Goal: Task Accomplishment & Management: Contribute content

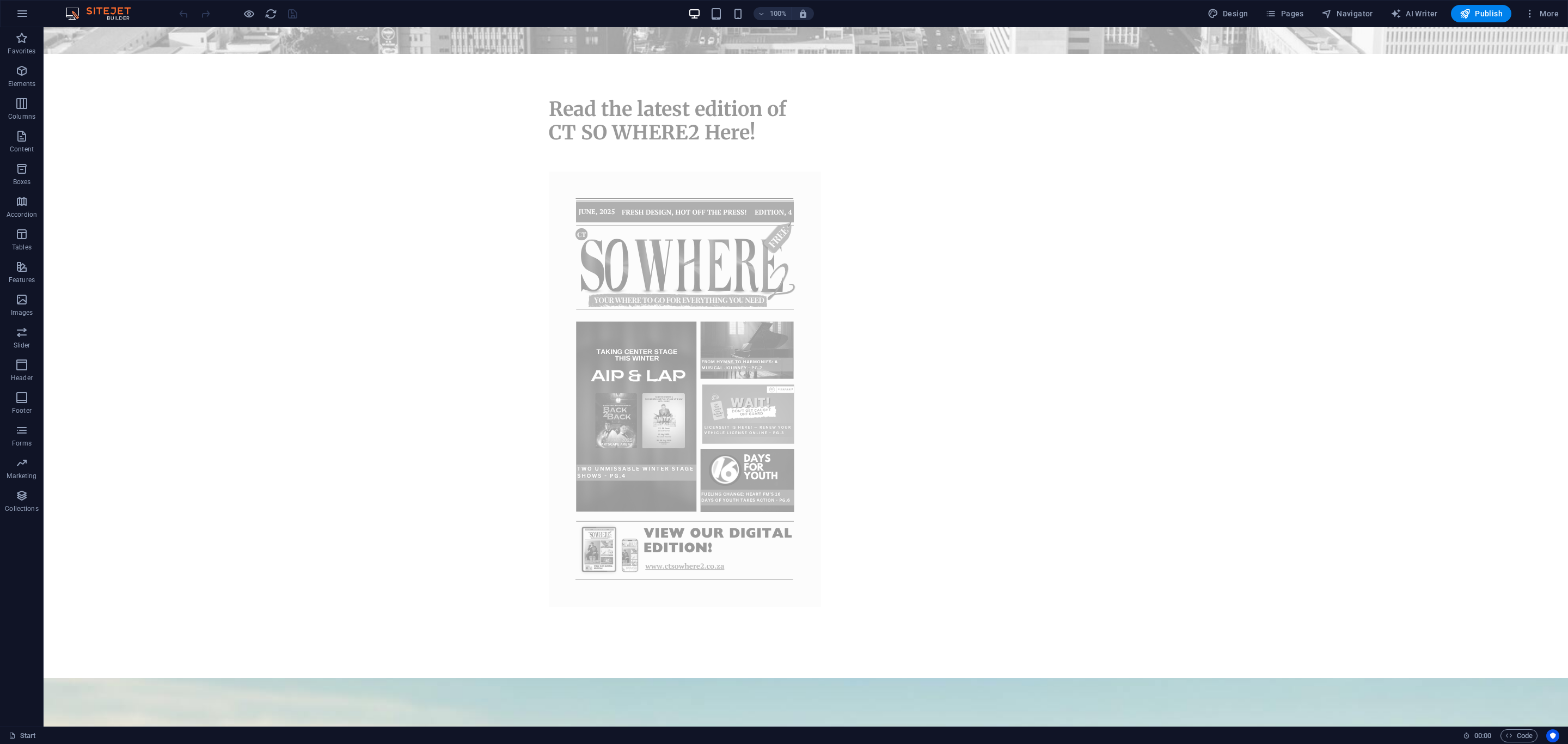
scroll to position [636, 0]
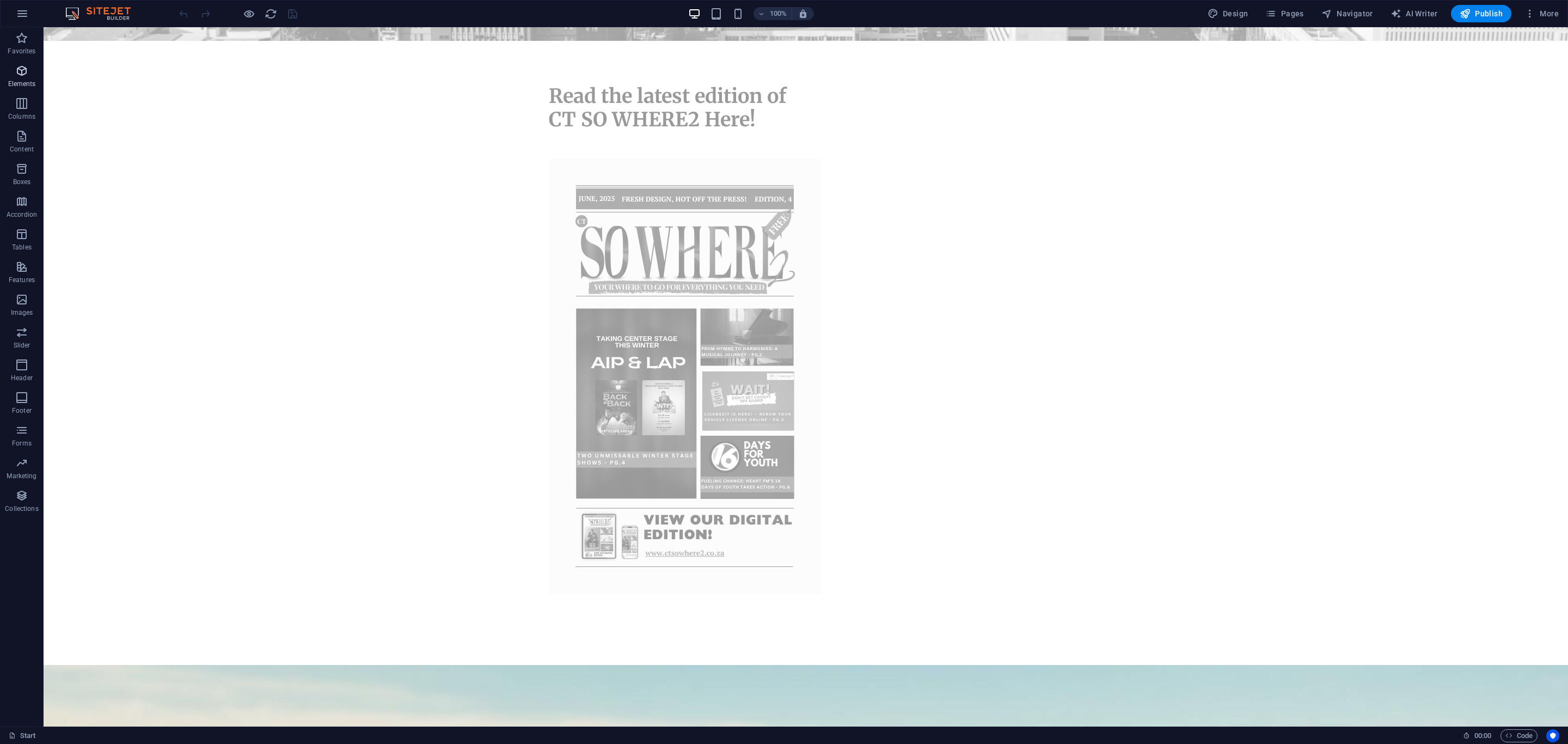
click at [21, 74] on icon "button" at bounding box center [22, 71] width 13 height 13
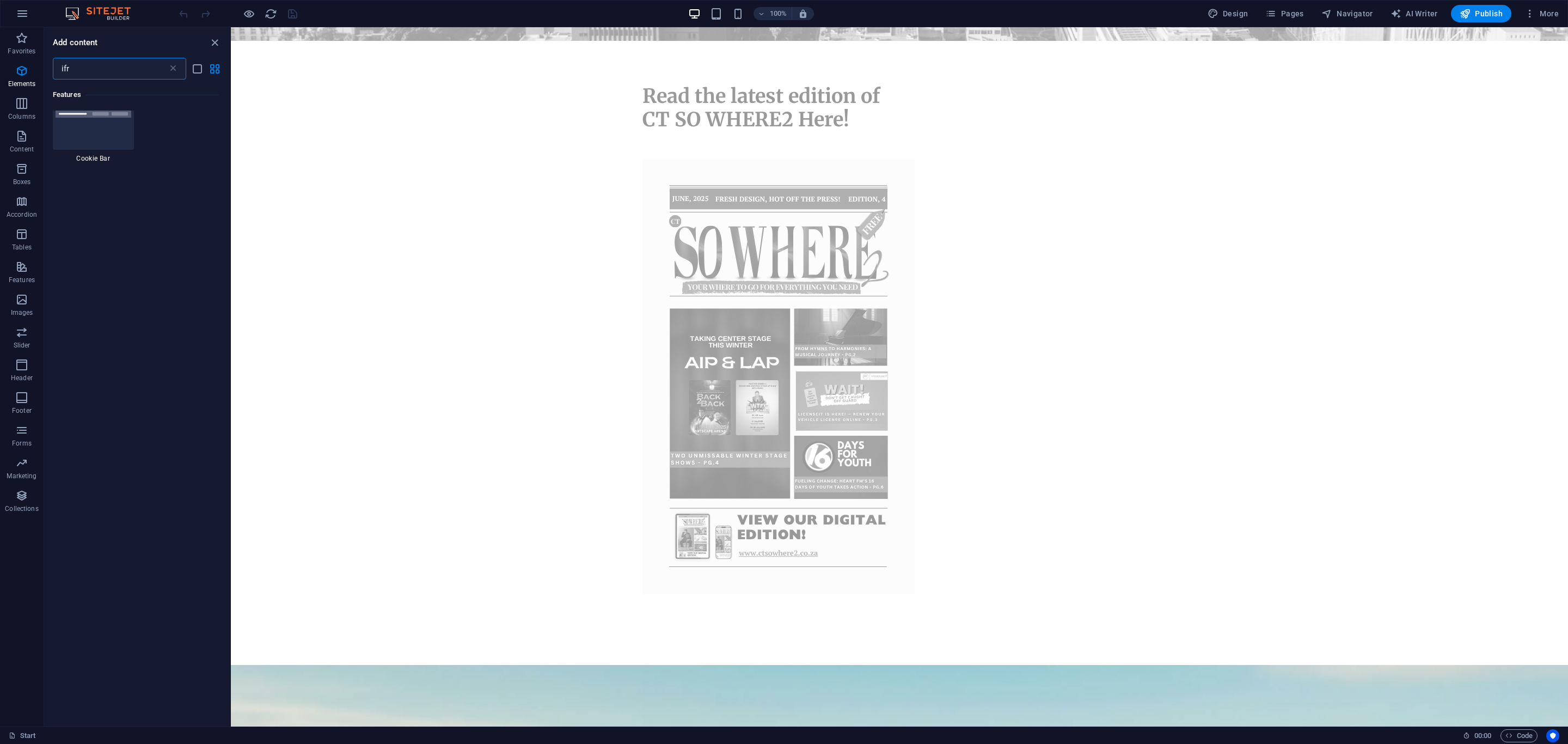
scroll to position [0, 0]
type input "iframe"
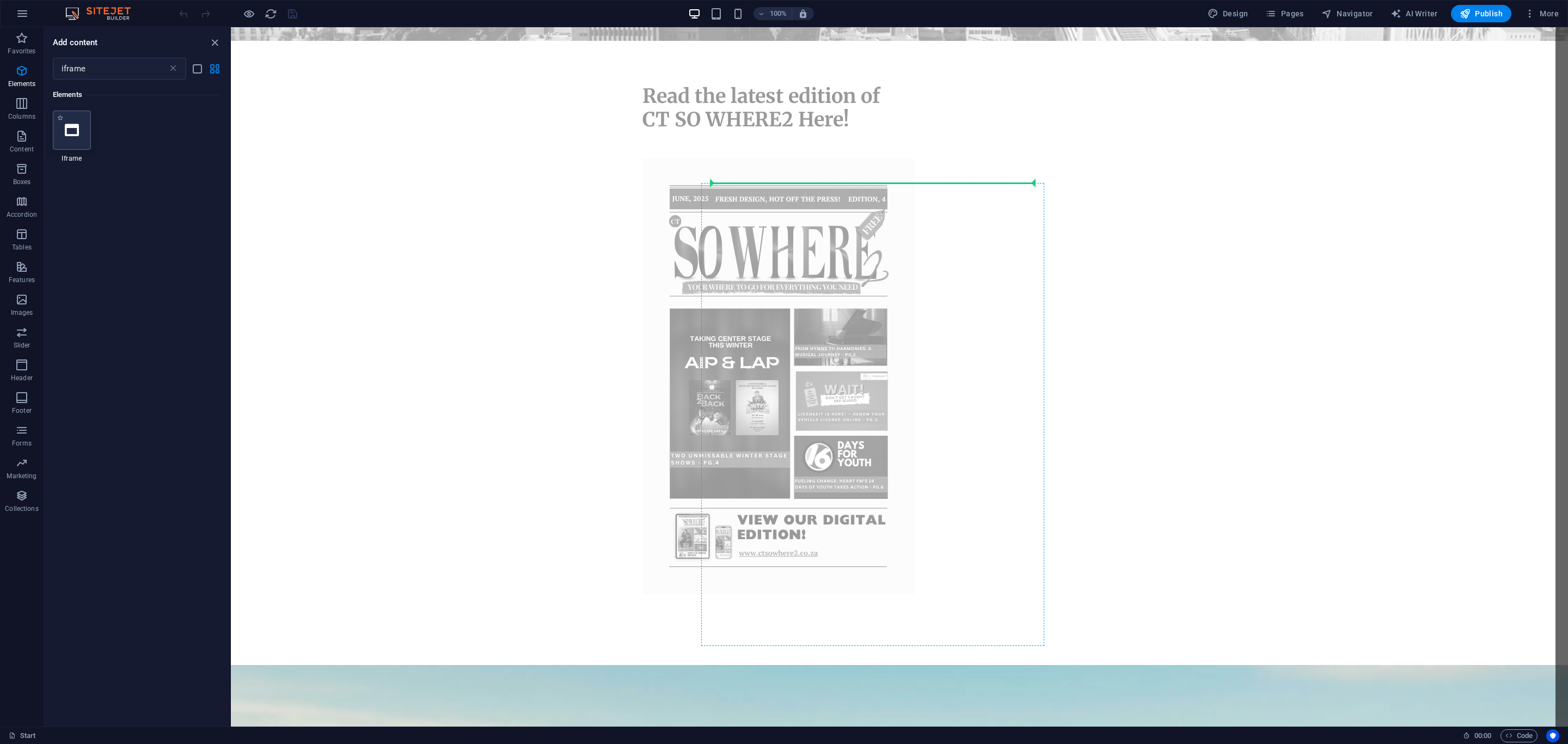
select select "%"
select select "px"
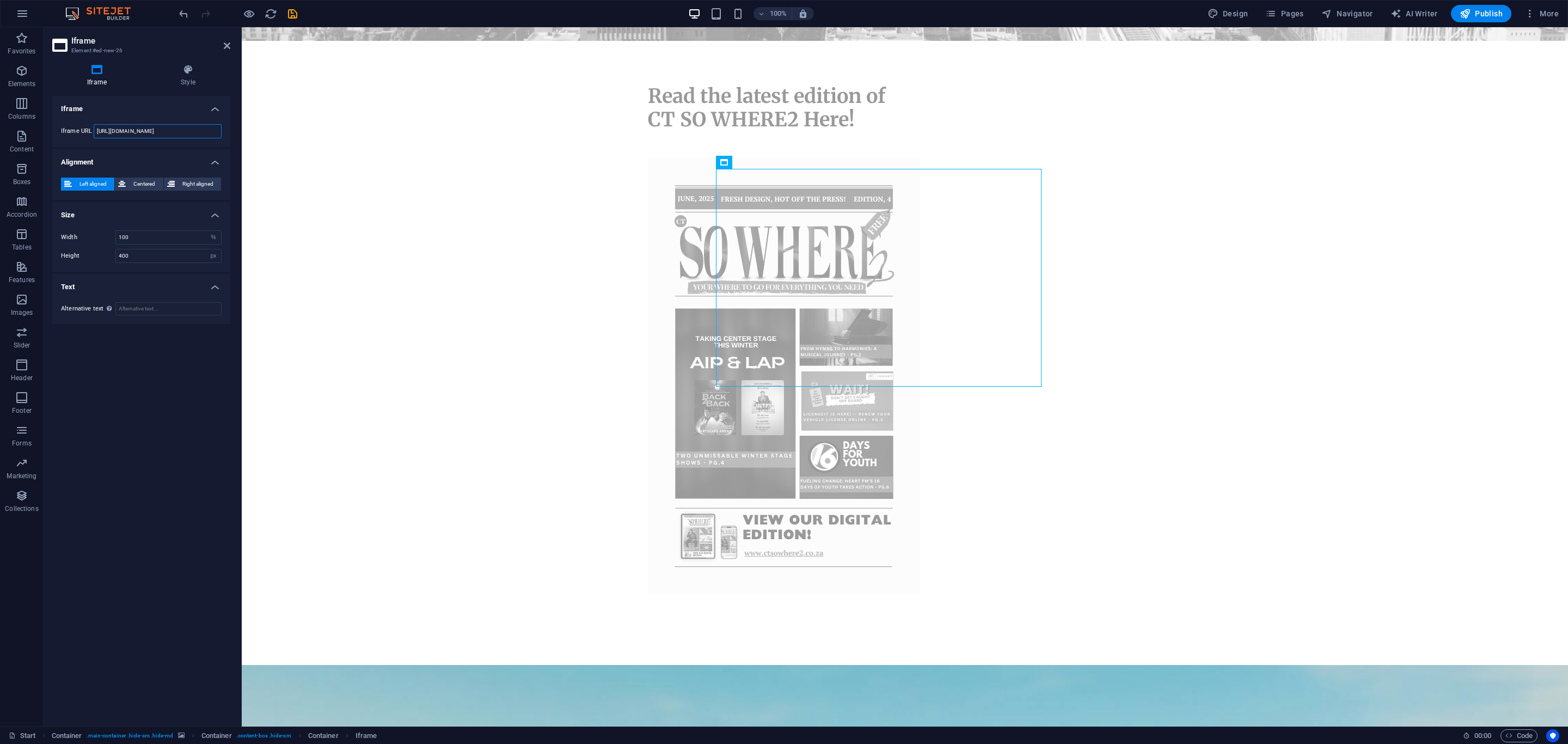
drag, startPoint x: 191, startPoint y: 133, endPoint x: 81, endPoint y: 129, distance: 110.1
click at [81, 129] on div "Iframe URL https://template-wireframe.de.rs/" at bounding box center [141, 131] width 160 height 14
paste input "<a href='https://simplebooklet.com/rGzz8mpmykfbaQWPC91oec?source=forum' target=…"
type input "<a href='https://simplebooklet.com/rGzz8mpmykfbaQWPC91oec?source=forum' target=…"
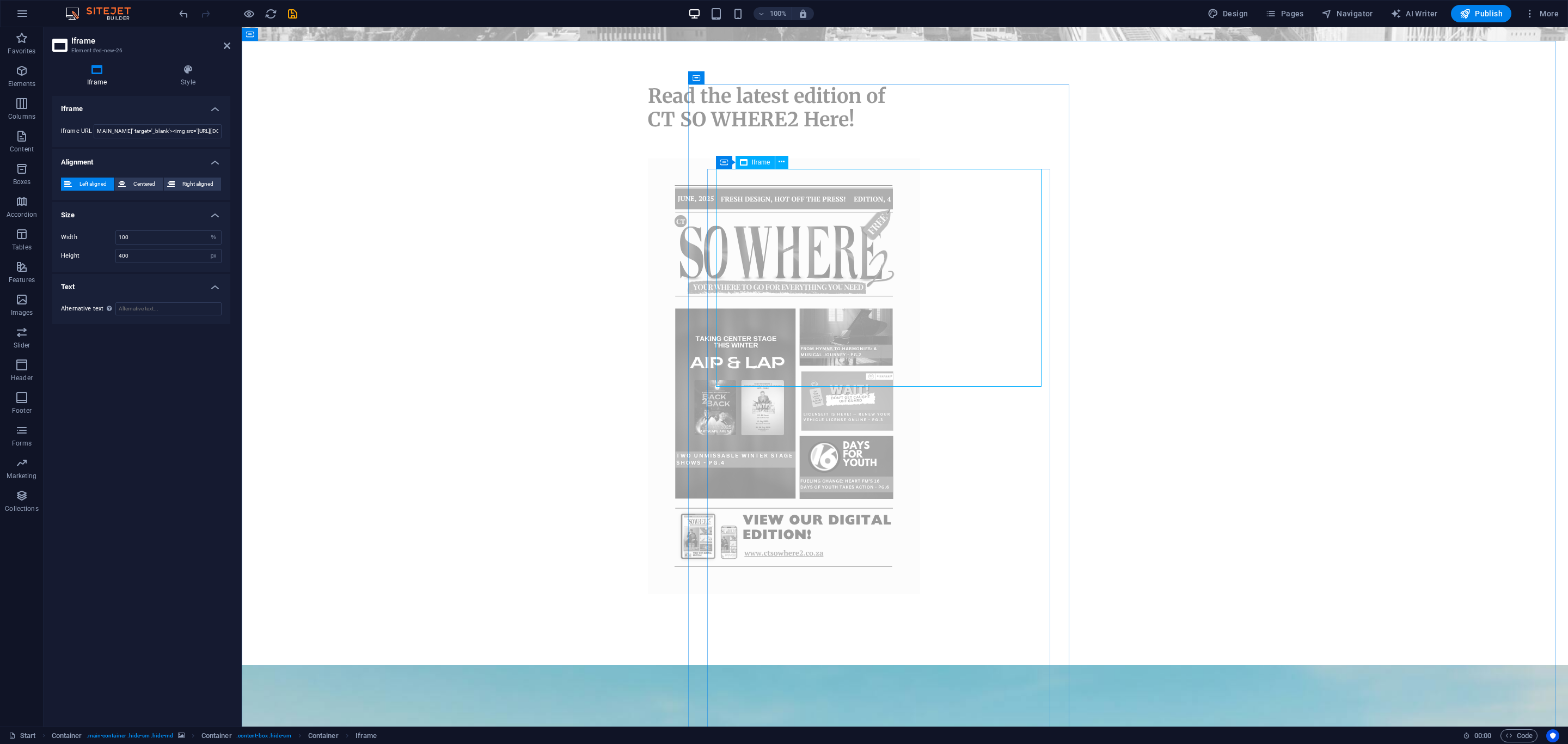
drag, startPoint x: 753, startPoint y: 190, endPoint x: 771, endPoint y: 177, distance: 22.2
click at [783, 164] on icon at bounding box center [781, 162] width 6 height 12
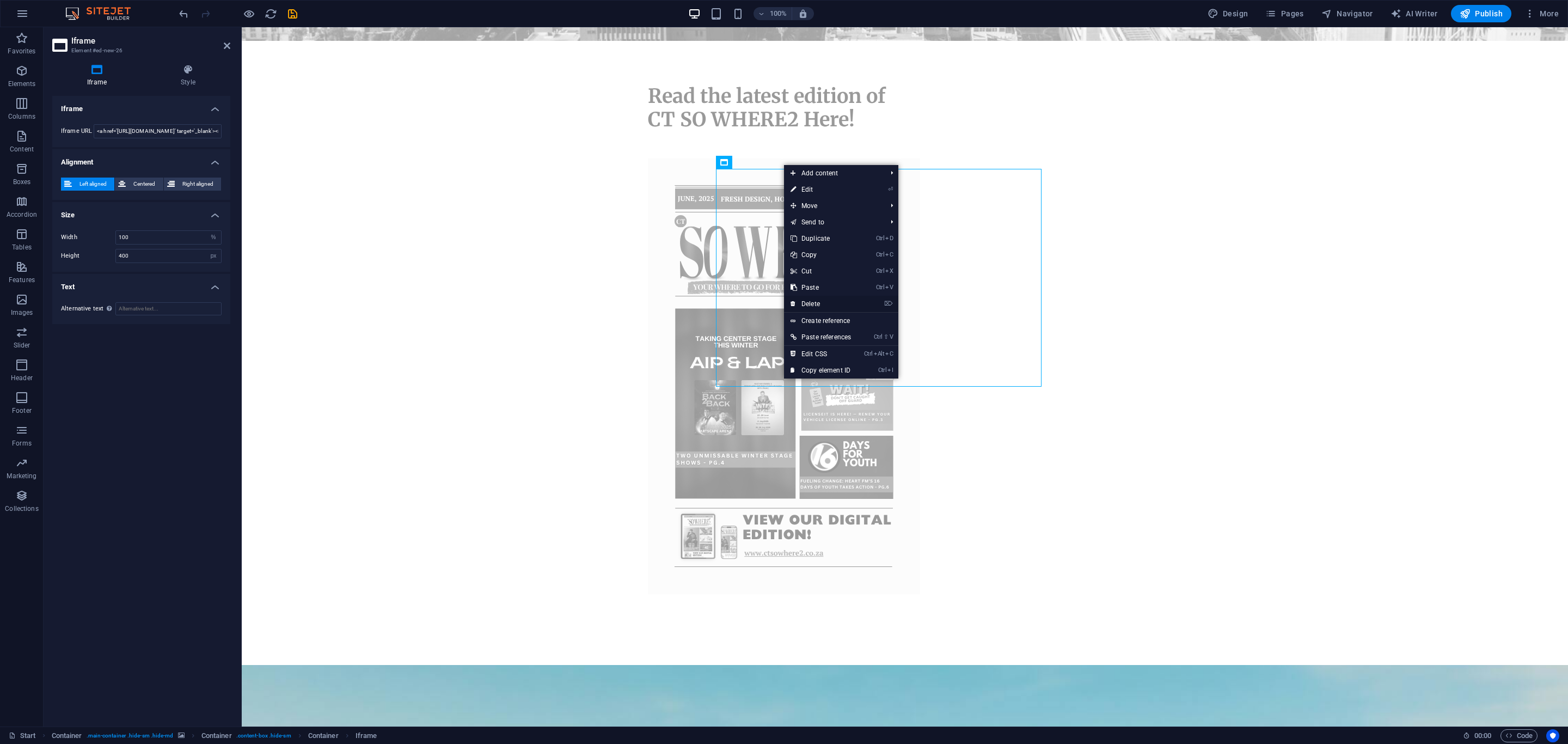
click at [809, 303] on link "⌦ Delete" at bounding box center [821, 303] width 74 height 16
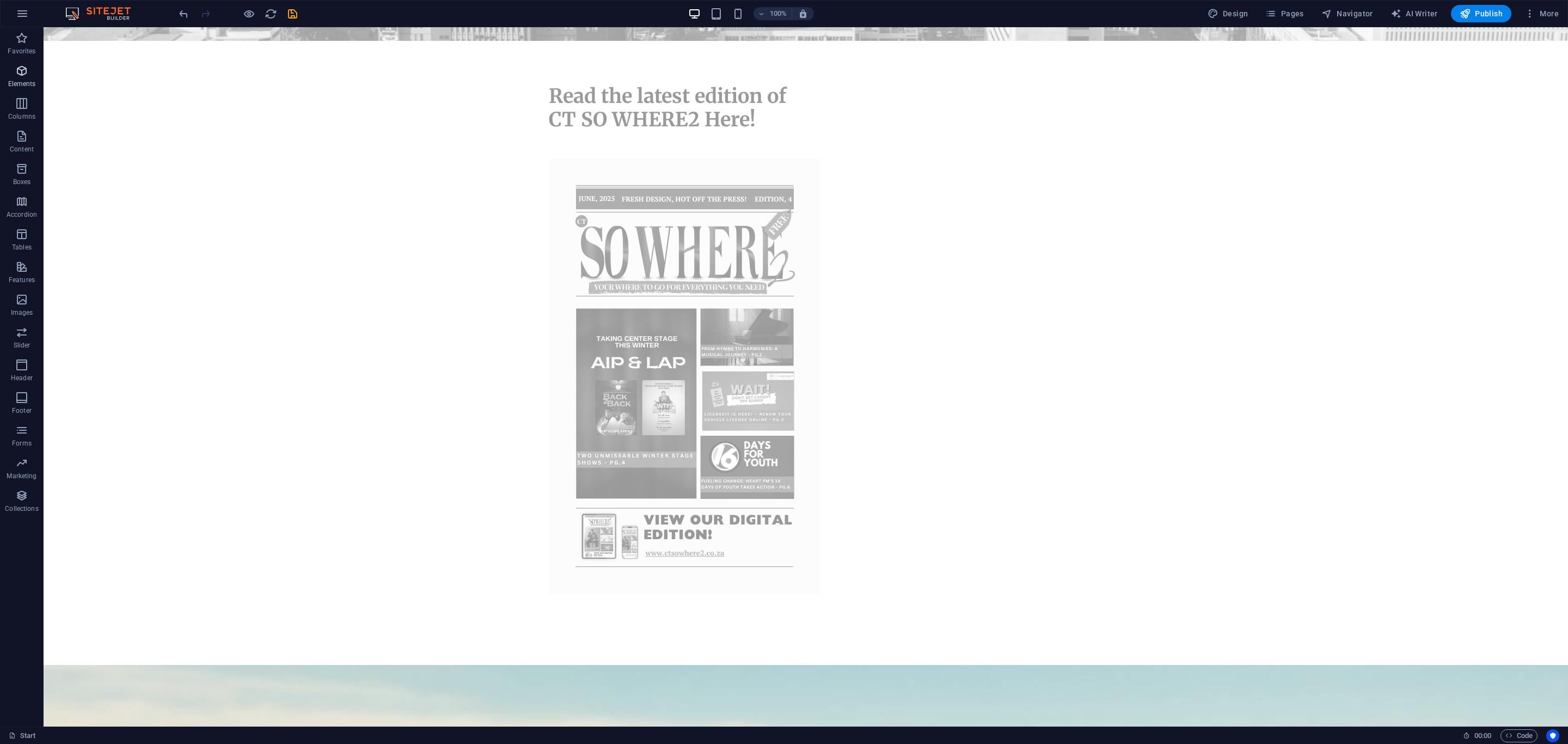
click at [21, 74] on icon "button" at bounding box center [22, 71] width 13 height 13
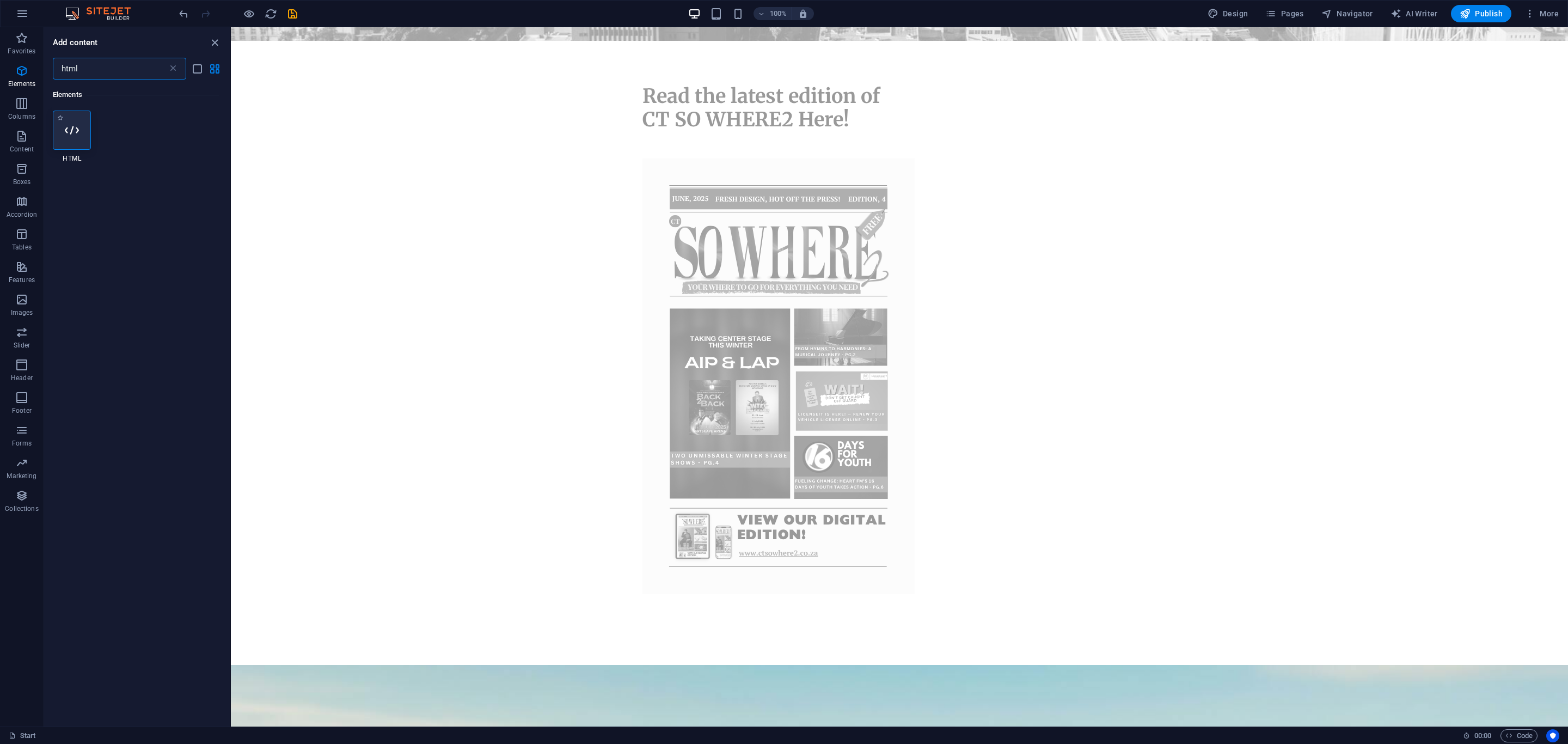
type input "html"
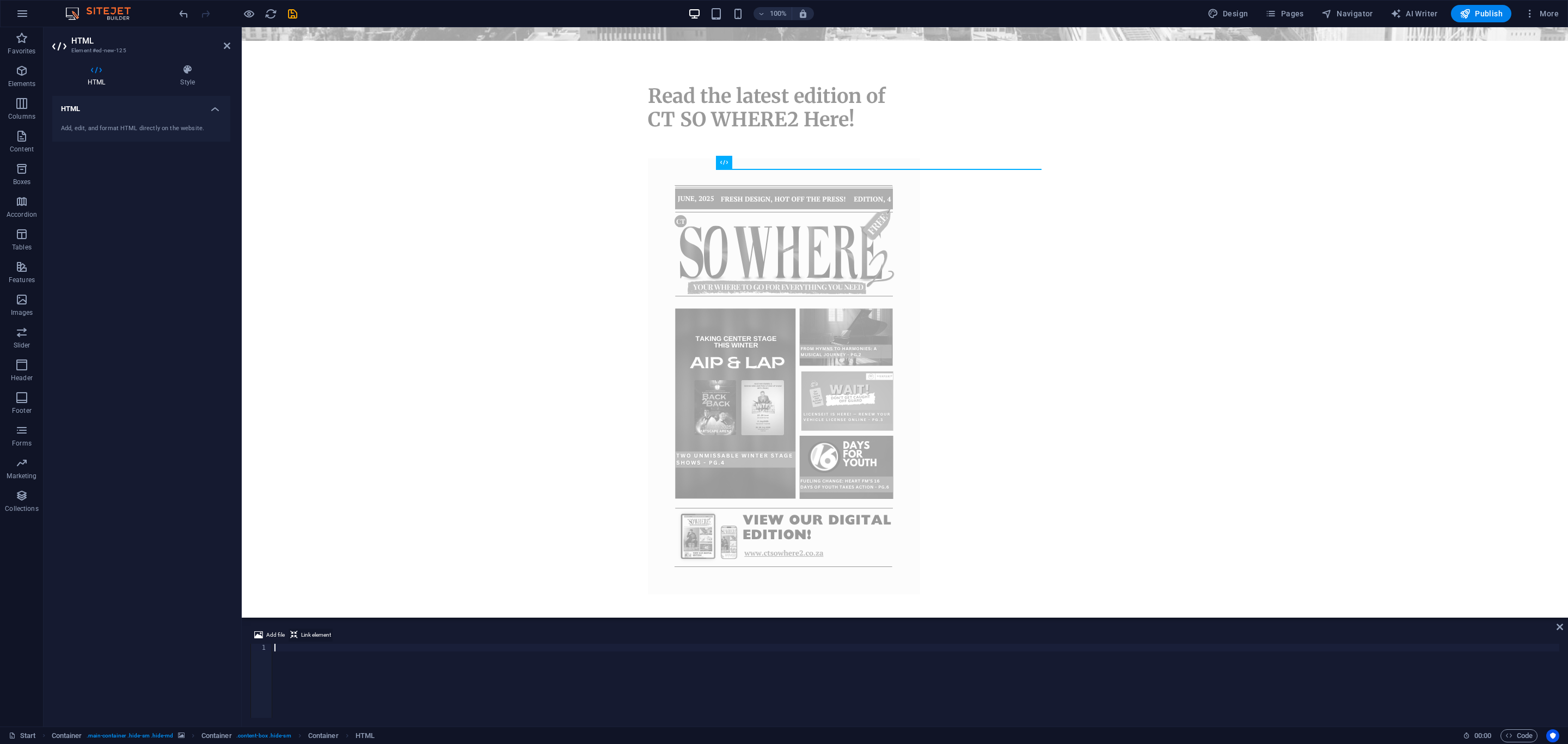
type textarea "<a href='https://simplebooklet.com/rGzz8mpmykfbaQWPC91oec?source=forum' target=…"
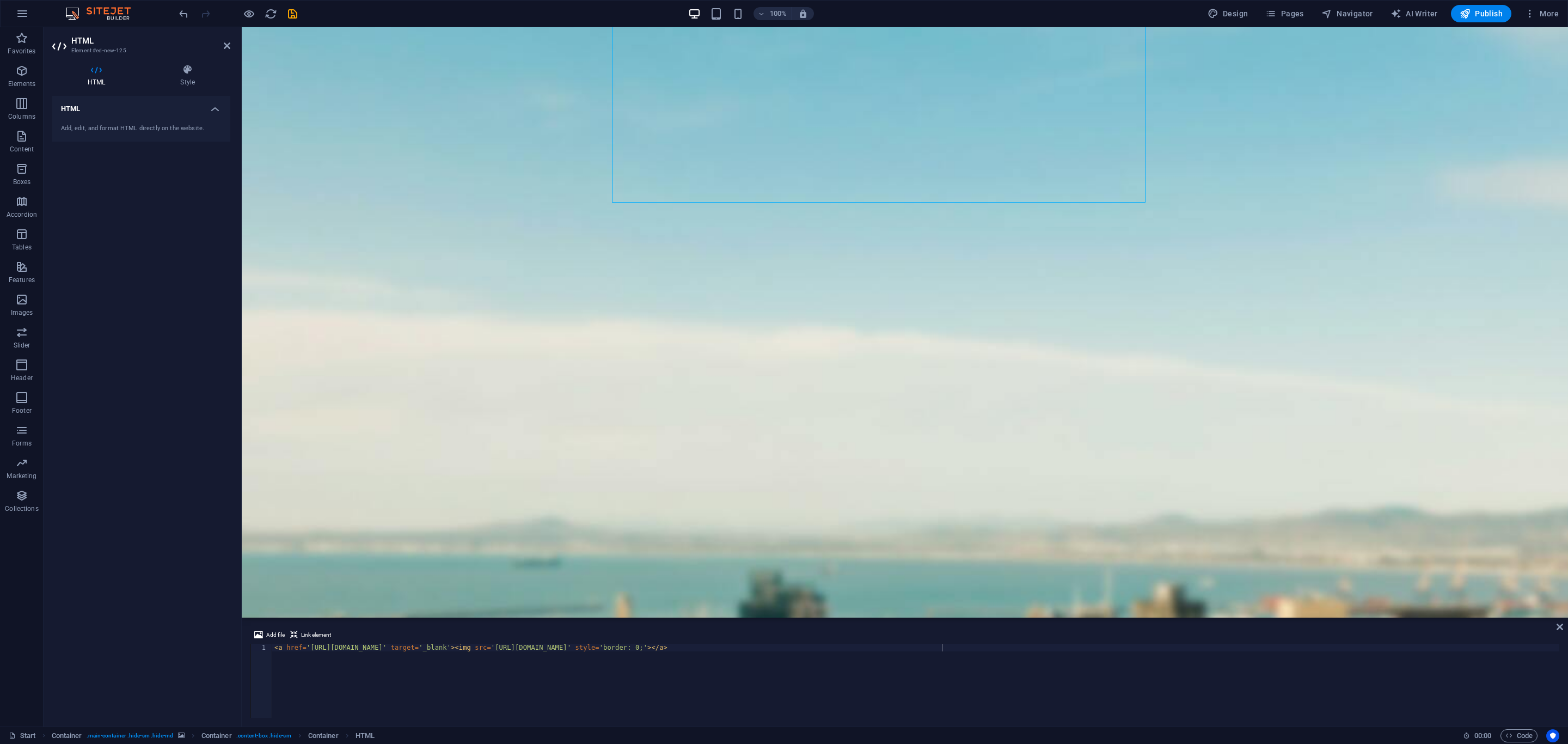
scroll to position [1372, 0]
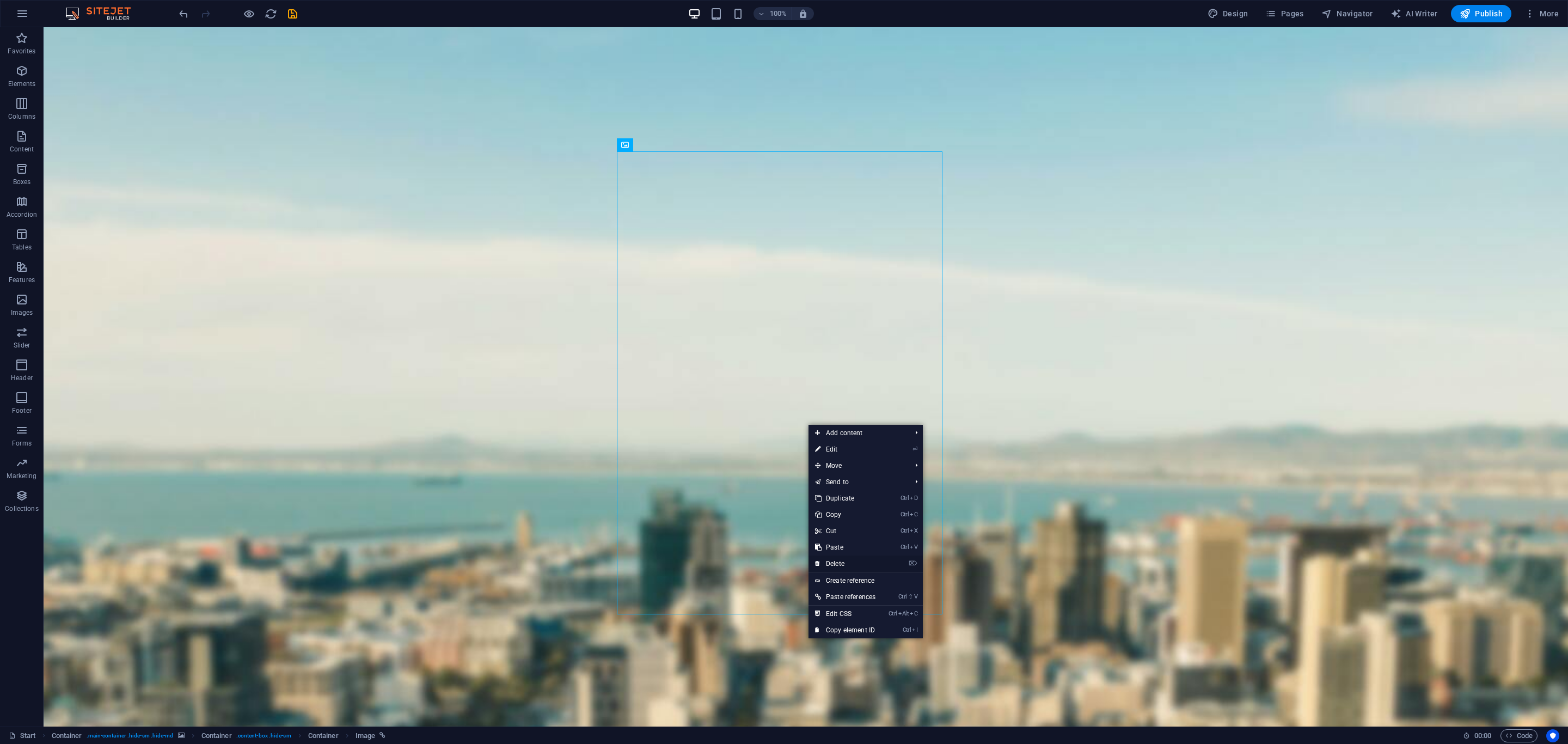
click at [832, 564] on link "⌦ Delete" at bounding box center [846, 563] width 74 height 16
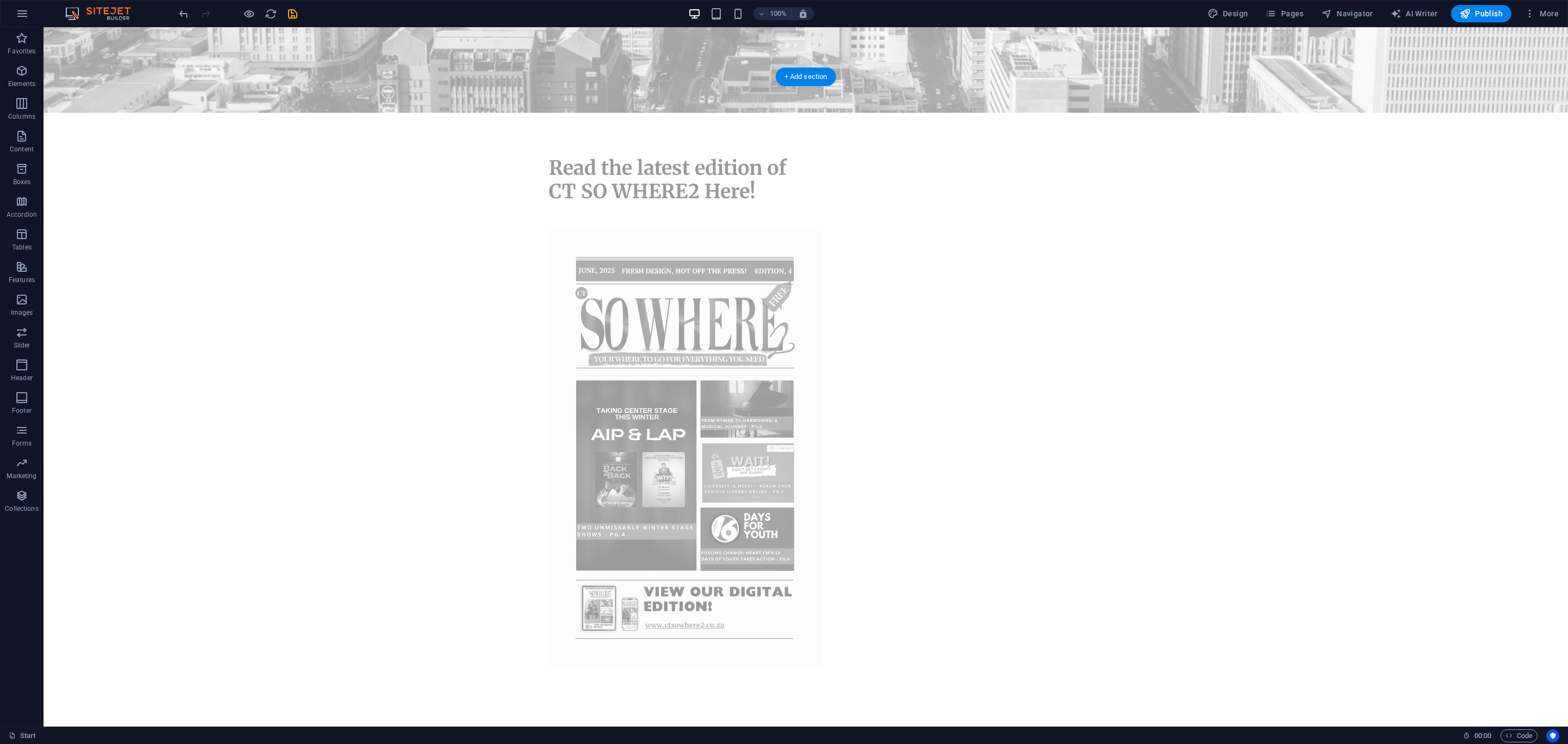
scroll to position [554, 0]
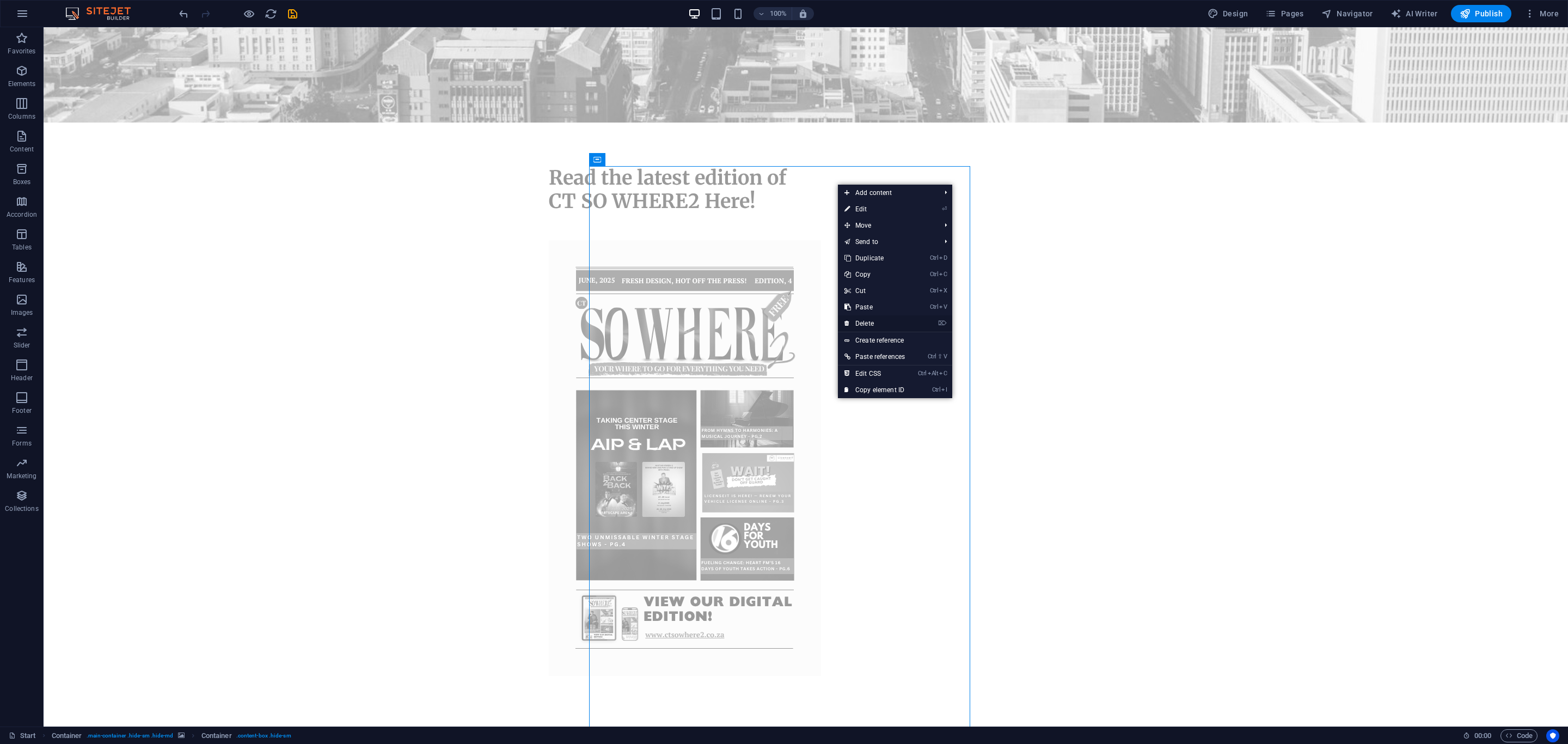
click at [861, 321] on link "⌦ Delete" at bounding box center [875, 323] width 74 height 16
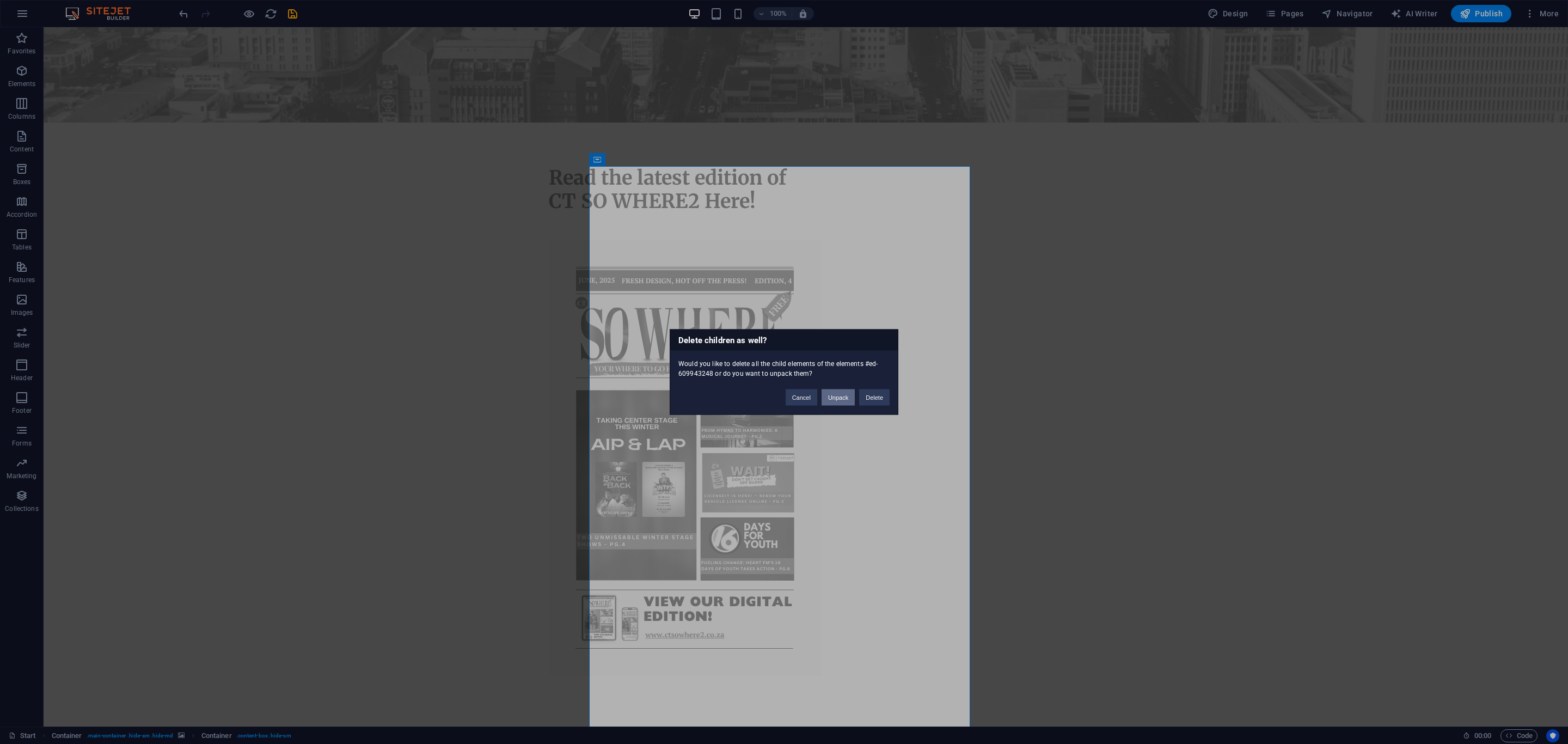
click at [843, 398] on button "Unpack" at bounding box center [838, 397] width 33 height 16
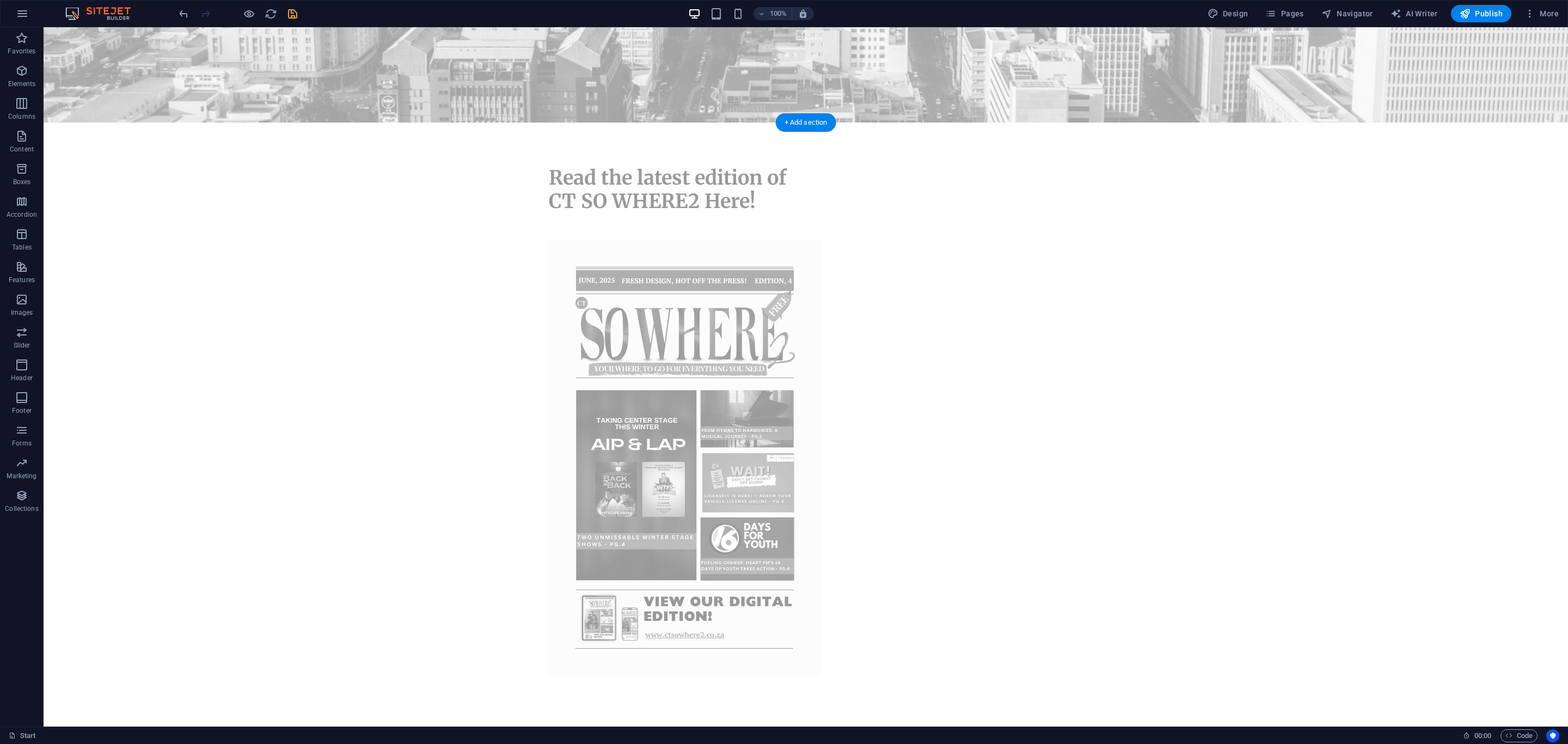
click at [551, 224] on icon at bounding box center [551, 225] width 8 height 13
click at [596, 227] on icon at bounding box center [599, 225] width 6 height 12
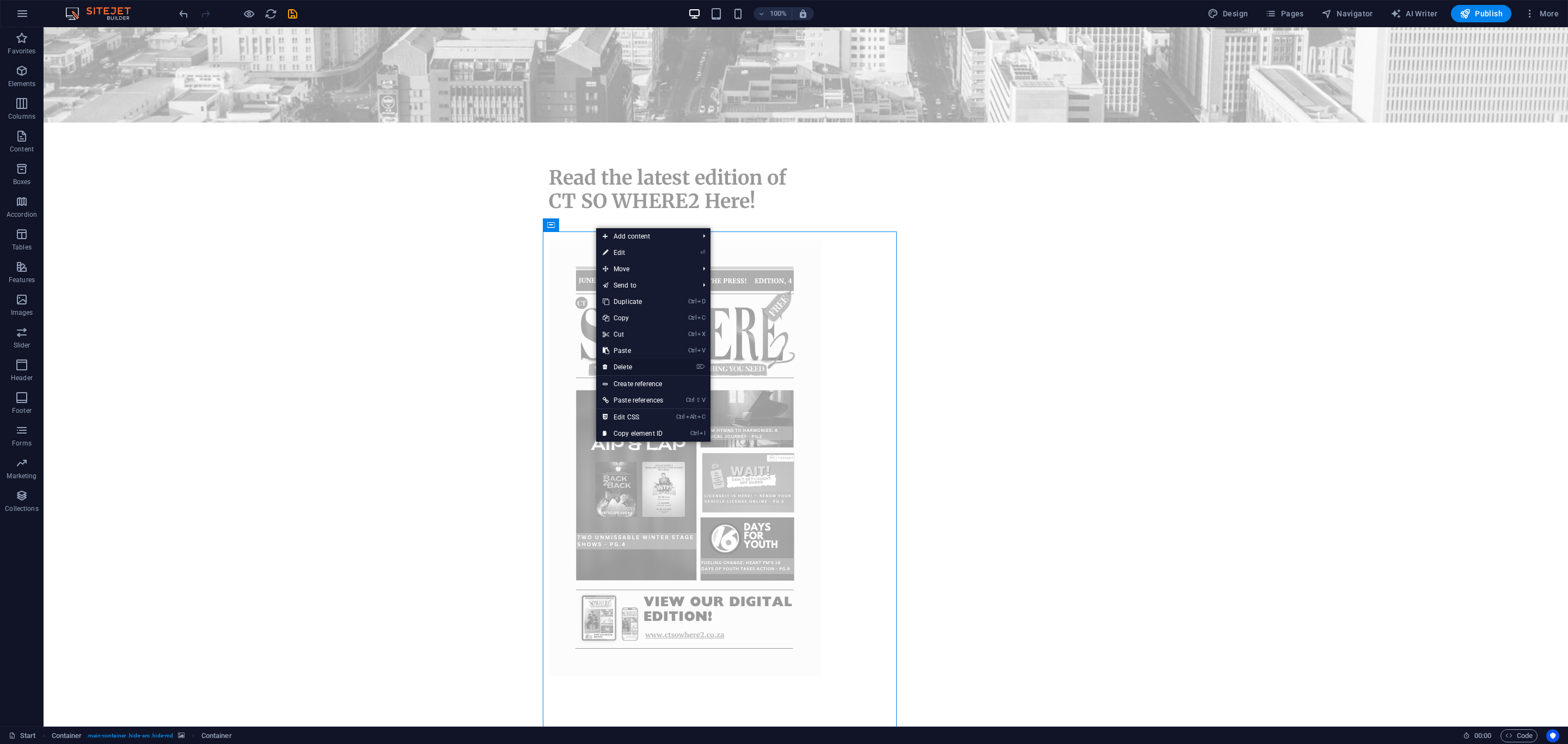
click at [636, 367] on link "⌦ Delete" at bounding box center [633, 367] width 74 height 16
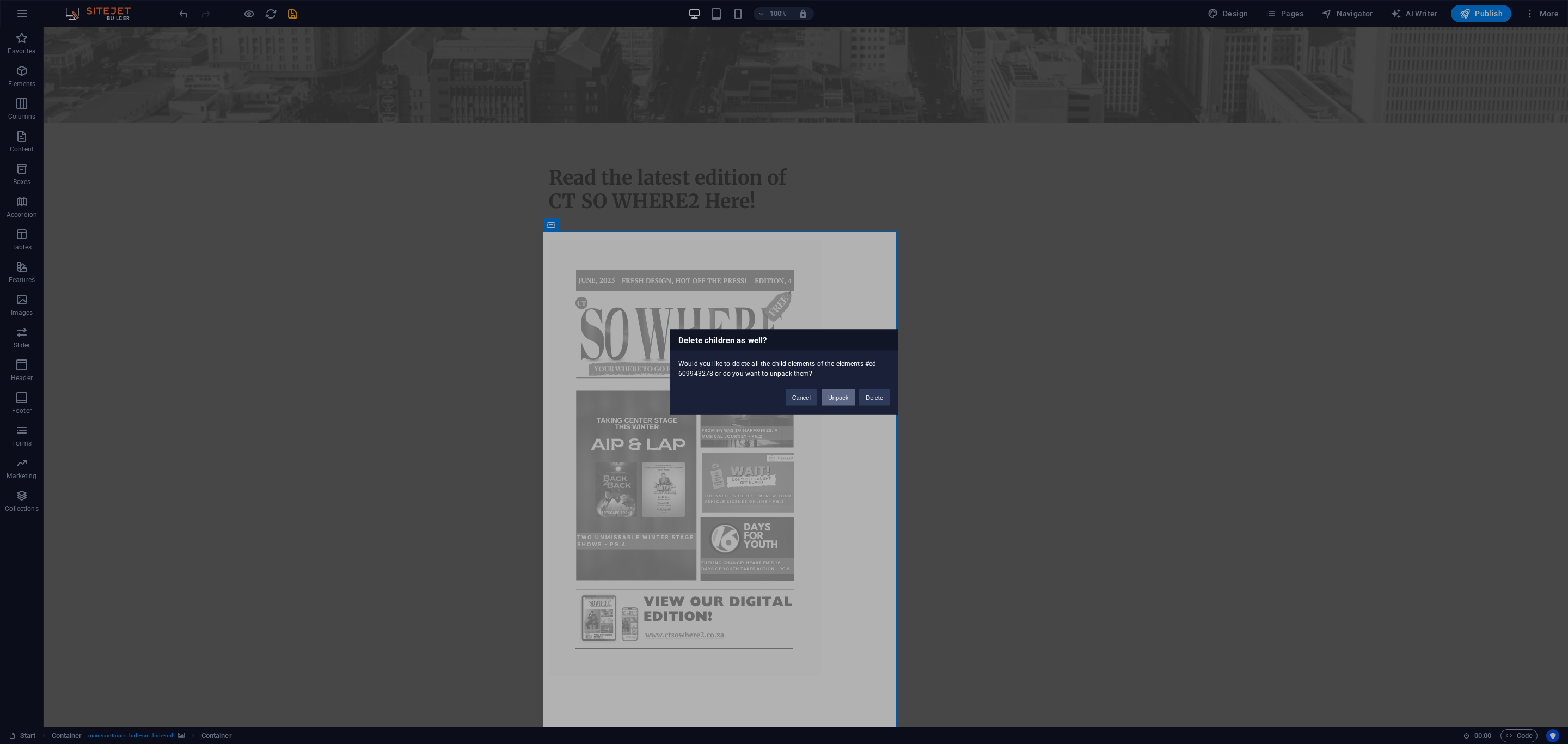
click at [843, 399] on button "Unpack" at bounding box center [838, 397] width 33 height 16
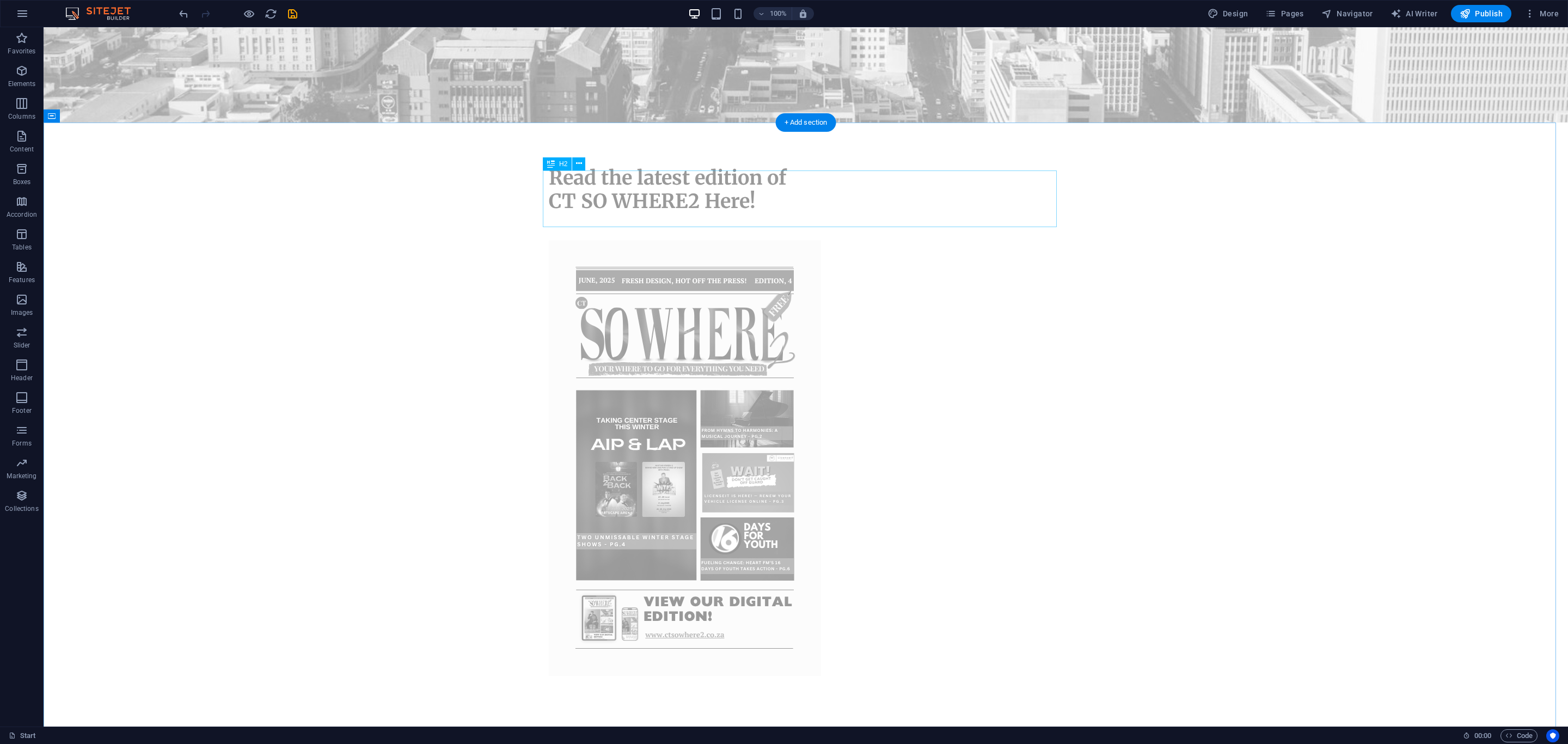
click at [555, 226] on div "HTML" at bounding box center [563, 225] width 39 height 13
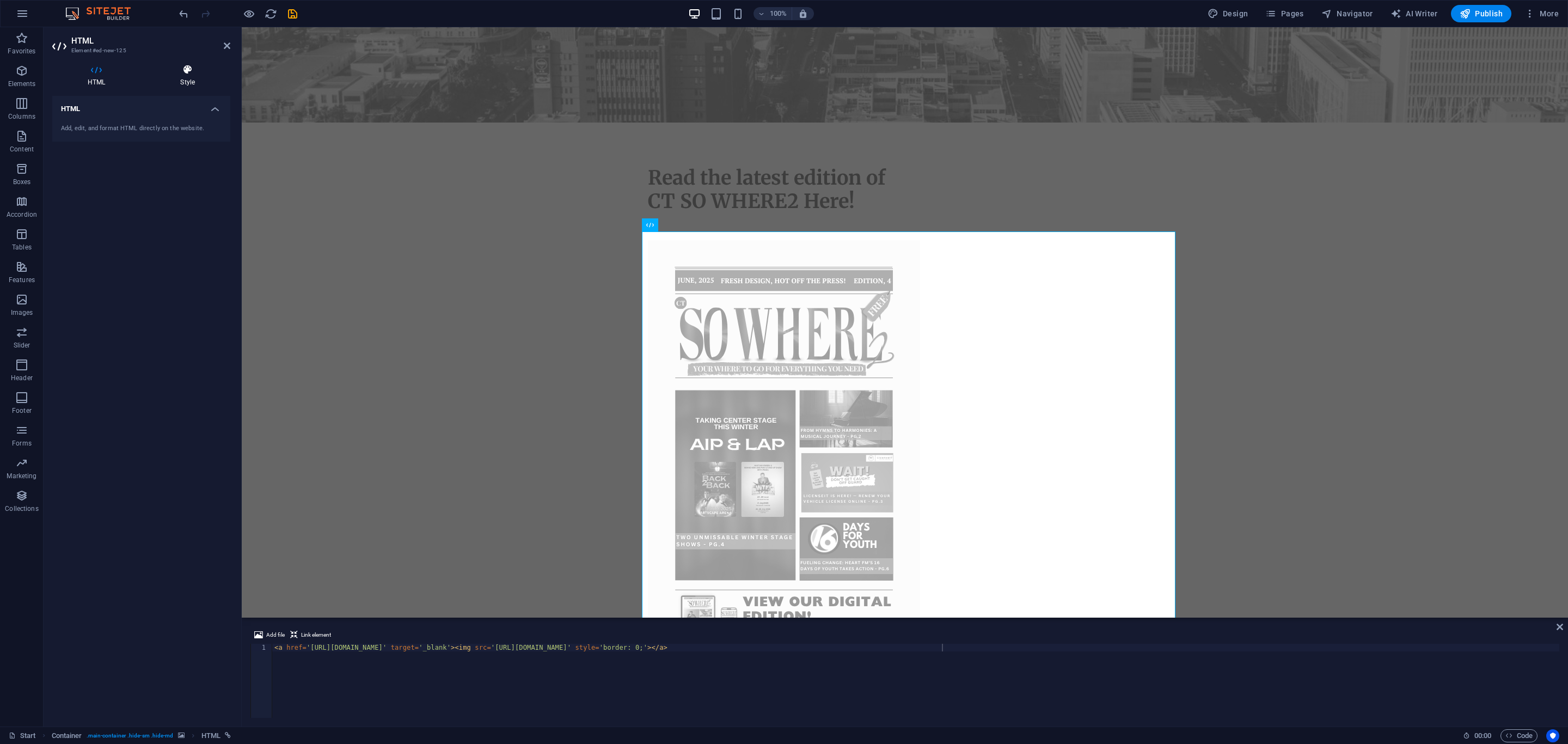
click at [184, 77] on h4 "Style" at bounding box center [188, 75] width 85 height 23
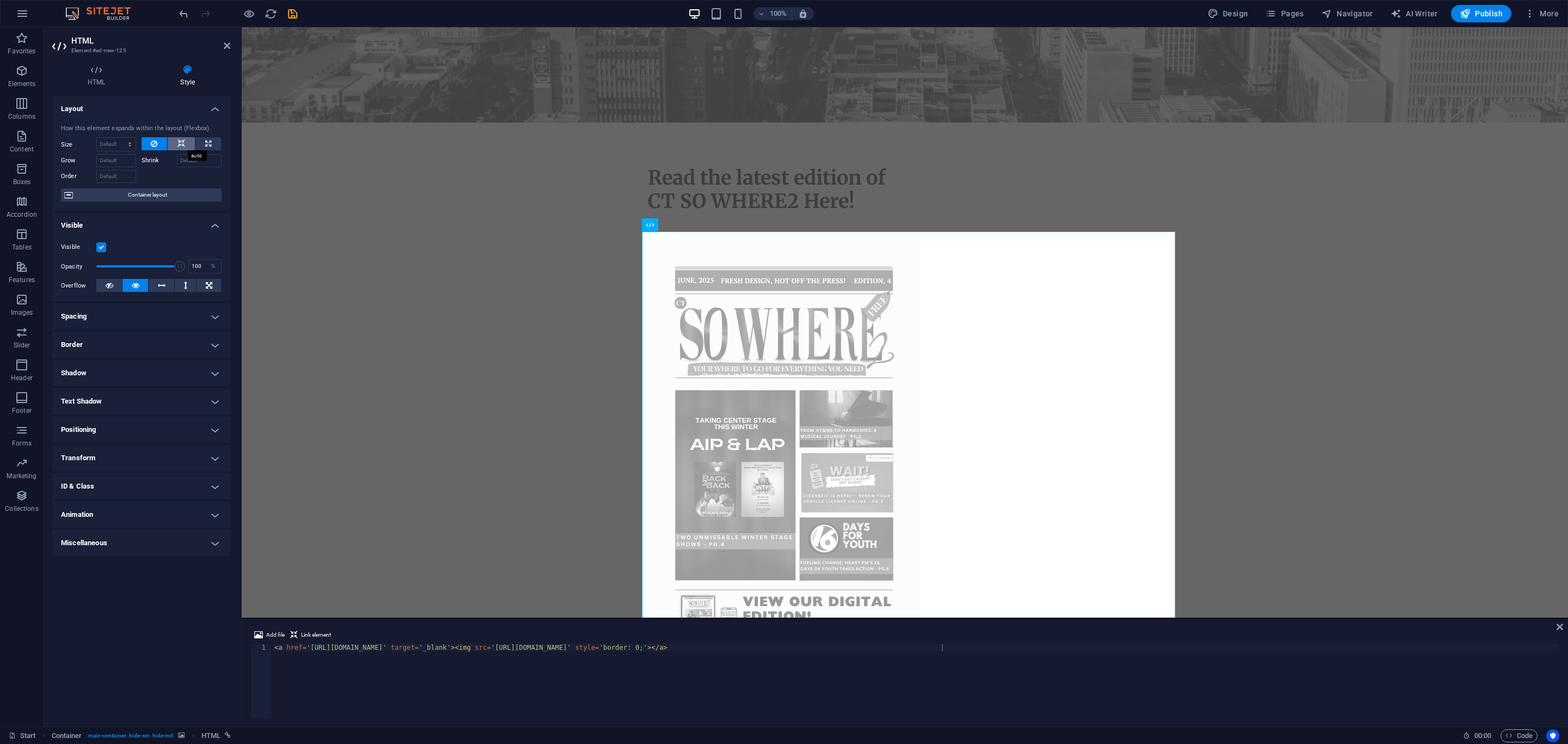
click at [180, 144] on icon at bounding box center [182, 144] width 8 height 13
click at [156, 144] on icon at bounding box center [154, 144] width 6 height 13
click at [226, 46] on icon at bounding box center [227, 45] width 6 height 8
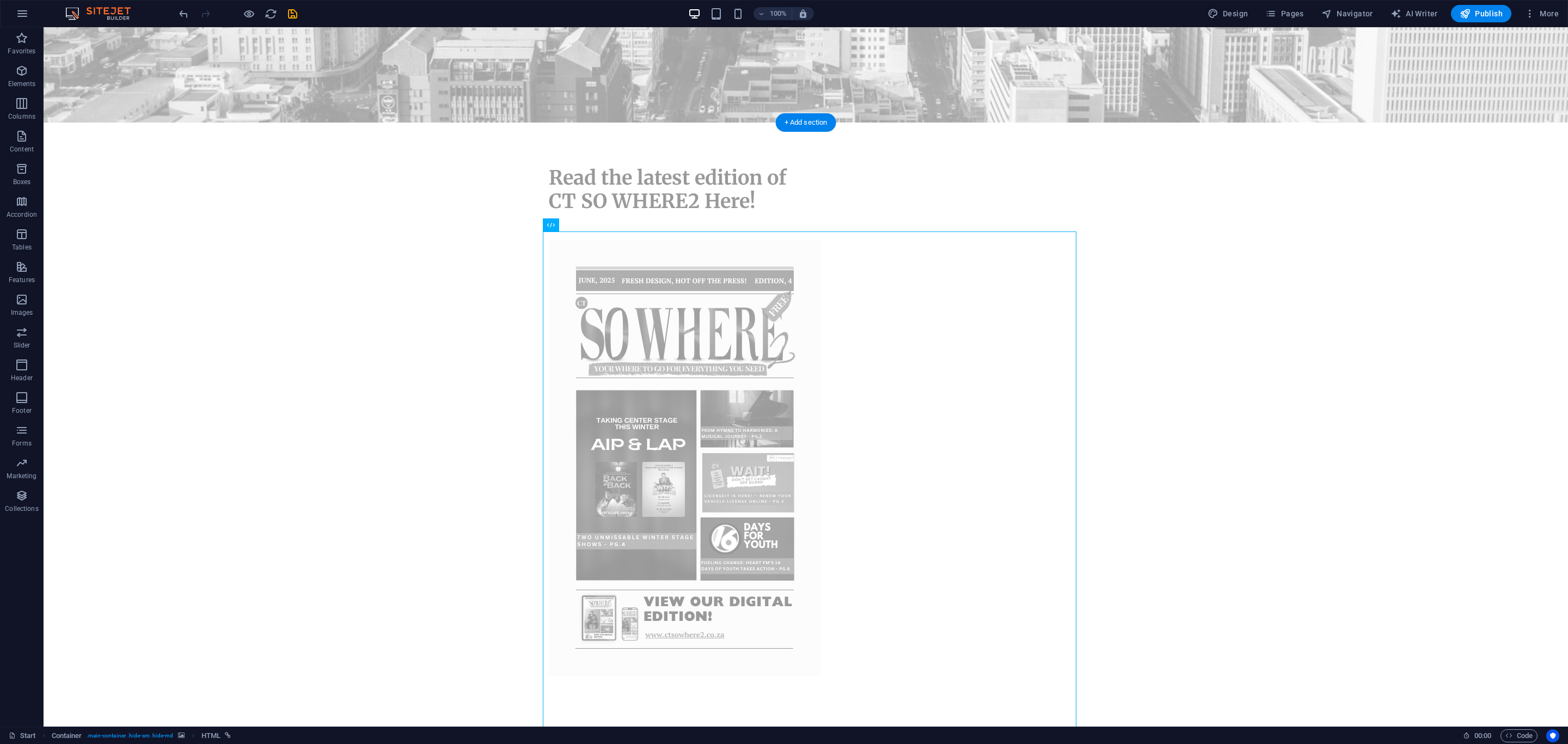
click at [578, 162] on icon at bounding box center [579, 164] width 6 height 12
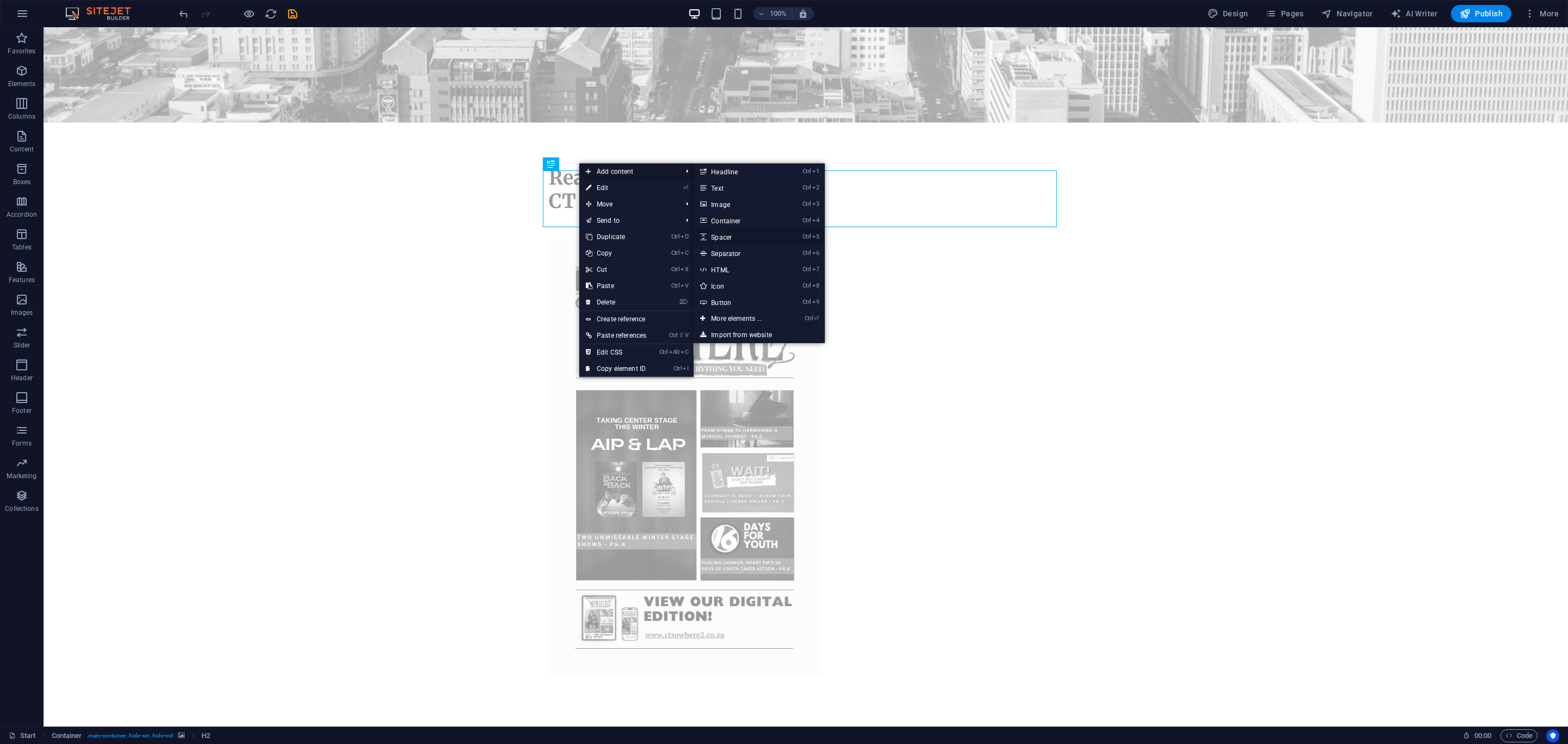
click at [743, 235] on link "Ctrl 5 Spacer" at bounding box center [738, 237] width 90 height 16
select select "px"
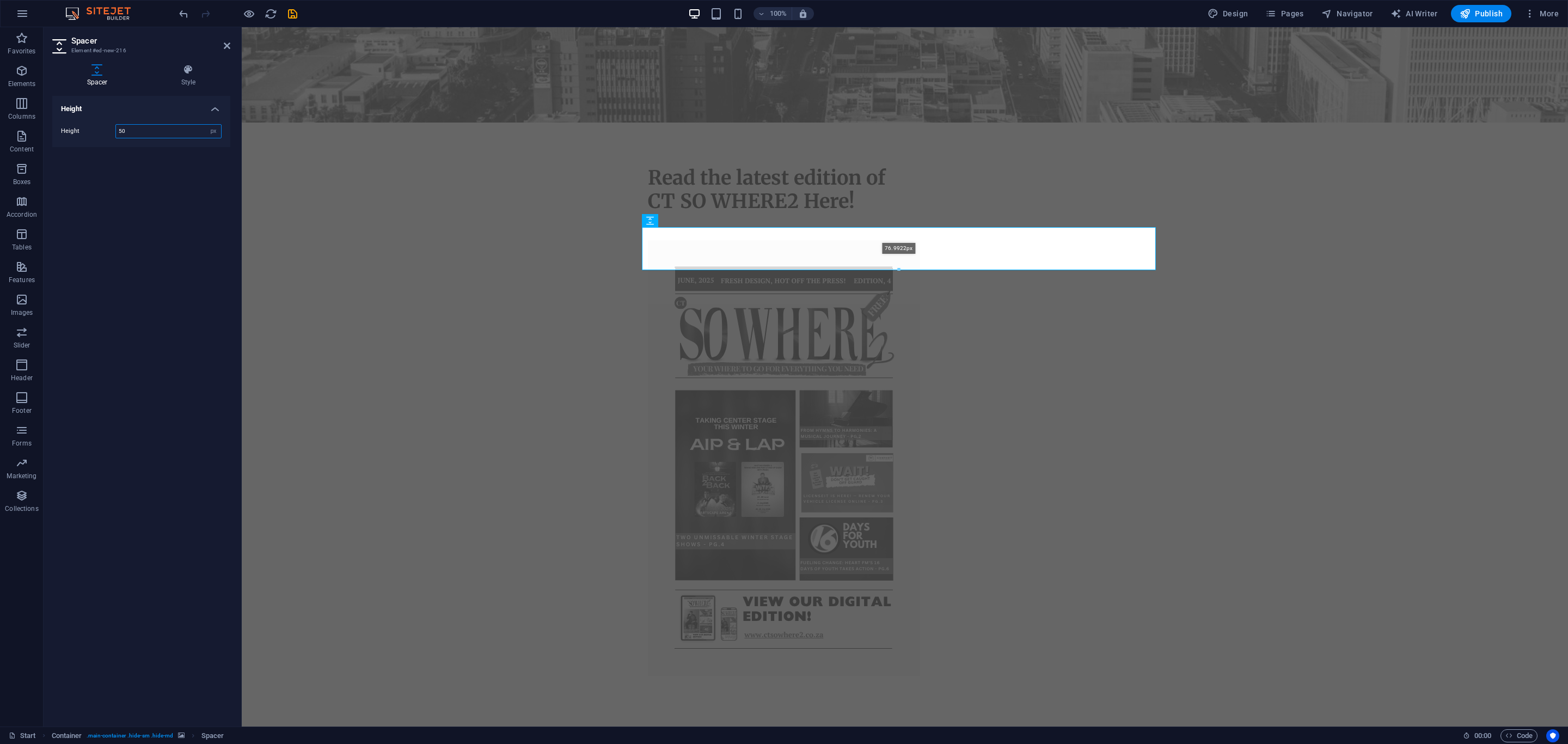
drag, startPoint x: 898, startPoint y: 254, endPoint x: 902, endPoint y: 268, distance: 14.6
click at [902, 268] on div at bounding box center [899, 270] width 513 height 4
type input "76"
click at [226, 44] on icon at bounding box center [227, 45] width 6 height 8
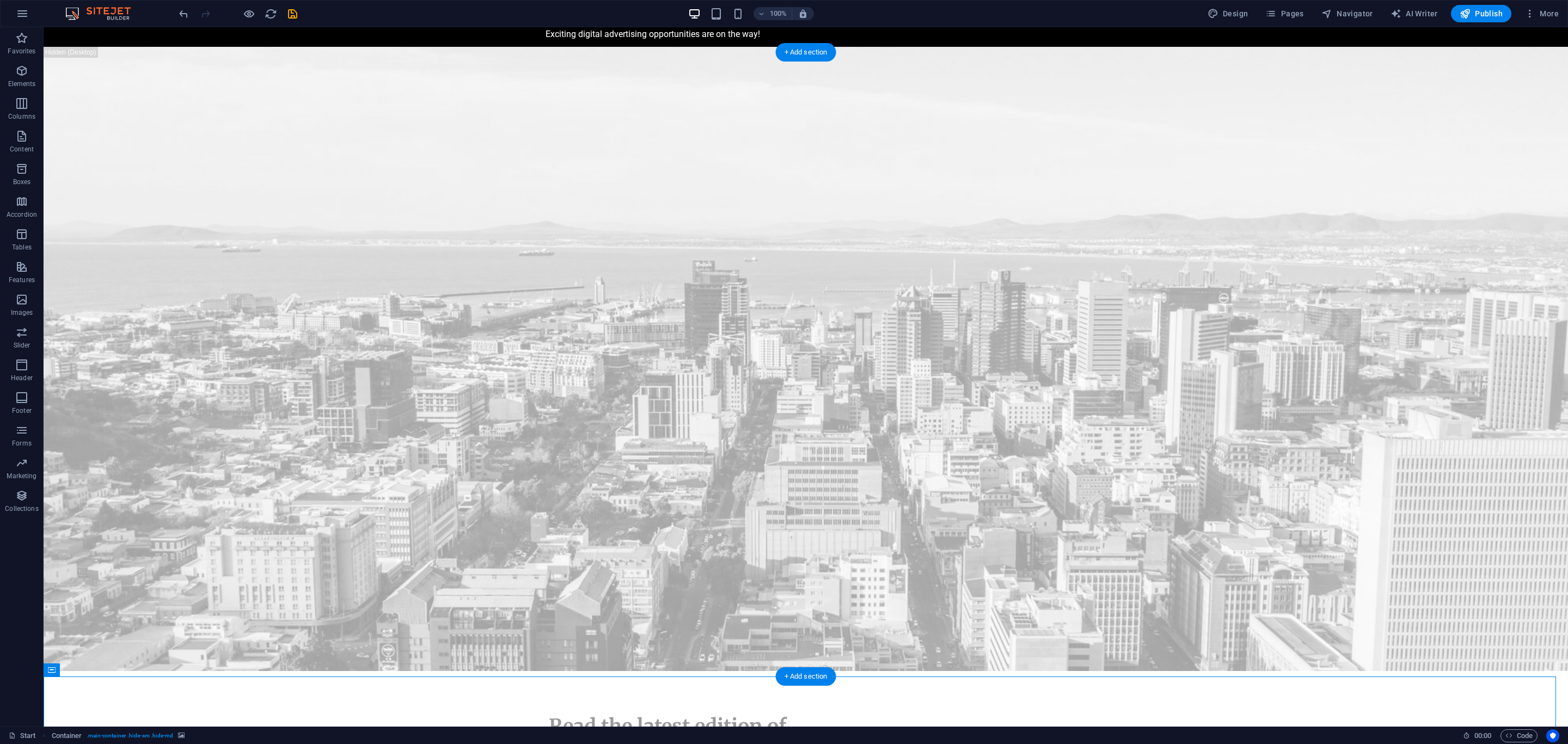
scroll to position [0, 0]
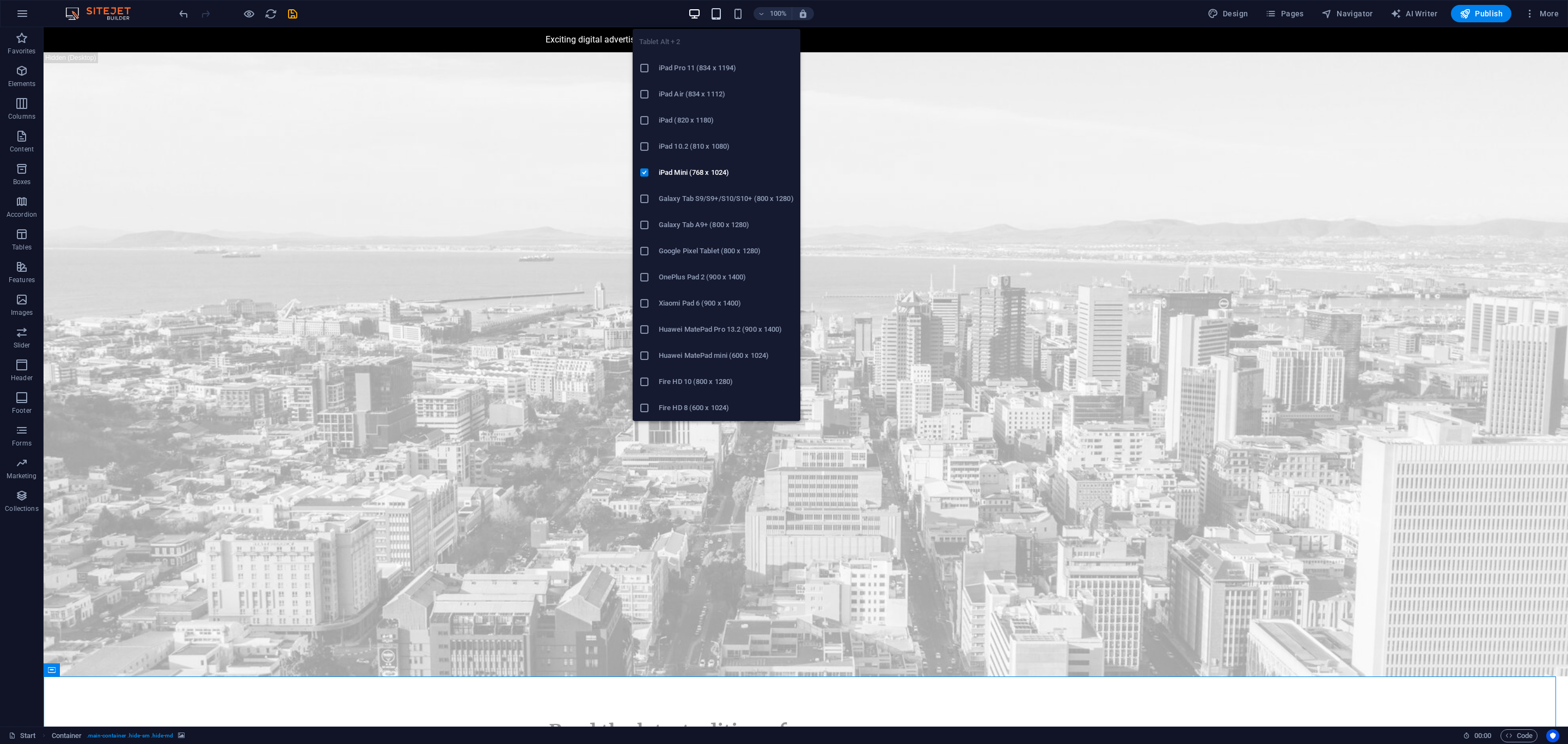
click at [718, 15] on icon "button" at bounding box center [716, 14] width 12 height 12
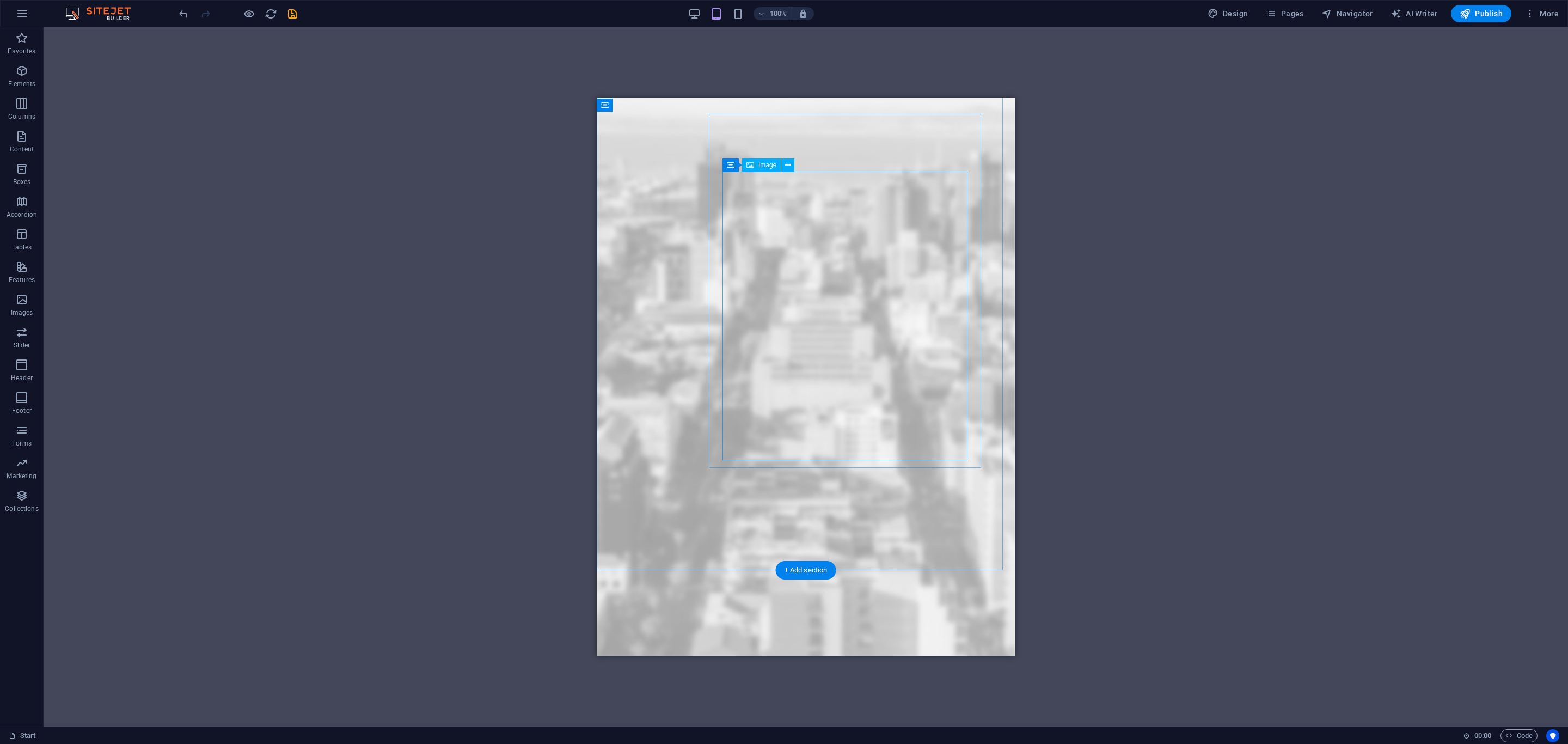
scroll to position [1553, 0]
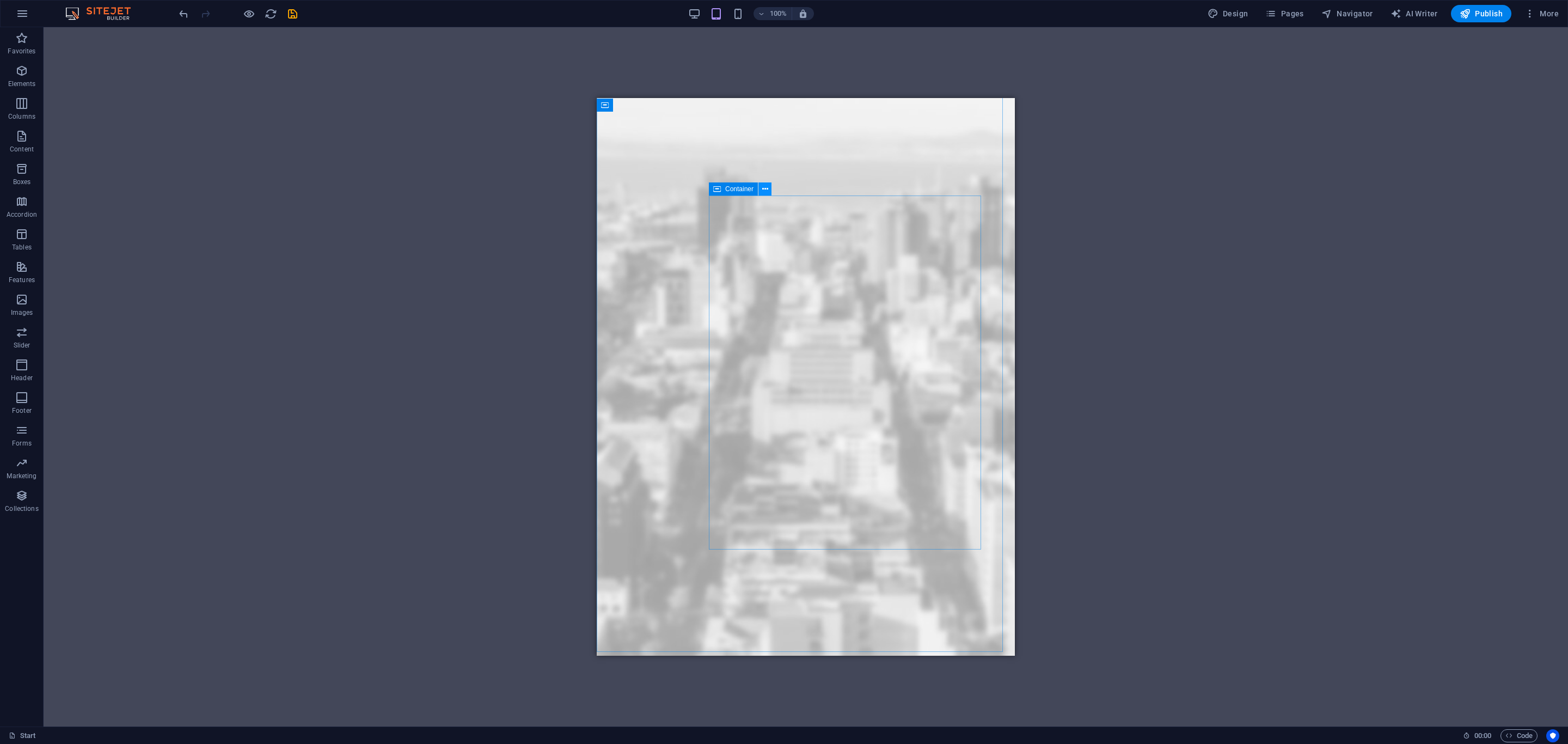
click at [760, 184] on button at bounding box center [765, 189] width 13 height 13
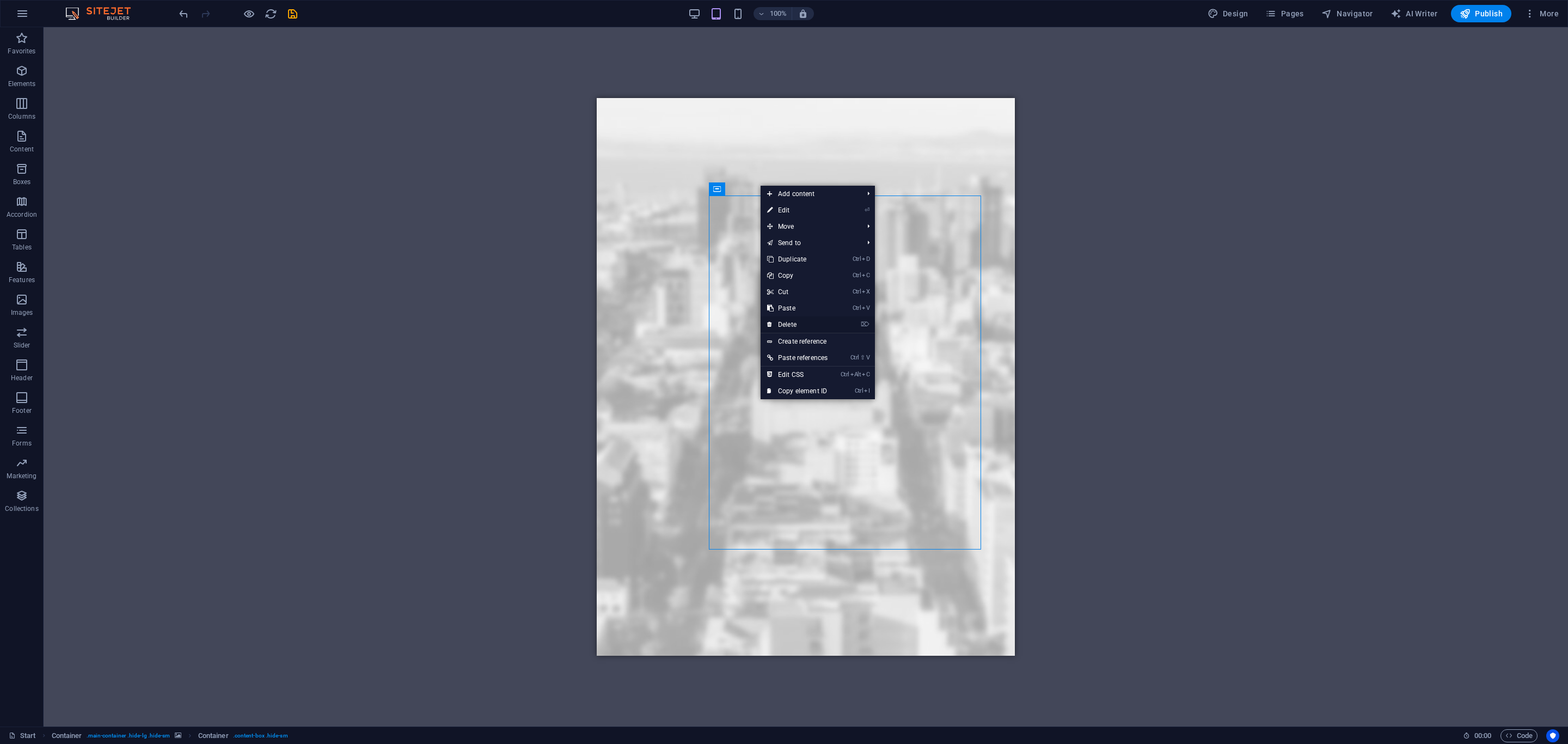
click at [789, 323] on link "⌦ Delete" at bounding box center [797, 324] width 74 height 16
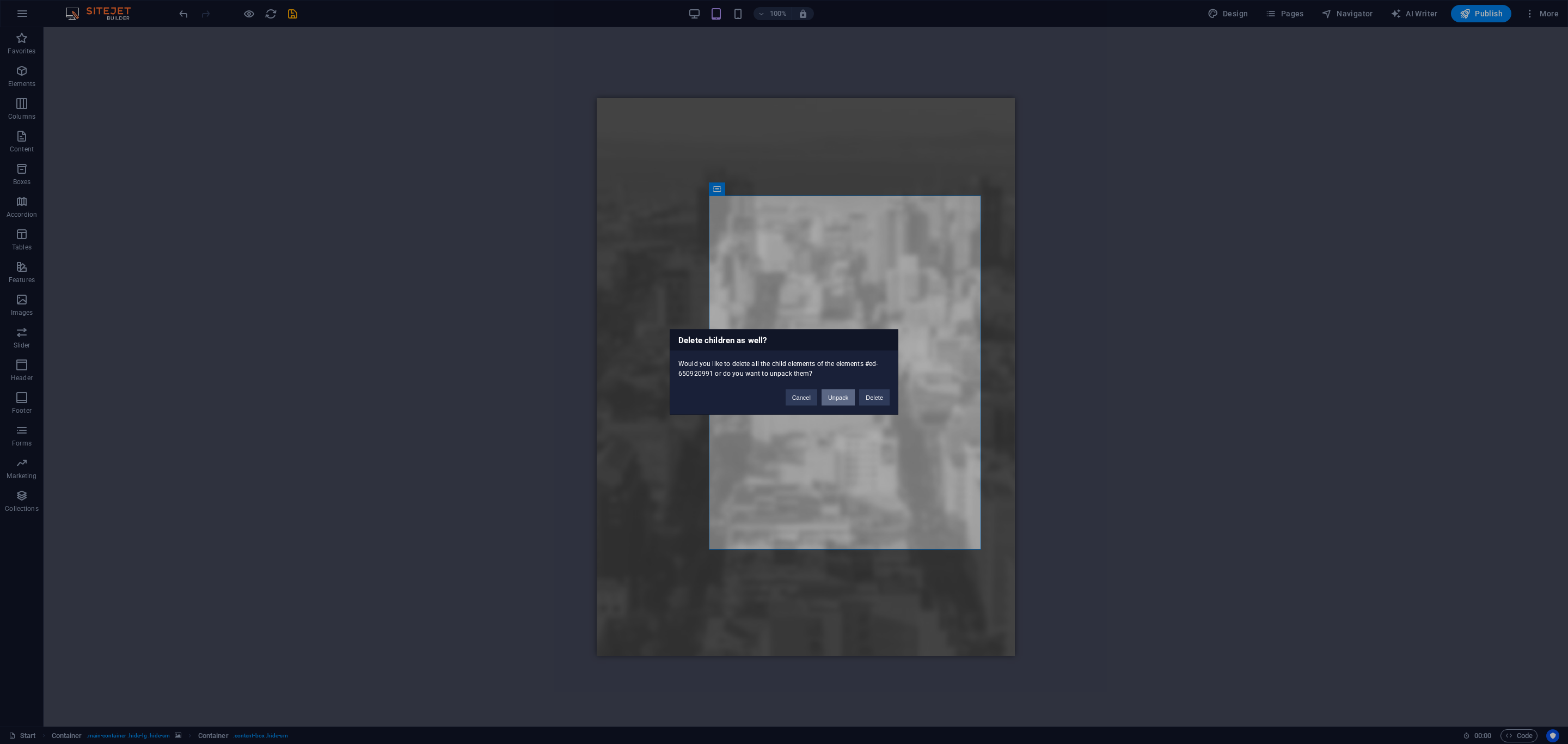
click at [842, 395] on button "Unpack" at bounding box center [838, 397] width 33 height 16
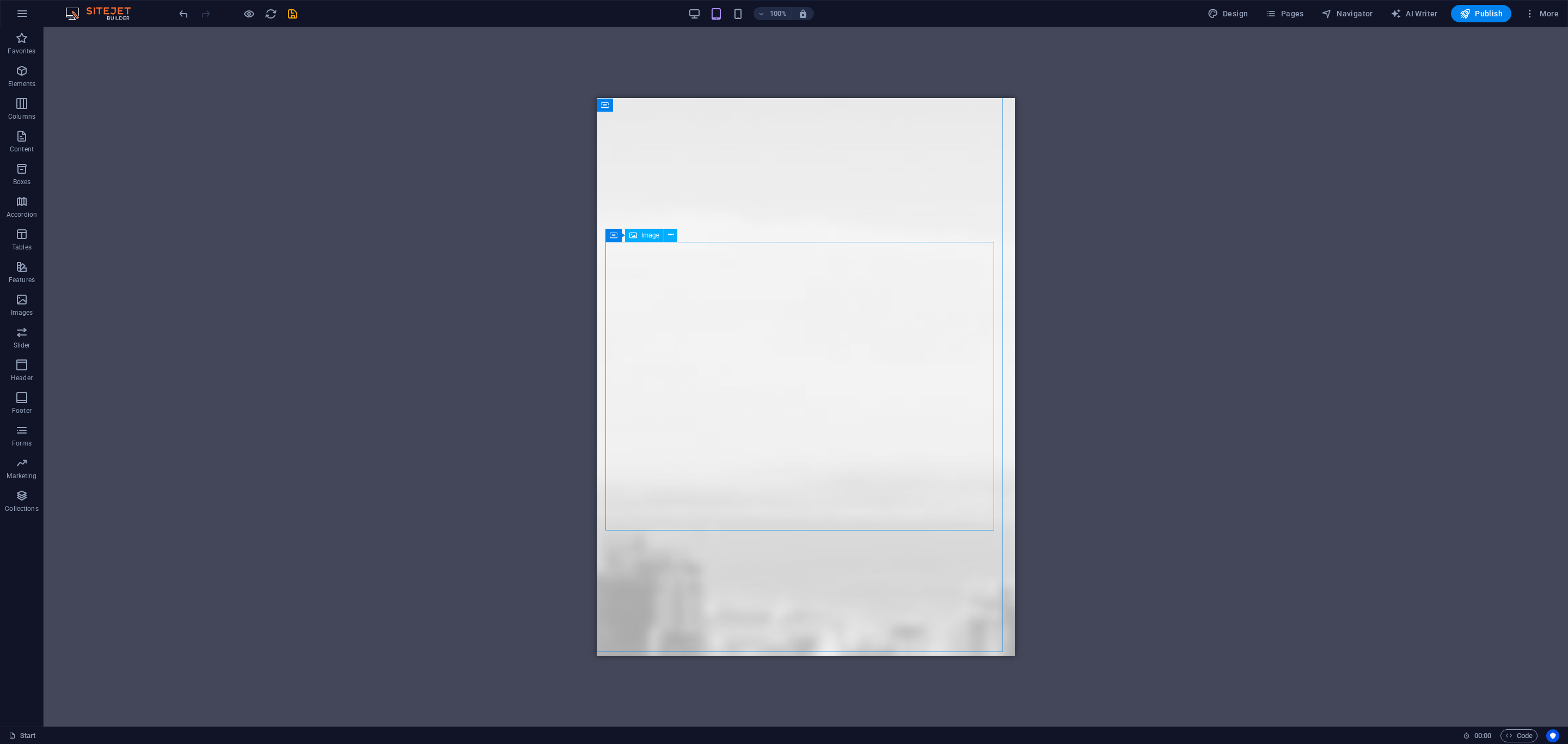
click at [642, 233] on span "Image" at bounding box center [650, 235] width 18 height 6
click at [668, 234] on icon at bounding box center [671, 235] width 6 height 12
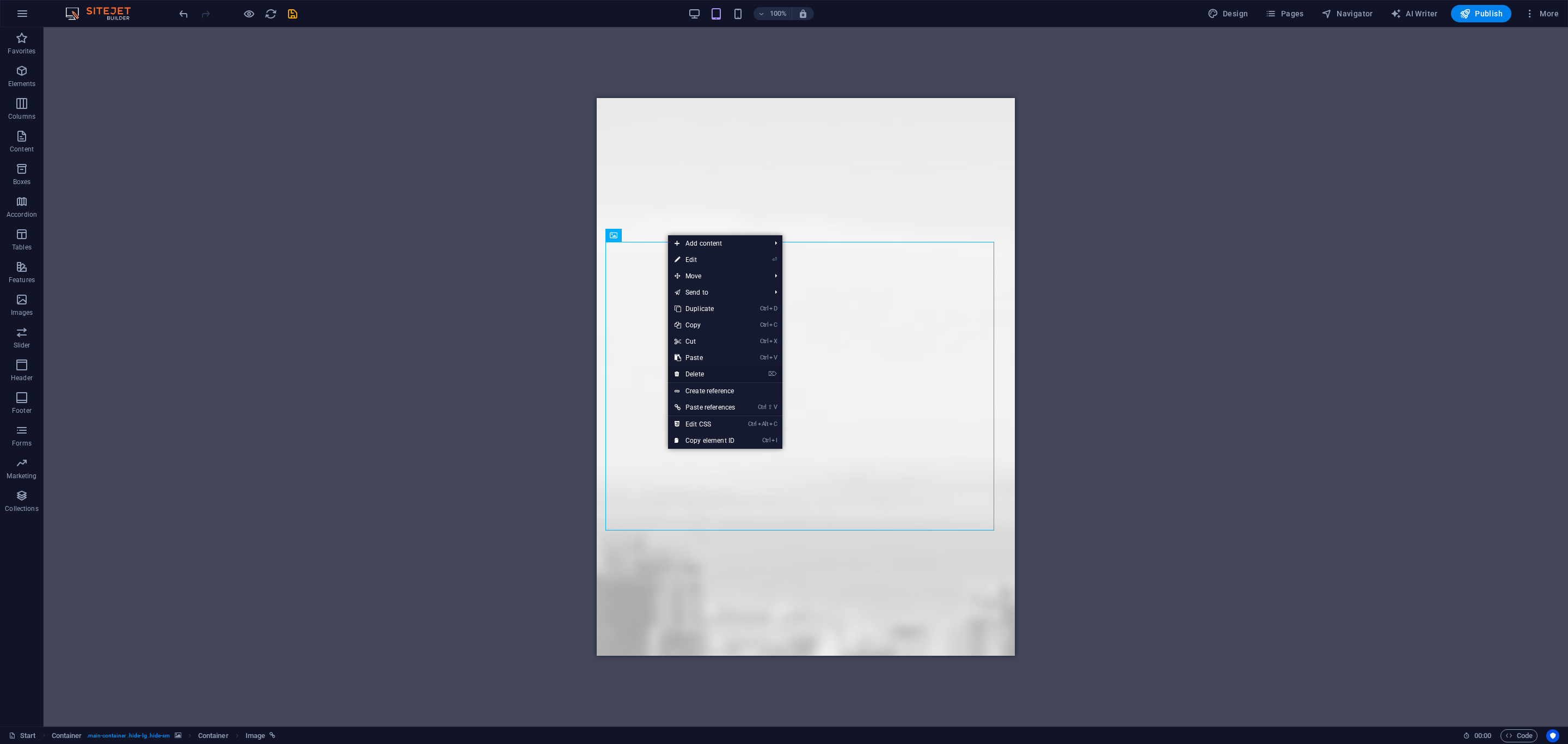
click at [694, 373] on link "⌦ Delete" at bounding box center [705, 374] width 74 height 16
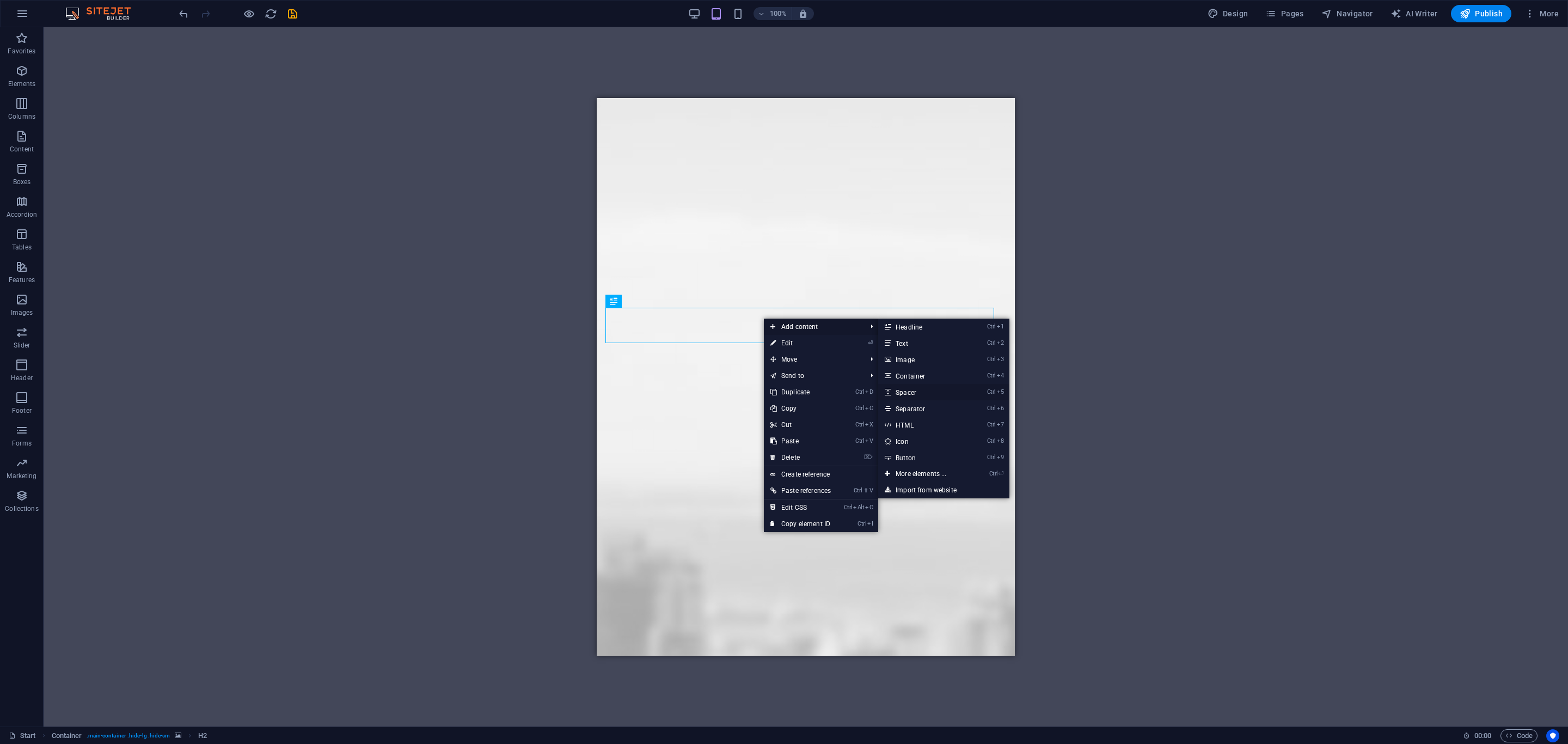
click at [919, 395] on link "Ctrl 5 Spacer" at bounding box center [923, 392] width 90 height 16
select select "px"
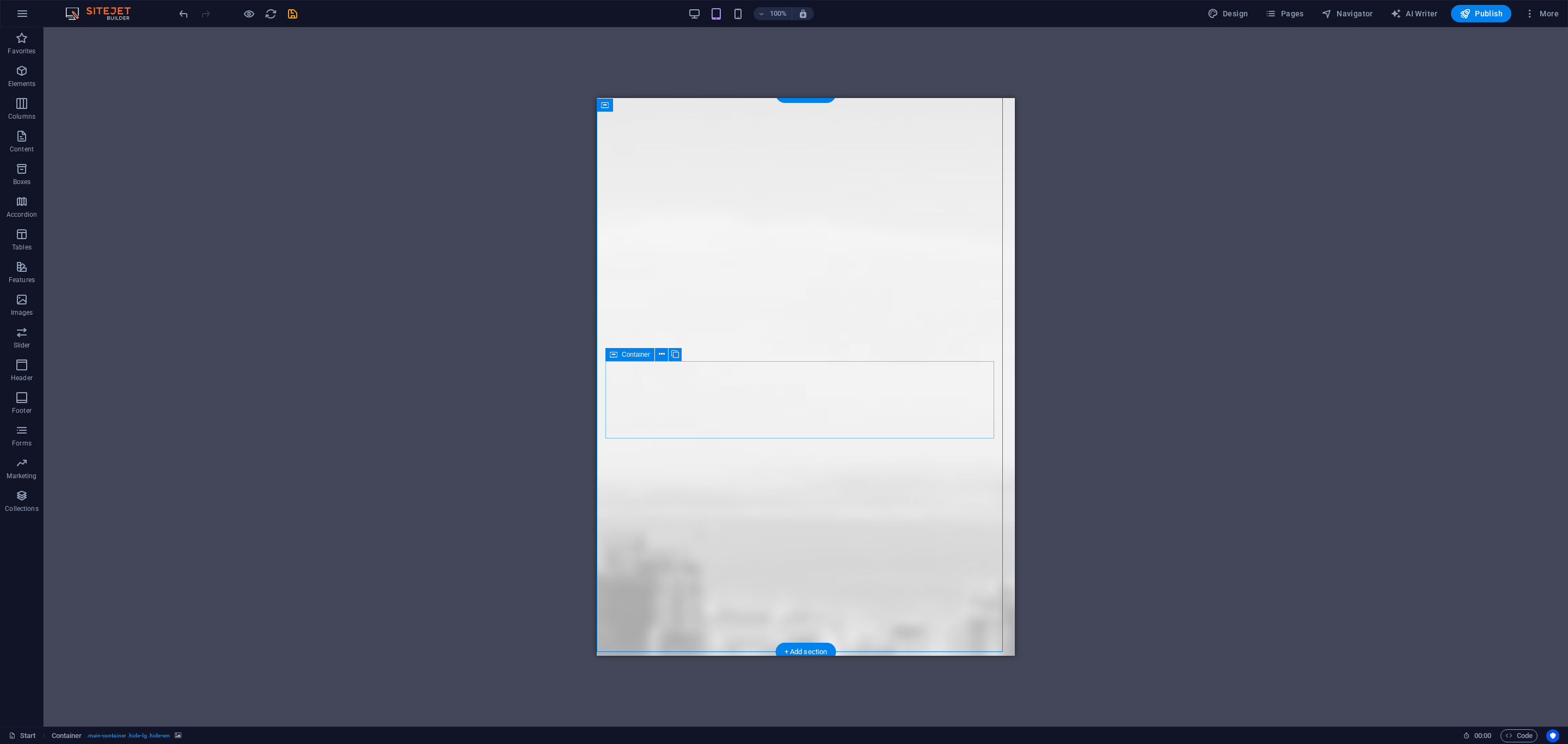
click at [19, 136] on icon "button" at bounding box center [22, 136] width 13 height 13
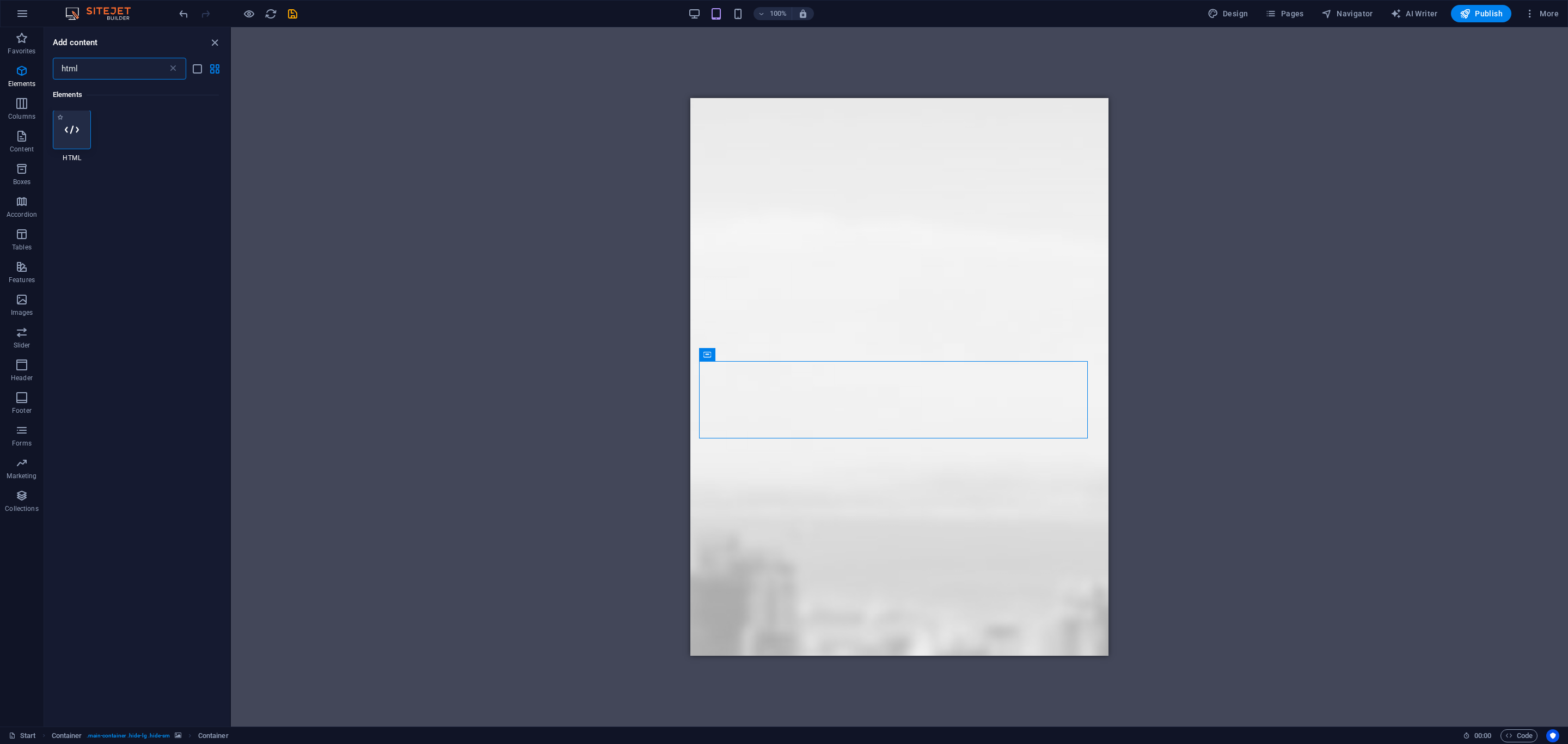
scroll to position [0, 0]
type input "html"
click at [70, 135] on icon at bounding box center [72, 130] width 14 height 14
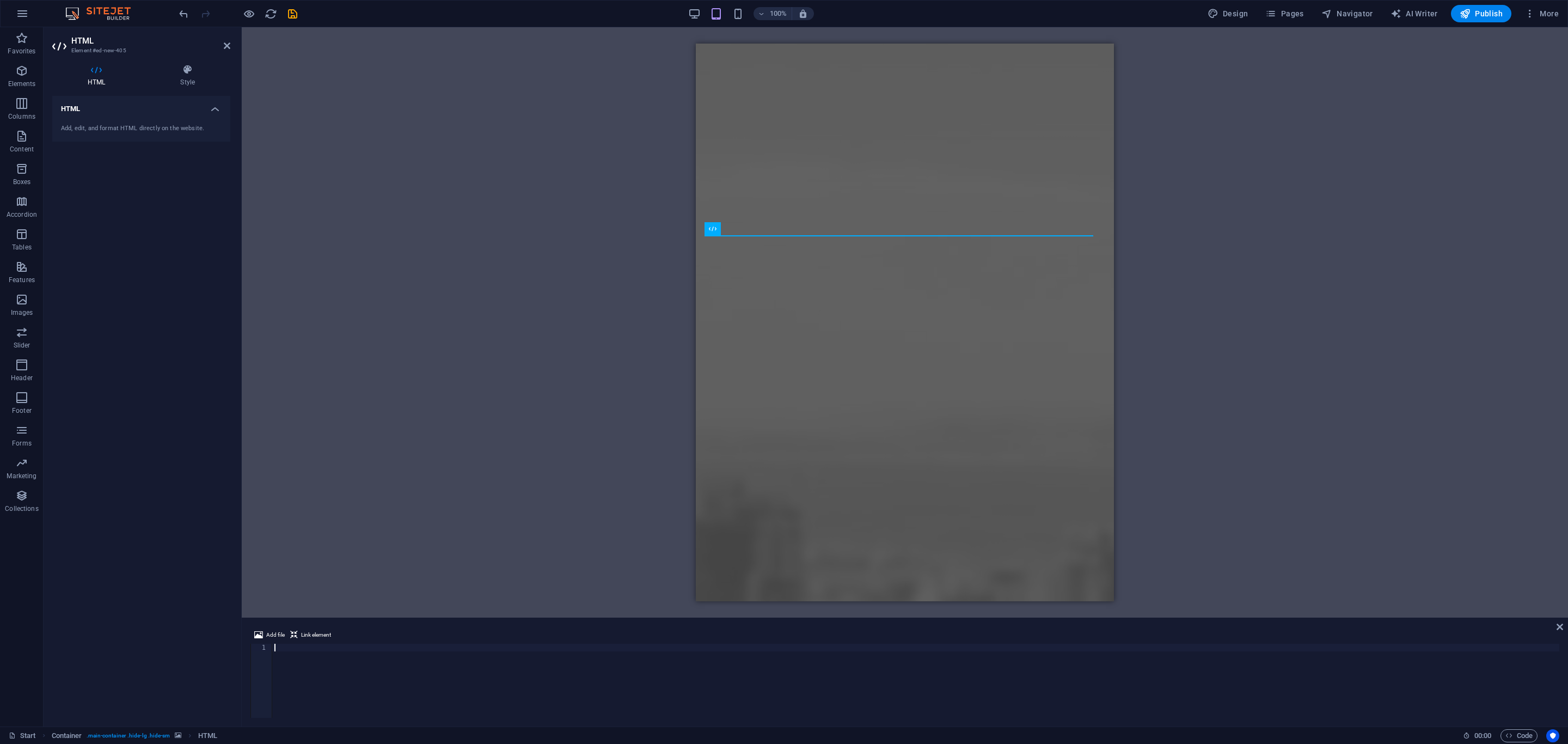
click at [70, 135] on div "Add, edit, and format HTML directly on the website." at bounding box center [141, 129] width 178 height 27
type textarea "<a href='https://simplebooklet.com/rGzz8mpmykfbaQWPC91oec?source=forum' target=…"
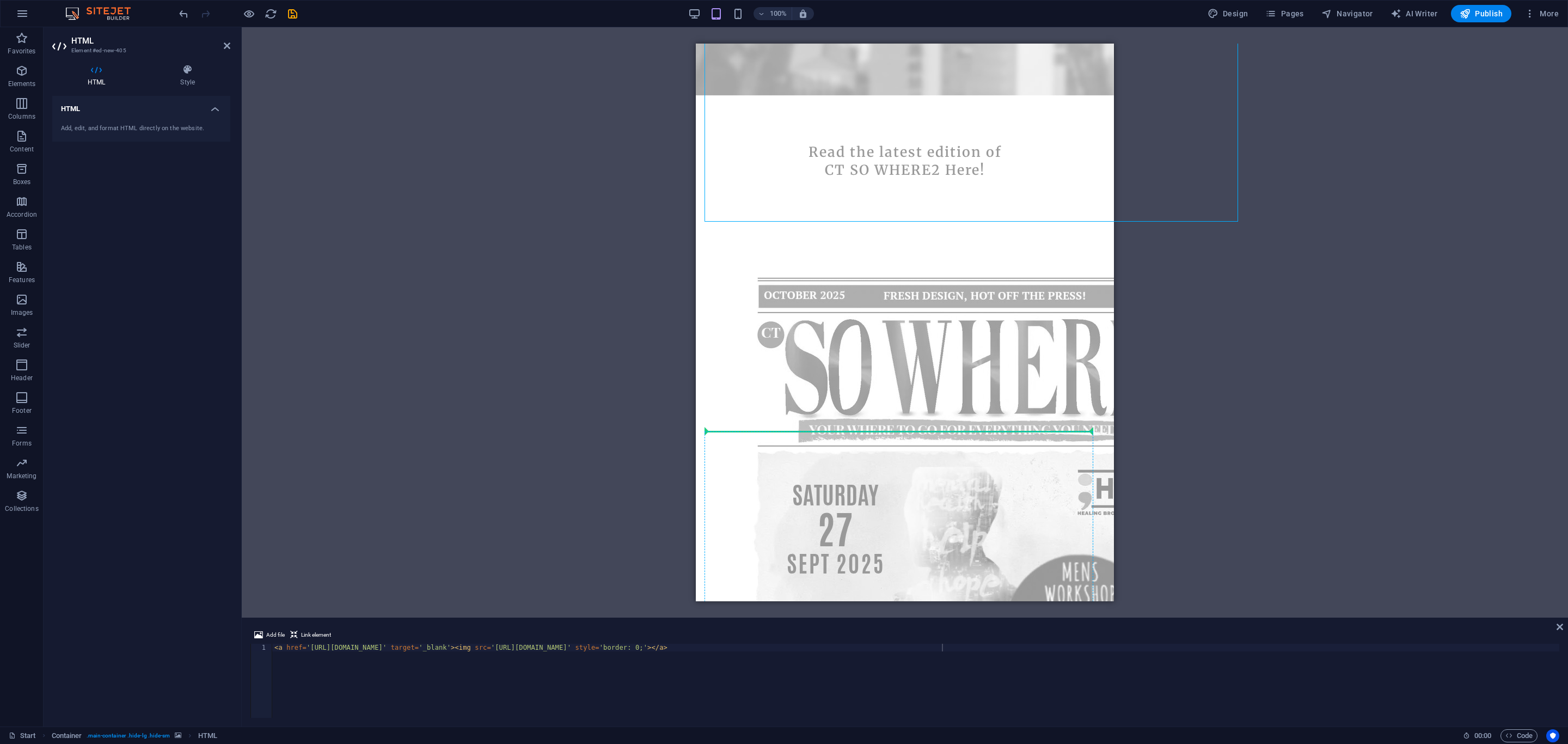
scroll to position [2116, 0]
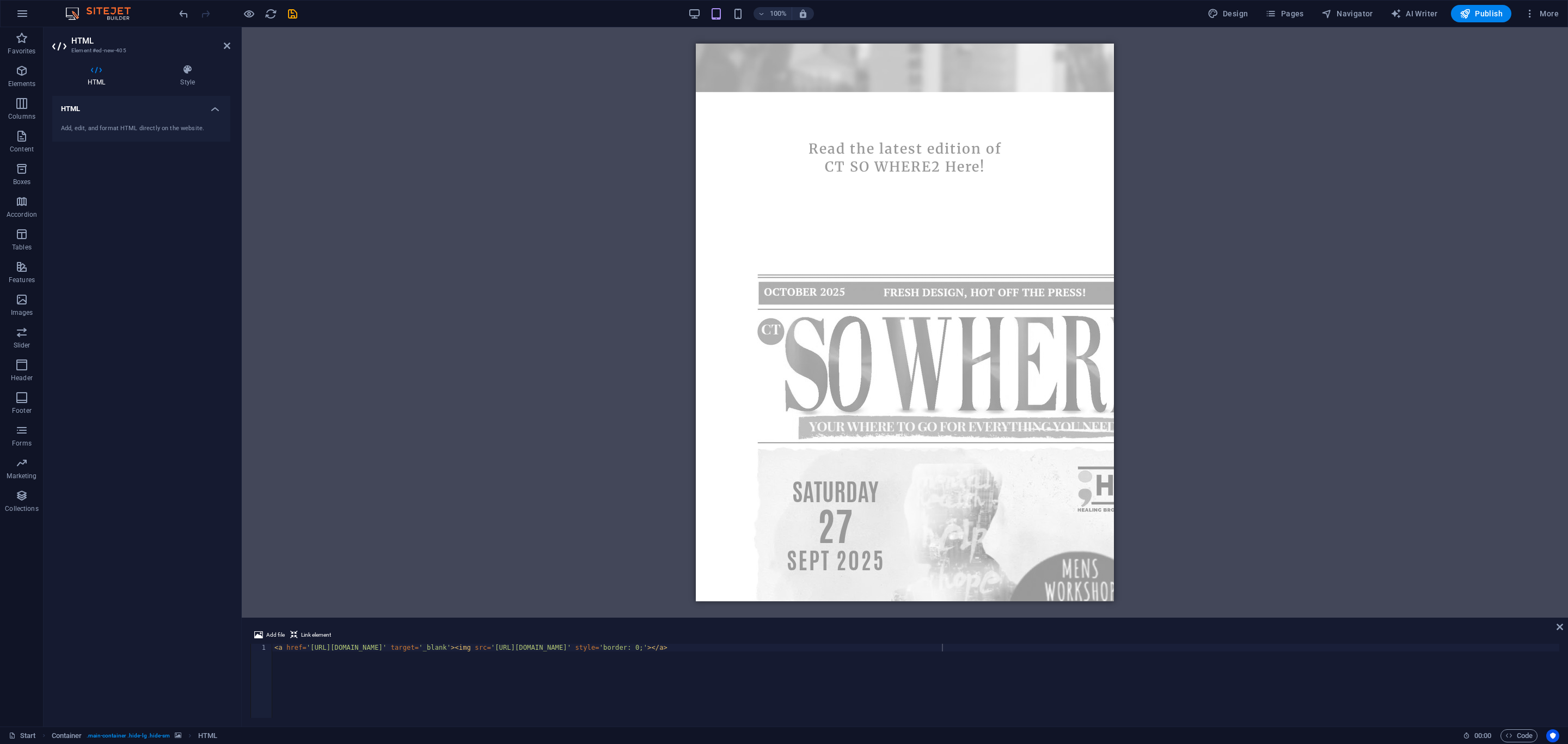
drag, startPoint x: 1439, startPoint y: 238, endPoint x: 804, endPoint y: 166, distance: 639.1
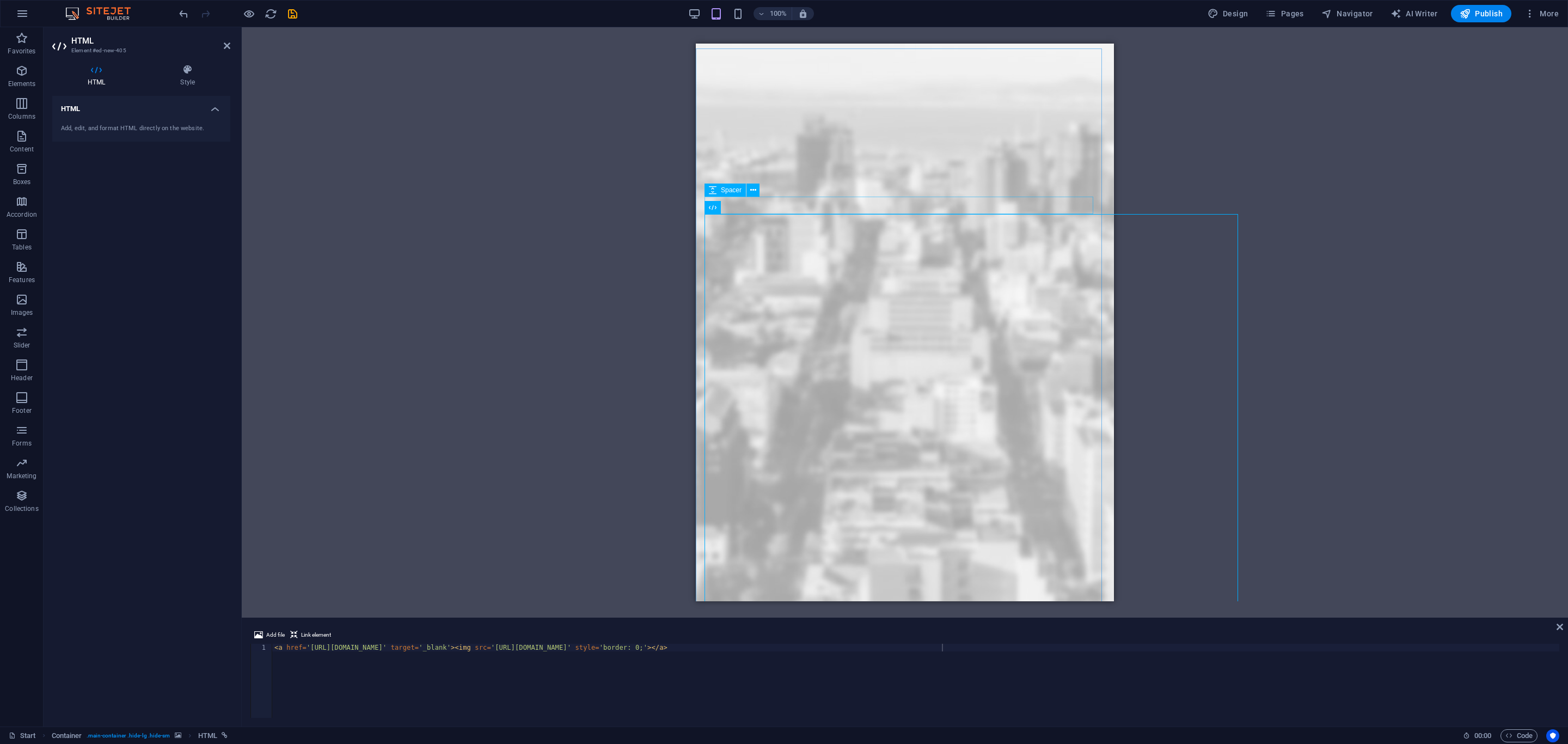
scroll to position [1544, 0]
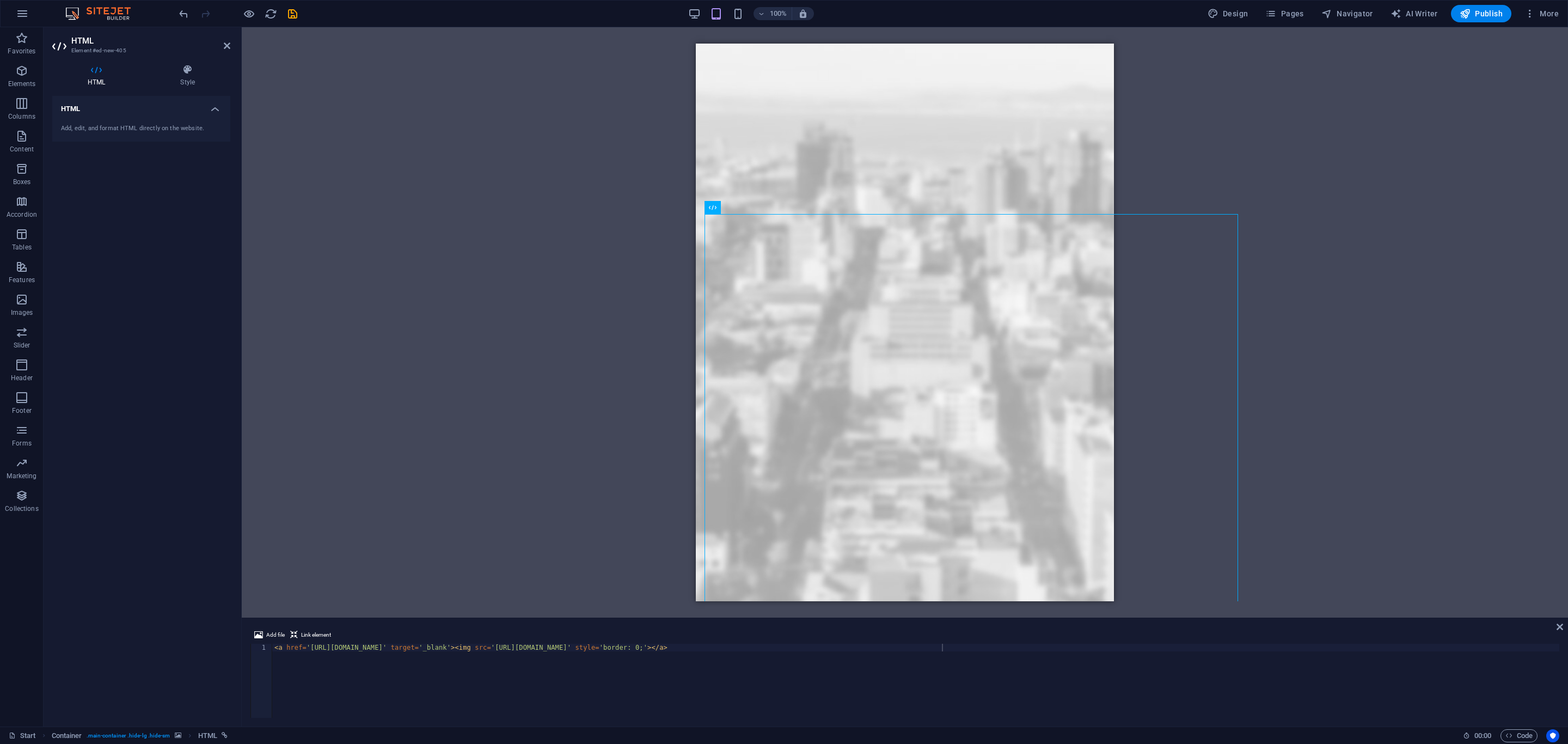
drag, startPoint x: 1423, startPoint y: 251, endPoint x: 797, endPoint y: 148, distance: 634.4
click at [286, 10] on icon "save" at bounding box center [292, 14] width 12 height 12
checkbox input "false"
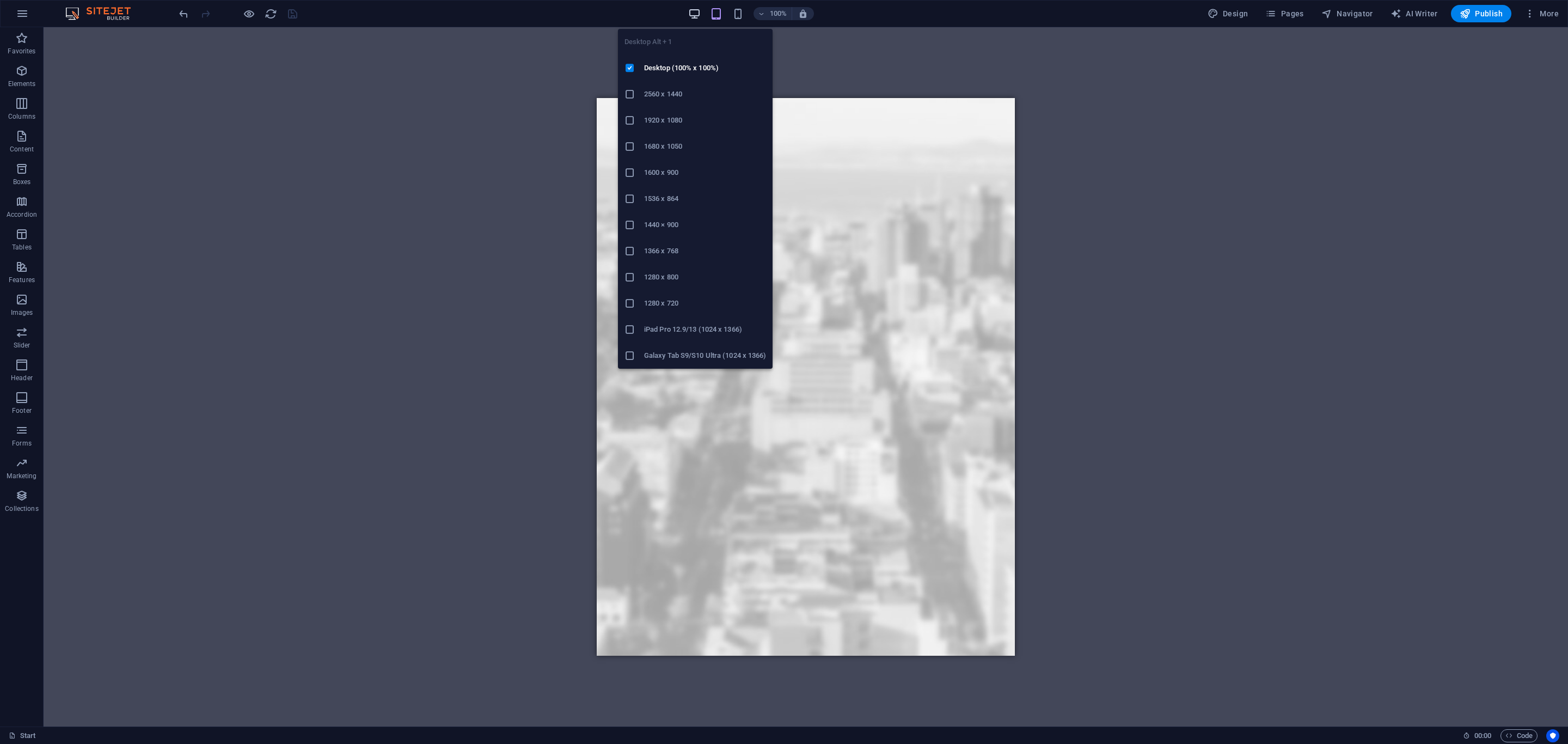
click at [693, 12] on icon "button" at bounding box center [694, 14] width 12 height 12
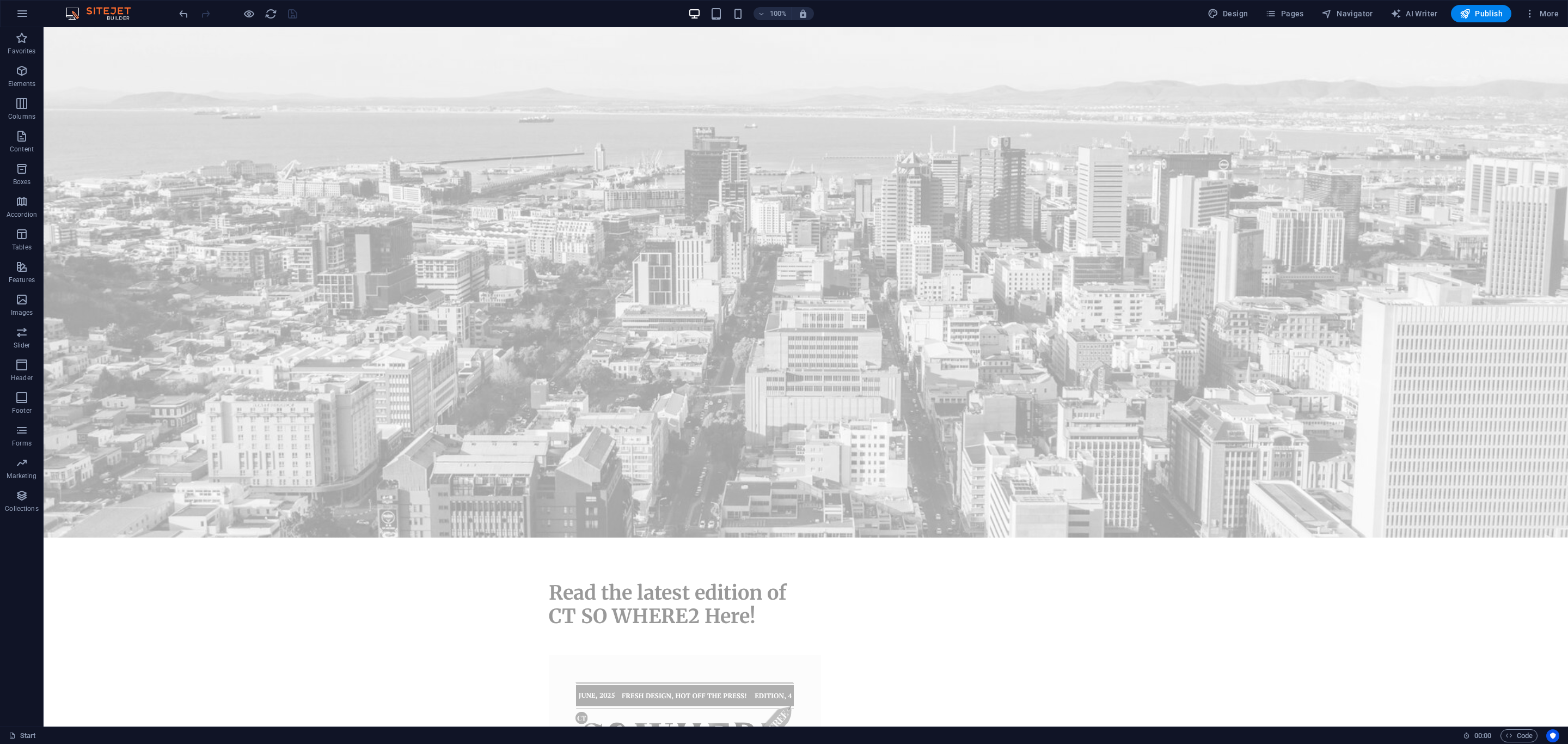
scroll to position [0, 0]
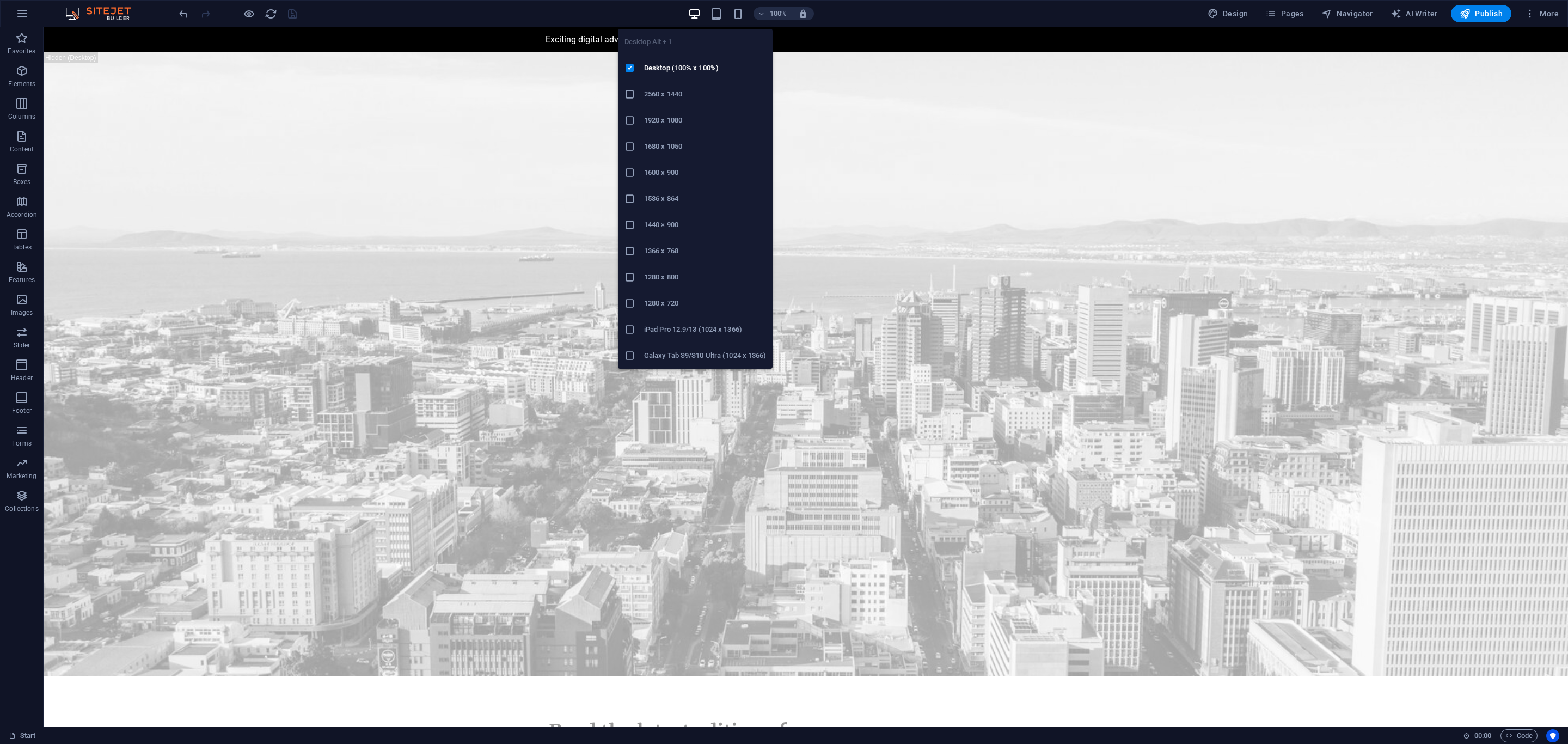
click at [678, 126] on h6 "1920 x 1080" at bounding box center [705, 120] width 122 height 13
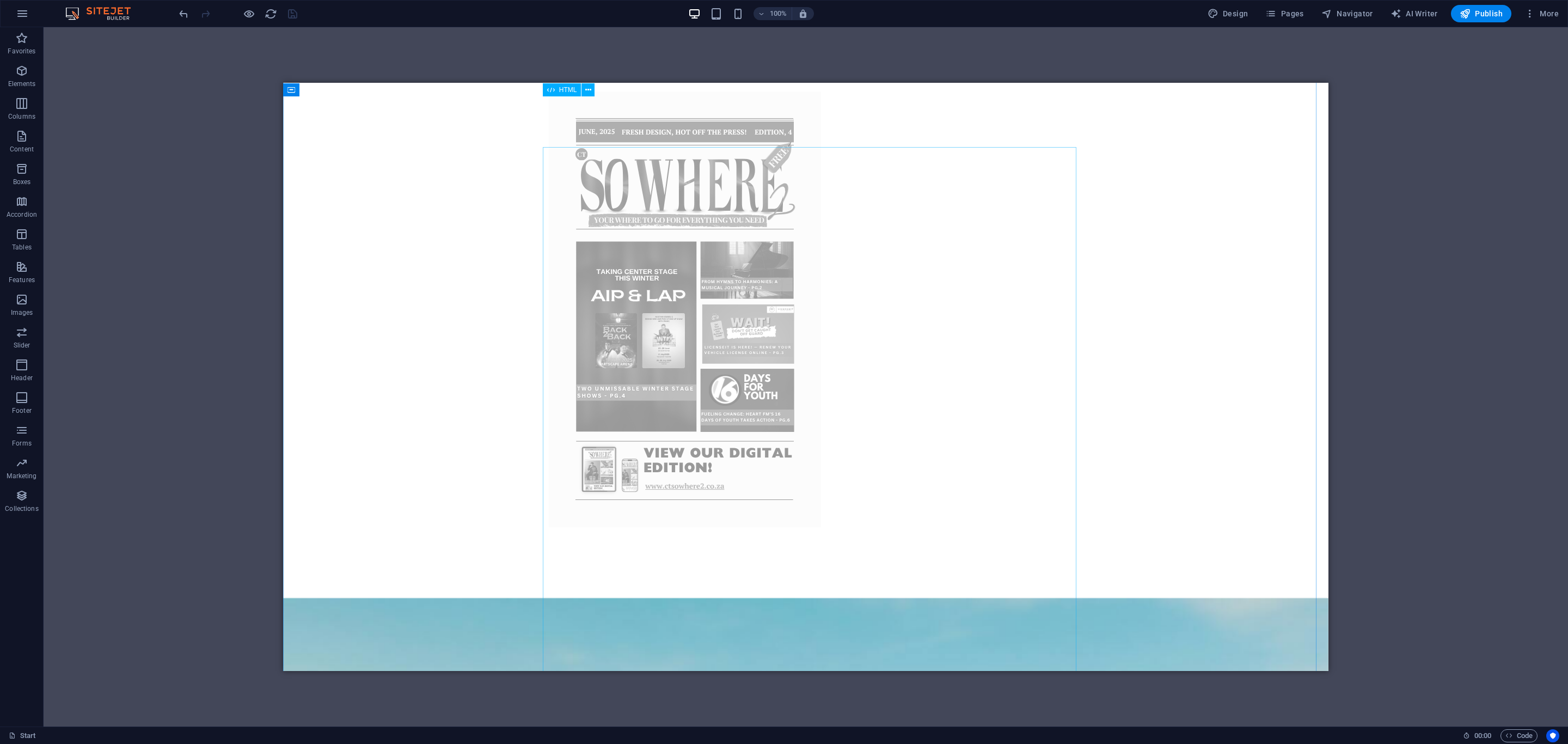
scroll to position [736, 0]
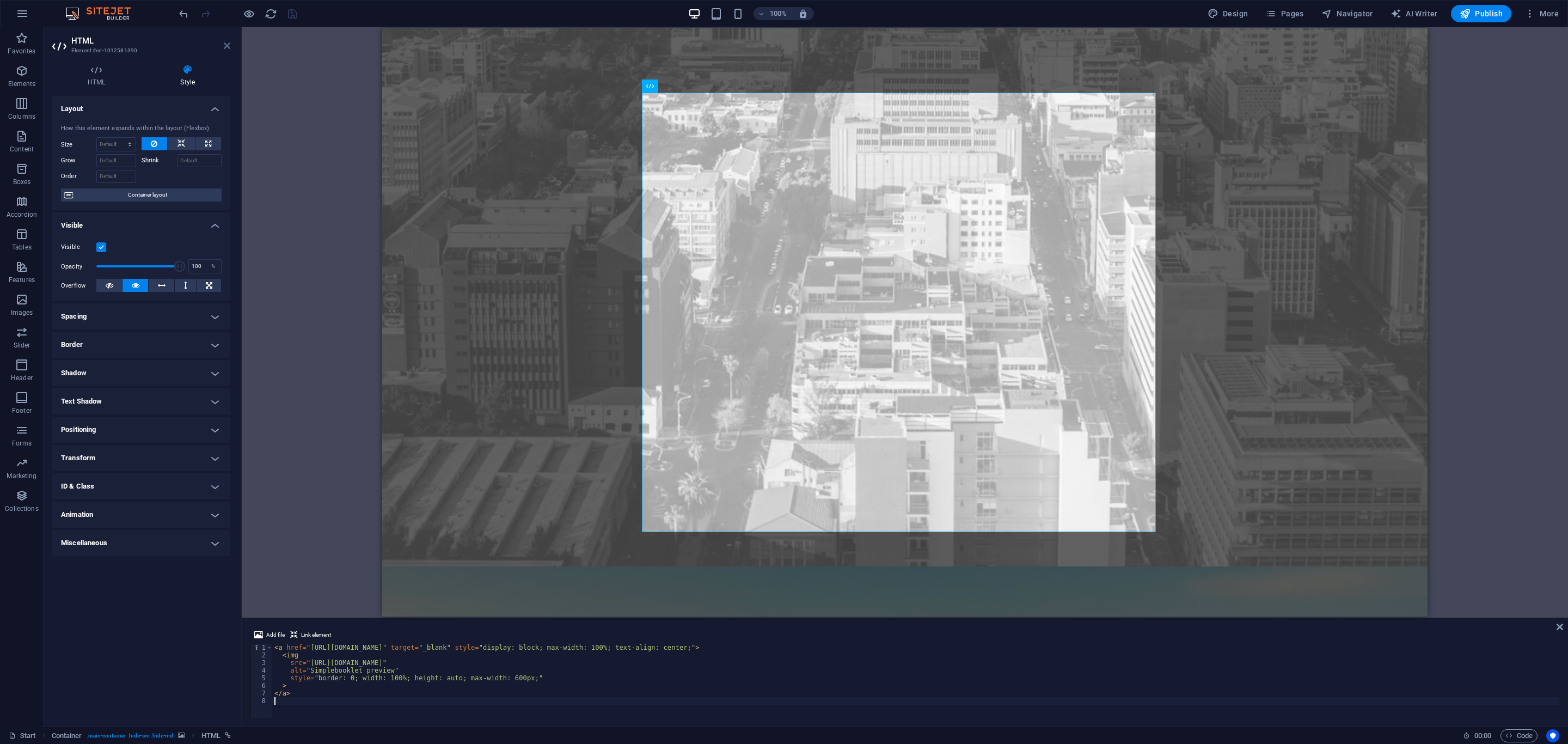
click at [230, 46] on icon at bounding box center [227, 45] width 6 height 8
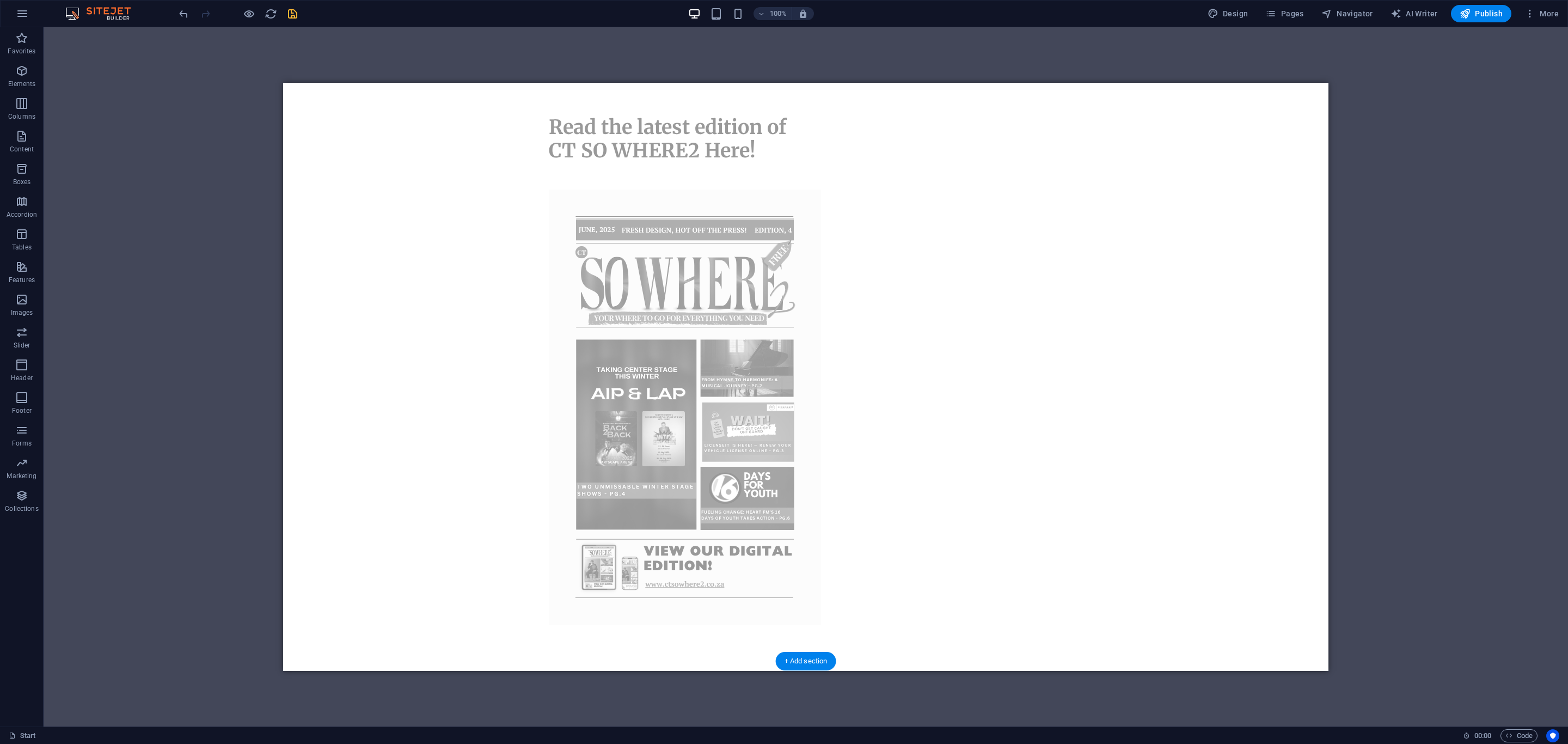
scroll to position [654, 0]
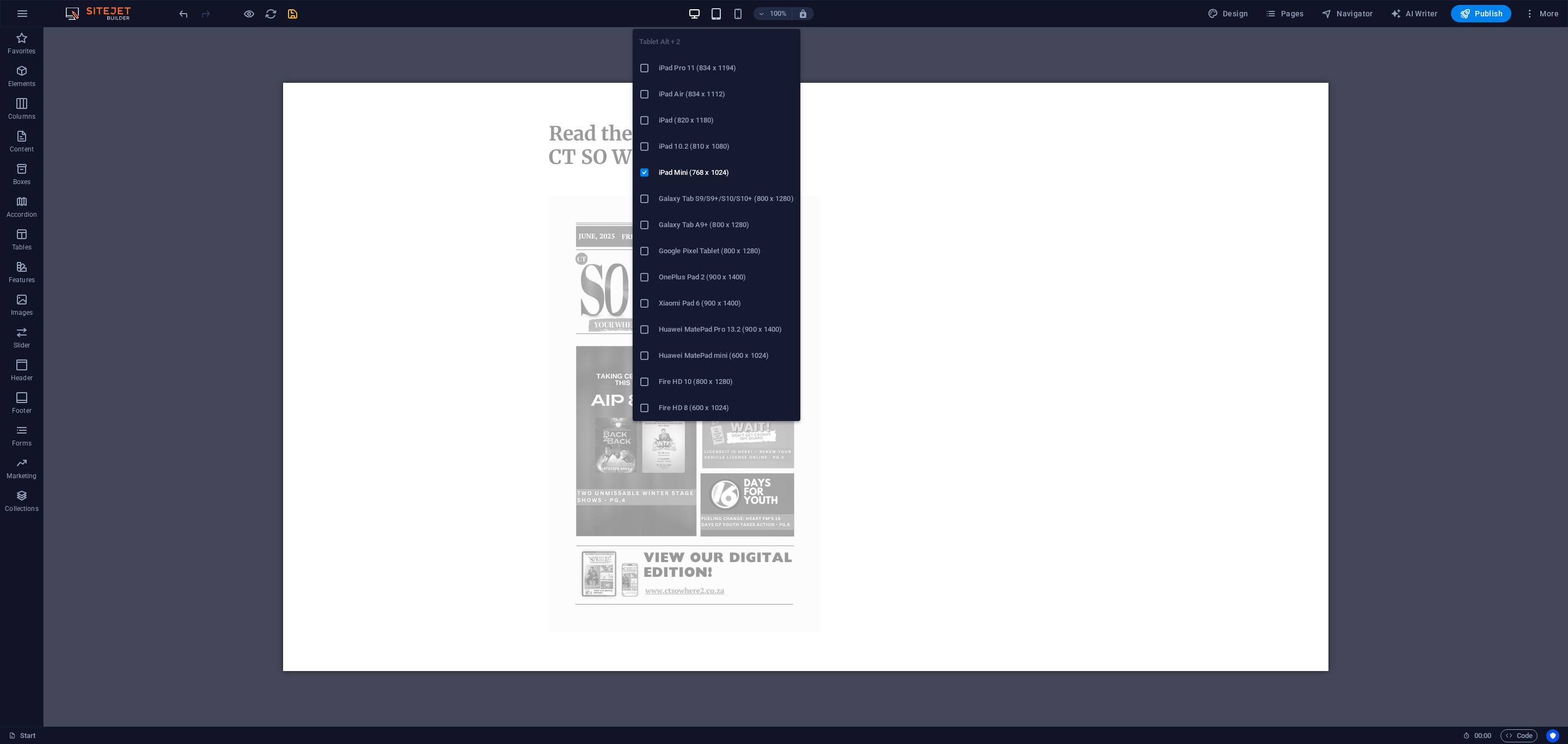
click at [714, 16] on icon "button" at bounding box center [716, 14] width 12 height 12
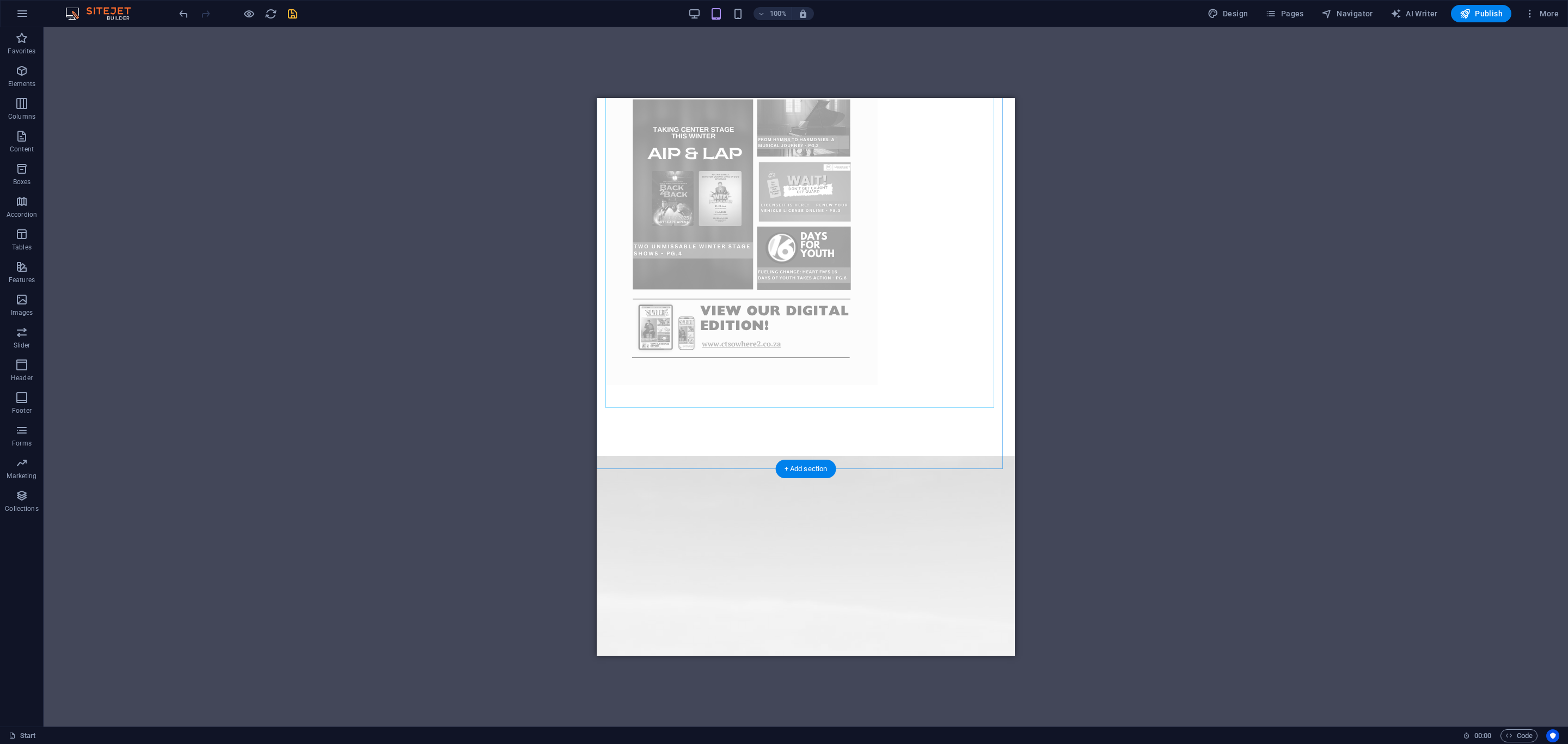
scroll to position [899, 0]
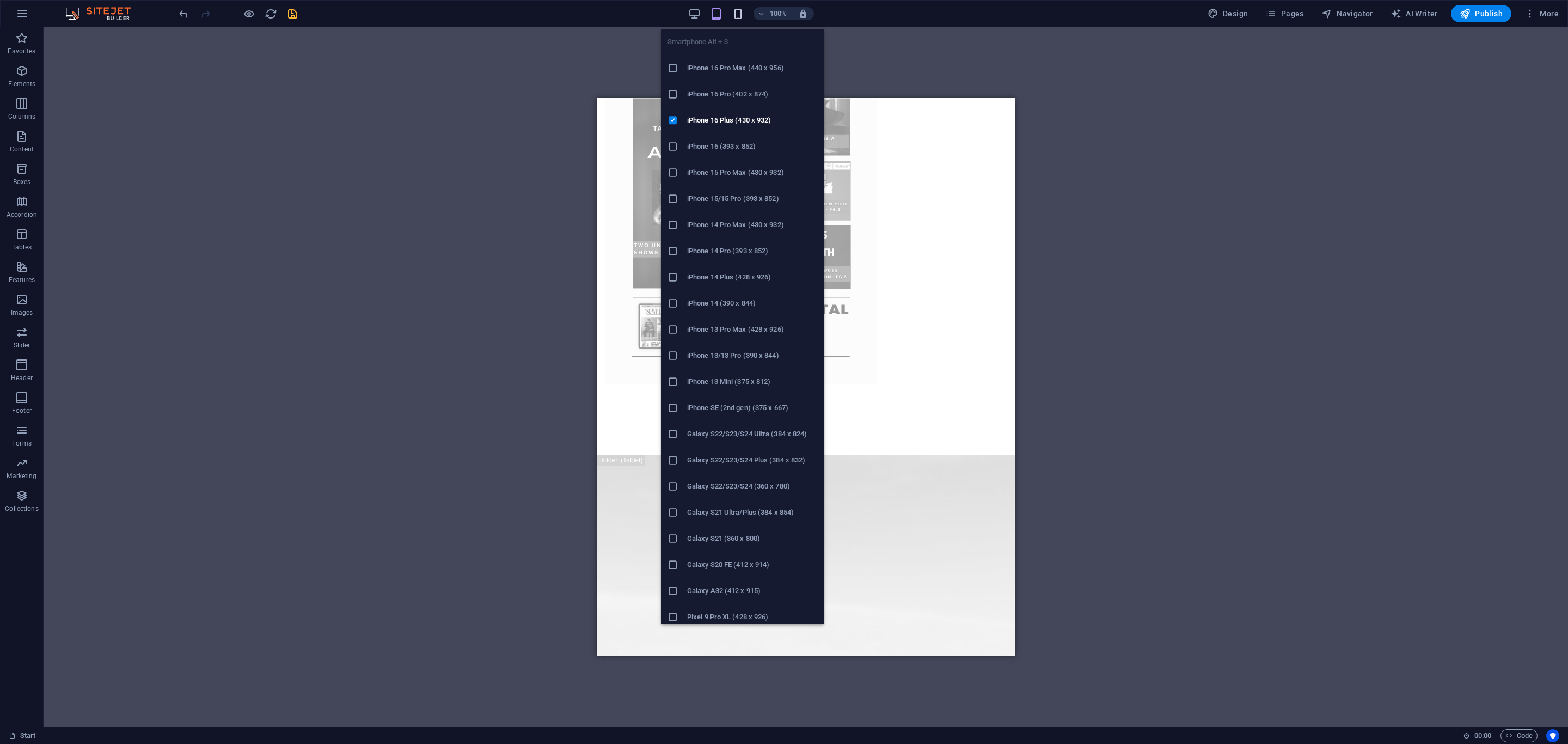
click at [744, 14] on icon "button" at bounding box center [738, 14] width 12 height 12
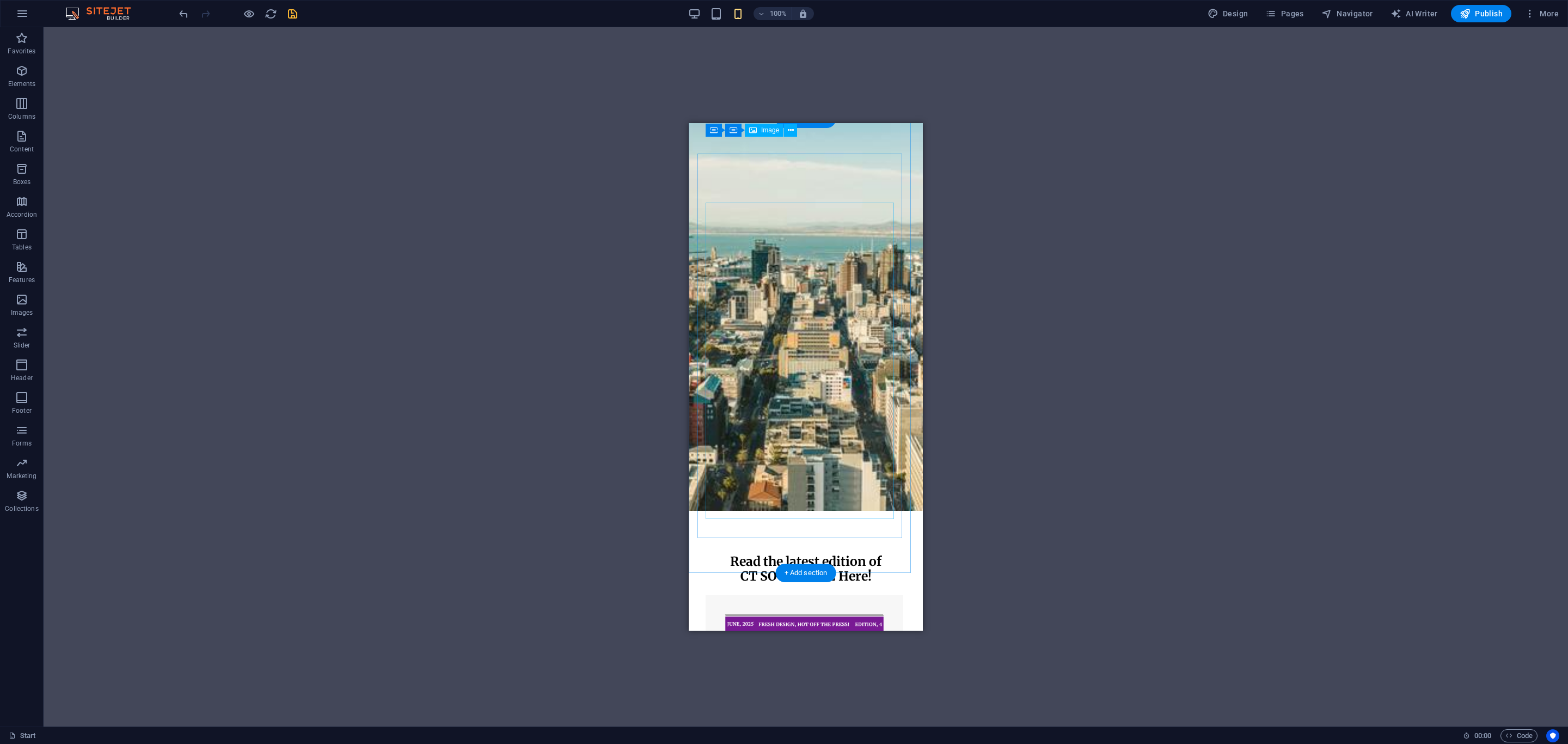
scroll to position [0, 0]
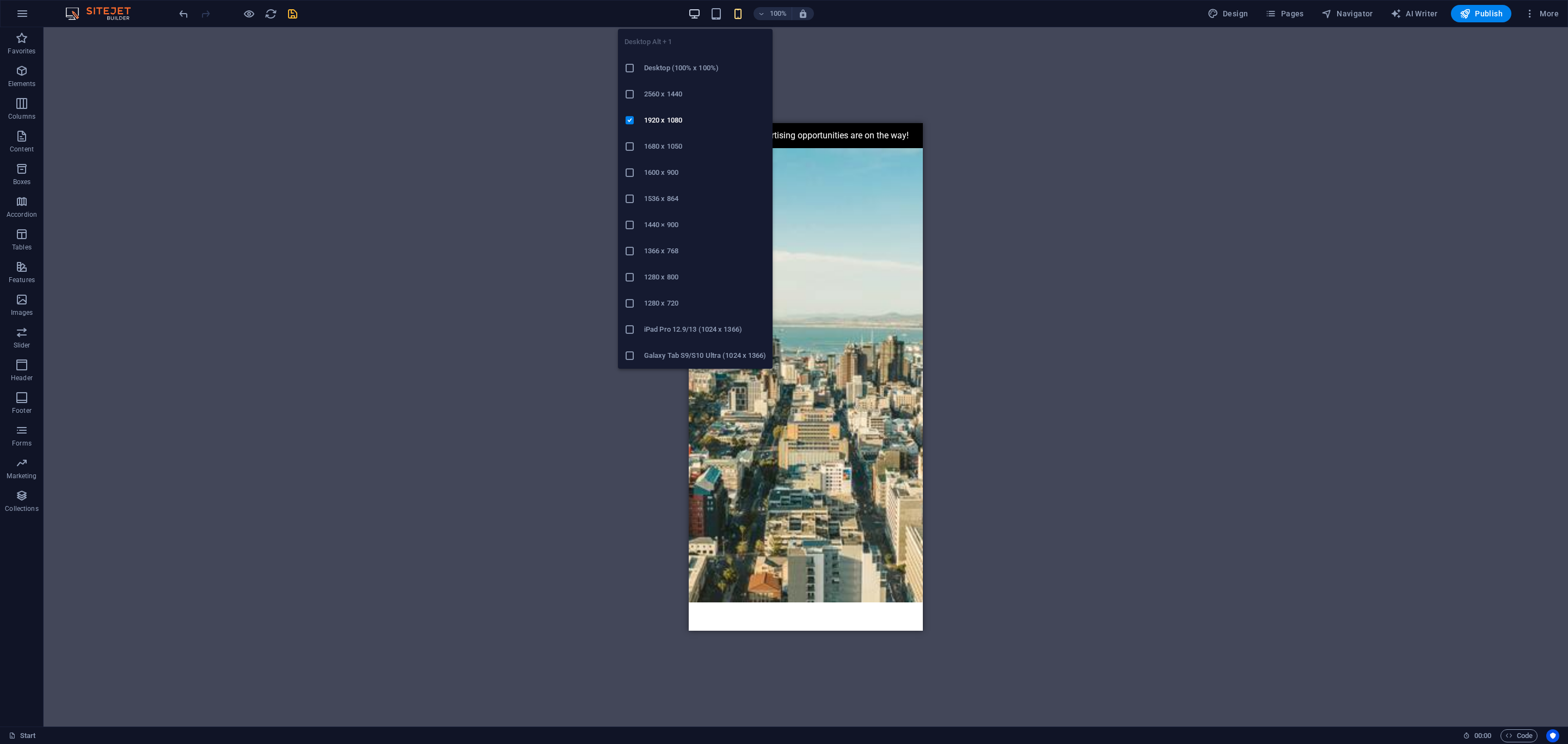
click at [694, 17] on icon "button" at bounding box center [694, 14] width 12 height 12
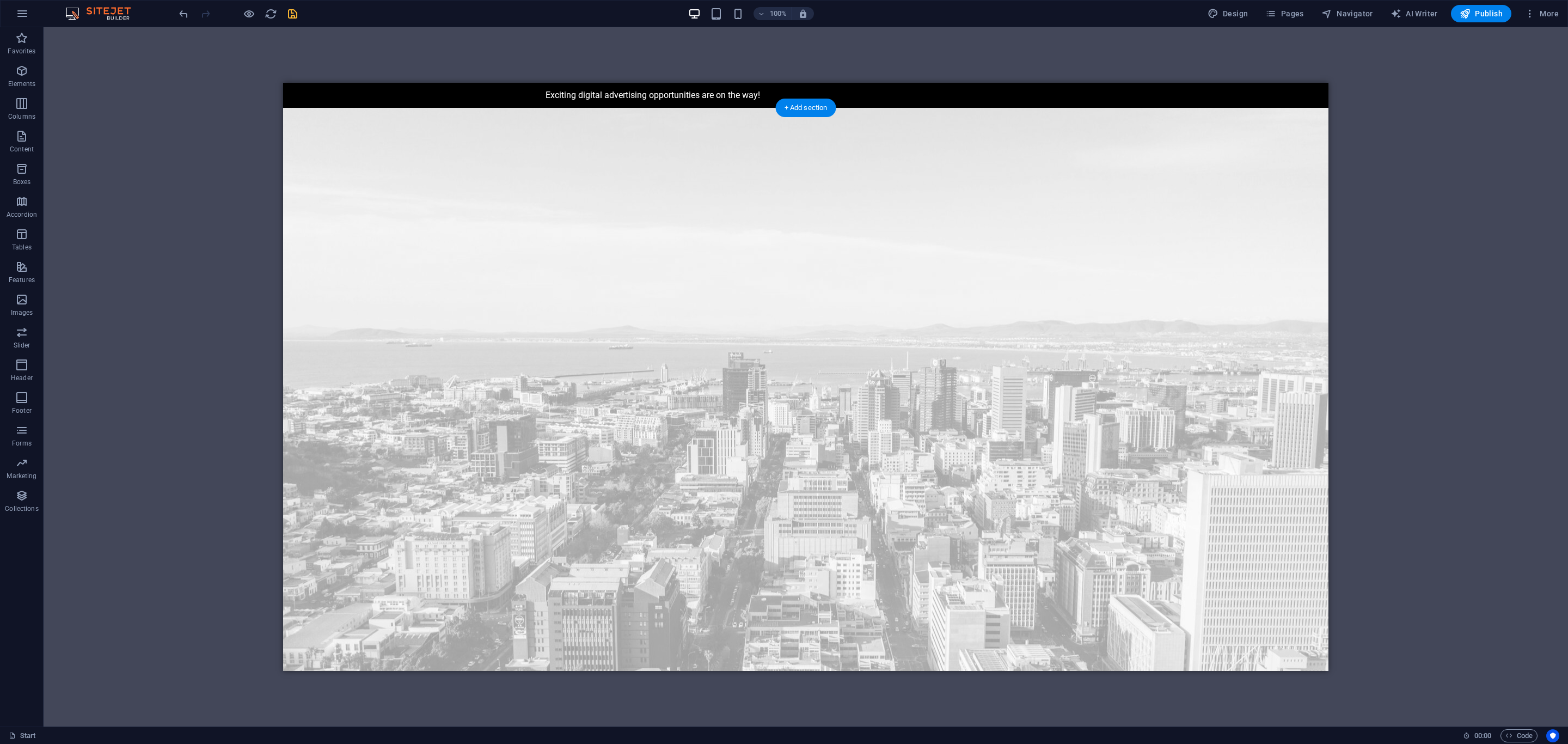
click at [319, 116] on figure at bounding box center [806, 420] width 1046 height 624
click at [290, 100] on icon at bounding box center [292, 102] width 8 height 13
click at [336, 103] on icon at bounding box center [339, 101] width 6 height 12
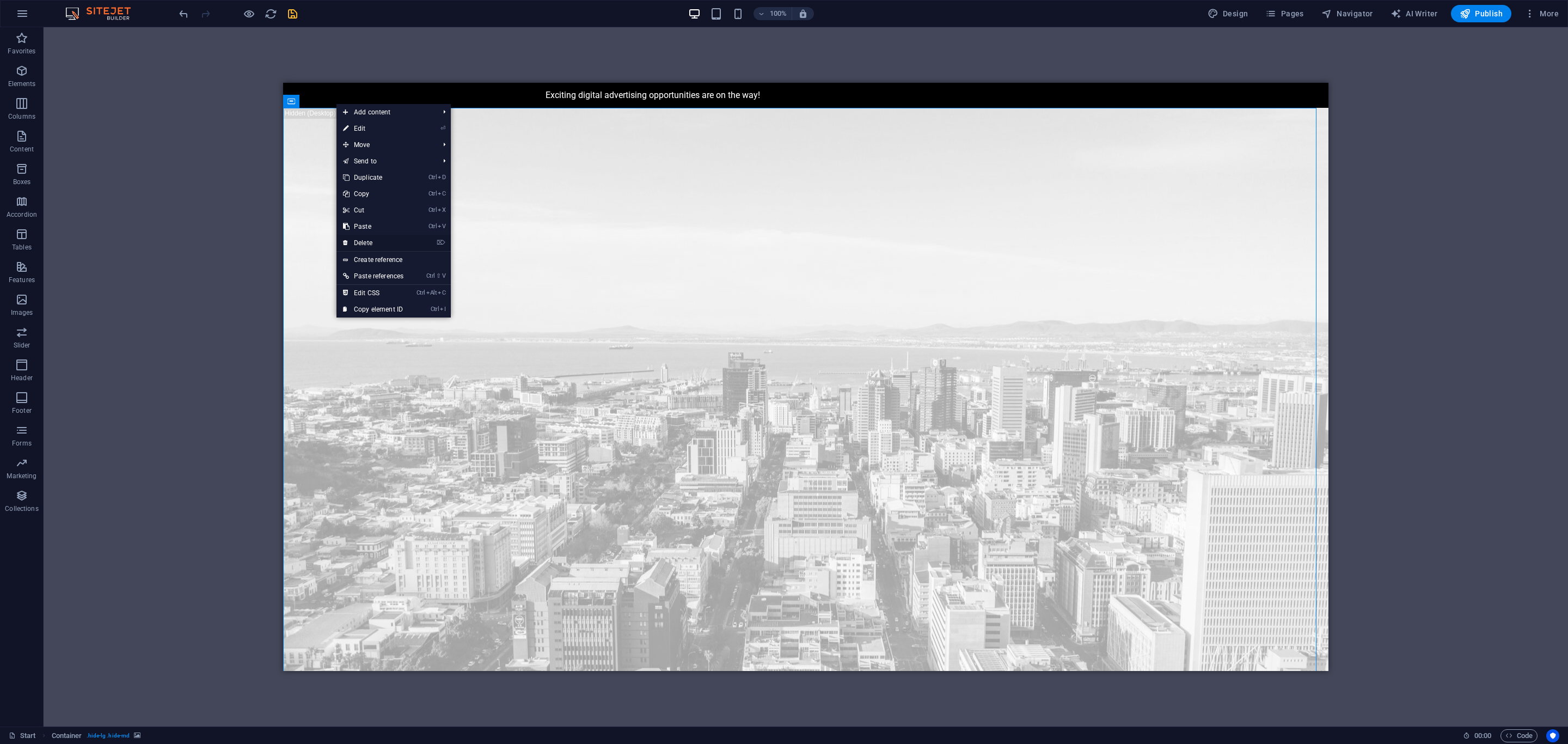
click at [363, 242] on link "⌦ Delete" at bounding box center [373, 243] width 74 height 16
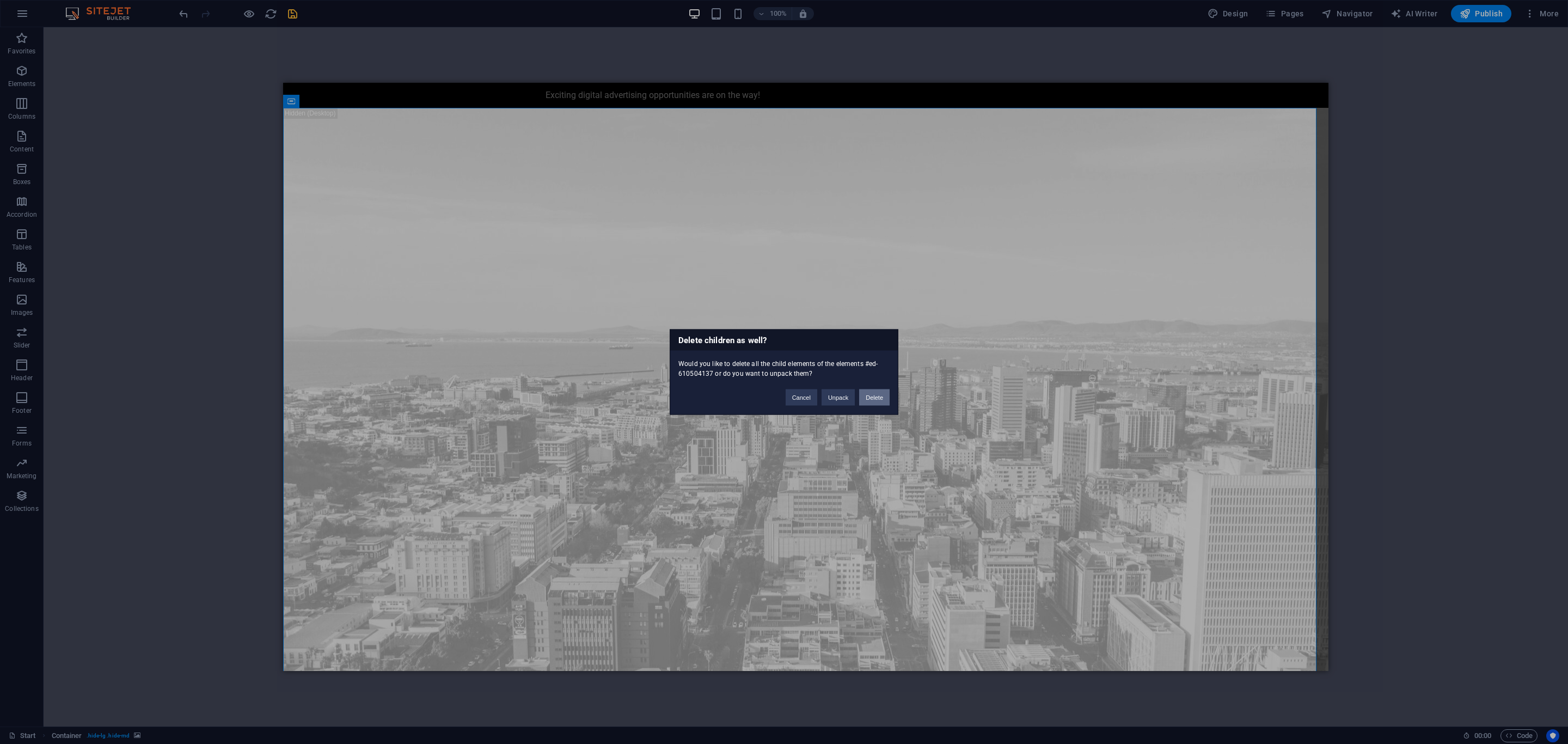
click at [882, 395] on button "Delete" at bounding box center [874, 397] width 30 height 16
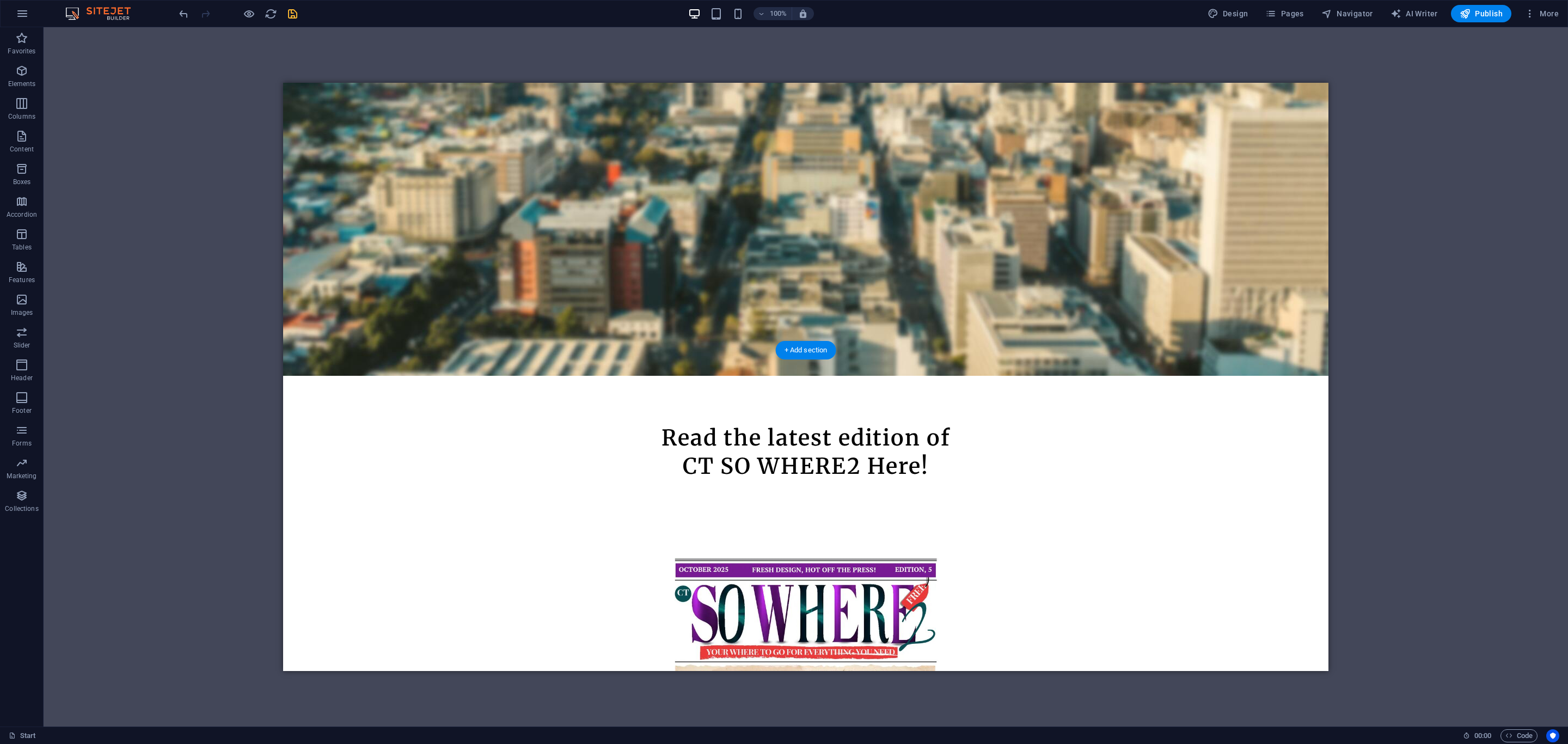
scroll to position [409, 0]
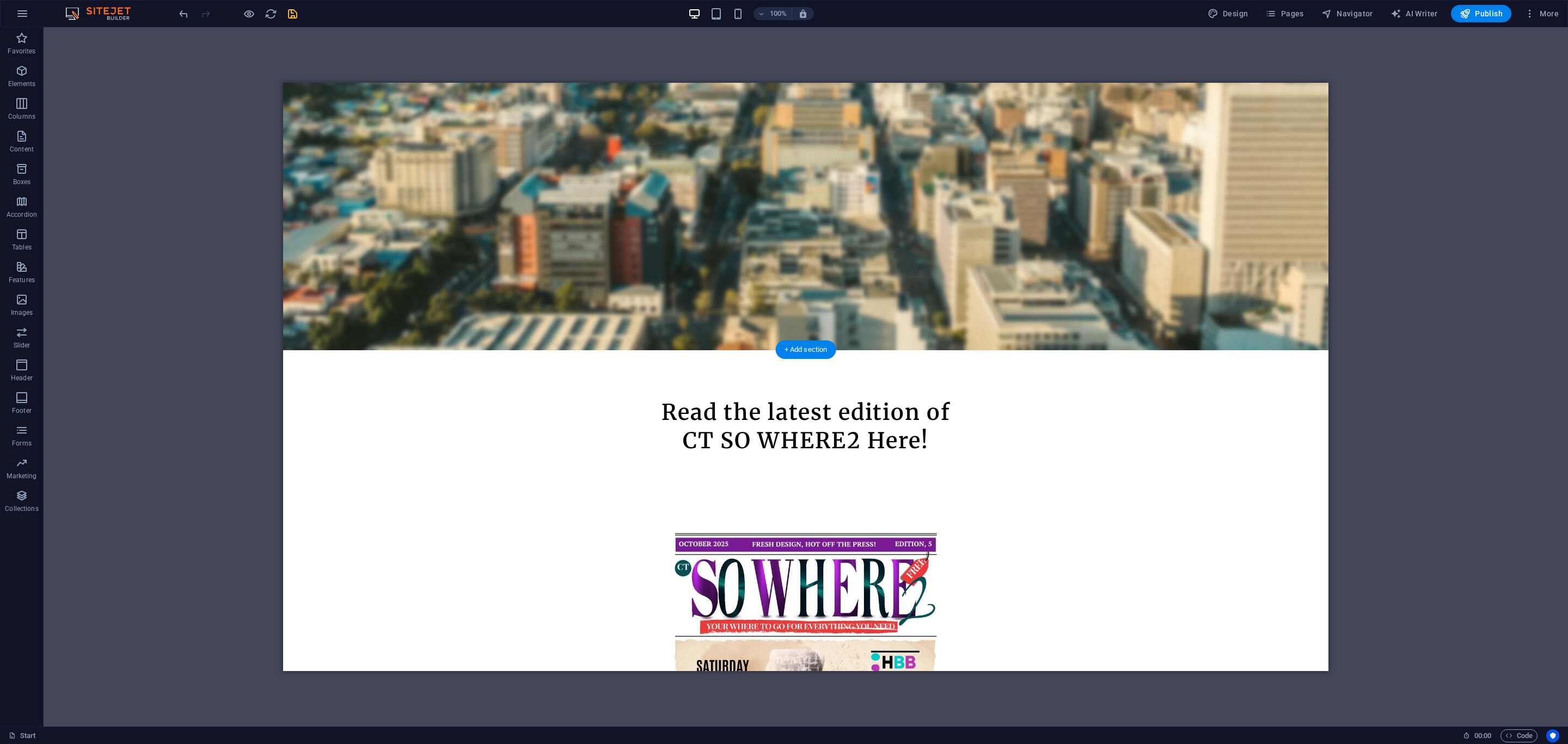
click at [292, 340] on icon at bounding box center [292, 343] width 8 height 13
click at [339, 345] on icon at bounding box center [339, 344] width 6 height 12
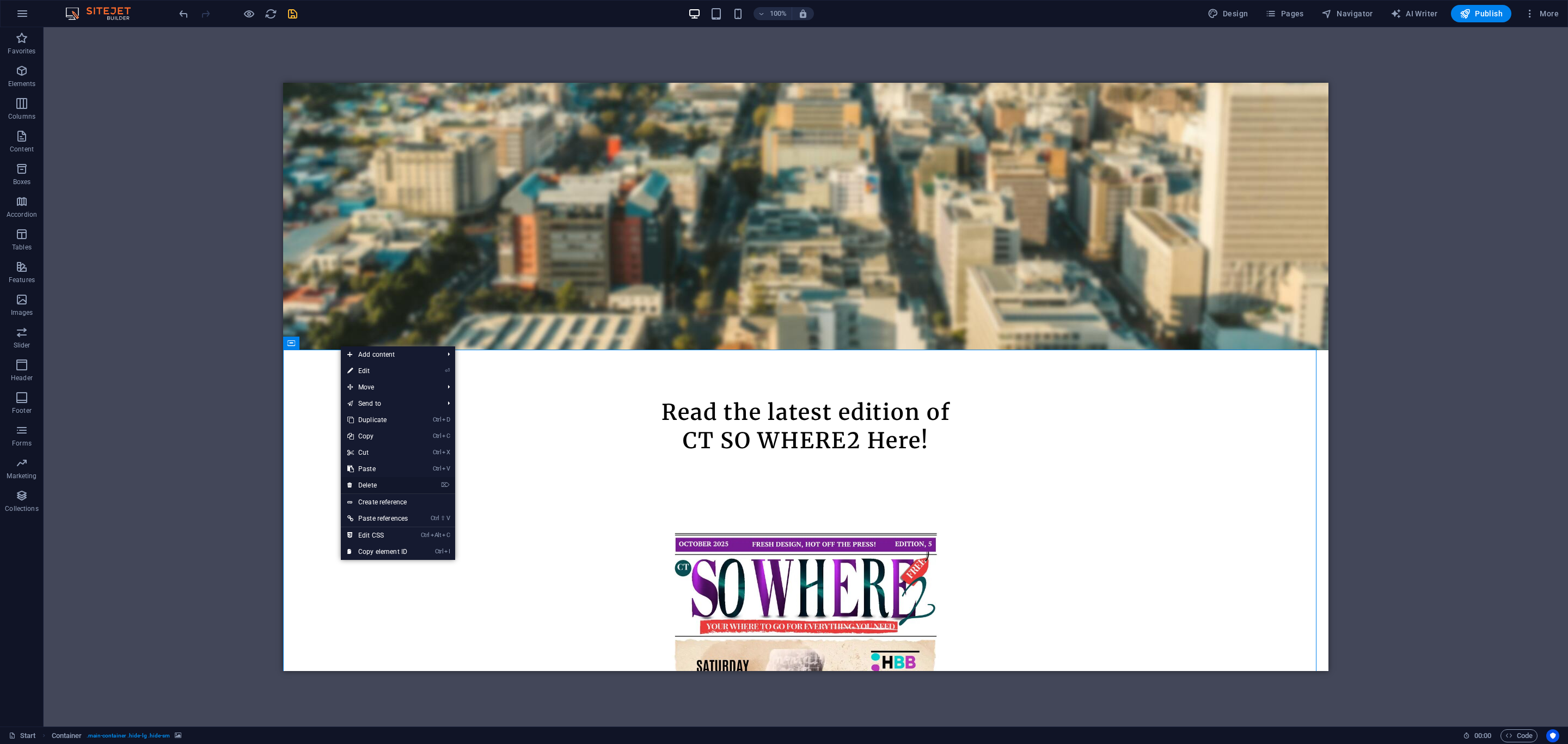
click at [378, 479] on link "⌦ Delete" at bounding box center [378, 485] width 74 height 16
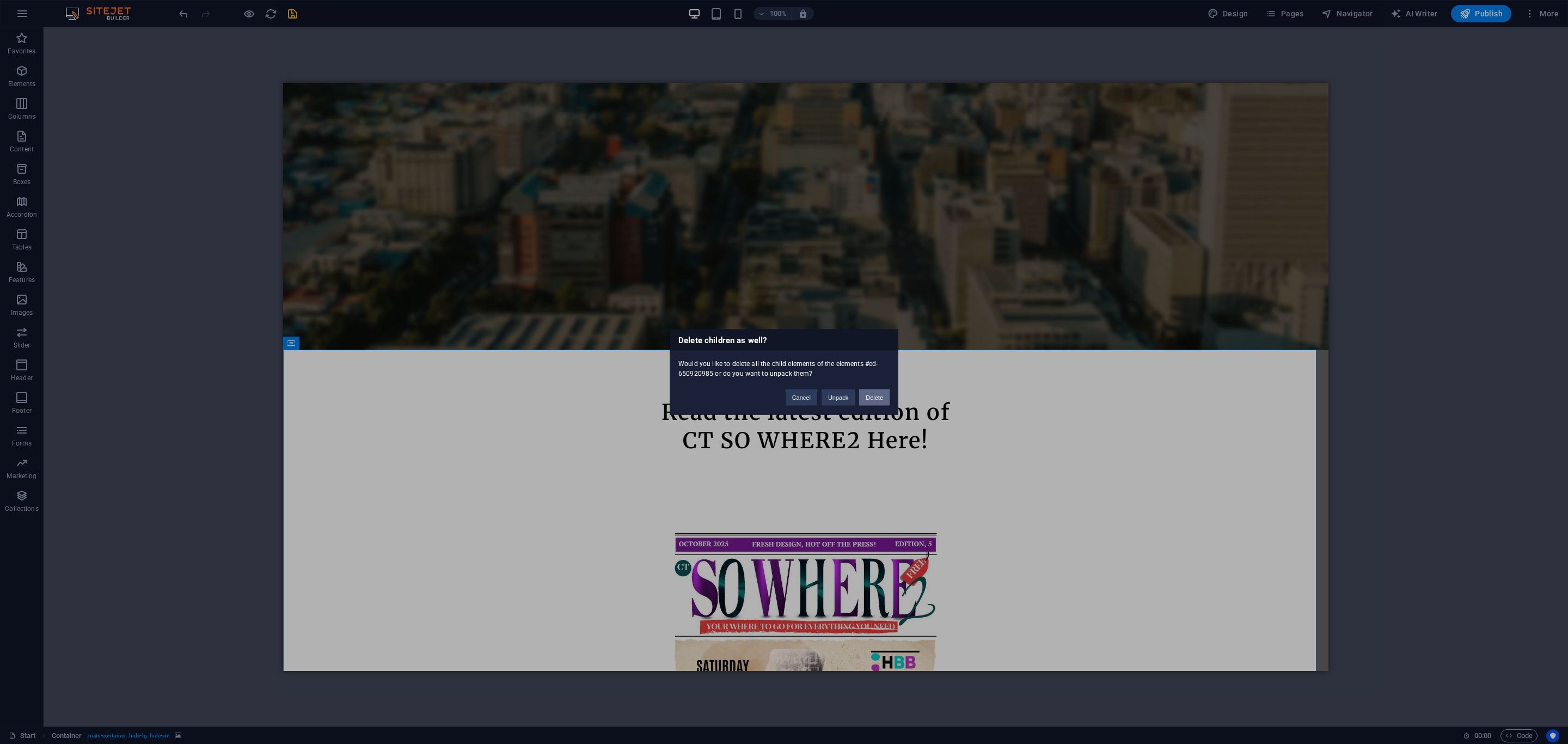
click at [881, 391] on button "Delete" at bounding box center [874, 397] width 30 height 16
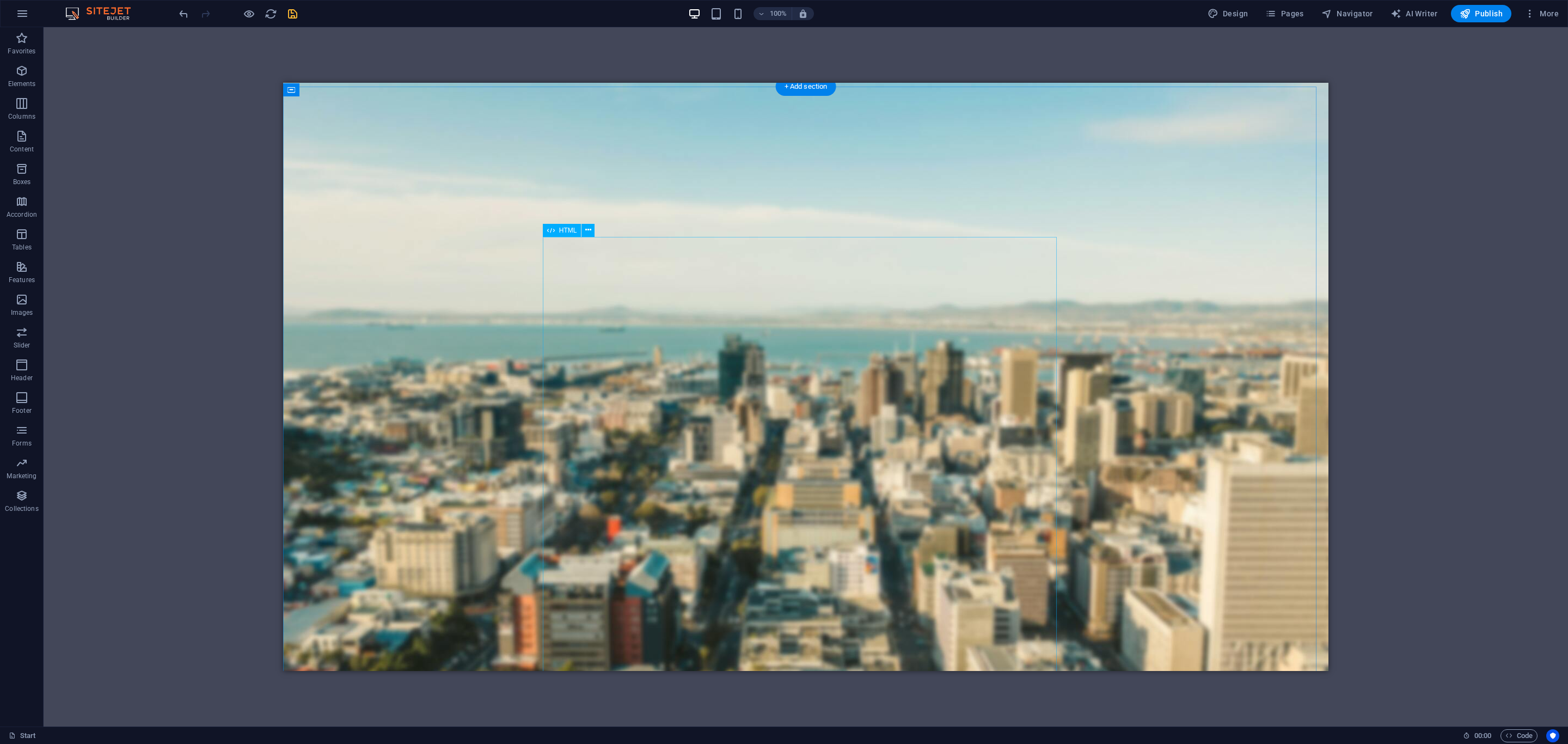
scroll to position [0, 0]
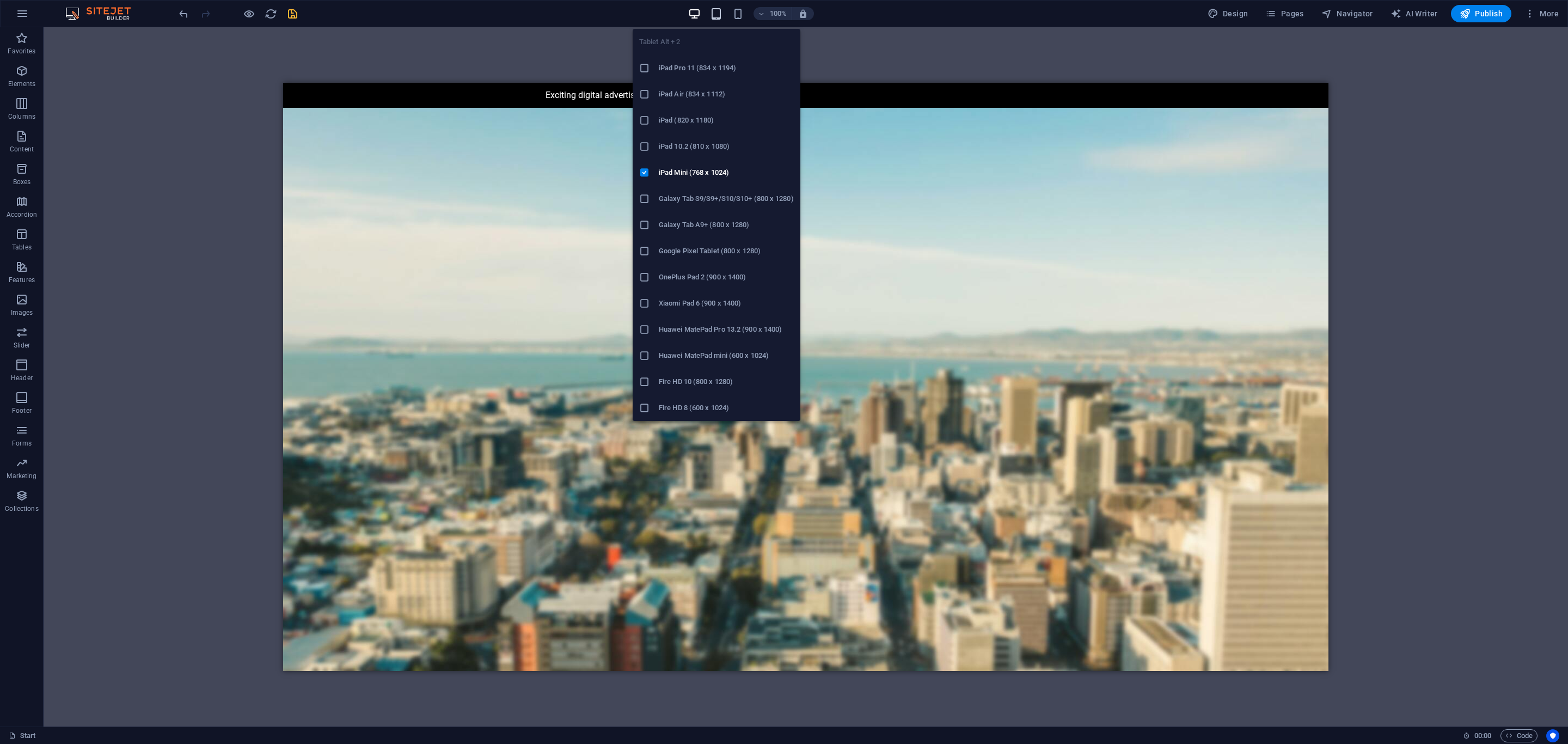
click at [719, 16] on icon "button" at bounding box center [716, 14] width 12 height 12
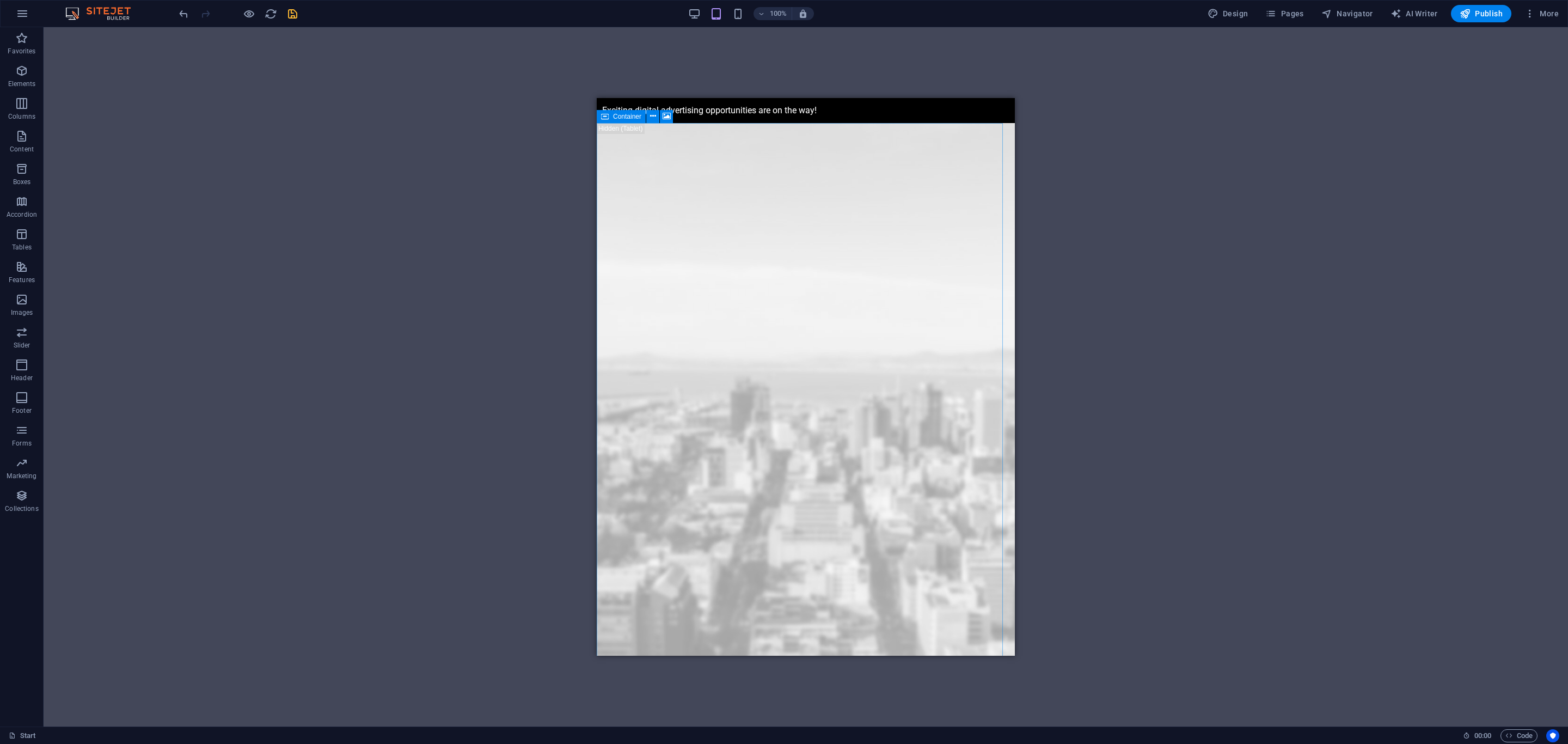
click at [603, 111] on icon at bounding box center [605, 116] width 8 height 13
select select "%"
select select "vh"
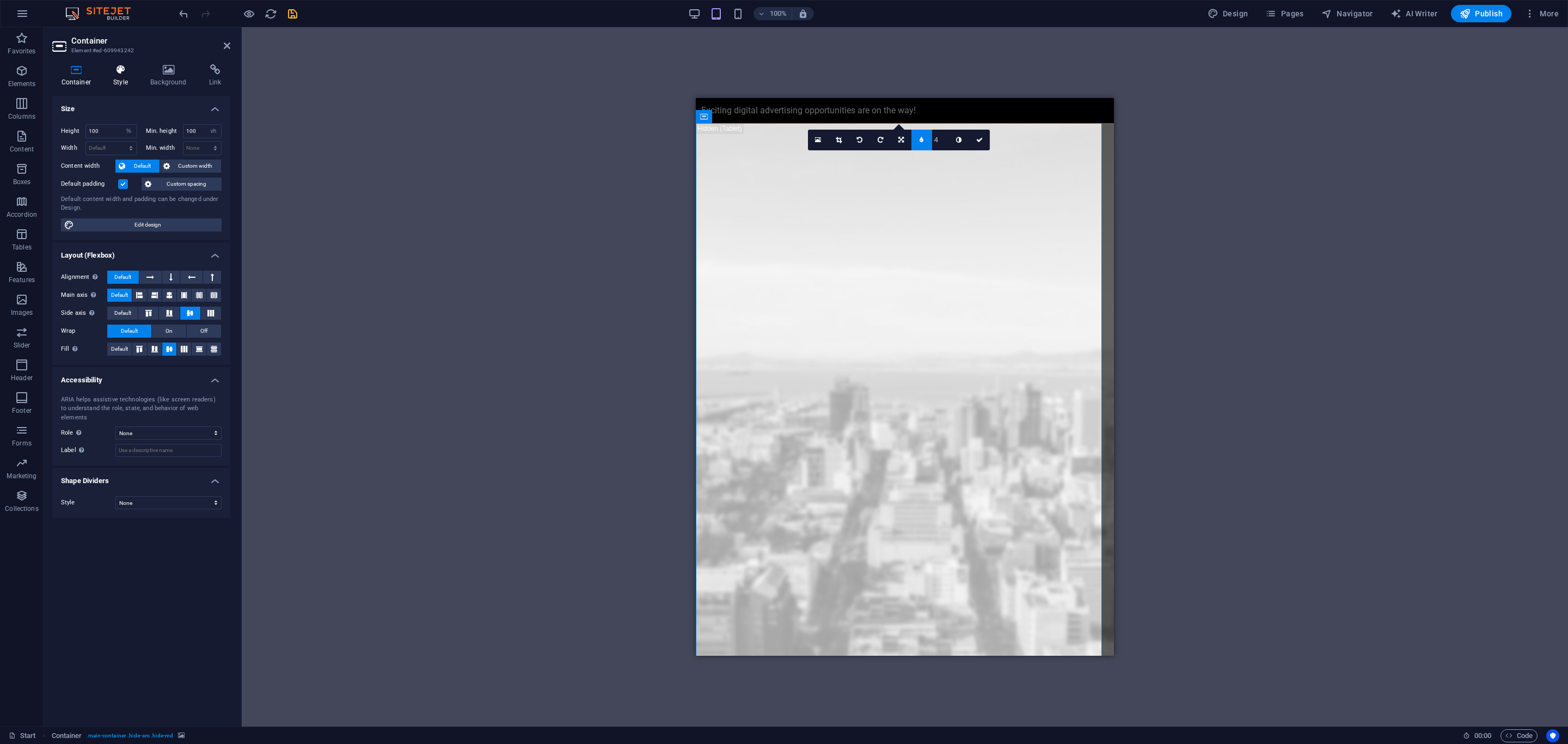
click at [128, 83] on h4 "Style" at bounding box center [123, 75] width 37 height 23
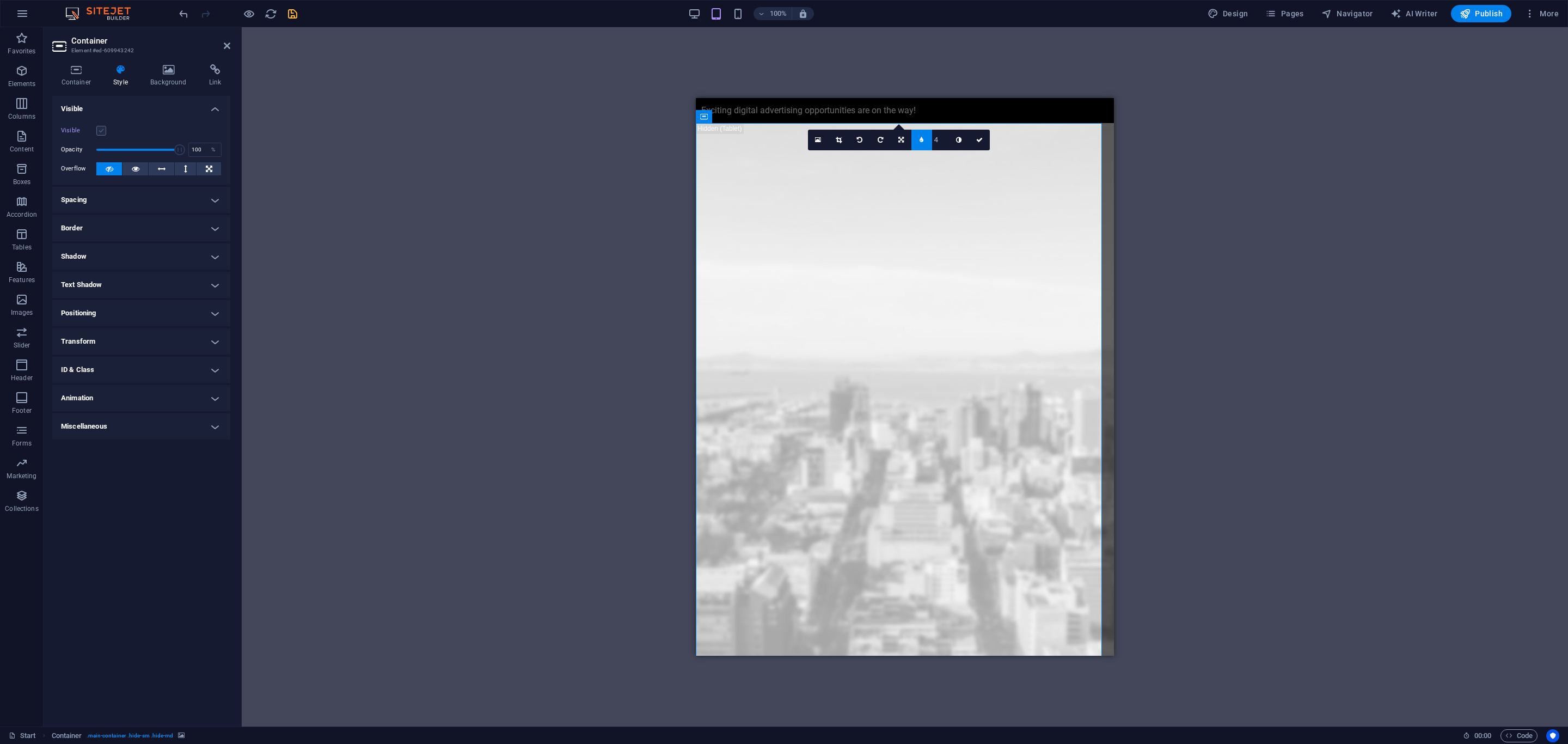
click at [105, 127] on label at bounding box center [101, 131] width 10 height 10
click at [0, 0] on input "Visible" at bounding box center [0, 0] width 0 height 0
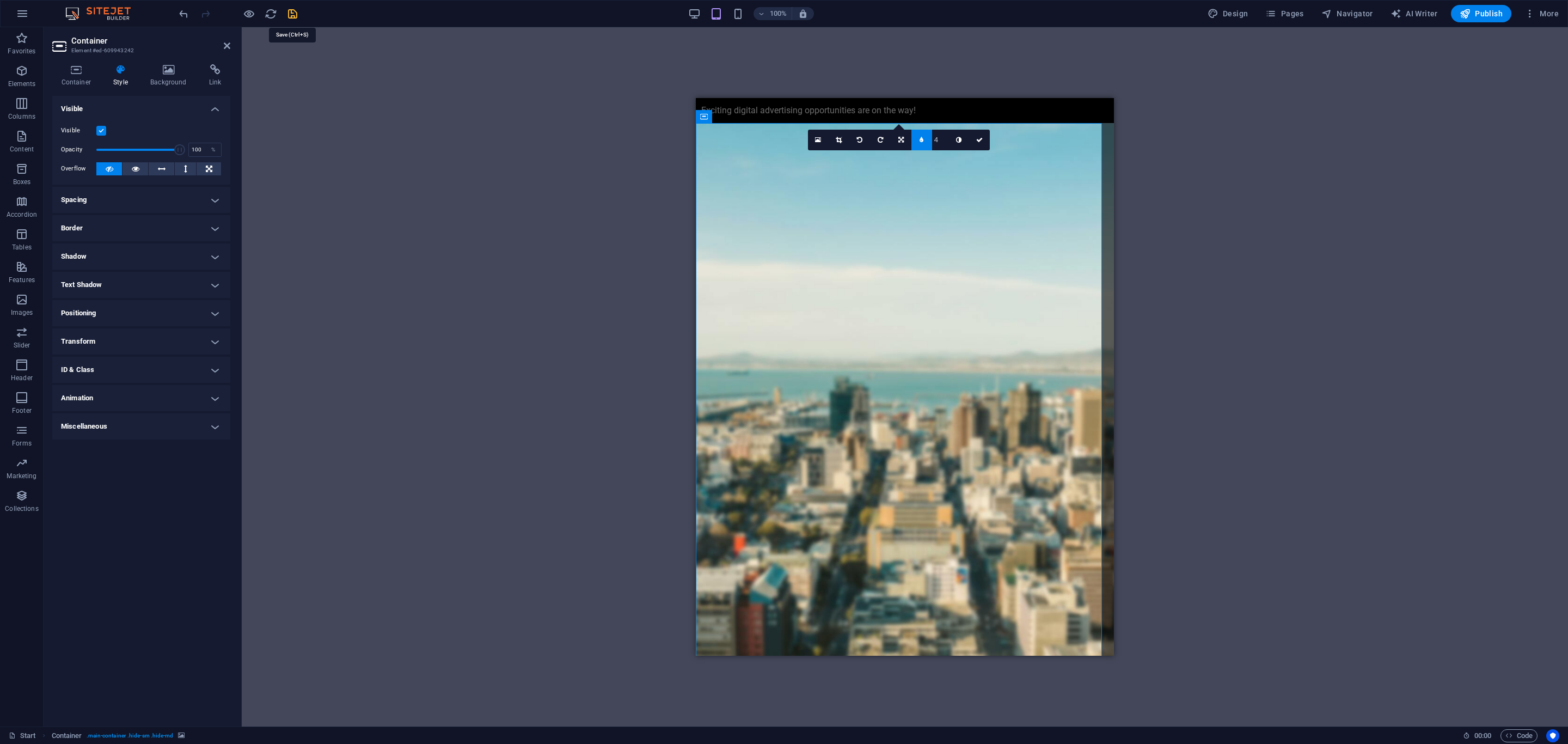
click at [295, 17] on icon "save" at bounding box center [292, 14] width 12 height 12
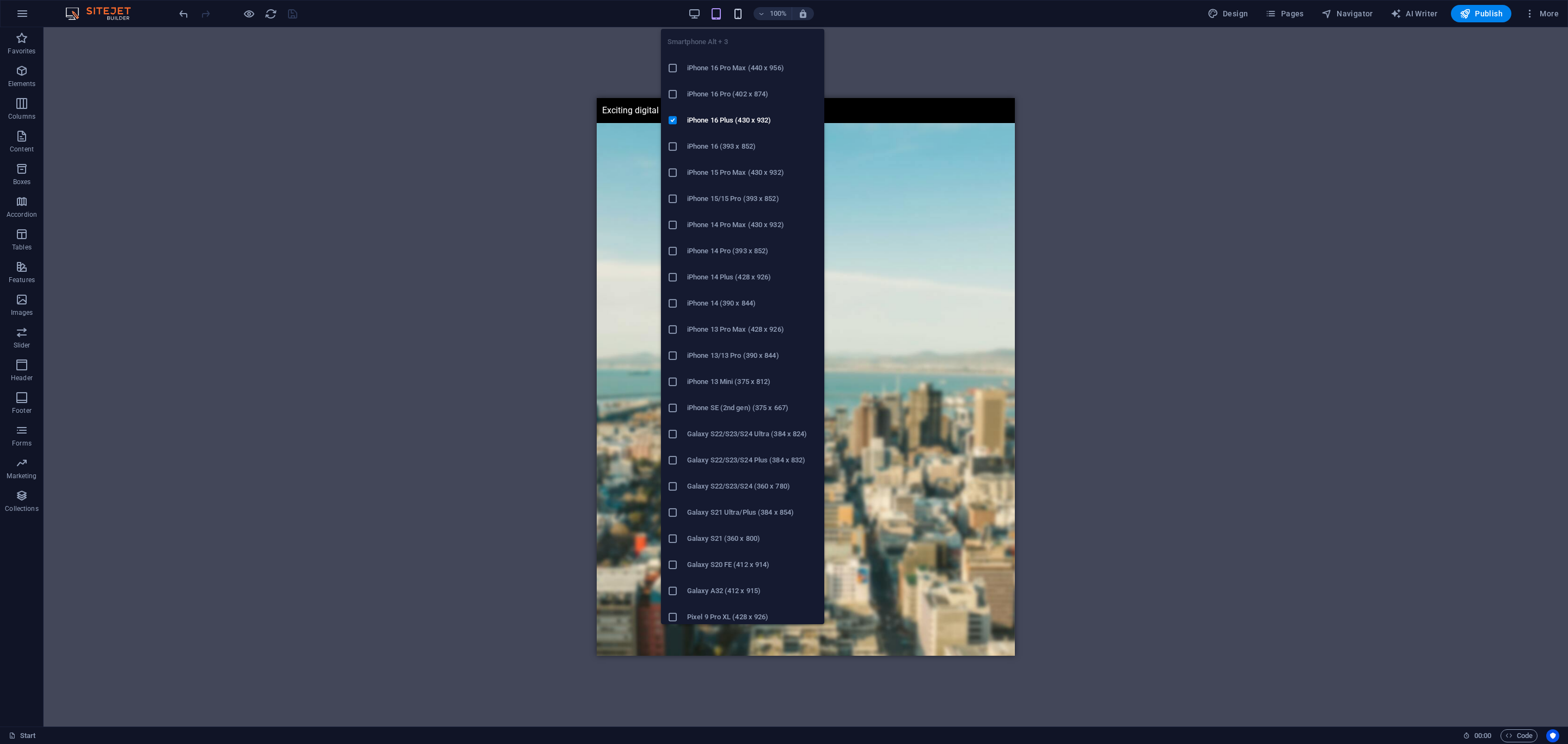
click at [736, 16] on icon "button" at bounding box center [738, 14] width 12 height 12
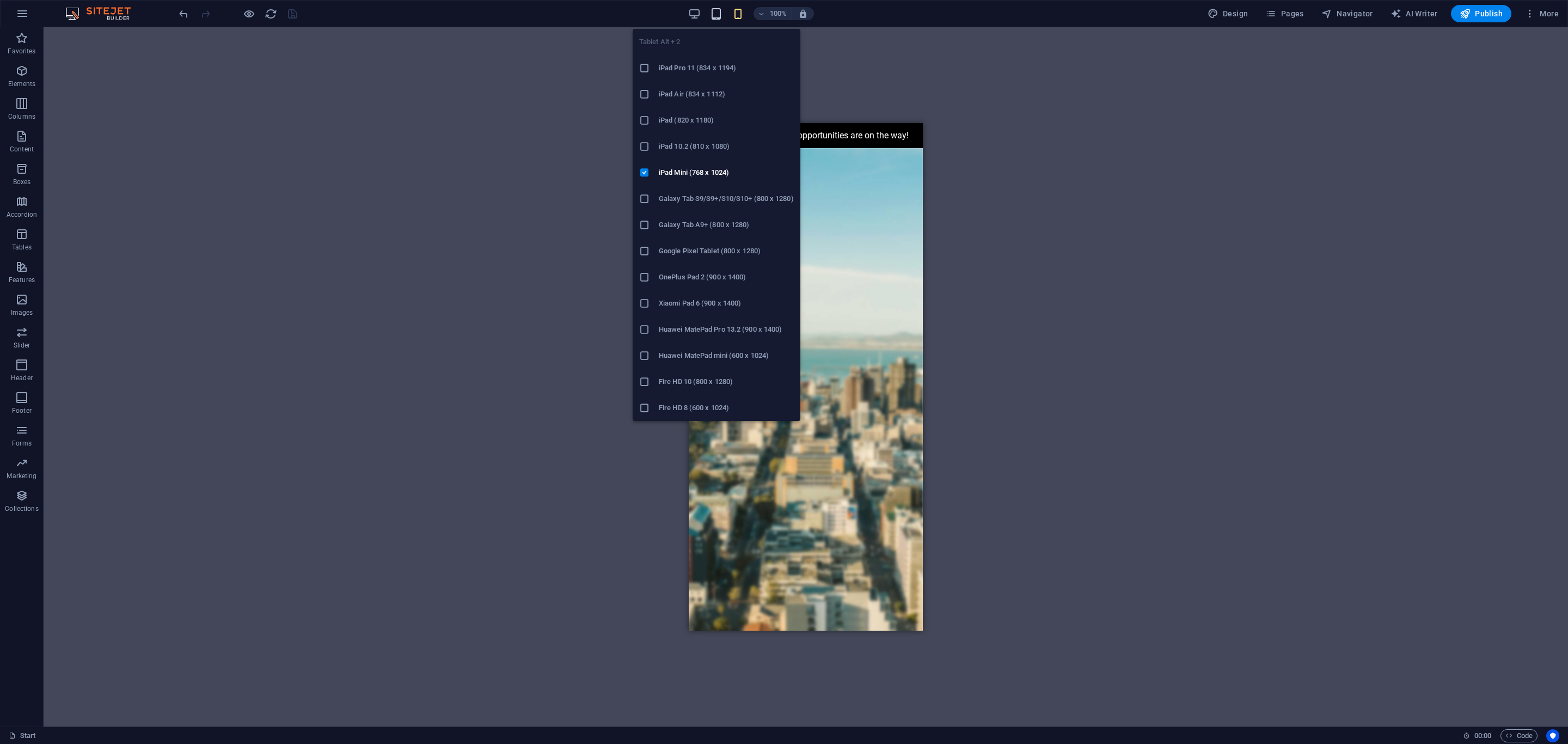
click at [719, 13] on icon "button" at bounding box center [716, 14] width 12 height 12
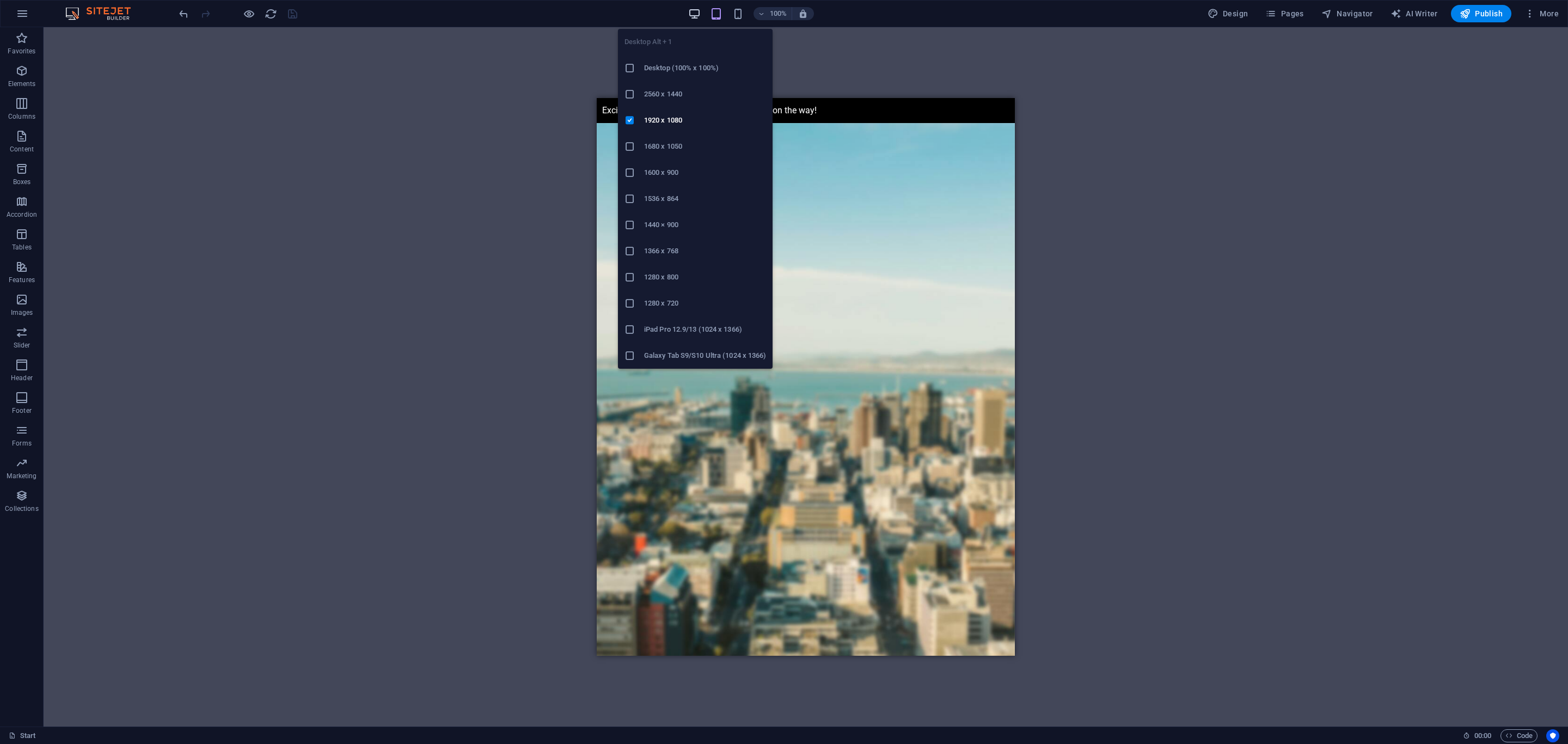
click at [700, 18] on icon "button" at bounding box center [694, 14] width 12 height 12
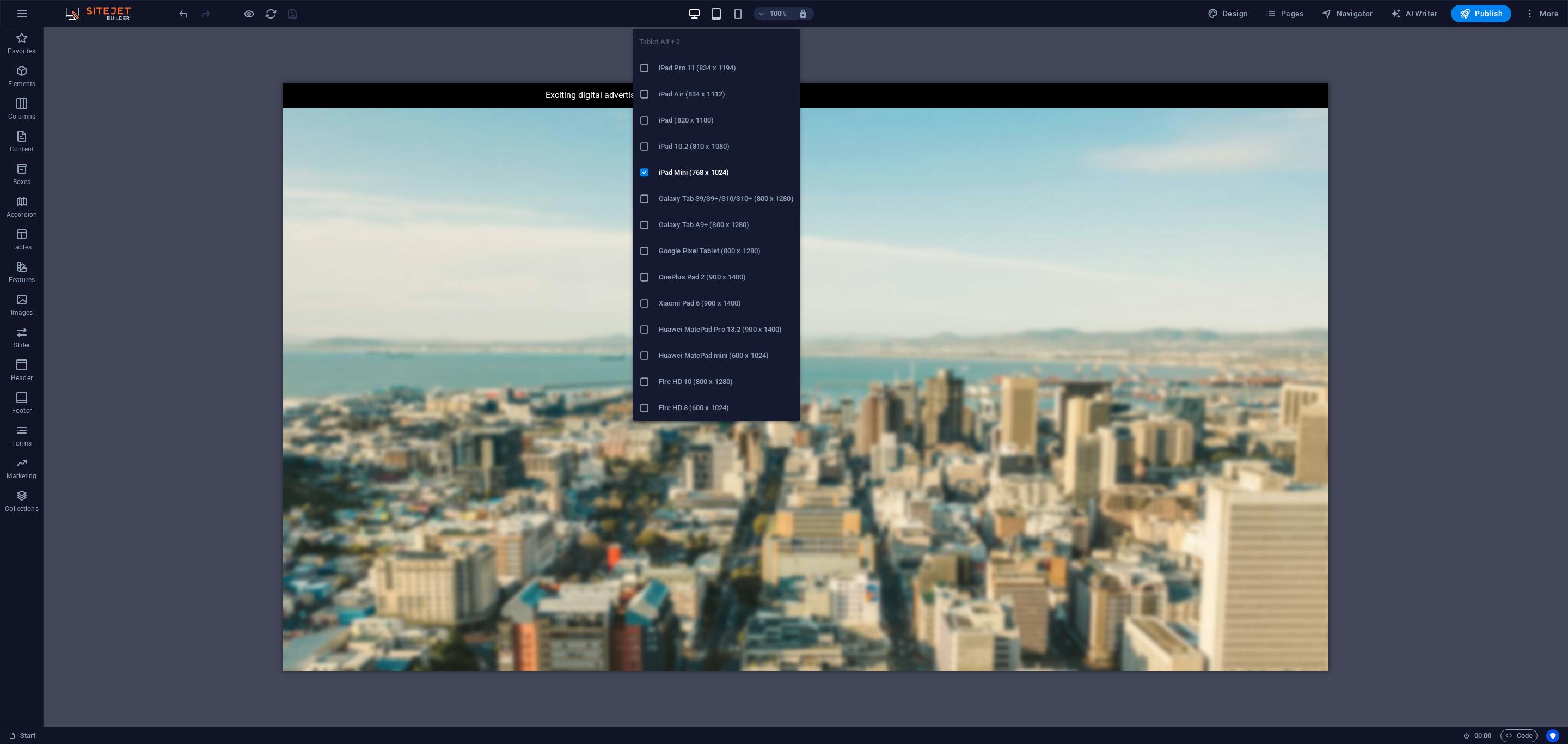
click at [716, 19] on icon "button" at bounding box center [716, 14] width 12 height 12
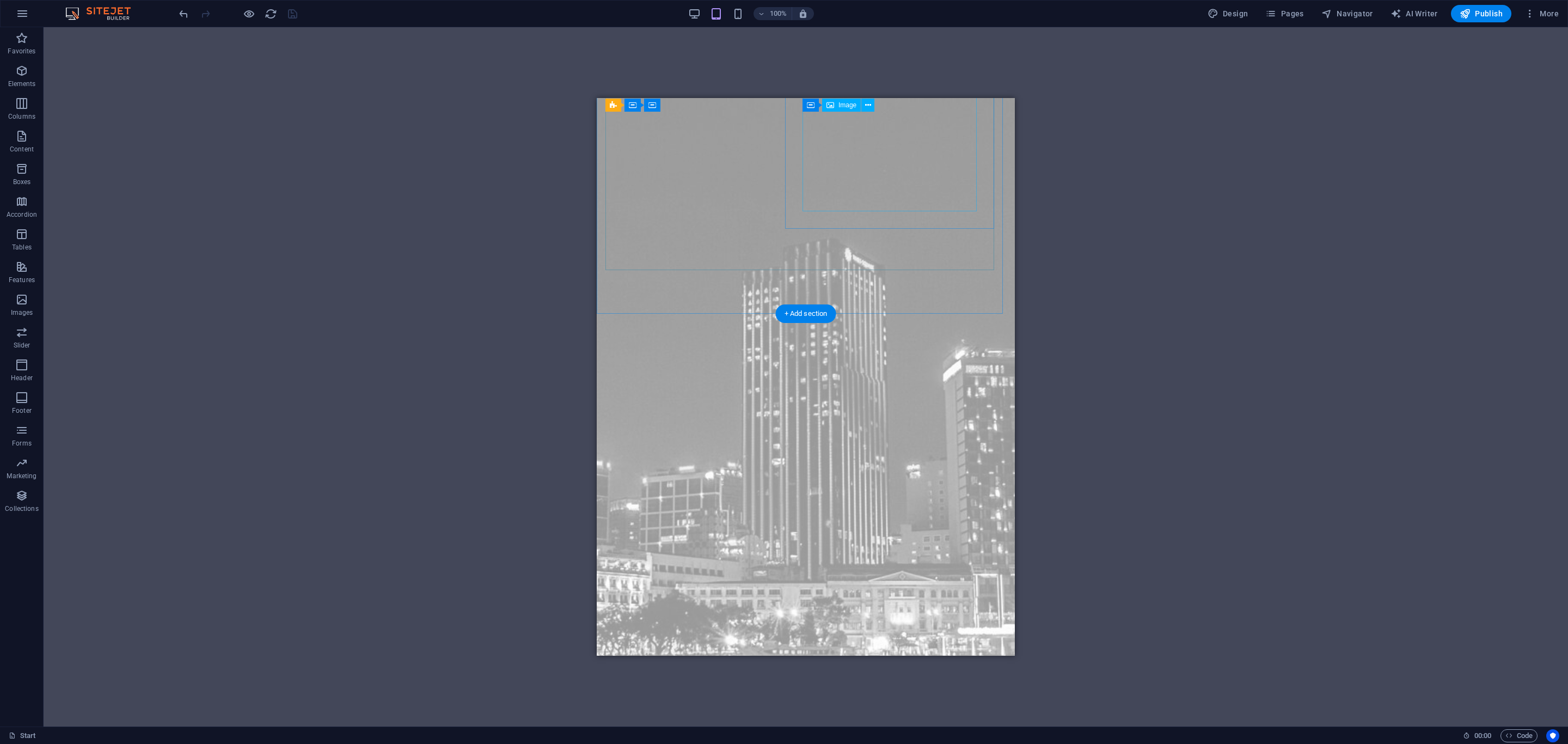
scroll to position [1471, 0]
click at [605, 305] on icon at bounding box center [605, 307] width 8 height 13
click at [650, 303] on icon at bounding box center [652, 307] width 6 height 12
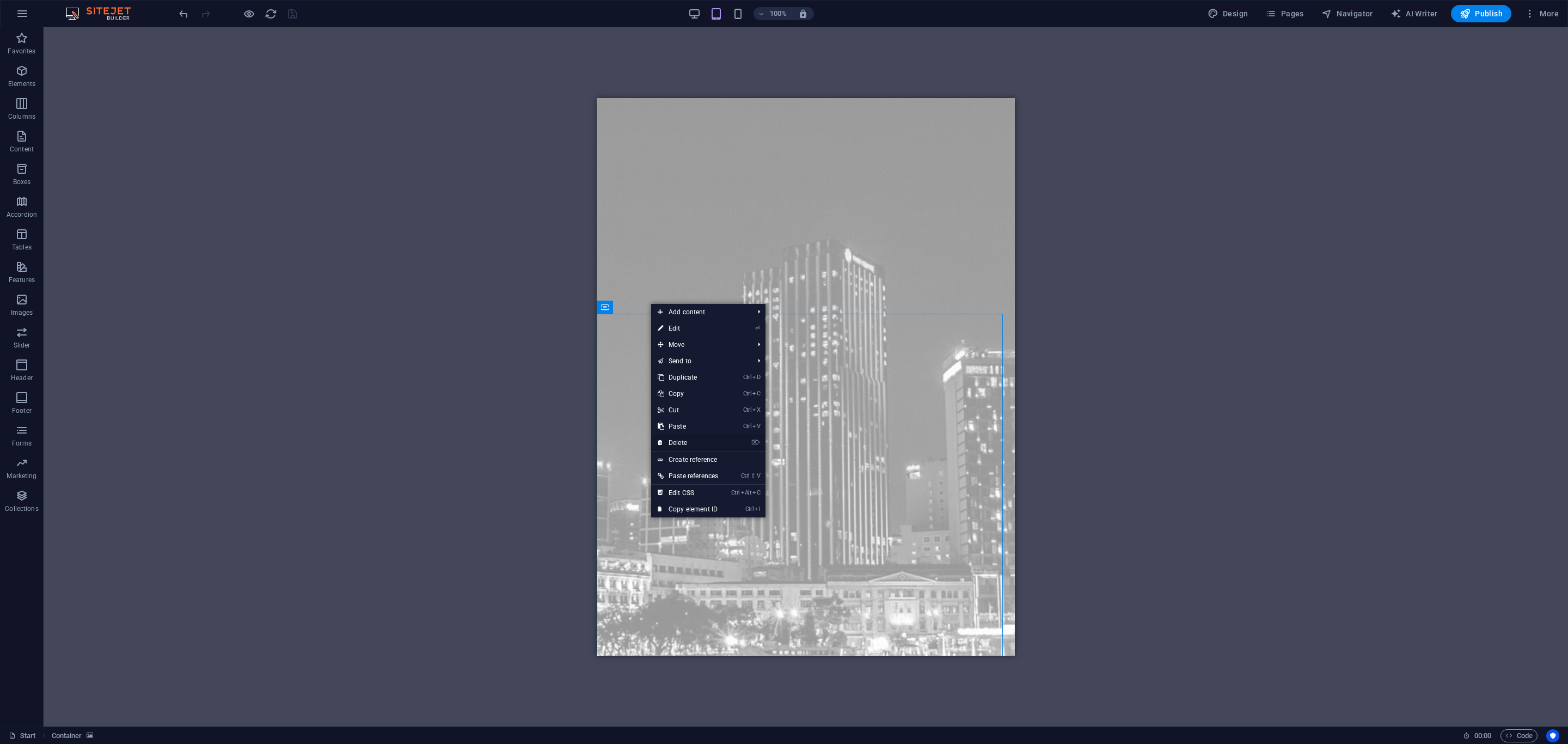
click at [682, 440] on link "⌦ Delete" at bounding box center [688, 443] width 74 height 16
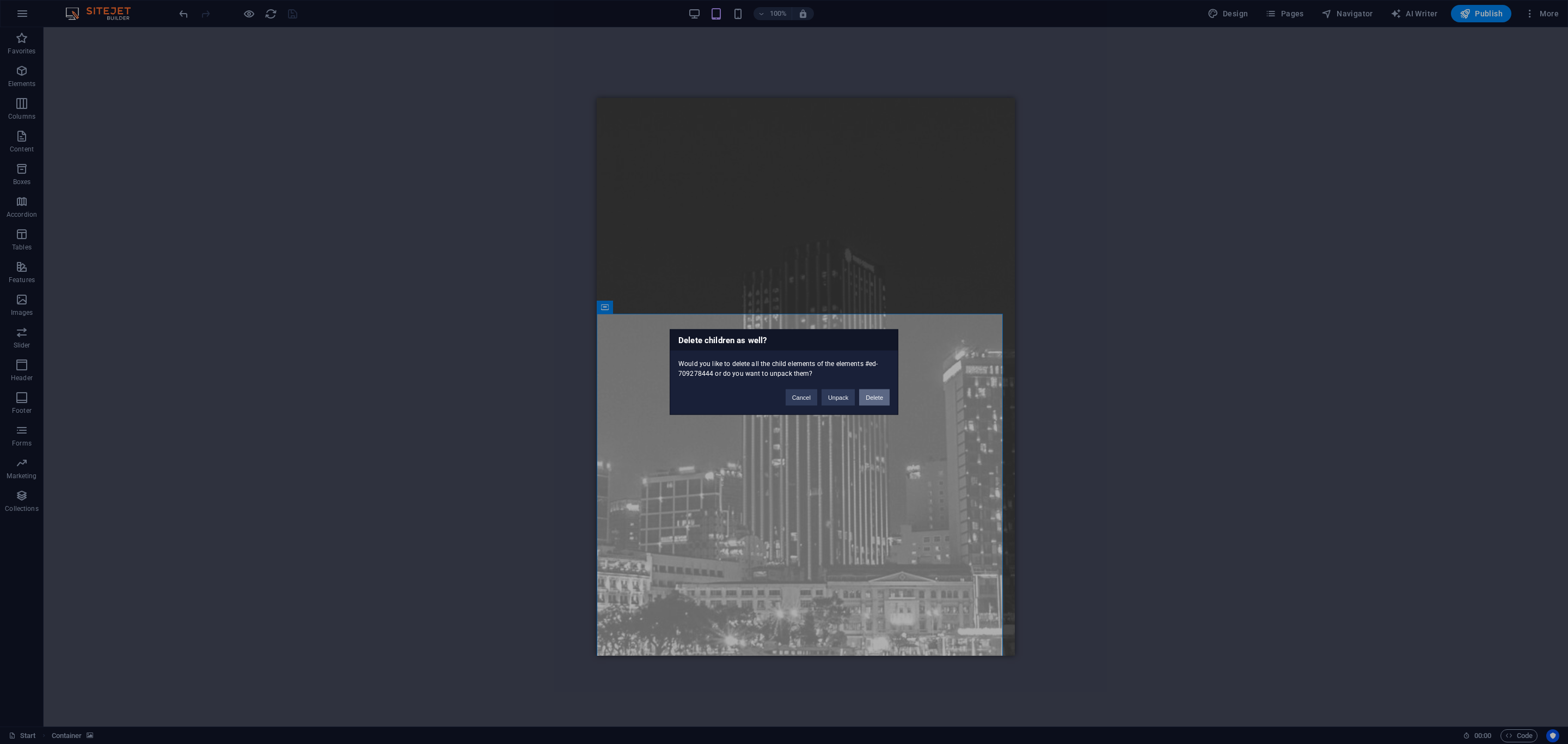
click at [869, 397] on button "Delete" at bounding box center [874, 397] width 30 height 16
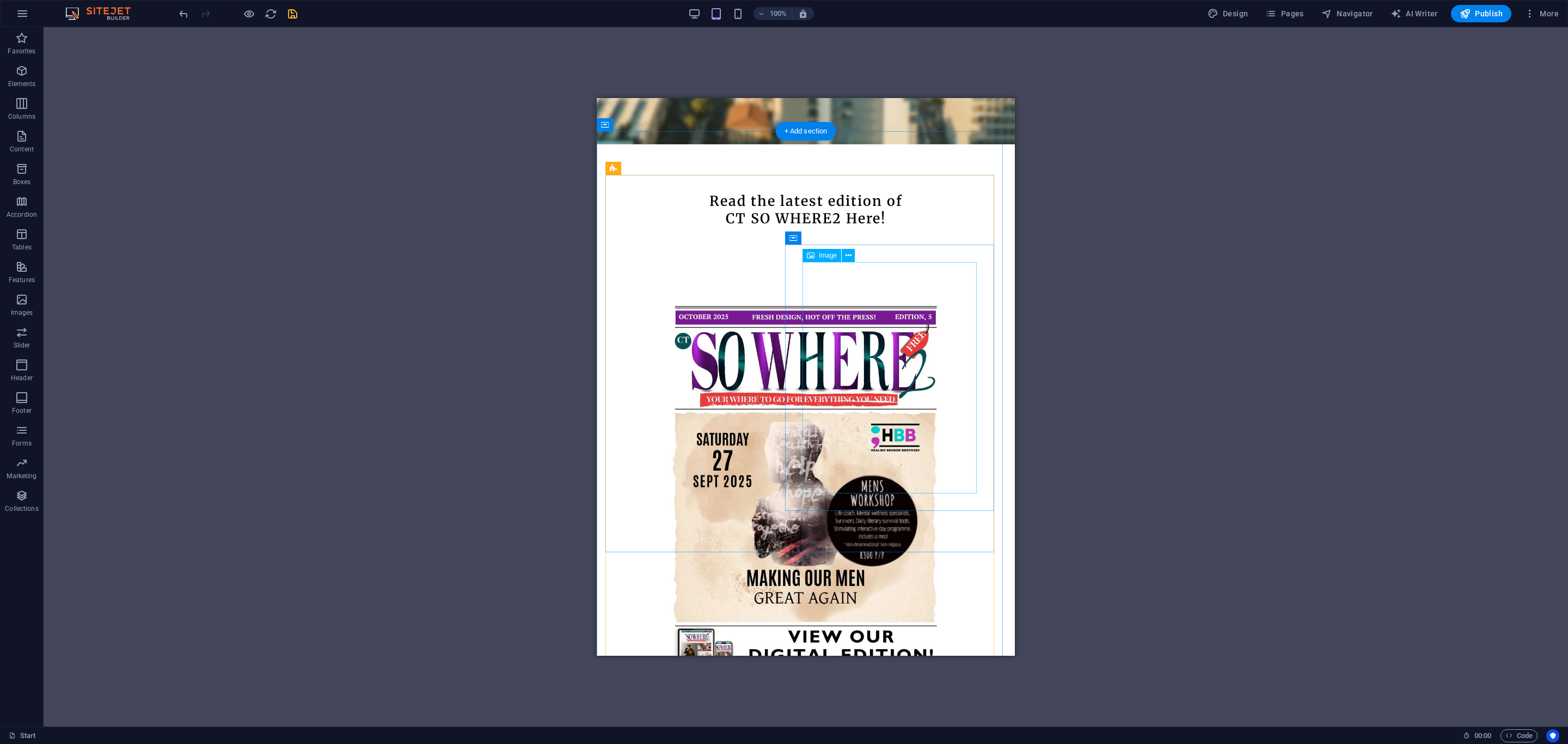
scroll to position [572, 0]
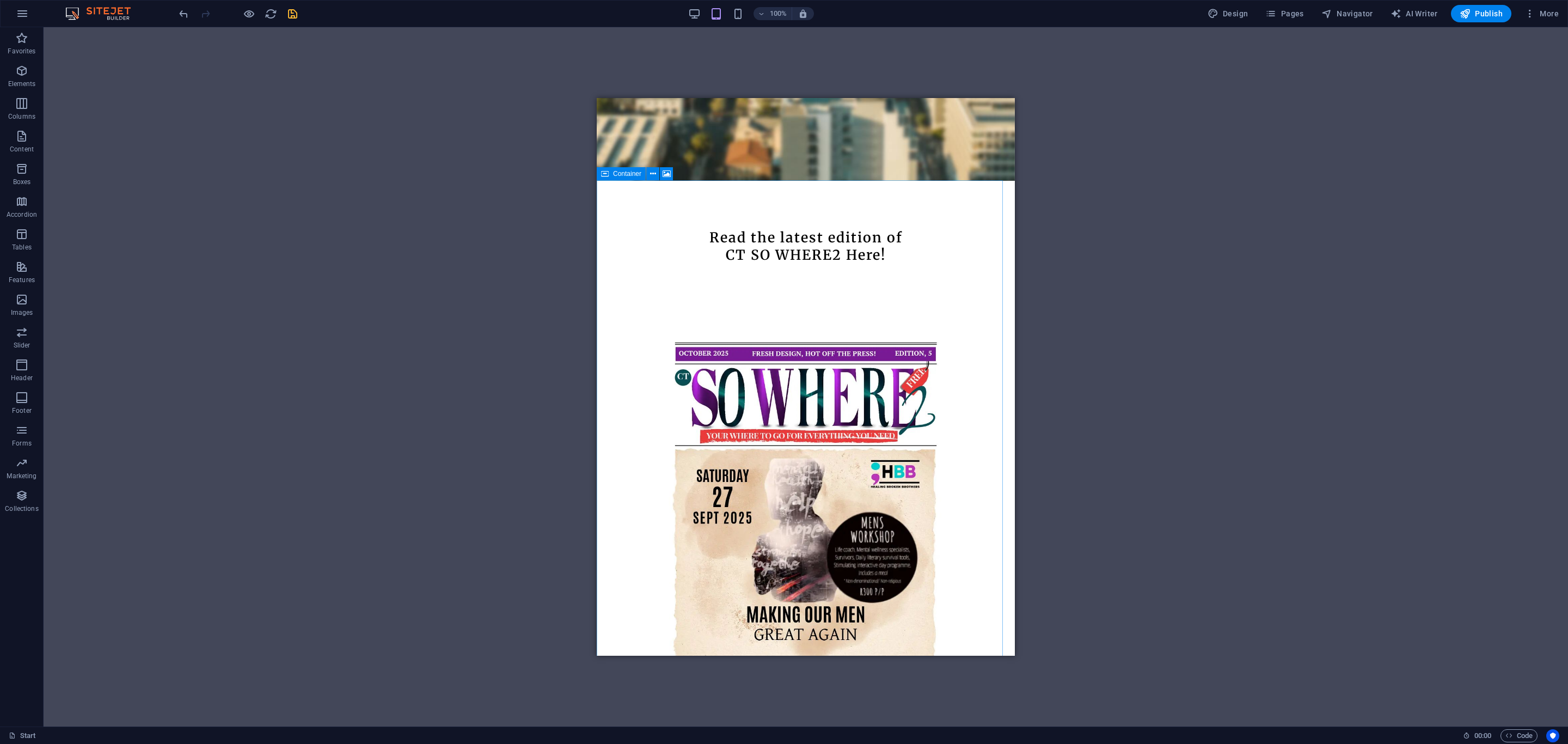
click at [602, 171] on icon at bounding box center [605, 174] width 8 height 13
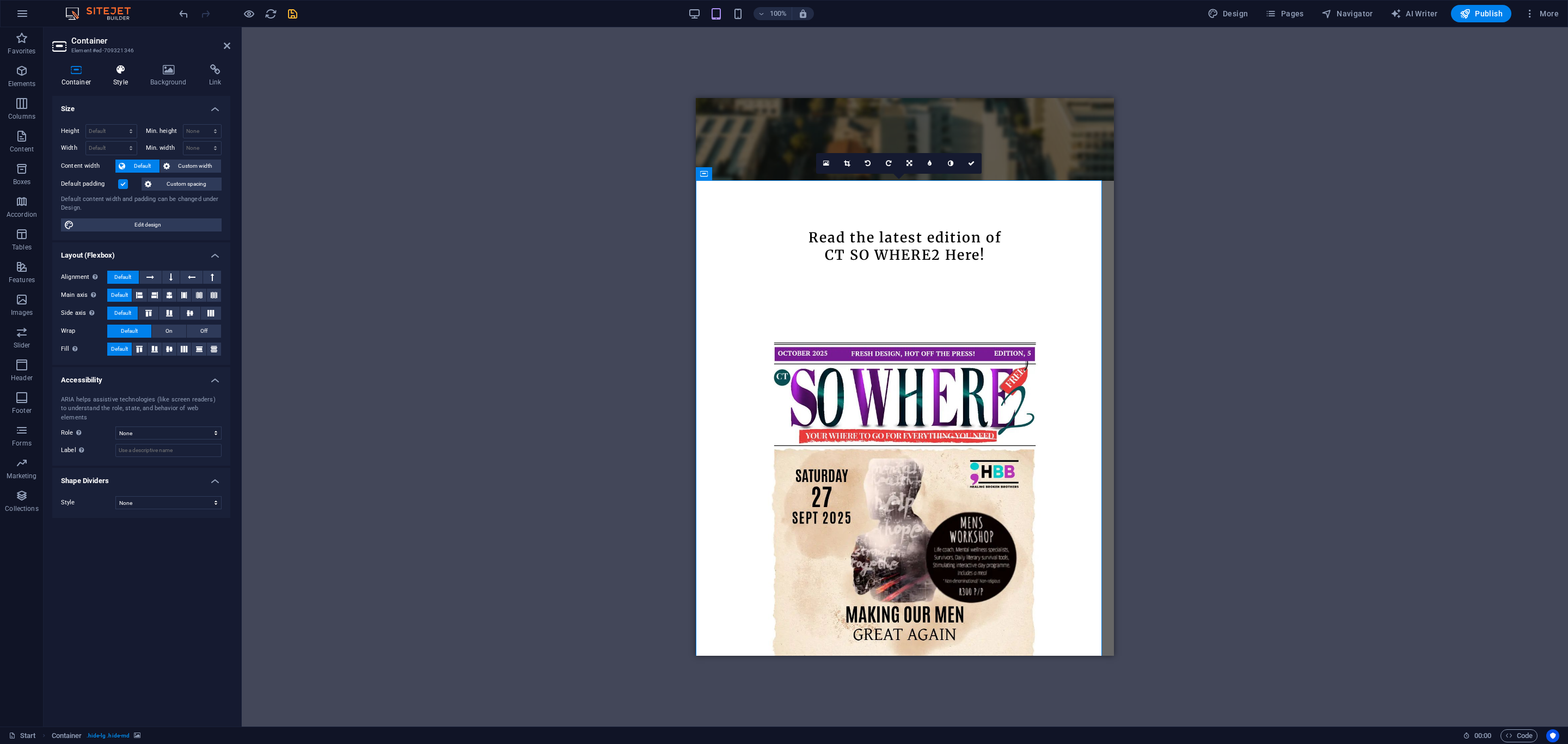
click at [122, 82] on h4 "Style" at bounding box center [123, 75] width 37 height 23
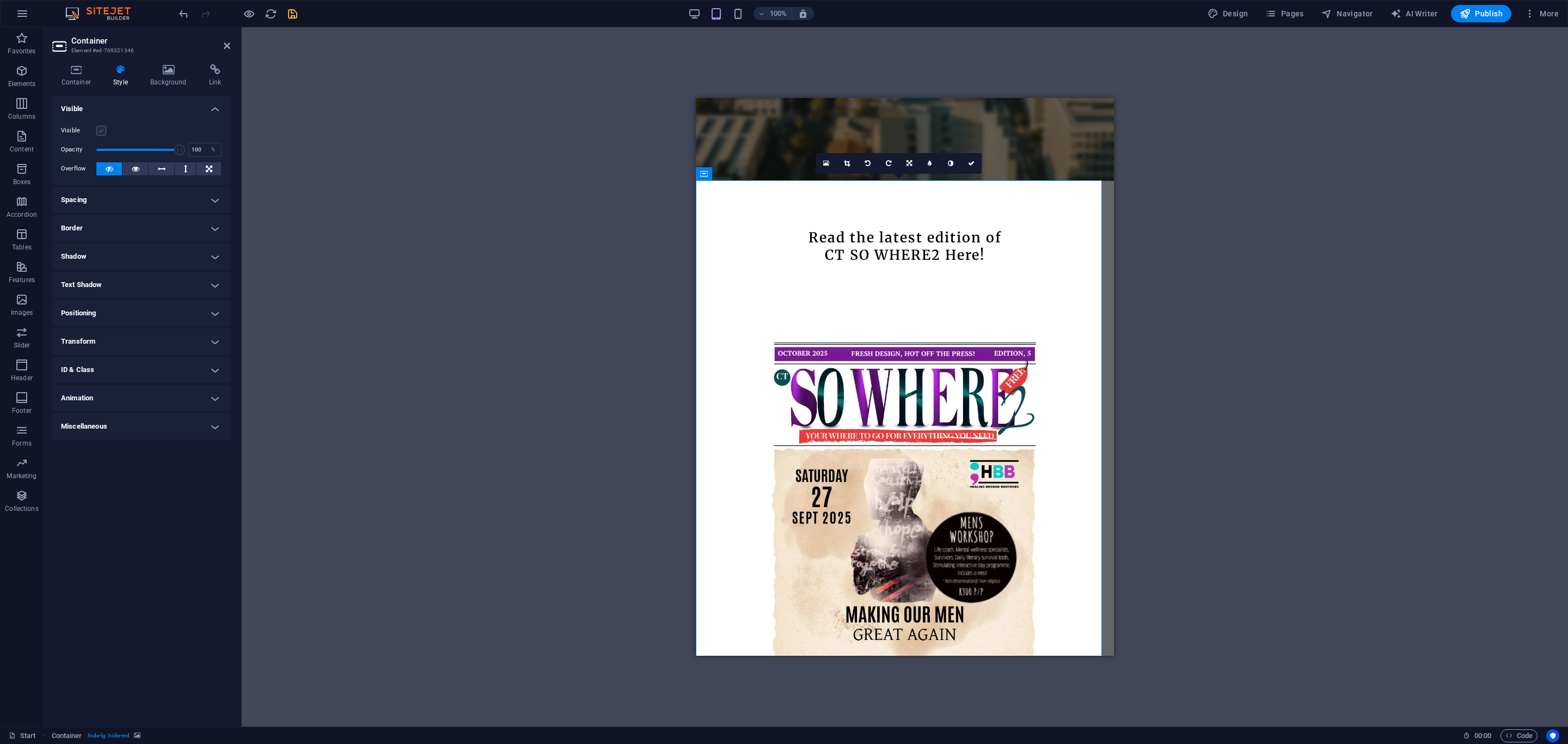
click at [102, 129] on label at bounding box center [101, 131] width 10 height 10
click at [0, 0] on input "Visible" at bounding box center [0, 0] width 0 height 0
click at [293, 16] on icon "save" at bounding box center [292, 14] width 12 height 12
checkbox input "false"
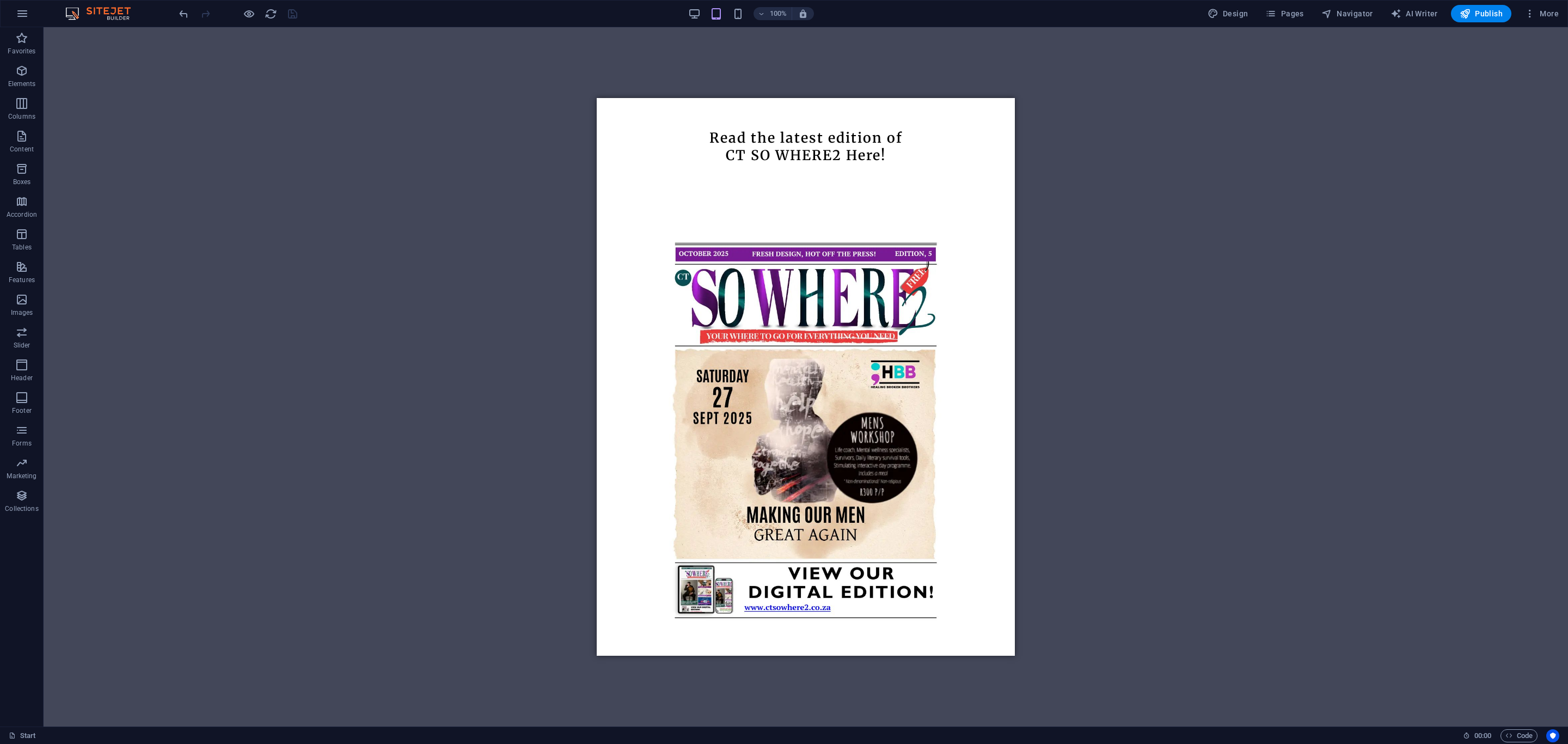
scroll to position [654, 0]
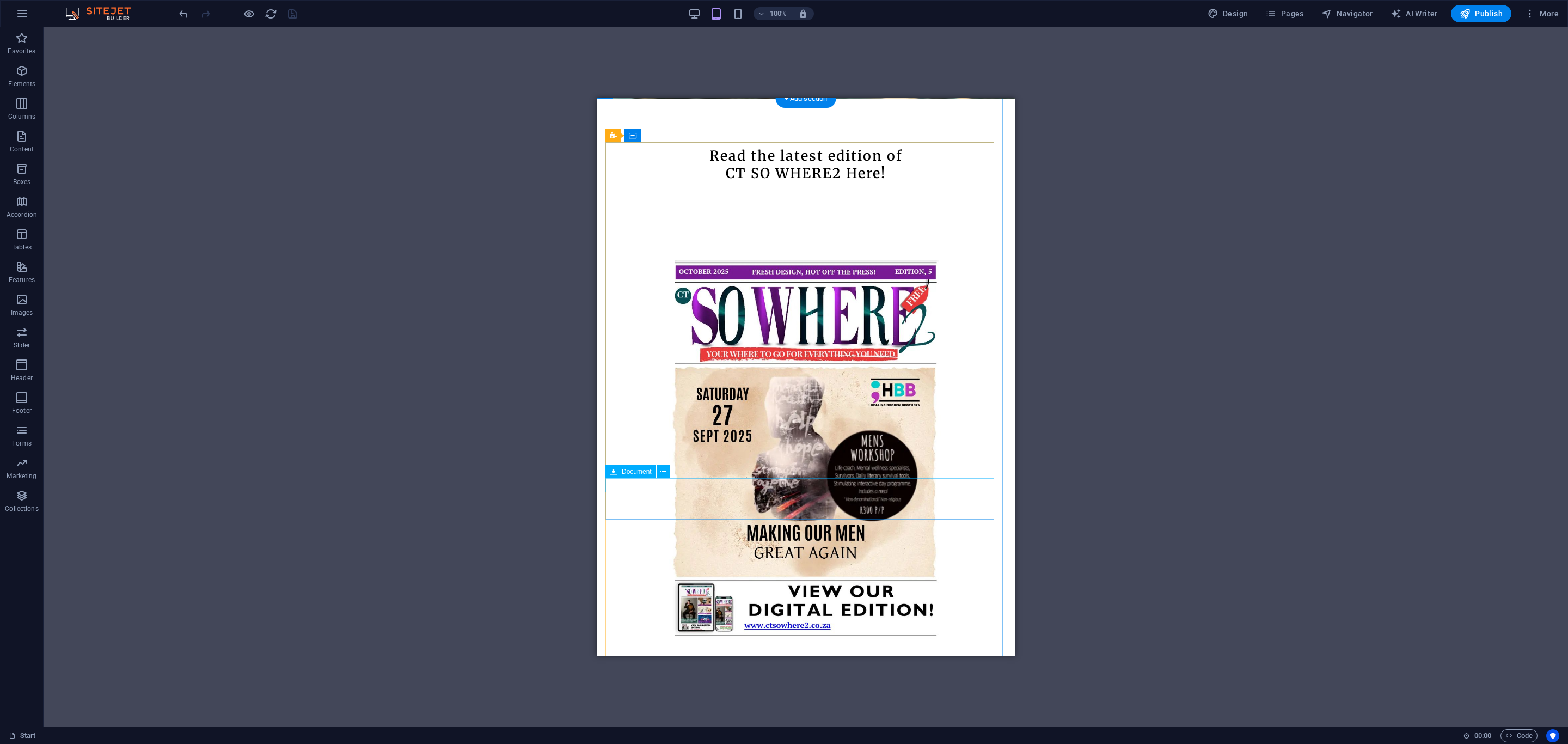
click at [644, 471] on span "Document" at bounding box center [637, 472] width 30 height 6
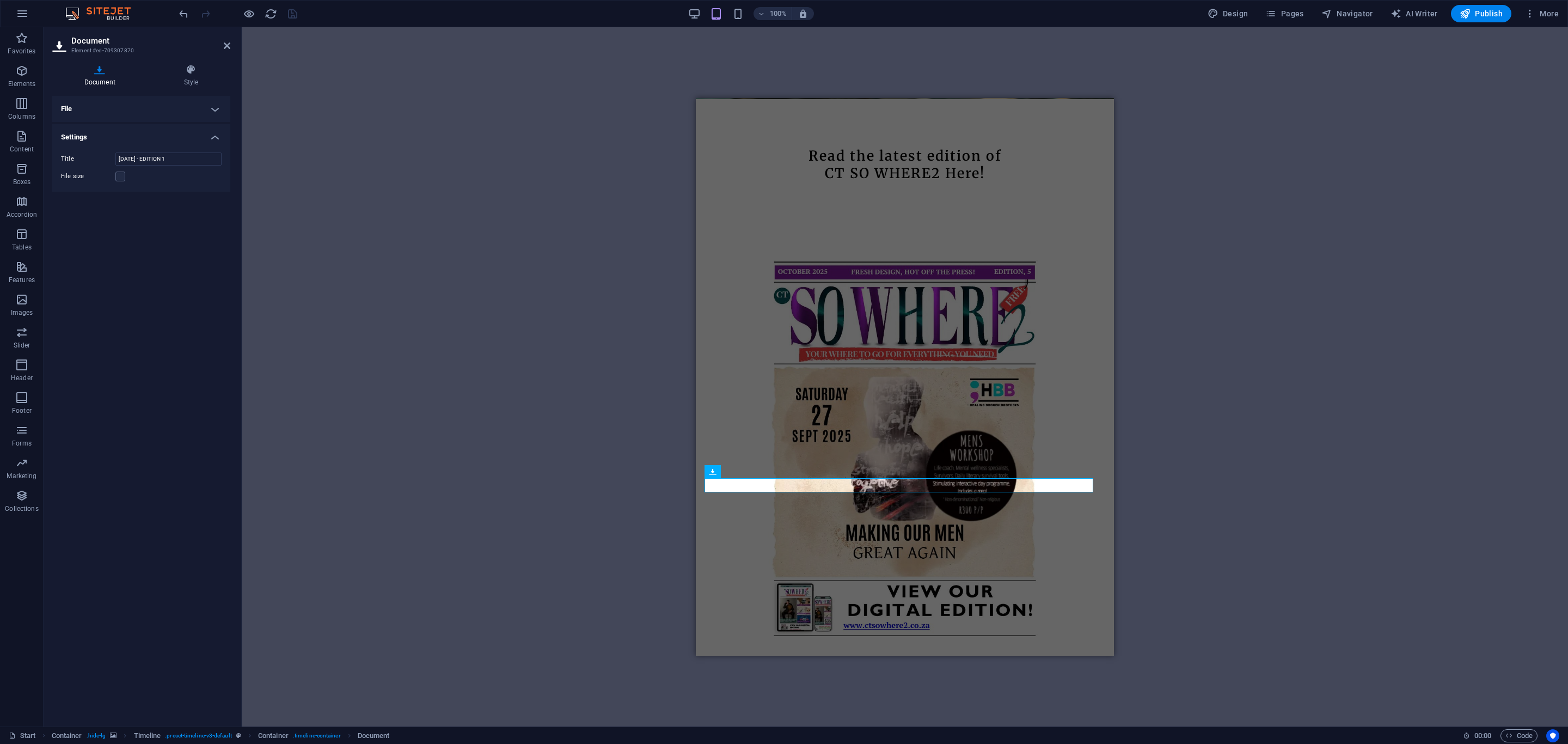
click at [208, 105] on h4 "File" at bounding box center [141, 109] width 178 height 26
click at [180, 79] on h4 "Style" at bounding box center [191, 75] width 78 height 23
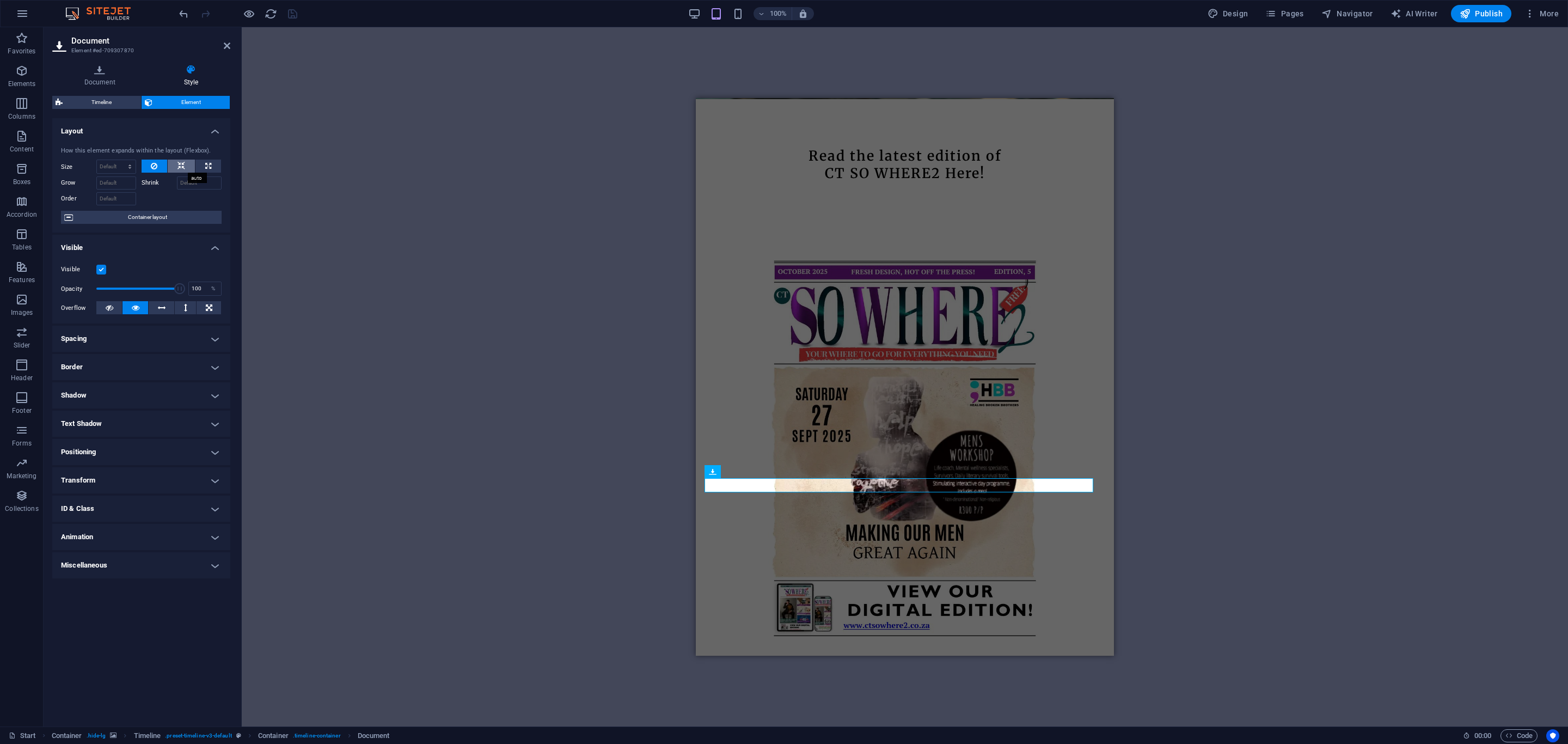
click at [182, 167] on icon at bounding box center [182, 166] width 8 height 13
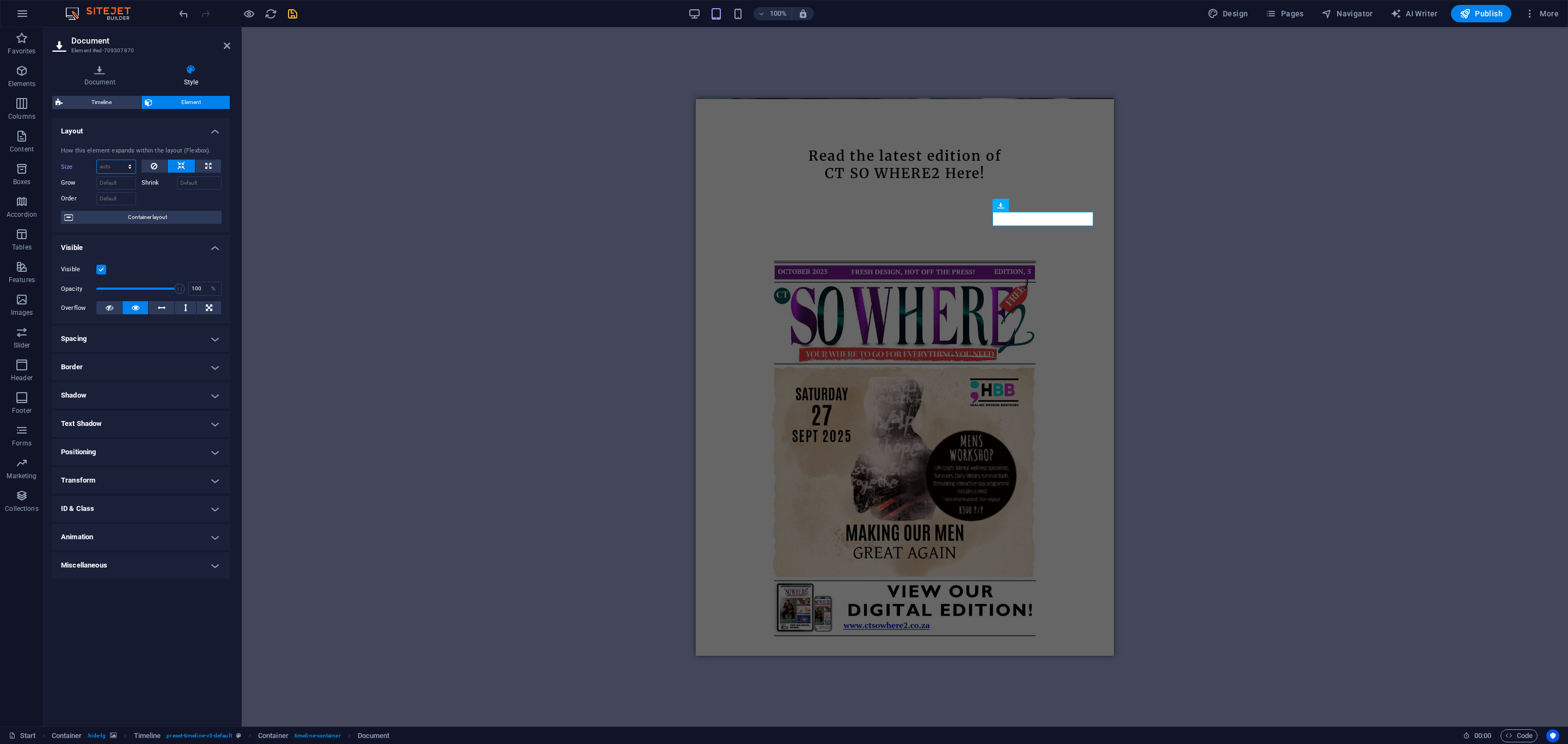
click at [107, 171] on select "Default auto px % 1/1 1/2 1/3 1/4 1/5 1/6 1/7 1/8 1/9 1/10" at bounding box center [116, 167] width 39 height 13
select select "1/2"
click at [119, 160] on select "Default auto px % 1/1 1/2 1/3 1/4 1/5 1/6 1/7 1/8 1/9 1/10" at bounding box center [116, 167] width 39 height 13
type input "50"
select select "%"
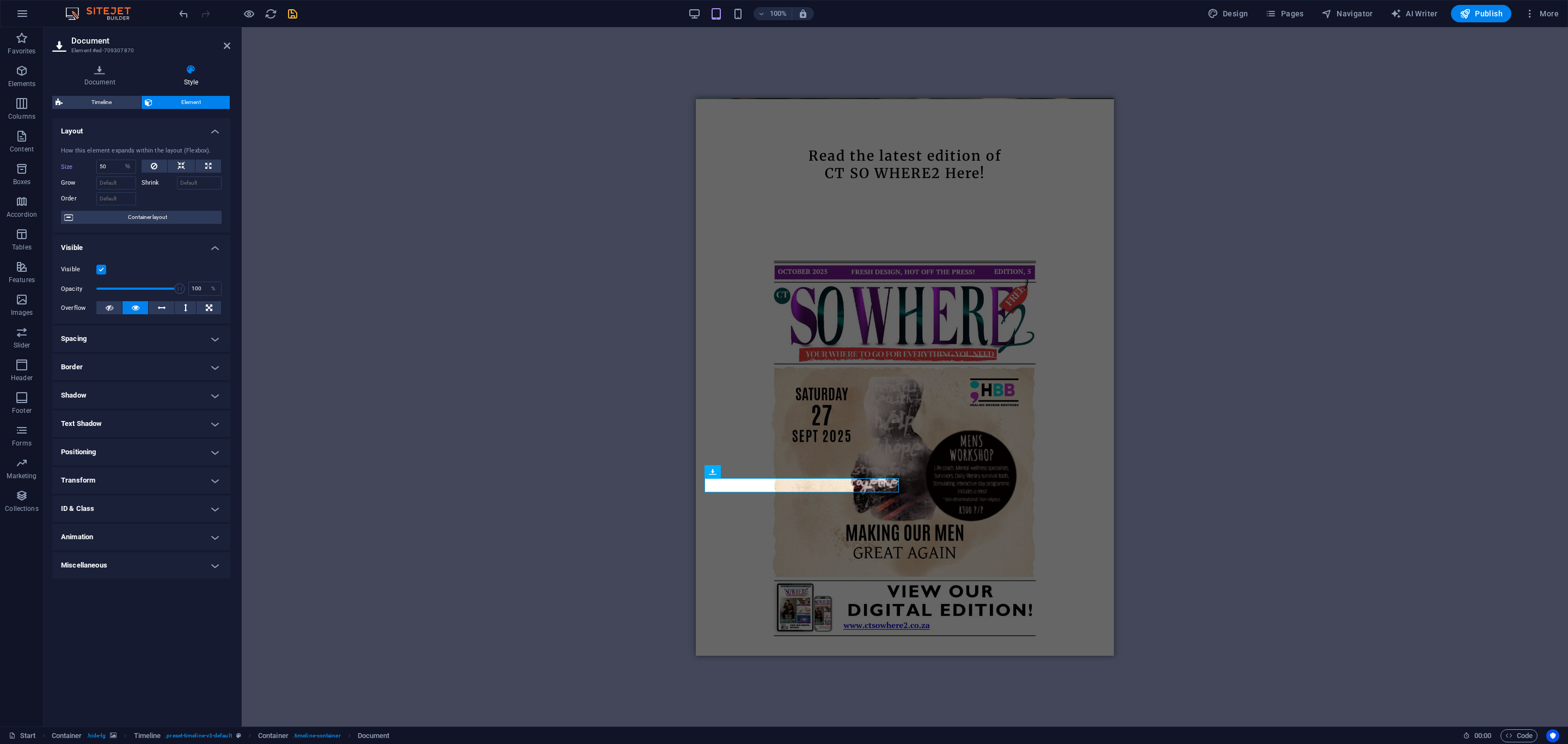
click at [136, 481] on h4 "Transform" at bounding box center [141, 481] width 178 height 26
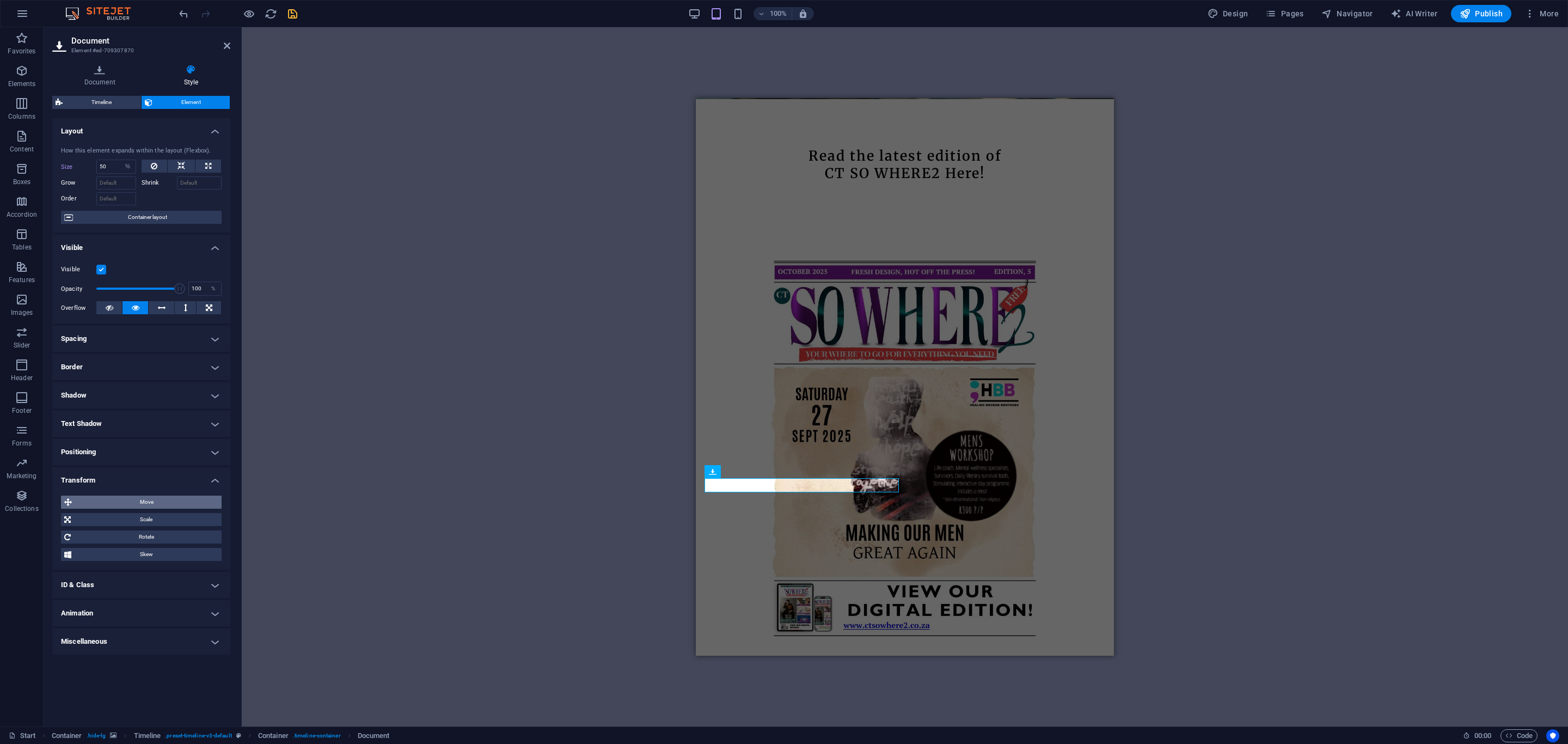
click at [144, 502] on span "Move" at bounding box center [146, 502] width 143 height 13
click at [111, 527] on input "0" at bounding box center [120, 523] width 36 height 13
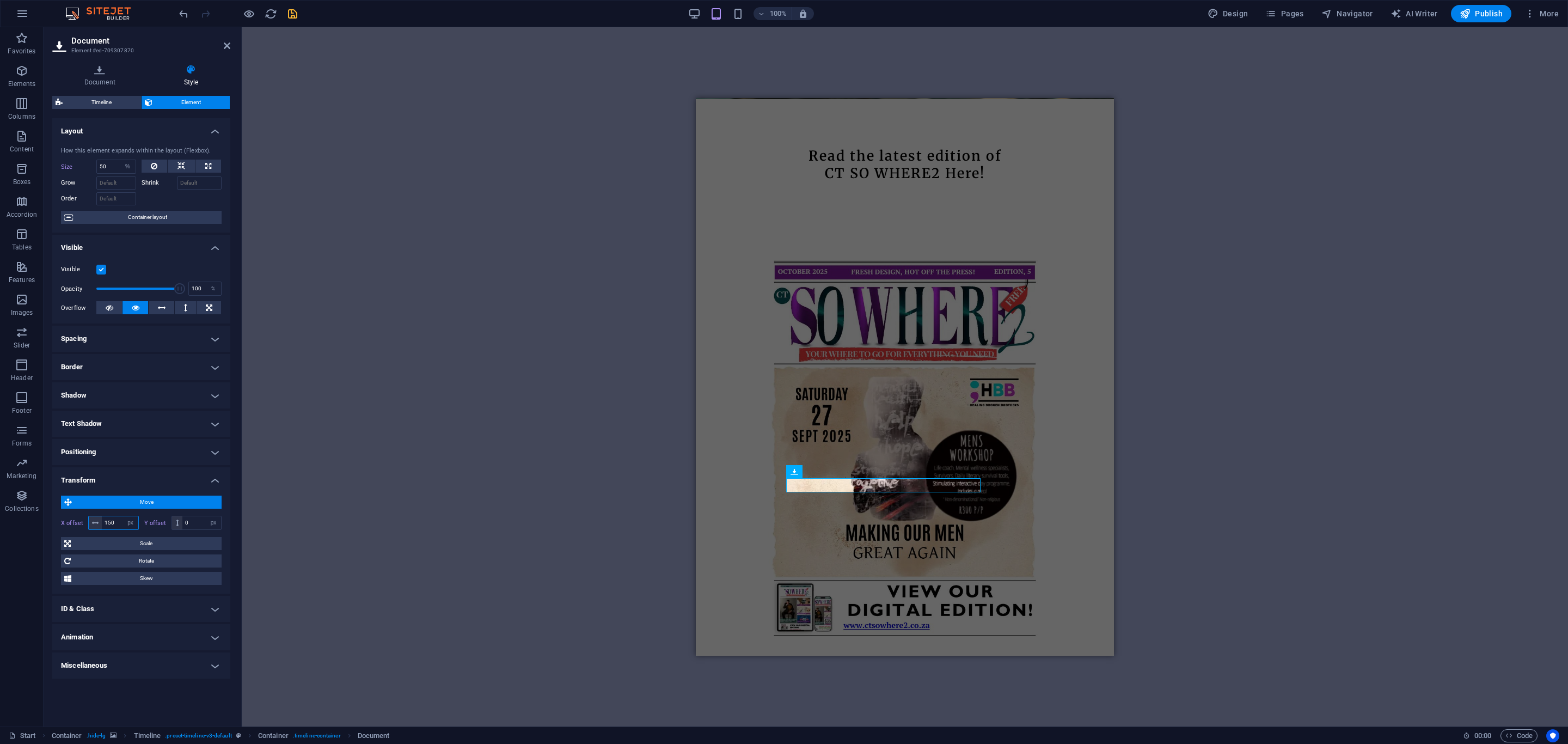
click at [111, 526] on input "150" at bounding box center [120, 523] width 36 height 13
click at [120, 526] on input "200" at bounding box center [120, 523] width 36 height 13
click at [120, 525] on input "400" at bounding box center [120, 523] width 36 height 13
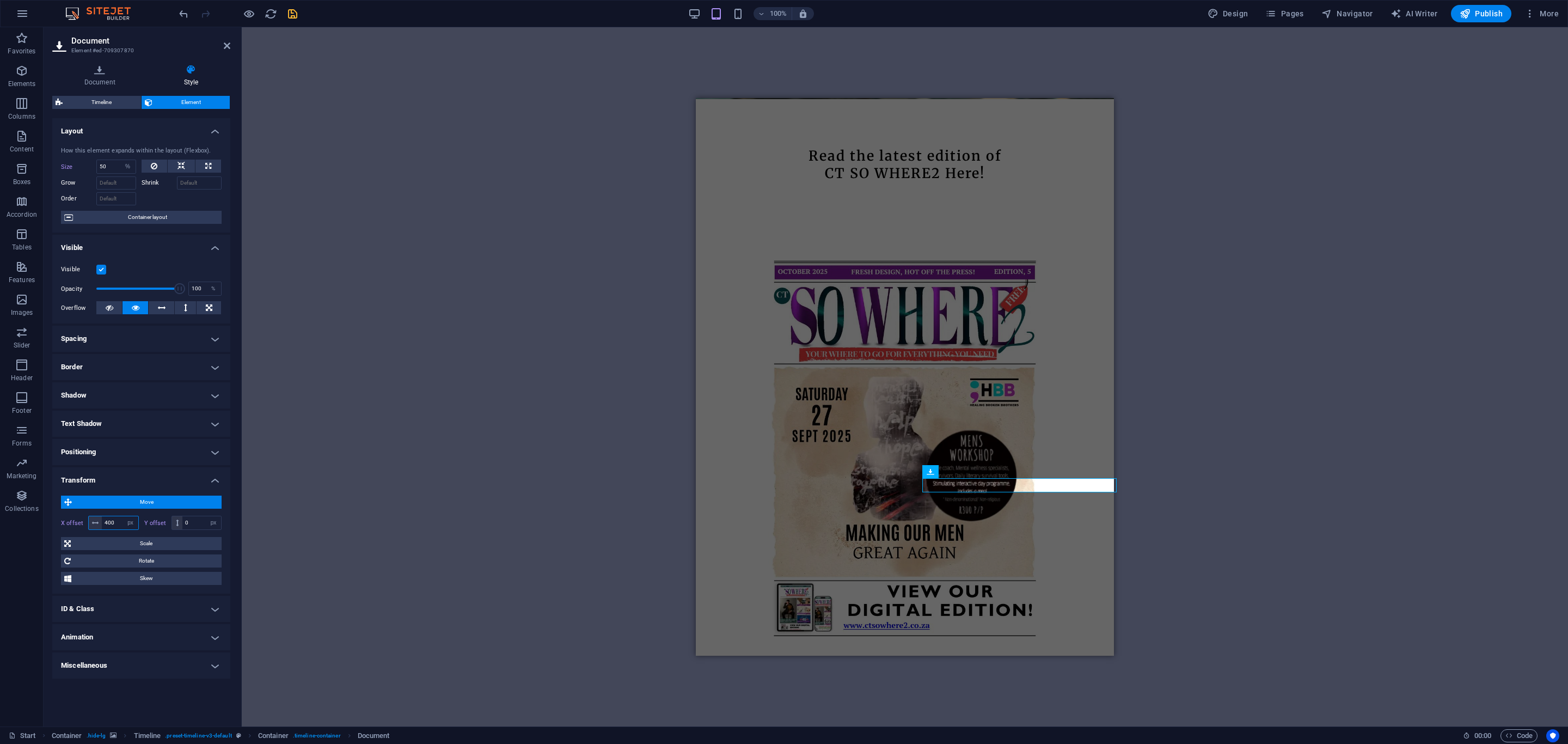
click at [120, 525] on input "400" at bounding box center [120, 523] width 36 height 13
click at [120, 525] on input "350" at bounding box center [120, 523] width 36 height 13
click at [120, 525] on input "353" at bounding box center [120, 523] width 36 height 13
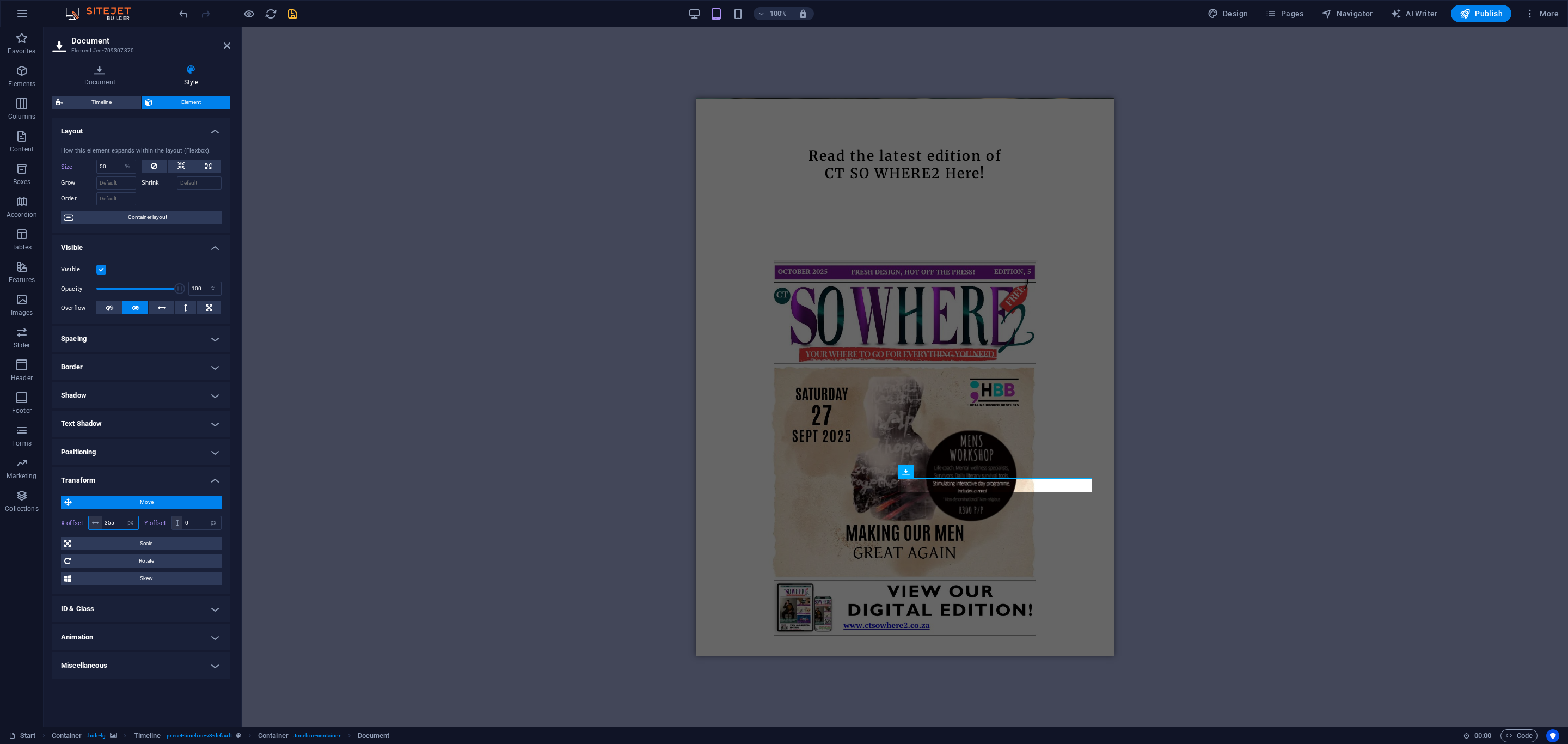
click at [120, 525] on input "355" at bounding box center [120, 523] width 36 height 13
type input "360"
click at [295, 17] on icon "save" at bounding box center [292, 14] width 12 height 12
checkbox input "false"
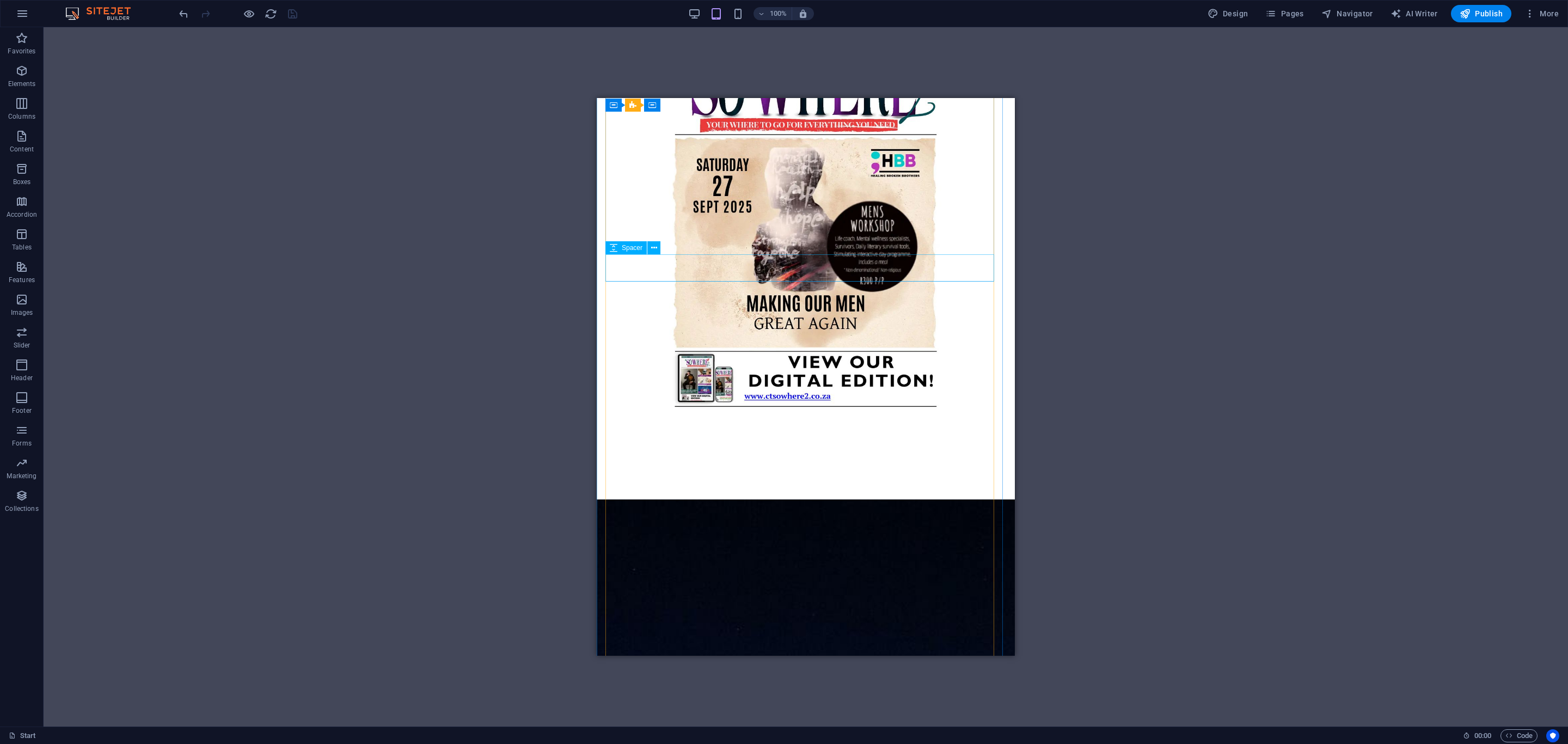
scroll to position [899, 0]
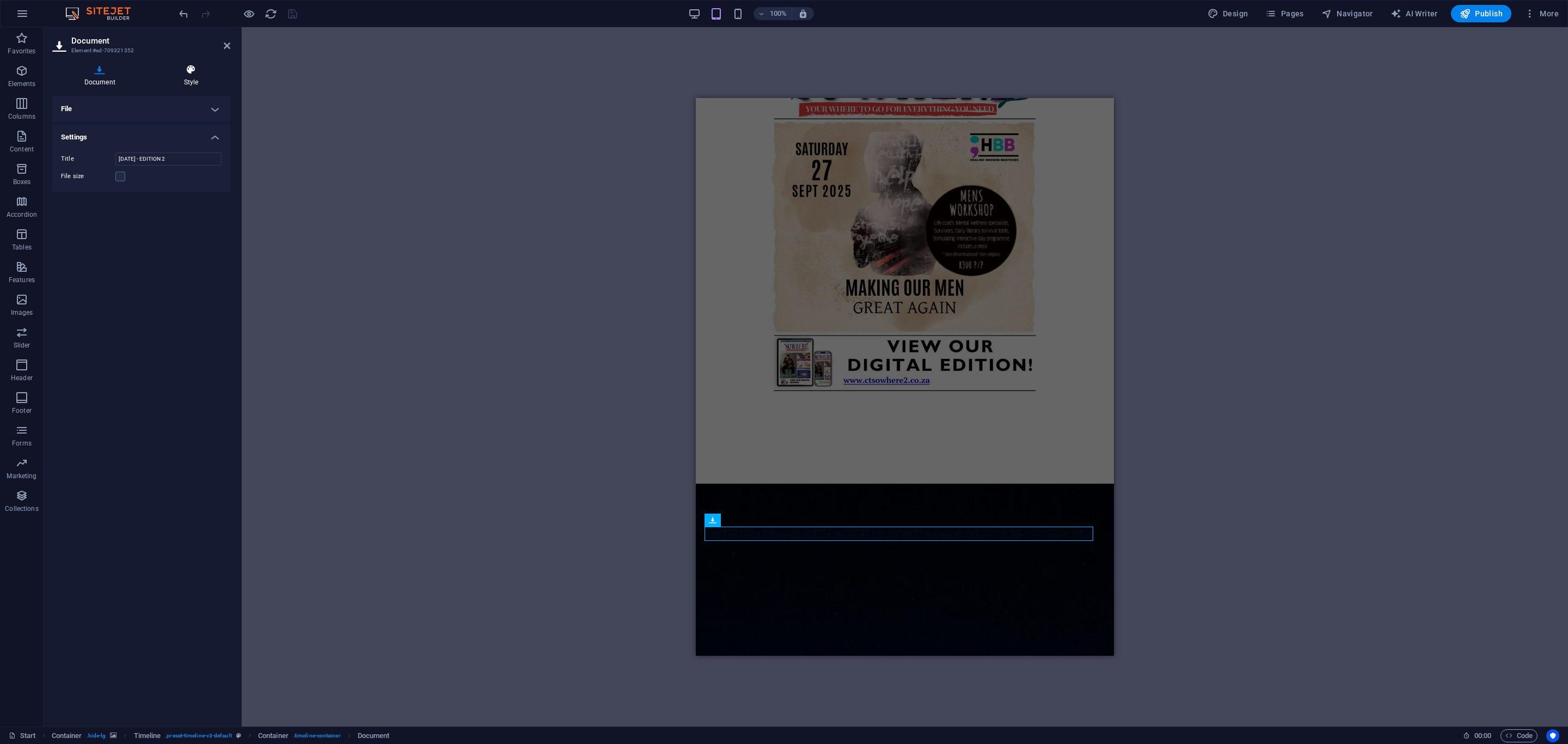
click at [181, 75] on h4 "Style" at bounding box center [191, 75] width 78 height 23
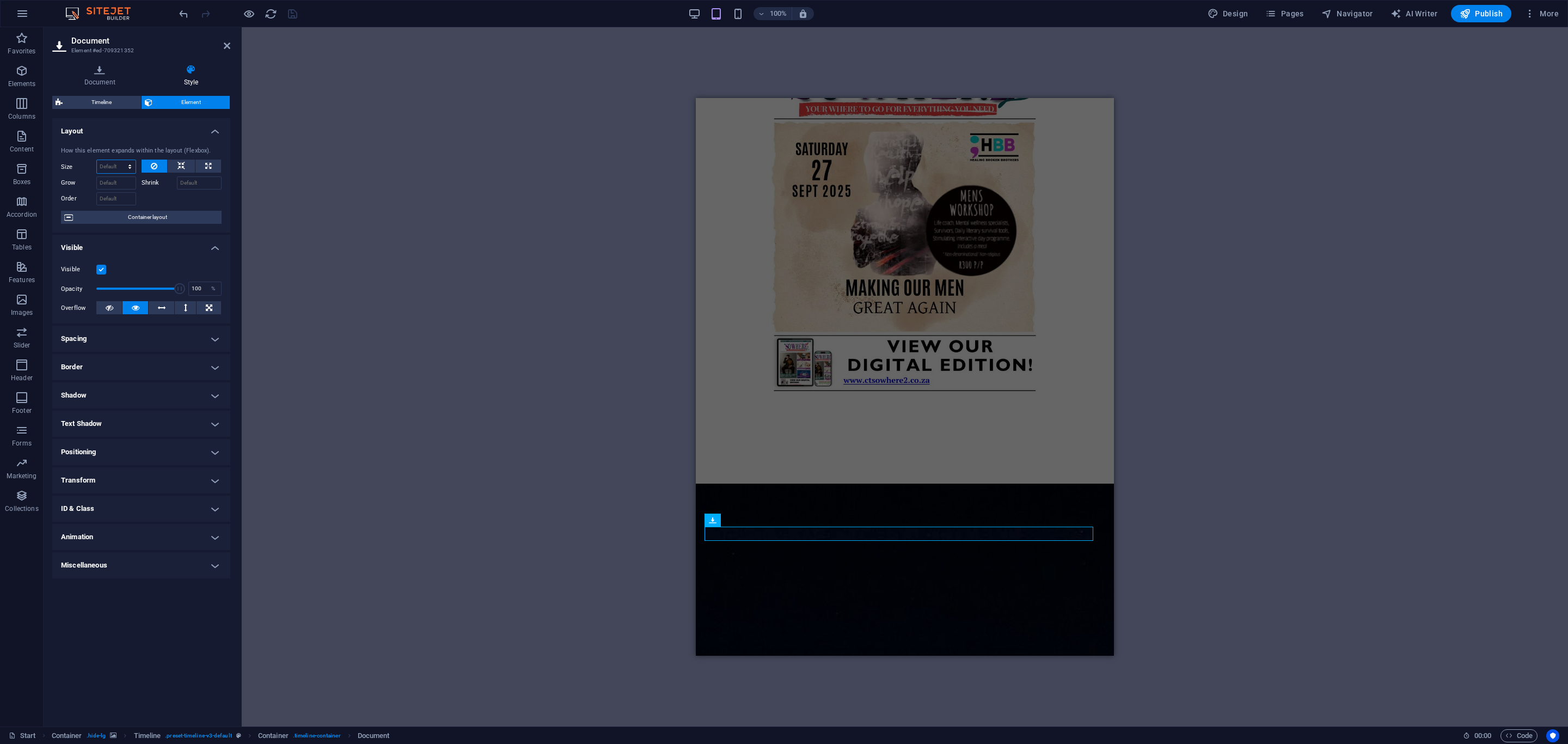
click at [112, 170] on select "Default auto px % 1/1 1/2 1/3 1/4 1/5 1/6 1/7 1/8 1/9 1/10" at bounding box center [116, 167] width 39 height 13
select select "1/2"
click at [119, 160] on select "Default auto px % 1/1 1/2 1/3 1/4 1/5 1/6 1/7 1/8 1/9 1/10" at bounding box center [116, 167] width 39 height 13
type input "50"
select select "%"
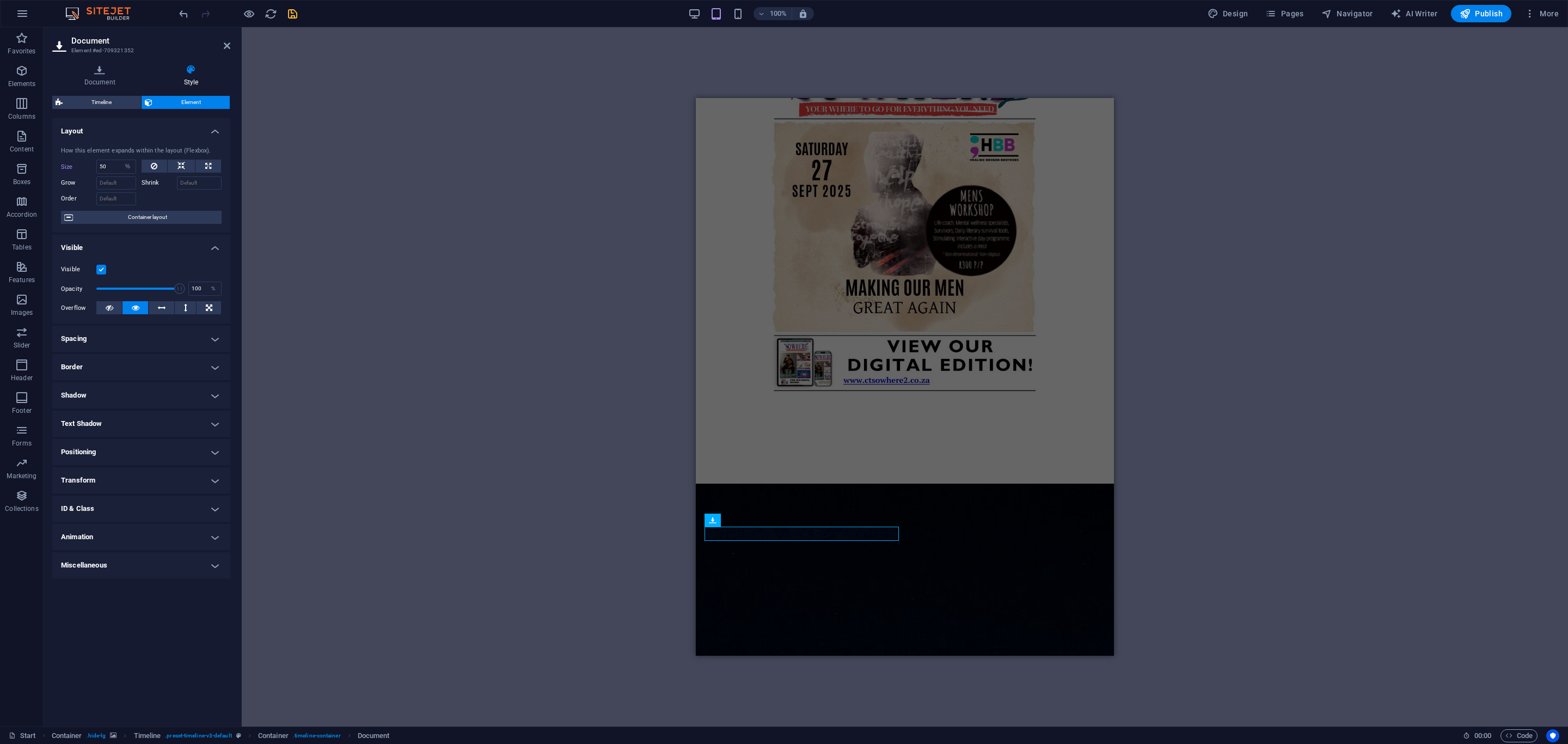
click at [95, 477] on h4 "Transform" at bounding box center [141, 481] width 178 height 26
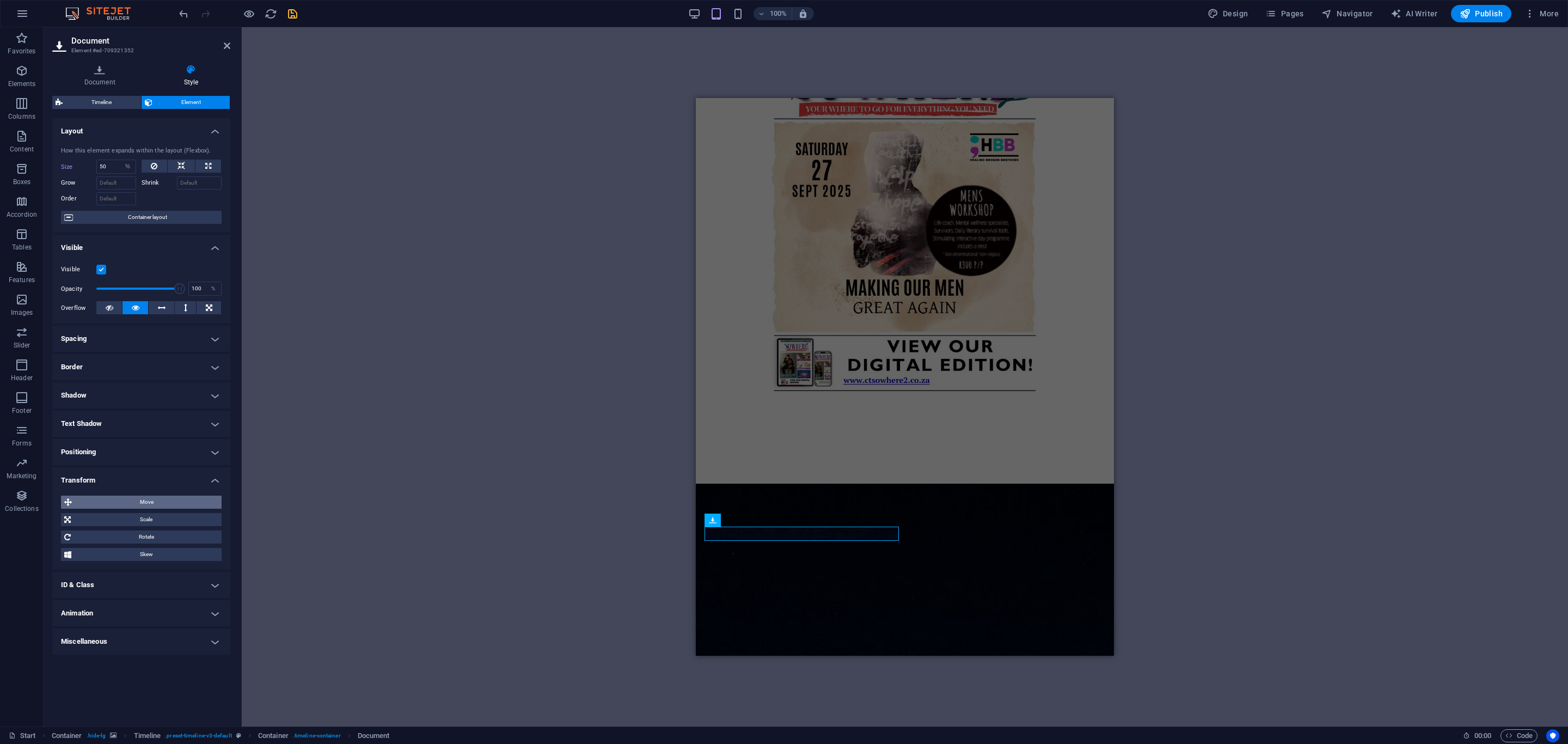
click at [103, 499] on span "Move" at bounding box center [146, 502] width 143 height 13
click at [115, 527] on input "0" at bounding box center [120, 523] width 36 height 13
type input "360"
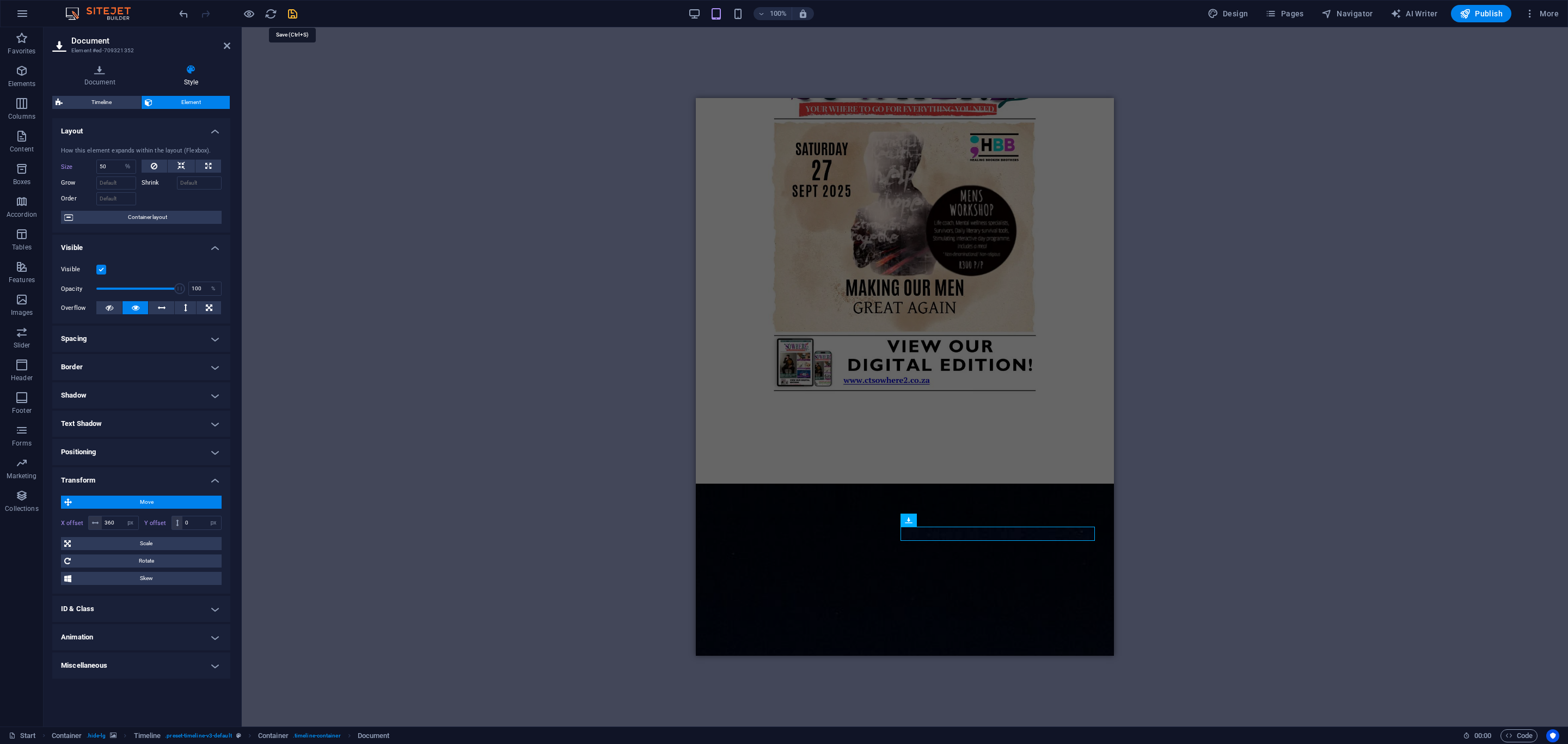
click at [295, 15] on icon "save" at bounding box center [292, 14] width 12 height 12
checkbox input "false"
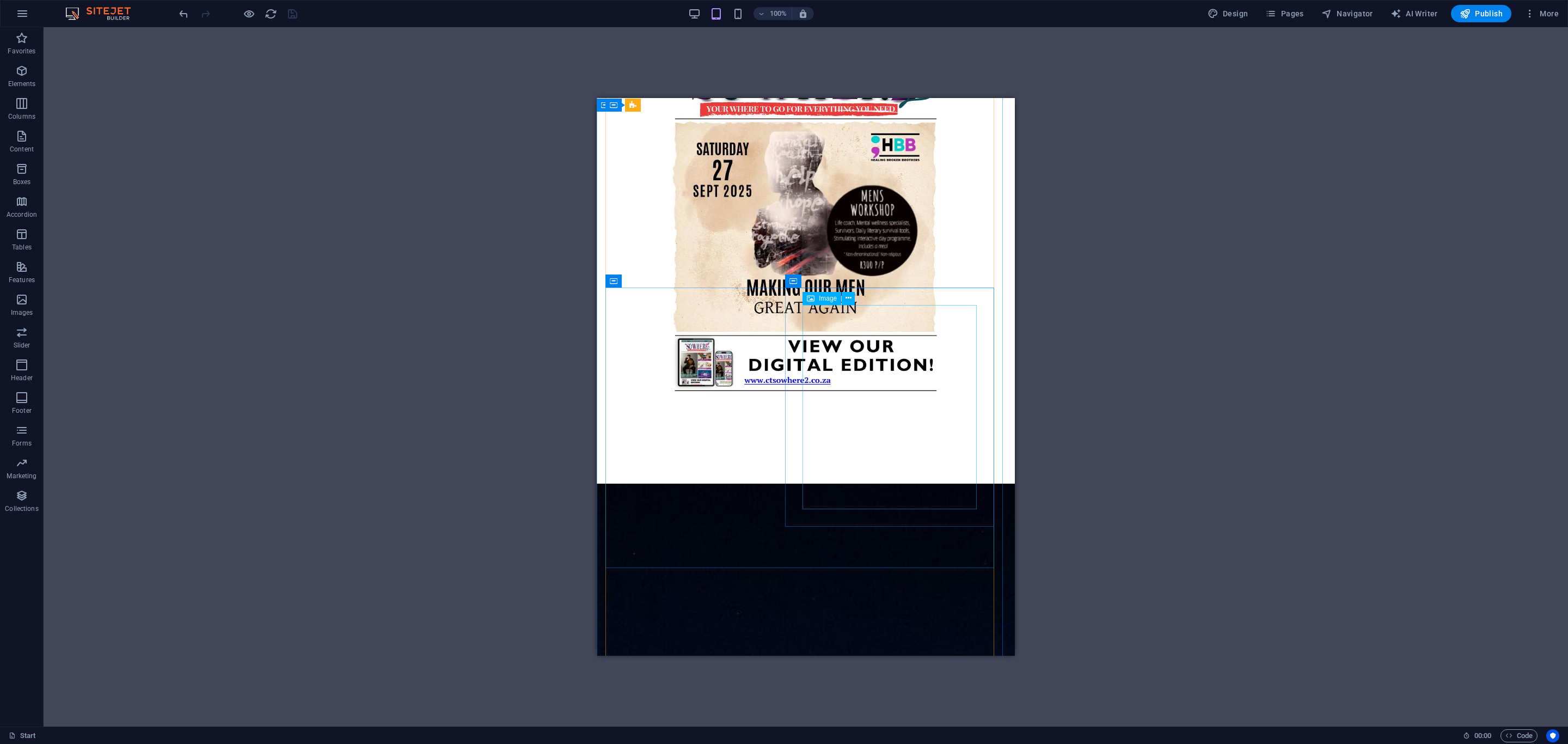
select select "px"
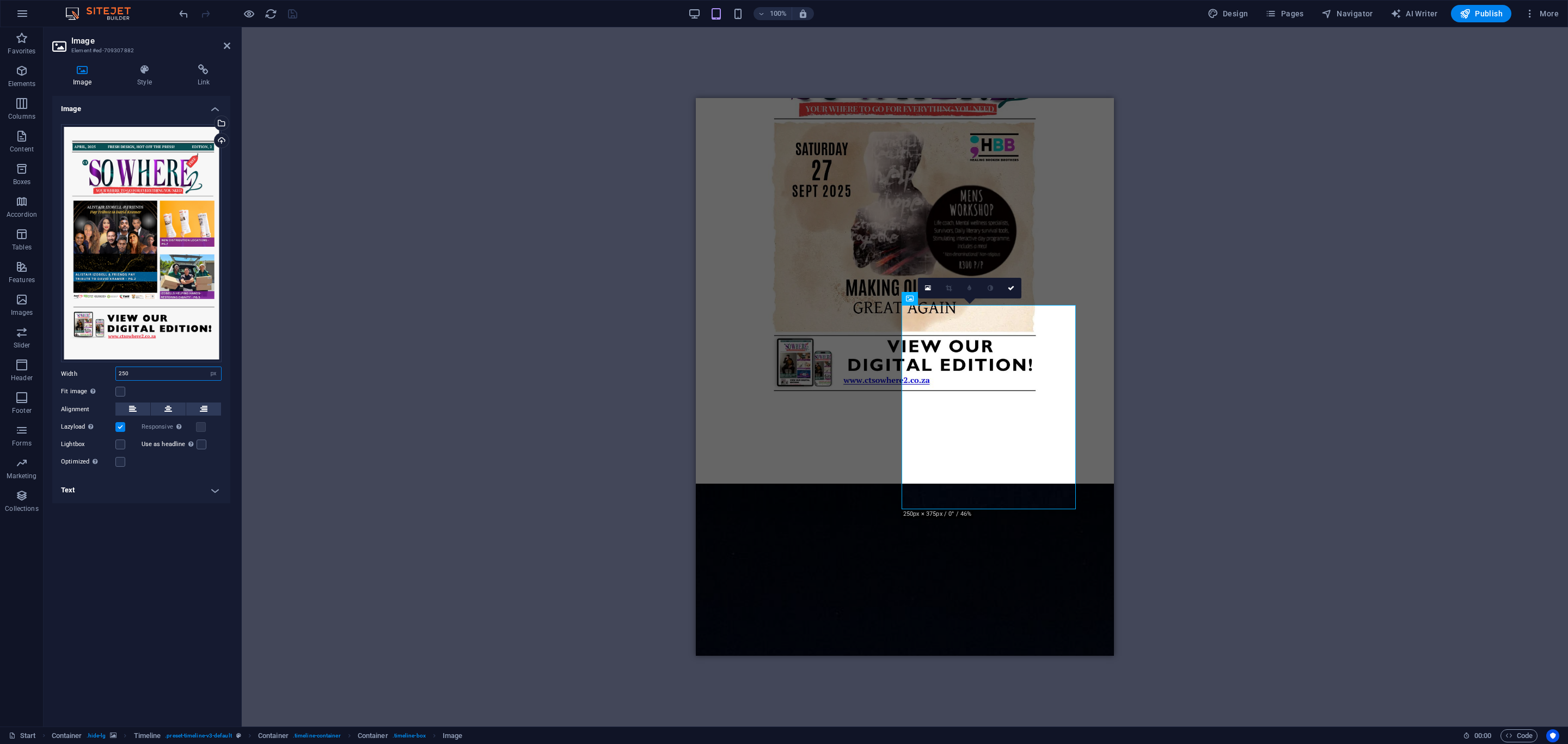
click at [136, 375] on input "250" at bounding box center [168, 374] width 105 height 13
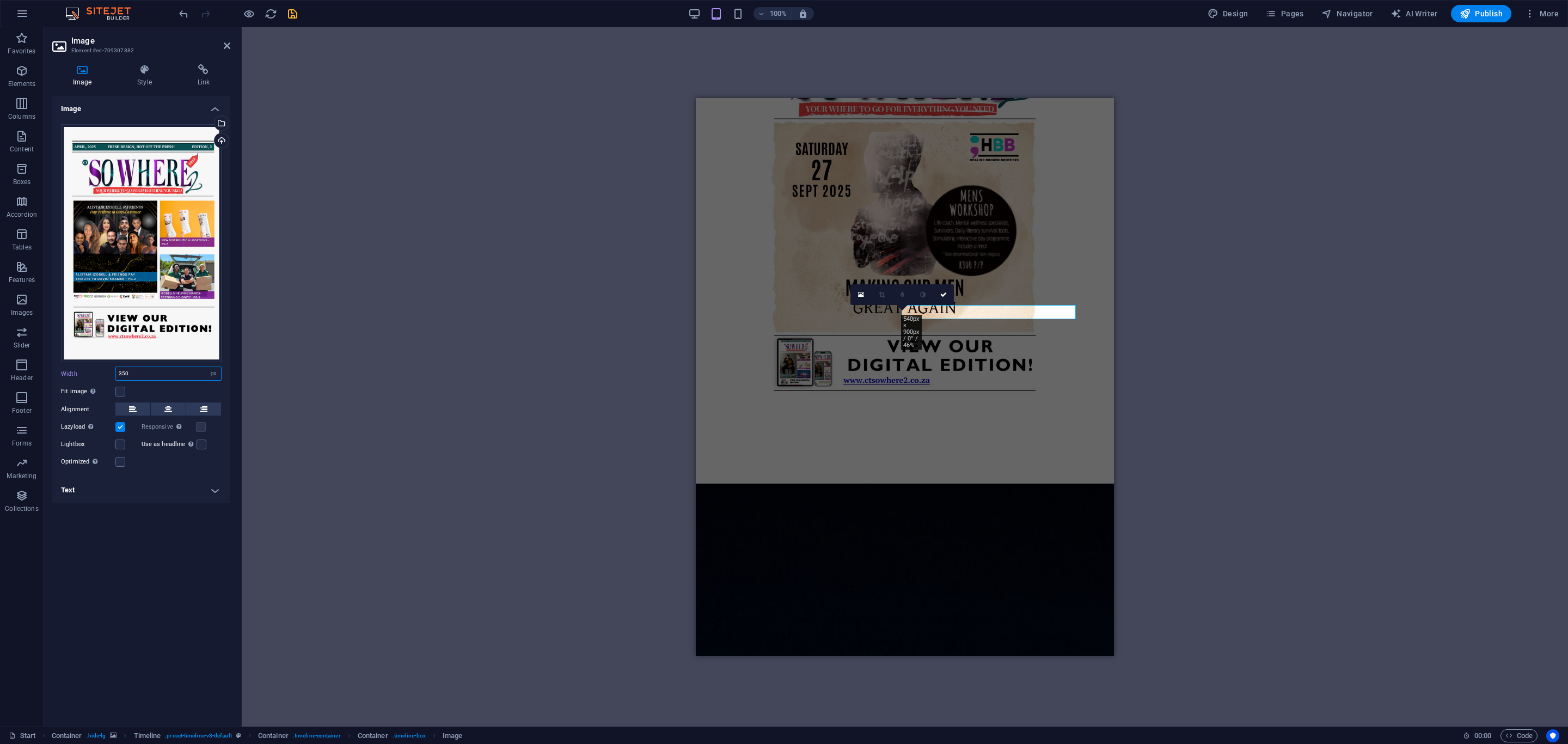
type input "350"
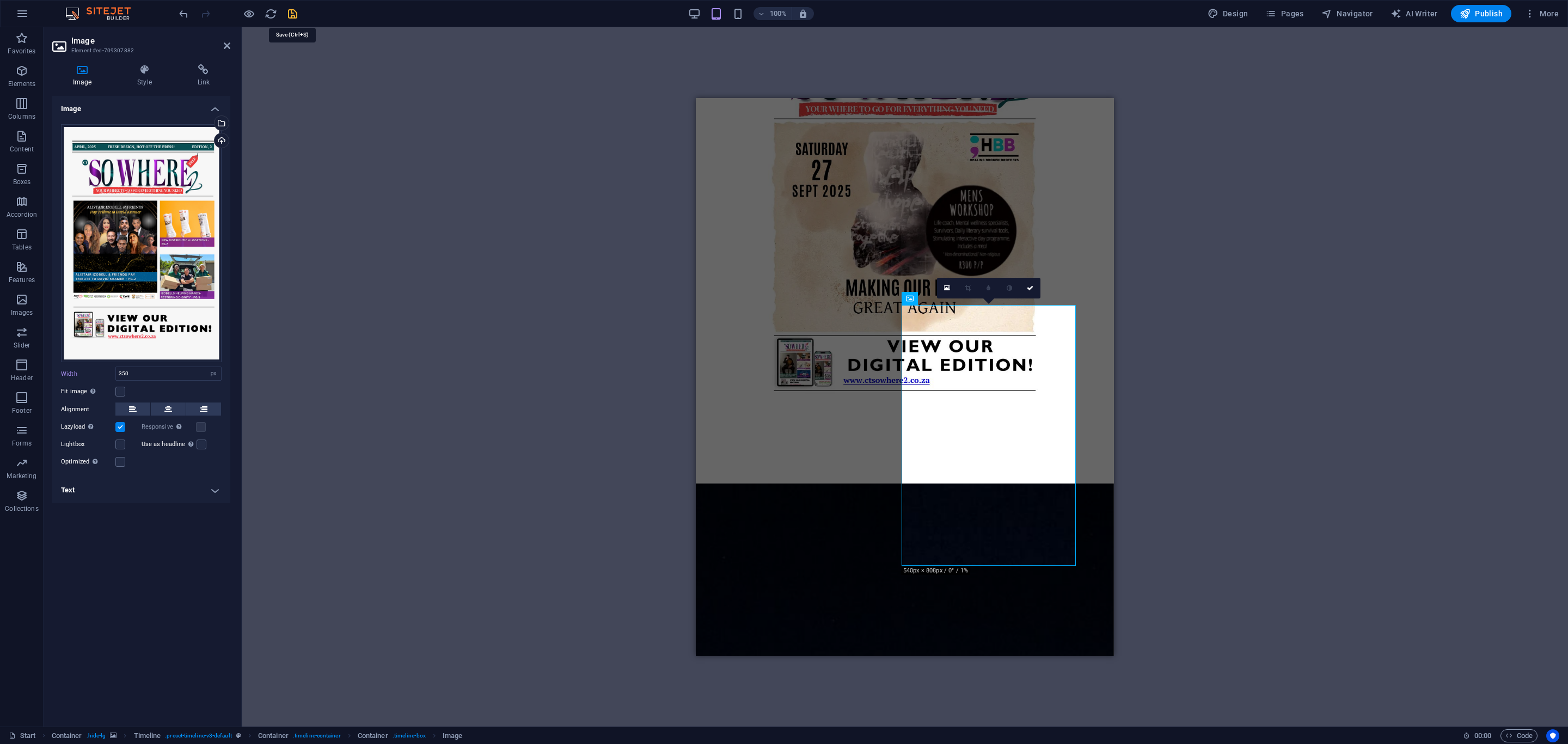
click at [292, 13] on icon "save" at bounding box center [292, 14] width 12 height 12
checkbox input "false"
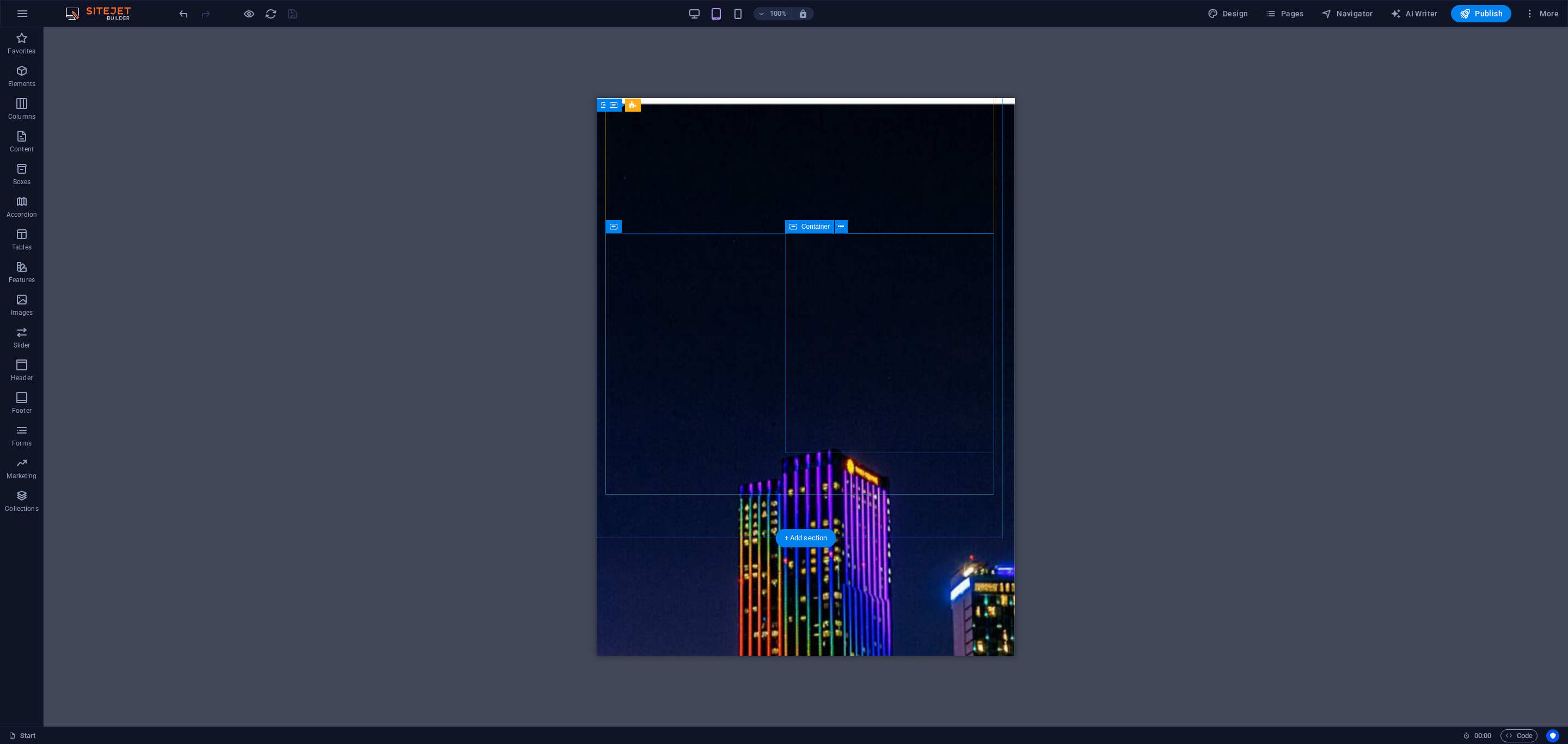
scroll to position [1307, 0]
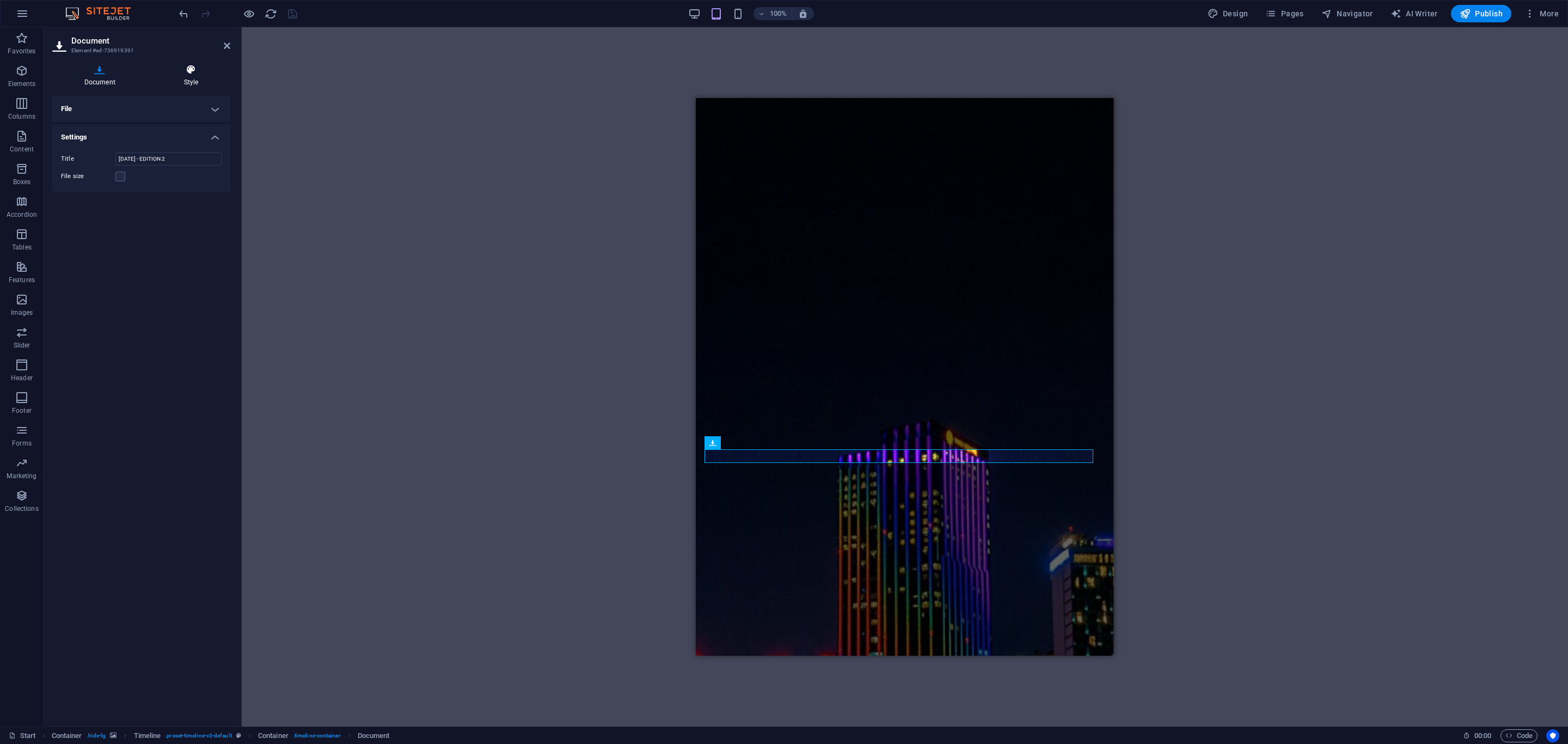
click at [206, 82] on h4 "Style" at bounding box center [191, 75] width 78 height 23
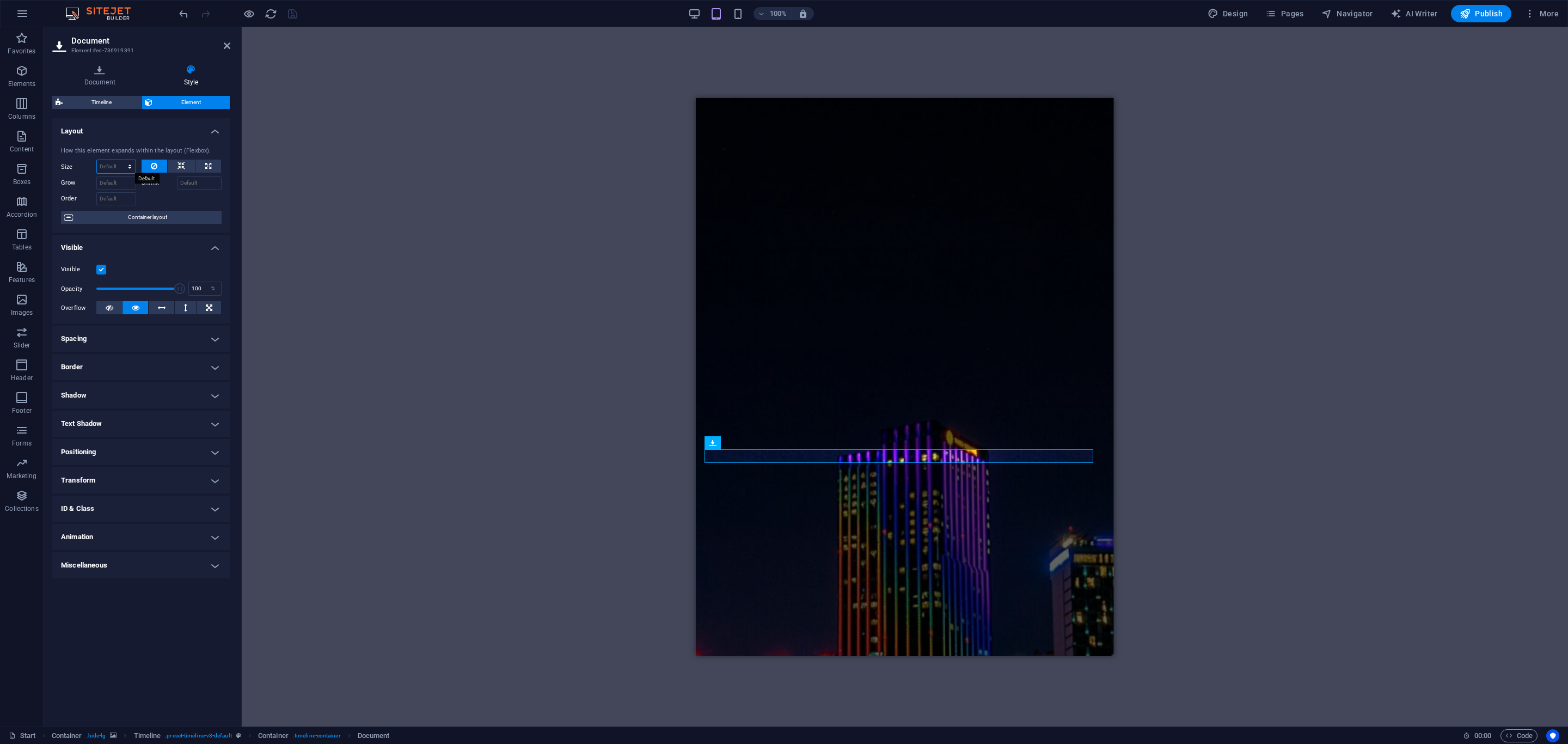
click at [116, 170] on select "Default auto px % 1/1 1/2 1/3 1/4 1/5 1/6 1/7 1/8 1/9 1/10" at bounding box center [116, 167] width 39 height 13
select select "1/2"
click at [119, 160] on select "Default auto px % 1/1 1/2 1/3 1/4 1/5 1/6 1/7 1/8 1/9 1/10" at bounding box center [116, 167] width 39 height 13
type input "50"
select select "%"
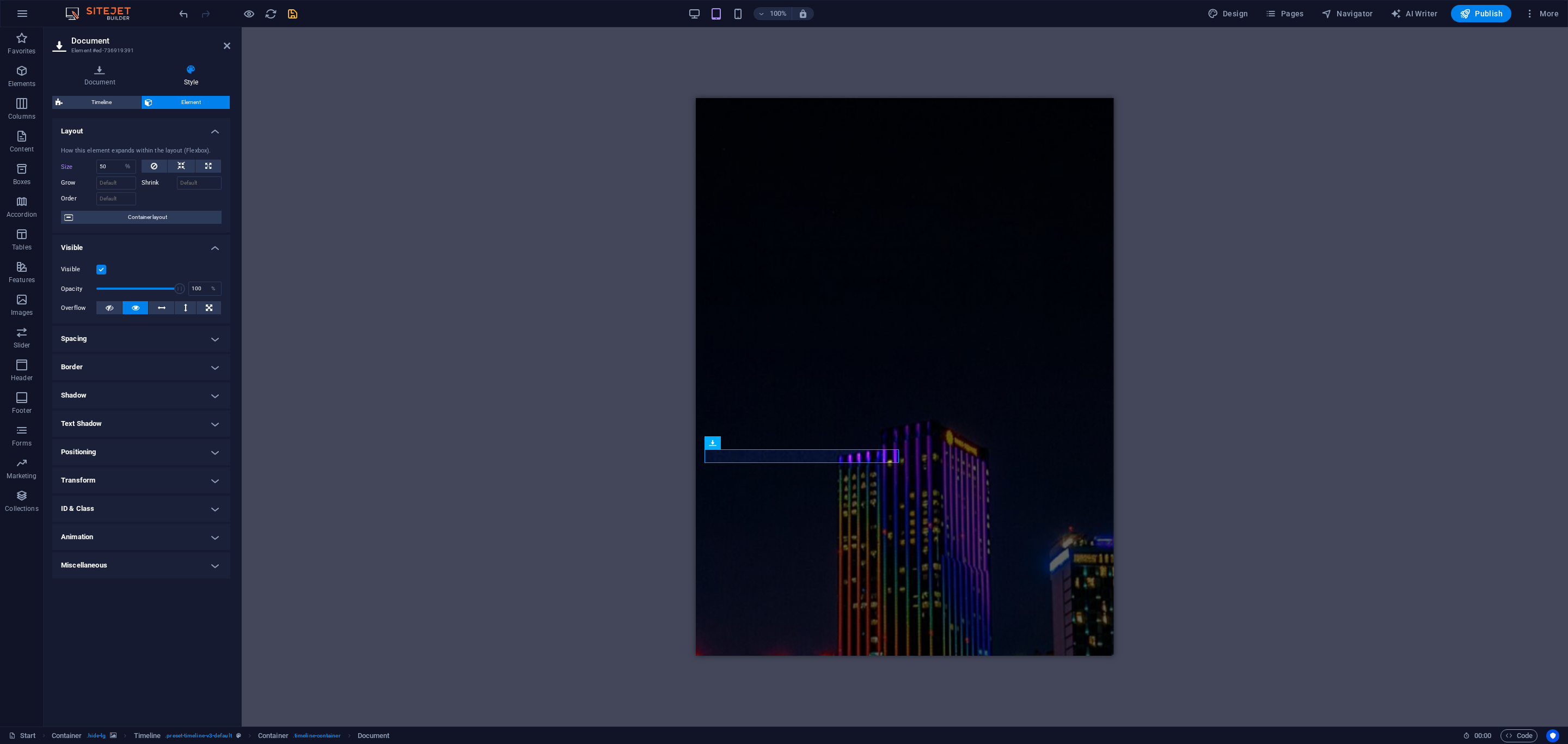
click at [125, 482] on h4 "Transform" at bounding box center [141, 481] width 178 height 26
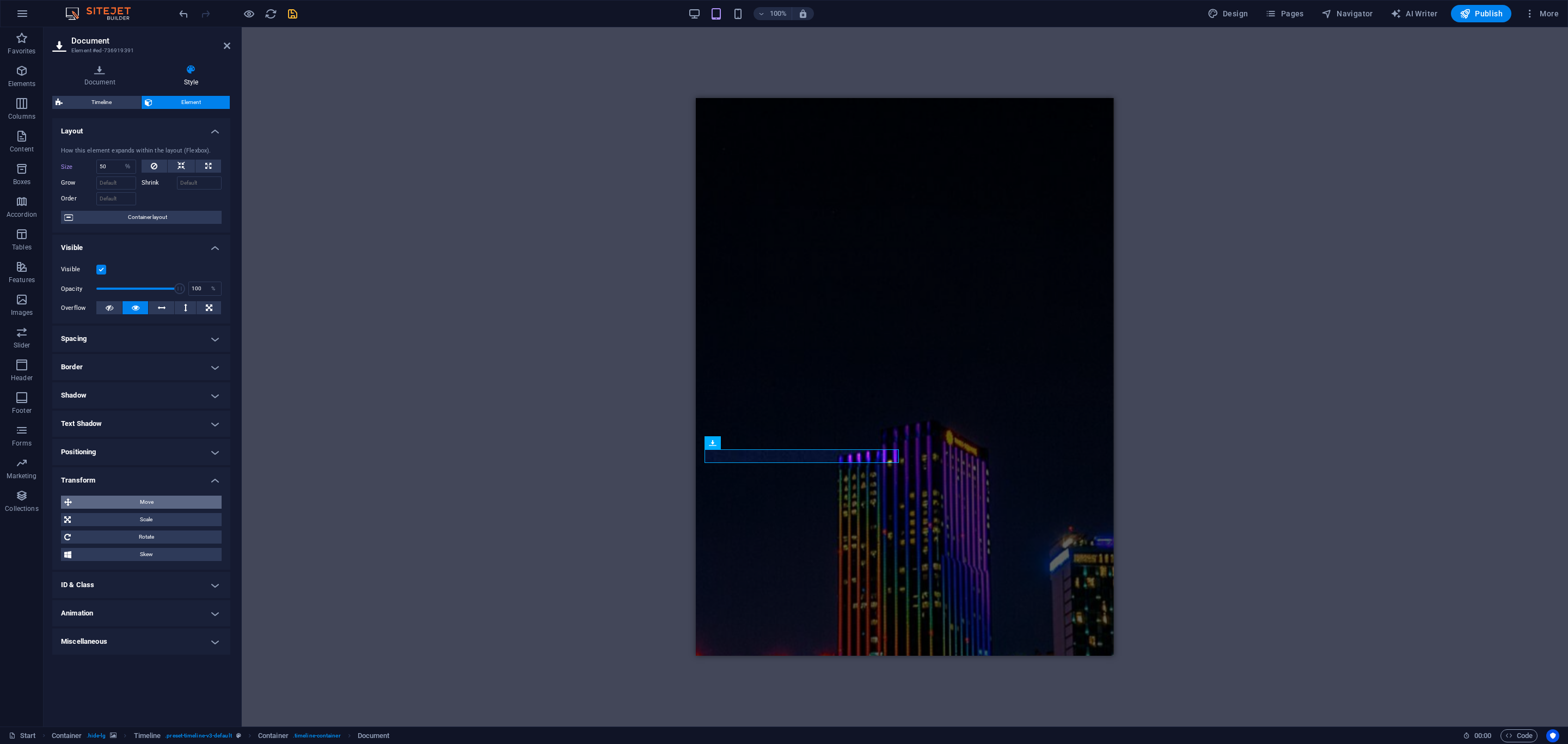
click at [147, 499] on span "Move" at bounding box center [146, 502] width 143 height 13
click at [118, 523] on input "0" at bounding box center [120, 523] width 36 height 13
type input "360"
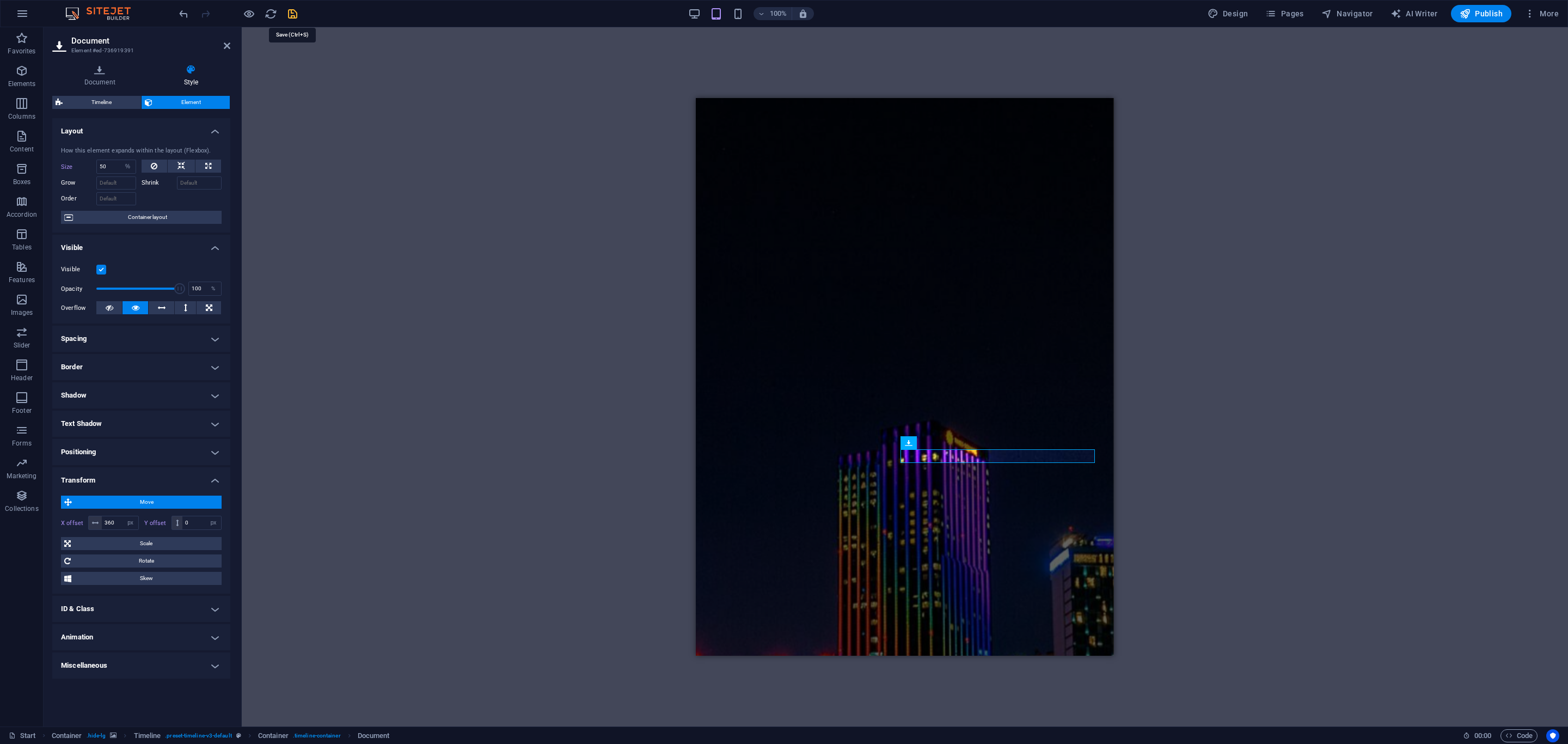
click at [294, 12] on icon "save" at bounding box center [292, 14] width 12 height 12
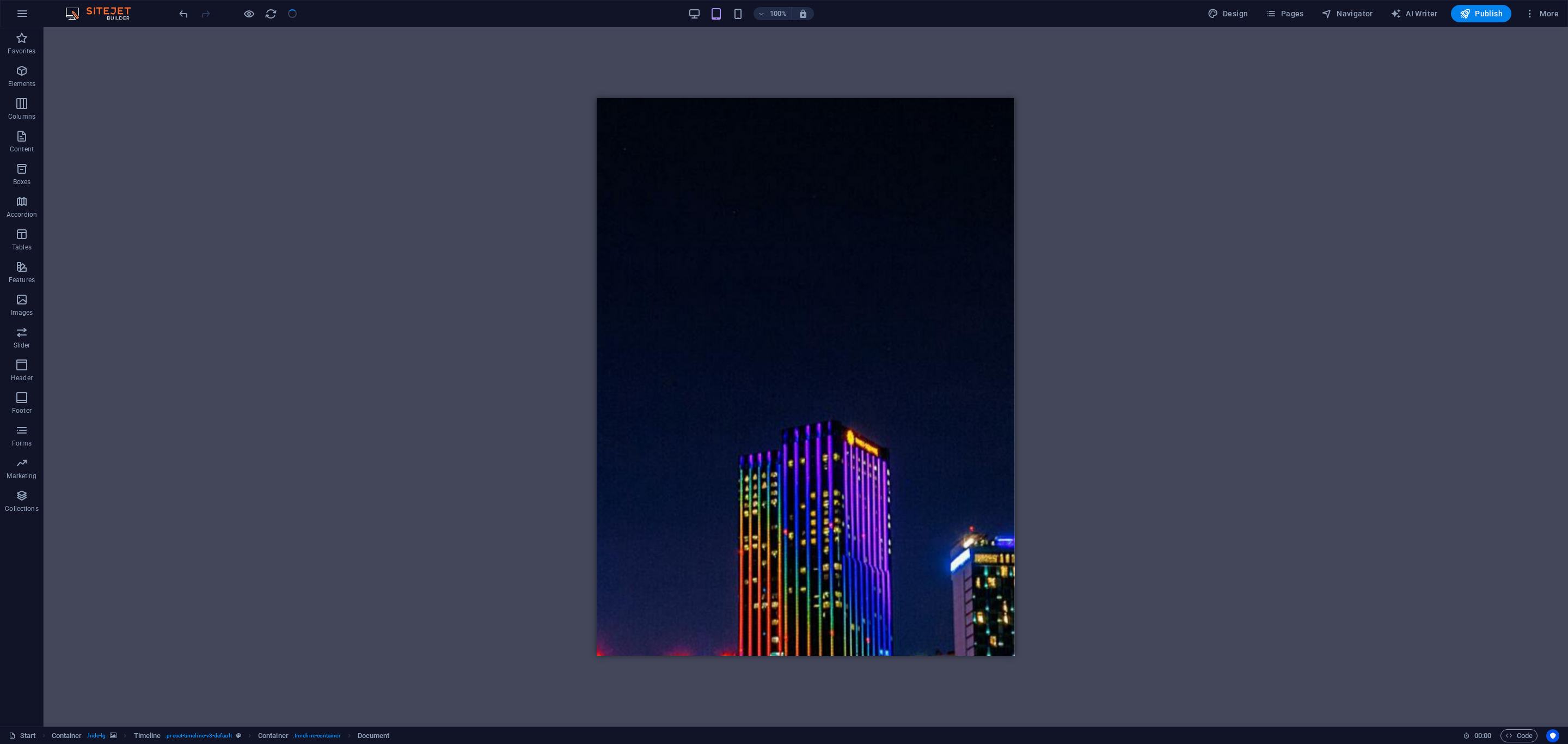
checkbox input "false"
select select "px"
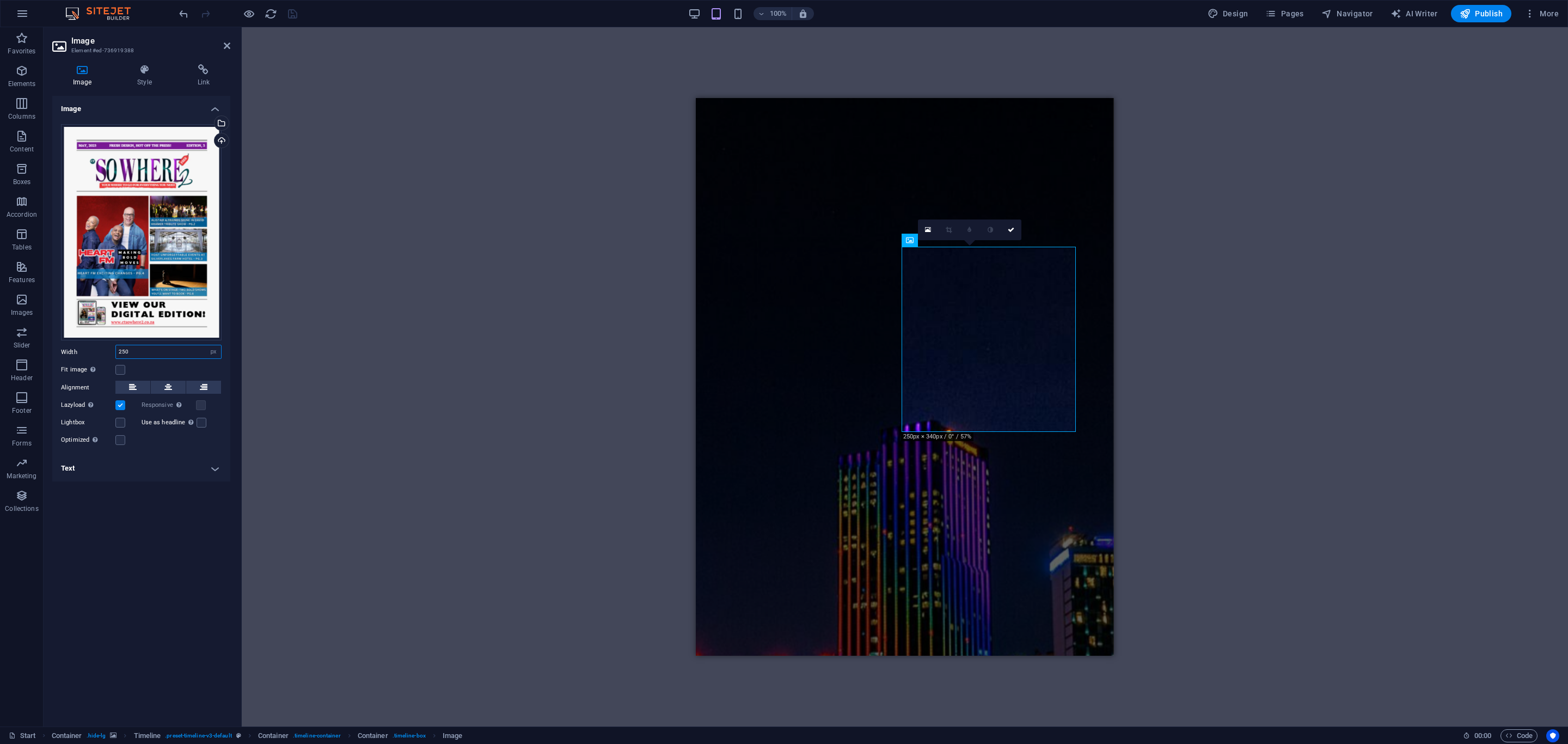
click at [149, 355] on input "250" at bounding box center [168, 352] width 105 height 13
type input "350"
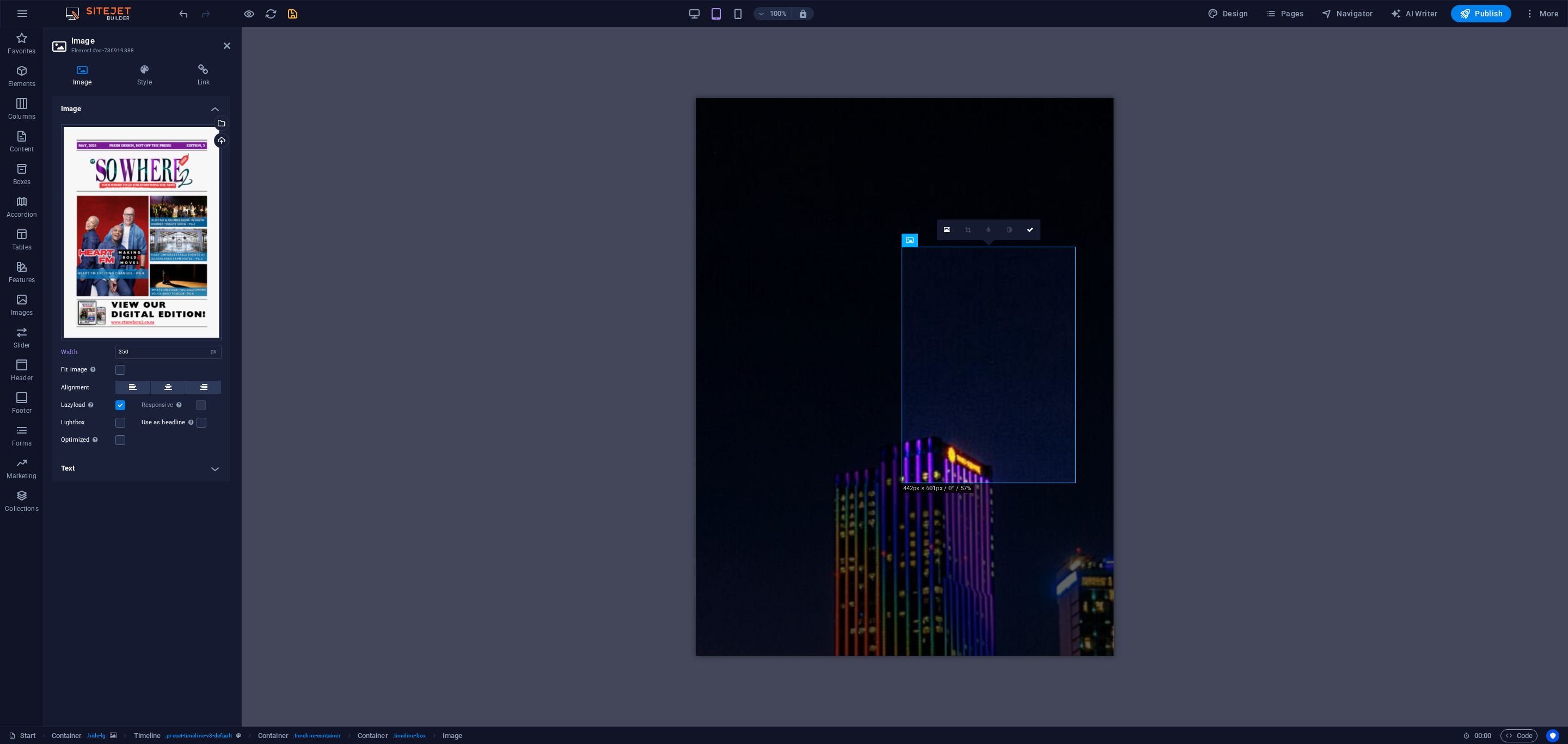
click at [292, 19] on icon "save" at bounding box center [292, 14] width 12 height 12
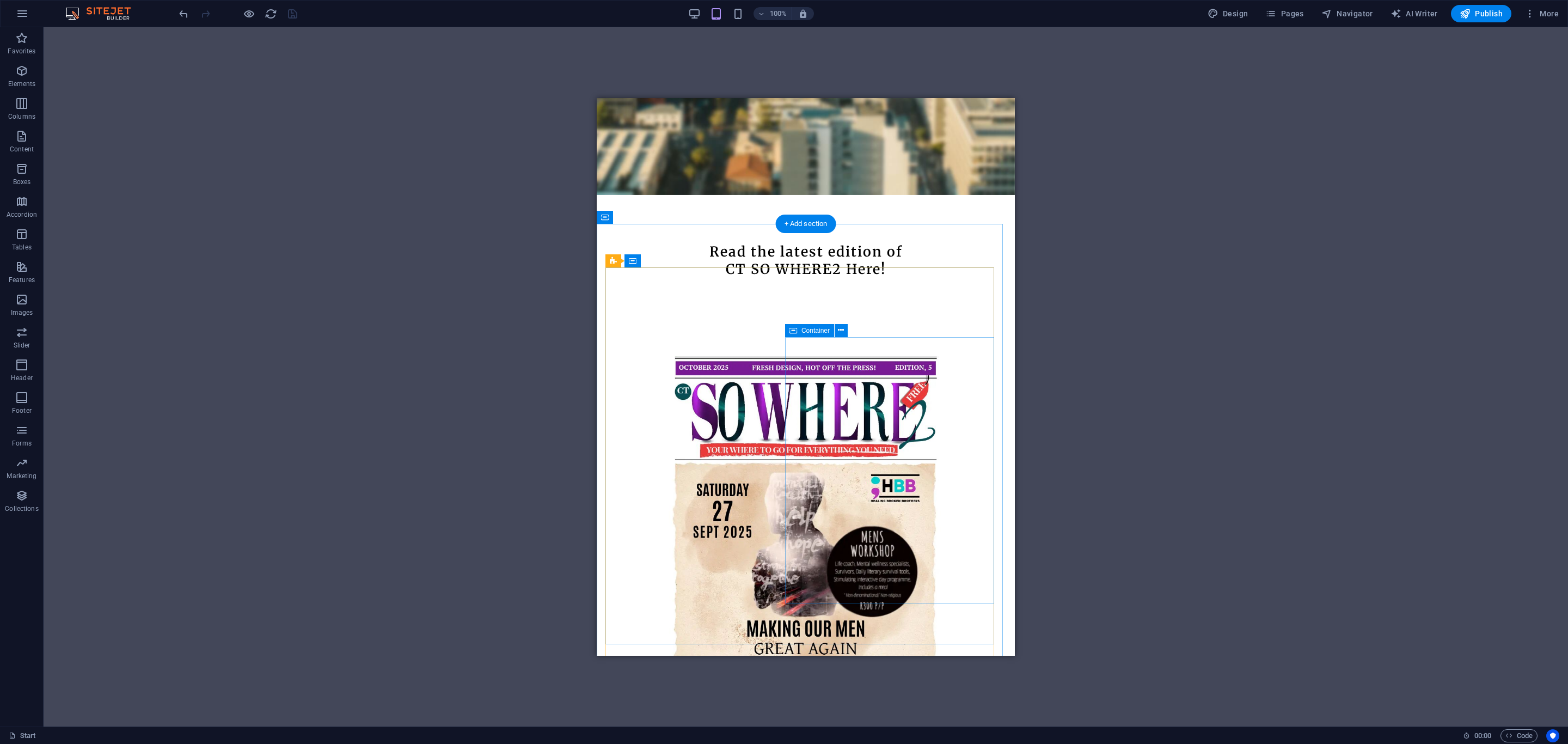
scroll to position [529, 0]
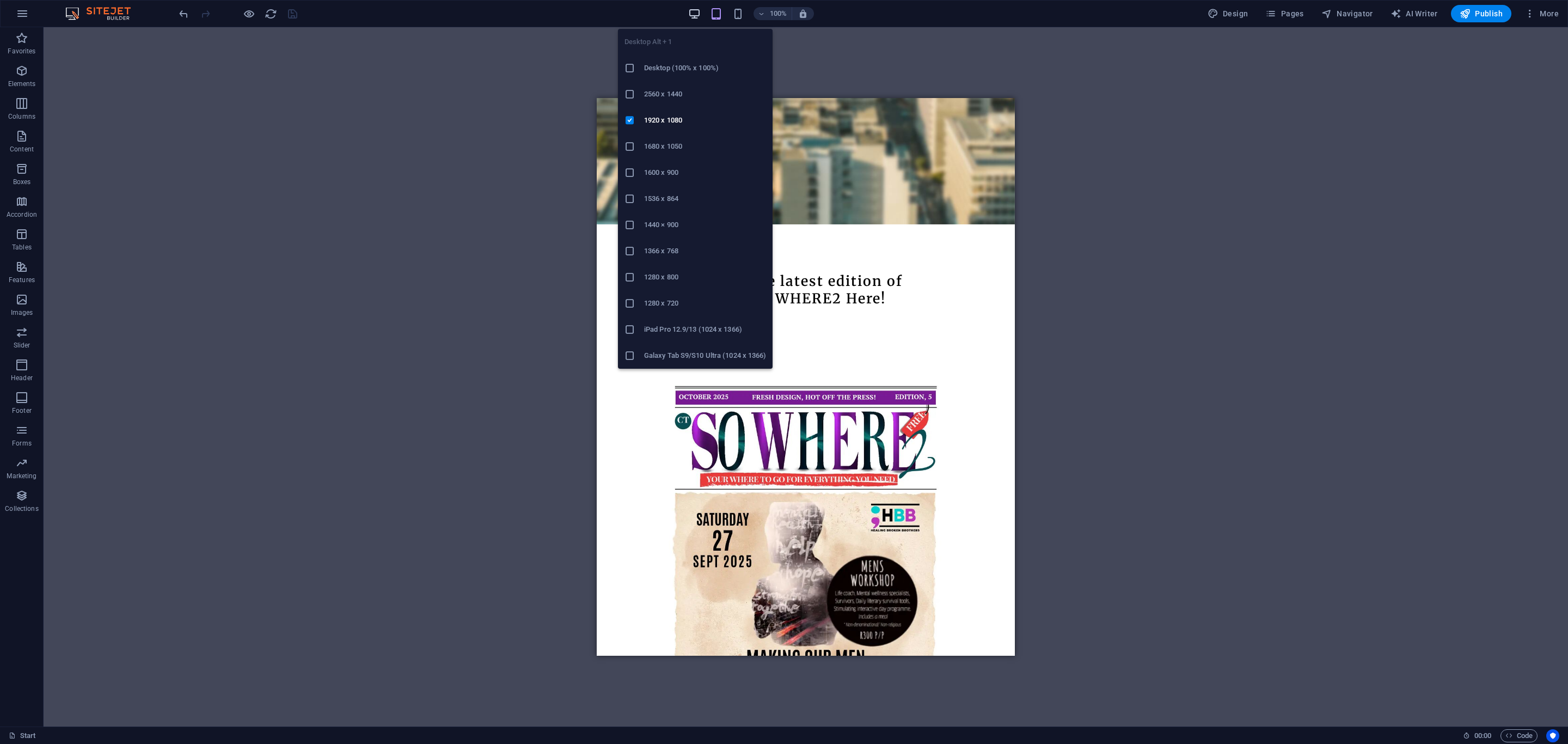
click at [698, 15] on icon "button" at bounding box center [694, 14] width 12 height 12
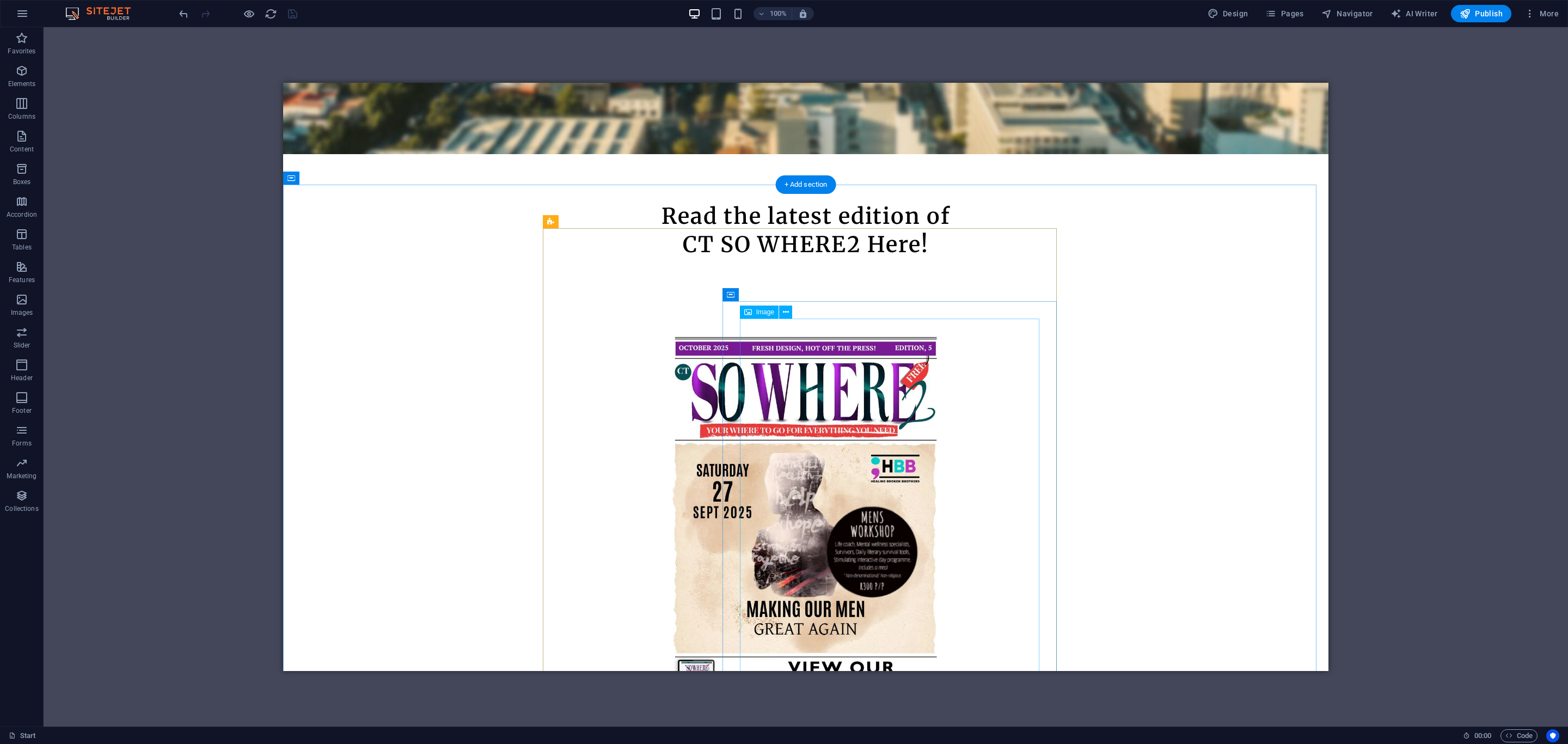
scroll to position [574, 0]
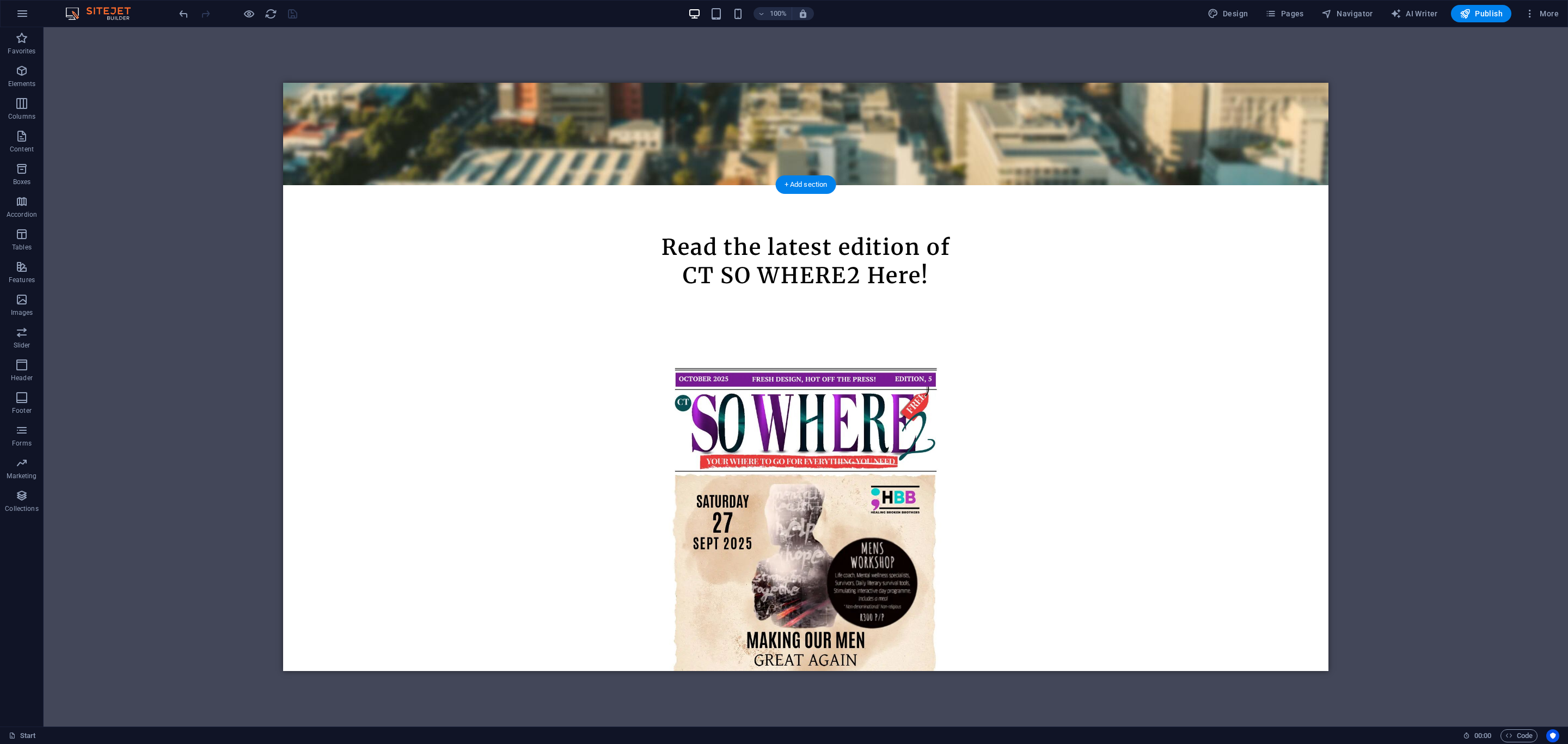
click at [291, 179] on icon at bounding box center [292, 178] width 8 height 13
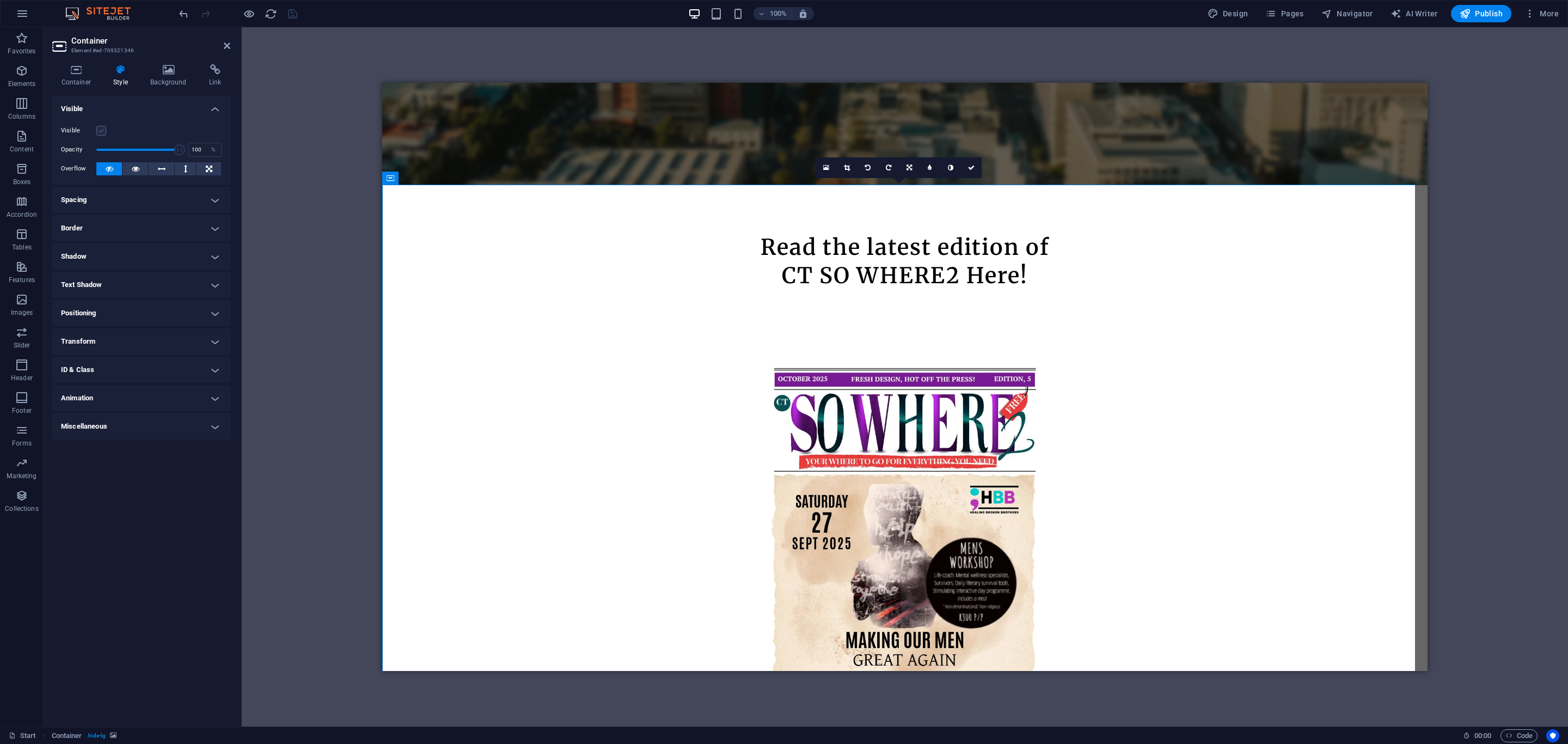
click at [102, 129] on label at bounding box center [101, 131] width 10 height 10
click at [0, 0] on input "Visible" at bounding box center [0, 0] width 0 height 0
click at [293, 8] on icon "save" at bounding box center [292, 14] width 12 height 12
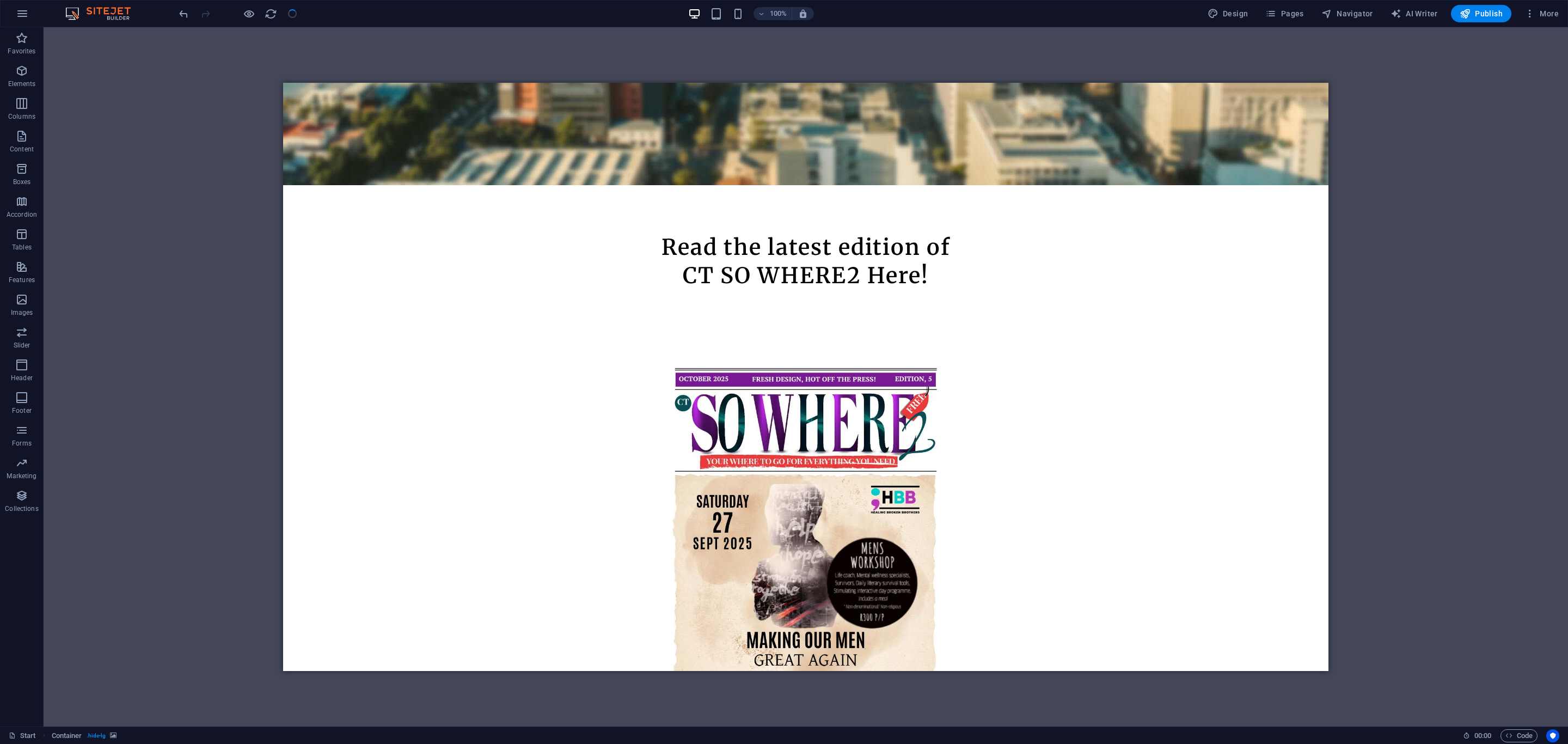
checkbox input "false"
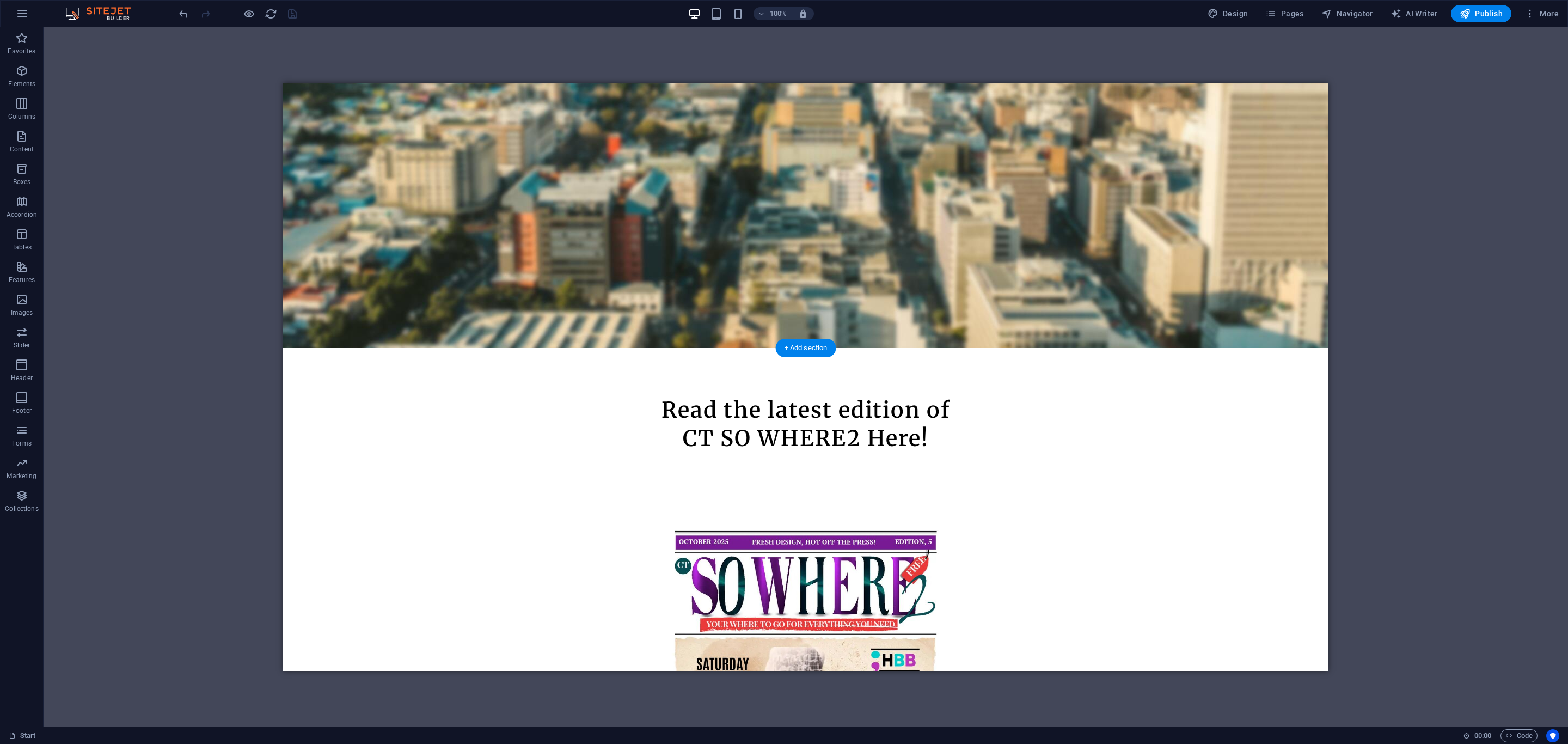
scroll to position [410, 0]
click at [804, 349] on div "+ Add section" at bounding box center [806, 349] width 60 height 19
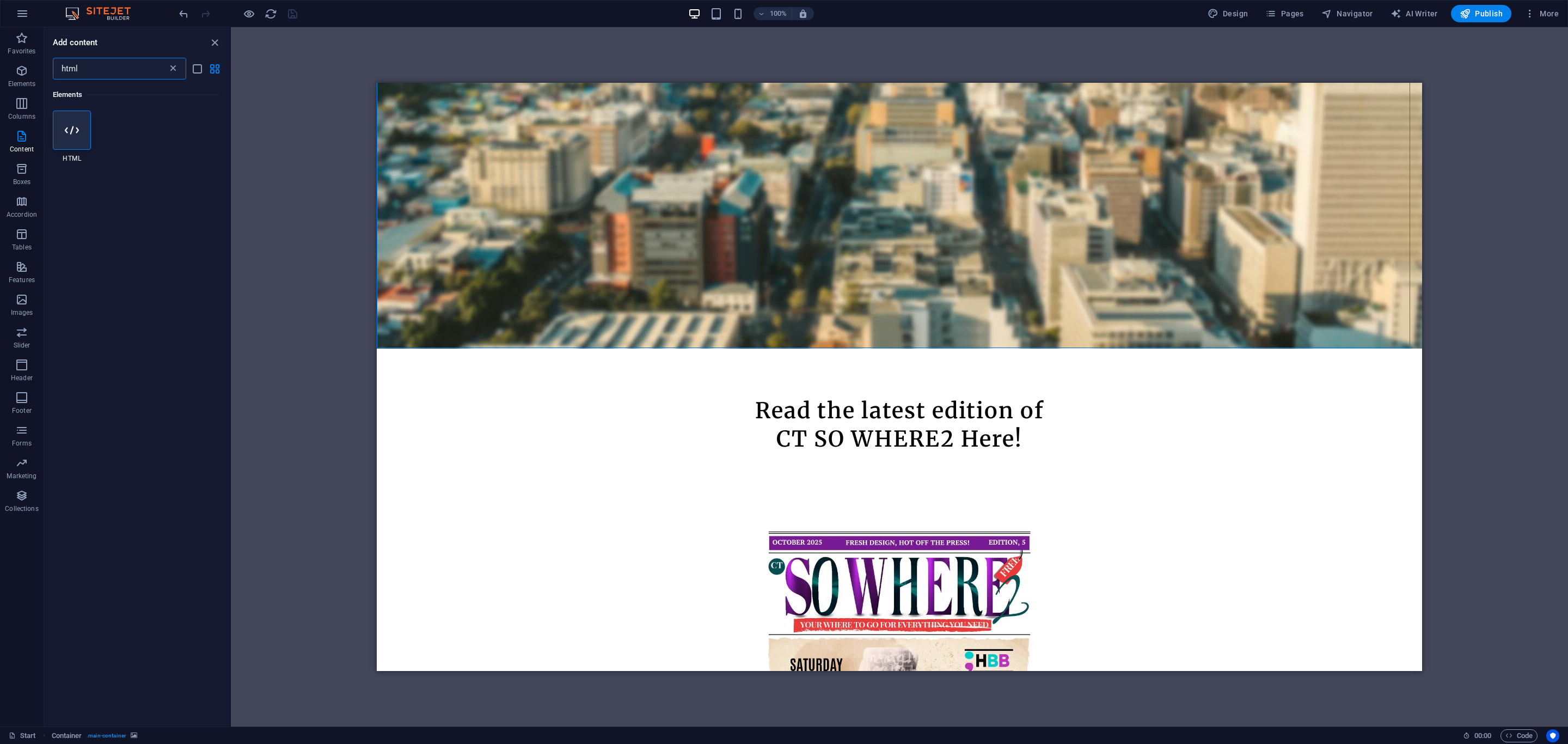
click at [175, 69] on icon at bounding box center [173, 69] width 11 height 11
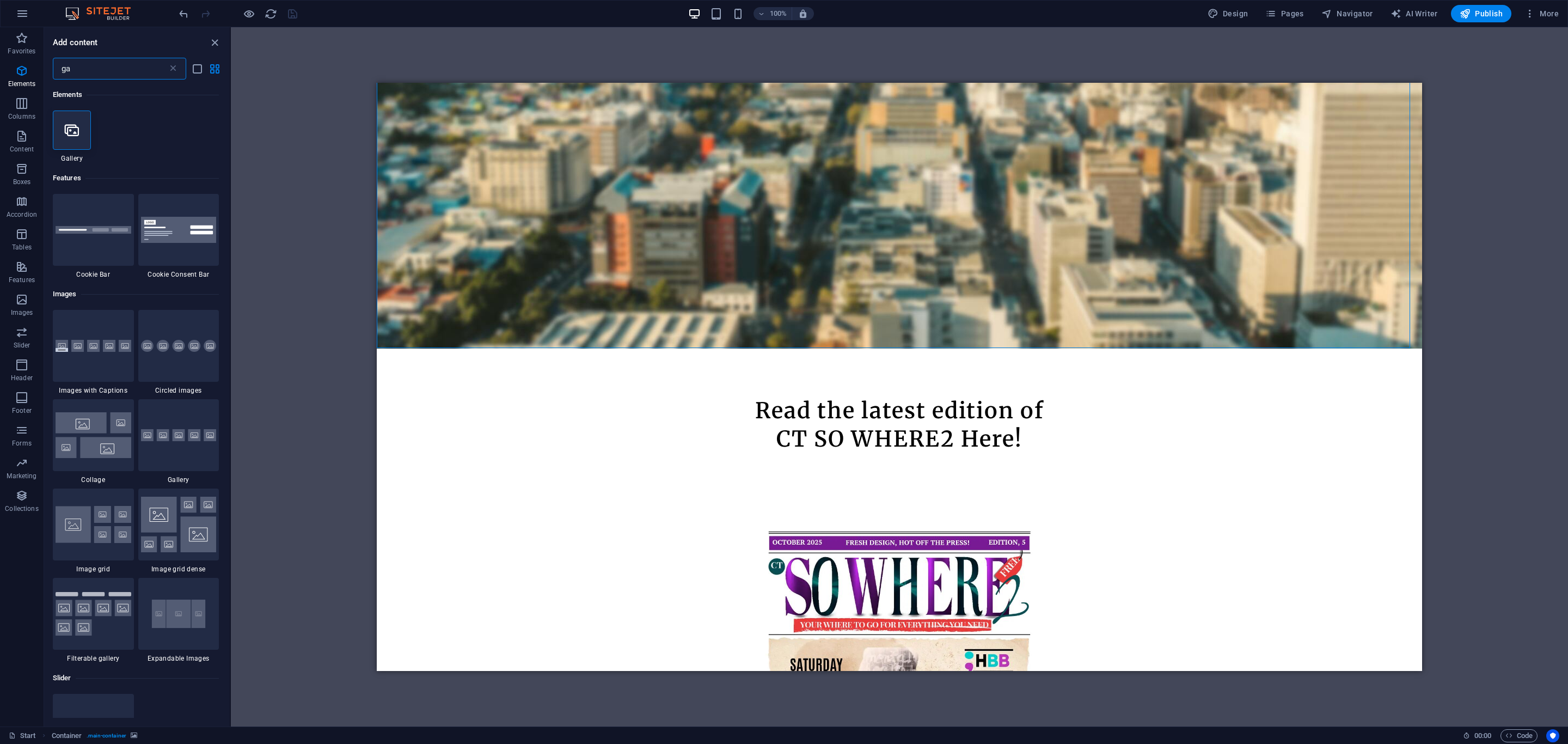
type input "g"
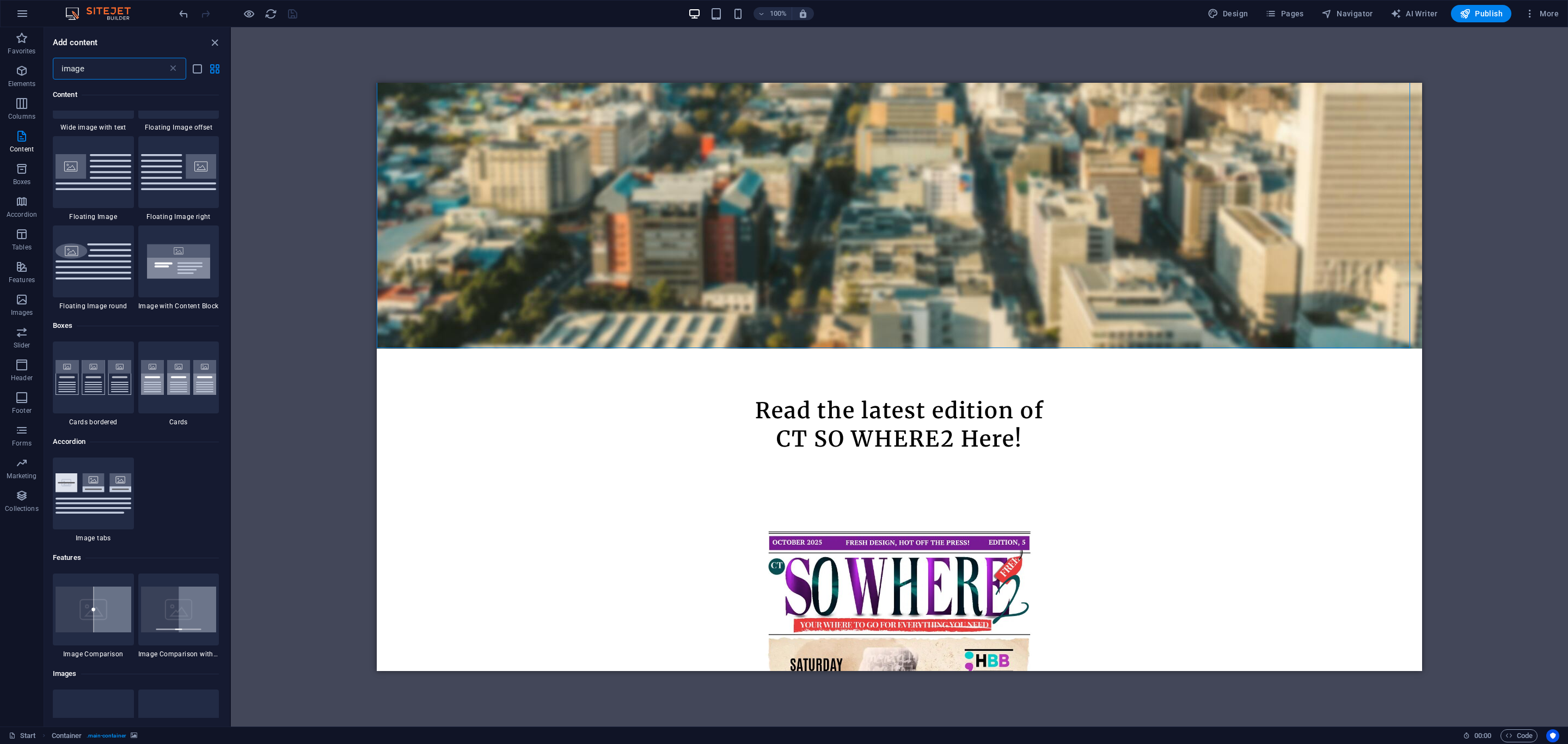
scroll to position [327, 0]
type input "image"
click at [87, 505] on img at bounding box center [93, 492] width 76 height 40
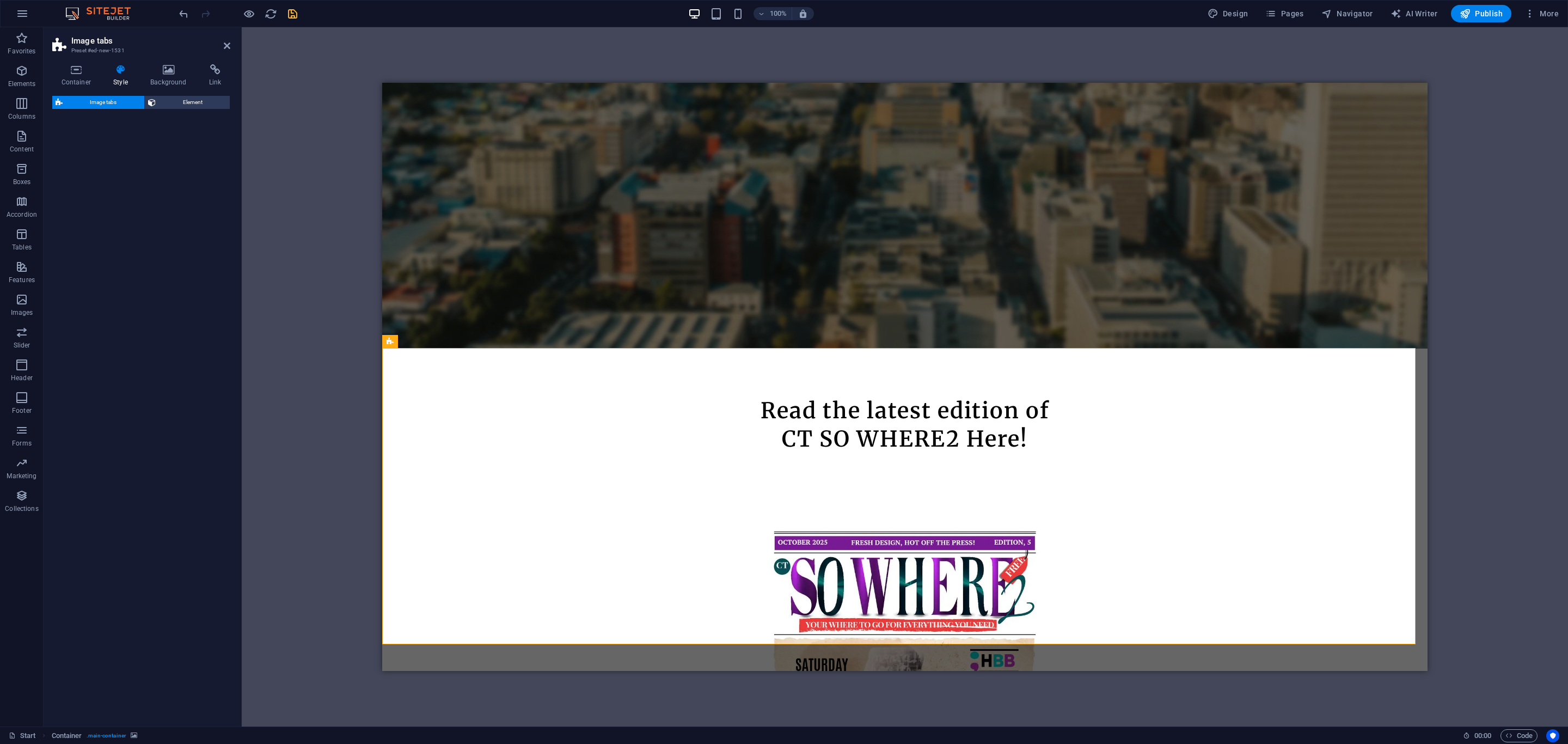
select select "rem"
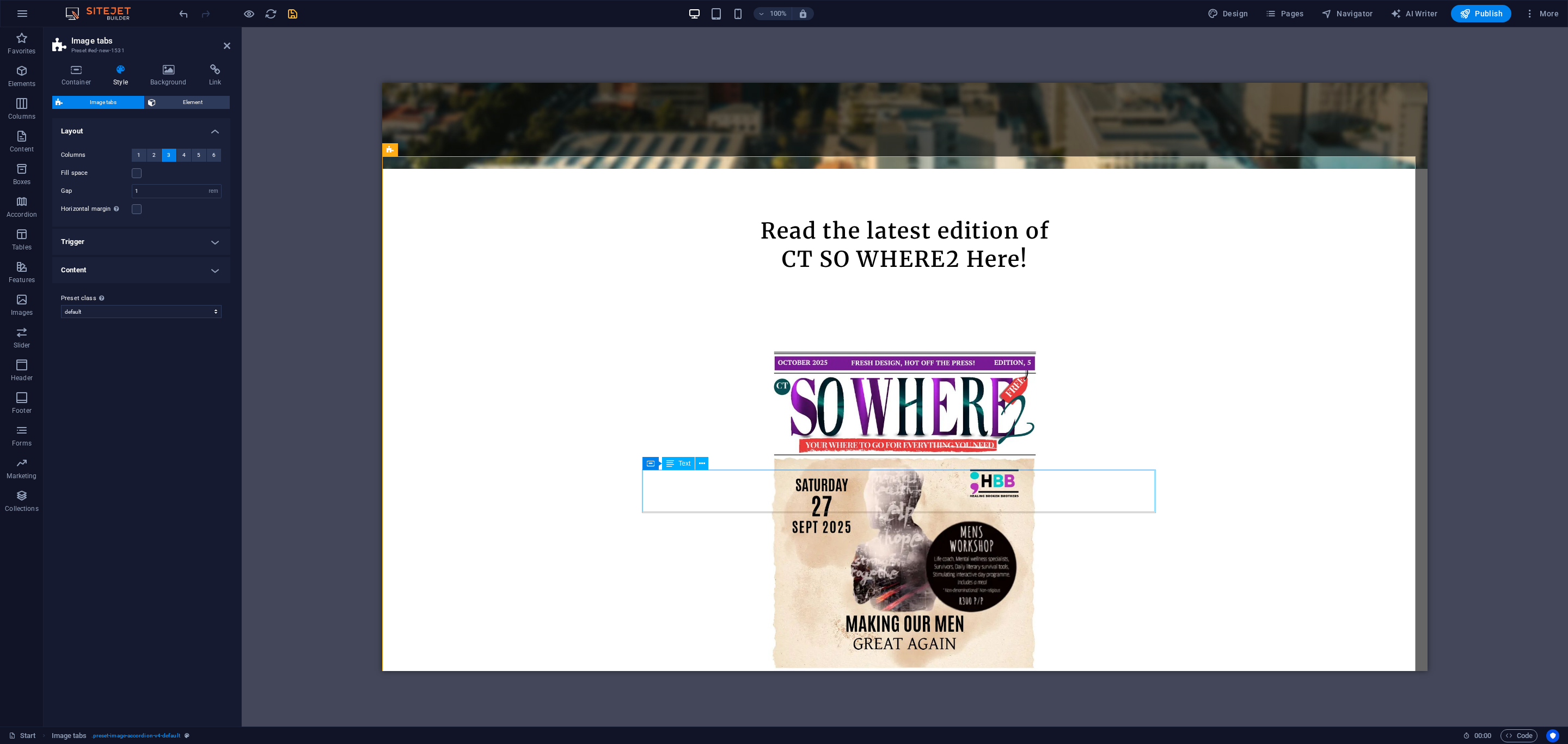
scroll to position [574, 0]
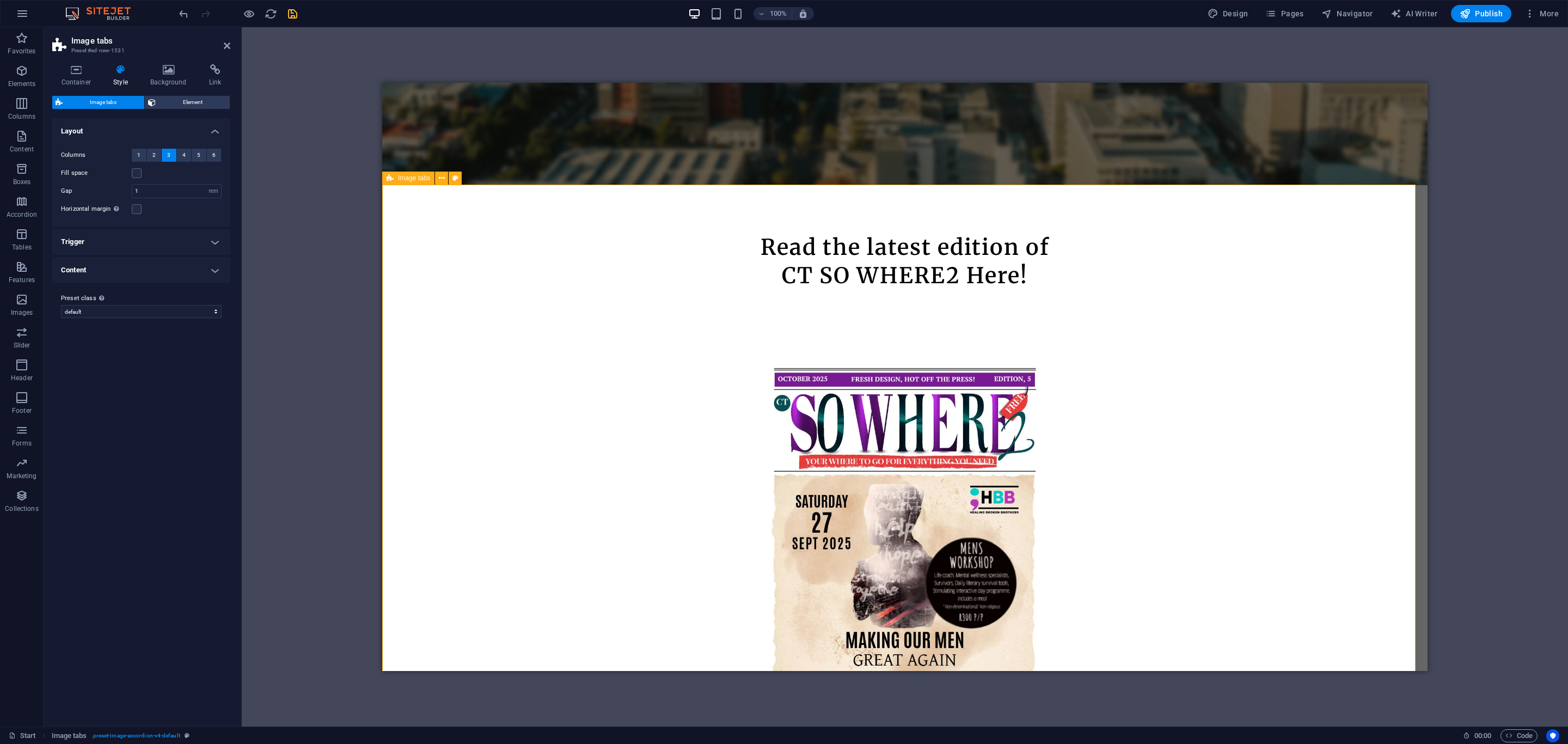
click at [403, 181] on span "Image tabs" at bounding box center [414, 178] width 32 height 6
click at [140, 265] on h4 "Content" at bounding box center [141, 270] width 178 height 26
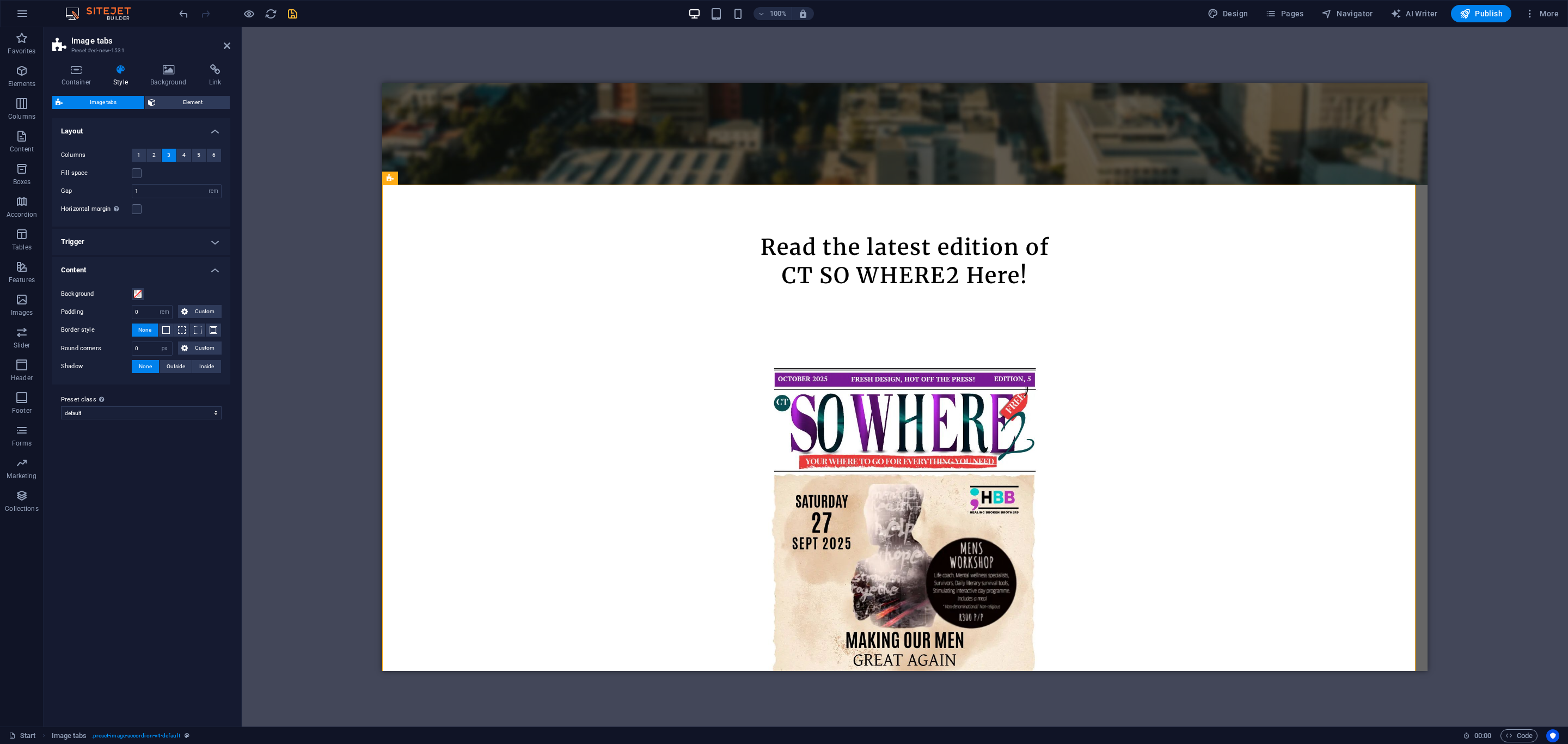
click at [138, 243] on h4 "Trigger" at bounding box center [141, 242] width 178 height 26
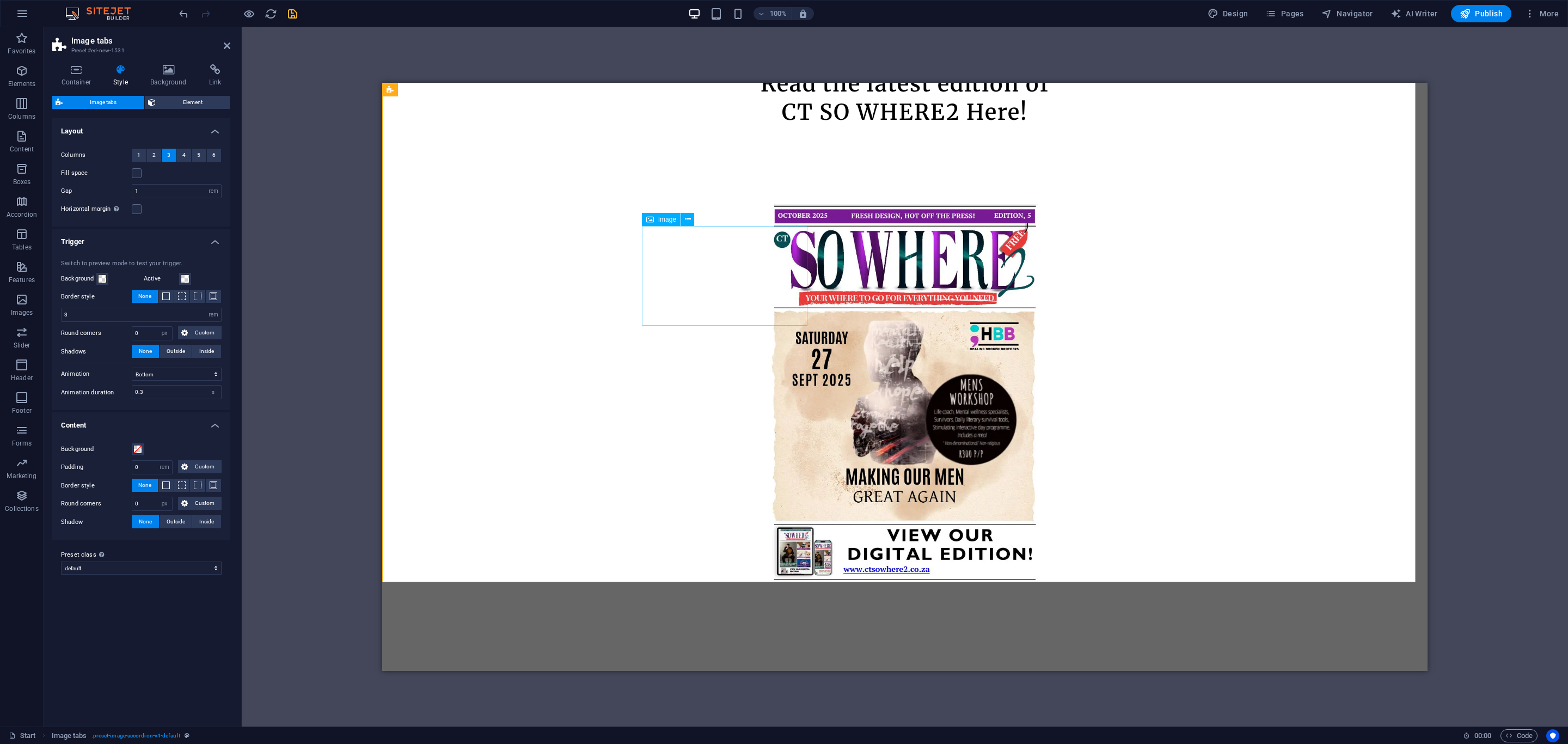
scroll to position [655, 0]
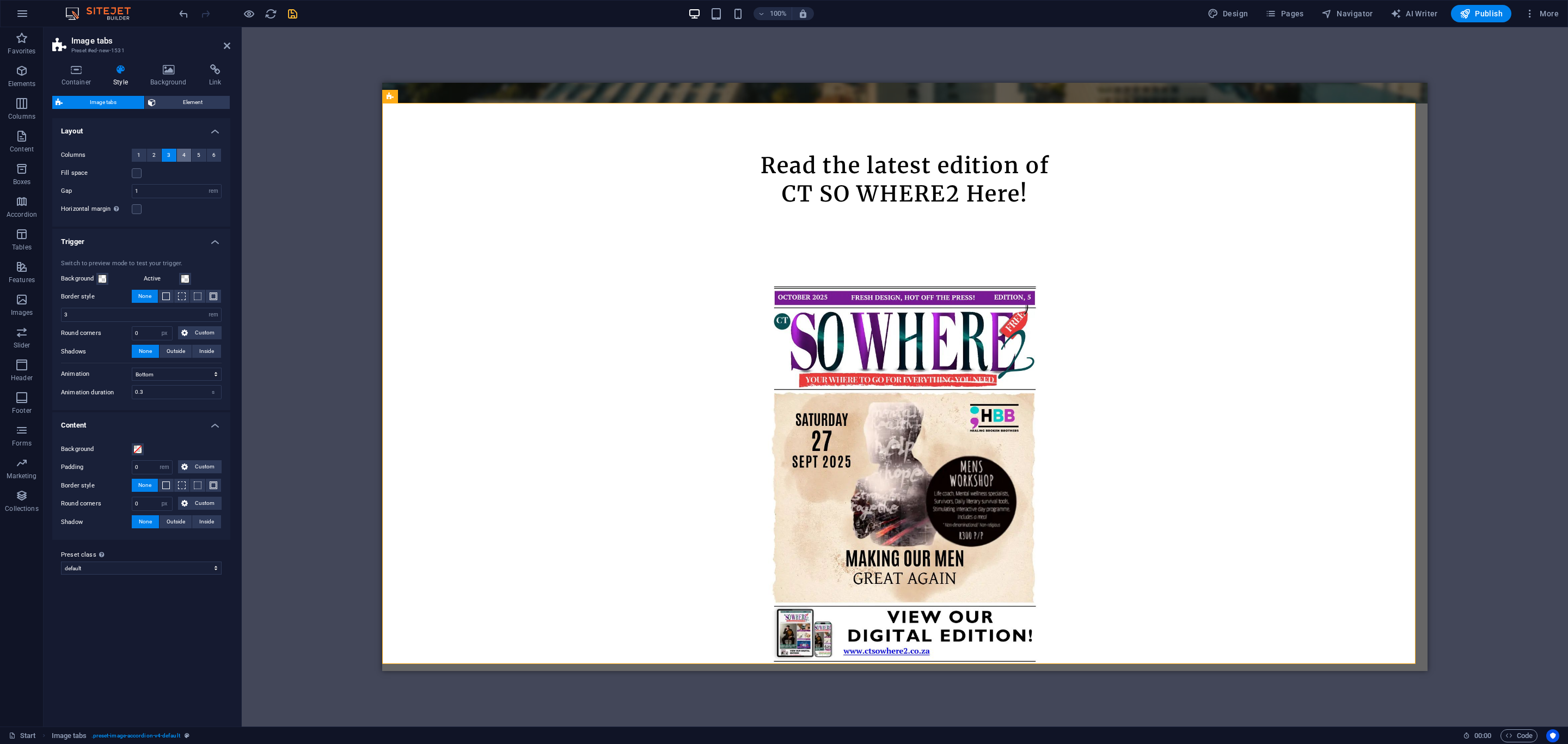
click at [184, 157] on span "4" at bounding box center [184, 155] width 3 height 13
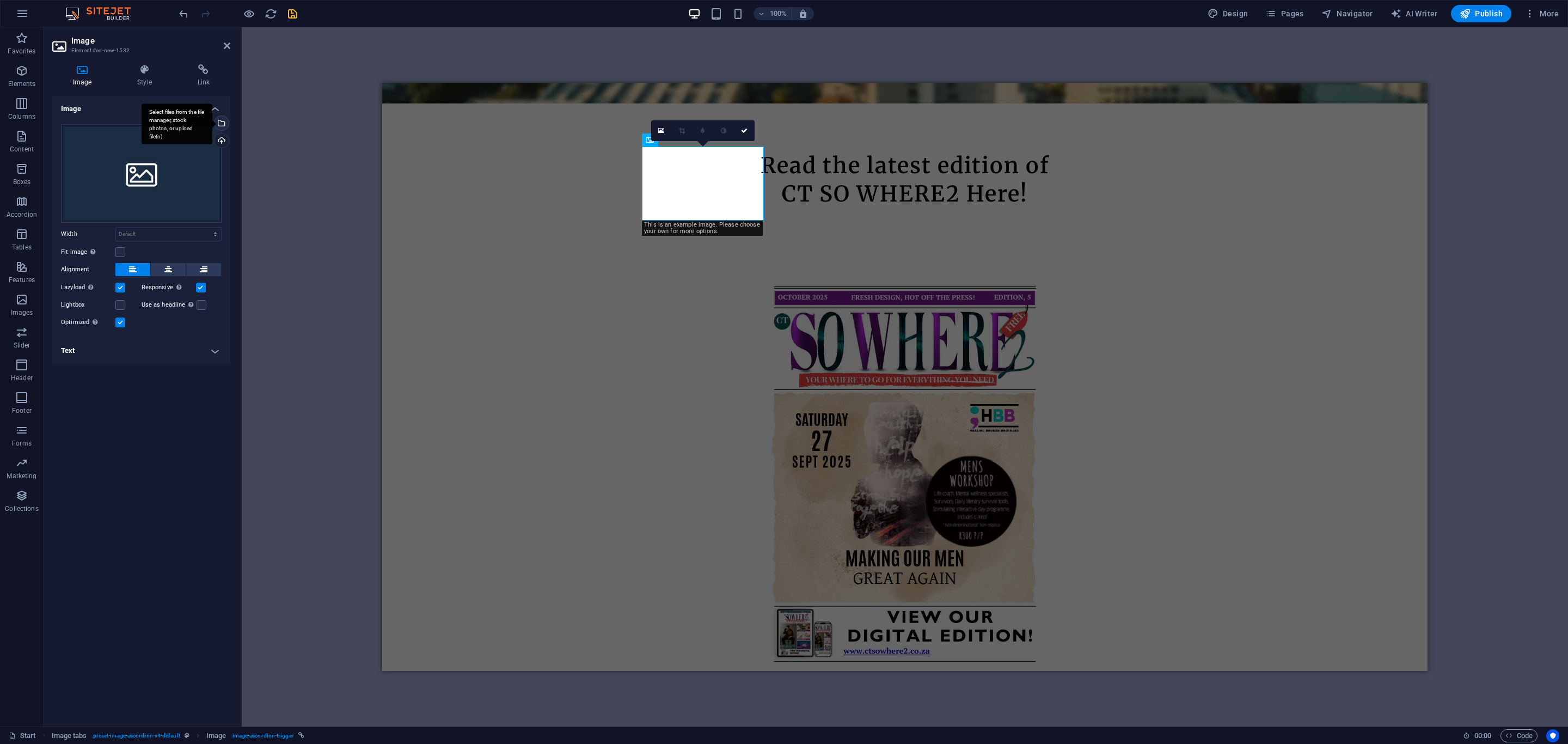
click at [222, 122] on div "Select files from the file manager, stock photos, or upload file(s)" at bounding box center [220, 124] width 16 height 16
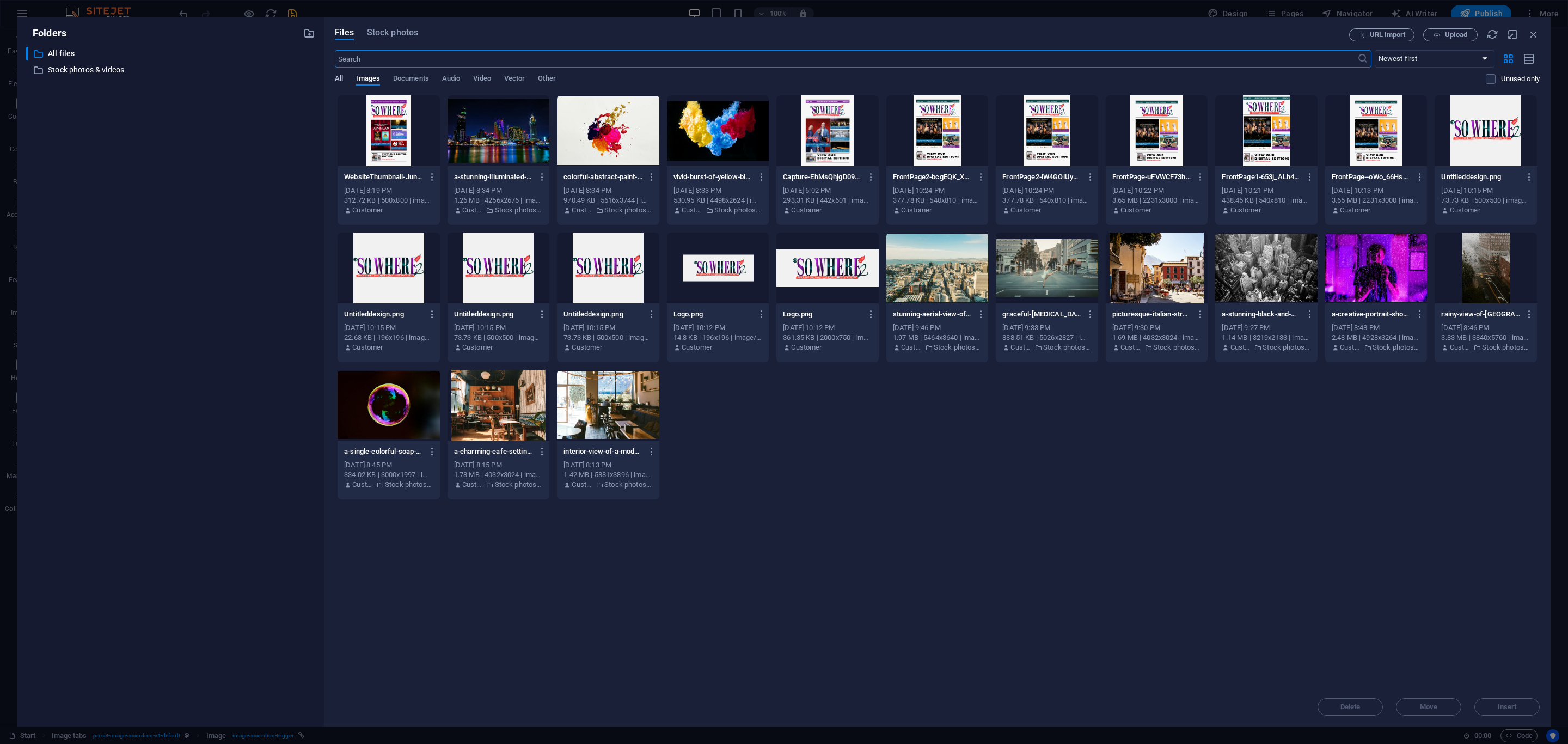
click at [340, 78] on span "All" at bounding box center [339, 80] width 8 height 16
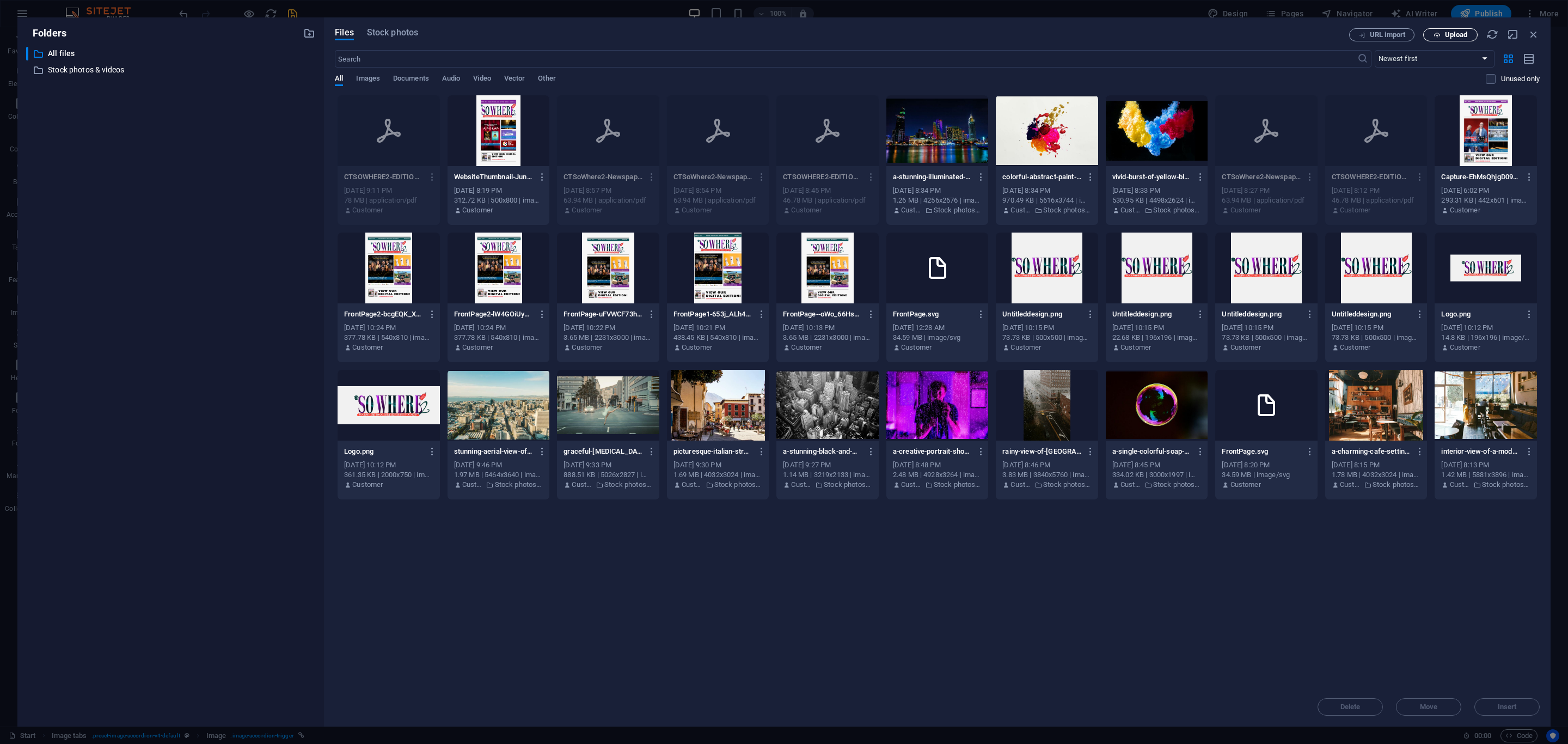
click at [1448, 38] on span "Upload" at bounding box center [1456, 35] width 23 height 6
click at [935, 280] on icon at bounding box center [938, 268] width 26 height 26
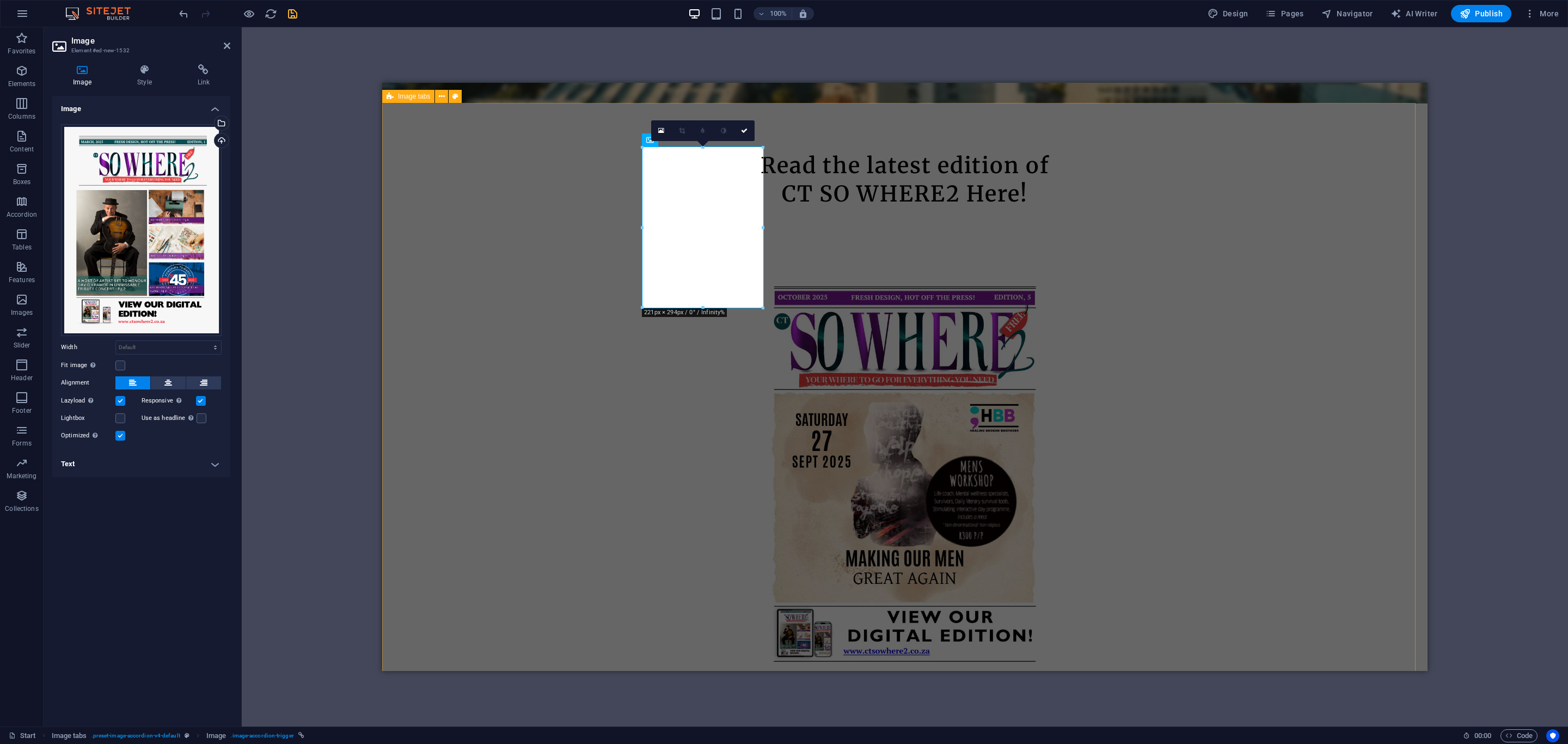
click at [411, 95] on span "Image tabs" at bounding box center [414, 96] width 32 height 6
select select "rem"
select select "px"
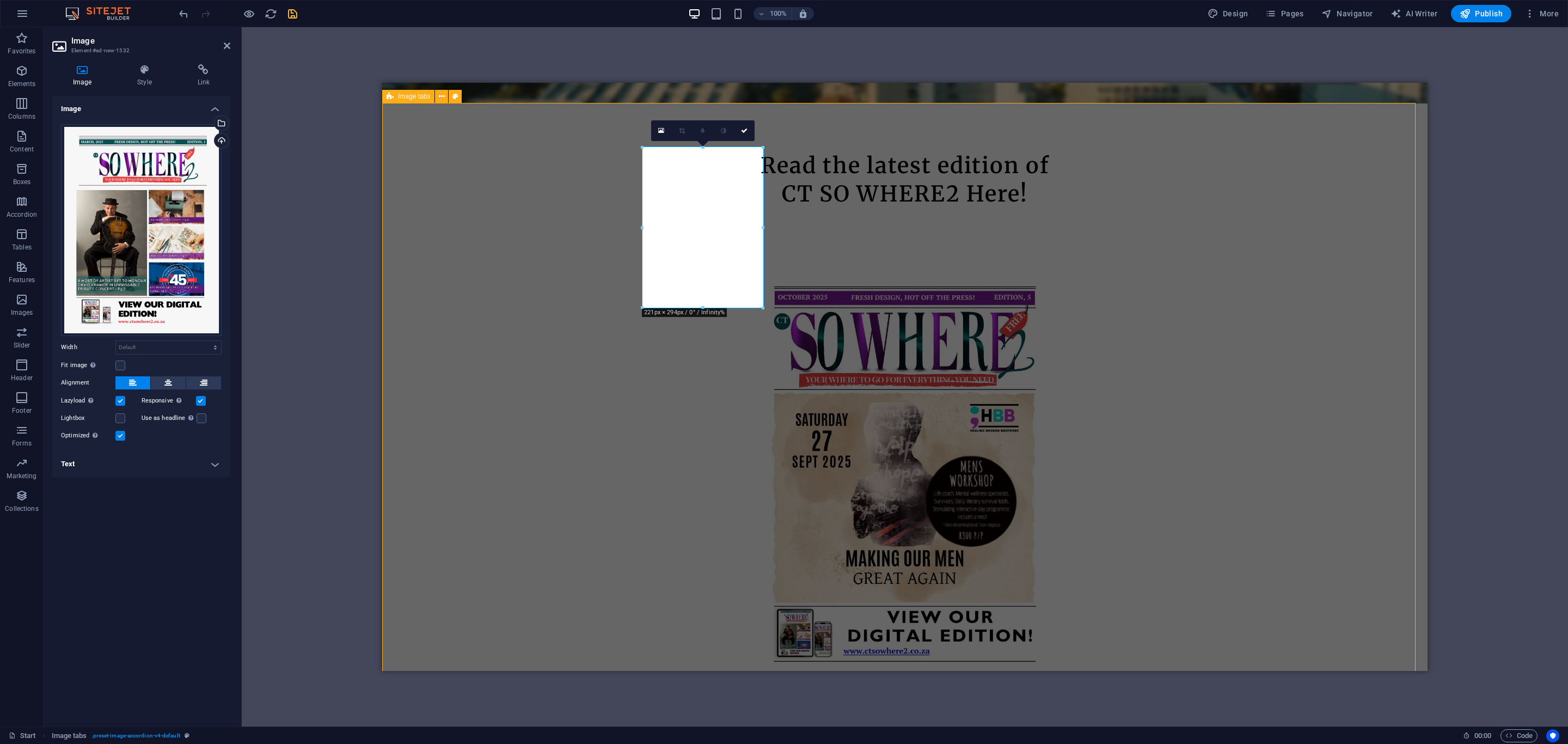
select select "rem"
select select "px"
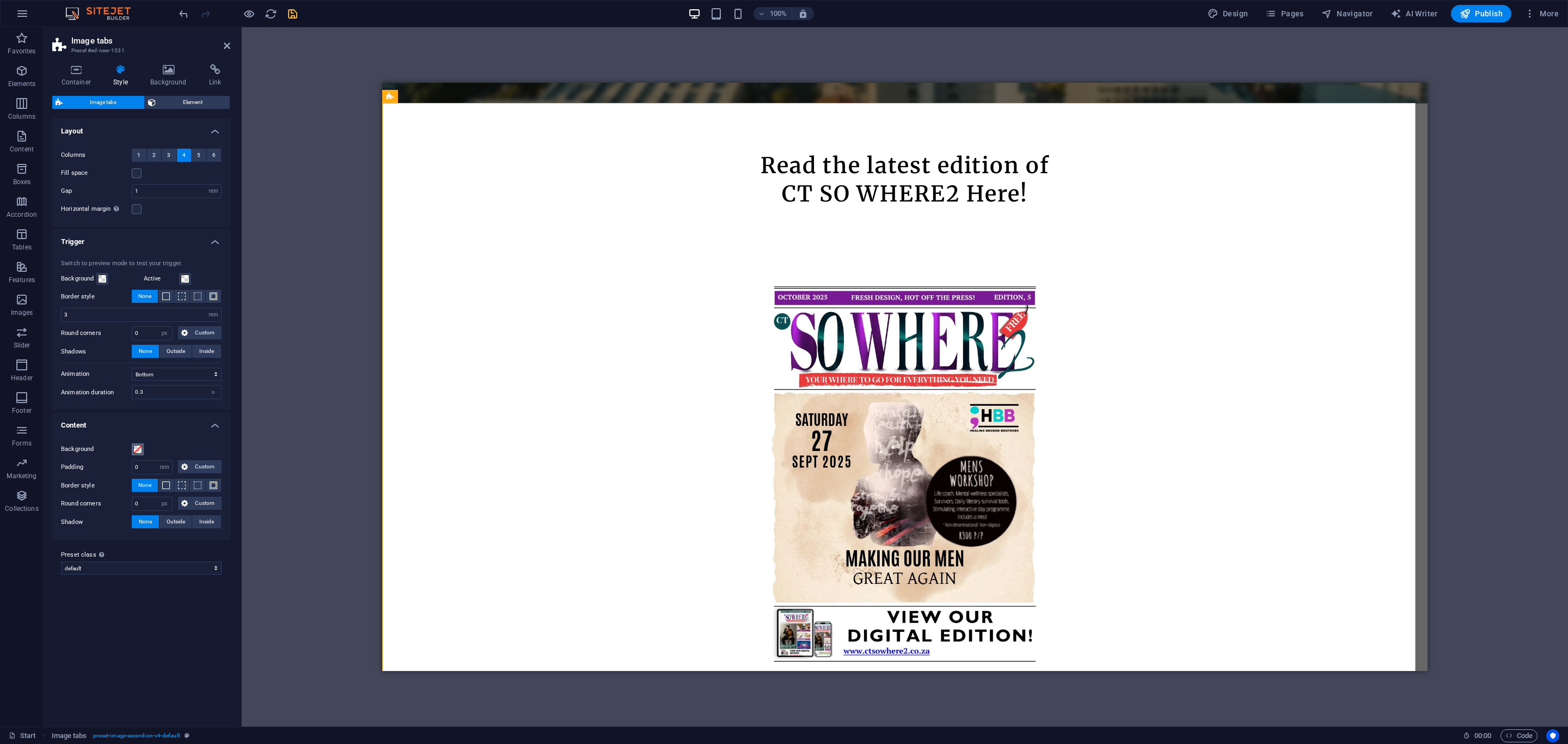
click at [140, 451] on span at bounding box center [137, 449] width 8 height 8
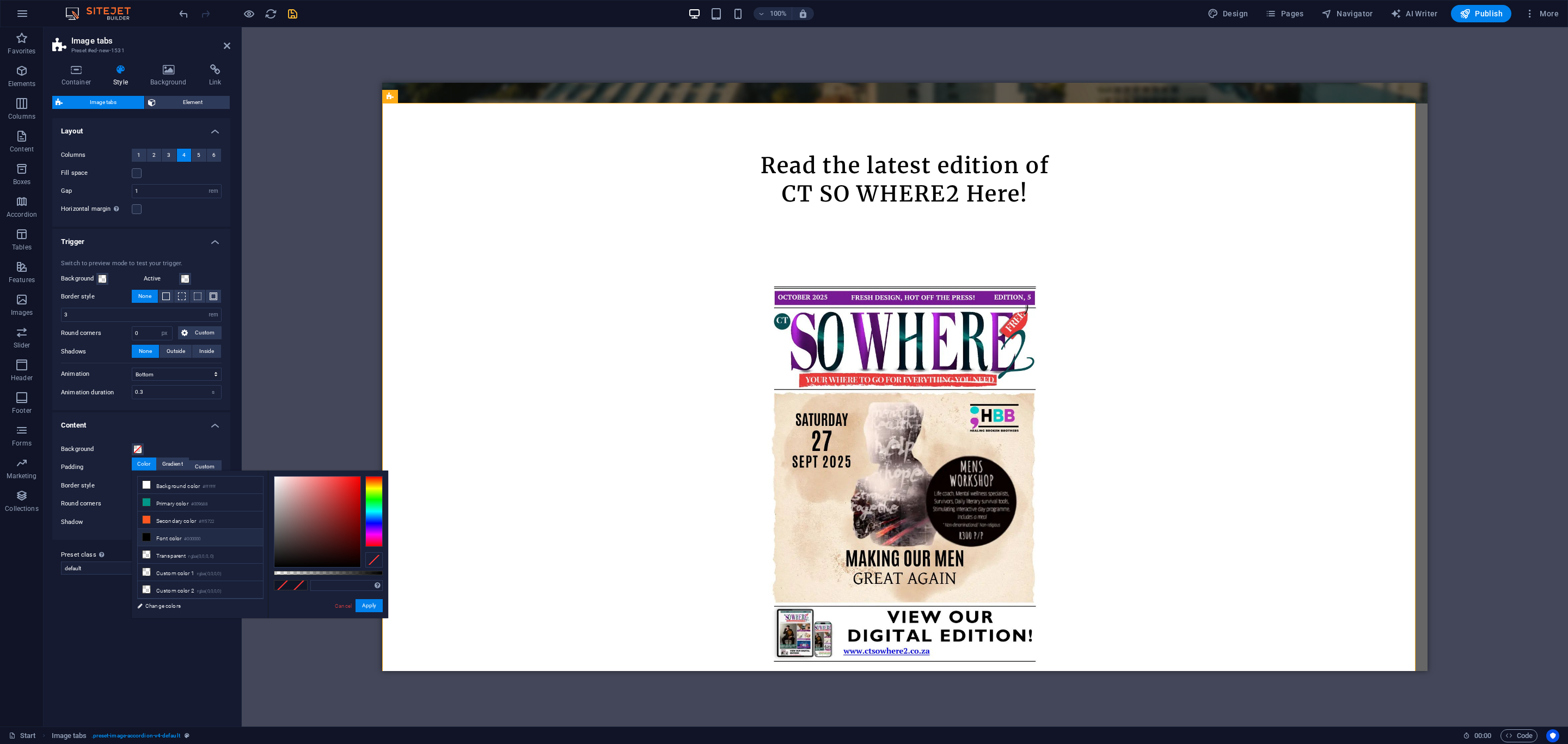
click at [169, 543] on li "Font color #000000" at bounding box center [200, 538] width 125 height 17
click at [358, 602] on button "Apply" at bounding box center [369, 606] width 27 height 13
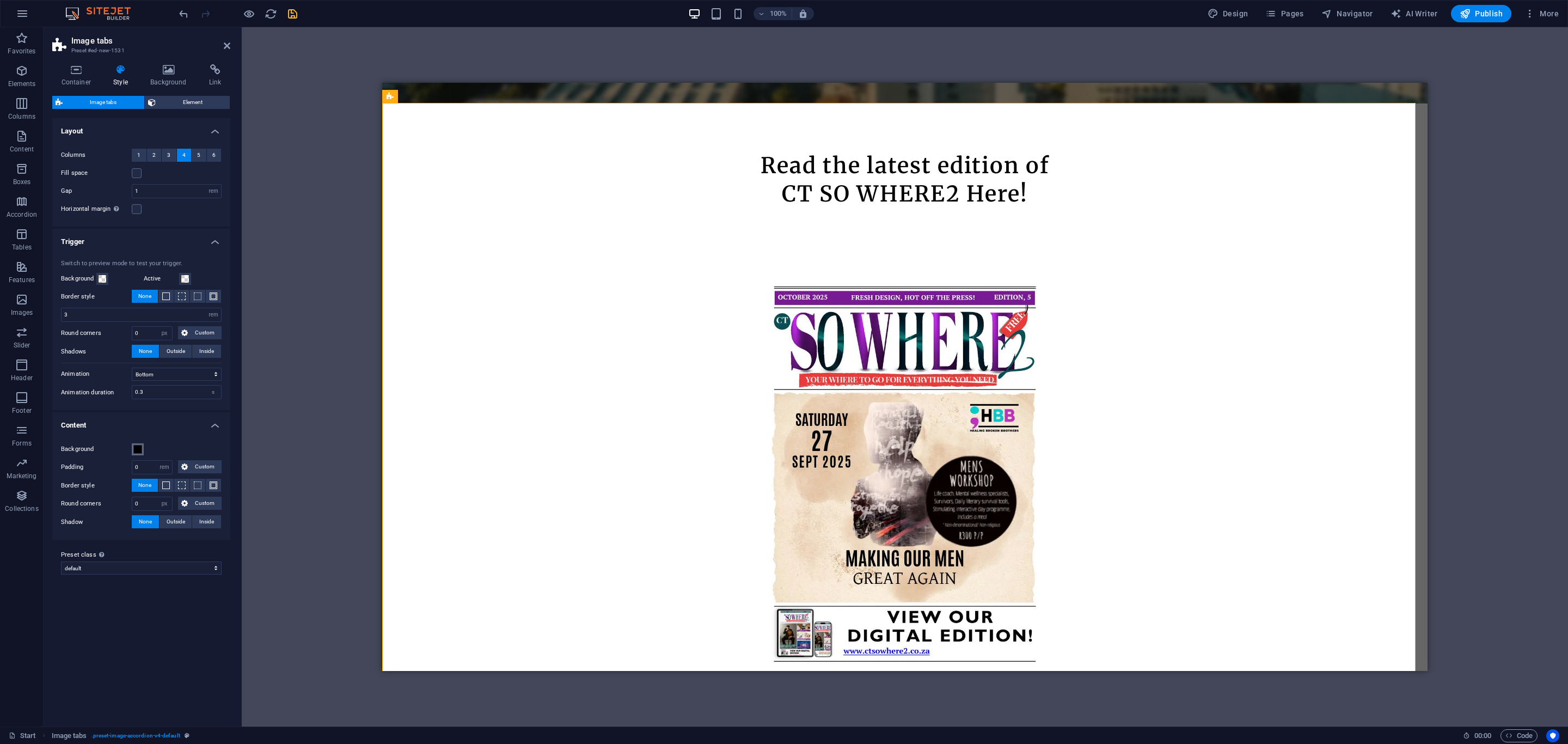
click at [134, 448] on span at bounding box center [137, 449] width 8 height 8
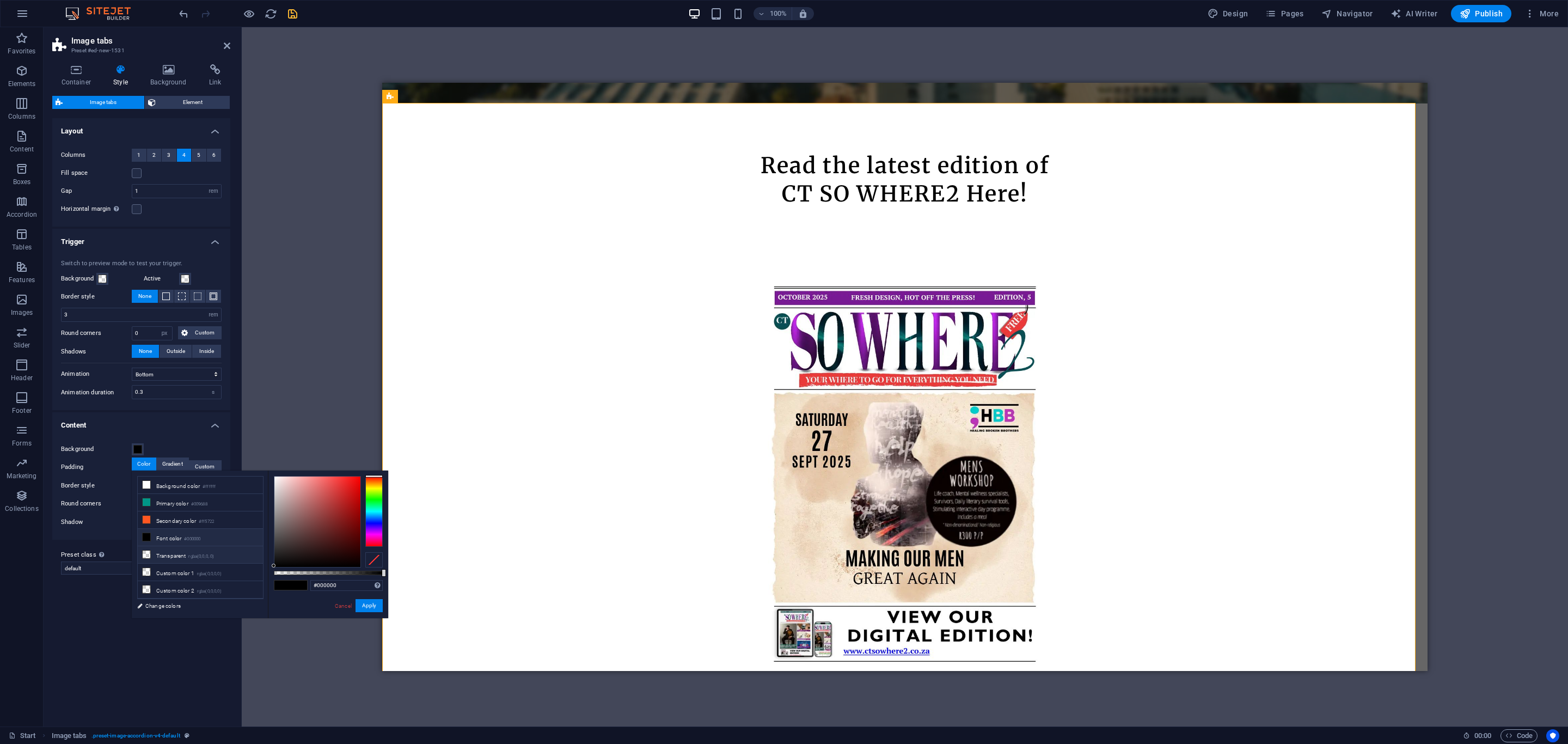
click at [144, 556] on icon at bounding box center [147, 554] width 8 height 8
type input "rgba(0, 0, 0, 0)"
click at [374, 606] on button "Apply" at bounding box center [369, 606] width 27 height 13
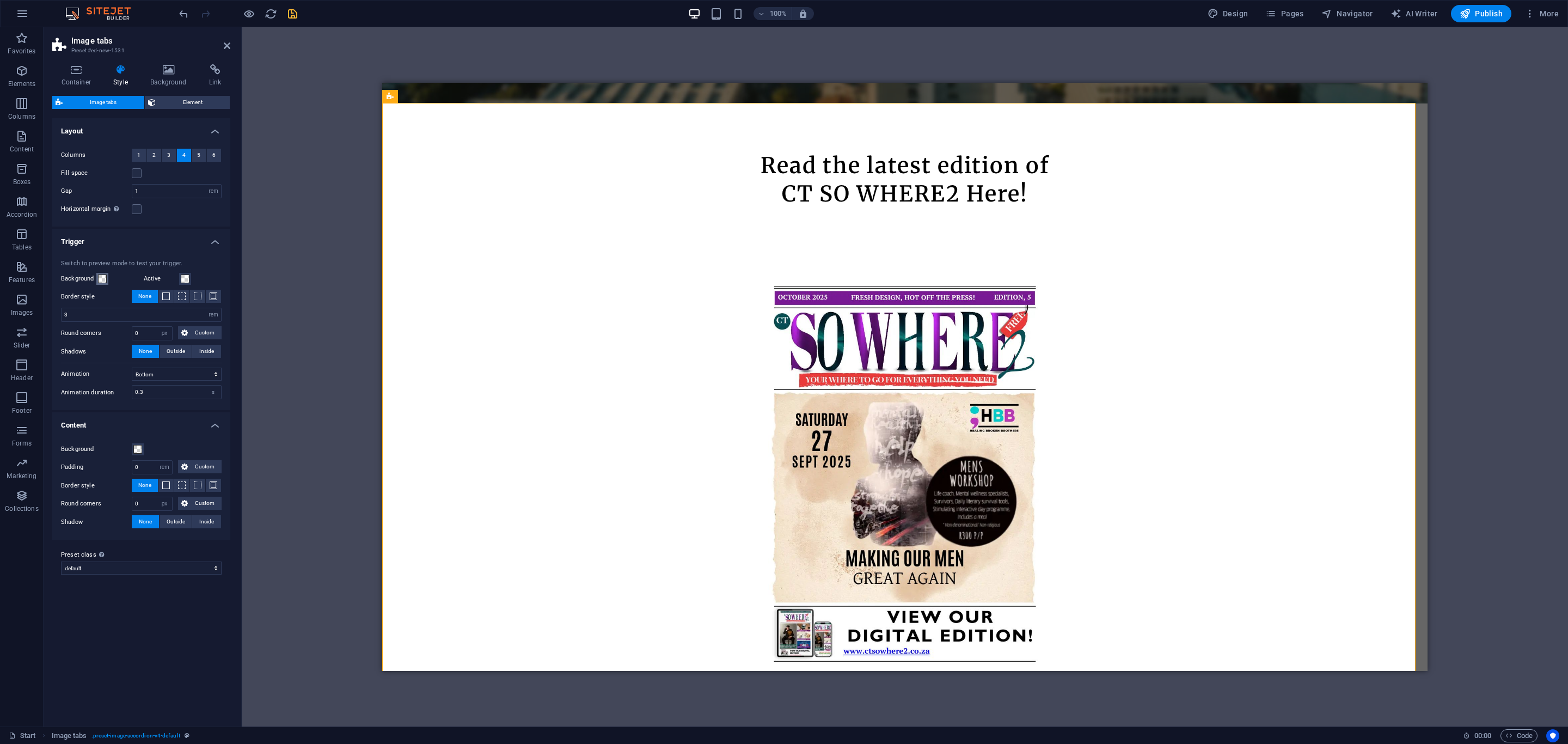
click at [103, 277] on span at bounding box center [102, 278] width 8 height 8
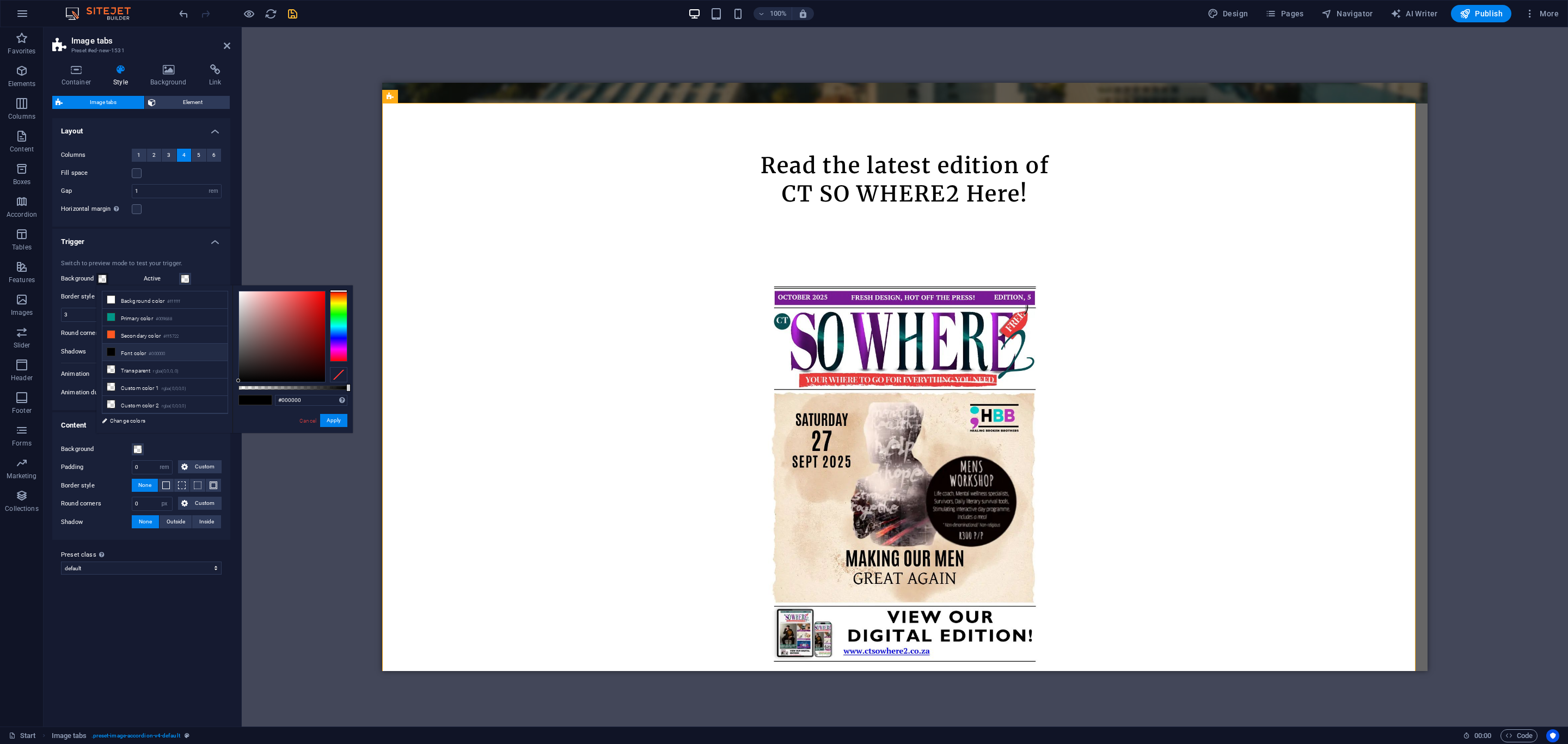
click at [112, 354] on icon at bounding box center [111, 352] width 8 height 8
type input "rgba(0, 0, 0, 0.5)"
click at [336, 419] on button "Apply" at bounding box center [334, 421] width 27 height 13
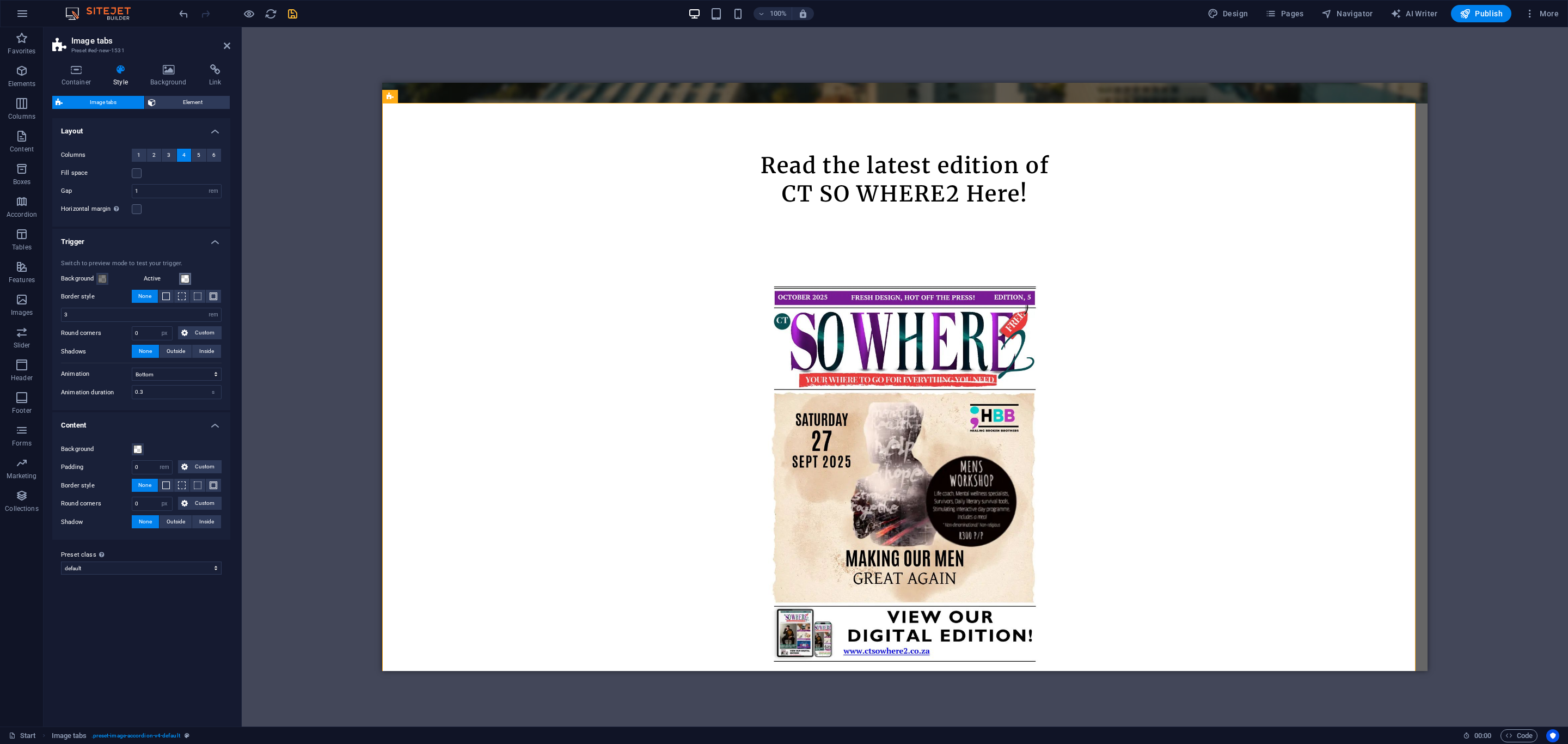
click at [184, 279] on span at bounding box center [185, 278] width 8 height 8
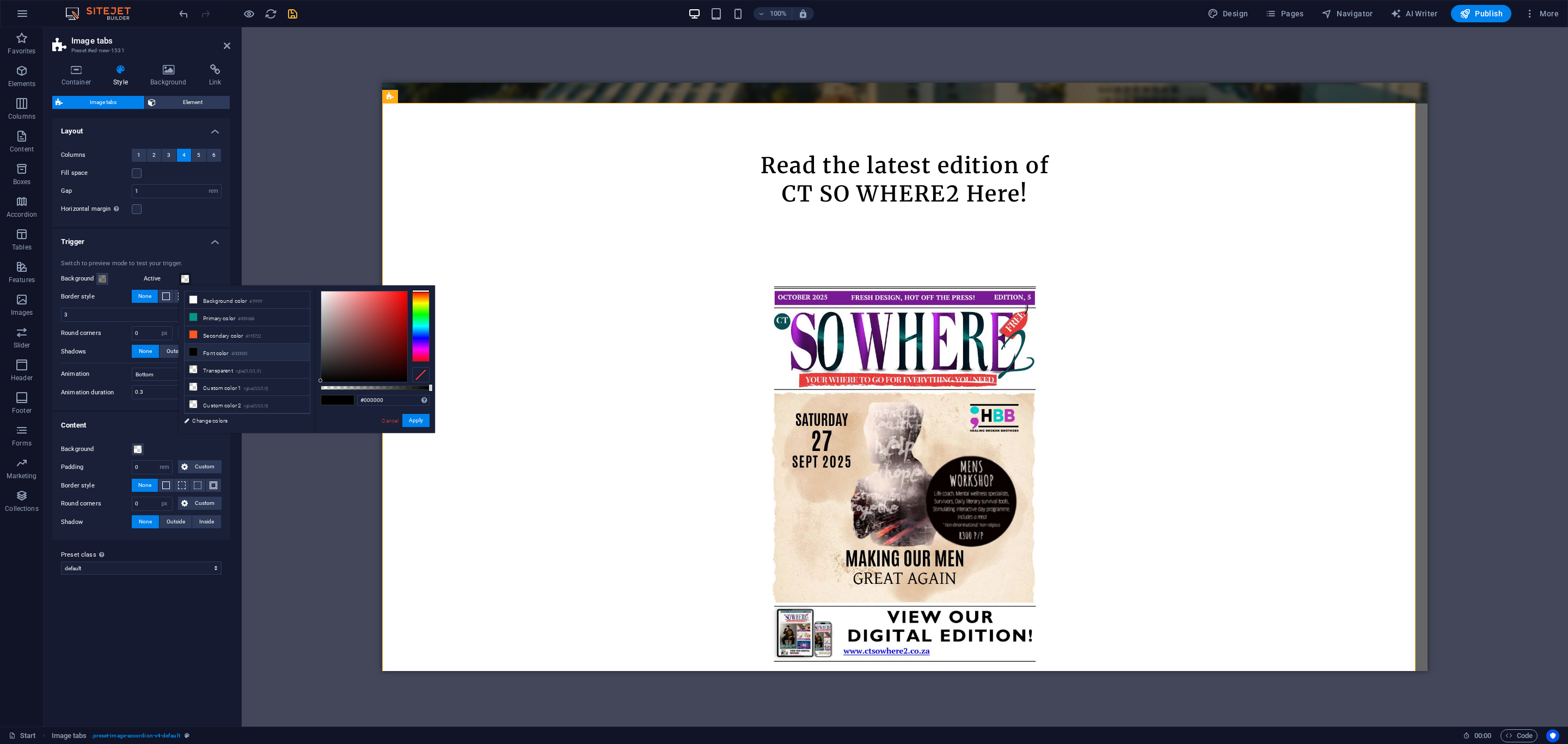
click at [196, 355] on icon at bounding box center [193, 352] width 8 height 8
click at [420, 420] on button "Apply" at bounding box center [416, 421] width 27 height 13
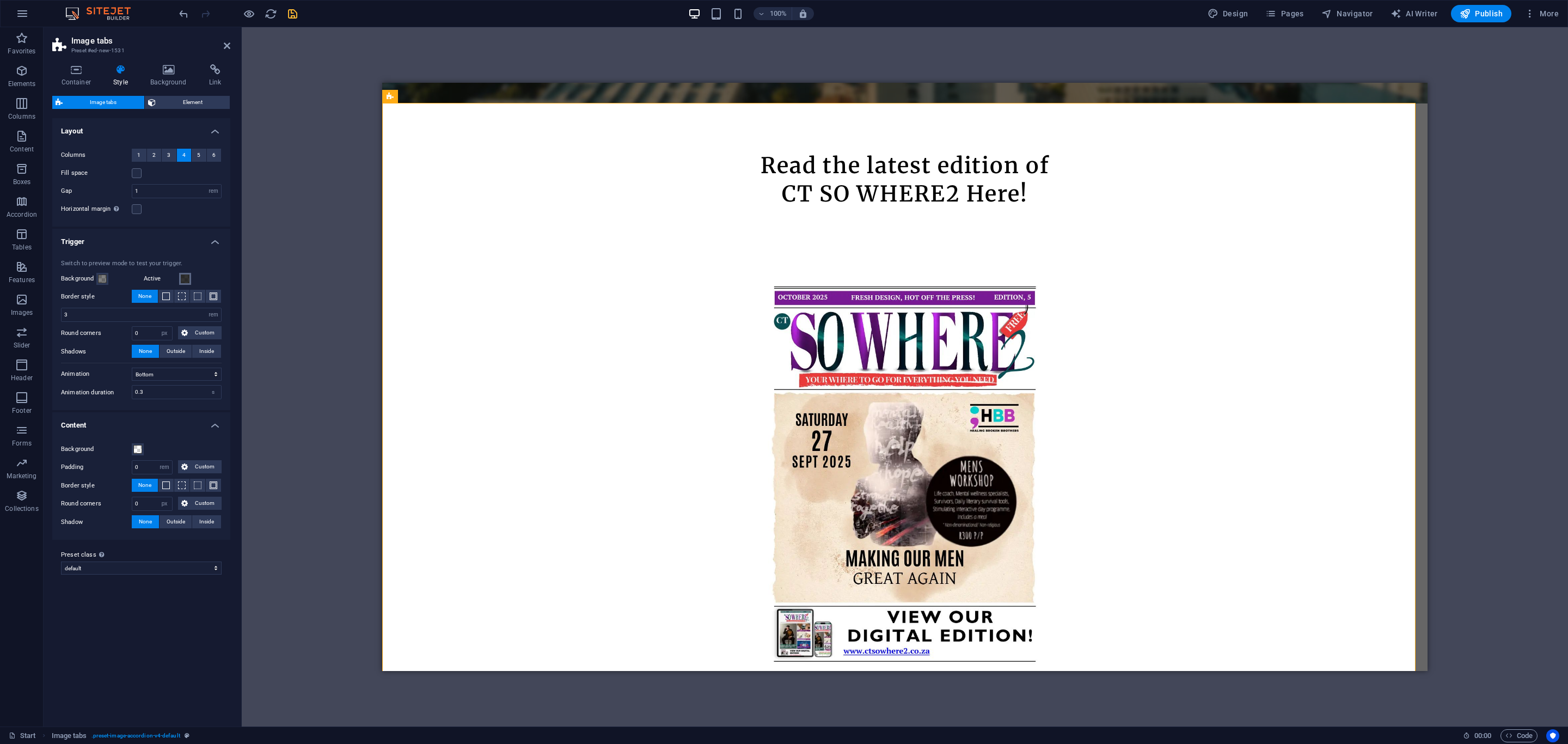
click at [186, 283] on span at bounding box center [185, 278] width 8 height 8
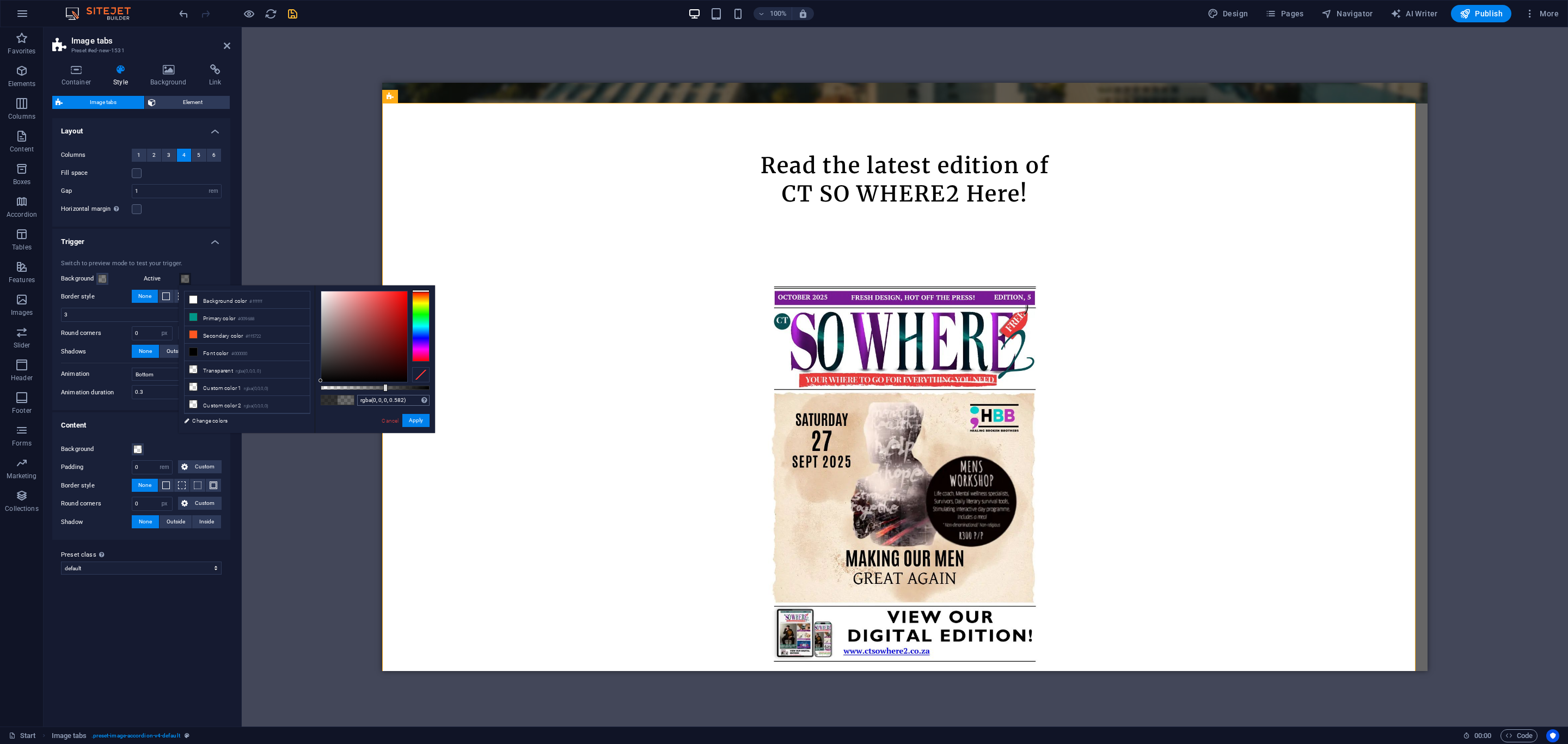
drag, startPoint x: 412, startPoint y: 389, endPoint x: 385, endPoint y: 395, distance: 27.7
click at [385, 395] on div "rgba(0, 0, 0, 0.582) Supported formats #0852ed rgb(8, 82, 237) rgba(8, 82, 237,…" at bounding box center [375, 438] width 120 height 305
click at [416, 419] on button "Apply" at bounding box center [416, 421] width 27 height 13
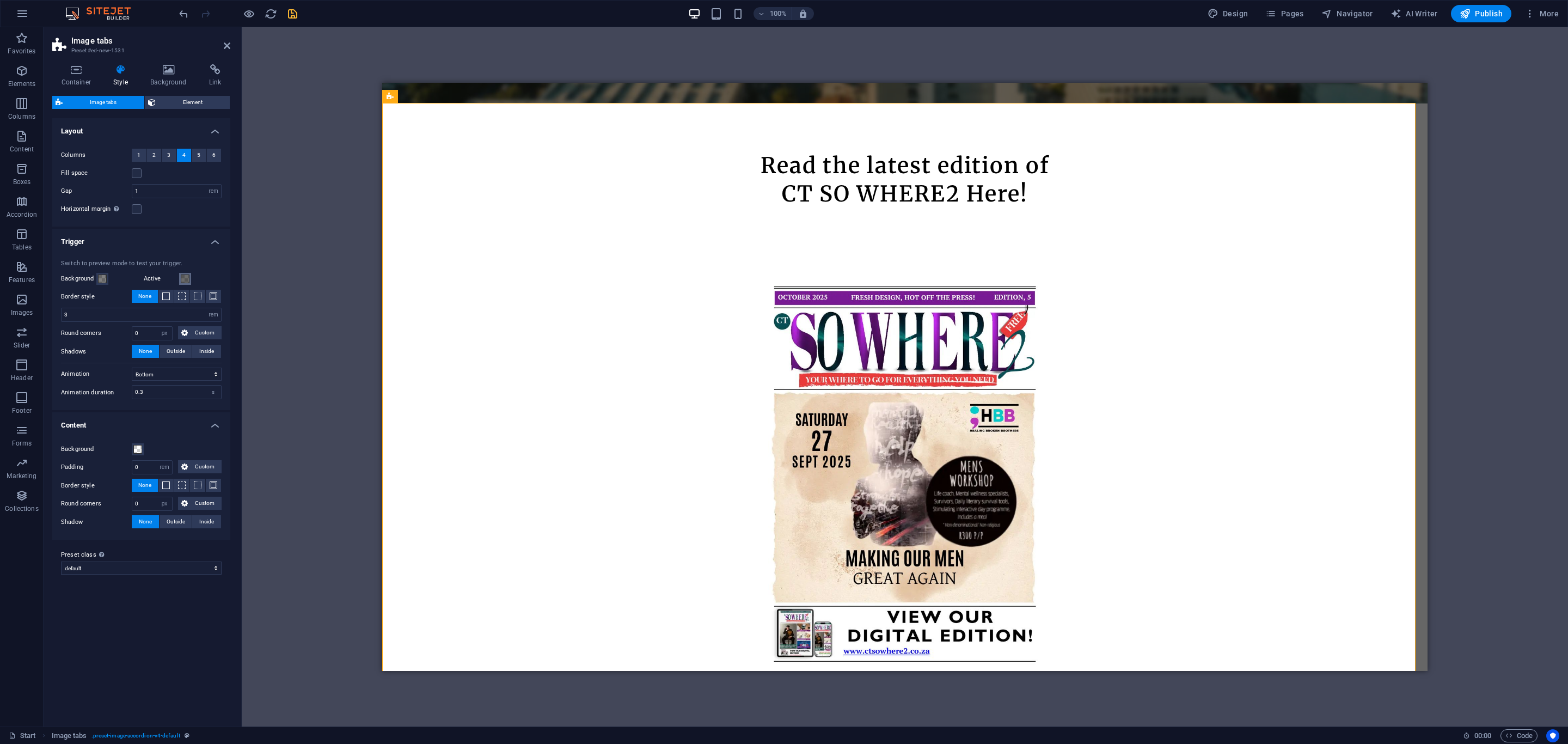
click at [188, 278] on span at bounding box center [185, 278] width 8 height 8
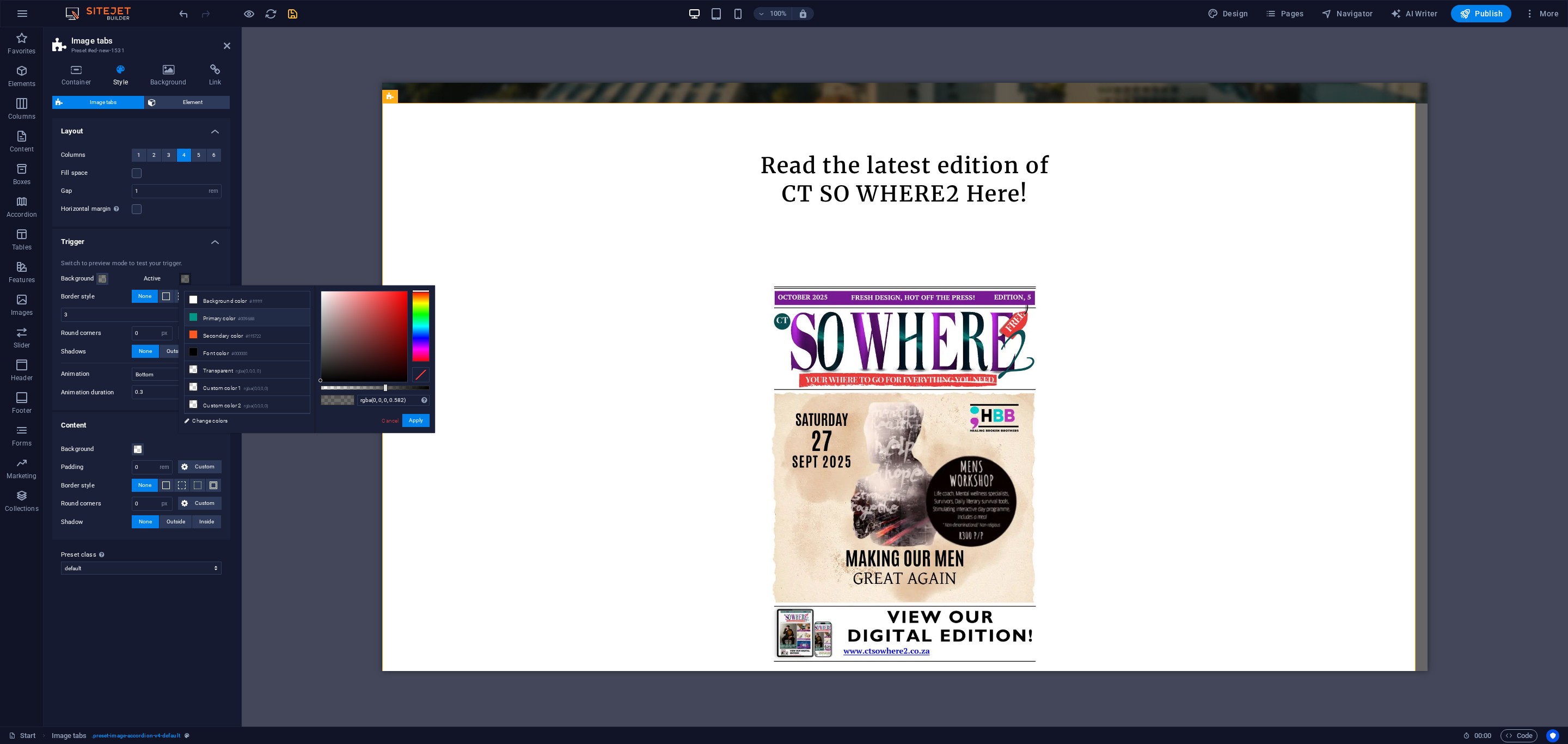
click at [196, 319] on icon at bounding box center [193, 317] width 8 height 8
type input "rgba(0, 150, 136, 0.582)"
click at [407, 420] on button "Apply" at bounding box center [416, 421] width 27 height 13
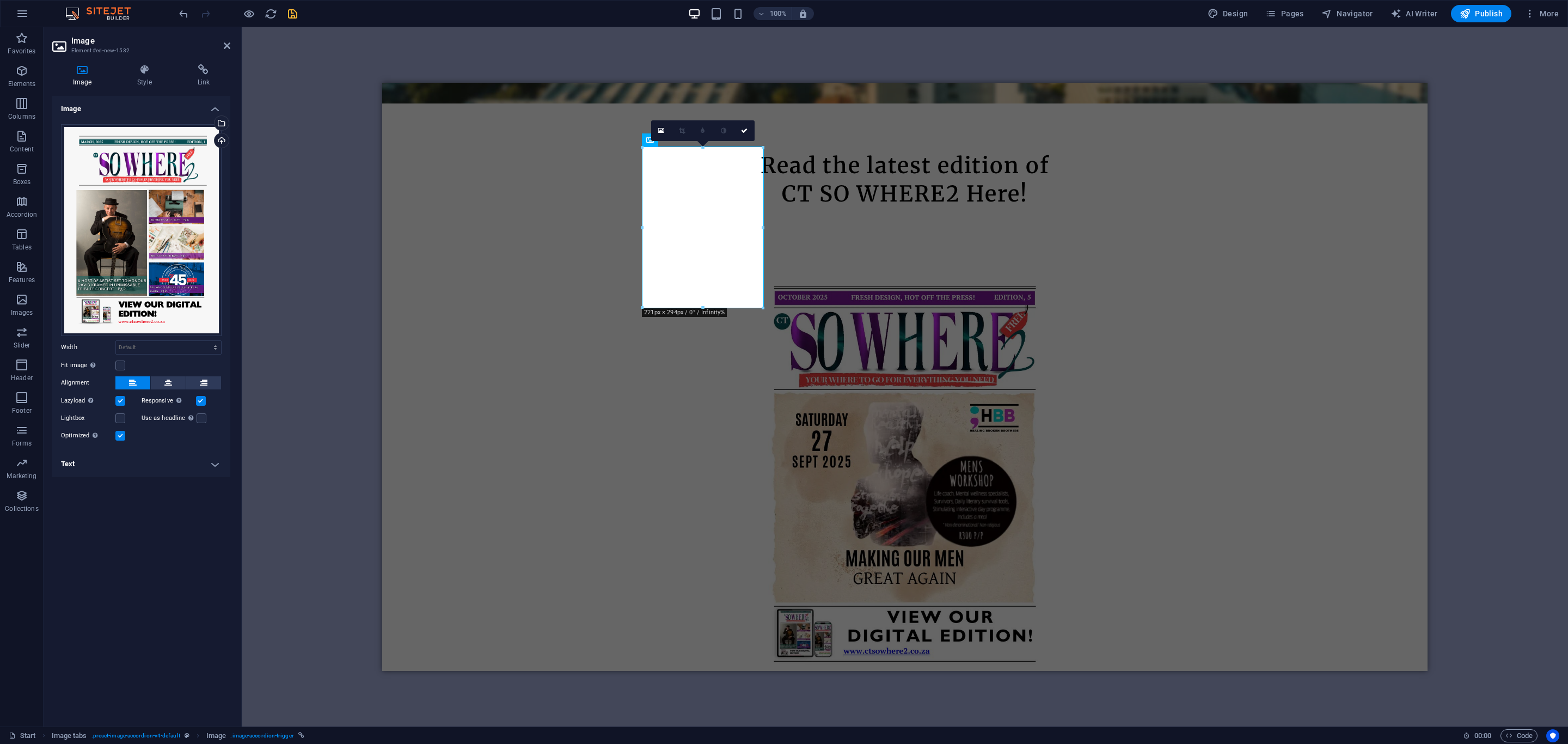
click at [112, 463] on h4 "Text" at bounding box center [141, 464] width 178 height 26
click at [137, 544] on p "Headline" at bounding box center [142, 547] width 149 height 10
drag, startPoint x: 162, startPoint y: 547, endPoint x: 120, endPoint y: 547, distance: 42.0
click at [120, 547] on p "EDITION 1" at bounding box center [142, 547] width 149 height 10
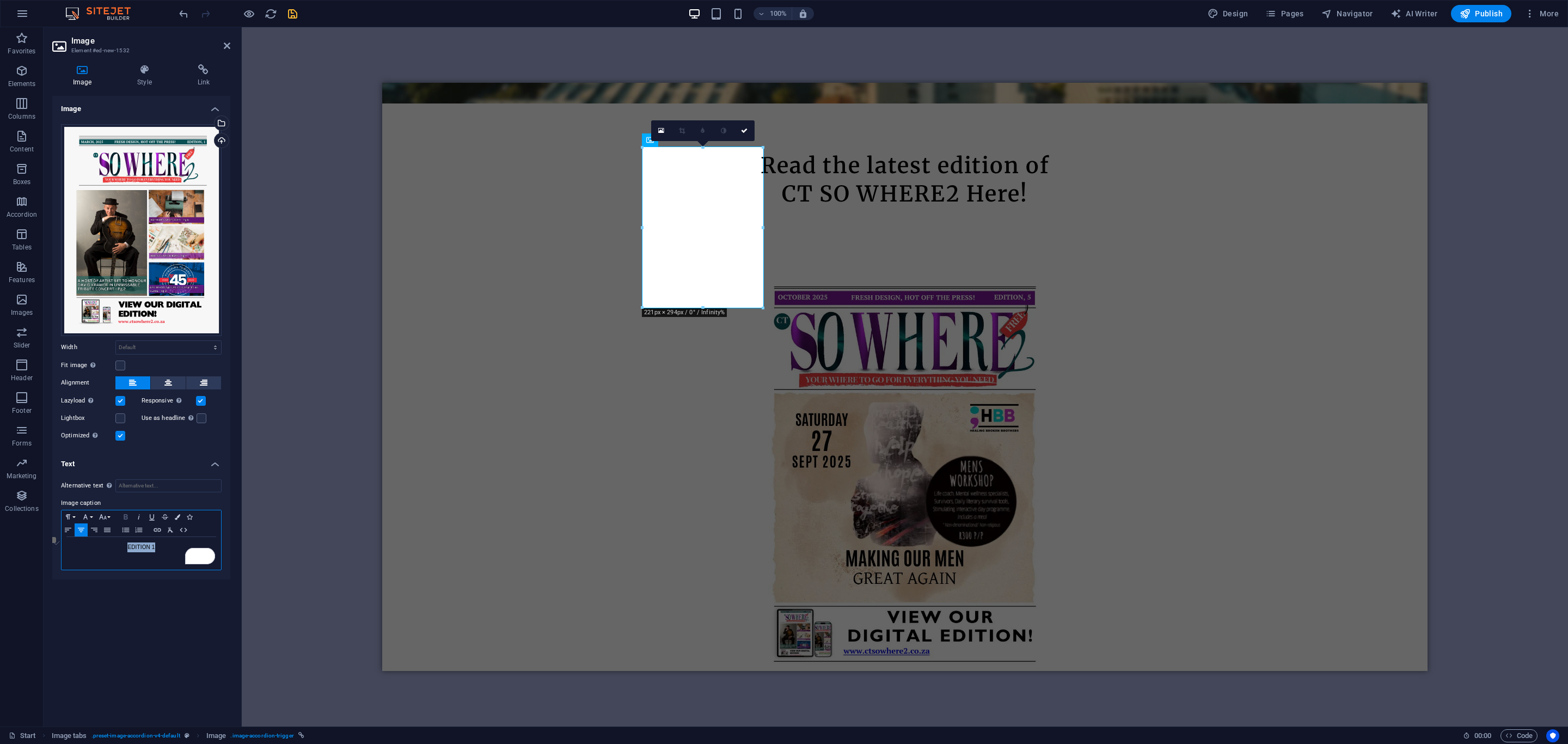
click at [125, 518] on icon "button" at bounding box center [125, 516] width 13 height 8
click at [746, 129] on icon at bounding box center [744, 131] width 6 height 6
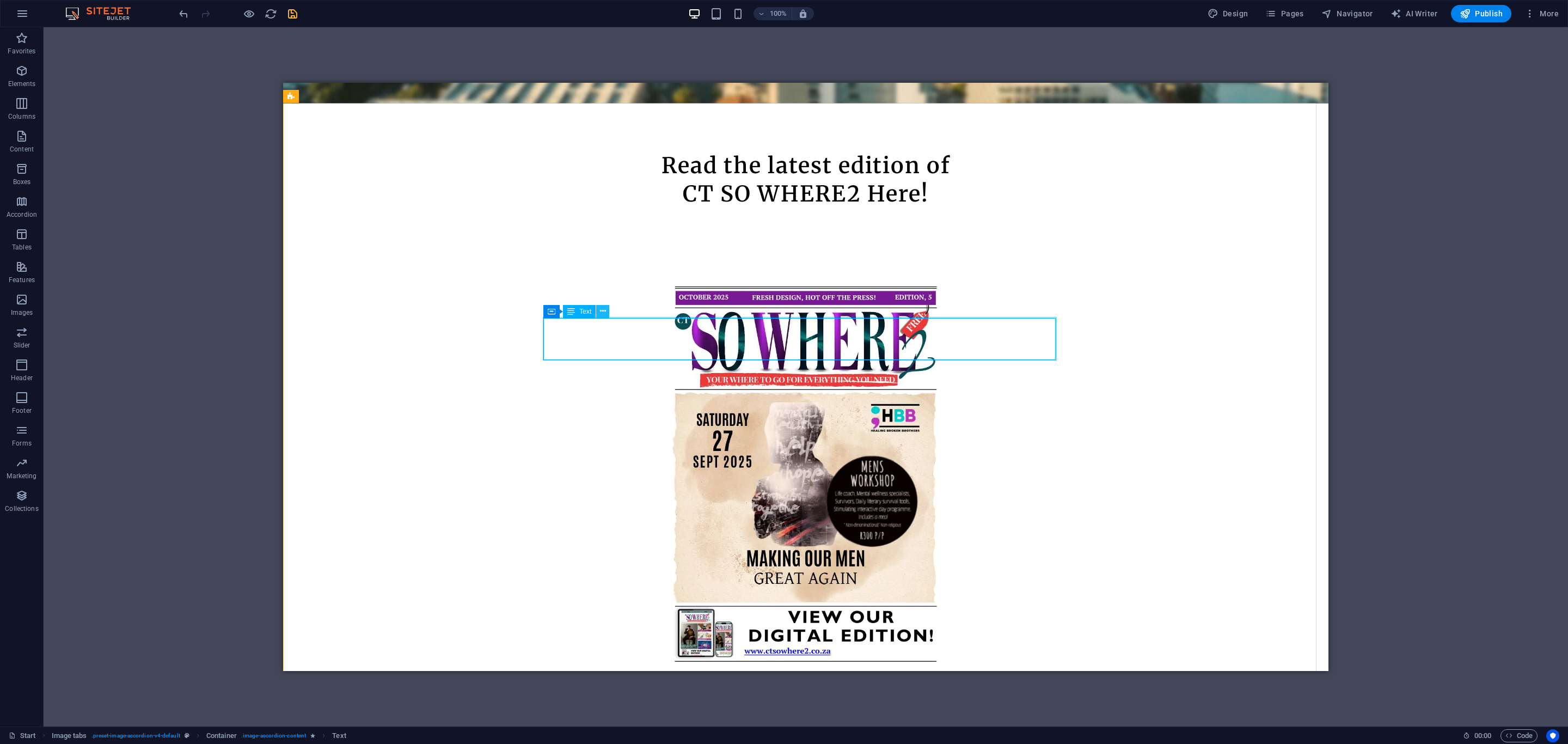
click at [603, 314] on icon at bounding box center [603, 311] width 6 height 12
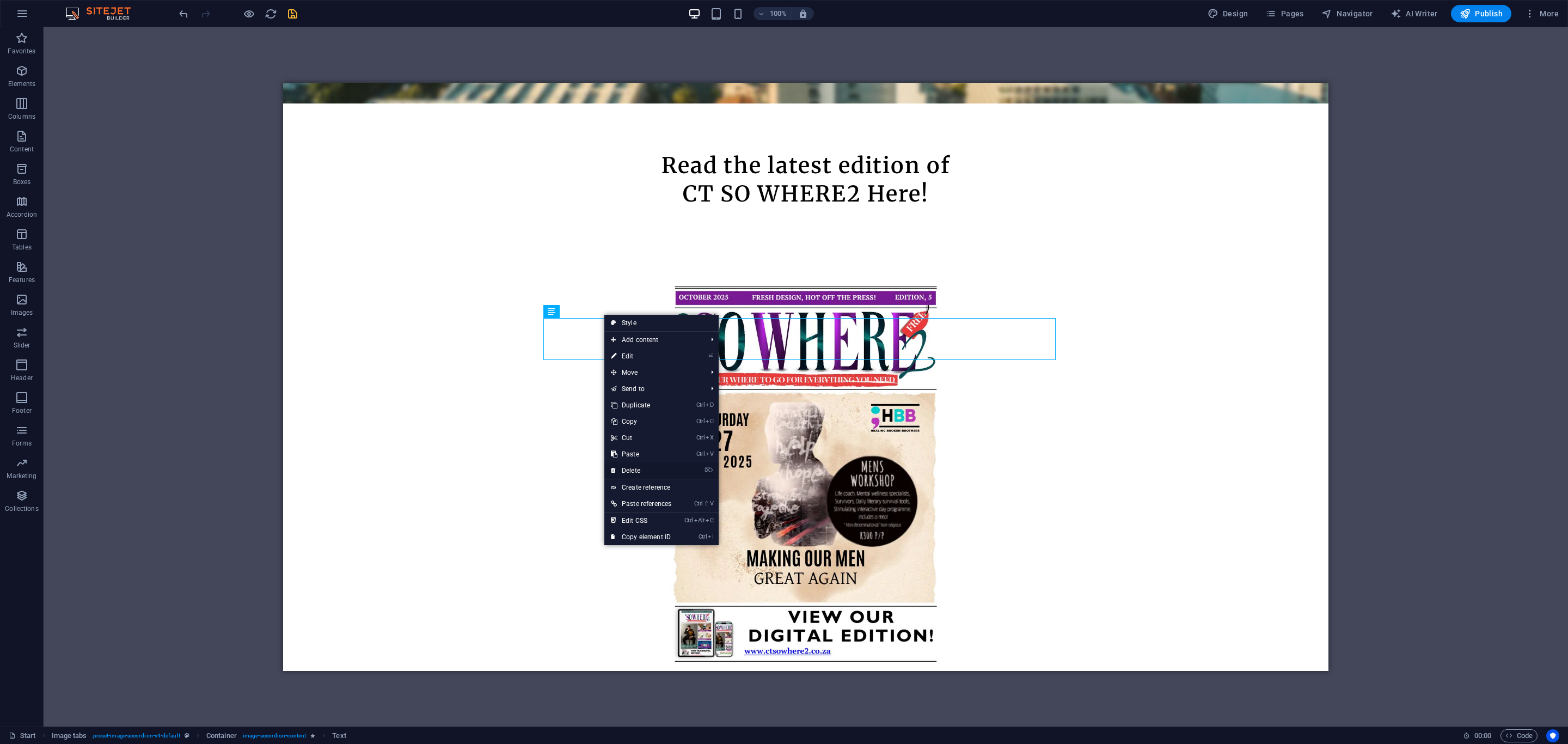
click at [643, 472] on link "⌦ Delete" at bounding box center [641, 470] width 74 height 16
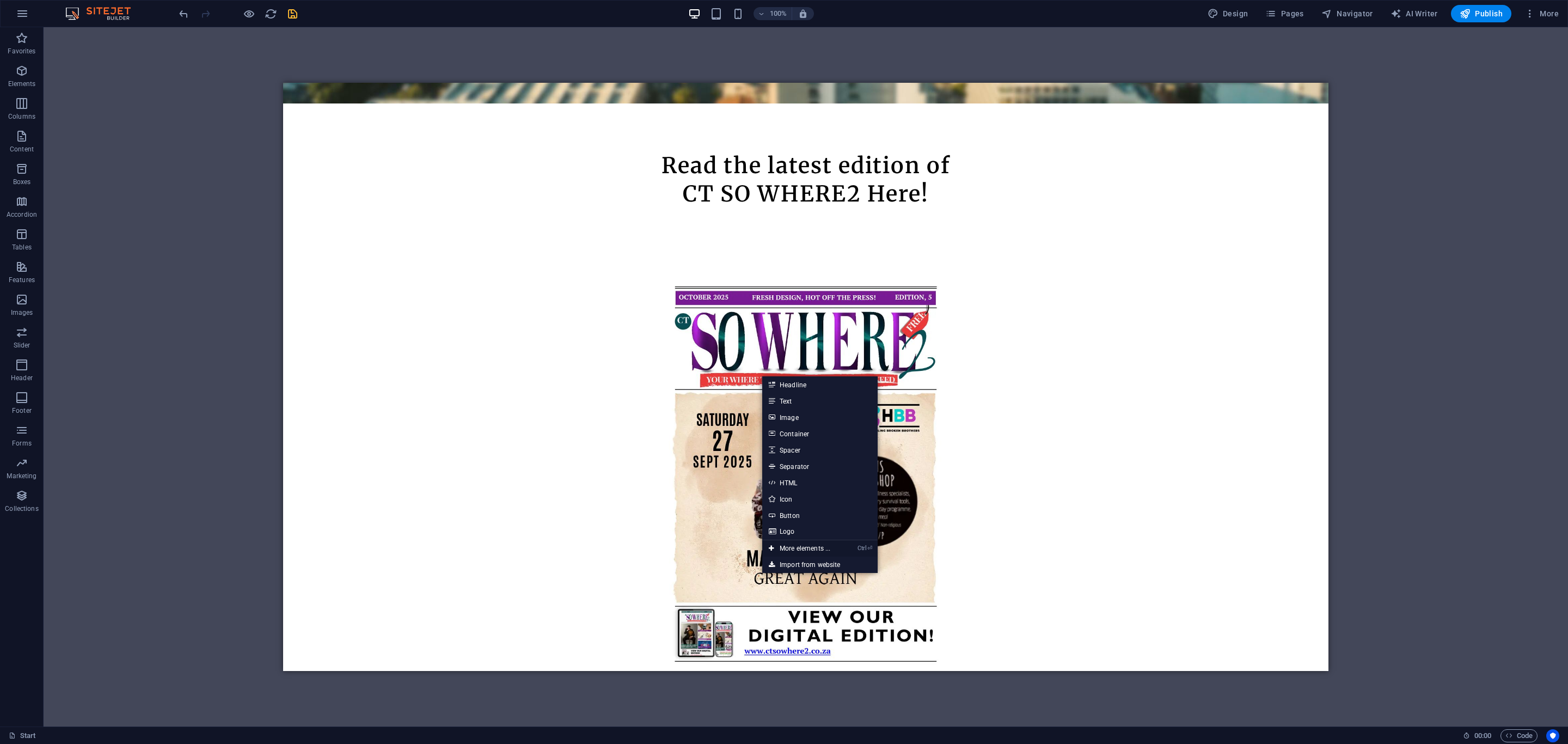
click at [802, 547] on link "Ctrl ⏎ More elements ..." at bounding box center [799, 548] width 74 height 16
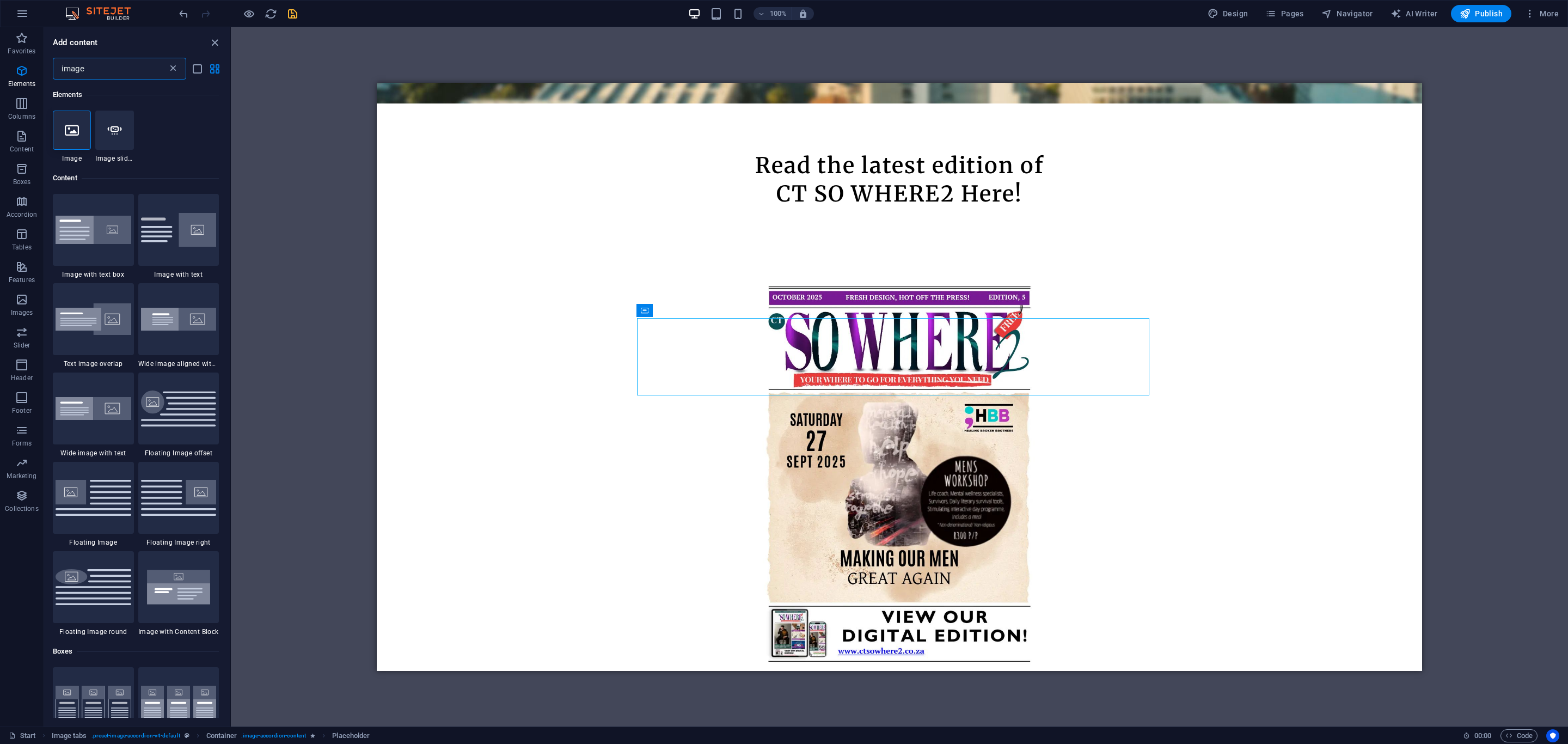
click at [171, 69] on icon at bounding box center [173, 69] width 11 height 11
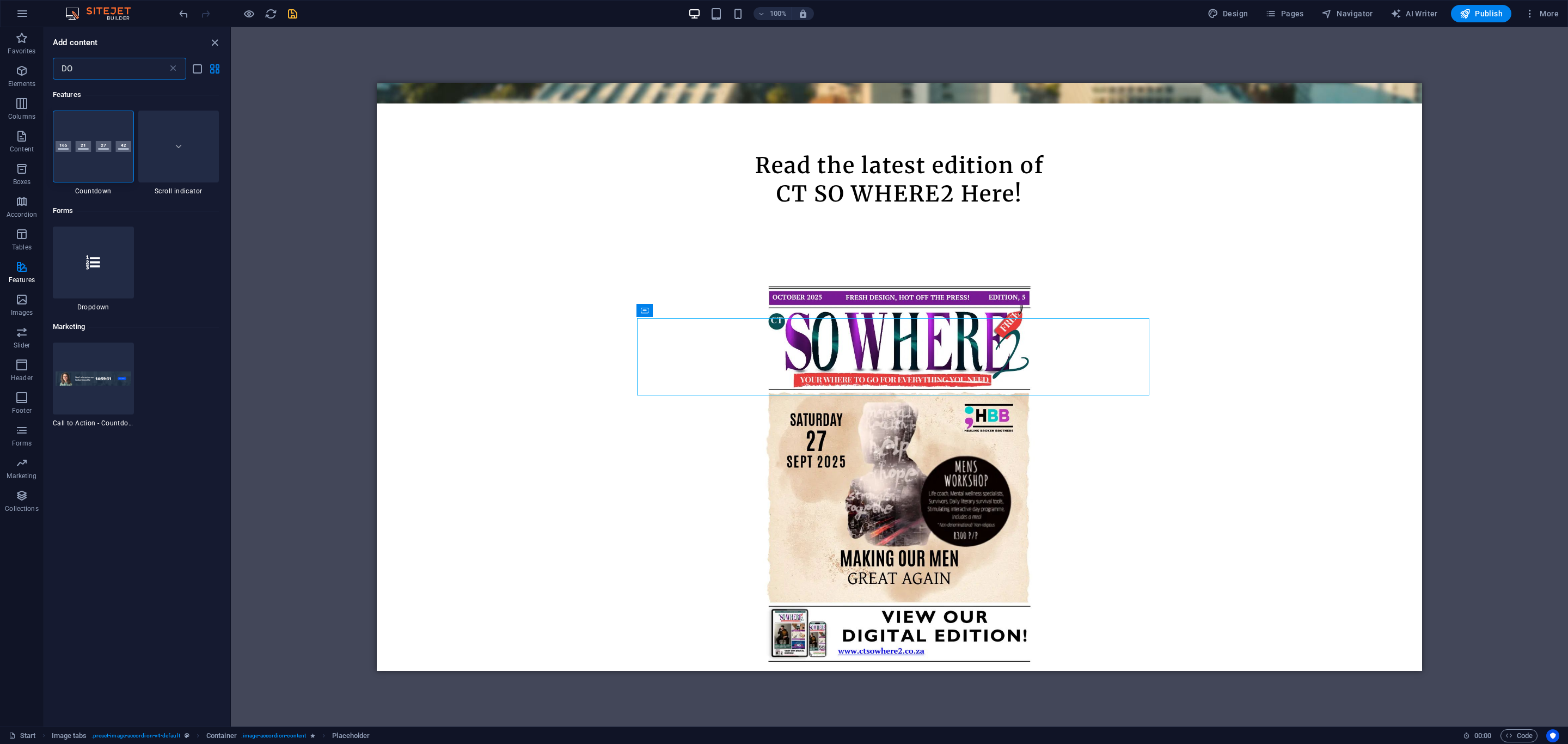
type input "D"
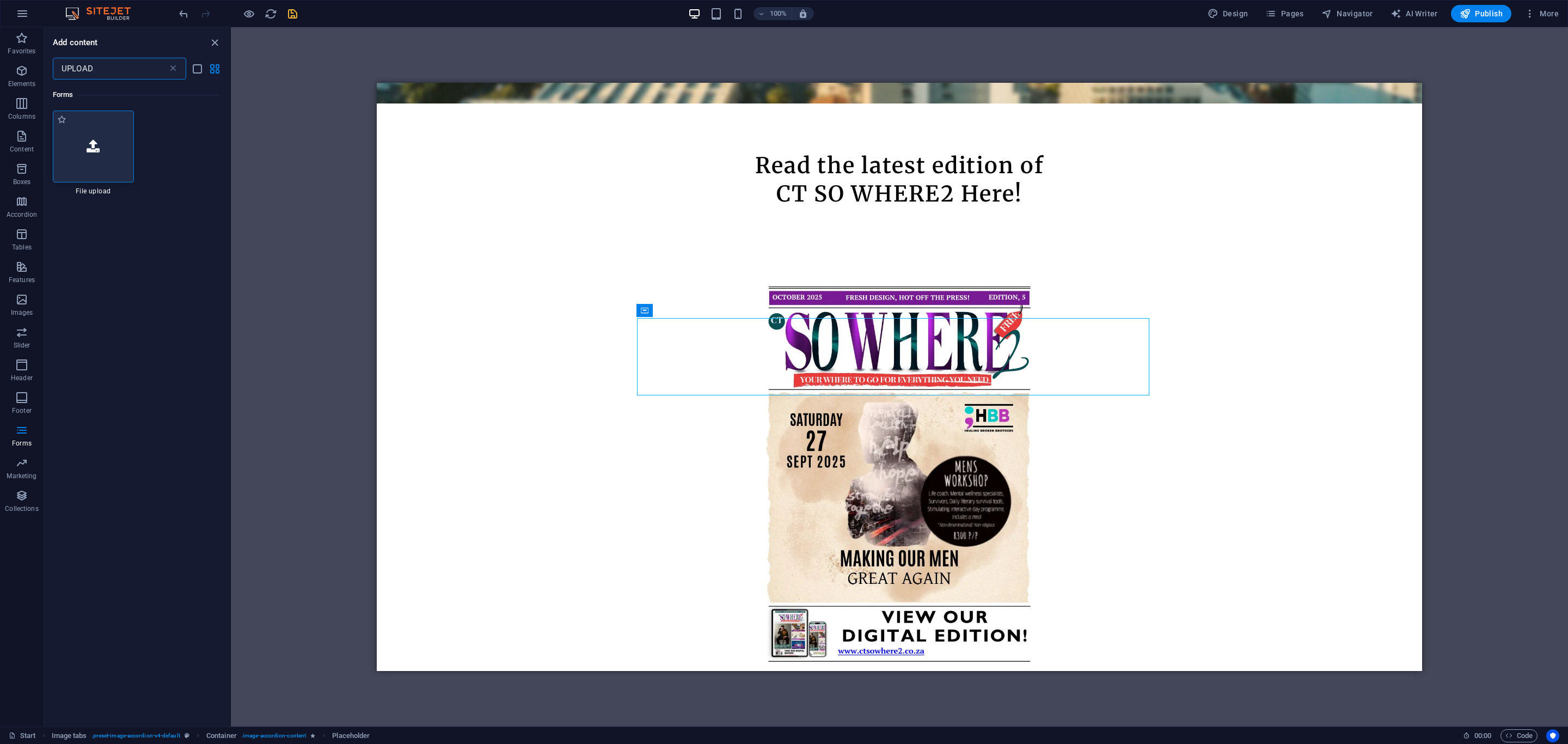
type input "UPLOAD"
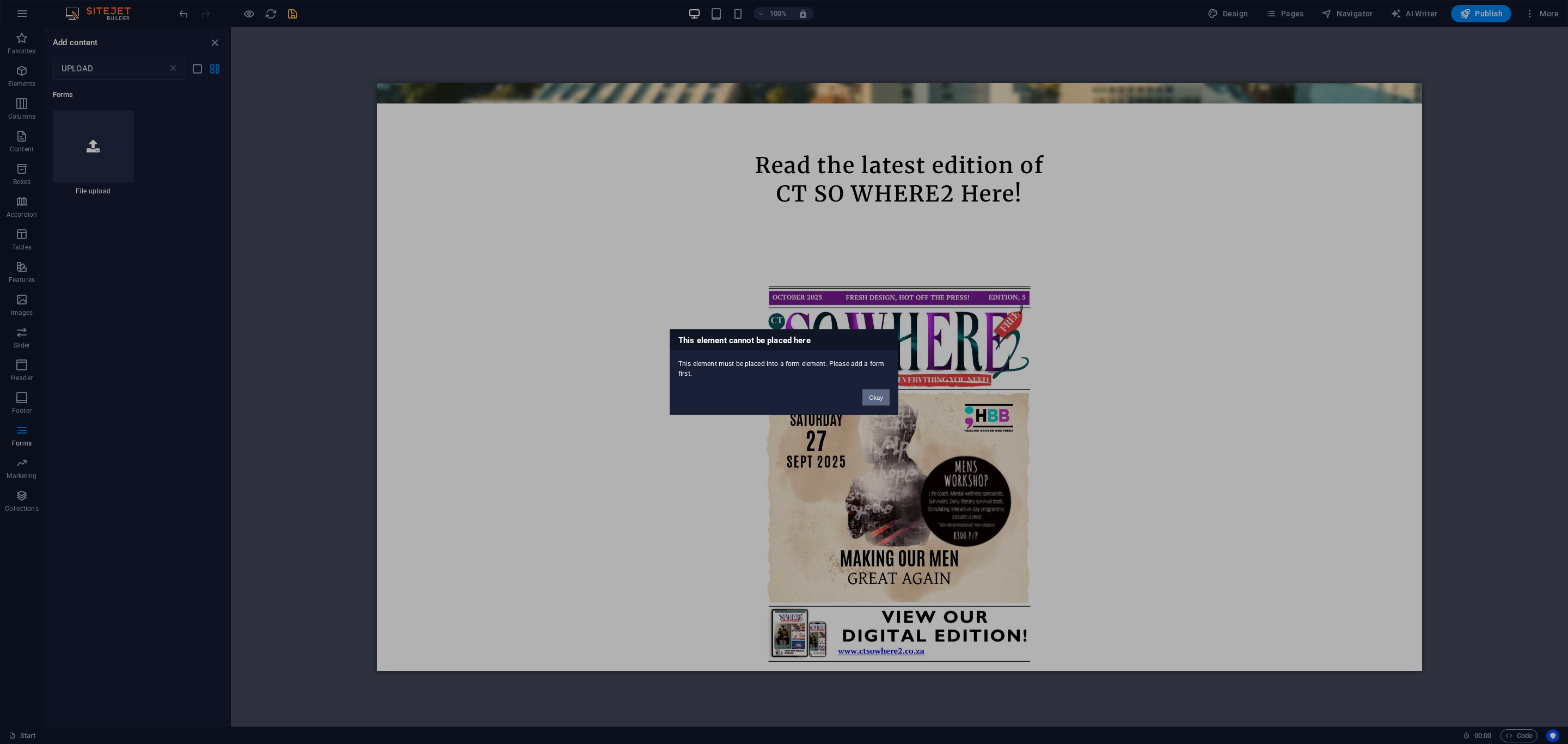
click at [882, 397] on button "Okay" at bounding box center [876, 397] width 27 height 16
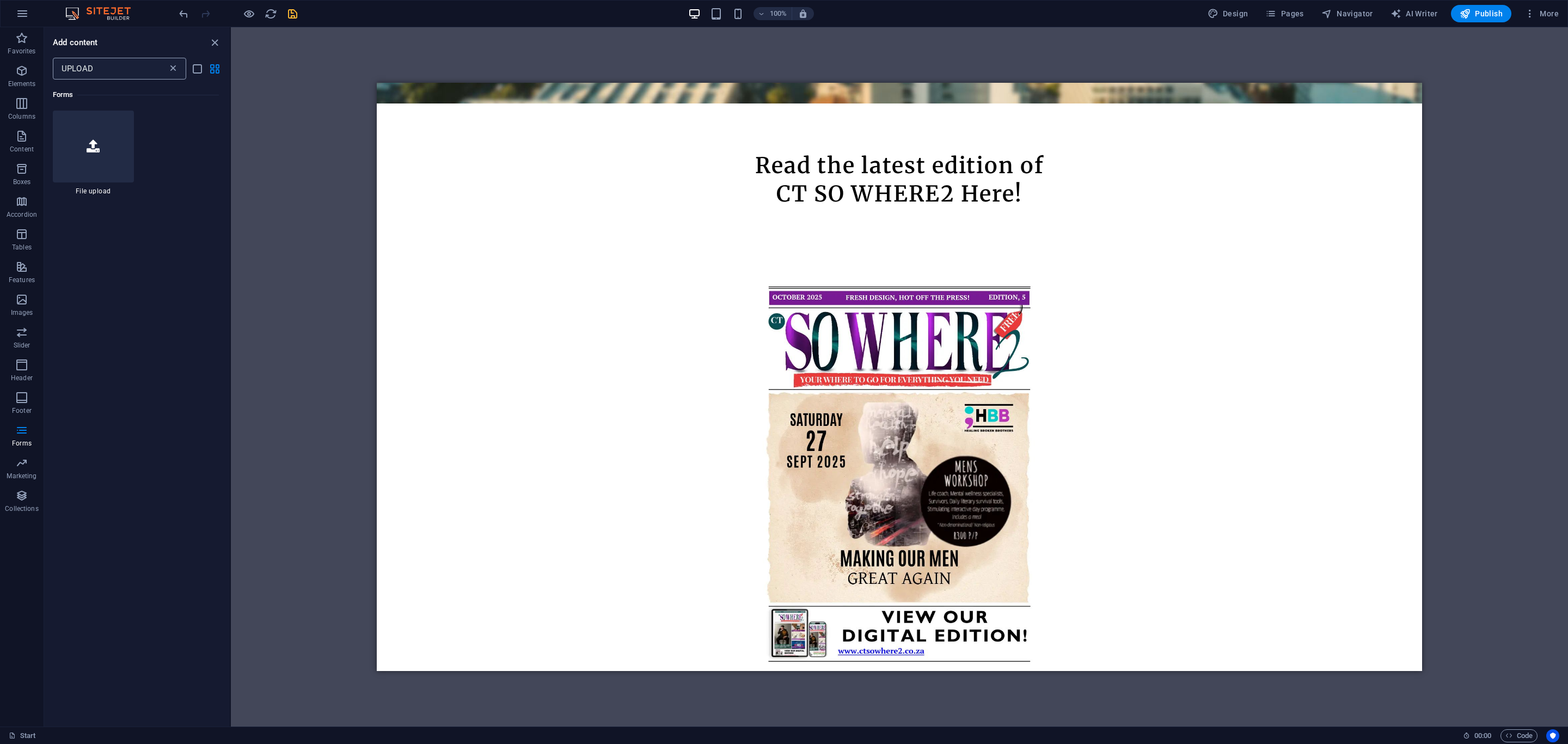
click at [172, 72] on icon at bounding box center [173, 69] width 11 height 11
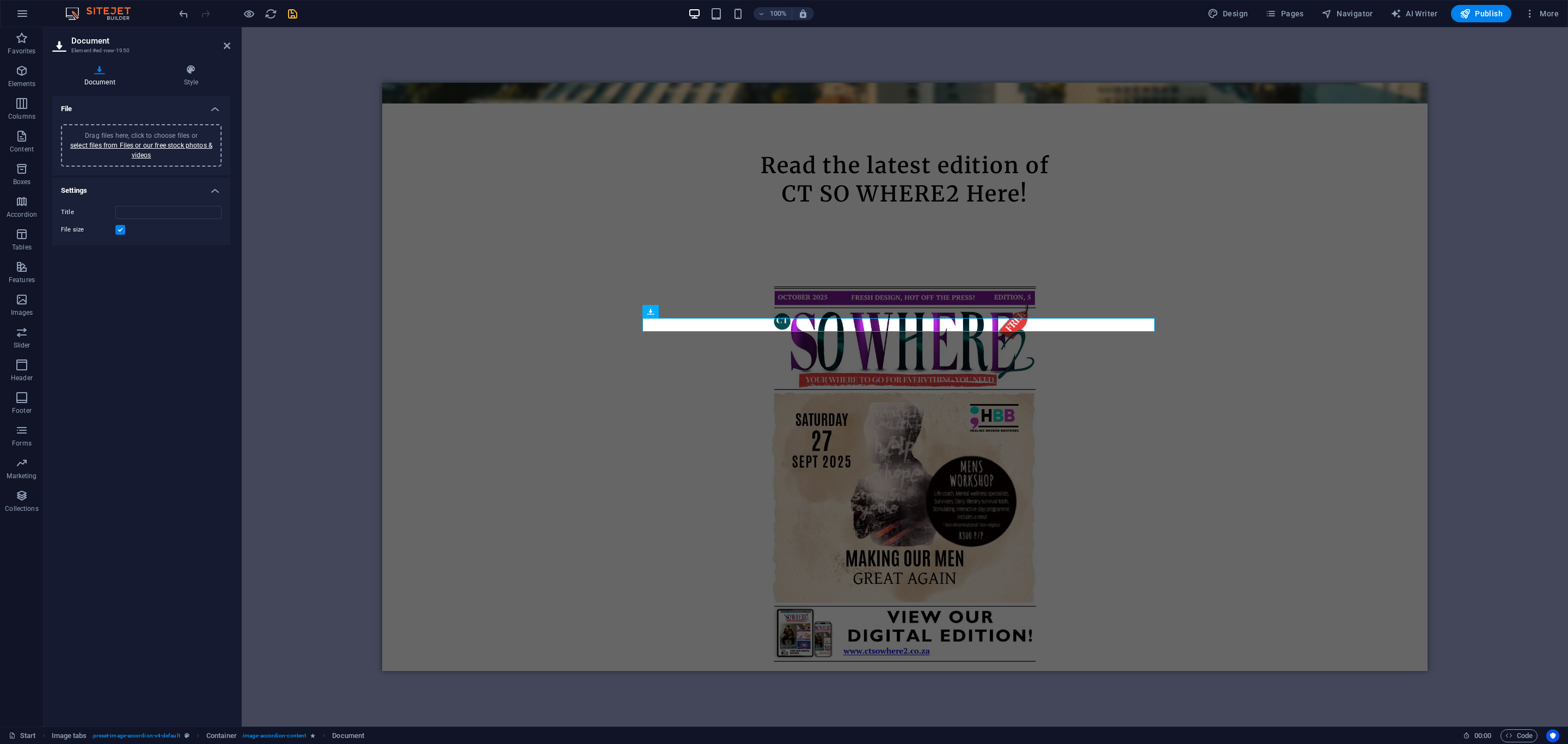
click at [140, 132] on span "Drag files here, click to choose files or select files from Files or our free s…" at bounding box center [142, 146] width 142 height 27
click at [193, 212] on input "Title" at bounding box center [169, 212] width 106 height 13
type input "c"
type input "CT SO WHERE2 - EDITION 1"
click at [295, 12] on icon "save" at bounding box center [292, 14] width 12 height 12
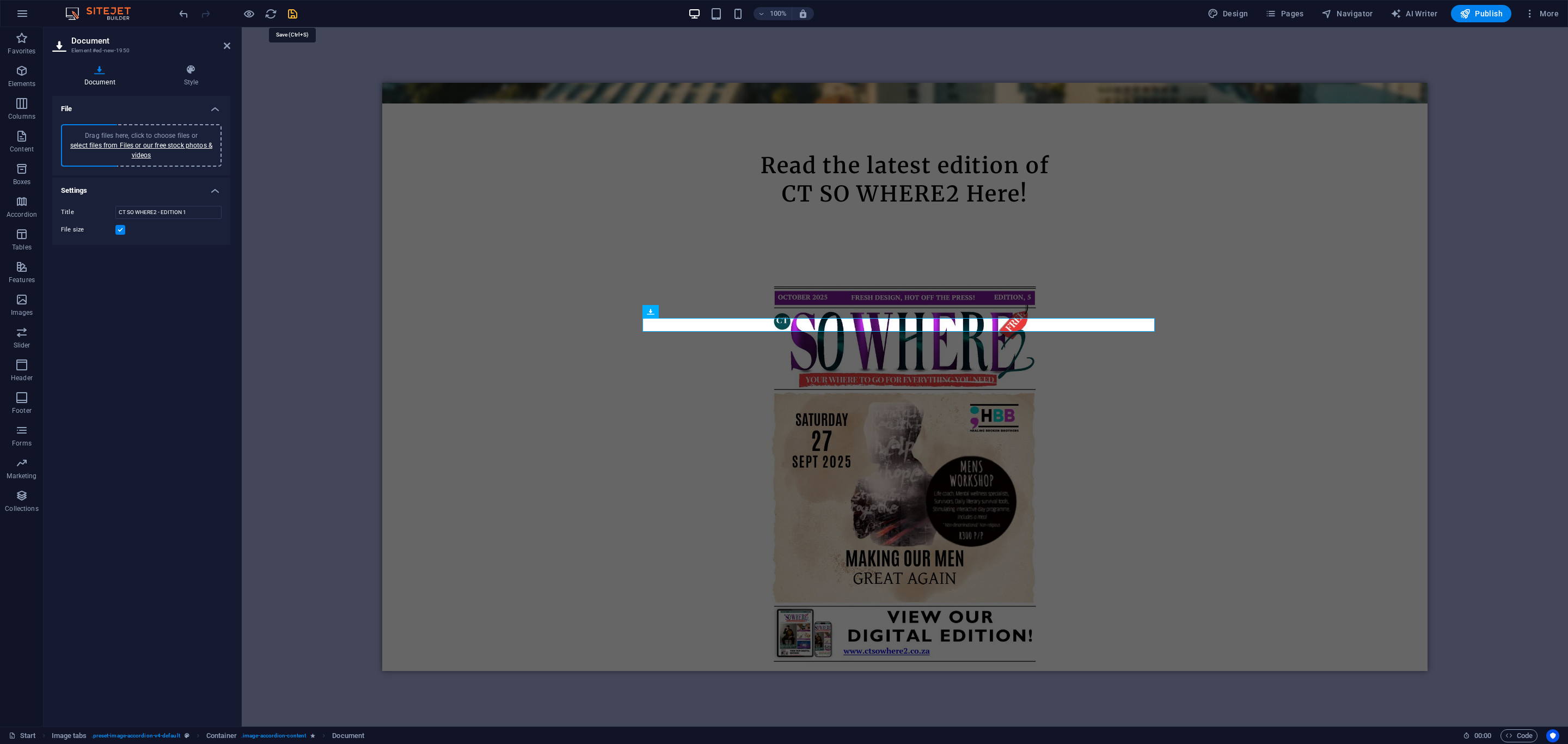
checkbox input "false"
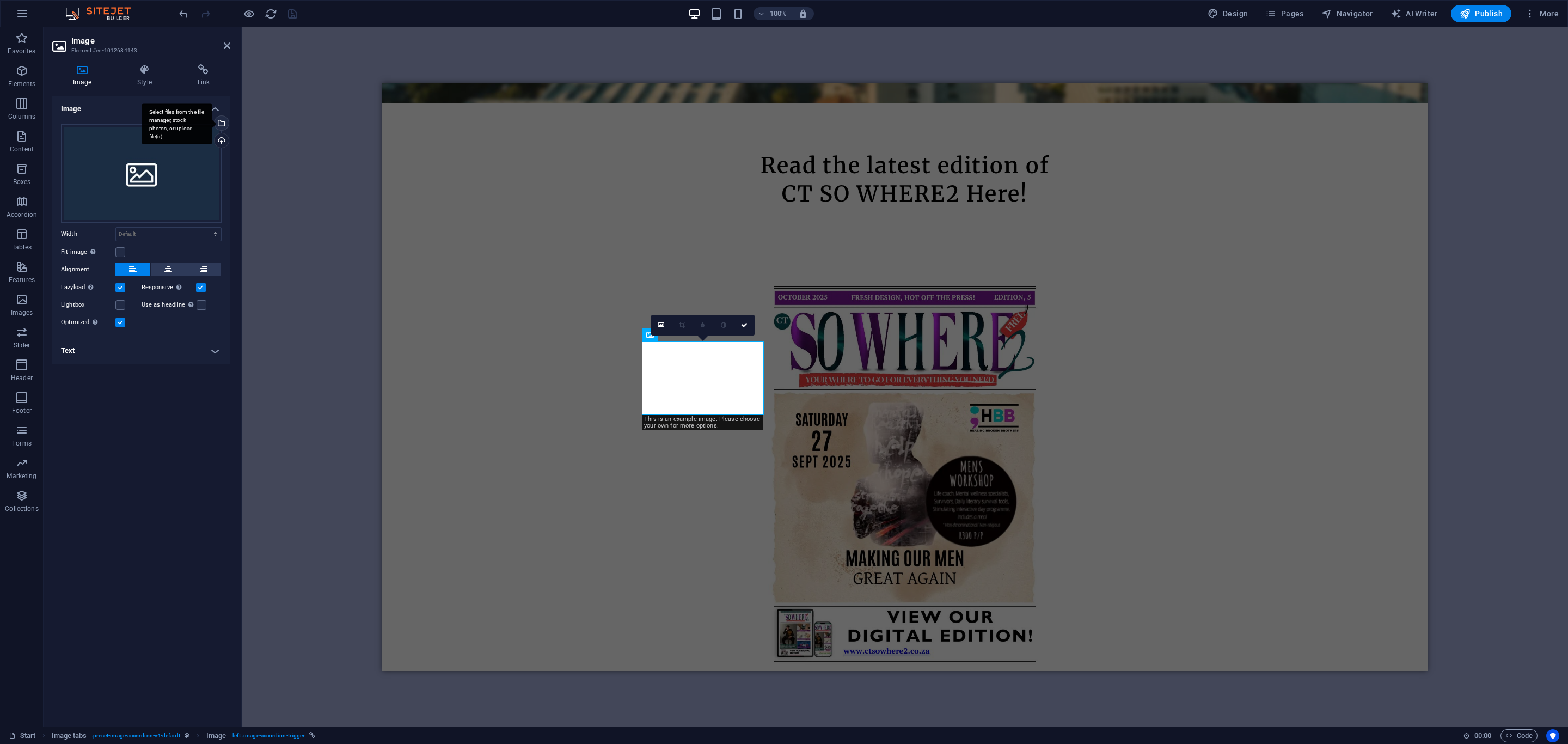
click at [212, 122] on div "Select files from the file manager, stock photos, or upload file(s)" at bounding box center [177, 124] width 70 height 41
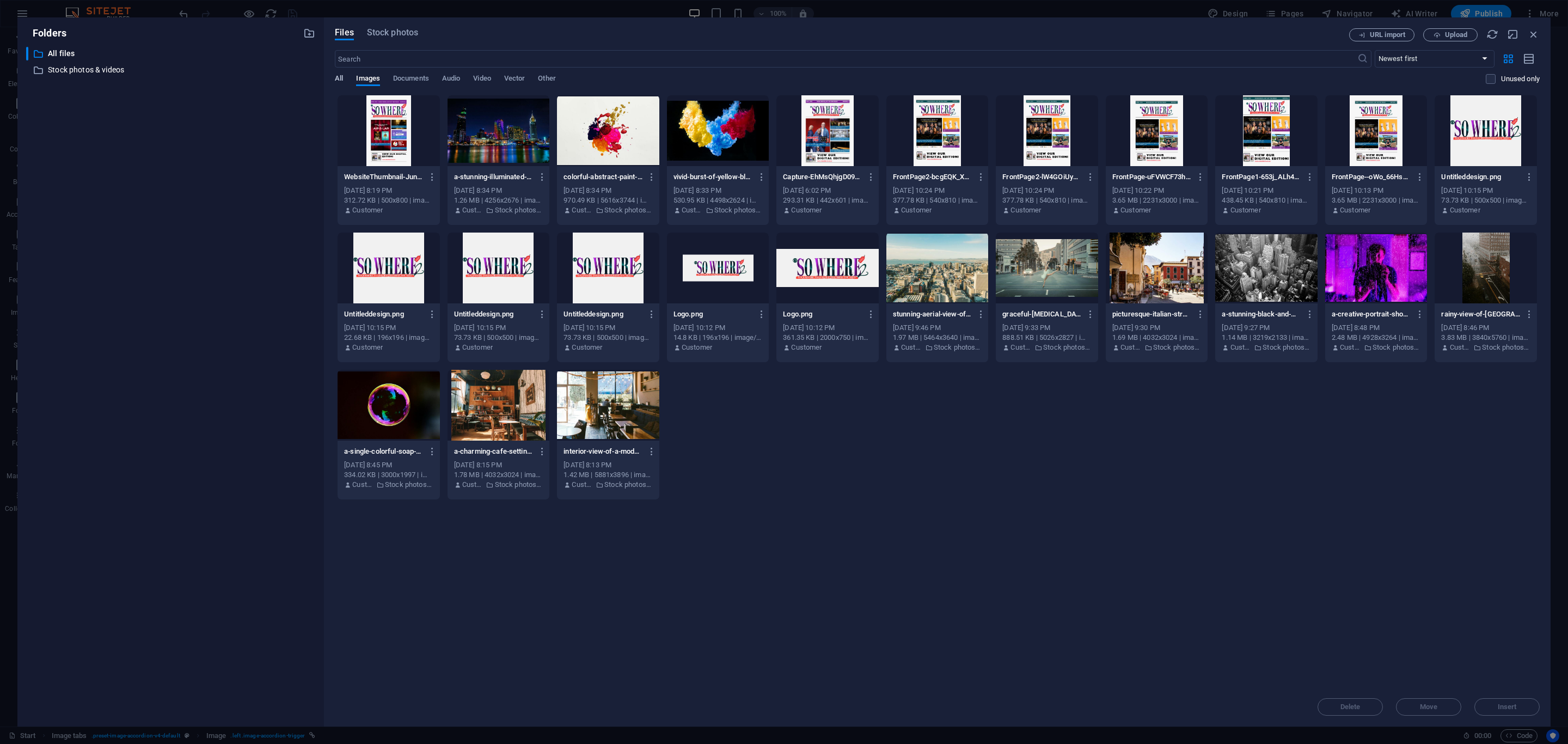
click at [340, 82] on span "All" at bounding box center [339, 80] width 8 height 16
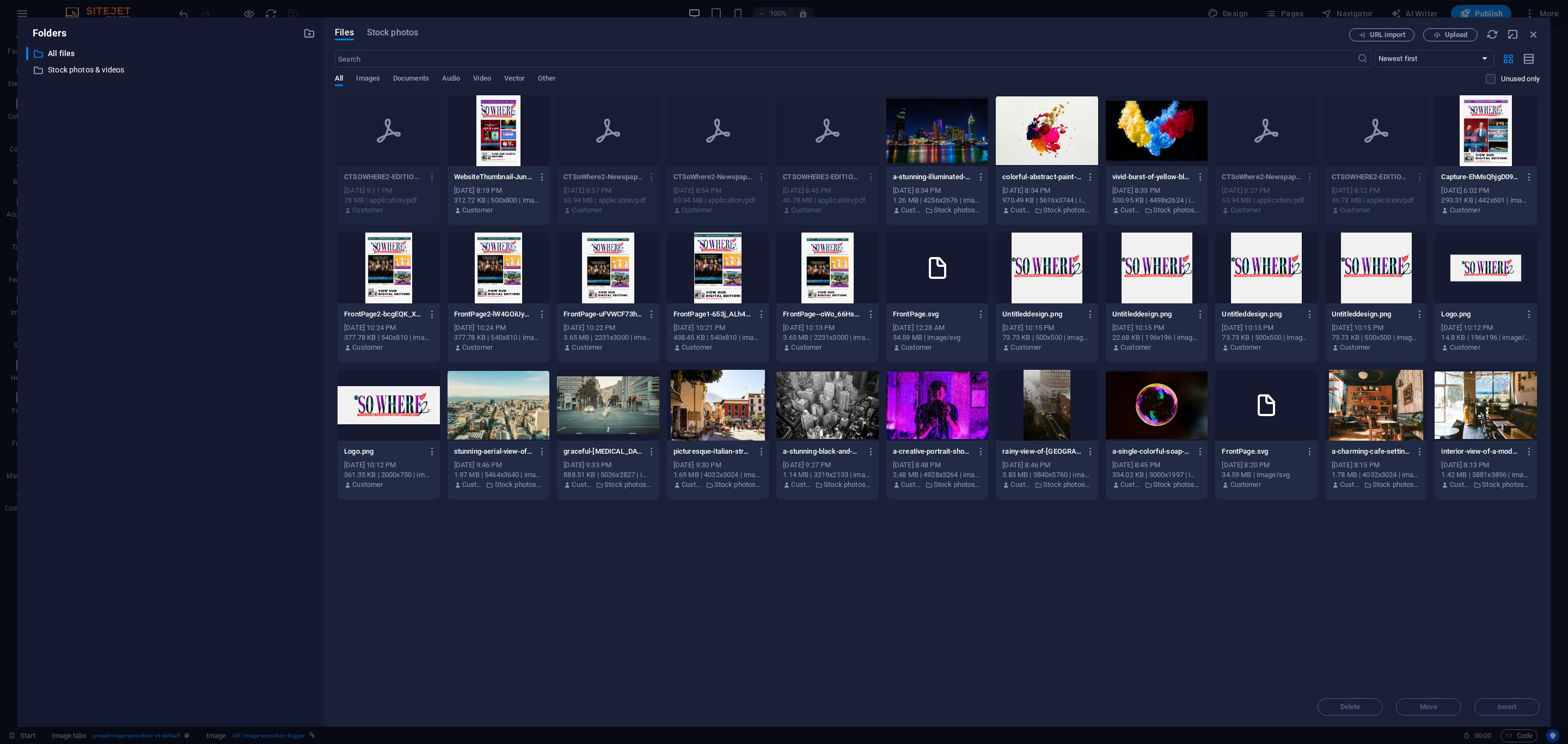
click at [836, 289] on div at bounding box center [828, 268] width 102 height 71
click at [836, 289] on div "1" at bounding box center [828, 268] width 102 height 71
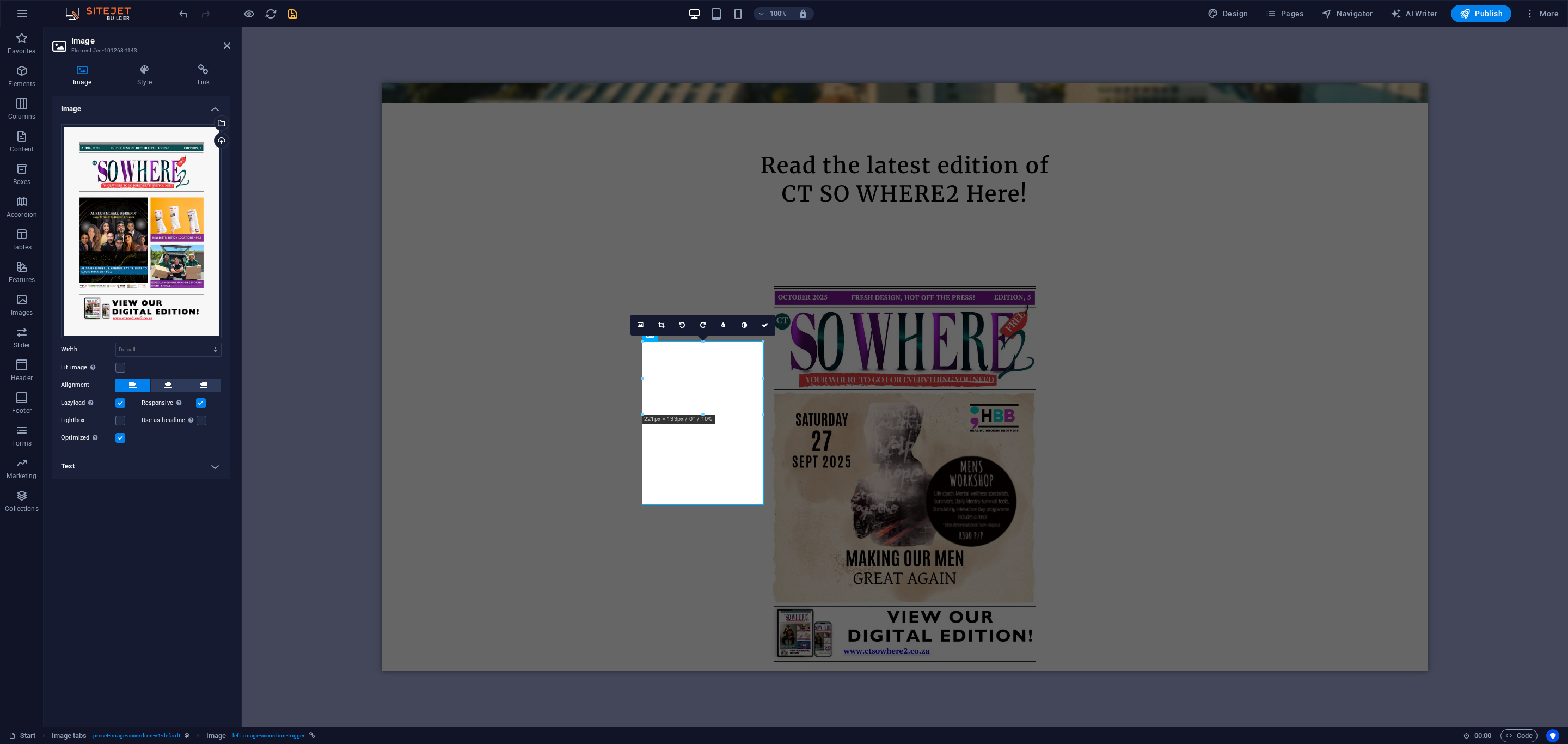
click at [122, 468] on h4 "Text" at bounding box center [141, 466] width 178 height 26
click at [144, 550] on p "Headline" at bounding box center [142, 549] width 149 height 10
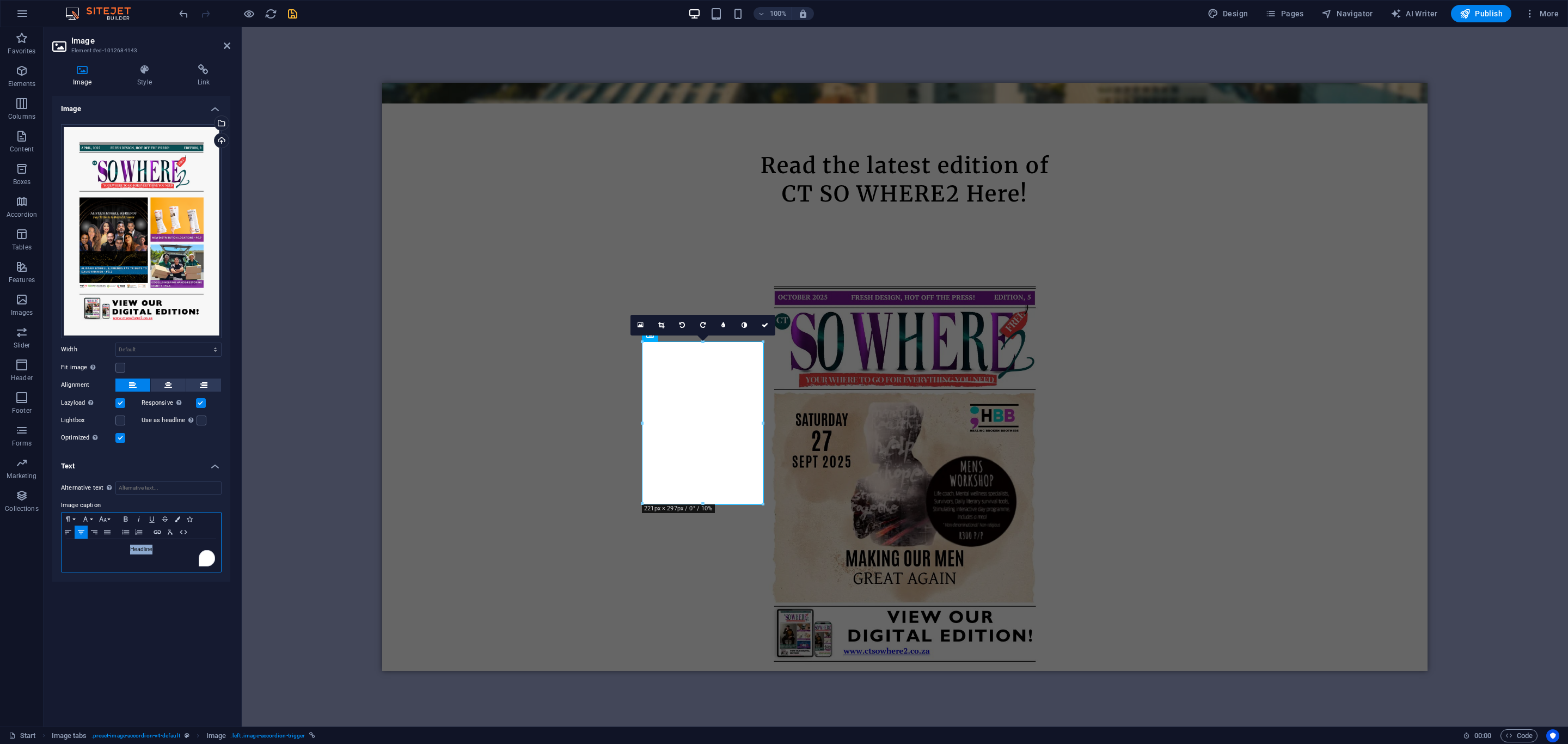
click at [144, 550] on p "Headline" at bounding box center [142, 549] width 149 height 10
click at [124, 521] on icon "button" at bounding box center [125, 519] width 4 height 5
click at [294, 15] on icon "save" at bounding box center [292, 14] width 12 height 12
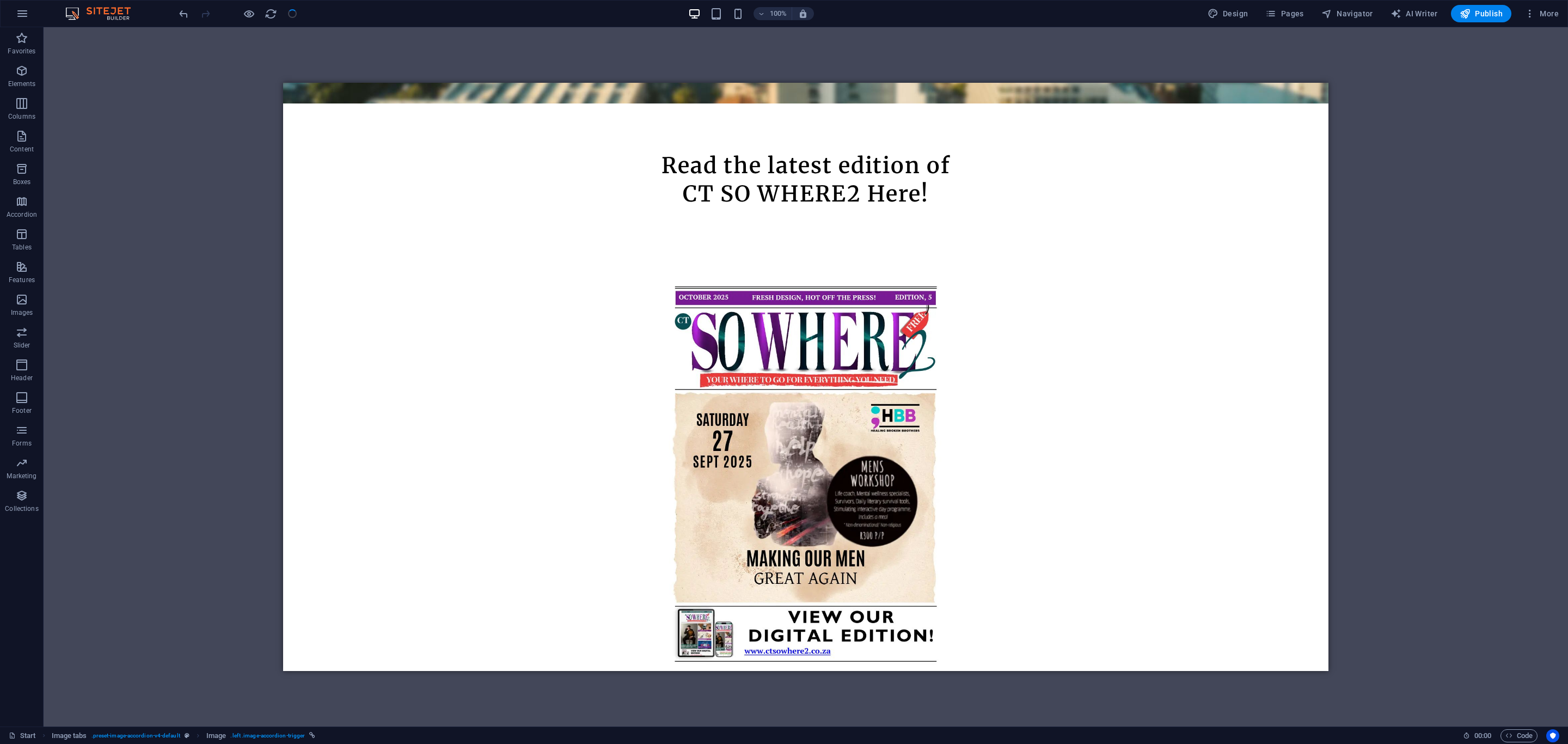
checkbox input "false"
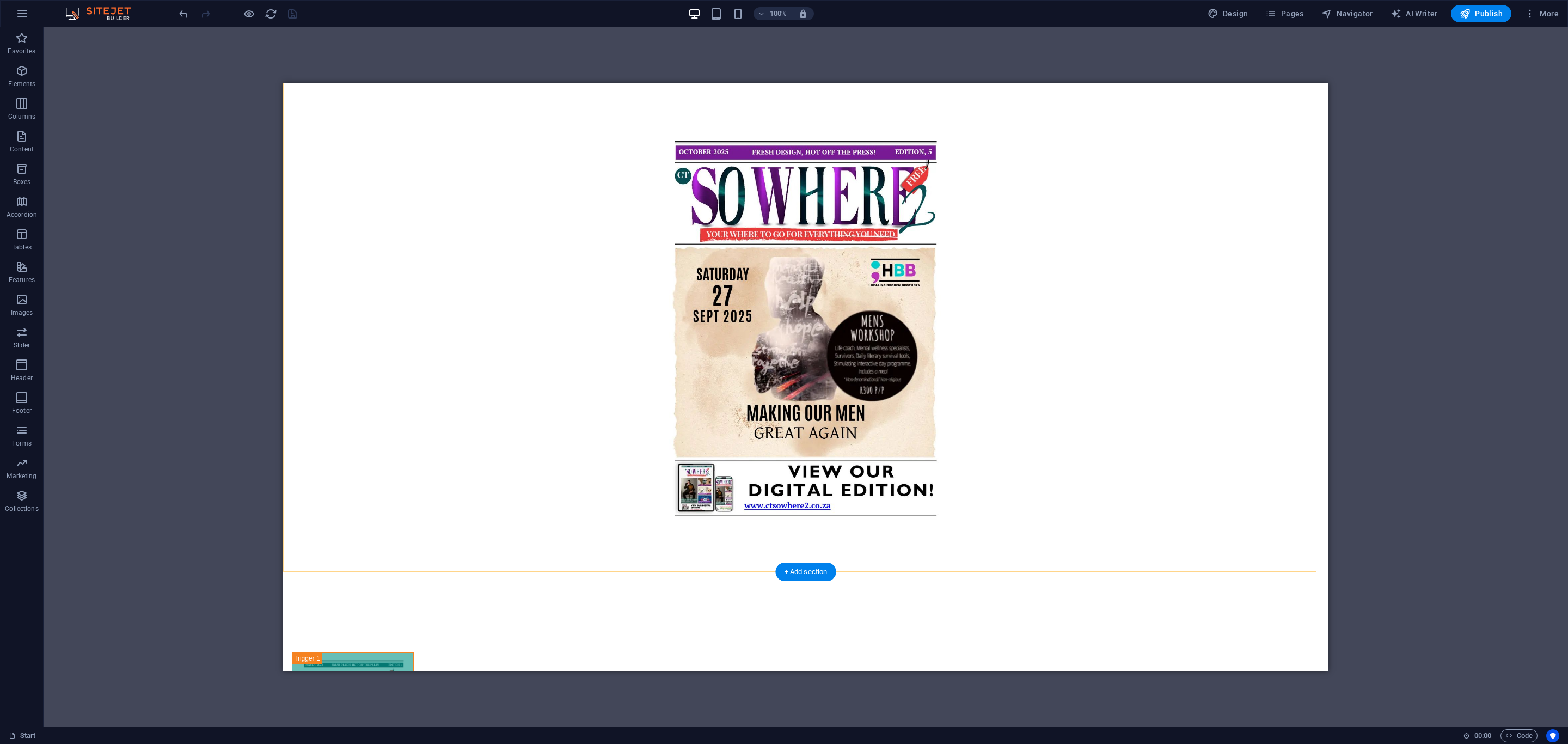
scroll to position [819, 0]
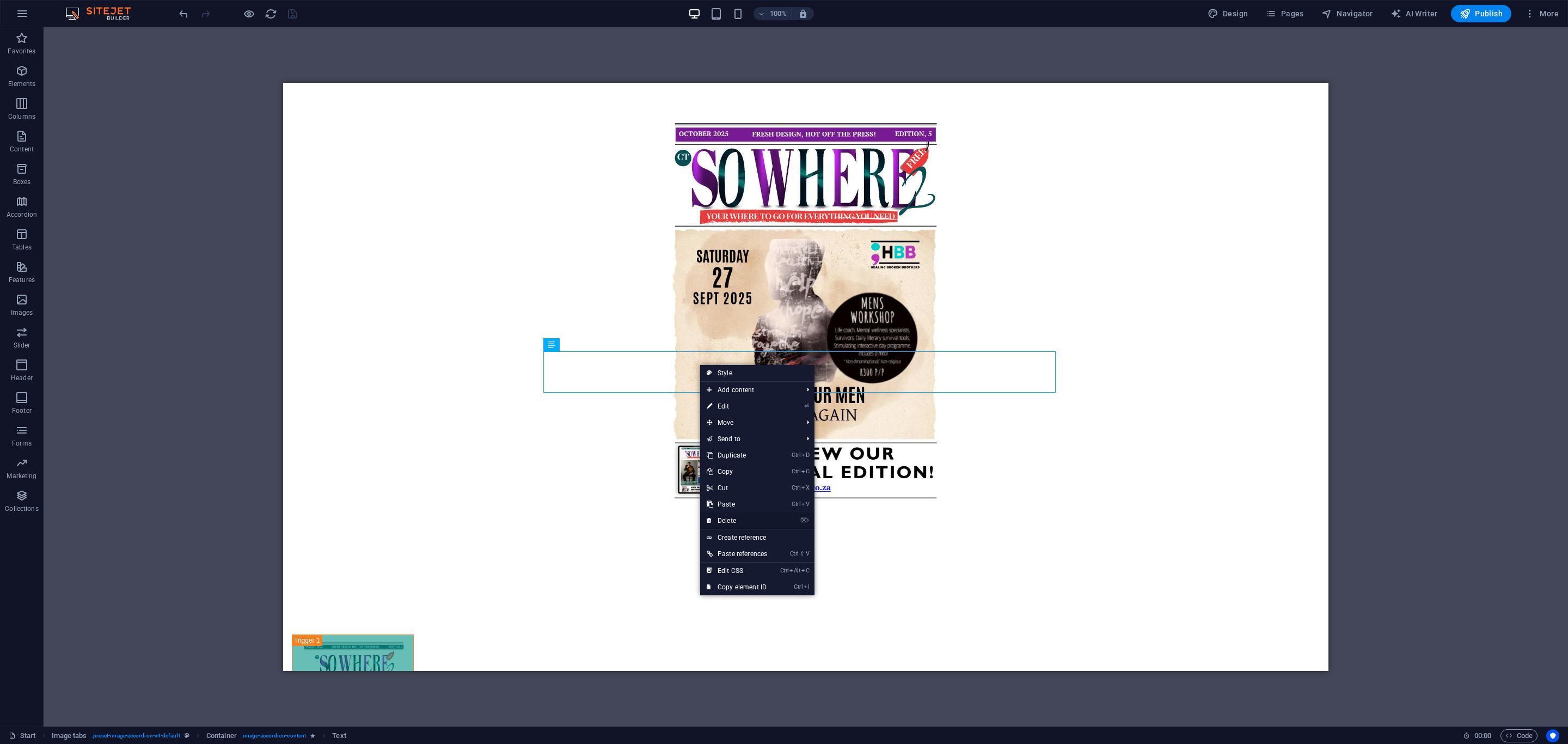
click at [727, 520] on link "⌦ Delete" at bounding box center [737, 520] width 74 height 16
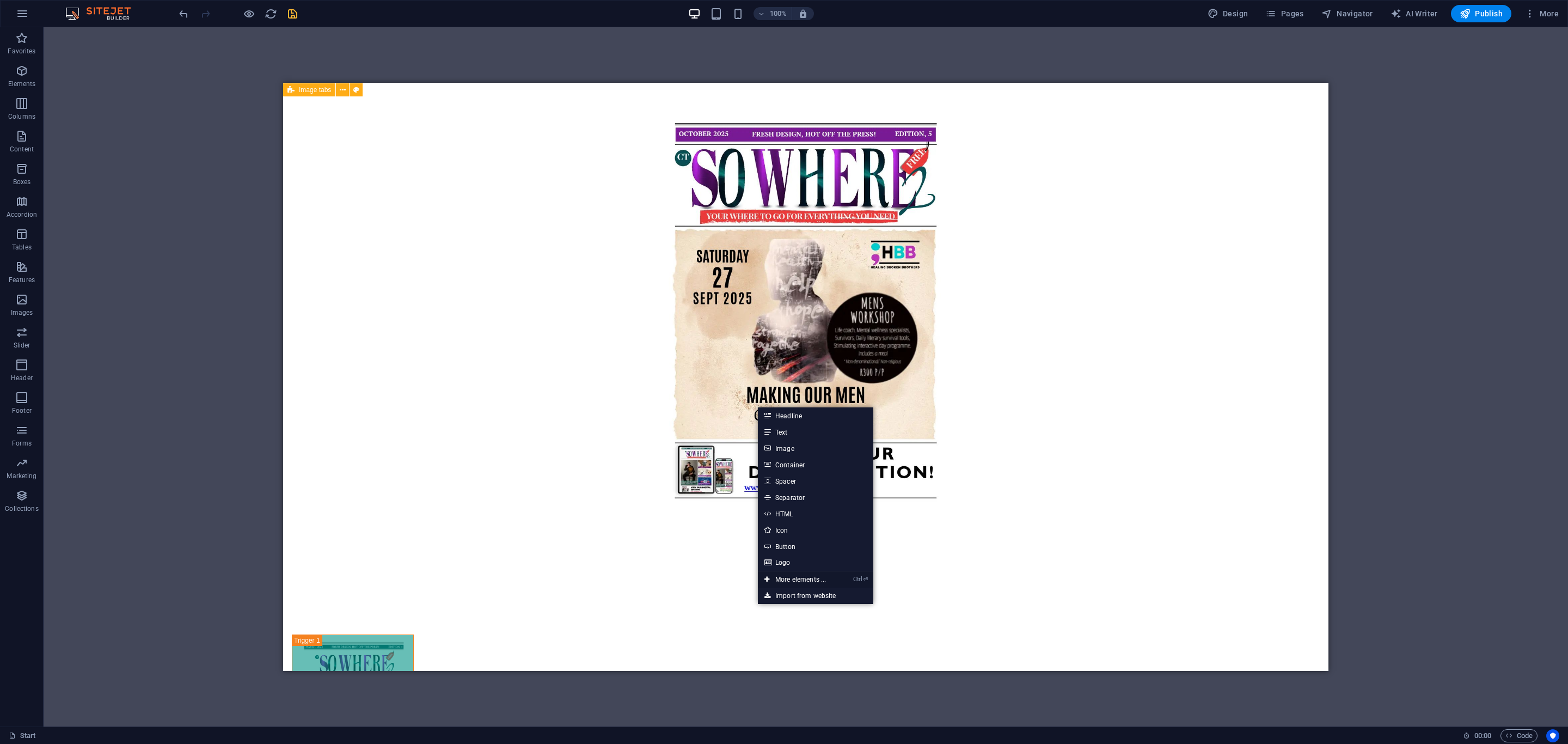
click at [792, 577] on link "Ctrl ⏎ More elements ..." at bounding box center [795, 579] width 74 height 16
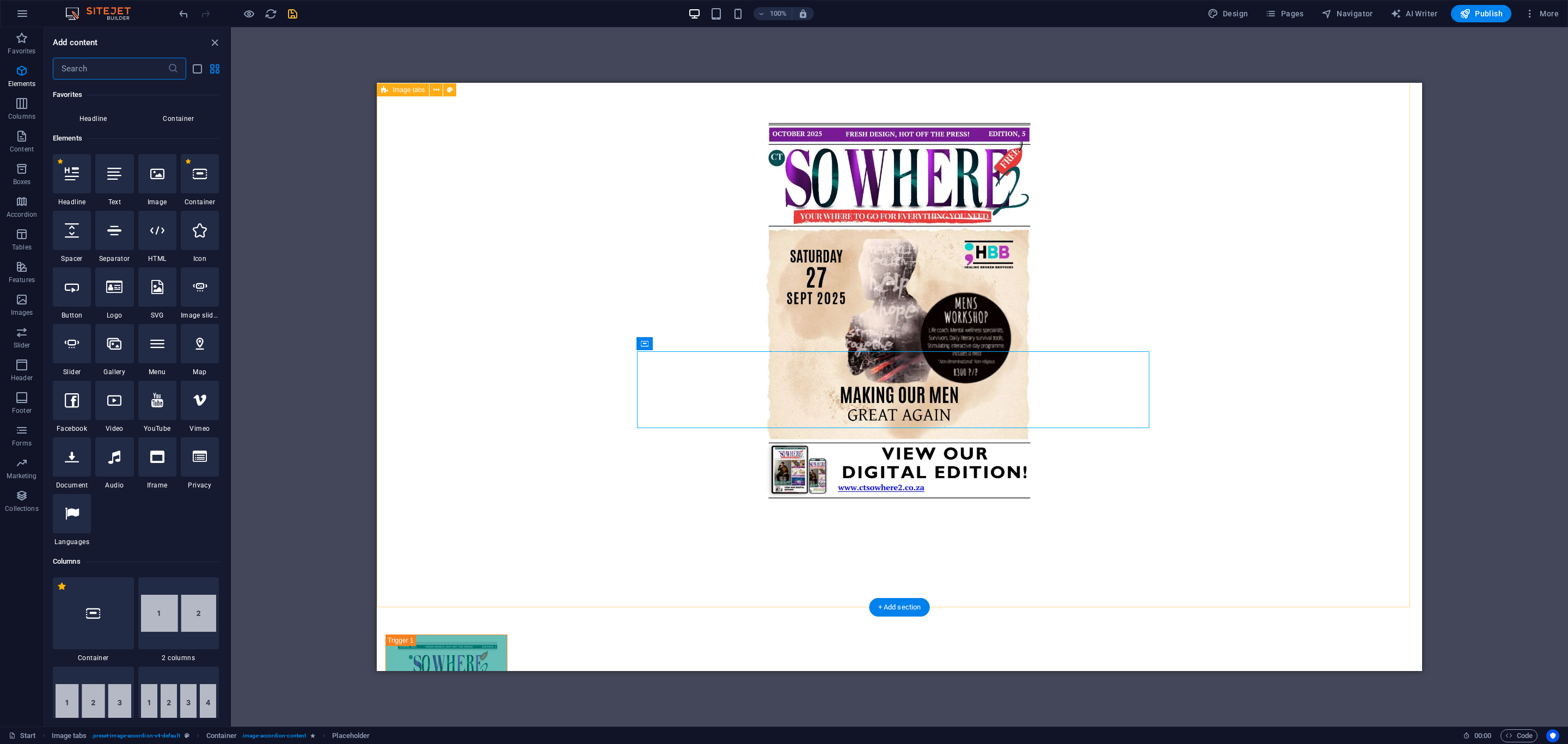
scroll to position [116, 0]
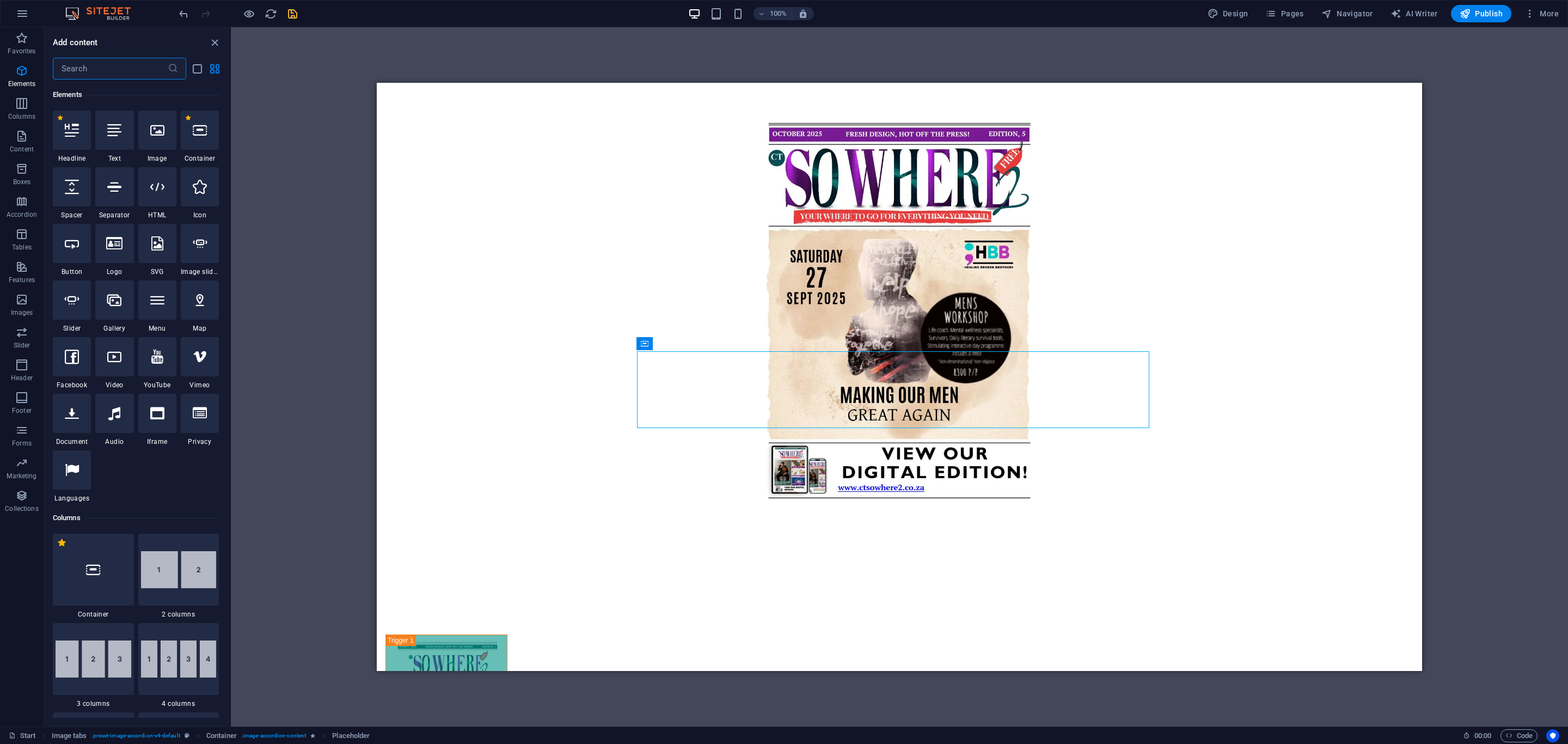
click at [111, 69] on input "text" at bounding box center [111, 69] width 115 height 22
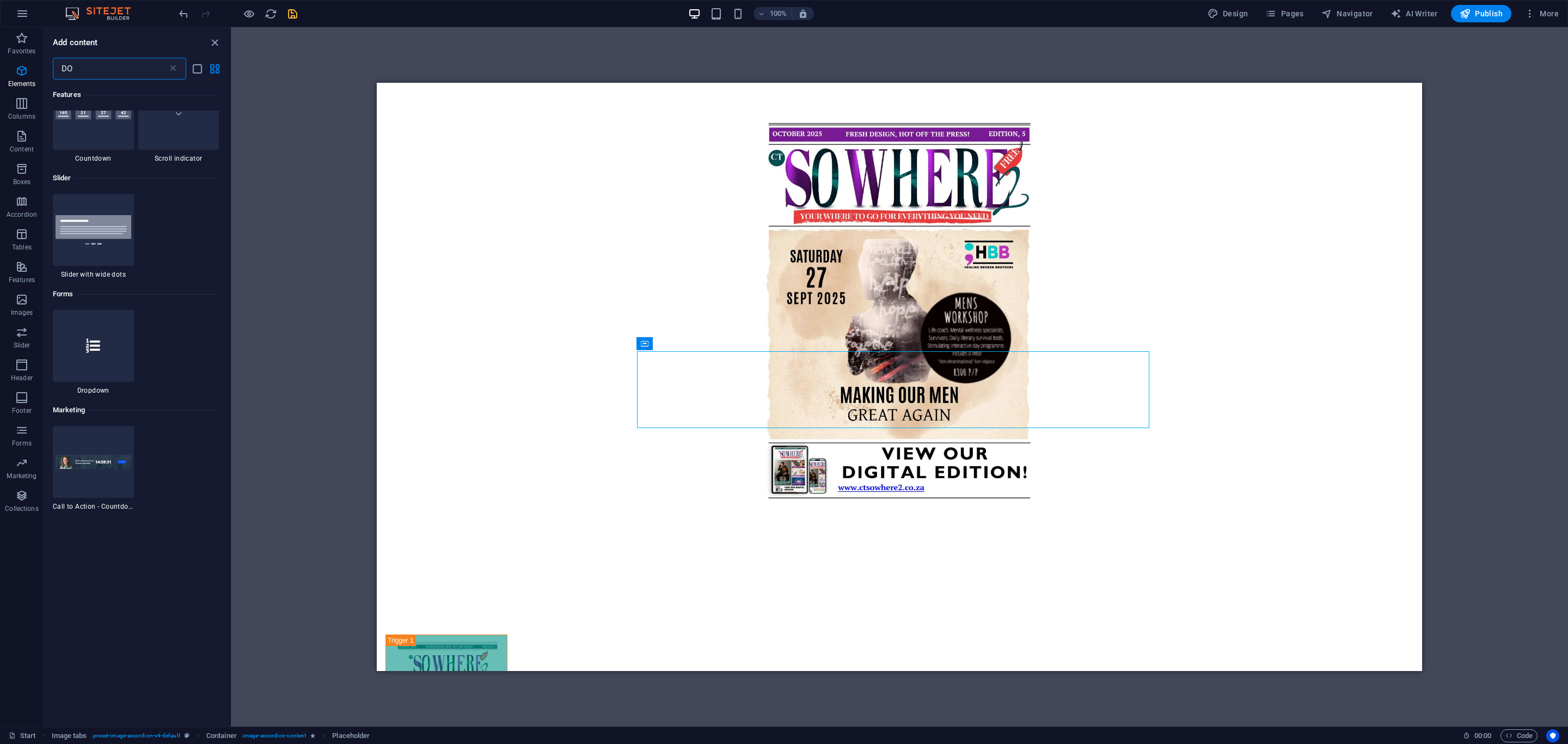
scroll to position [0, 0]
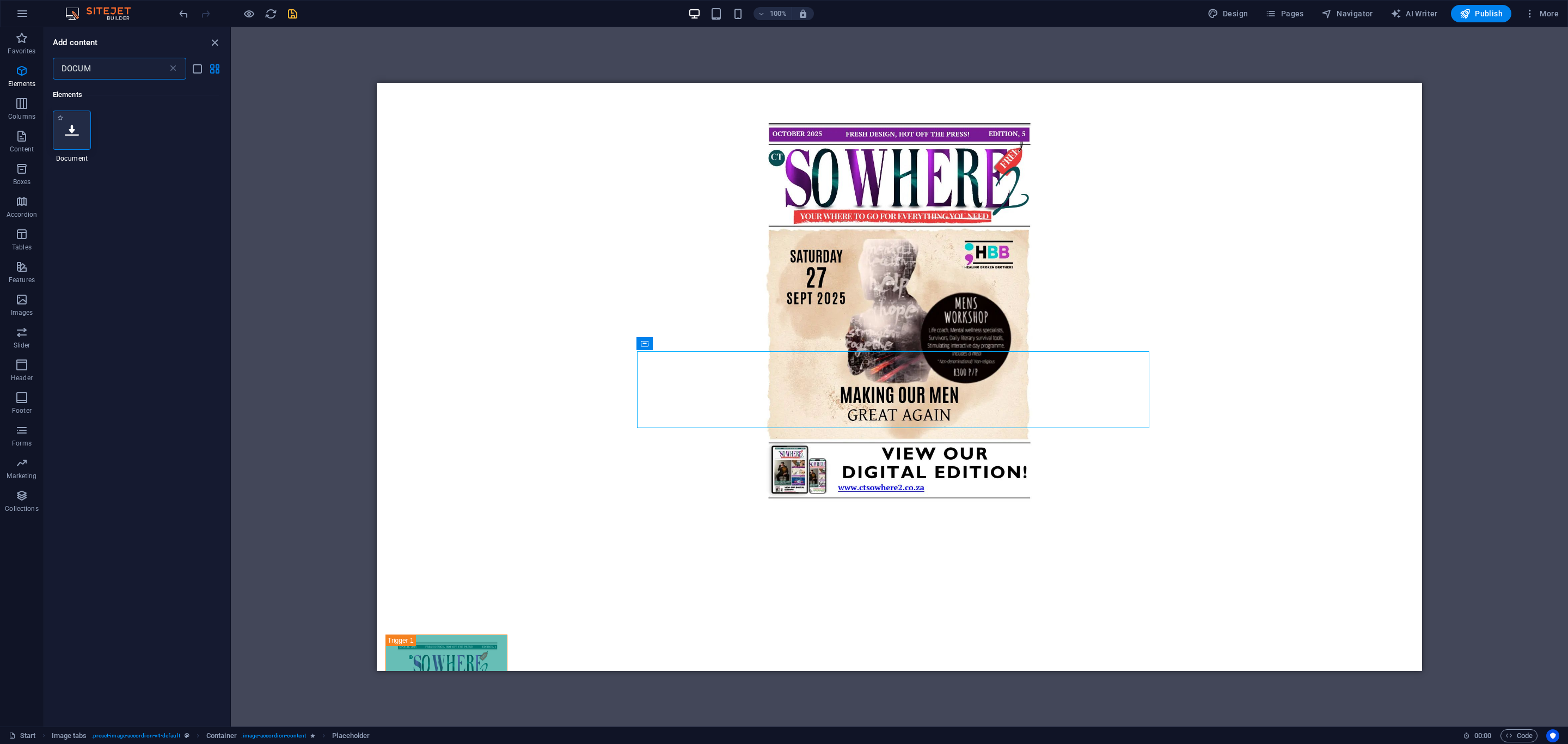
type input "DOCUM"
click at [72, 140] on div at bounding box center [72, 130] width 38 height 39
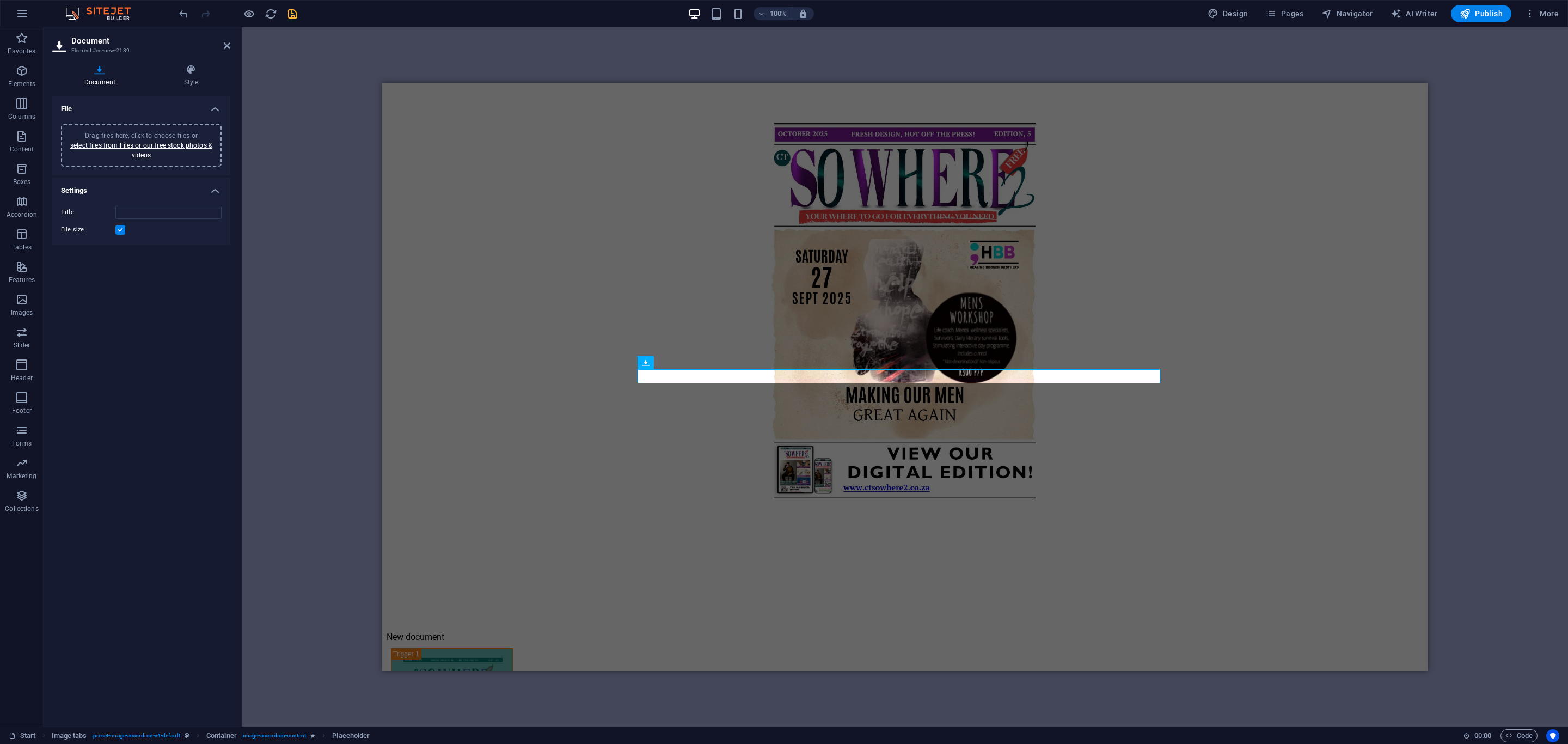
scroll to position [428, 0]
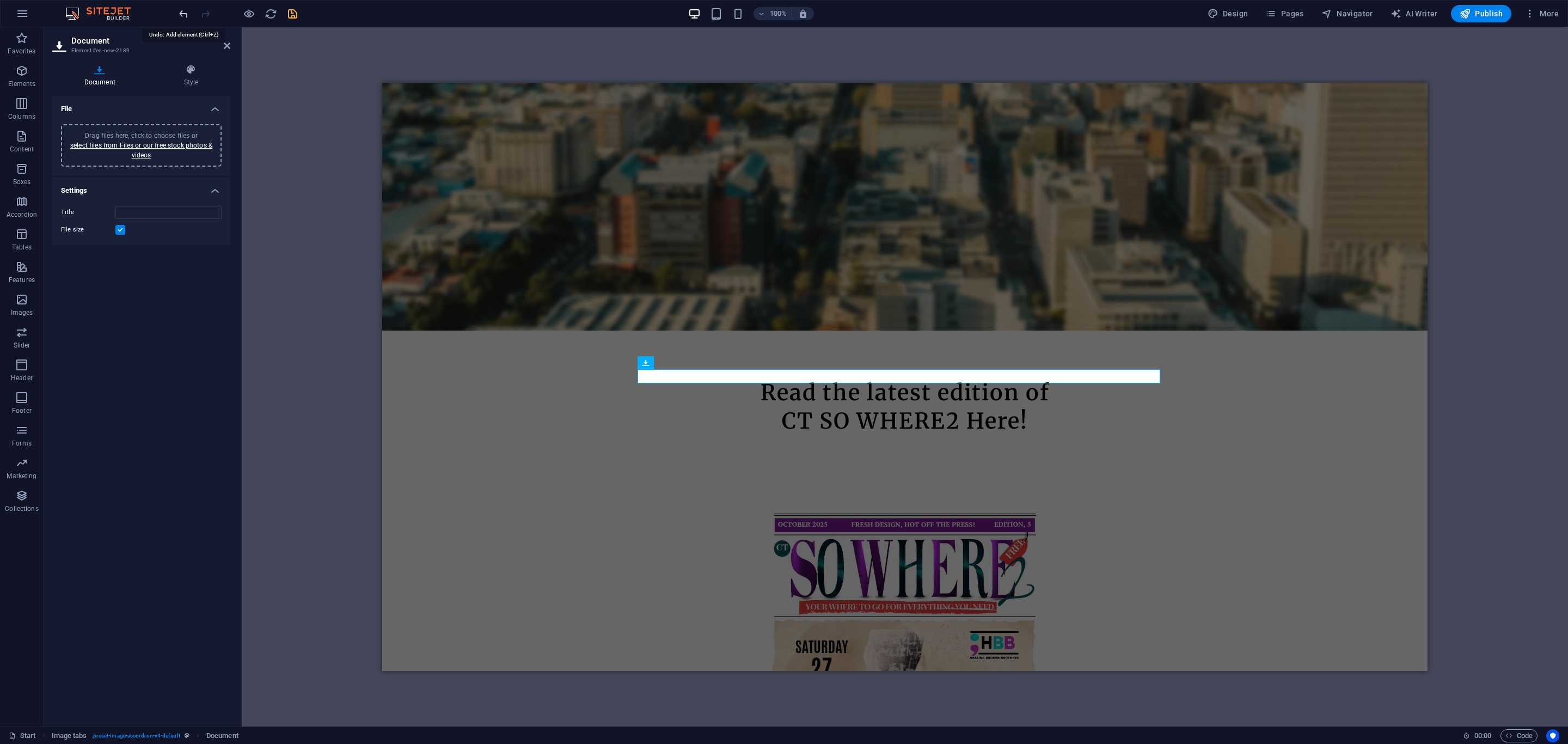
click at [181, 15] on icon "undo" at bounding box center [184, 14] width 12 height 12
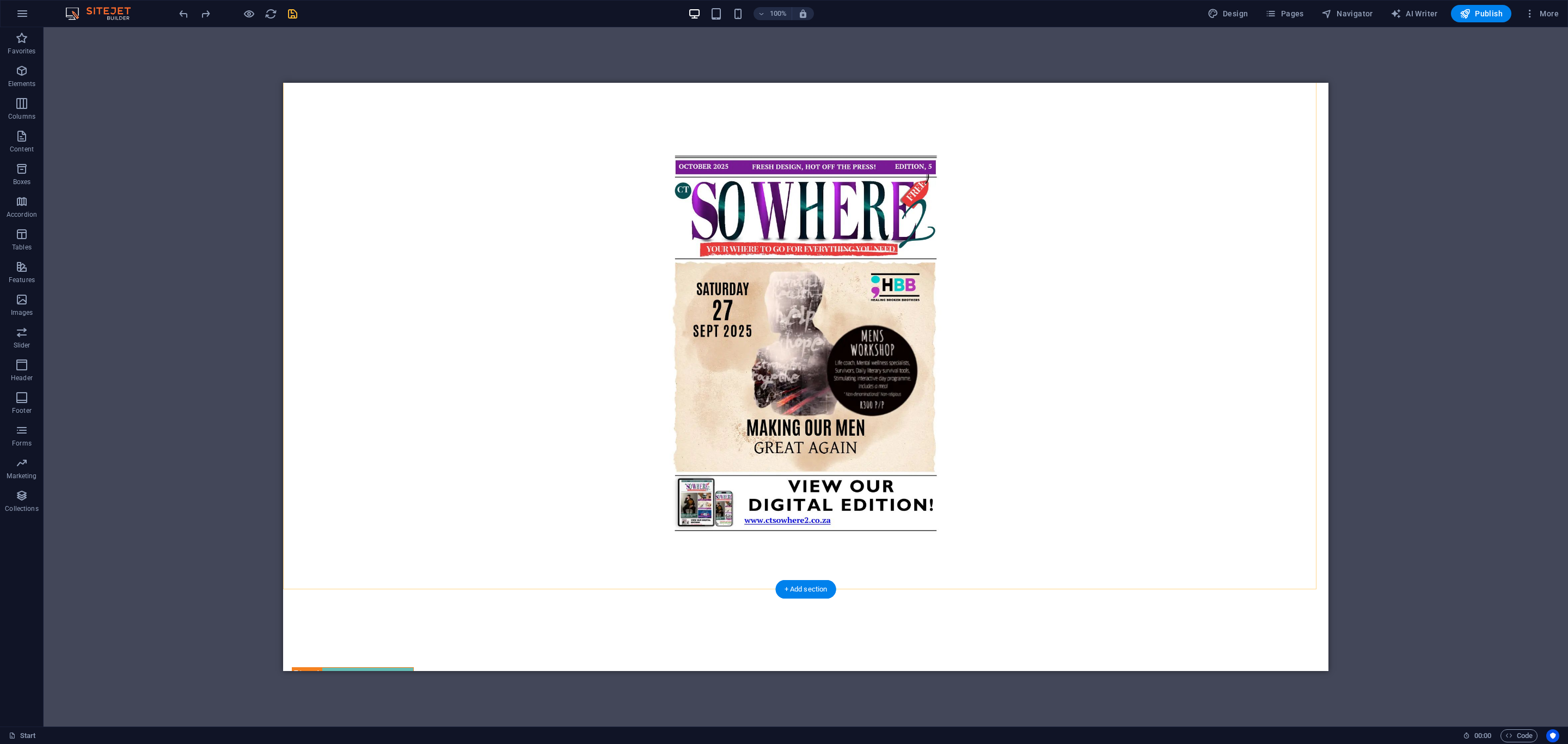
scroll to position [837, 0]
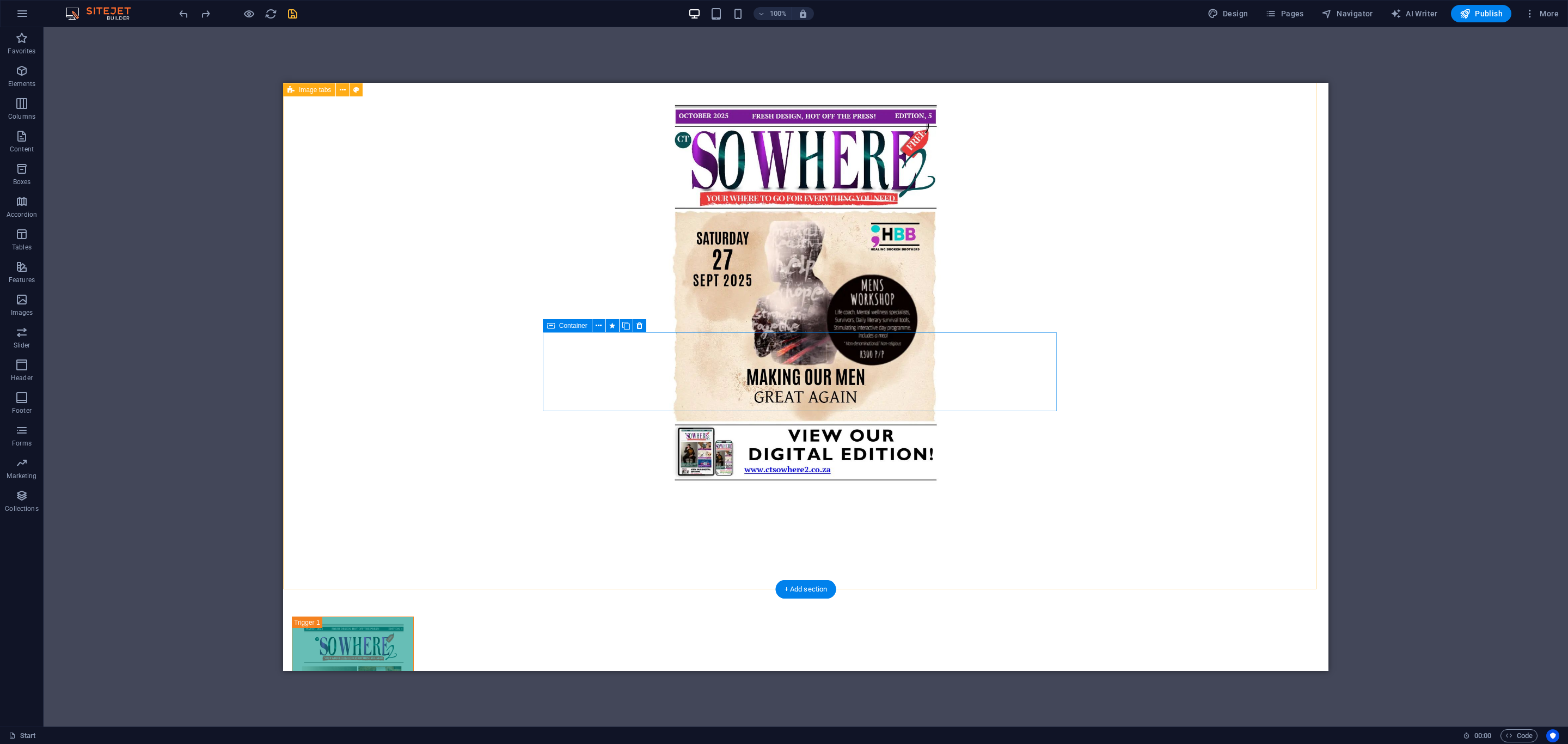
click at [23, 82] on p "Elements" at bounding box center [22, 83] width 28 height 8
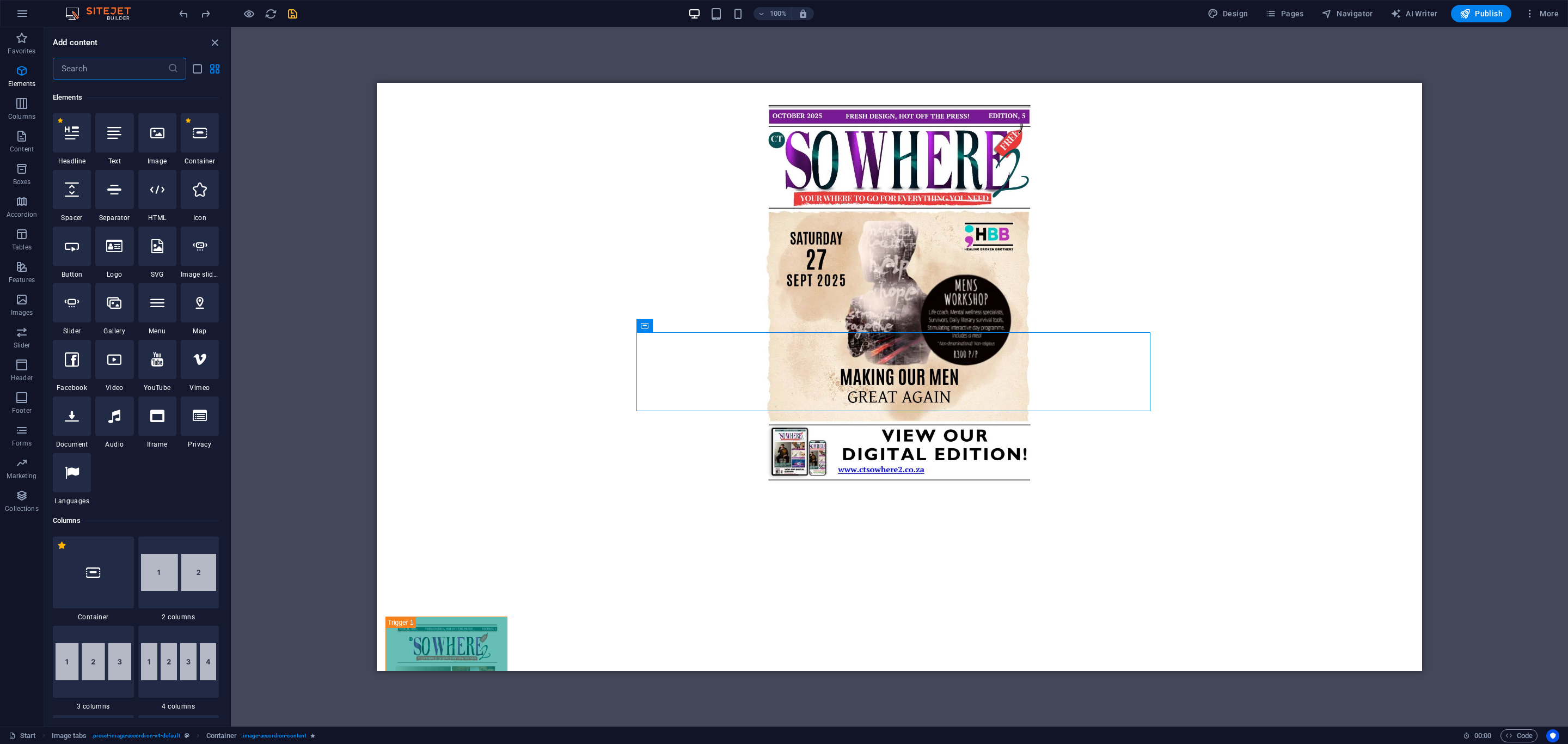
scroll to position [116, 0]
click at [149, 67] on input "text" at bounding box center [111, 69] width 115 height 22
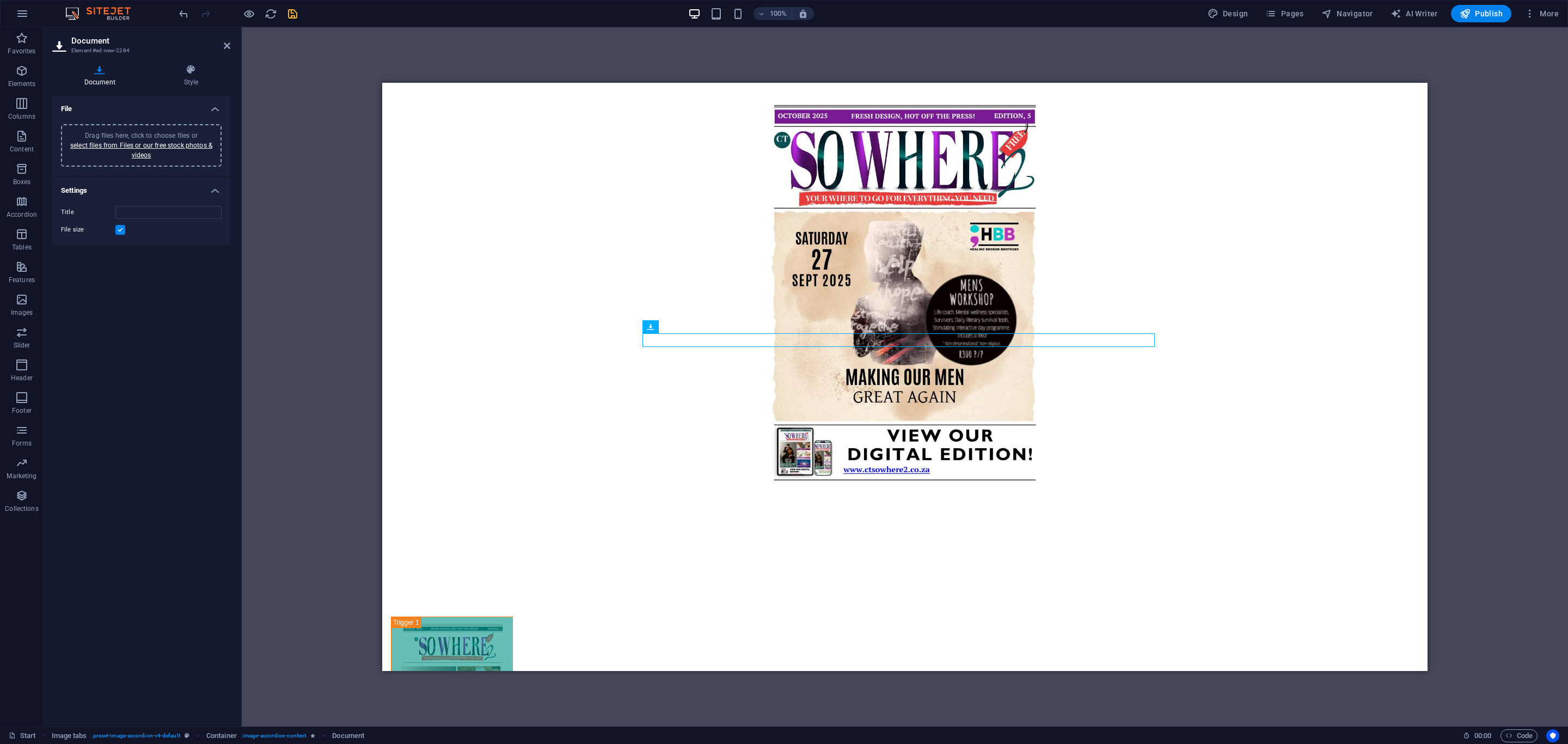
click at [102, 131] on div "Drag files here, click to choose files or select files from Files or our free s…" at bounding box center [141, 145] width 147 height 29
click at [131, 212] on input "Title" at bounding box center [169, 212] width 106 height 13
type input "CT SO WHERE2 - EDITION 2"
click at [288, 12] on icon "save" at bounding box center [292, 14] width 12 height 12
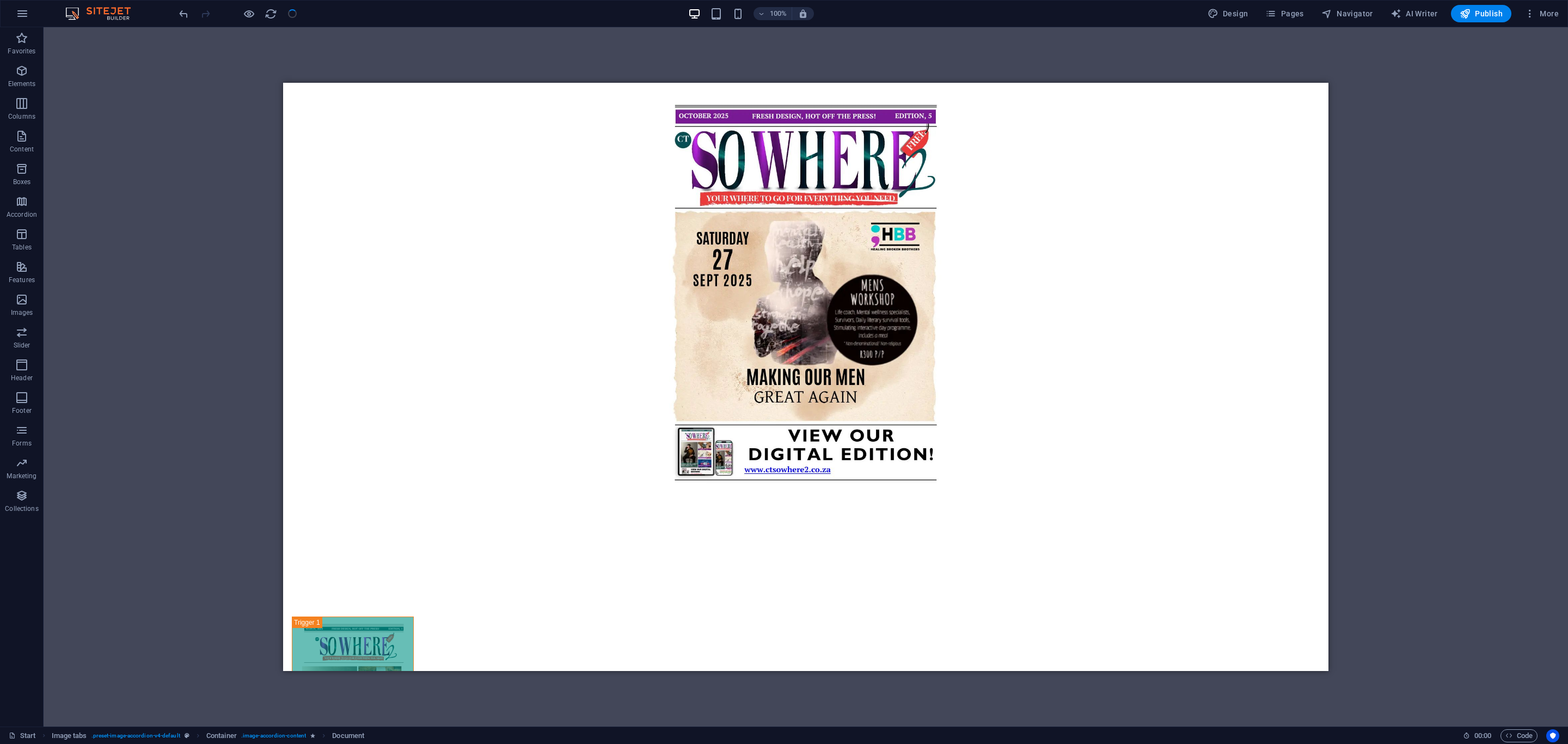
checkbox input "false"
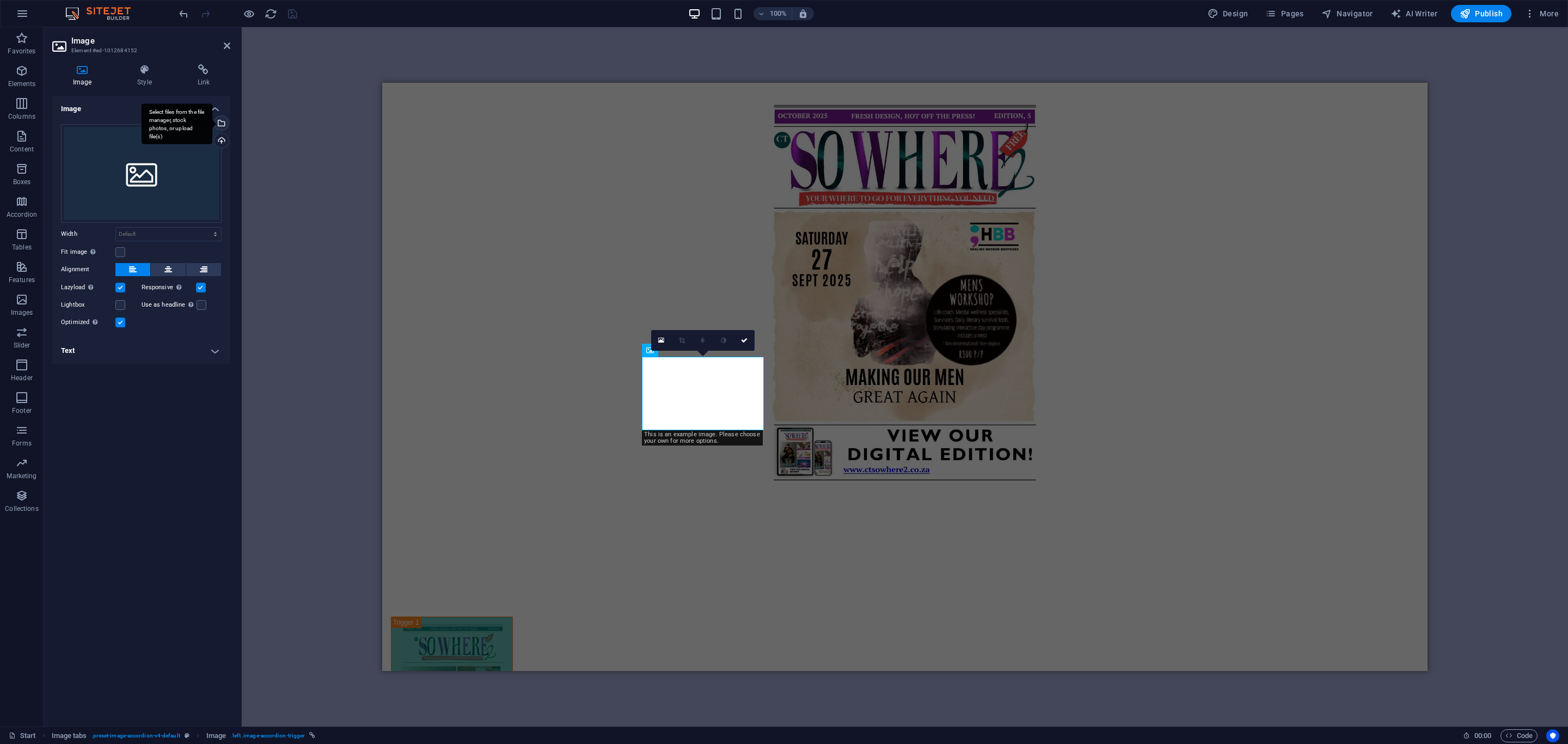
click at [220, 122] on div "Select files from the file manager, stock photos, or upload file(s)" at bounding box center [220, 124] width 16 height 16
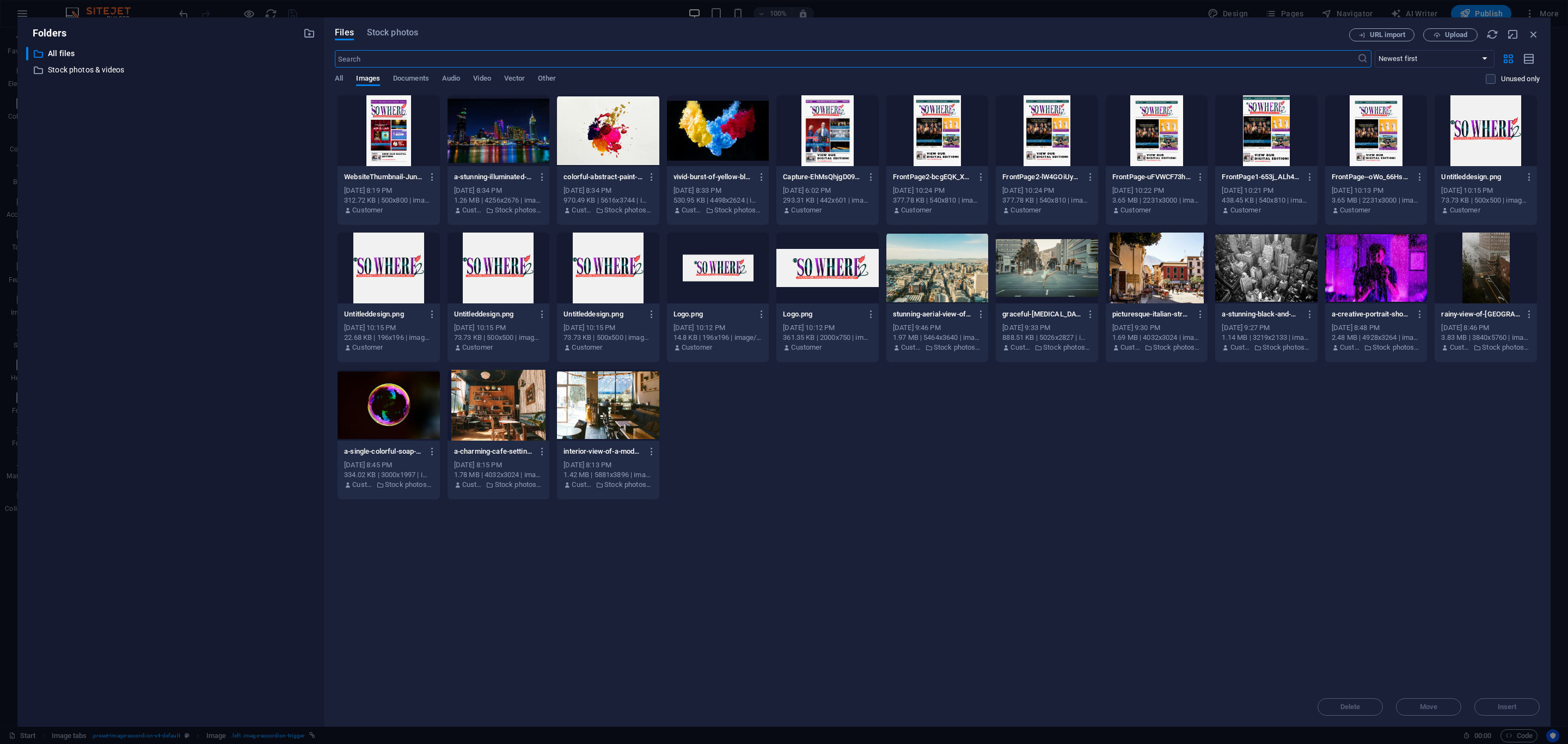
click at [817, 147] on div at bounding box center [828, 130] width 102 height 71
click at [817, 147] on div "1" at bounding box center [828, 130] width 102 height 71
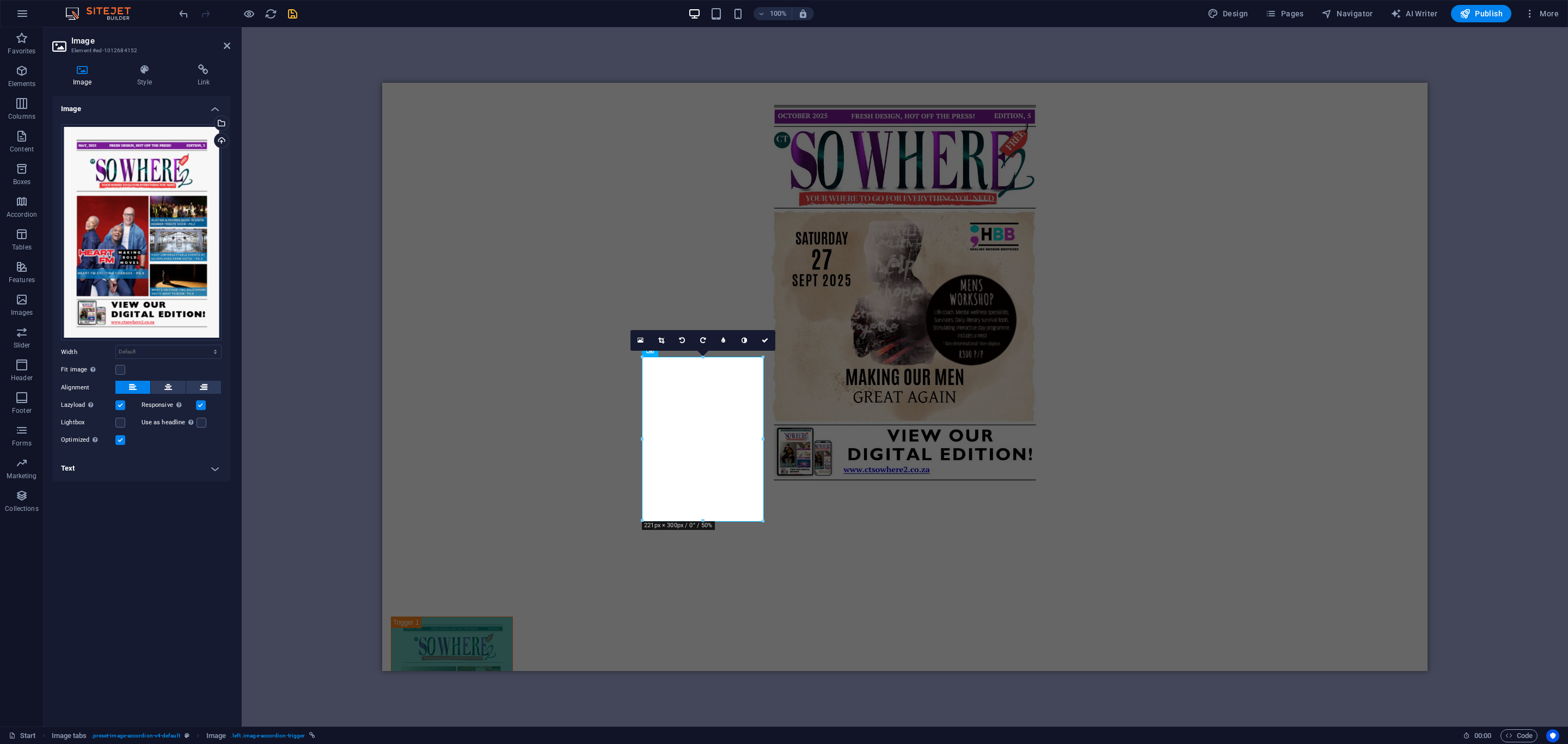
click at [175, 471] on h4 "Text" at bounding box center [141, 468] width 178 height 26
click at [139, 553] on p "Headline" at bounding box center [142, 551] width 149 height 10
click at [126, 523] on icon "button" at bounding box center [125, 522] width 4 height 5
click at [762, 342] on icon at bounding box center [765, 340] width 6 height 6
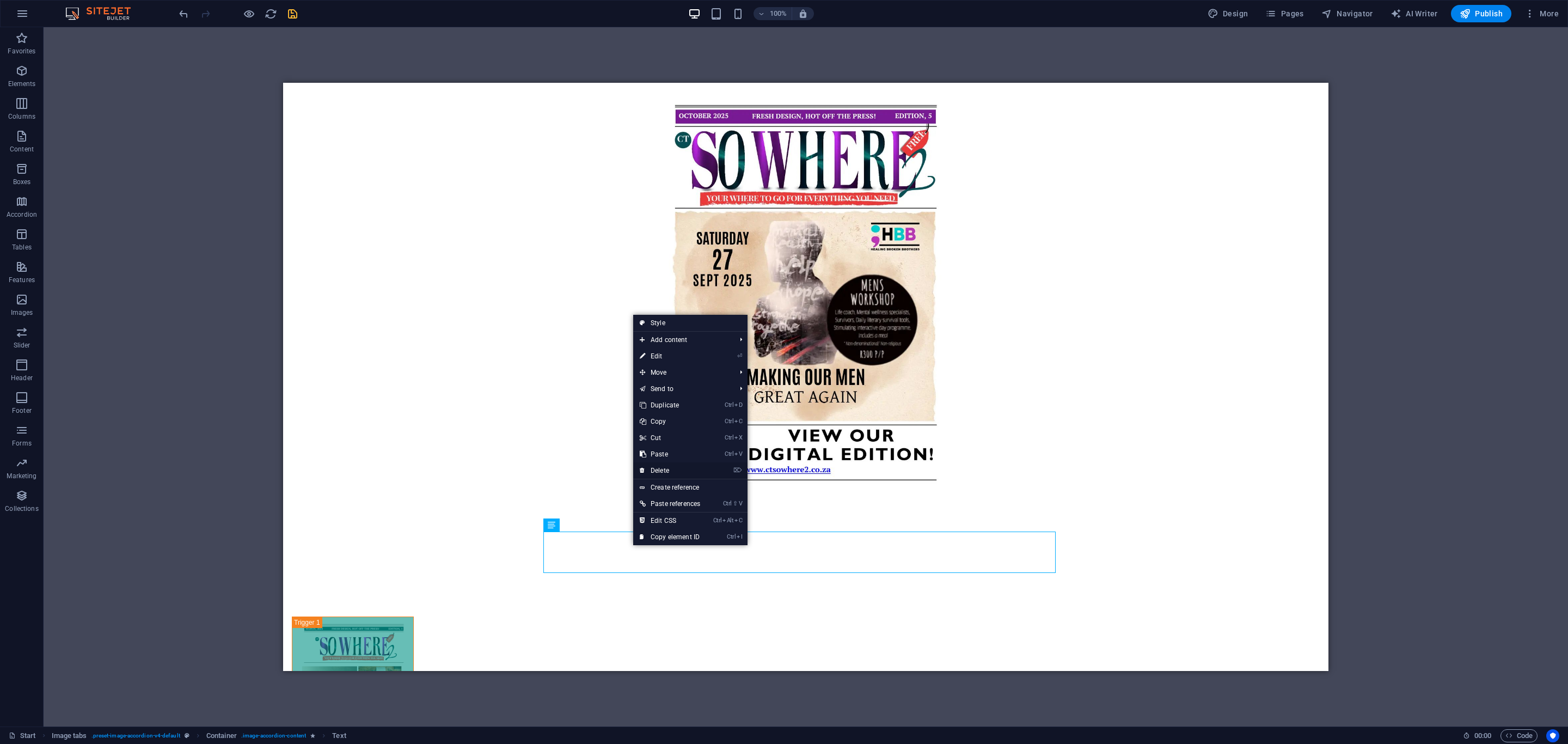
click at [663, 471] on link "⌦ Delete" at bounding box center [670, 470] width 74 height 16
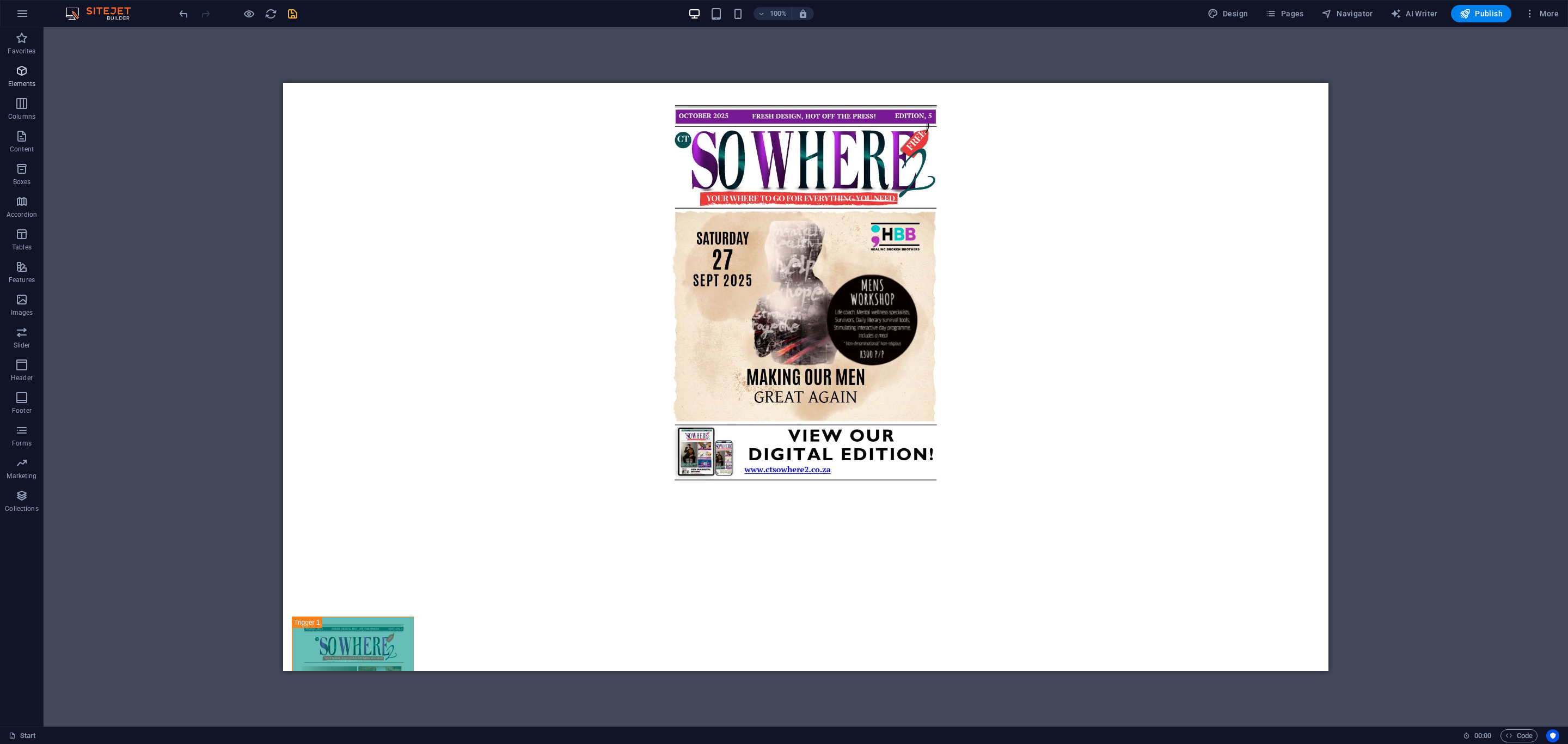
click at [22, 81] on p "Elements" at bounding box center [22, 83] width 28 height 8
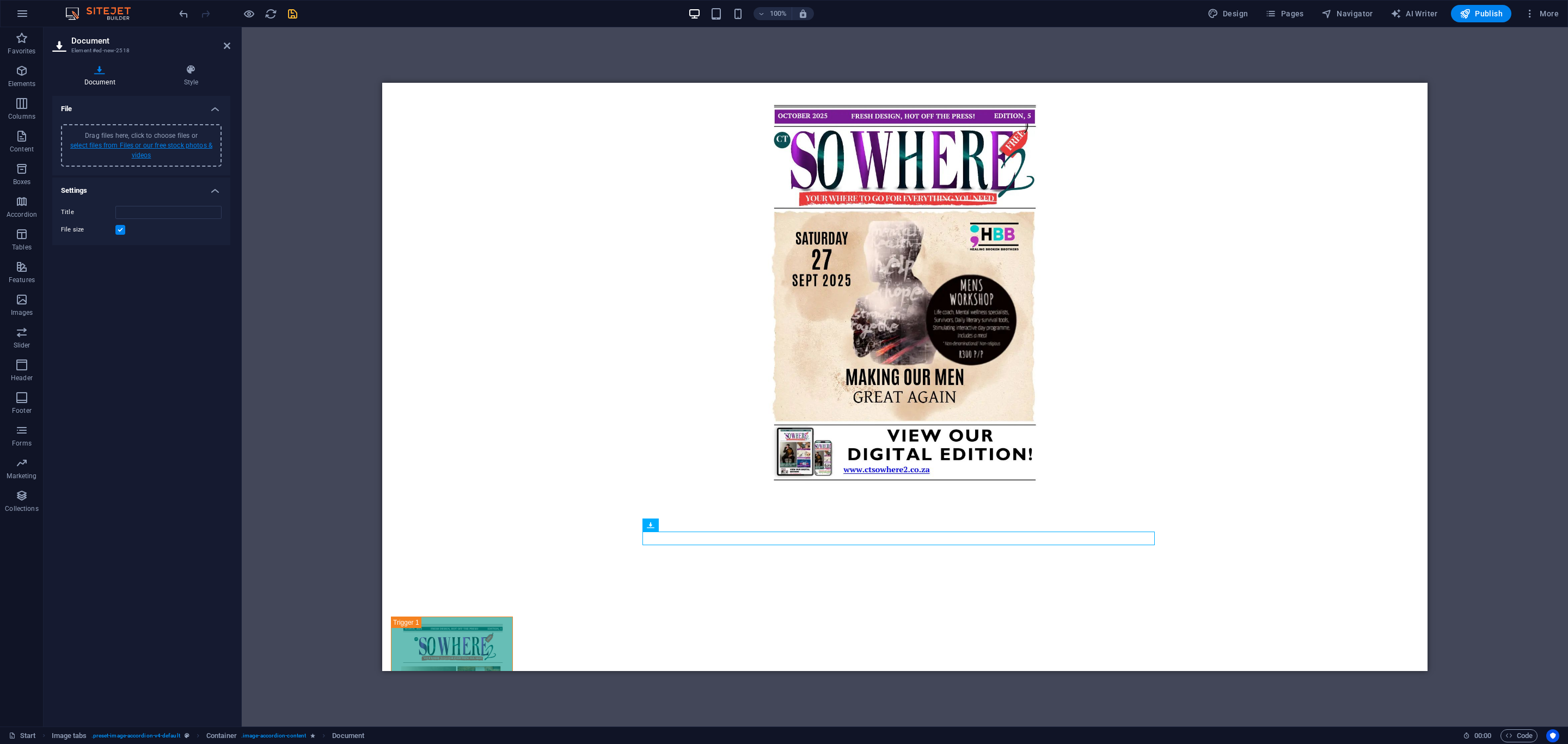
click at [144, 147] on link "select files from Files or our free stock photos & videos" at bounding box center [142, 150] width 142 height 17
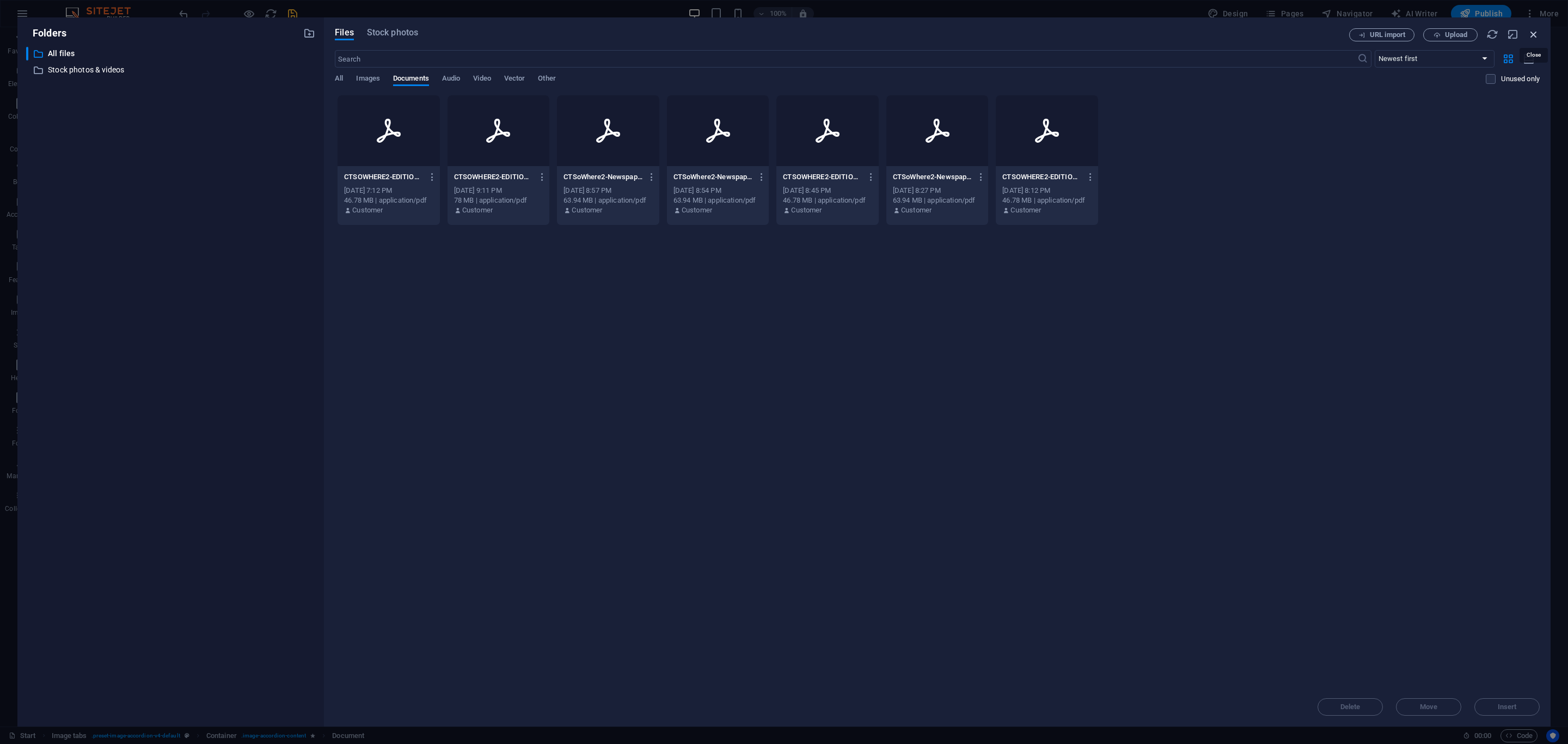
click at [1533, 36] on icon "button" at bounding box center [1534, 34] width 12 height 12
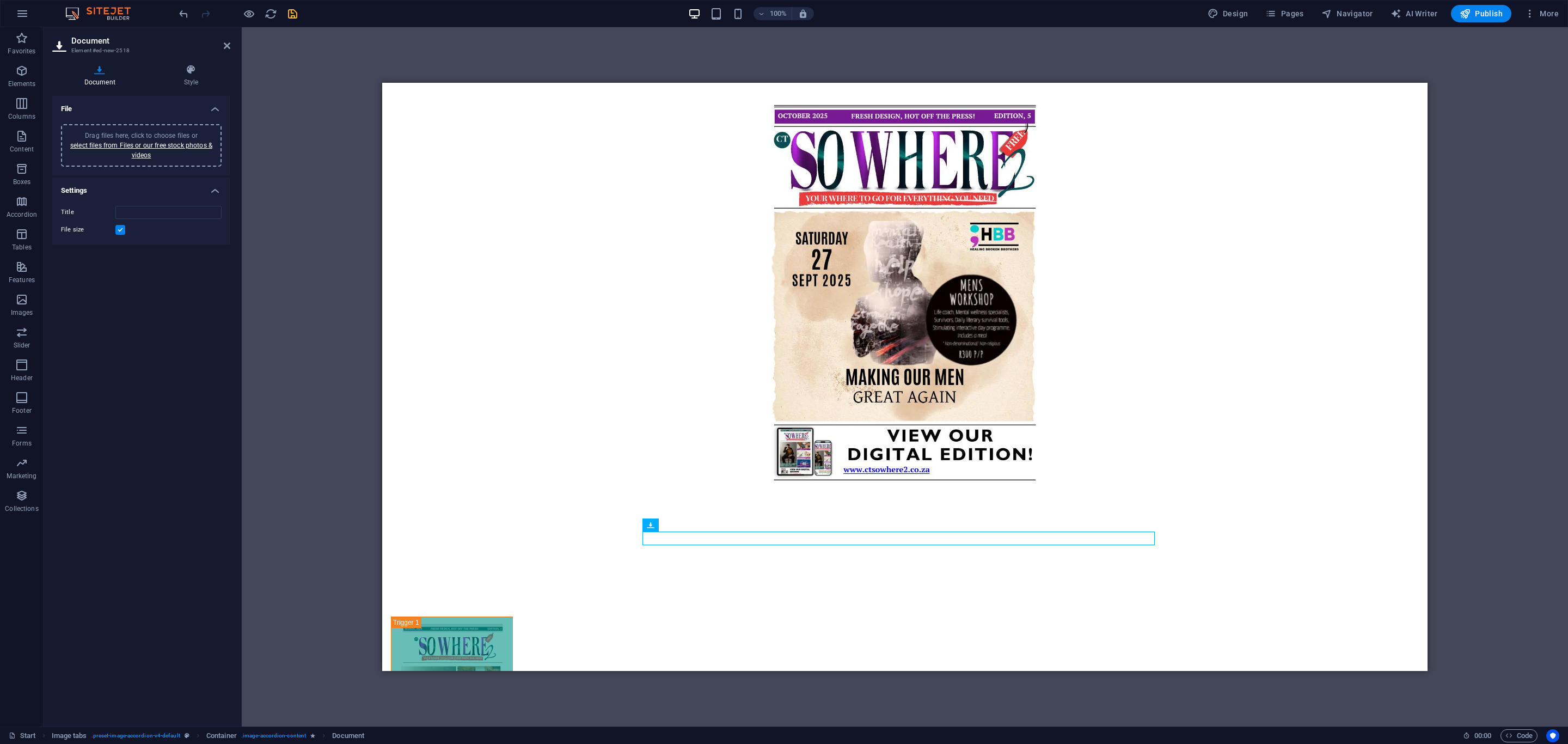
click at [153, 132] on span "Drag files here, click to choose files or select files from Files or our free s…" at bounding box center [142, 146] width 142 height 27
click at [149, 208] on input "Title" at bounding box center [169, 212] width 106 height 13
type input "CT SO WHERE2 - EDITION 3"
click at [294, 12] on icon "save" at bounding box center [292, 14] width 12 height 12
checkbox input "false"
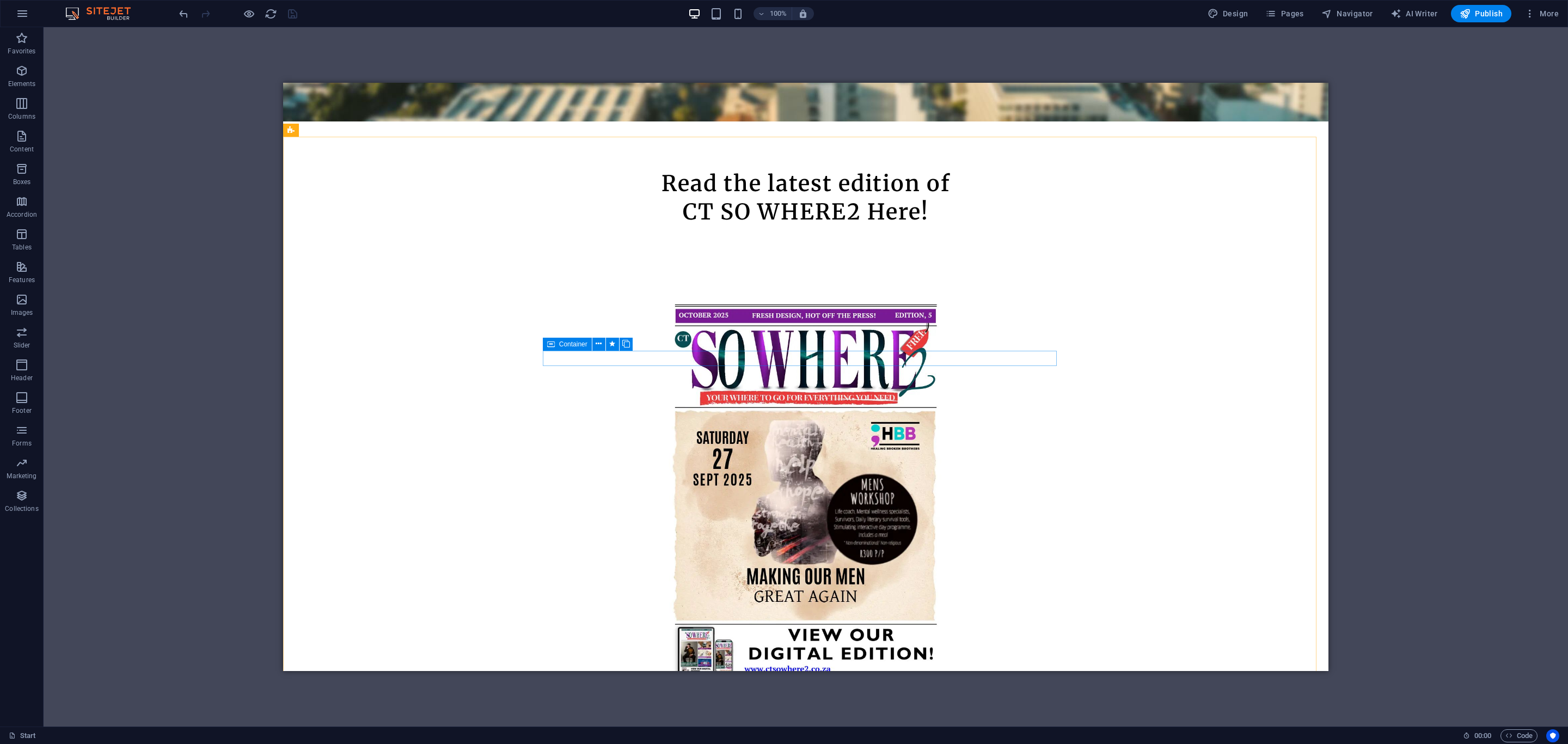
scroll to position [592, 0]
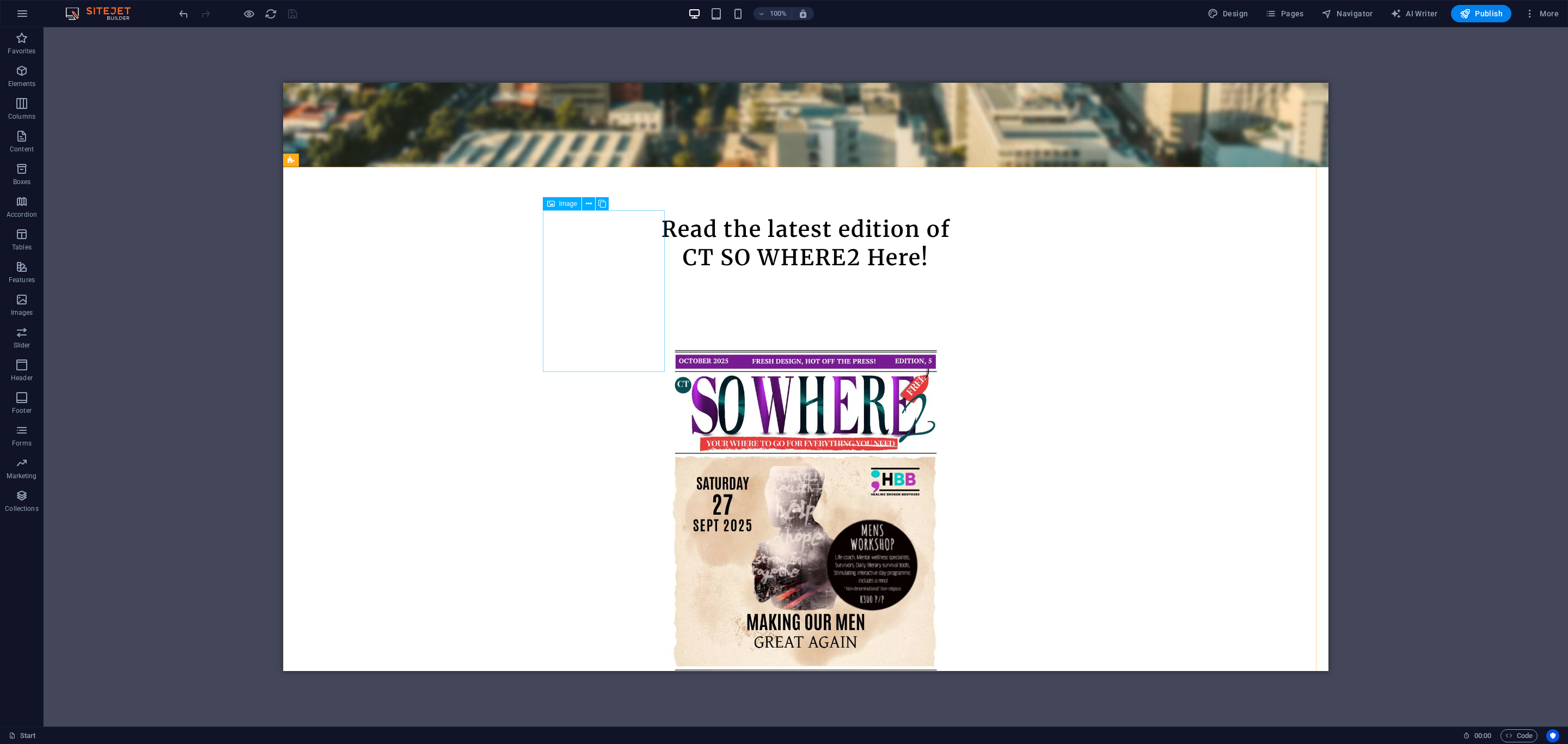
click at [544, 200] on div "Image" at bounding box center [563, 204] width 39 height 13
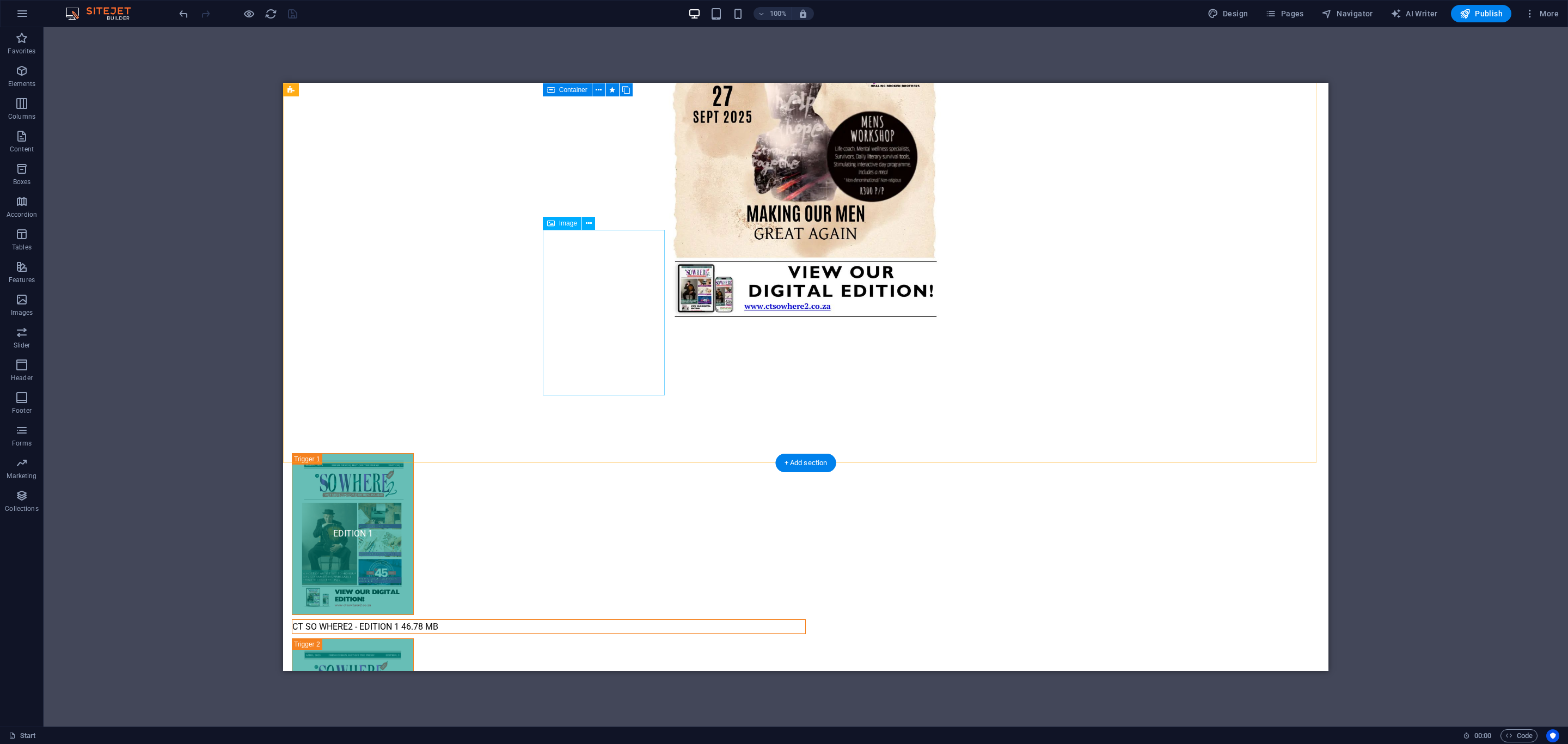
scroll to position [837, 0]
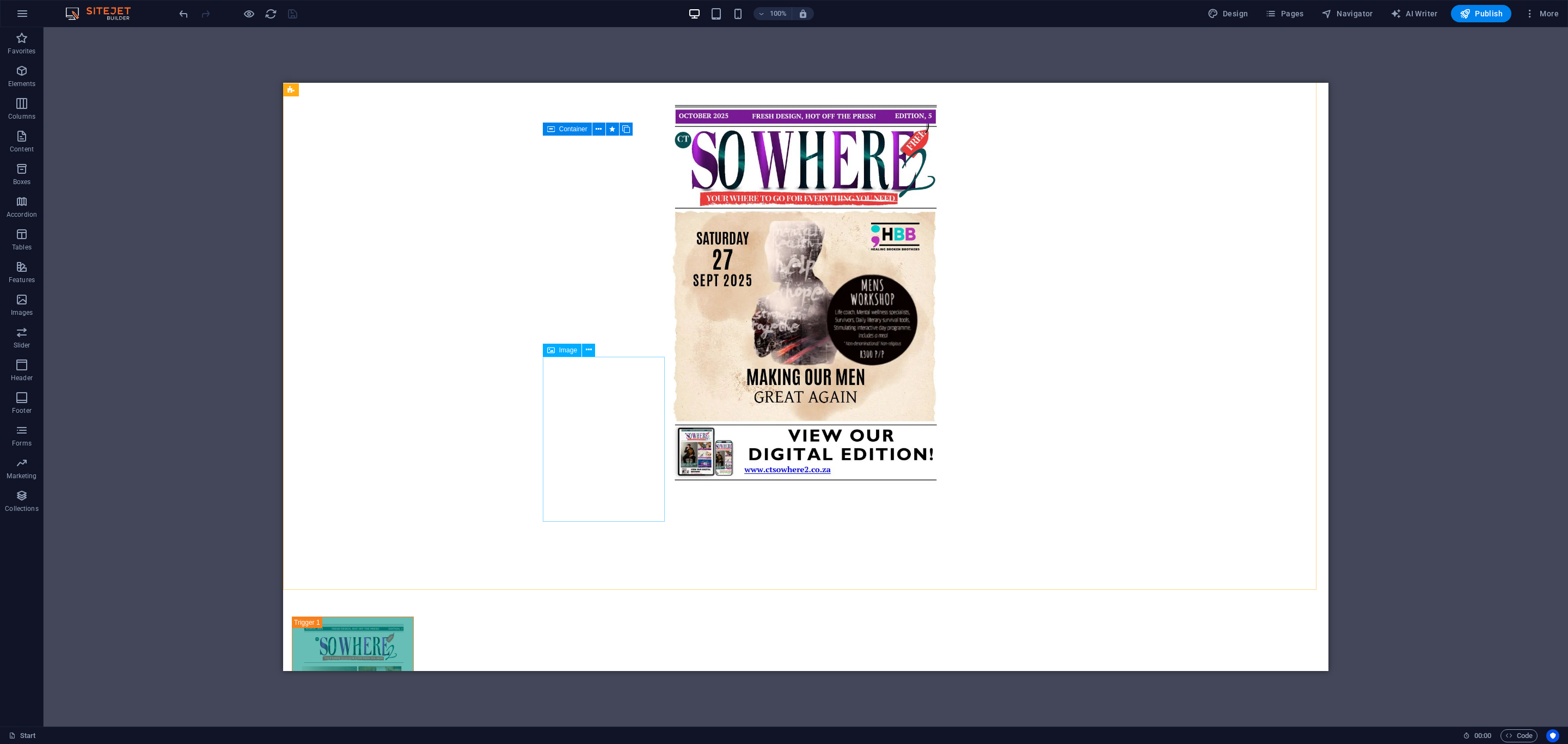
click at [547, 345] on icon at bounding box center [551, 350] width 8 height 13
click at [588, 345] on icon at bounding box center [588, 350] width 6 height 12
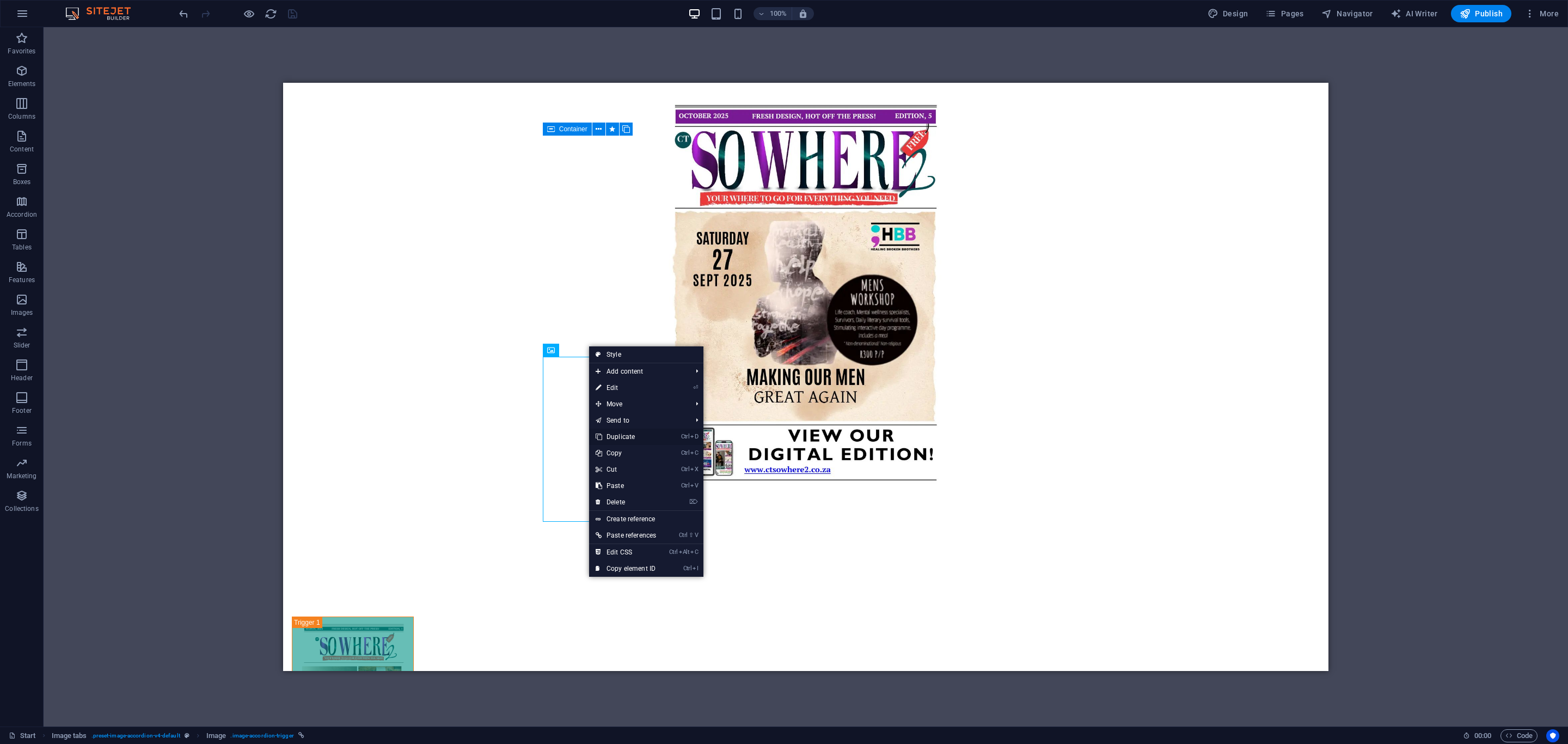
click at [621, 433] on link "Ctrl D Duplicate" at bounding box center [626, 437] width 74 height 16
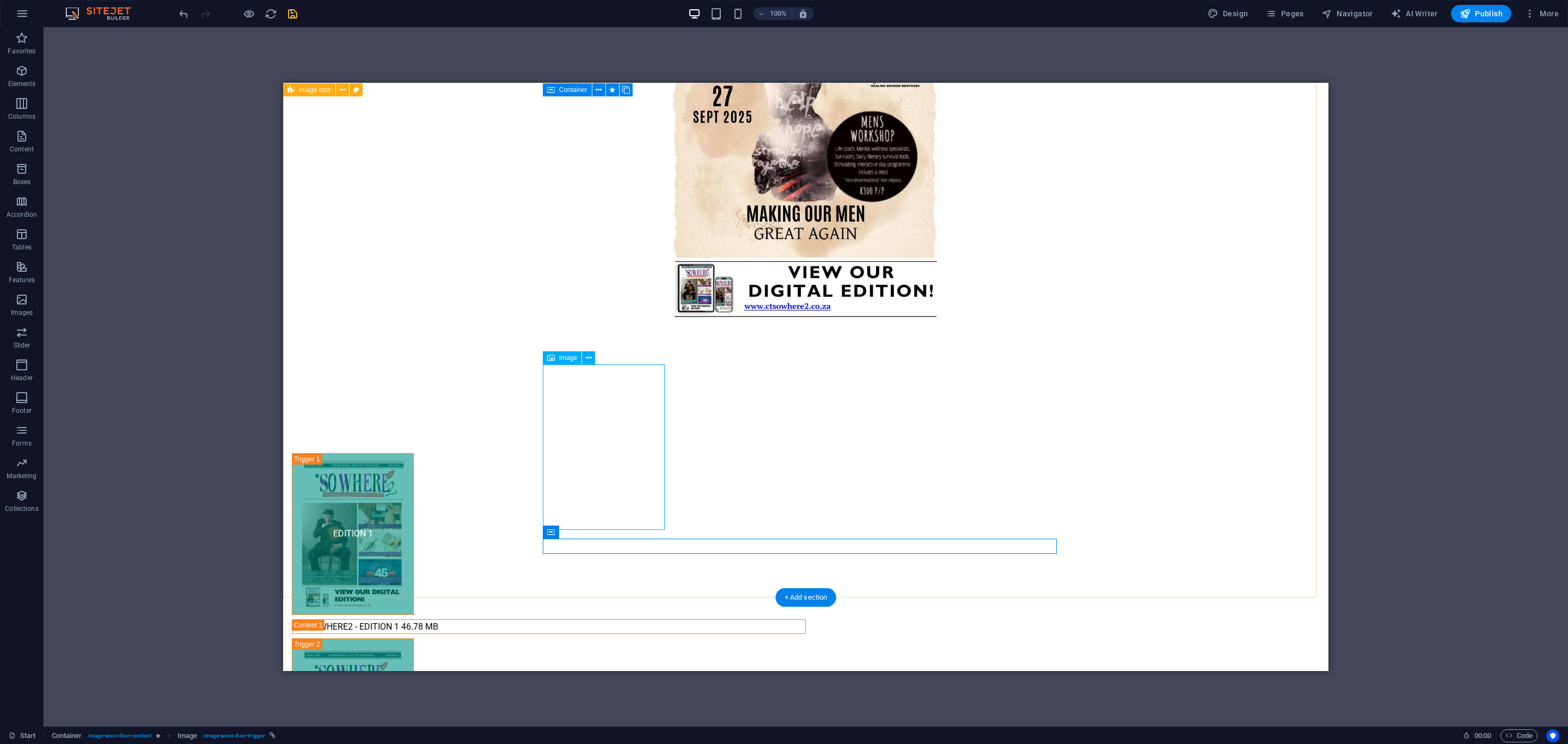
scroll to position [1082, 0]
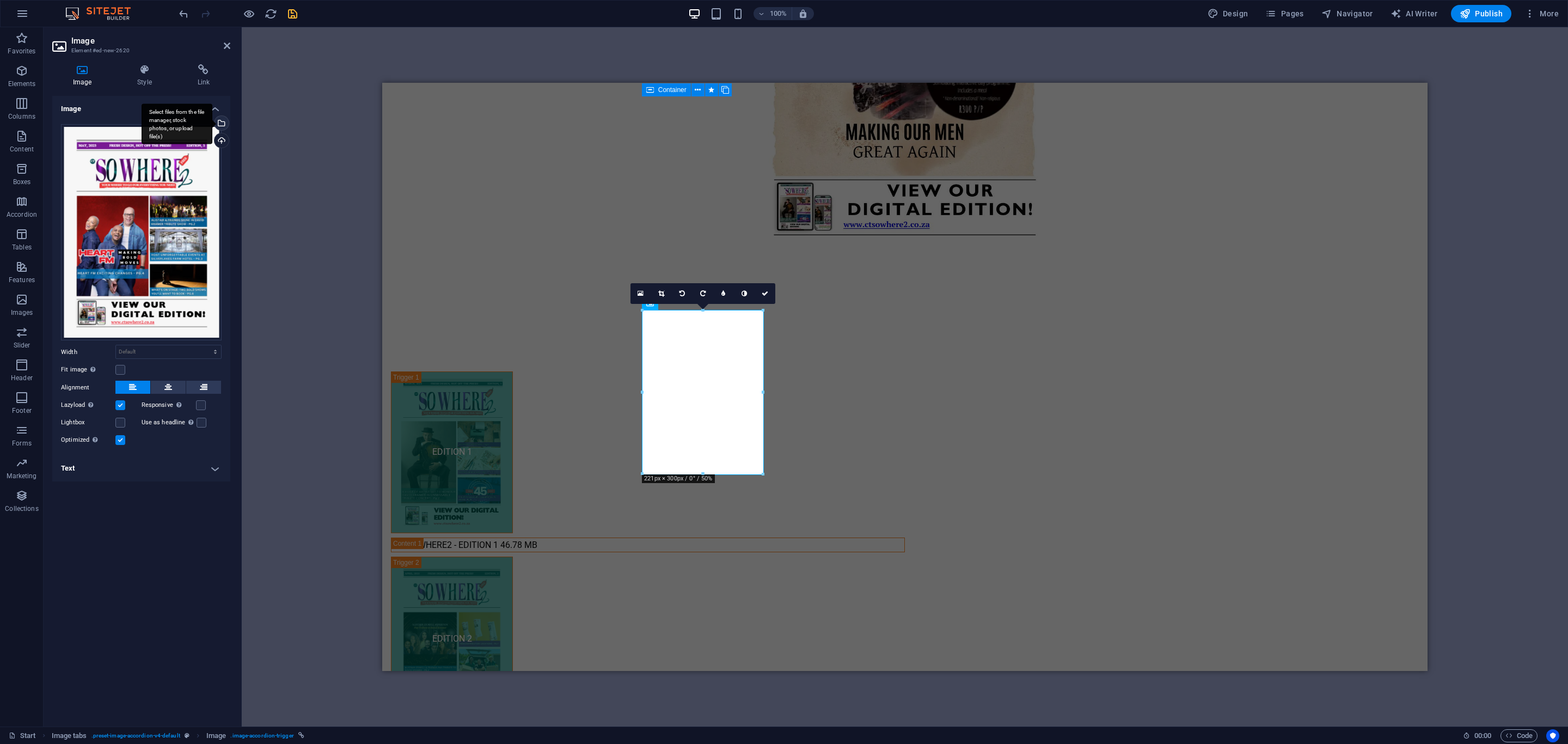
click at [220, 122] on div "Select files from the file manager, stock photos, or upload file(s)" at bounding box center [220, 124] width 16 height 16
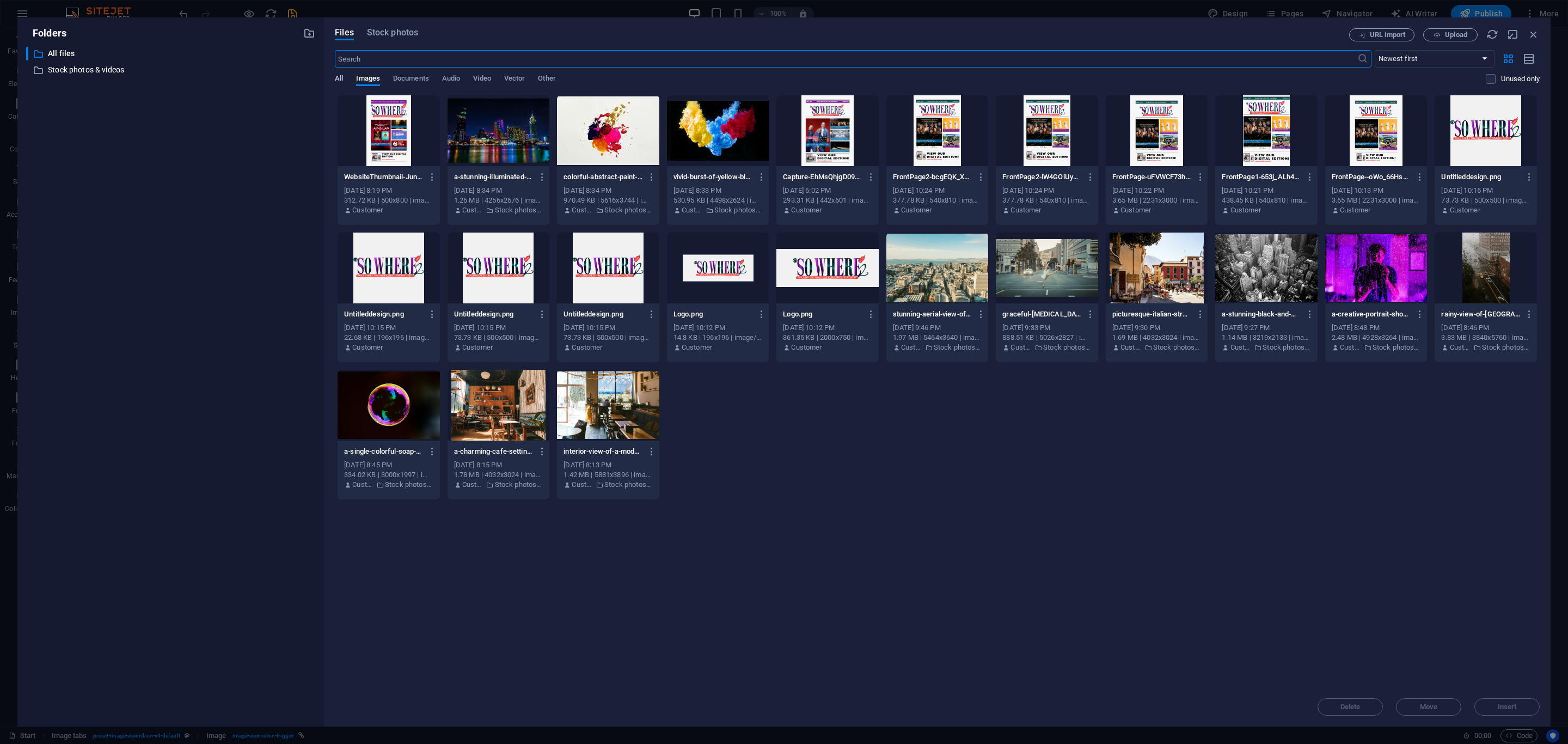
click at [341, 75] on span "All" at bounding box center [339, 80] width 8 height 16
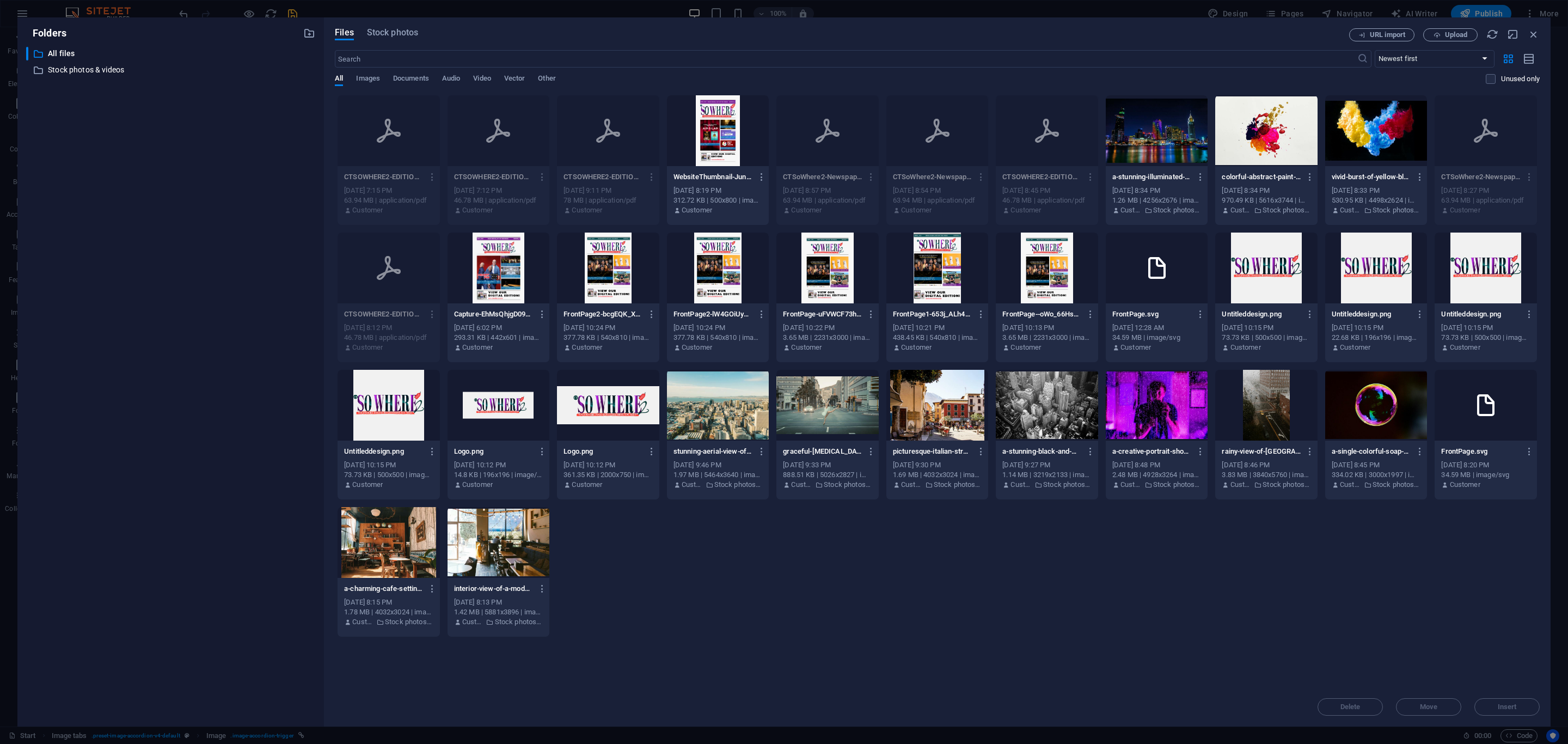
click at [705, 137] on div at bounding box center [718, 130] width 102 height 71
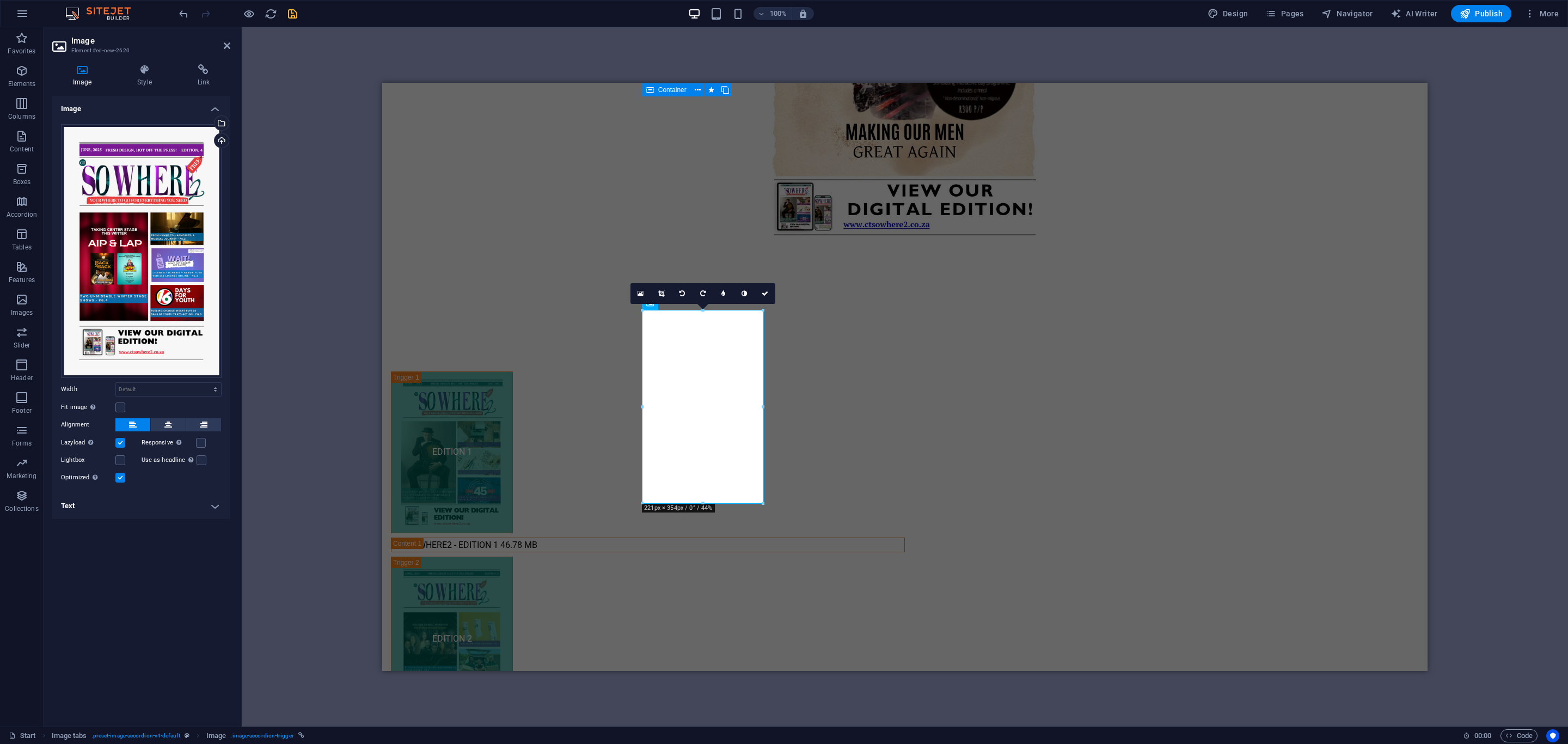
click at [122, 505] on h4 "Text" at bounding box center [141, 506] width 178 height 26
click at [141, 587] on strong "EDITION 3" at bounding box center [141, 589] width 27 height 6
click at [157, 588] on p "EDITION 3" at bounding box center [142, 589] width 149 height 10
drag, startPoint x: 157, startPoint y: 588, endPoint x: 126, endPoint y: 587, distance: 31.0
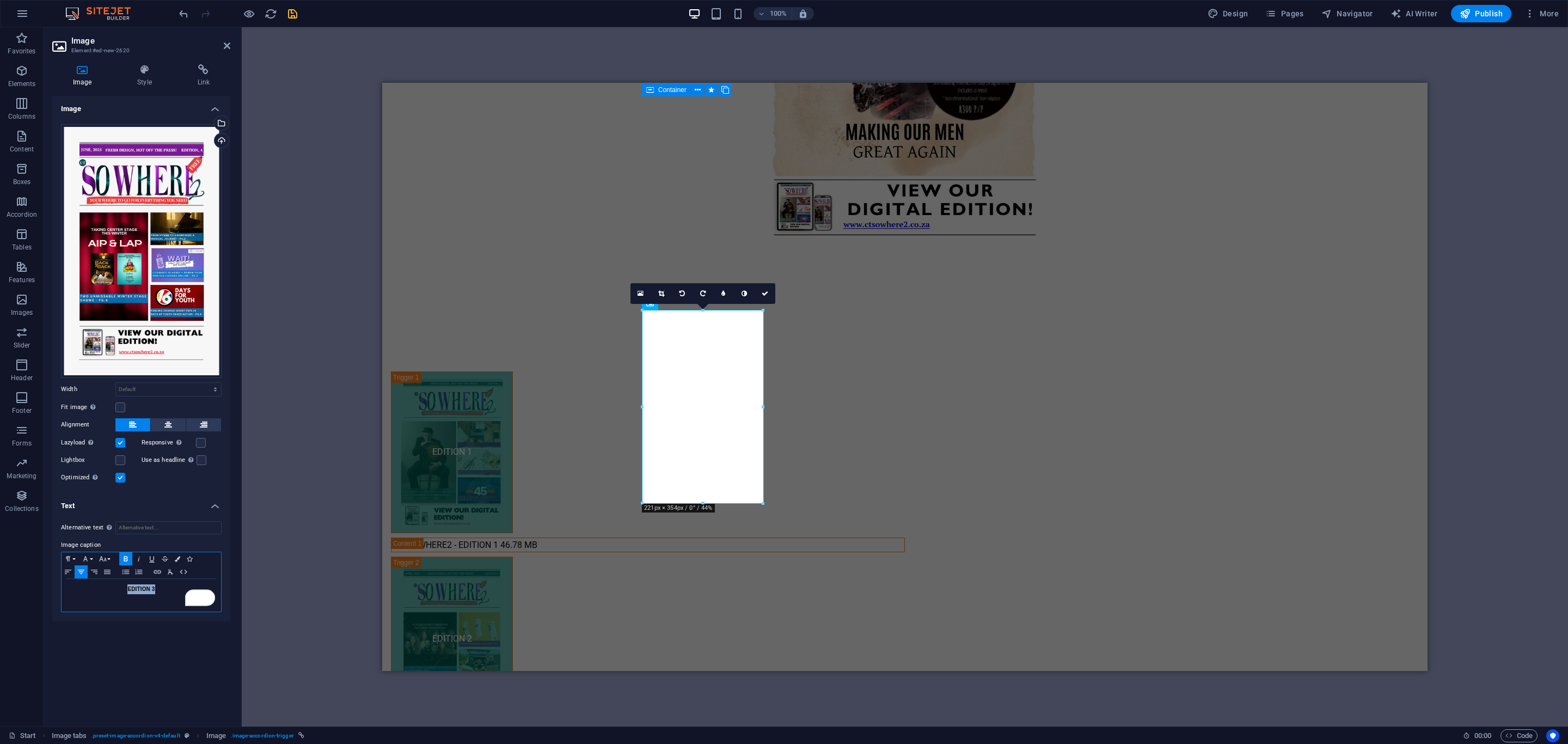
click at [126, 587] on p "EDITION 3" at bounding box center [142, 589] width 149 height 10
click at [167, 589] on p "EDITION 3" at bounding box center [142, 589] width 149 height 10
click at [153, 589] on strong "EDITION 3" at bounding box center [141, 589] width 27 height 6
click at [768, 298] on link at bounding box center [765, 294] width 21 height 21
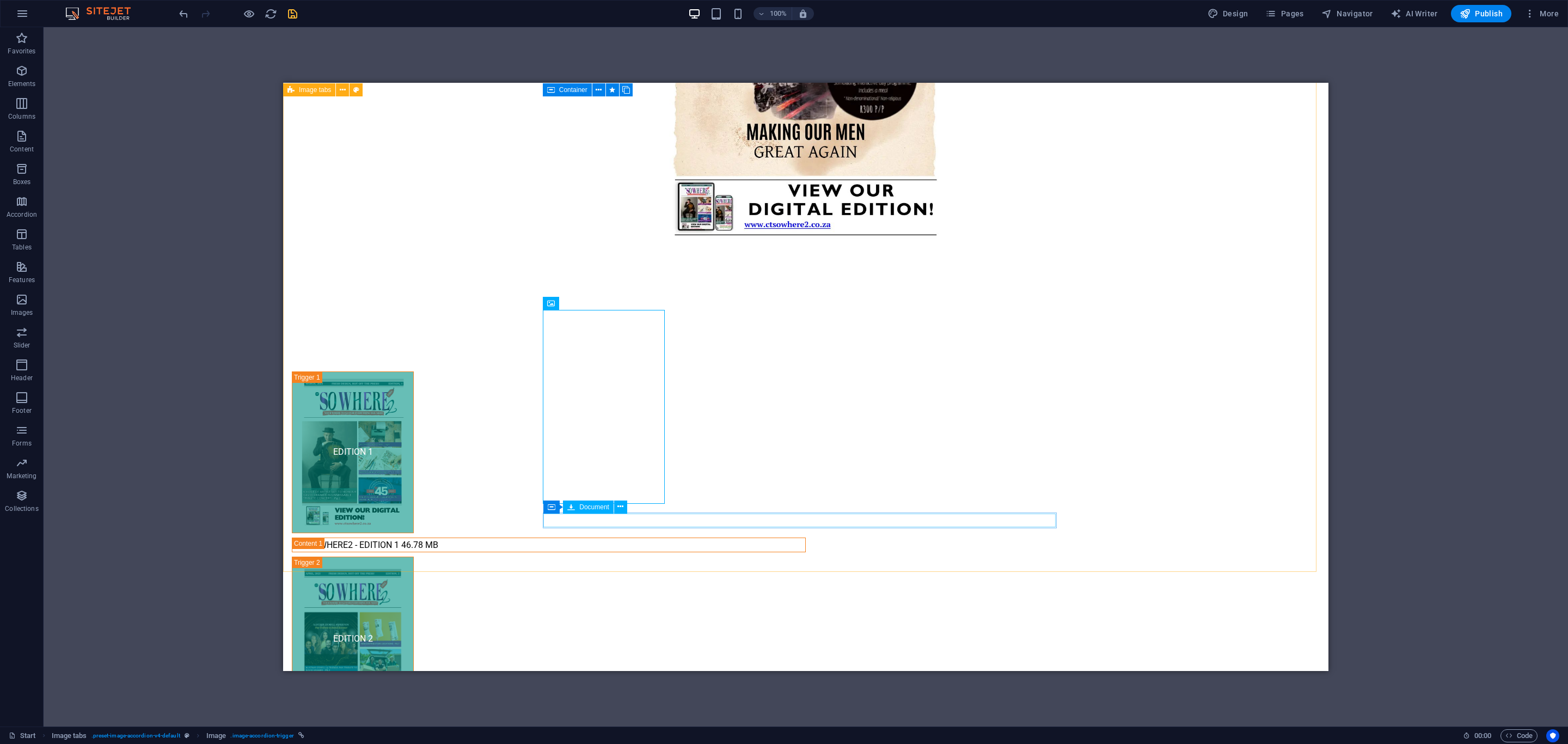
click at [590, 509] on span "Document" at bounding box center [594, 507] width 30 height 6
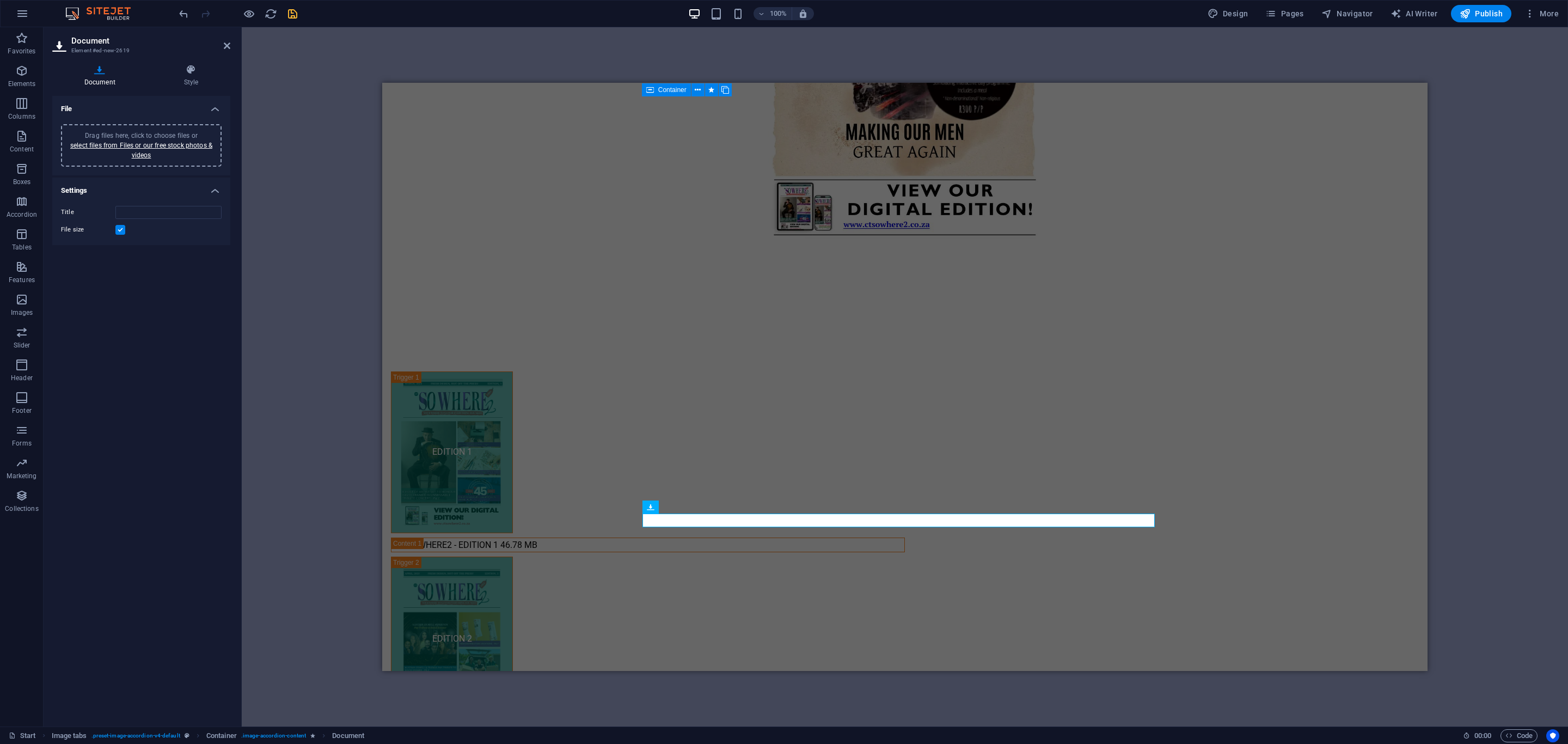
click at [138, 128] on div "Drag files here, click to choose files or select files from Files or our free s…" at bounding box center [141, 146] width 160 height 43
click at [144, 212] on input "Title" at bounding box center [169, 212] width 106 height 13
type input "CT SO WHERE2 - EDITION 4"
click at [292, 13] on icon "save" at bounding box center [292, 14] width 12 height 12
checkbox input "false"
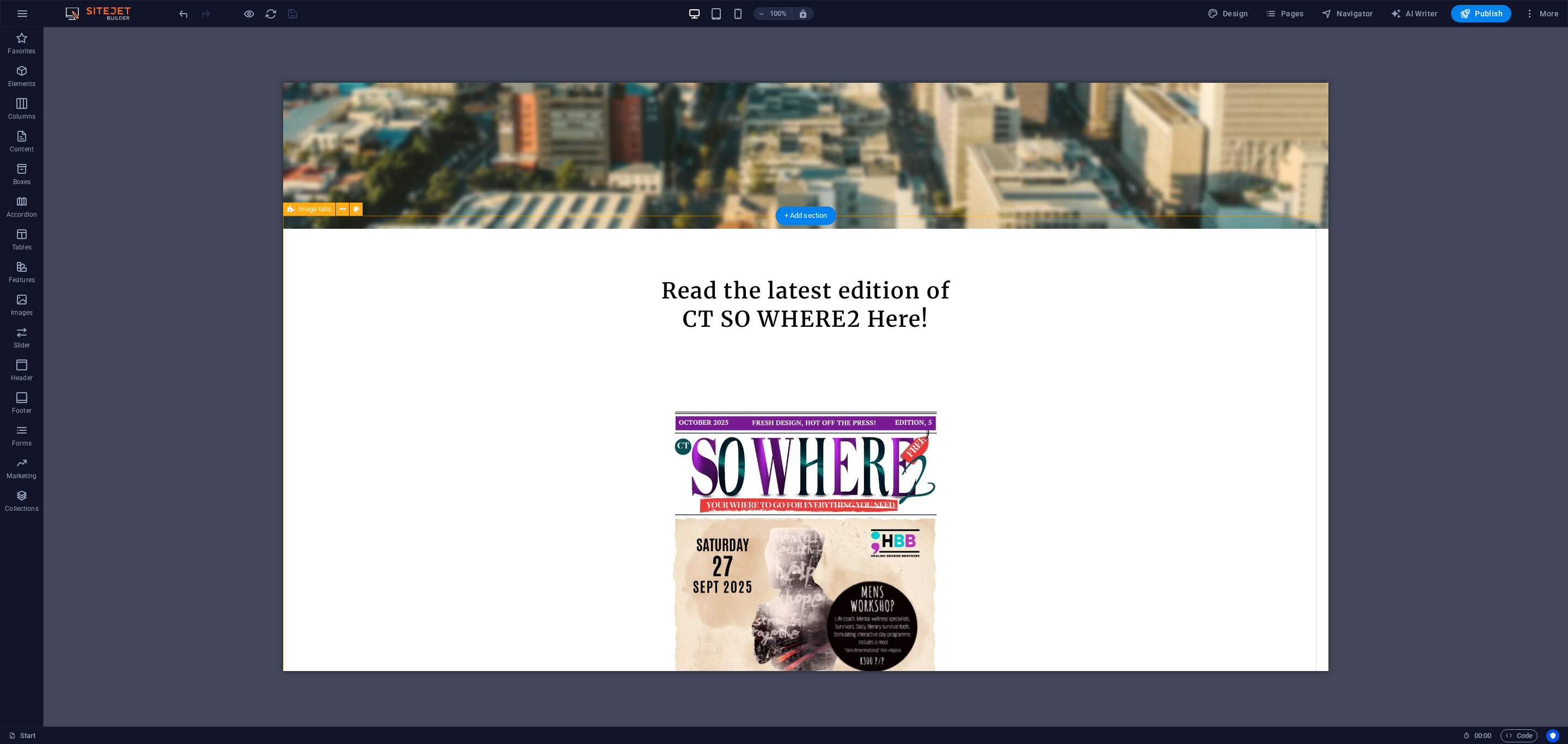
scroll to position [490, 0]
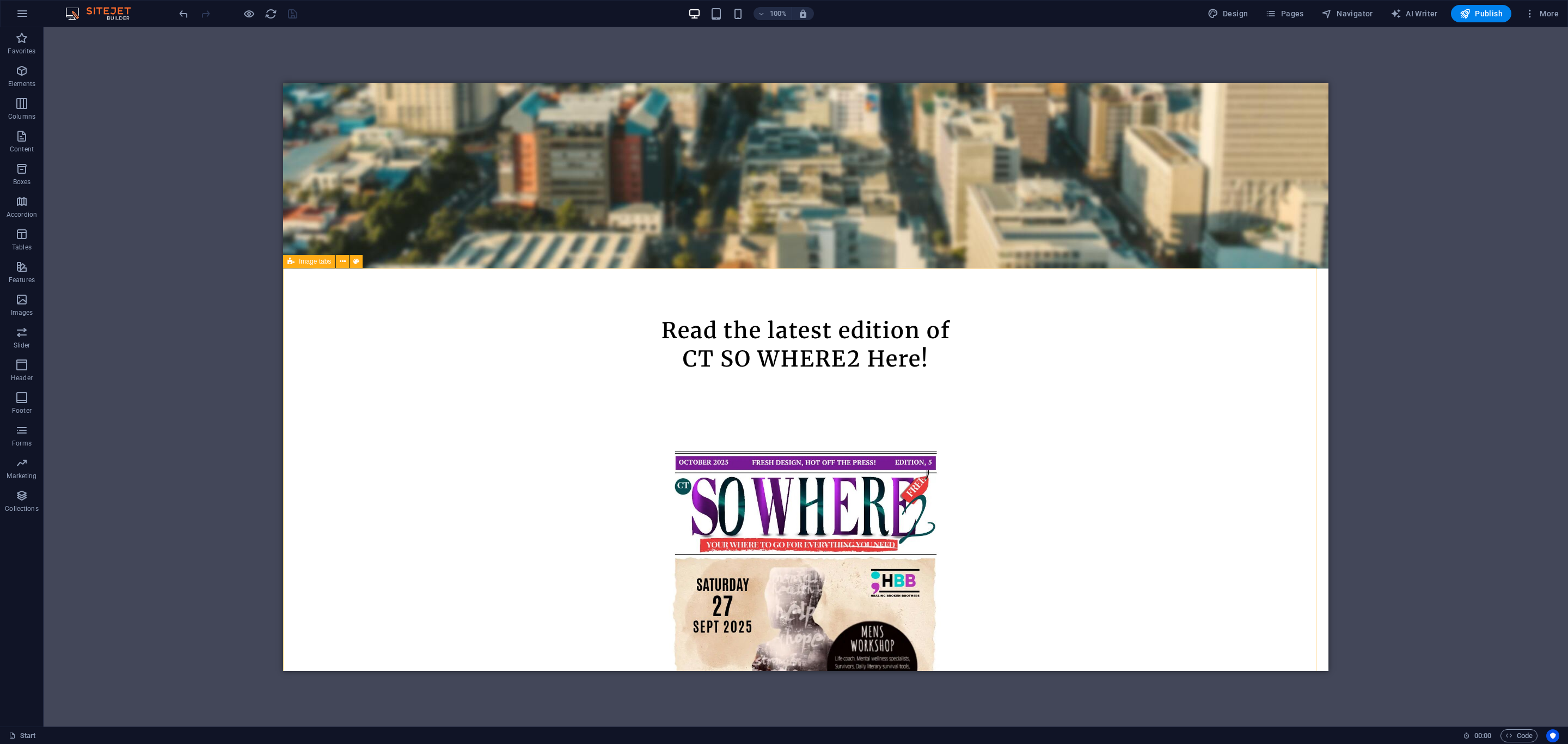
click at [296, 261] on div "Image tabs" at bounding box center [309, 261] width 52 height 13
click at [340, 265] on icon at bounding box center [342, 262] width 6 height 12
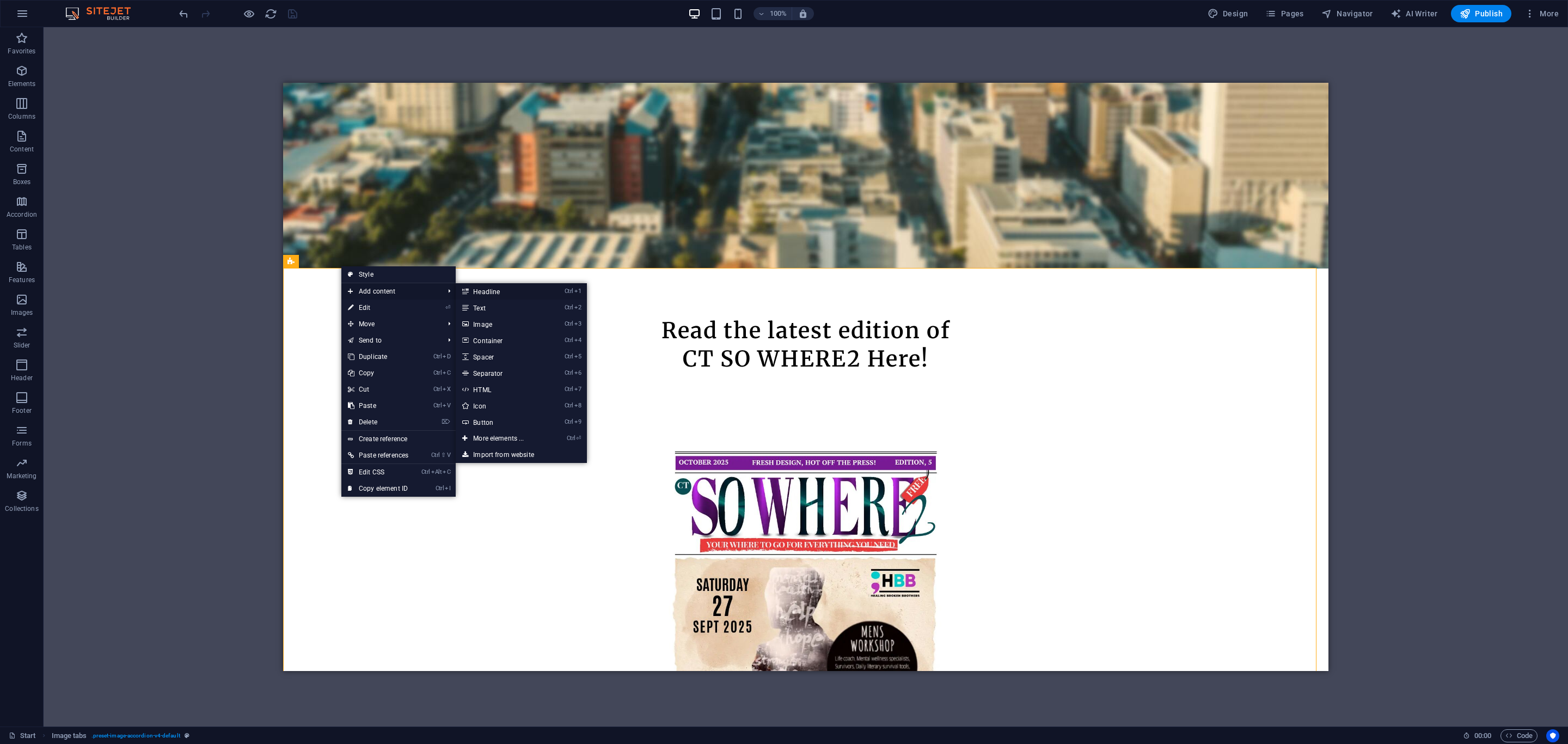
click at [467, 288] on icon at bounding box center [465, 291] width 5 height 16
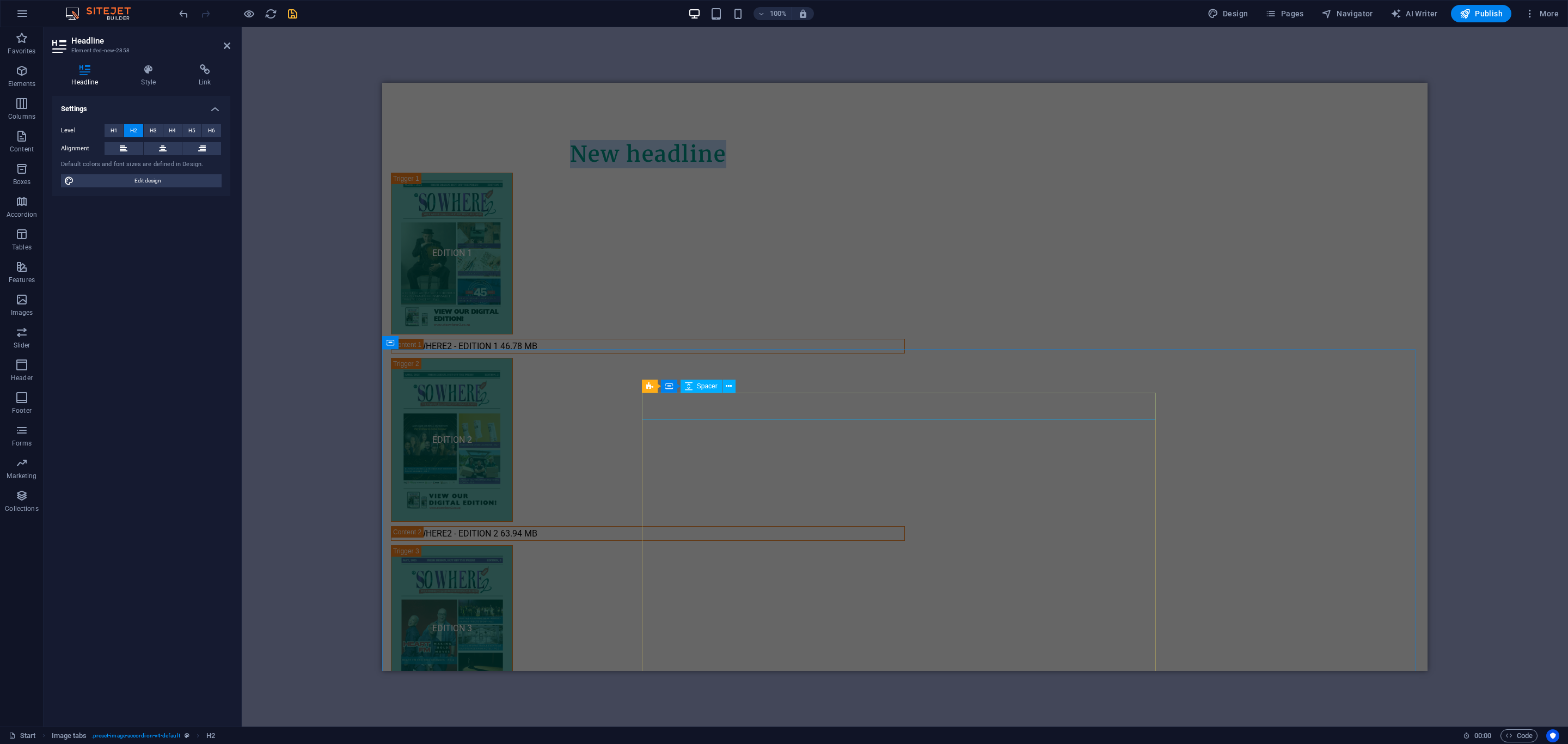
scroll to position [1335, 0]
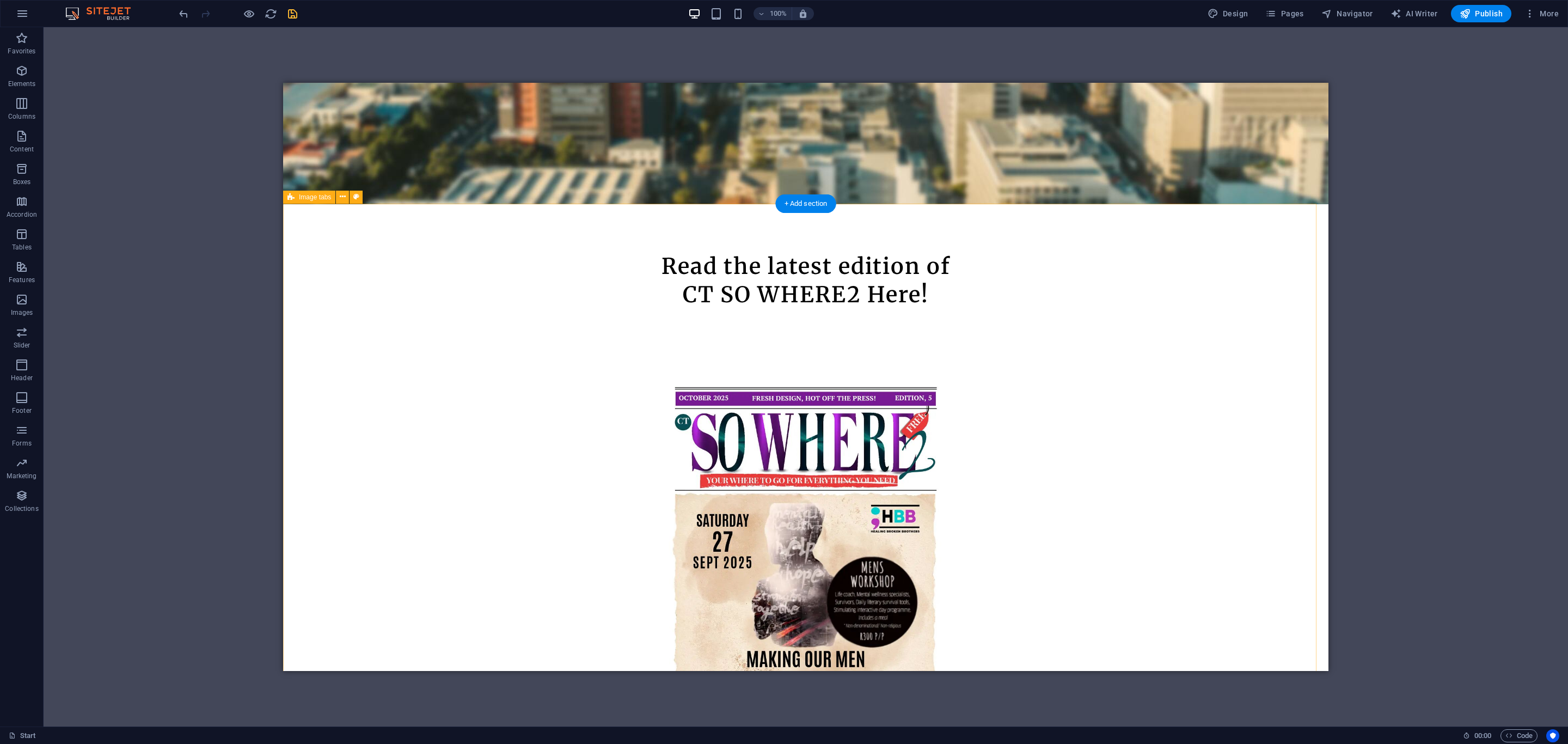
scroll to position [518, 0]
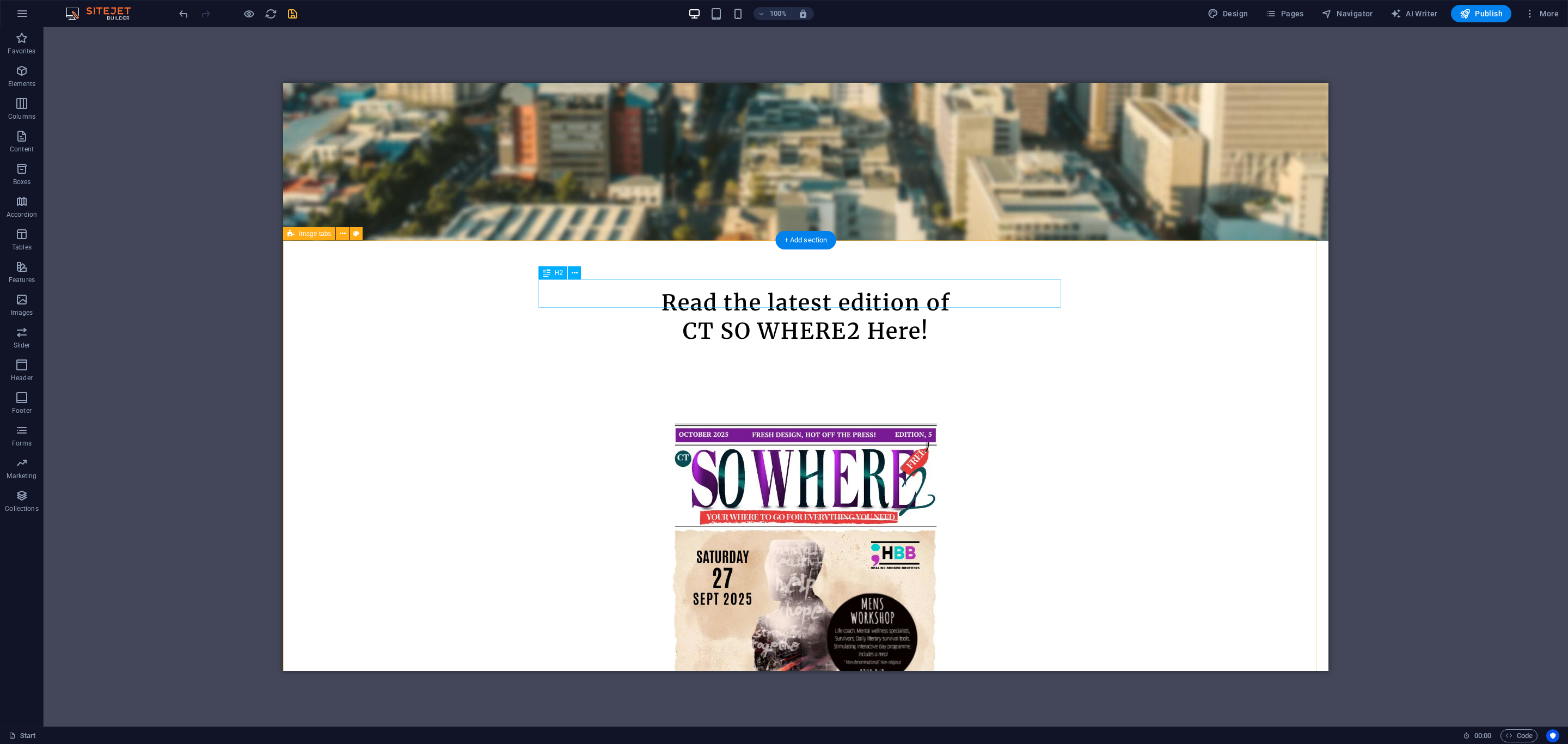
click at [577, 273] on icon at bounding box center [574, 273] width 6 height 12
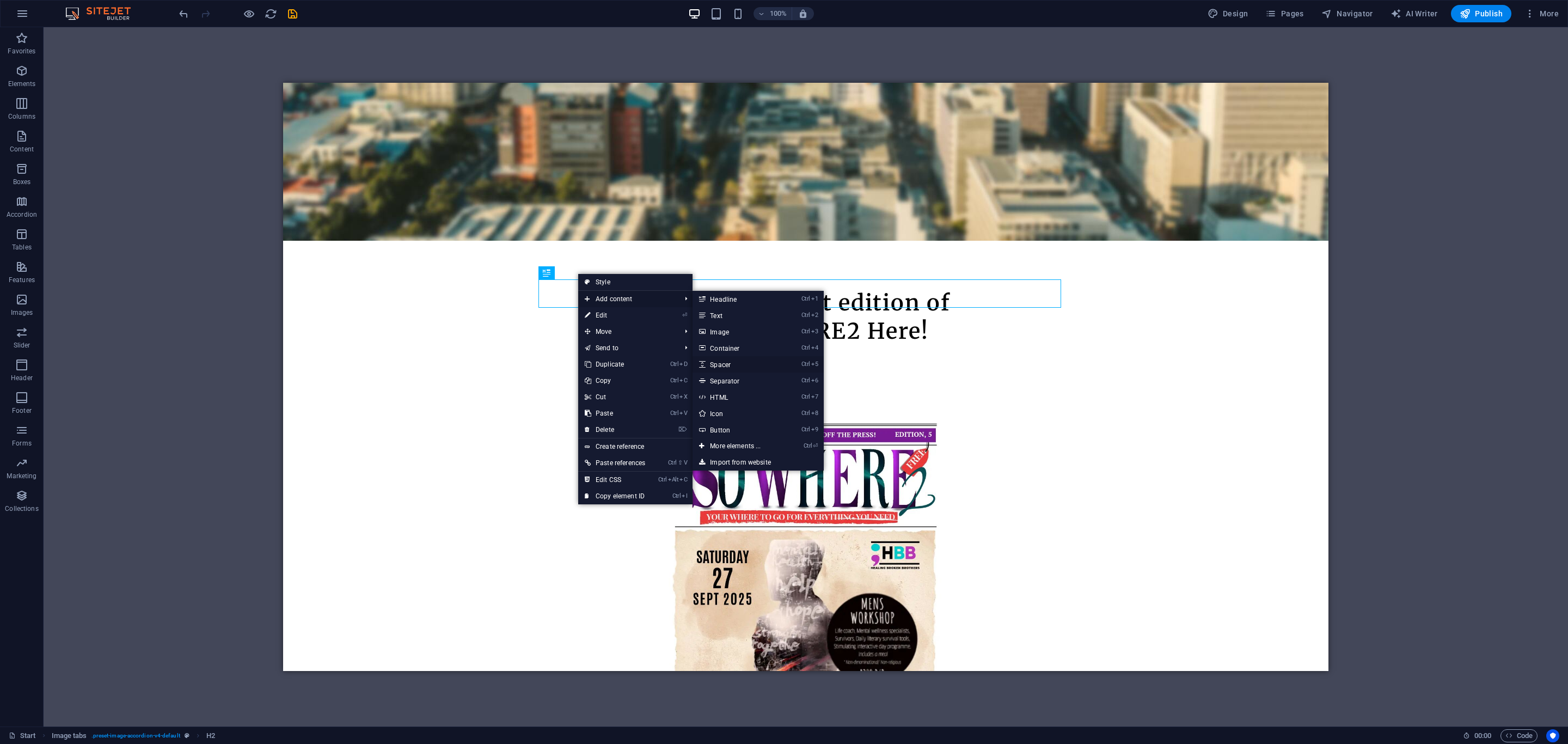
click at [732, 362] on link "Ctrl 5 Spacer" at bounding box center [737, 364] width 90 height 16
select select "px"
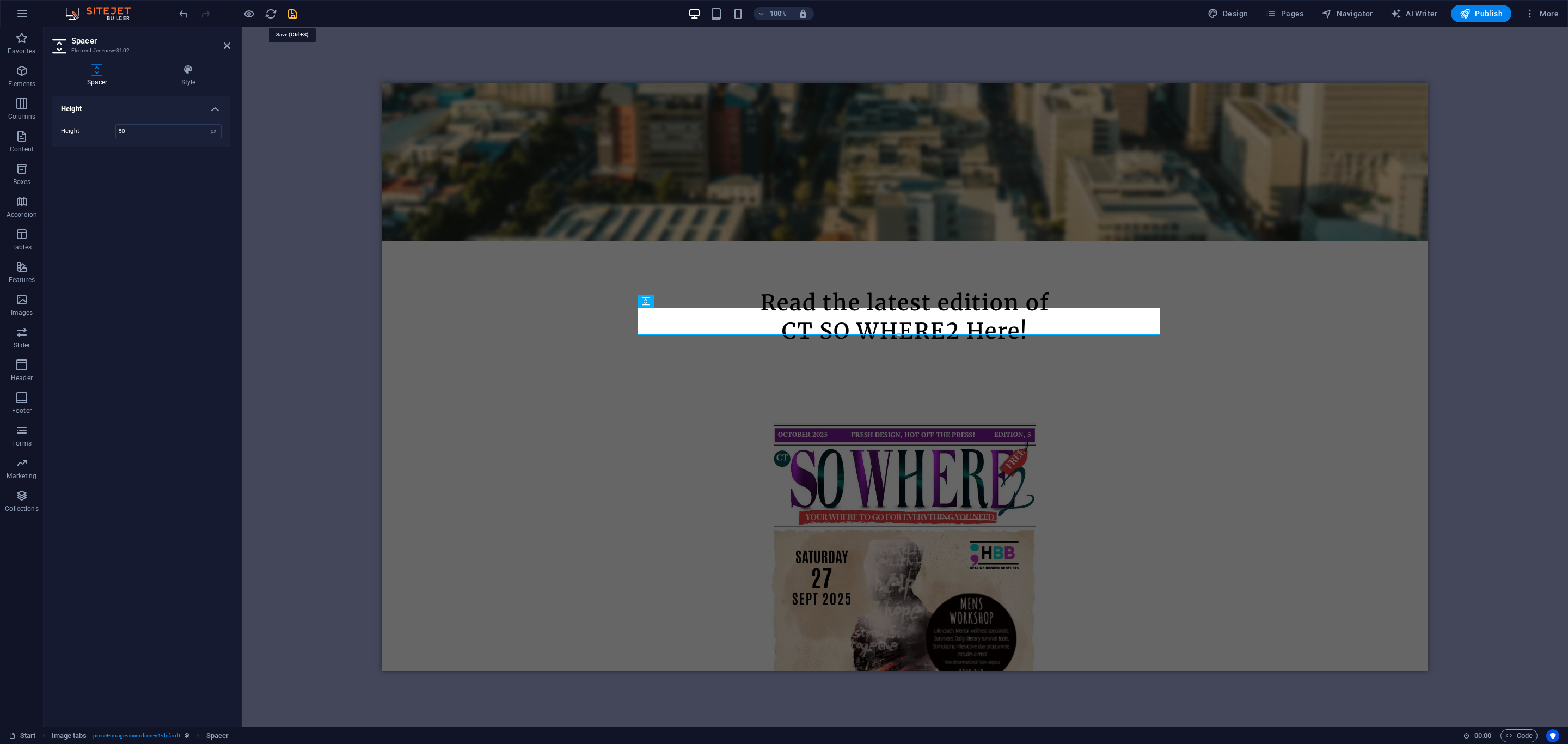
click at [291, 14] on icon "save" at bounding box center [292, 14] width 12 height 12
checkbox input "false"
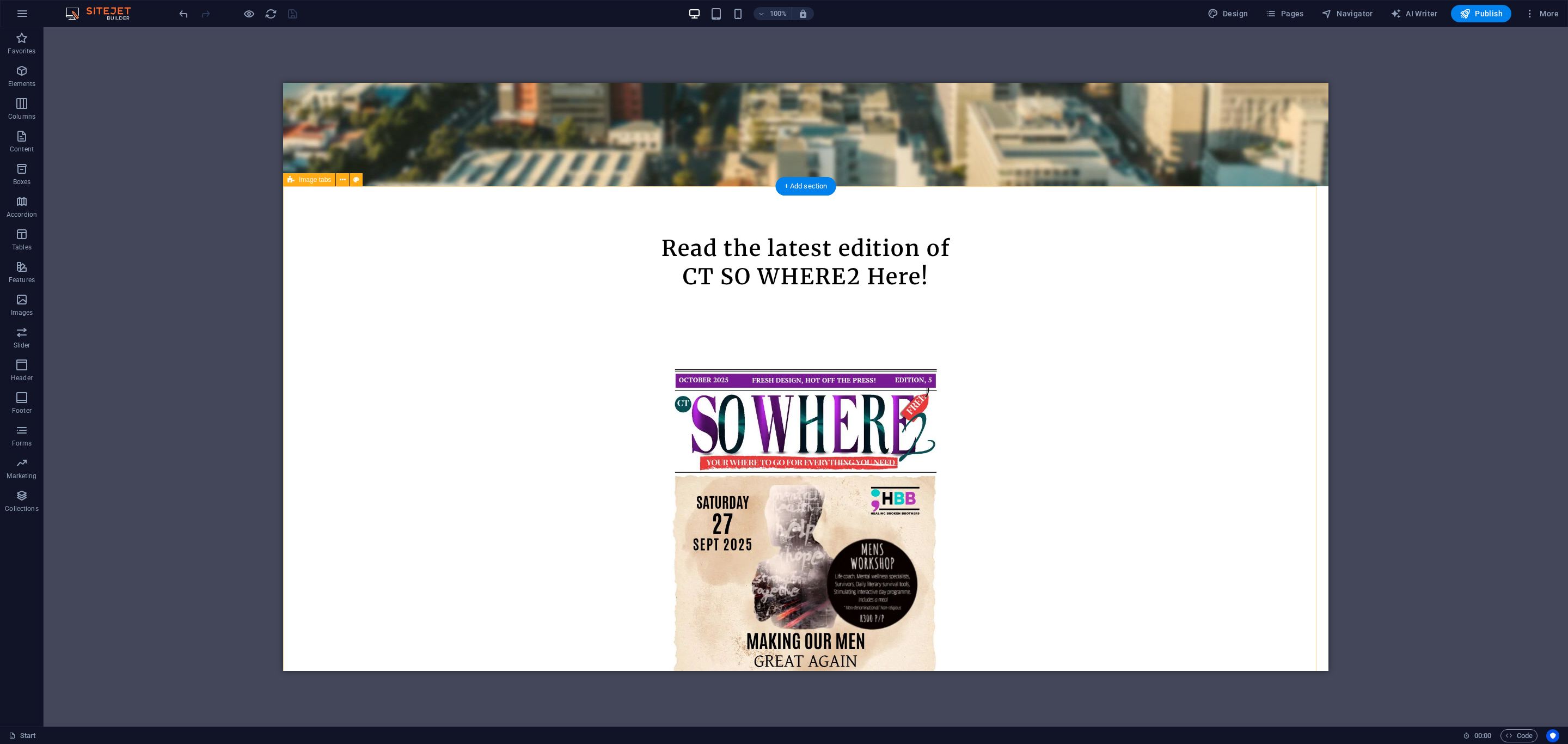
scroll to position [572, 0]
click at [294, 175] on icon at bounding box center [291, 180] width 7 height 13
select select "rem"
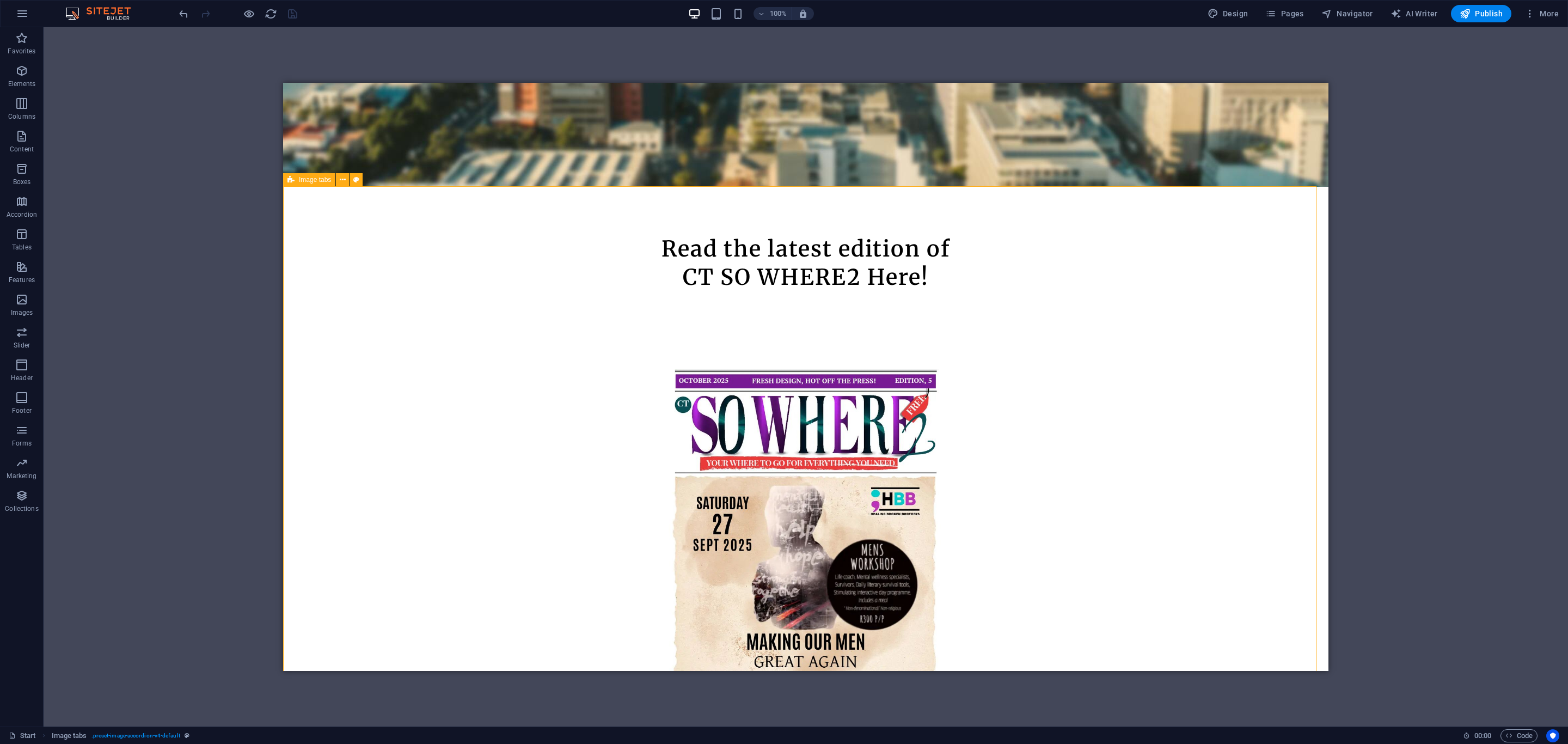
select select "px"
select select "rem"
select select "px"
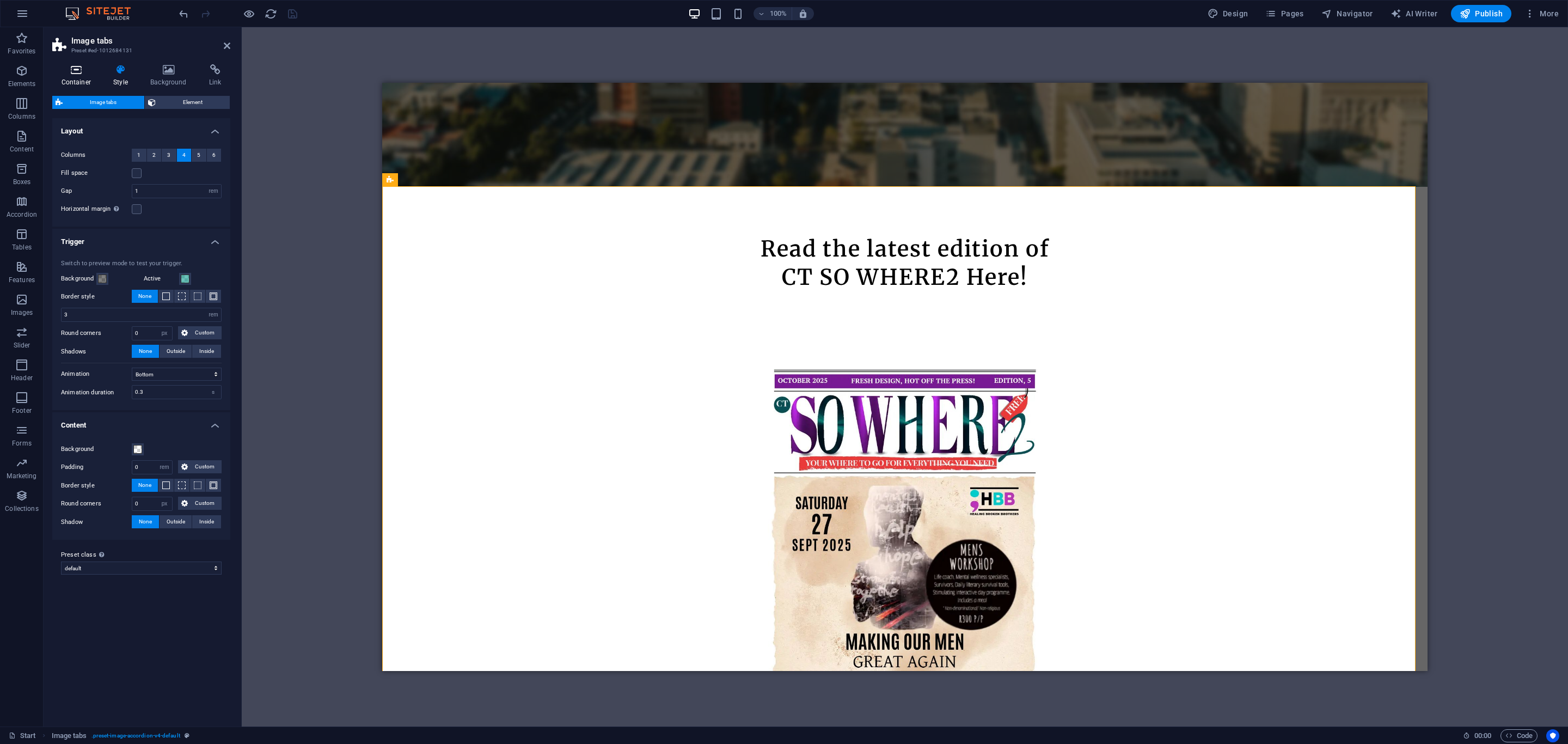
click at [69, 82] on h4 "Container" at bounding box center [78, 75] width 52 height 23
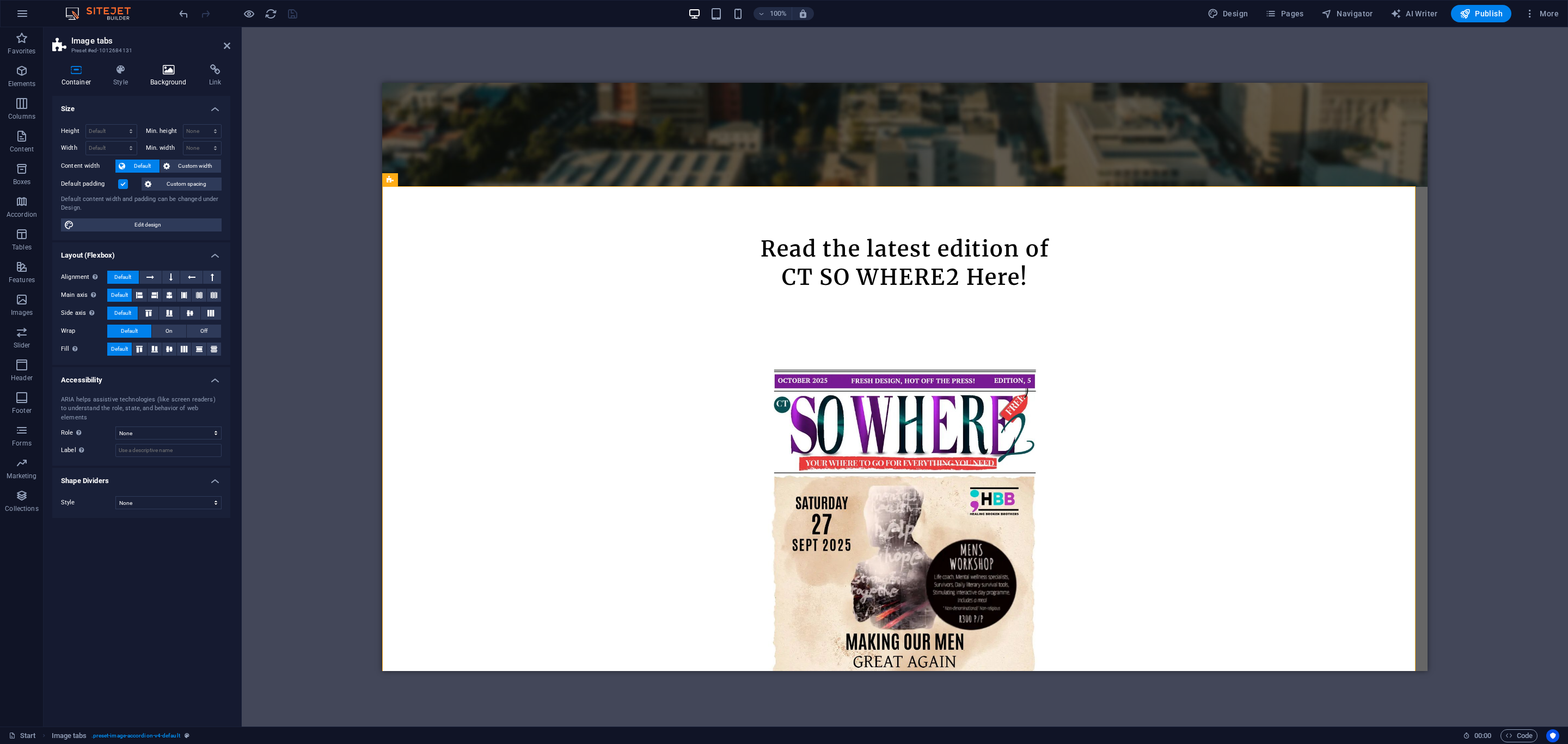
click at [171, 67] on icon at bounding box center [169, 69] width 54 height 11
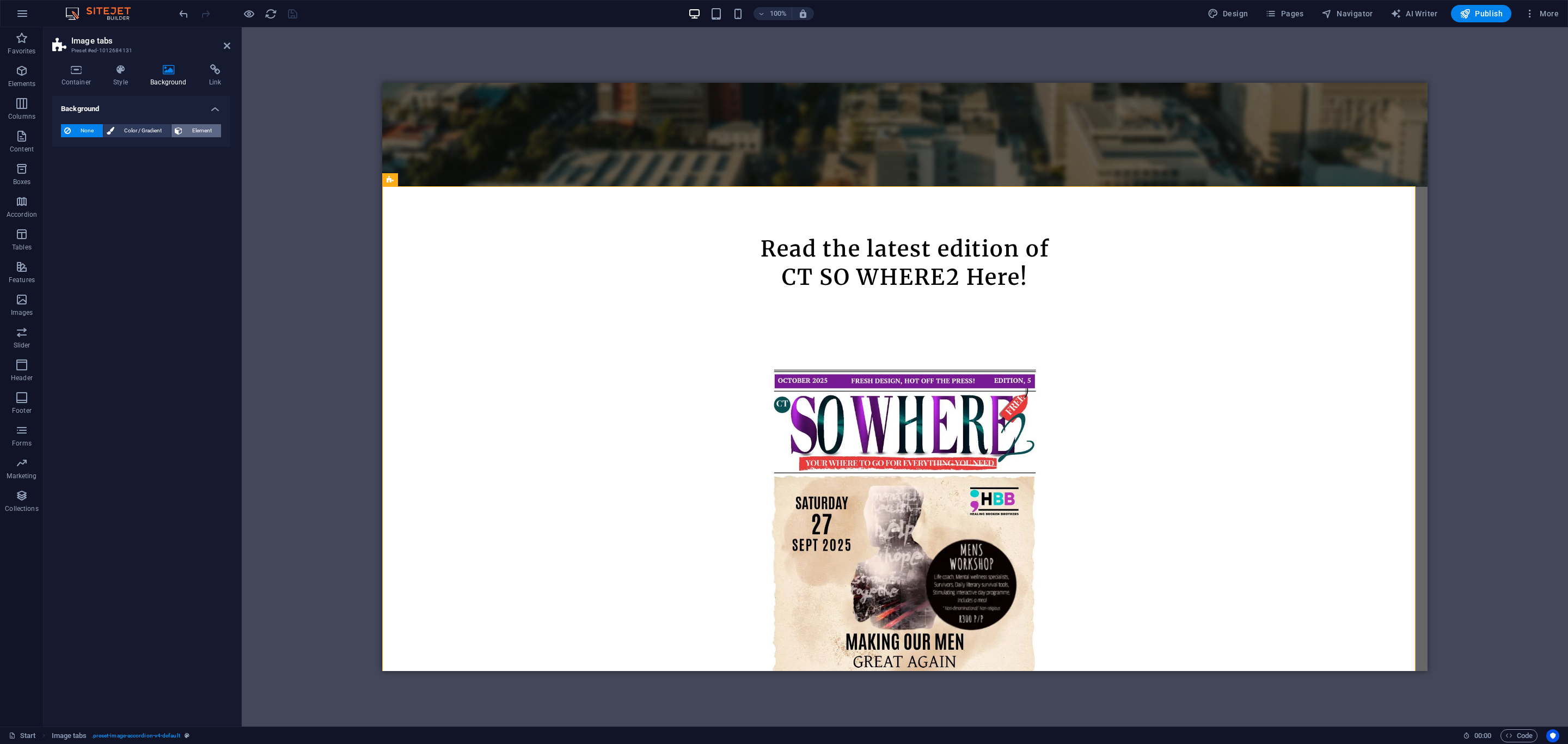
click at [202, 131] on span "Element" at bounding box center [202, 131] width 32 height 13
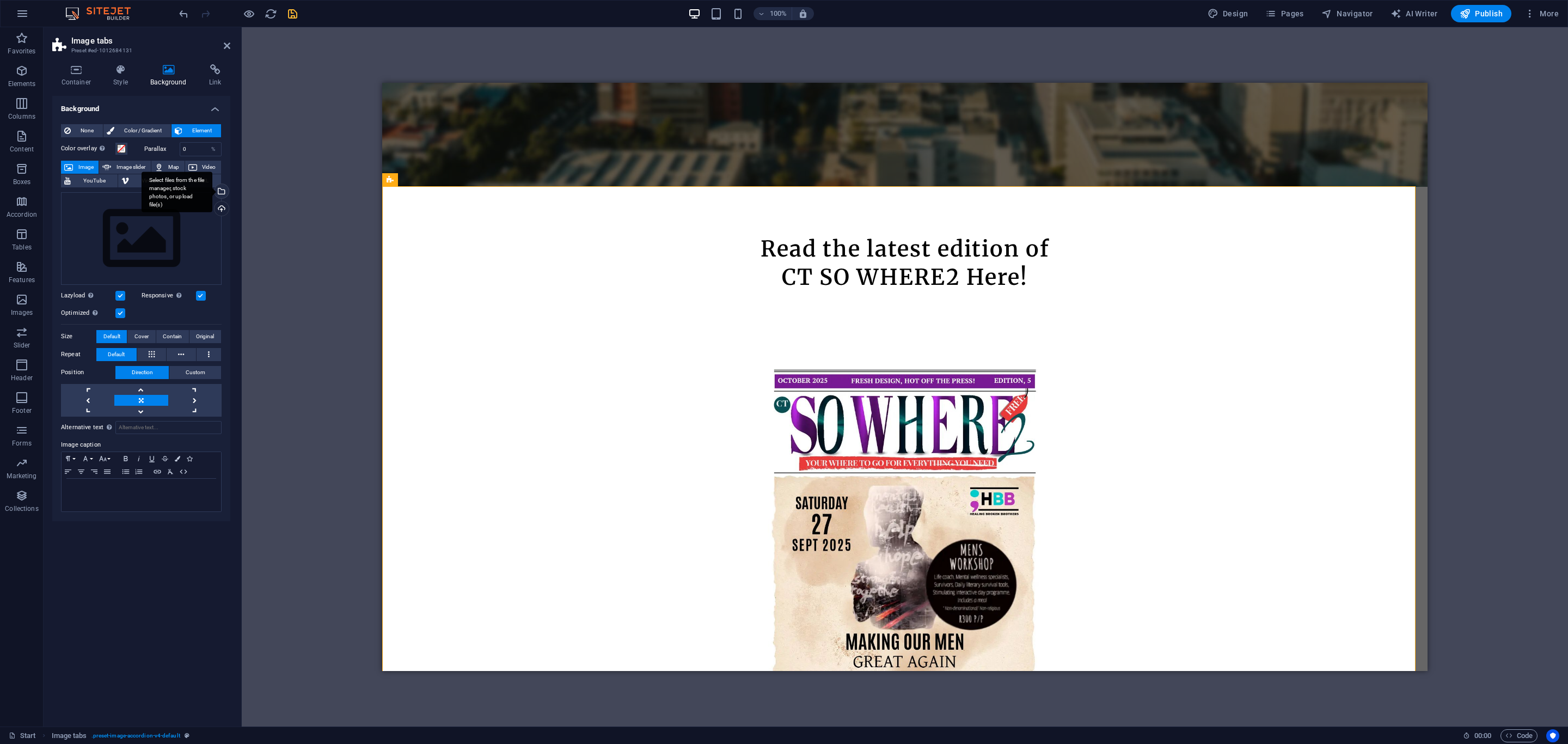
click at [219, 187] on div "Select files from the file manager, stock photos, or upload file(s)" at bounding box center [220, 192] width 16 height 16
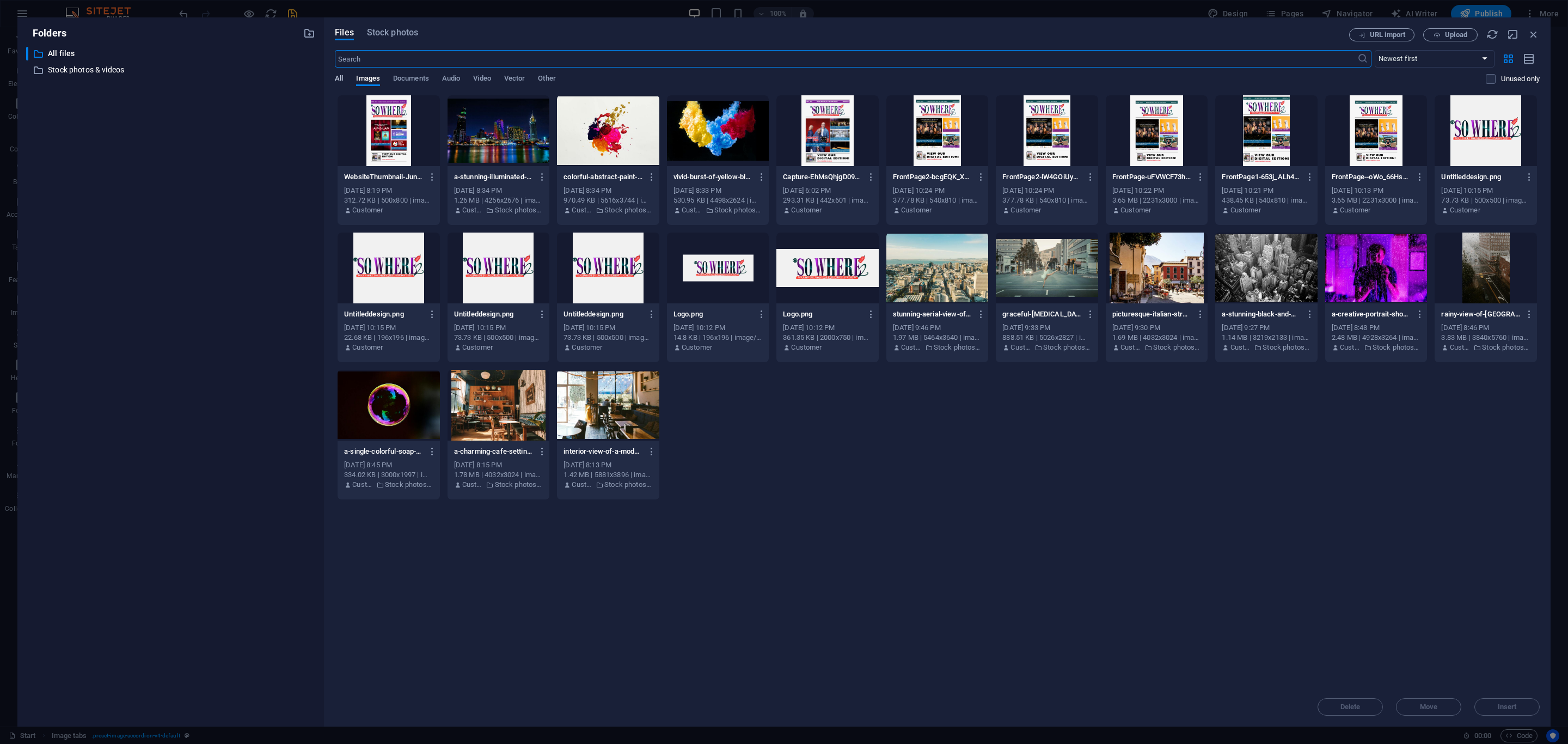
click at [339, 74] on span "All" at bounding box center [339, 80] width 8 height 16
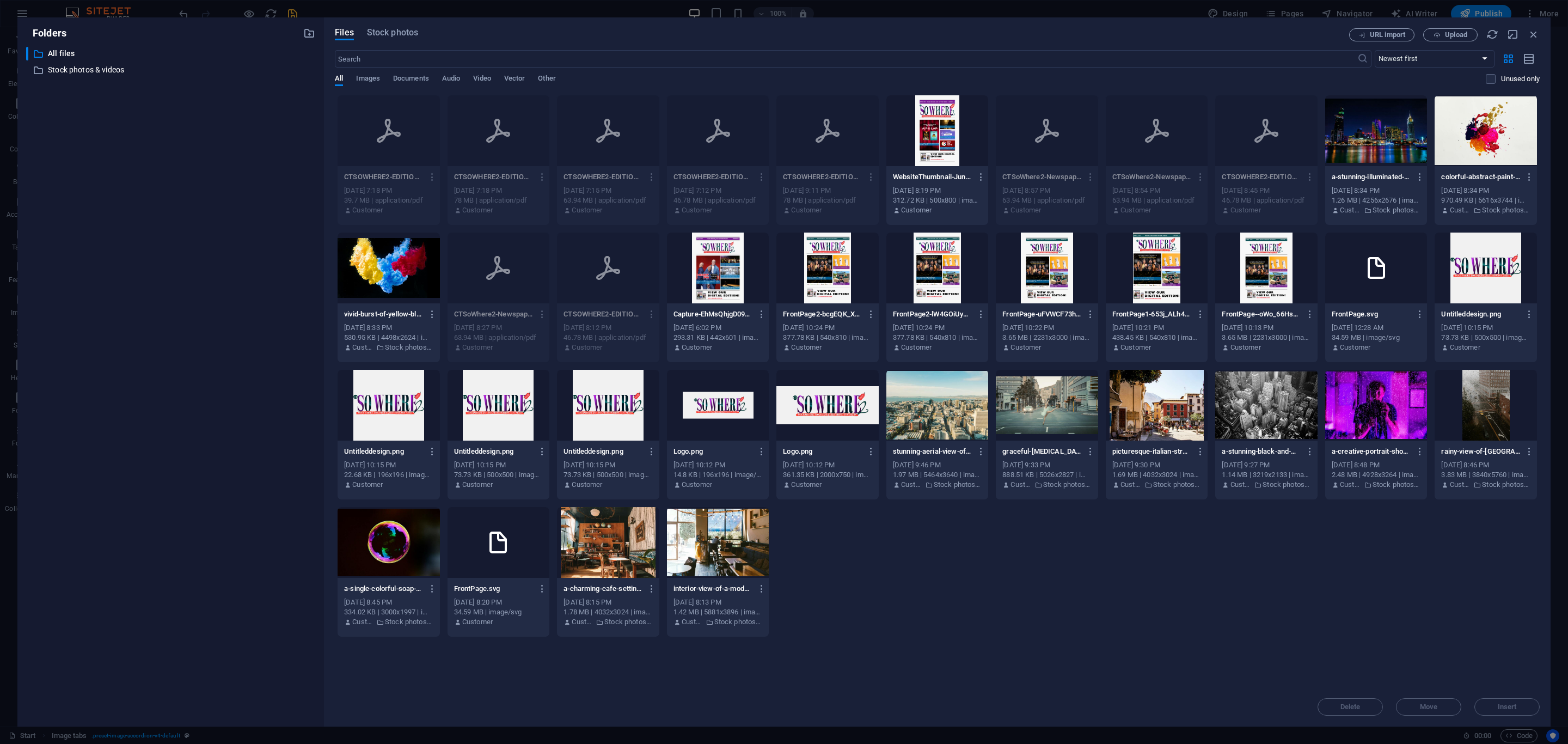
click at [1363, 133] on div at bounding box center [1377, 130] width 102 height 71
click at [1363, 133] on div "1" at bounding box center [1377, 130] width 102 height 71
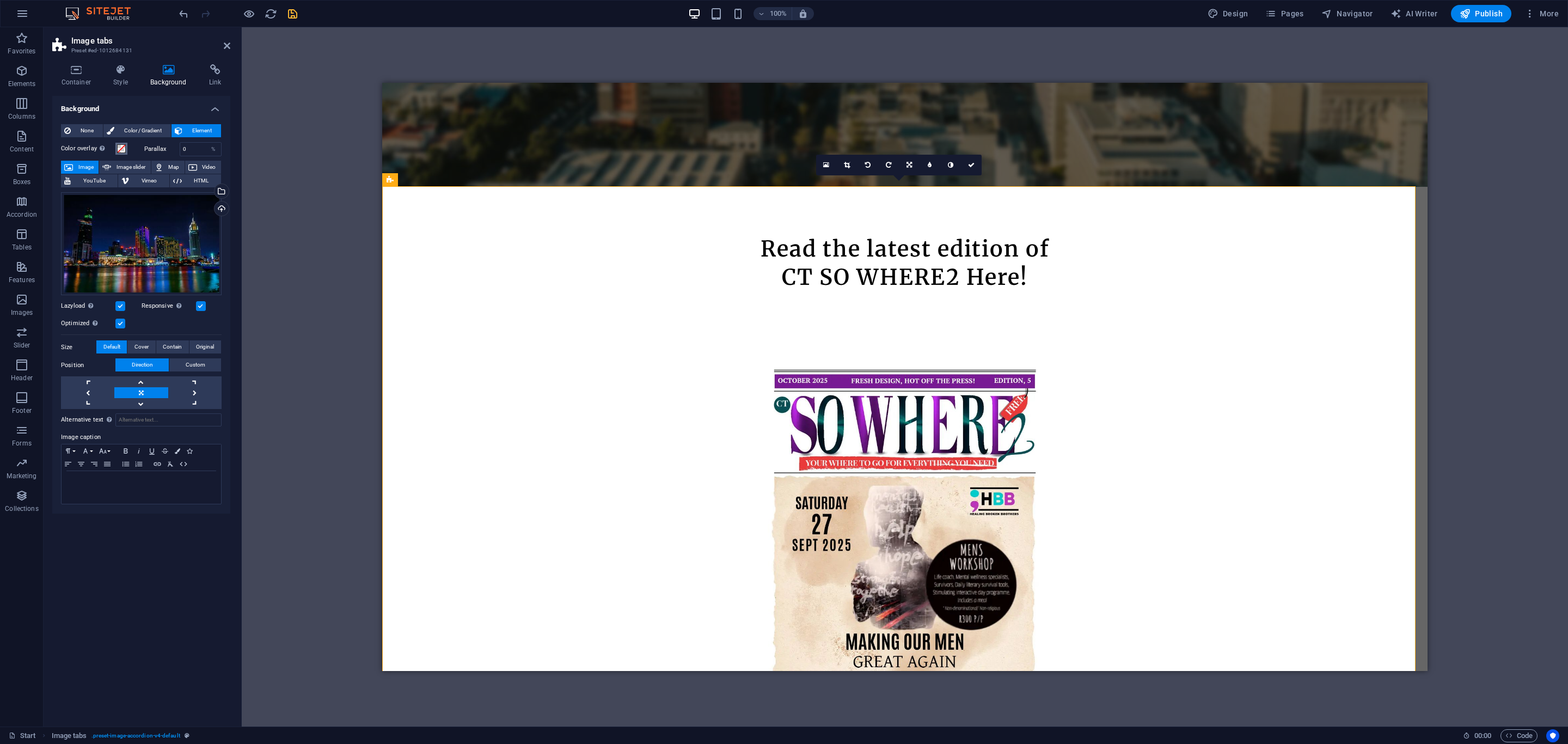
click at [120, 149] on span at bounding box center [121, 148] width 8 height 8
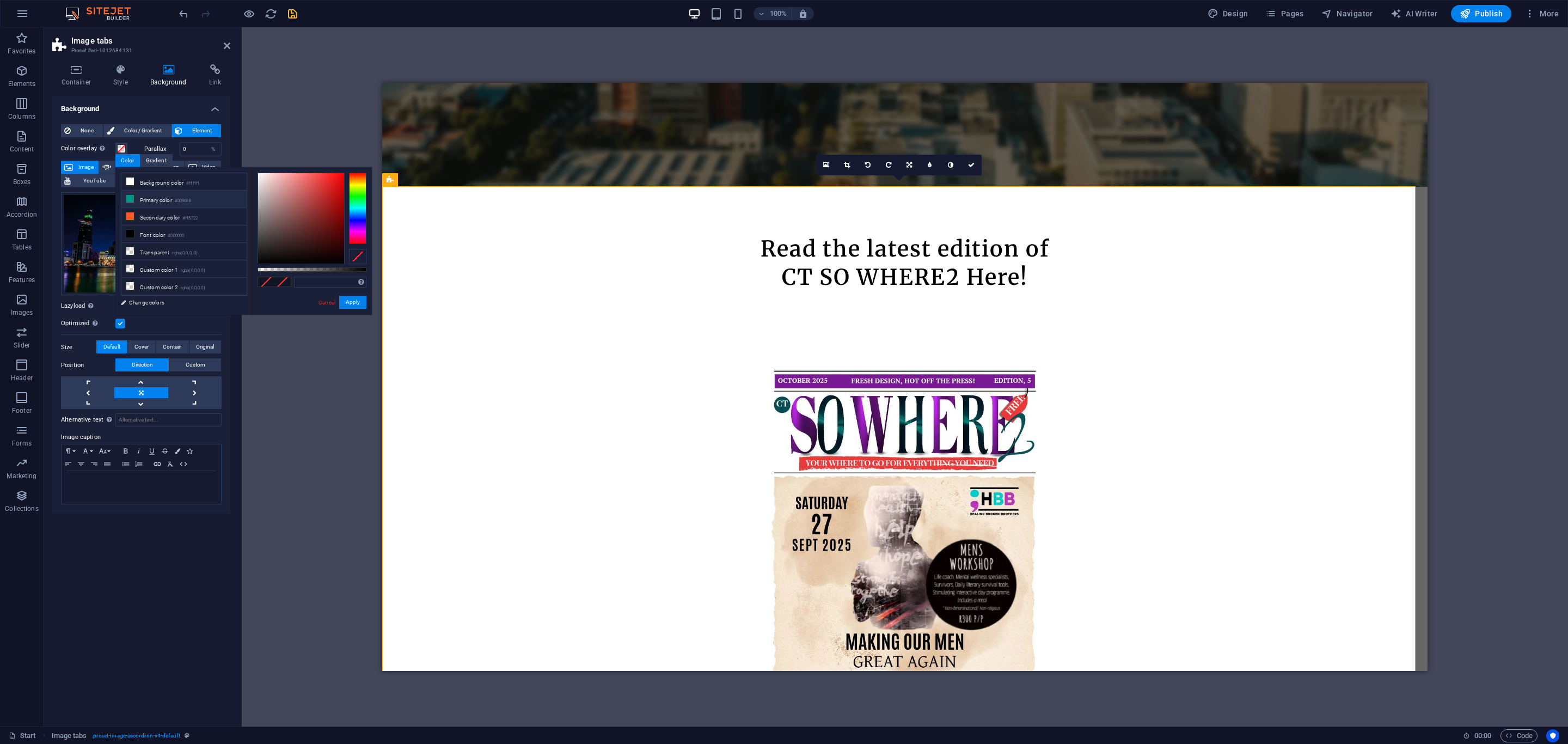
click at [131, 199] on icon at bounding box center [130, 199] width 8 height 8
drag, startPoint x: 365, startPoint y: 271, endPoint x: 289, endPoint y: 278, distance: 76.3
click at [289, 278] on div "rgba(0, 150, 136, 0.288) Supported formats #0852ed rgb(8, 82, 237) rgba(8, 82, …" at bounding box center [312, 320] width 120 height 305
click at [127, 219] on icon at bounding box center [130, 216] width 8 height 8
click at [134, 237] on icon at bounding box center [130, 234] width 8 height 8
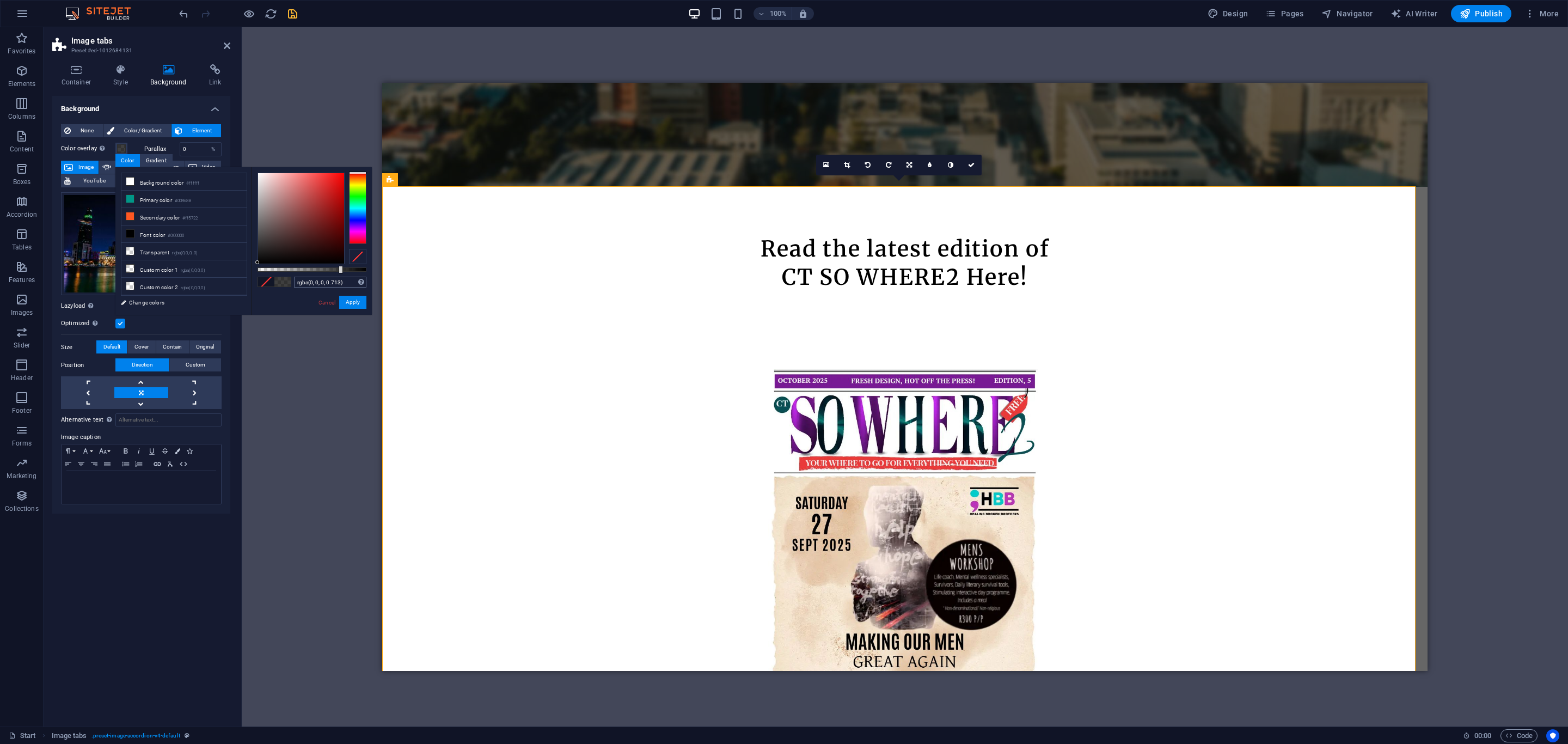
type input "rgba(0, 0, 0, 0.708)"
drag, startPoint x: 290, startPoint y: 270, endPoint x: 335, endPoint y: 281, distance: 46.3
click at [335, 281] on div "rgba(0, 0, 0, 0.708) Supported formats #0852ed rgb(8, 82, 237) rgba(8, 82, 237,…" at bounding box center [312, 320] width 120 height 305
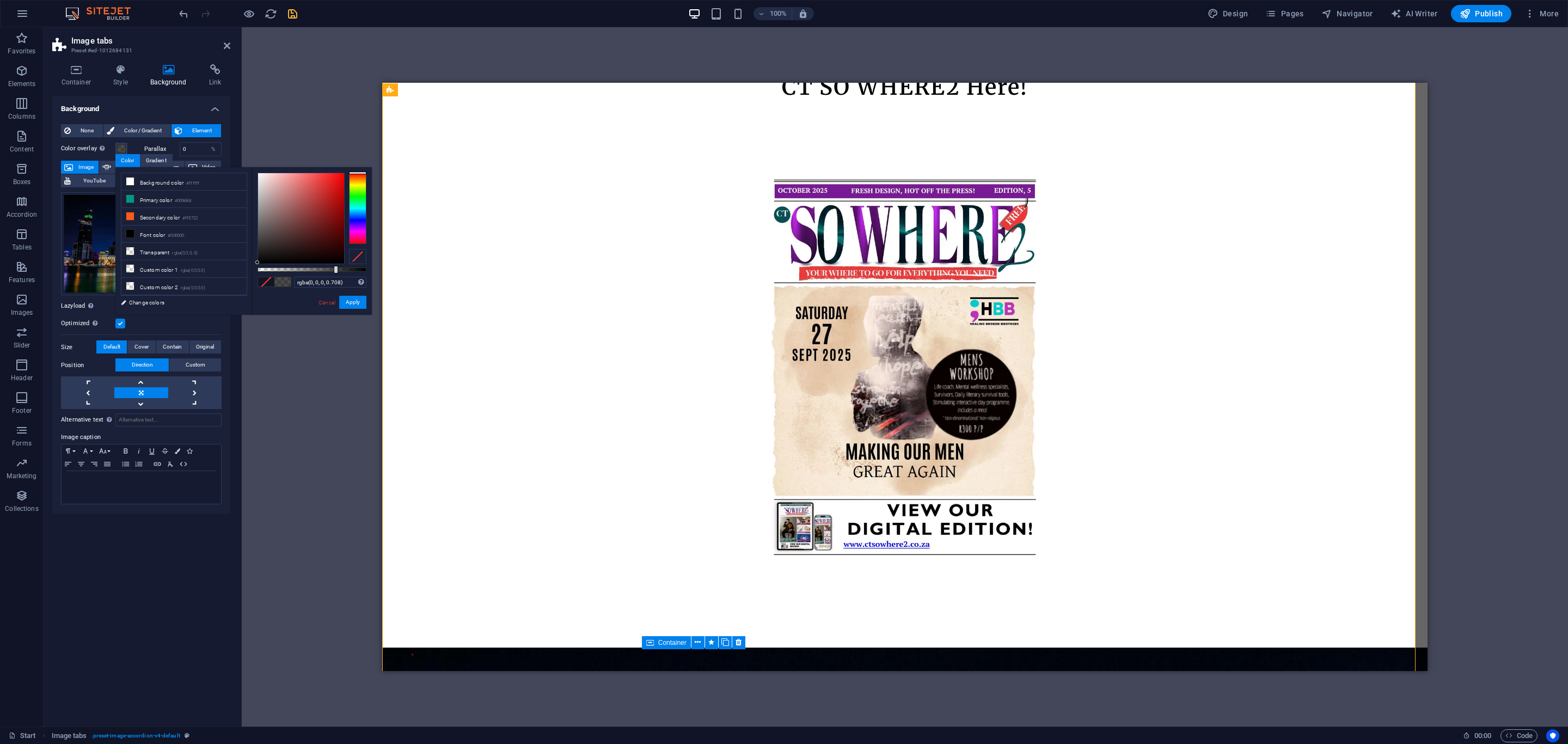
scroll to position [736, 0]
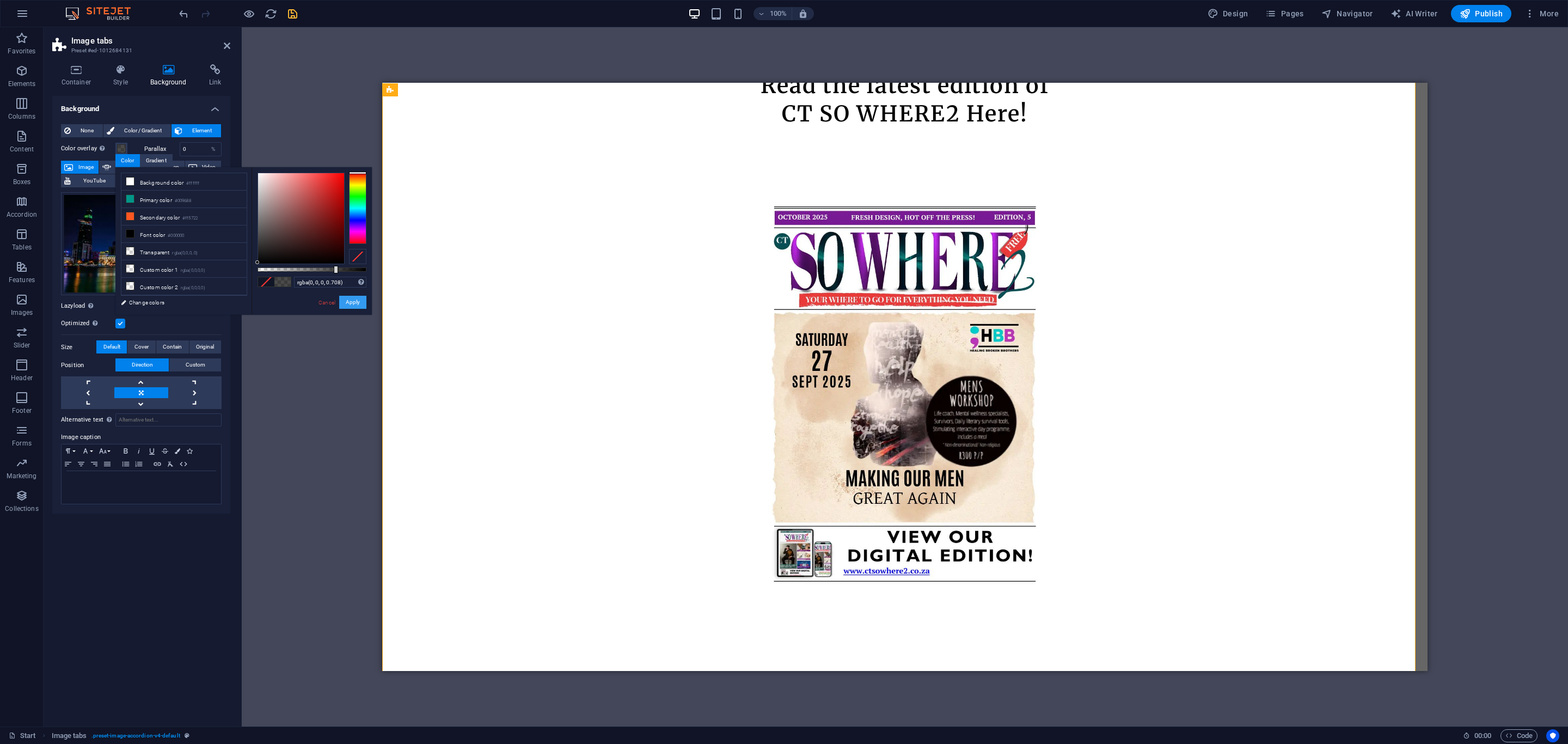
click at [357, 304] on button "Apply" at bounding box center [353, 302] width 27 height 13
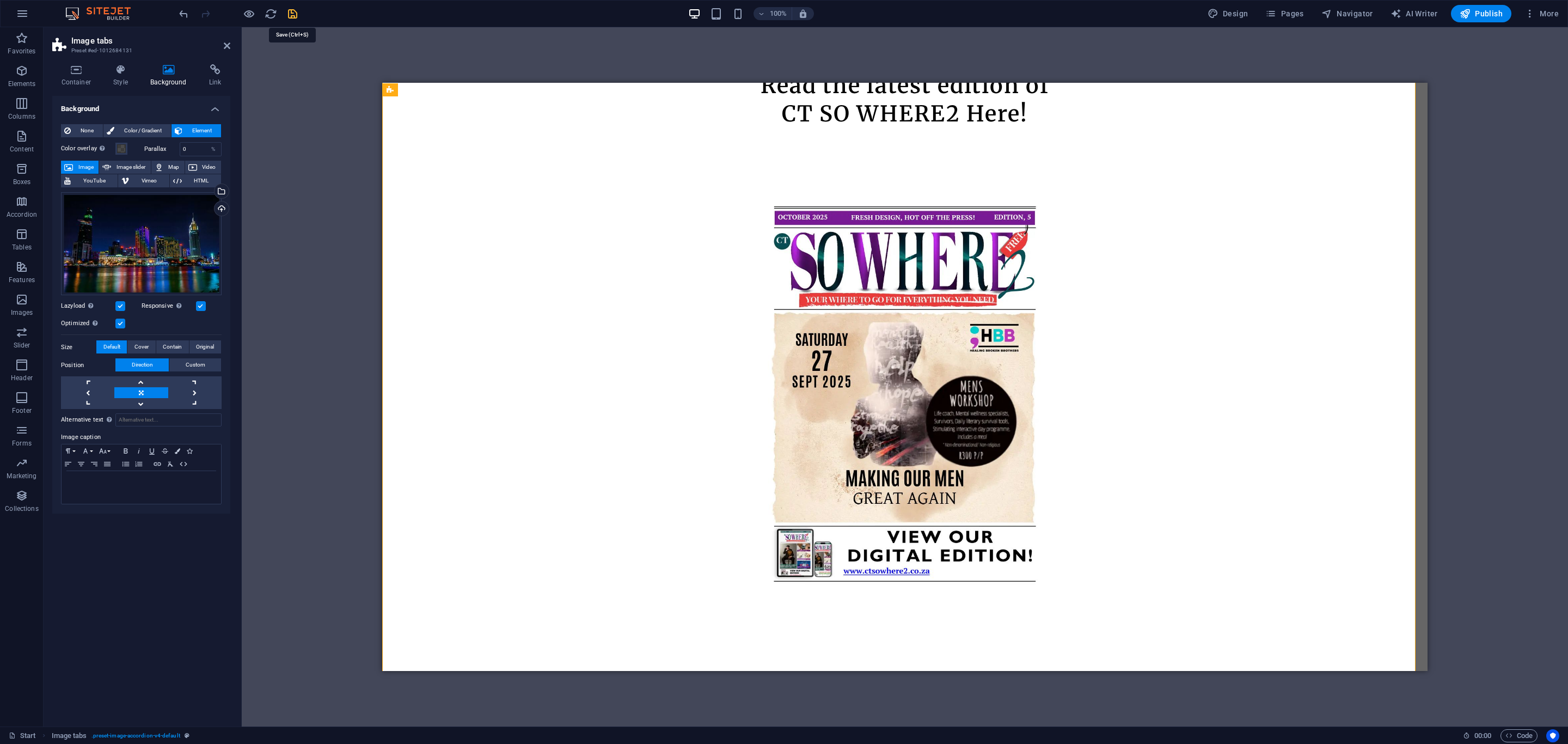
click at [293, 14] on icon "save" at bounding box center [292, 14] width 12 height 12
checkbox input "false"
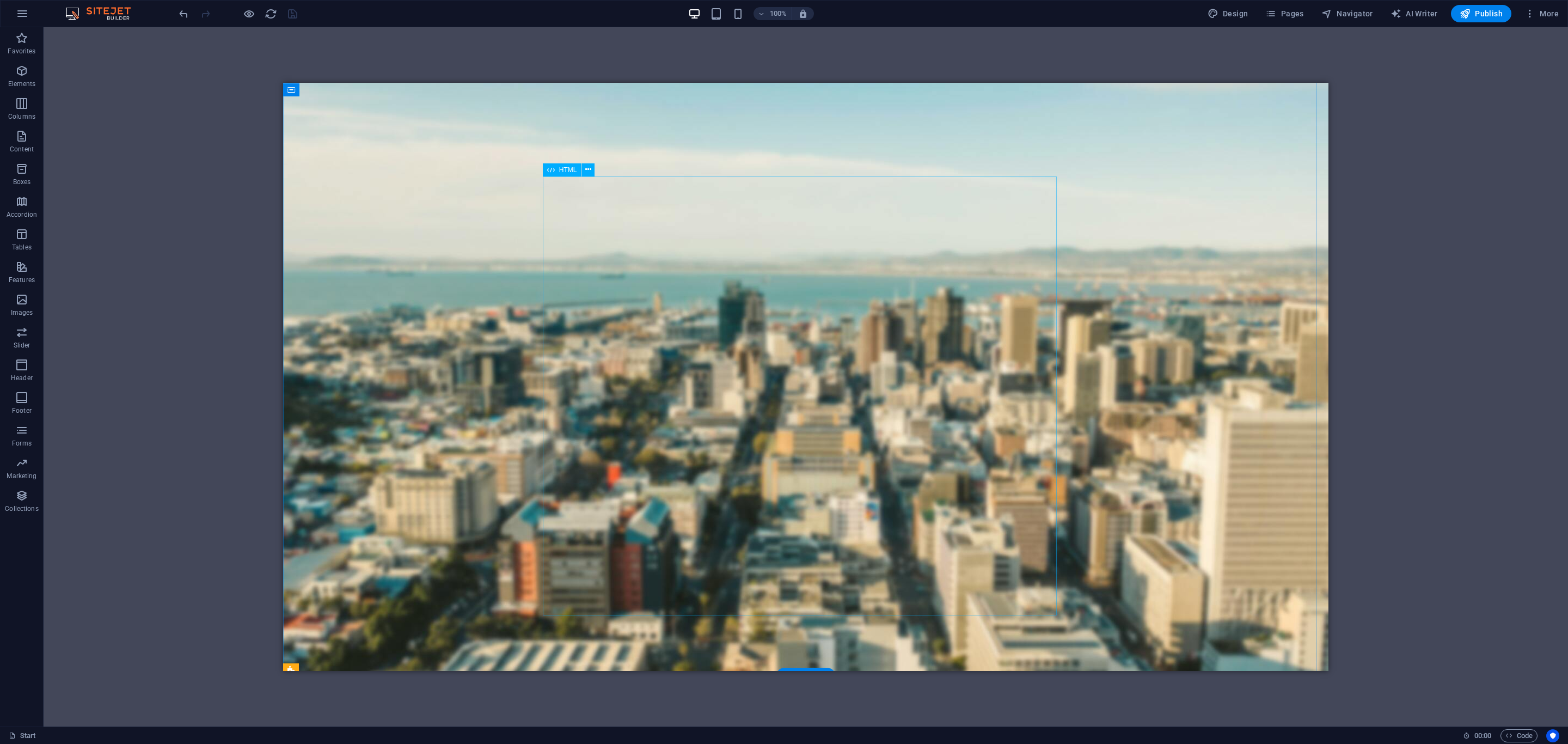
scroll to position [0, 0]
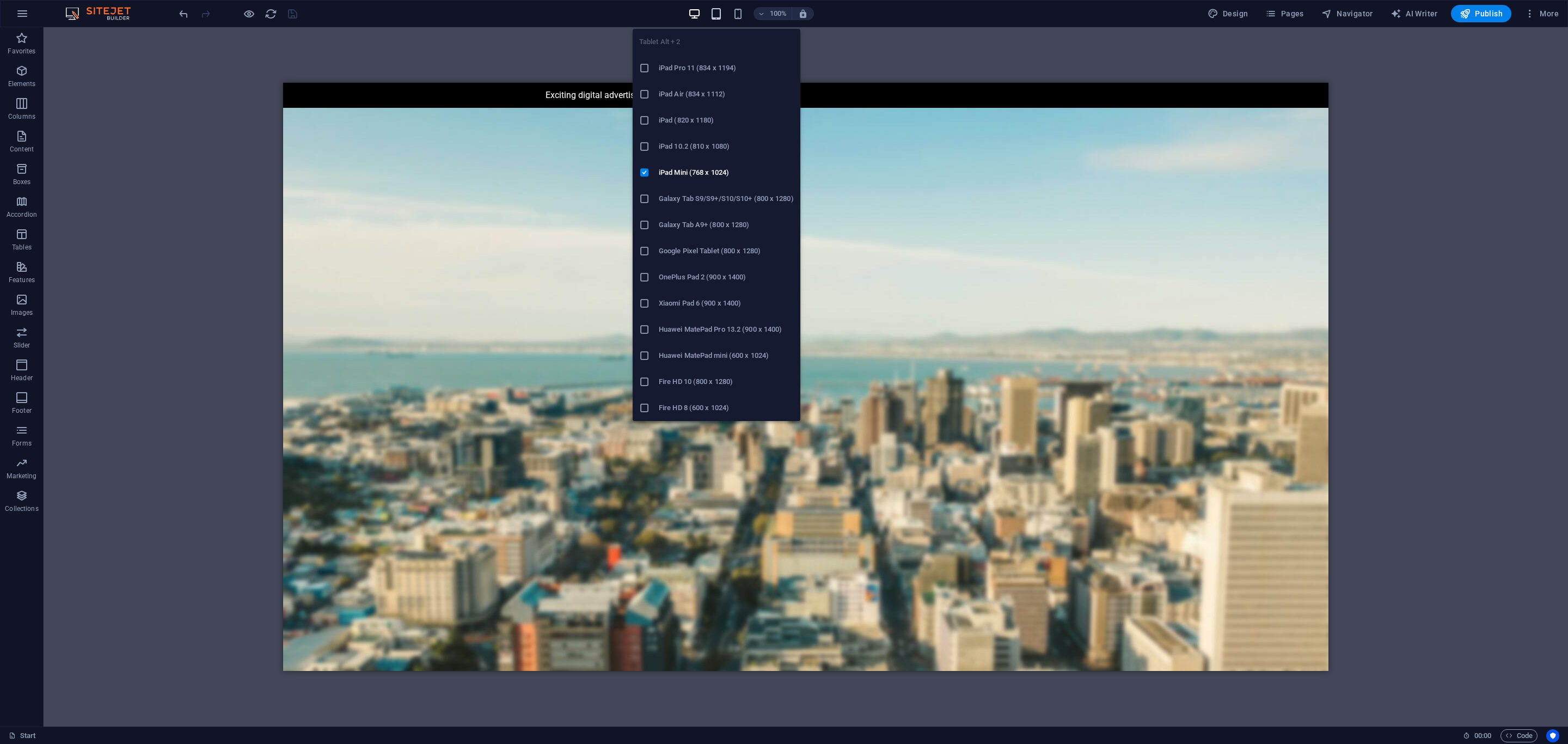
click at [717, 12] on icon "button" at bounding box center [716, 14] width 12 height 12
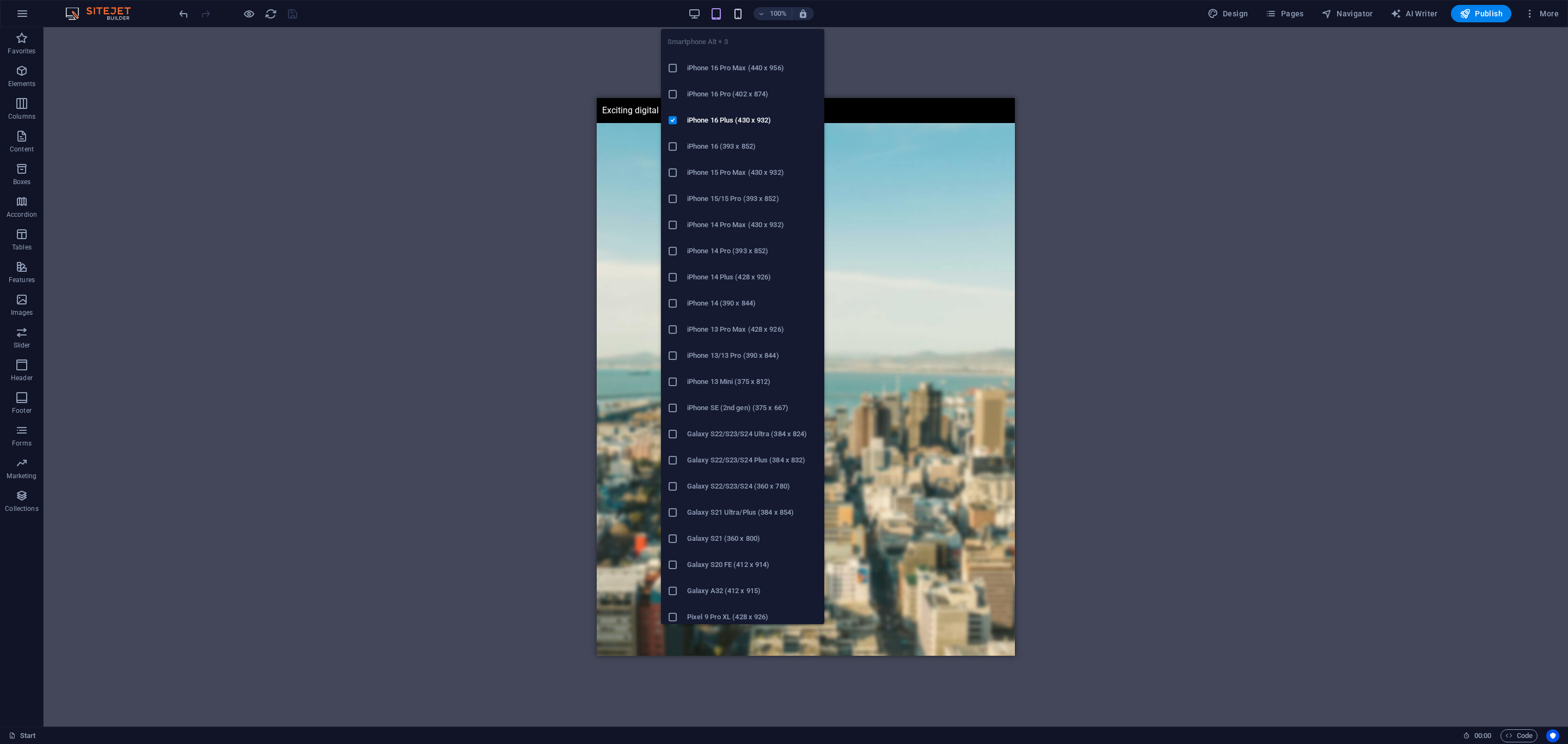
click at [742, 14] on icon "button" at bounding box center [738, 14] width 12 height 12
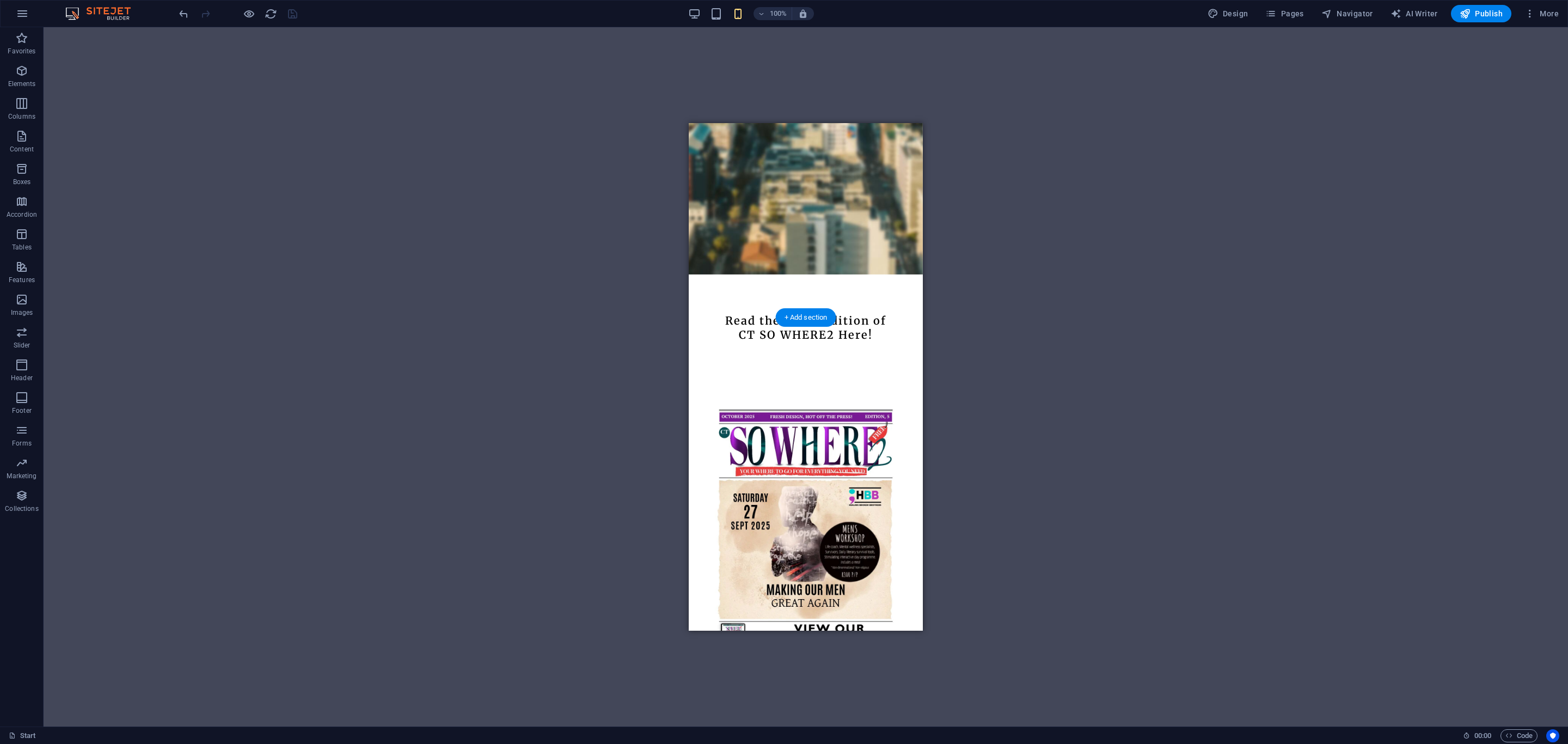
scroll to position [409, 0]
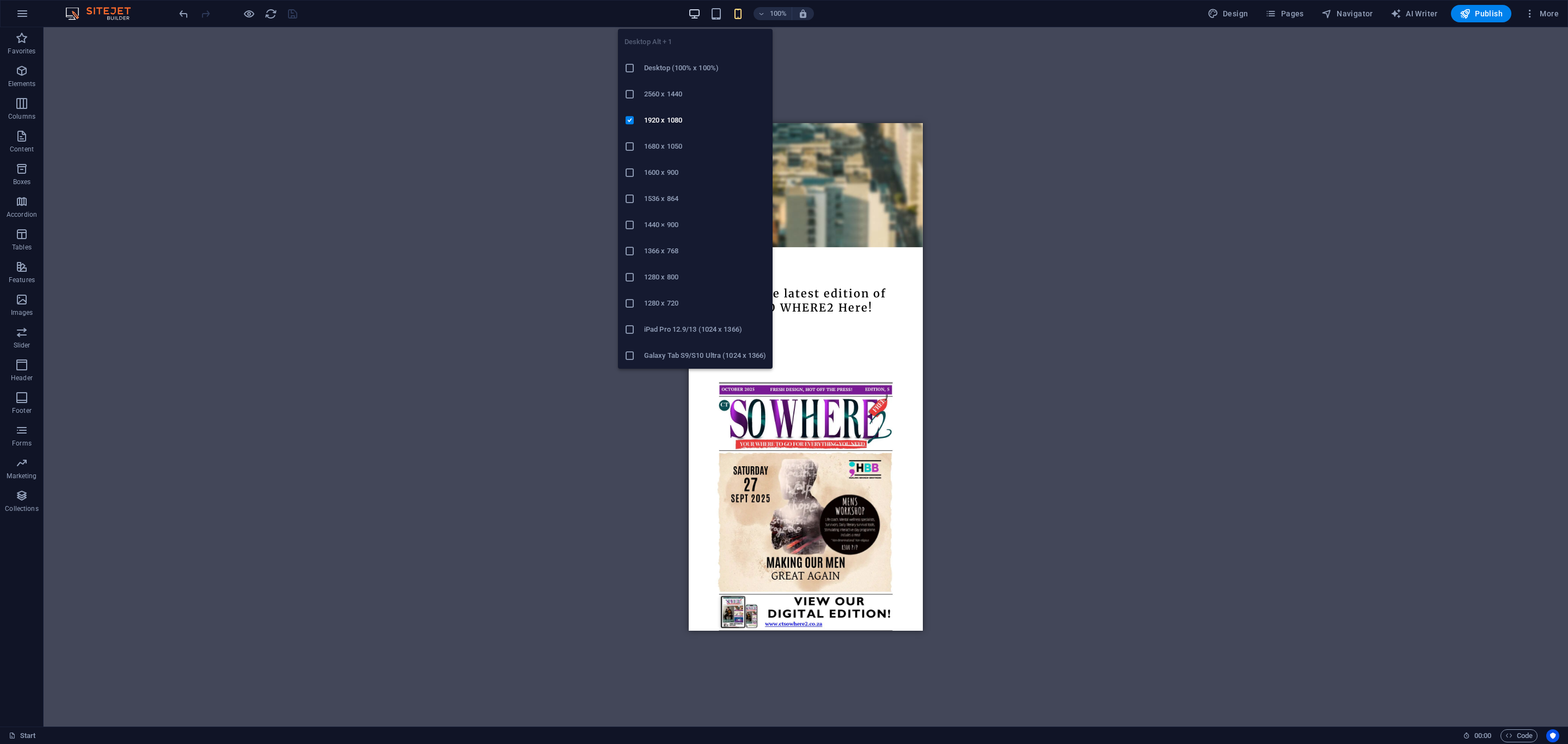
click at [691, 14] on icon "button" at bounding box center [694, 14] width 12 height 12
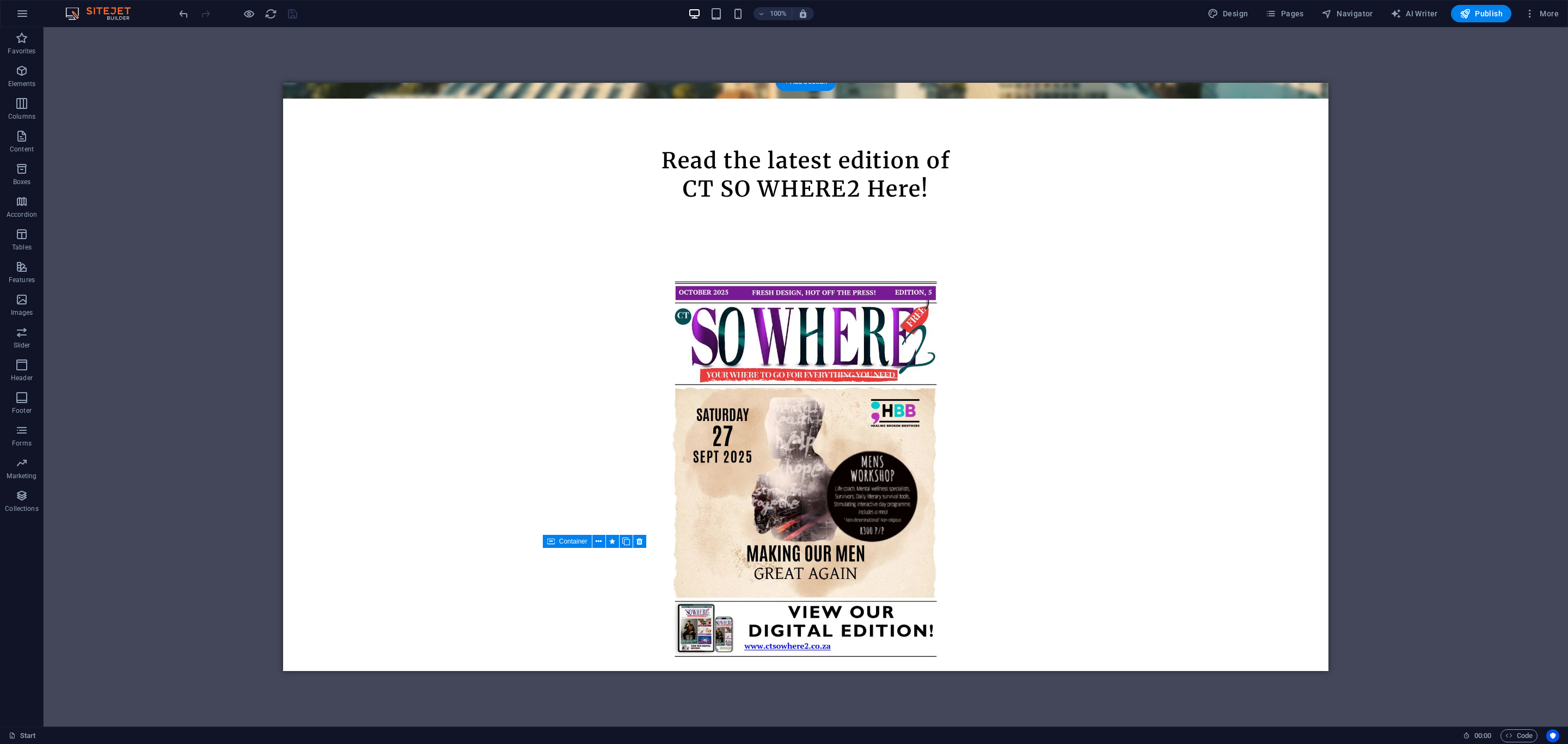
scroll to position [654, 0]
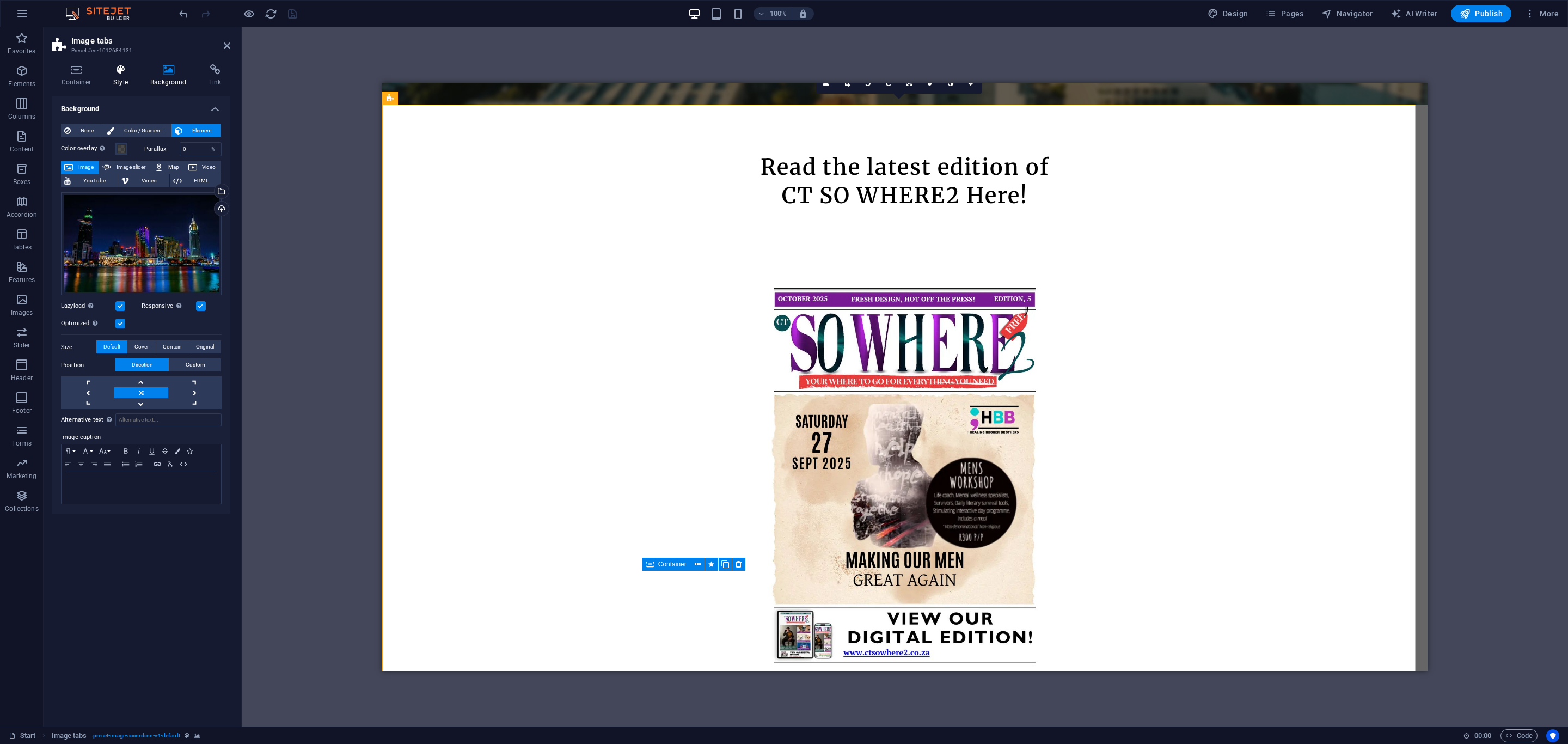
click at [116, 72] on icon at bounding box center [121, 69] width 33 height 11
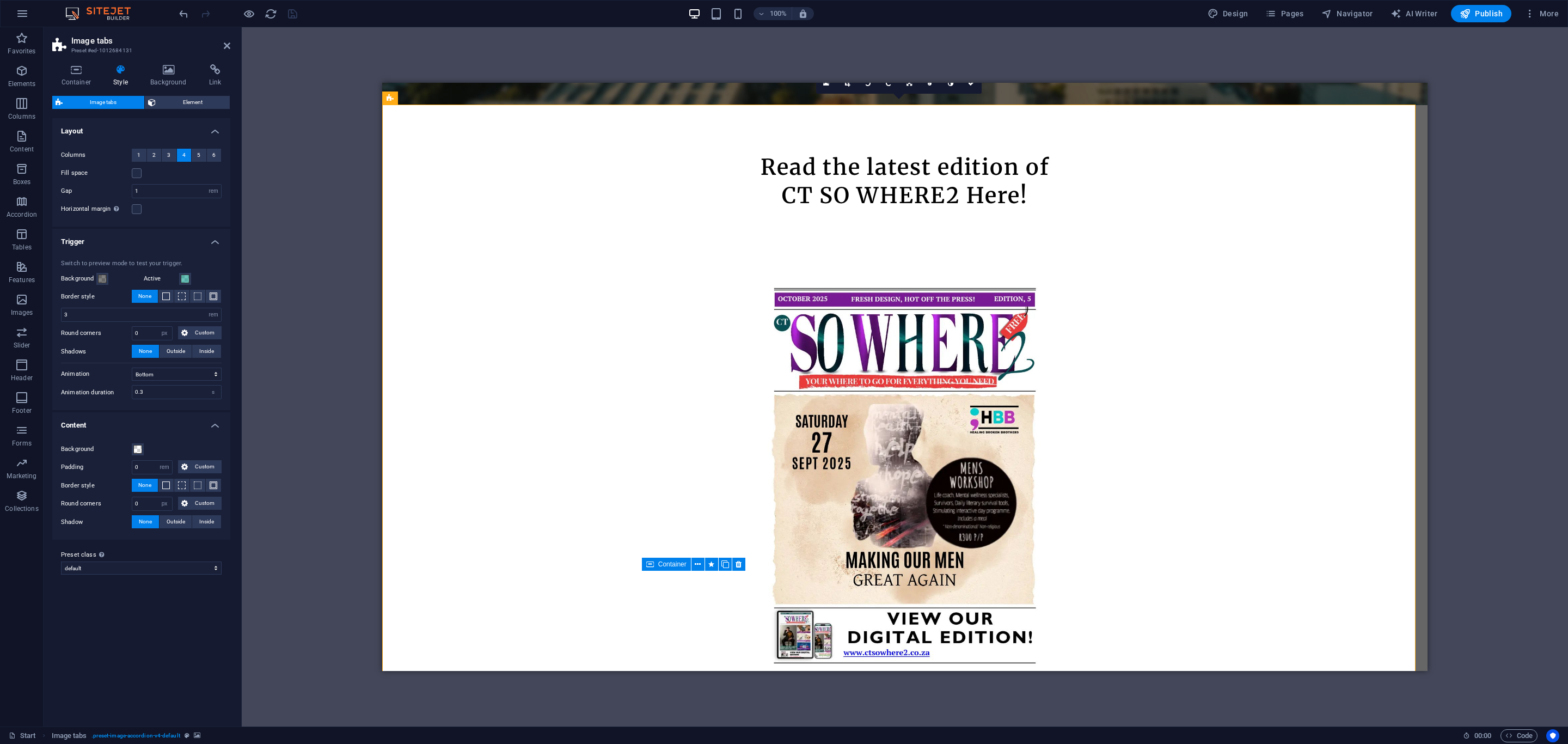
click at [79, 100] on span "Image tabs" at bounding box center [103, 102] width 75 height 13
click at [159, 96] on span "Element" at bounding box center [193, 102] width 68 height 13
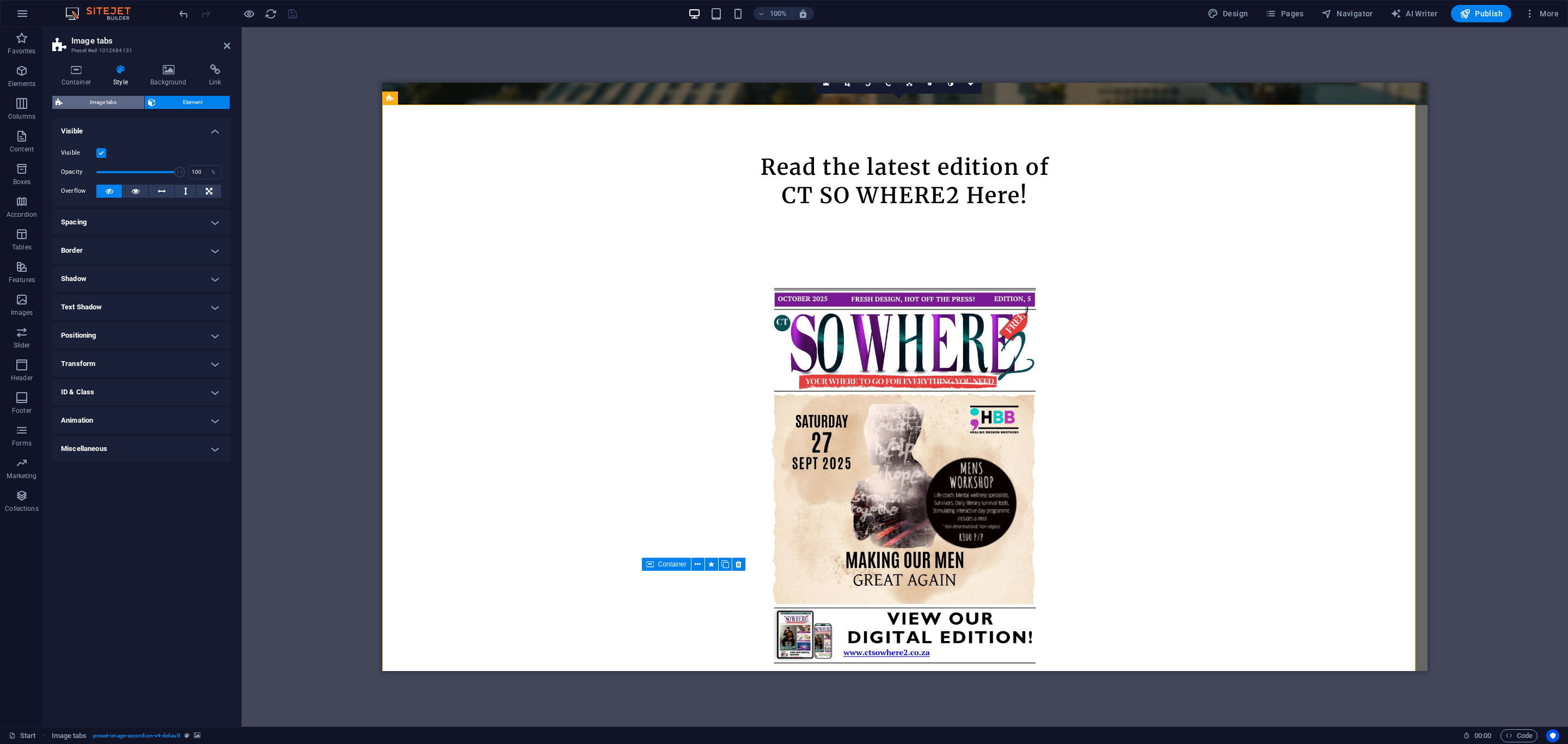
click at [102, 98] on span "Image tabs" at bounding box center [103, 102] width 75 height 13
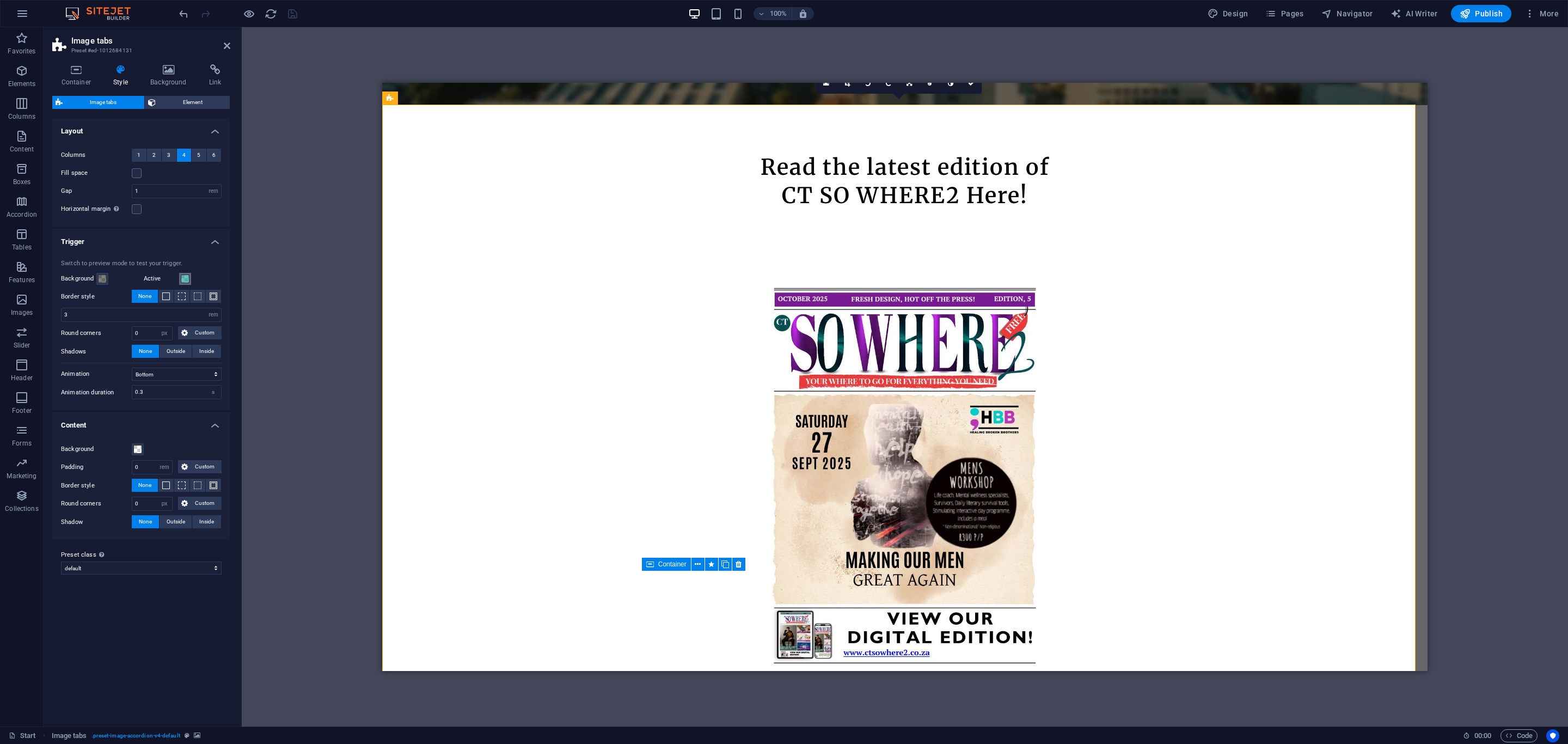
click at [186, 277] on span at bounding box center [185, 278] width 8 height 8
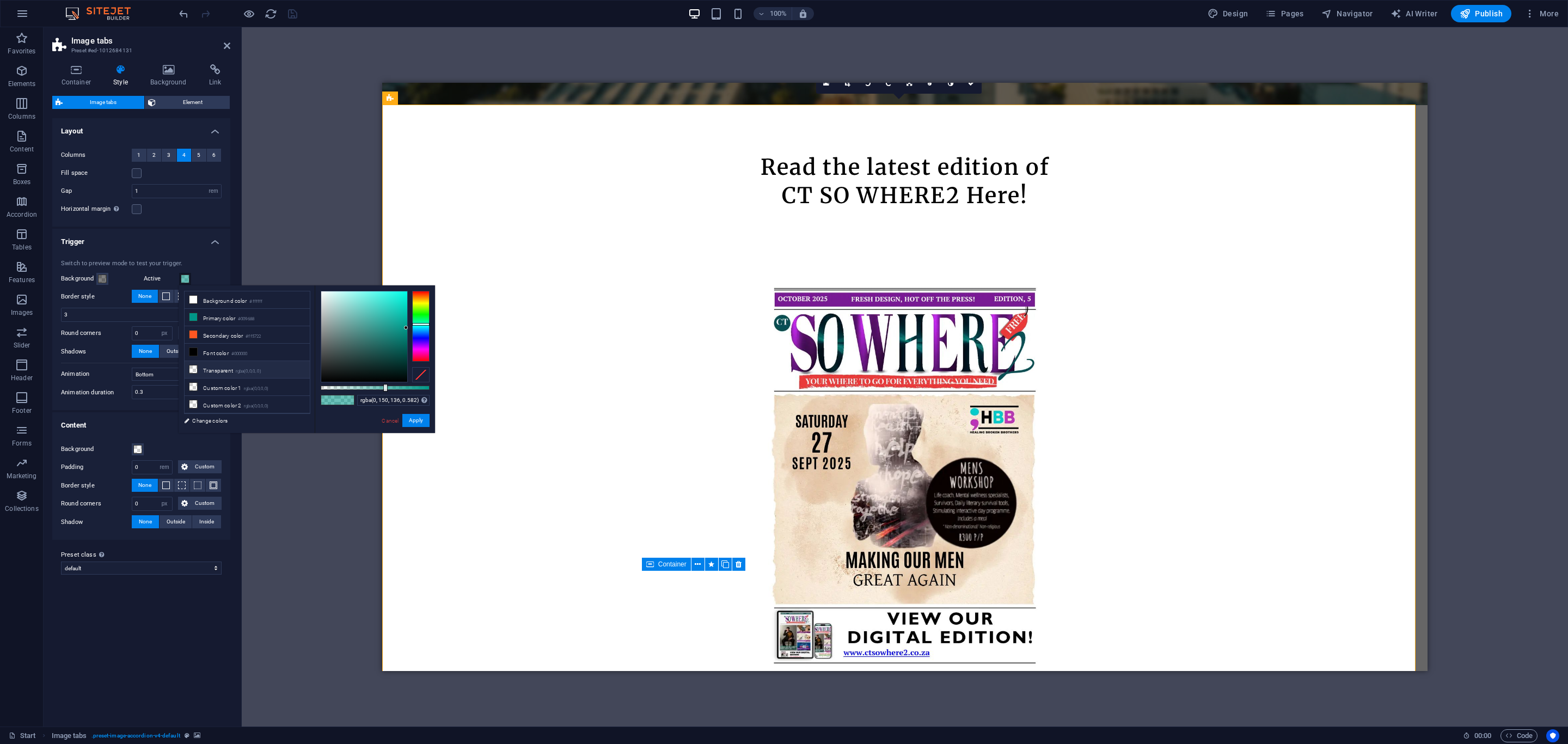
click at [189, 371] on icon at bounding box center [193, 369] width 8 height 8
drag, startPoint x: 409, startPoint y: 417, endPoint x: 376, endPoint y: 404, distance: 35.5
click at [409, 417] on button "Apply" at bounding box center [416, 421] width 27 height 13
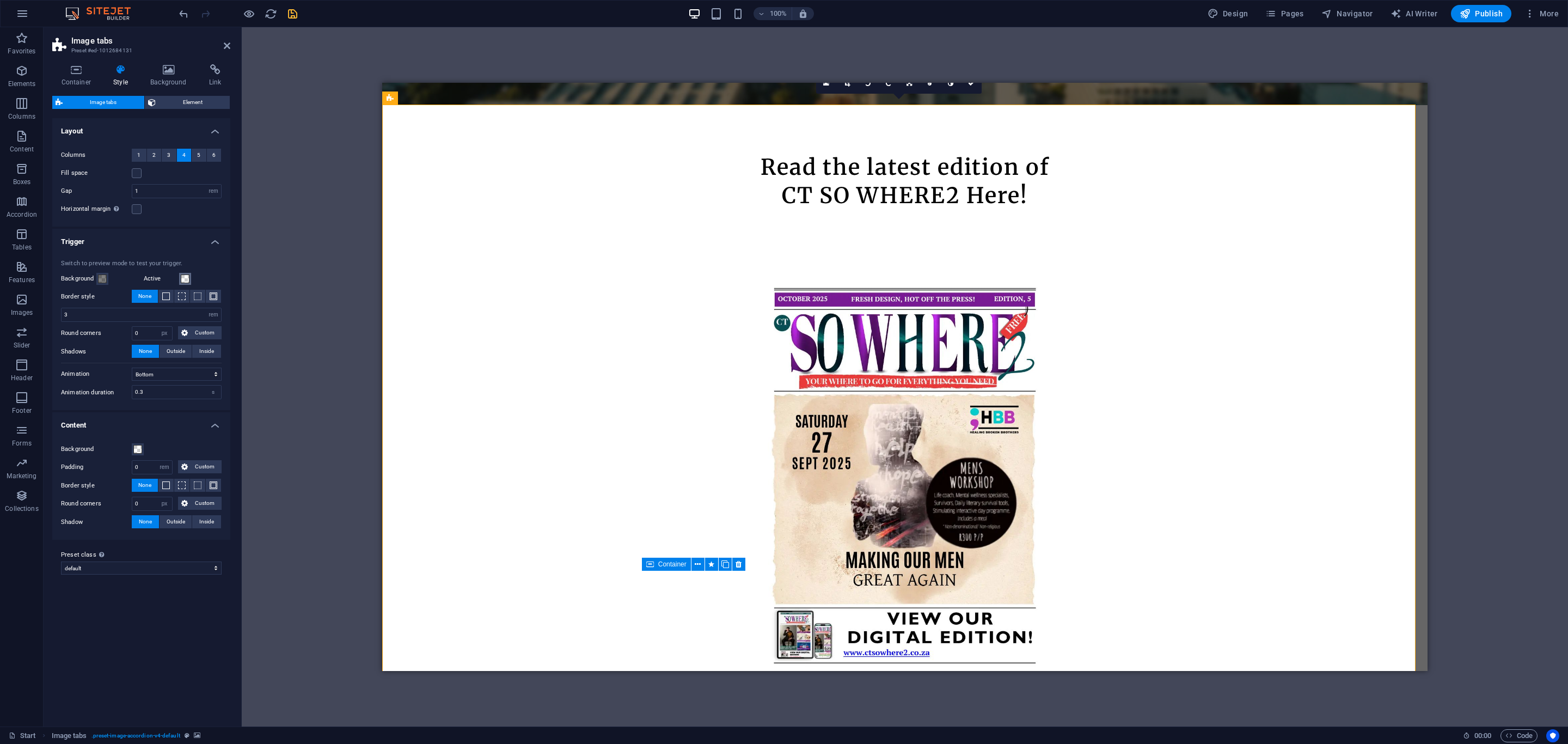
click at [182, 280] on span at bounding box center [185, 278] width 8 height 8
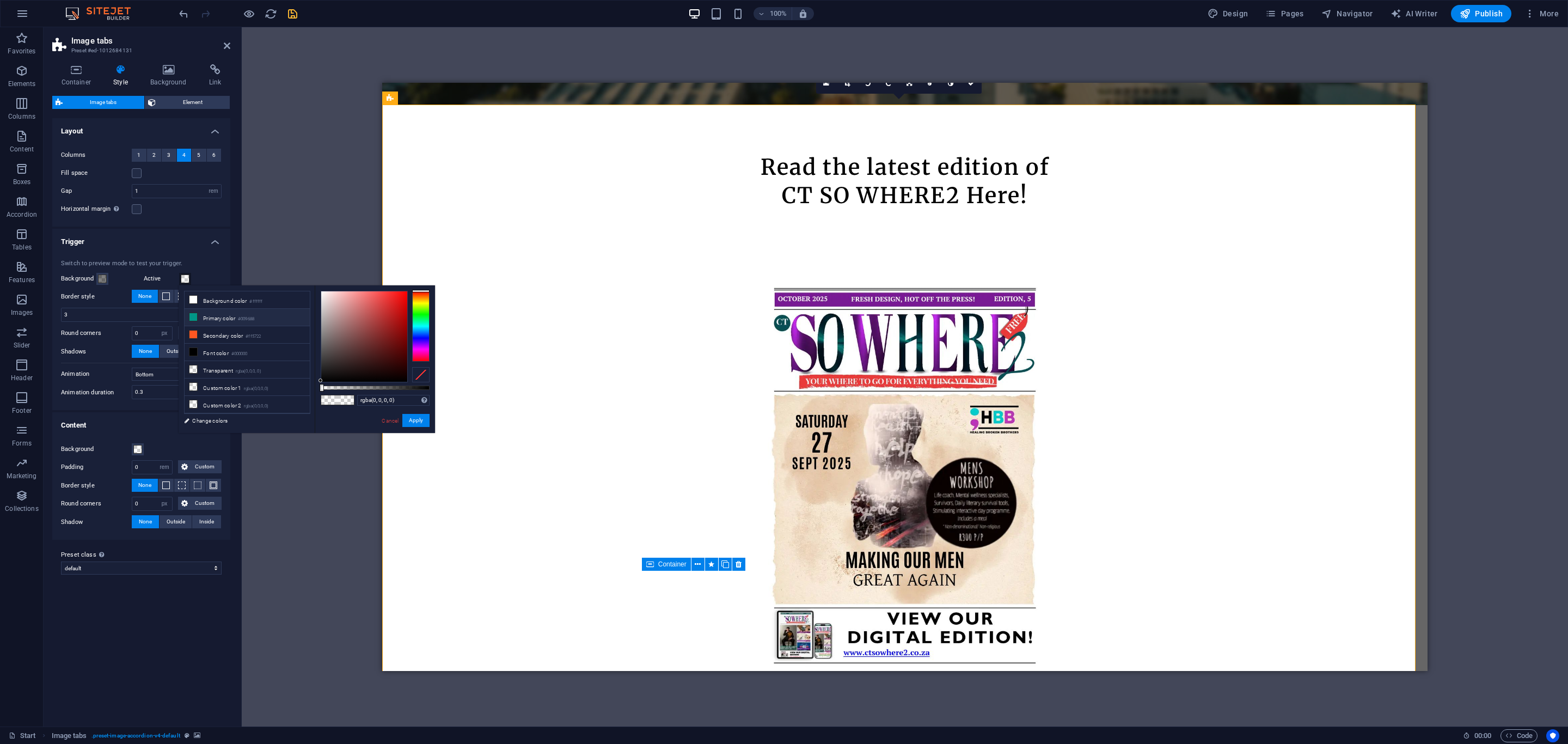
click at [193, 316] on icon at bounding box center [193, 317] width 8 height 8
type input "rgba(0, 150, 136, 0.276)"
drag, startPoint x: 430, startPoint y: 389, endPoint x: 351, endPoint y: 393, distance: 79.1
click at [351, 393] on div "rgba(0, 150, 136, 0.276) Supported formats #0852ed rgb(8, 82, 237) rgba(8, 82, …" at bounding box center [375, 438] width 120 height 305
click at [411, 419] on button "Apply" at bounding box center [416, 421] width 27 height 13
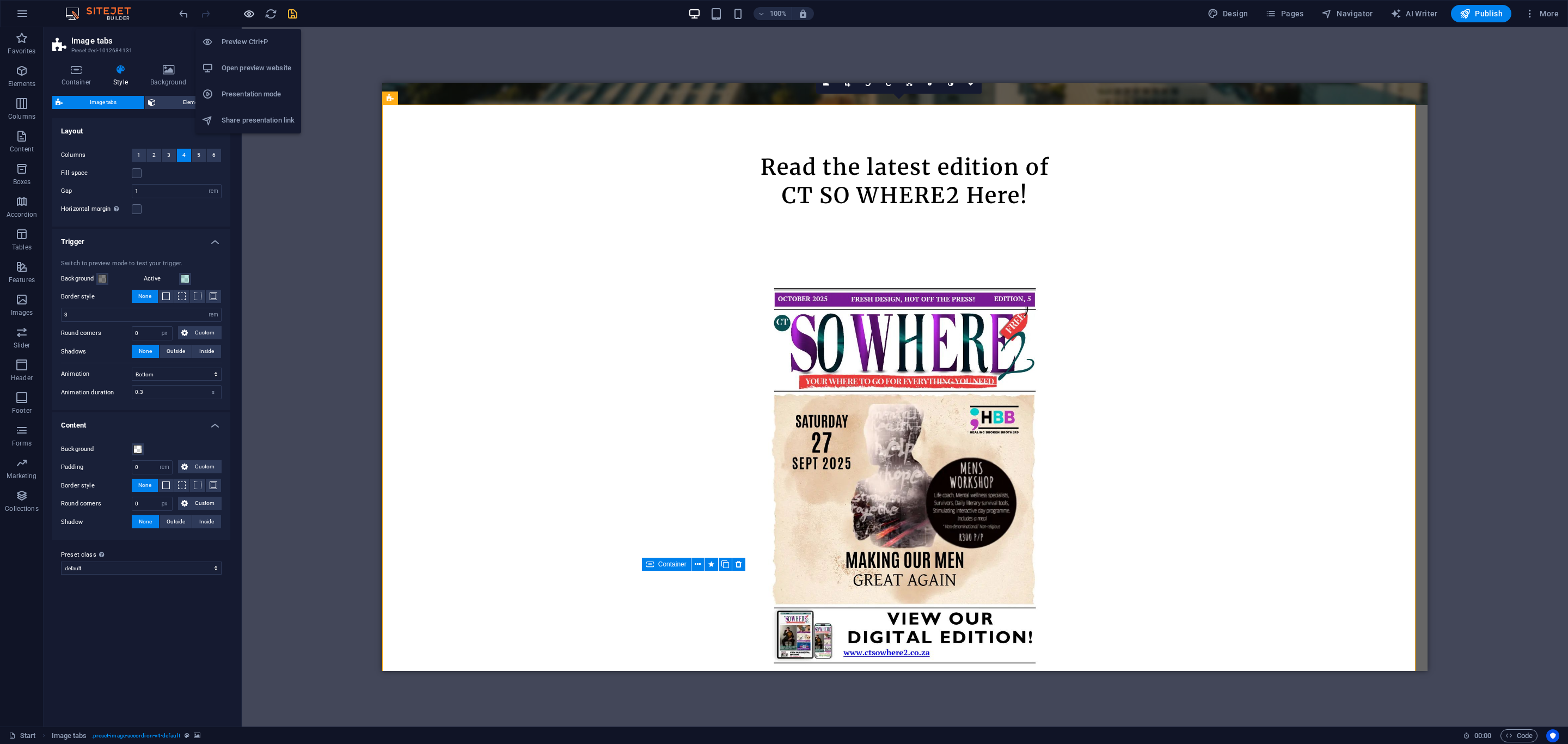
click at [248, 16] on icon "button" at bounding box center [249, 14] width 12 height 12
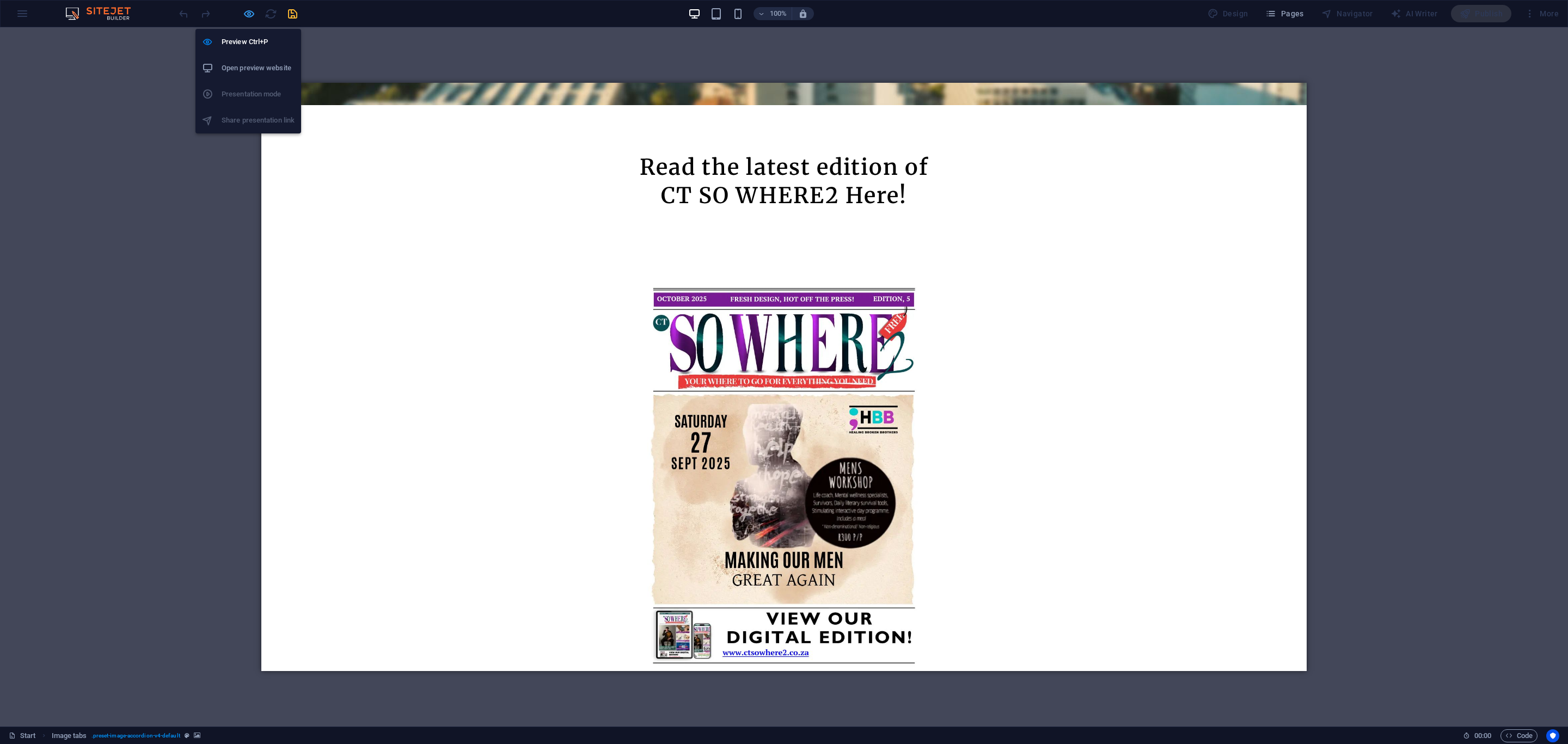
click at [250, 18] on icon "button" at bounding box center [249, 14] width 12 height 12
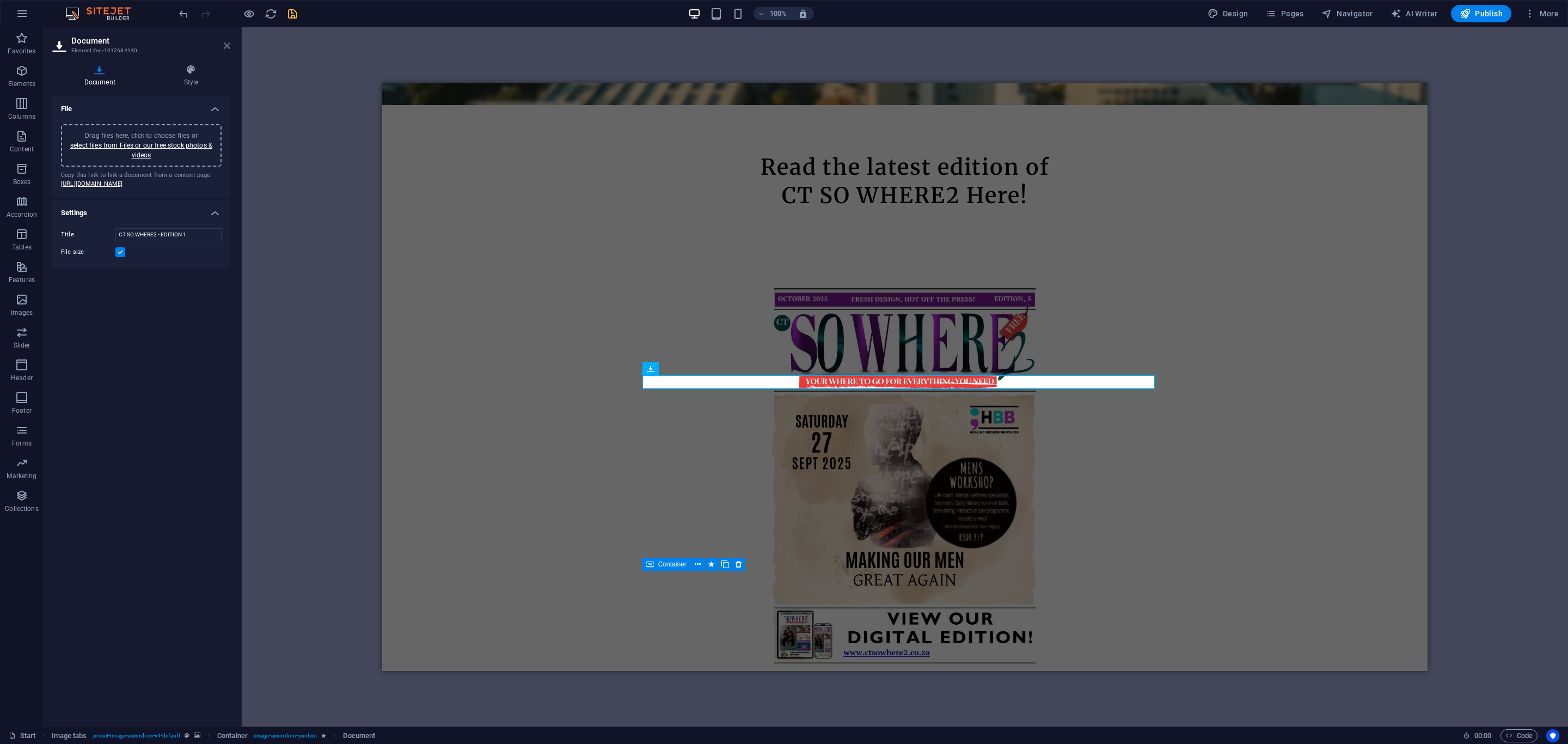
click at [230, 44] on icon at bounding box center [227, 45] width 6 height 8
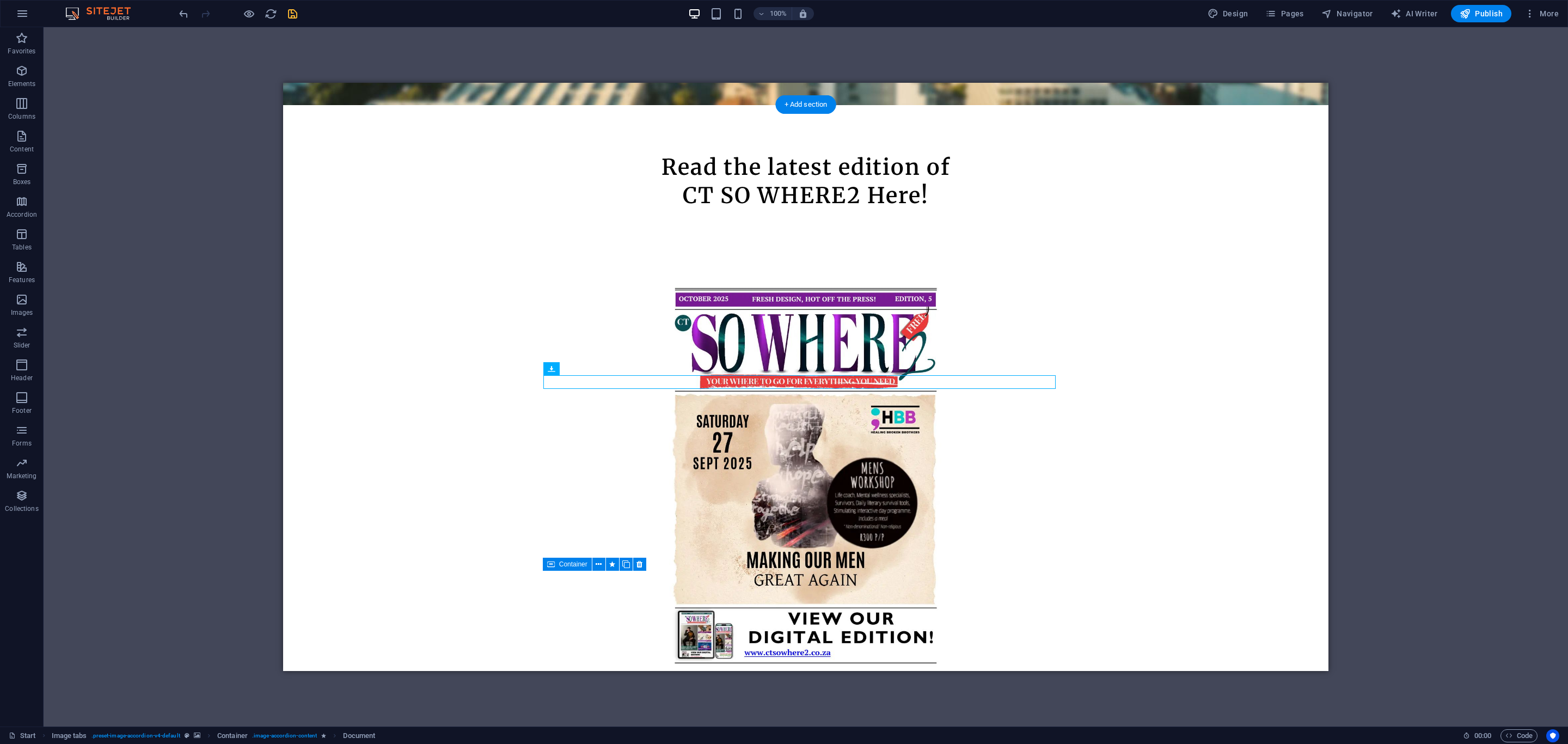
select select "rem"
select select "px"
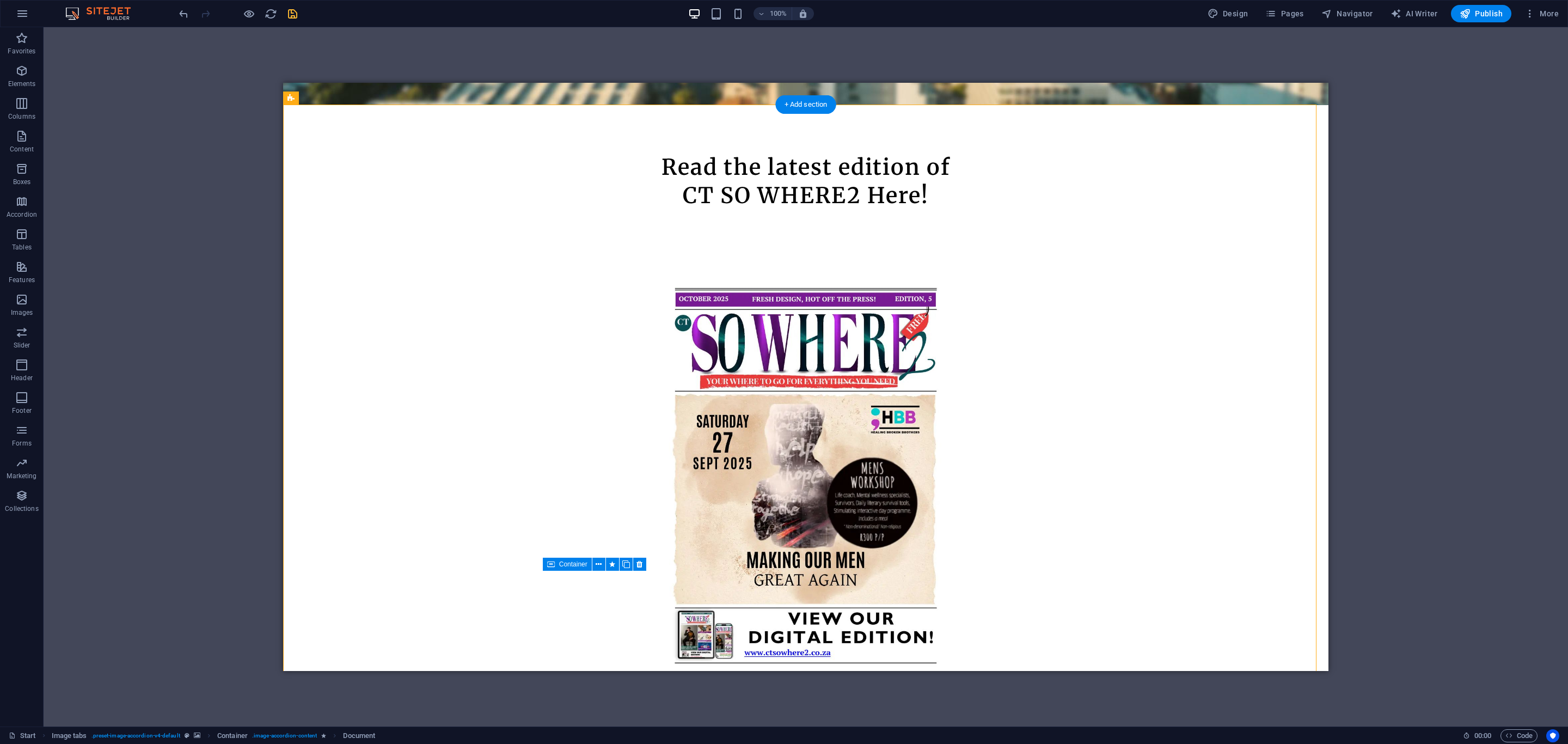
select select "rem"
select select "px"
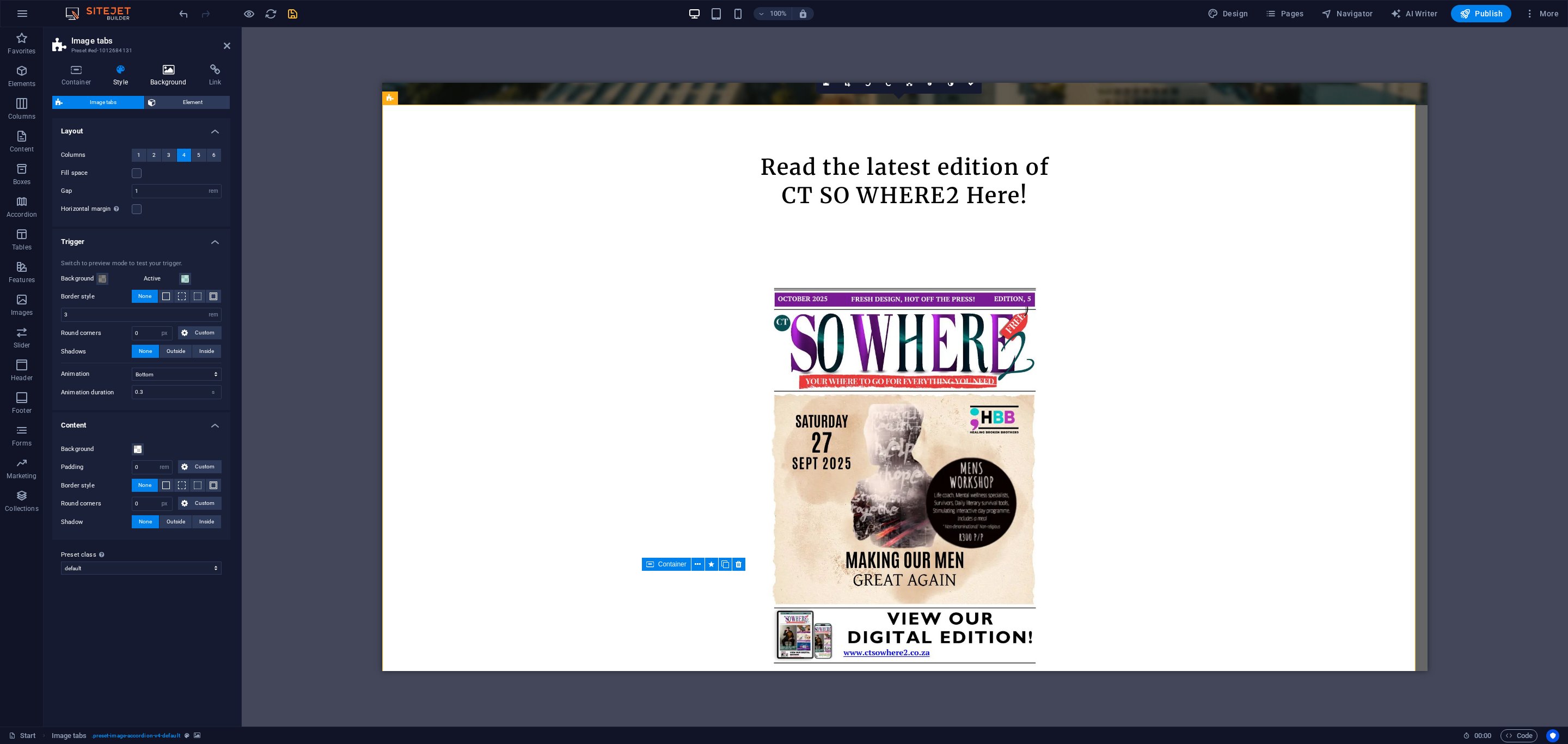
click at [157, 71] on icon at bounding box center [169, 69] width 54 height 11
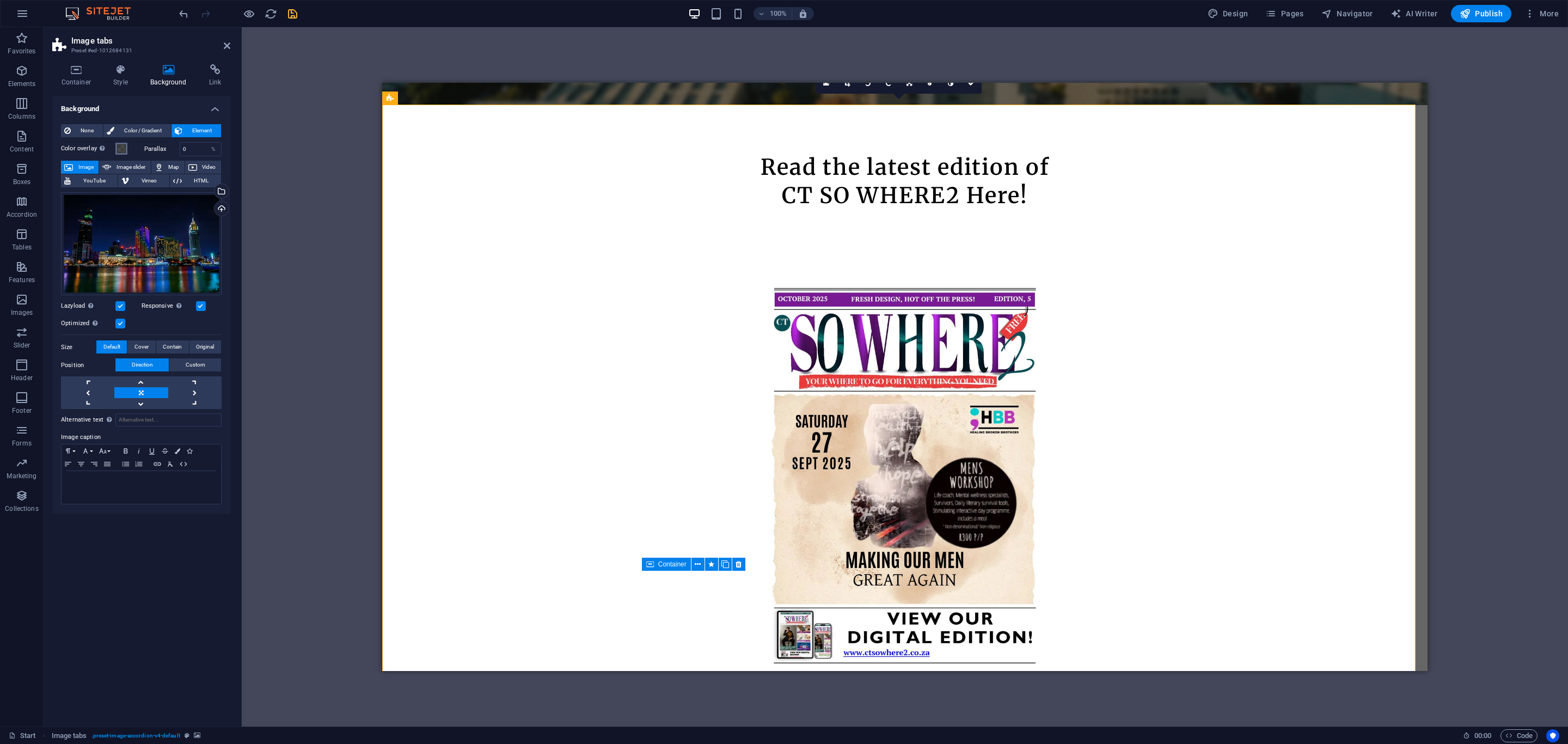
click at [116, 149] on button "Color overlay Places an overlay over the background to colorize it" at bounding box center [122, 149] width 12 height 12
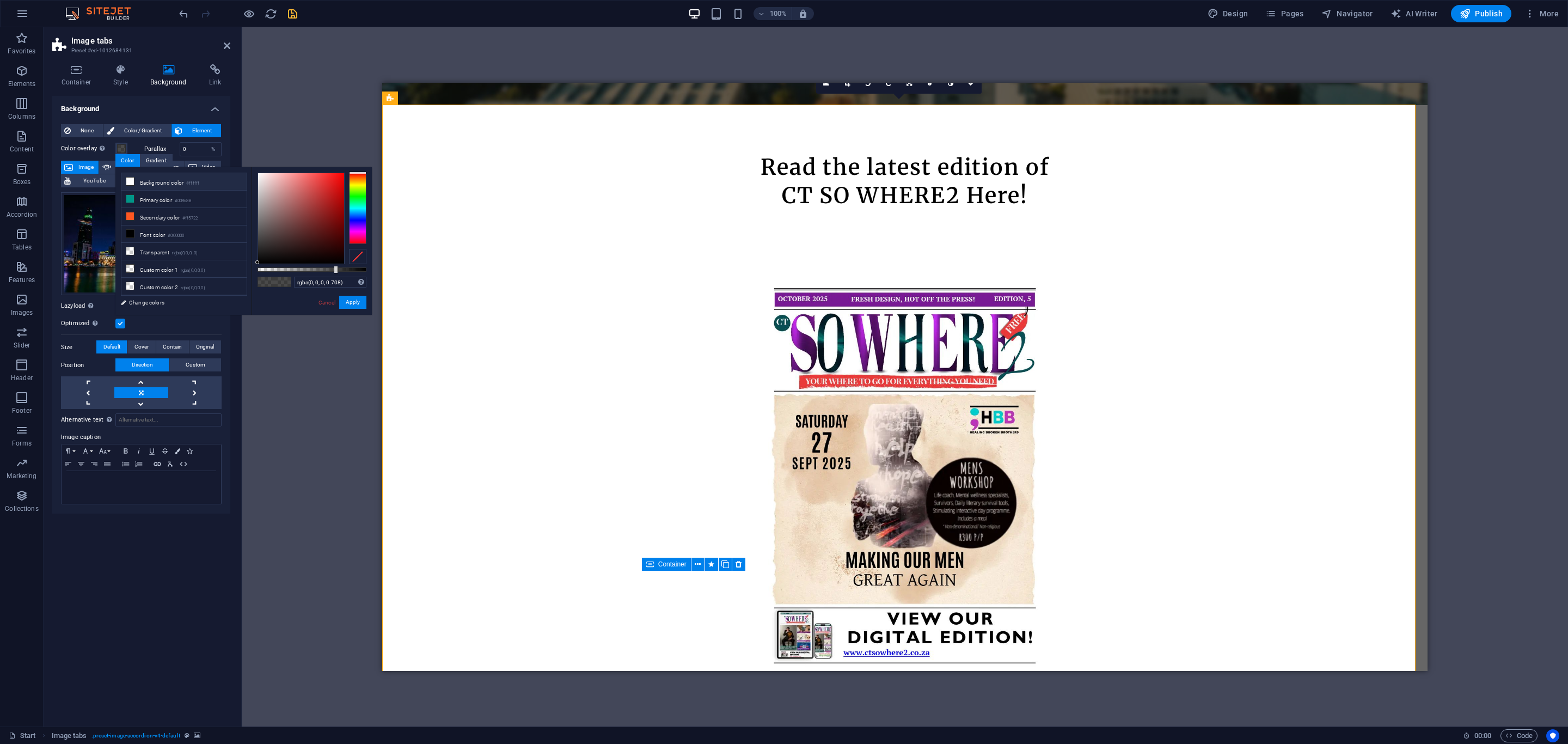
click at [131, 179] on icon at bounding box center [130, 182] width 8 height 8
type input "rgba(255, 255, 255, 0.483)"
drag, startPoint x: 336, startPoint y: 267, endPoint x: 310, endPoint y: 272, distance: 26.5
click at [310, 272] on div at bounding box center [311, 270] width 5 height 8
click at [347, 298] on button "Apply" at bounding box center [353, 302] width 27 height 13
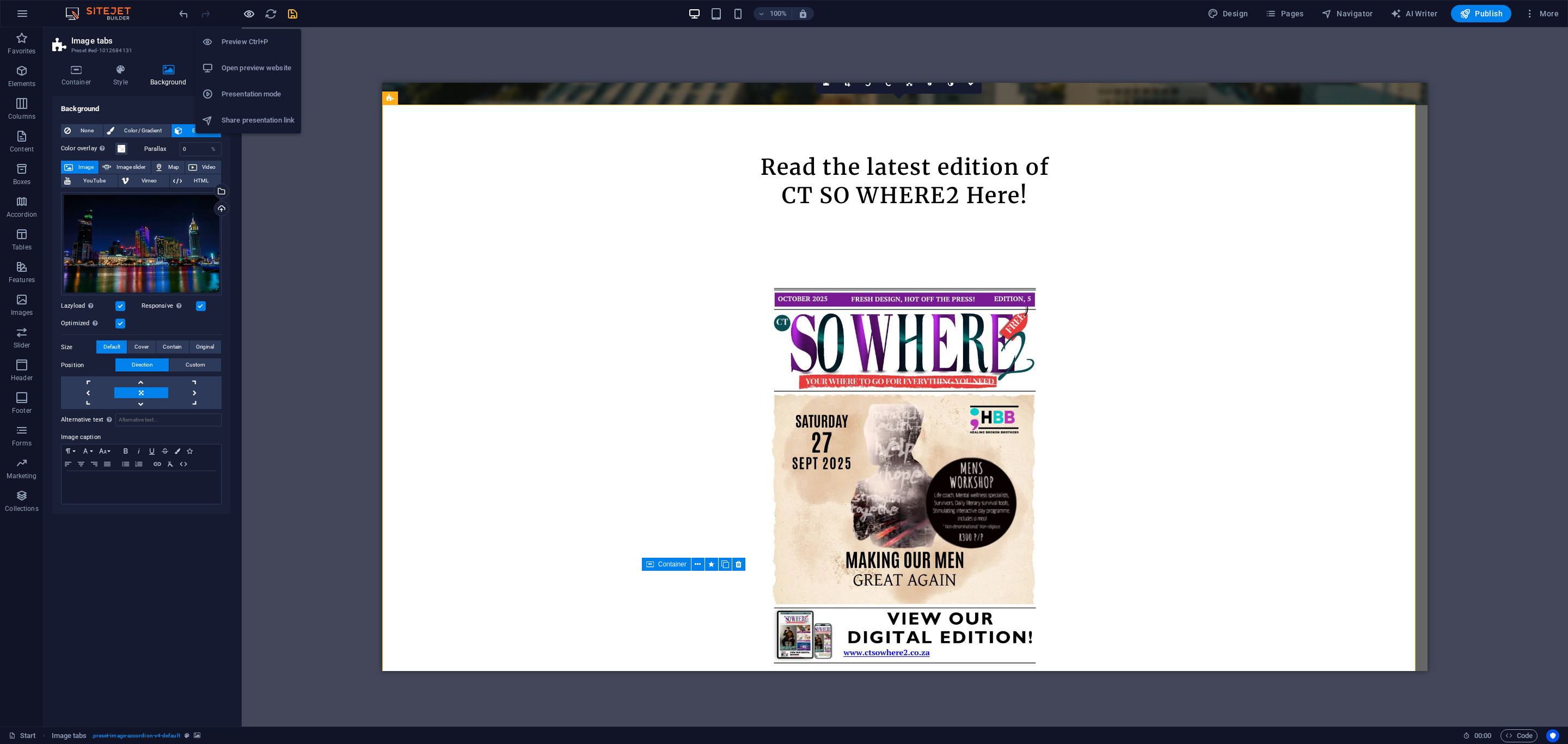
click at [250, 16] on icon "button" at bounding box center [249, 14] width 12 height 12
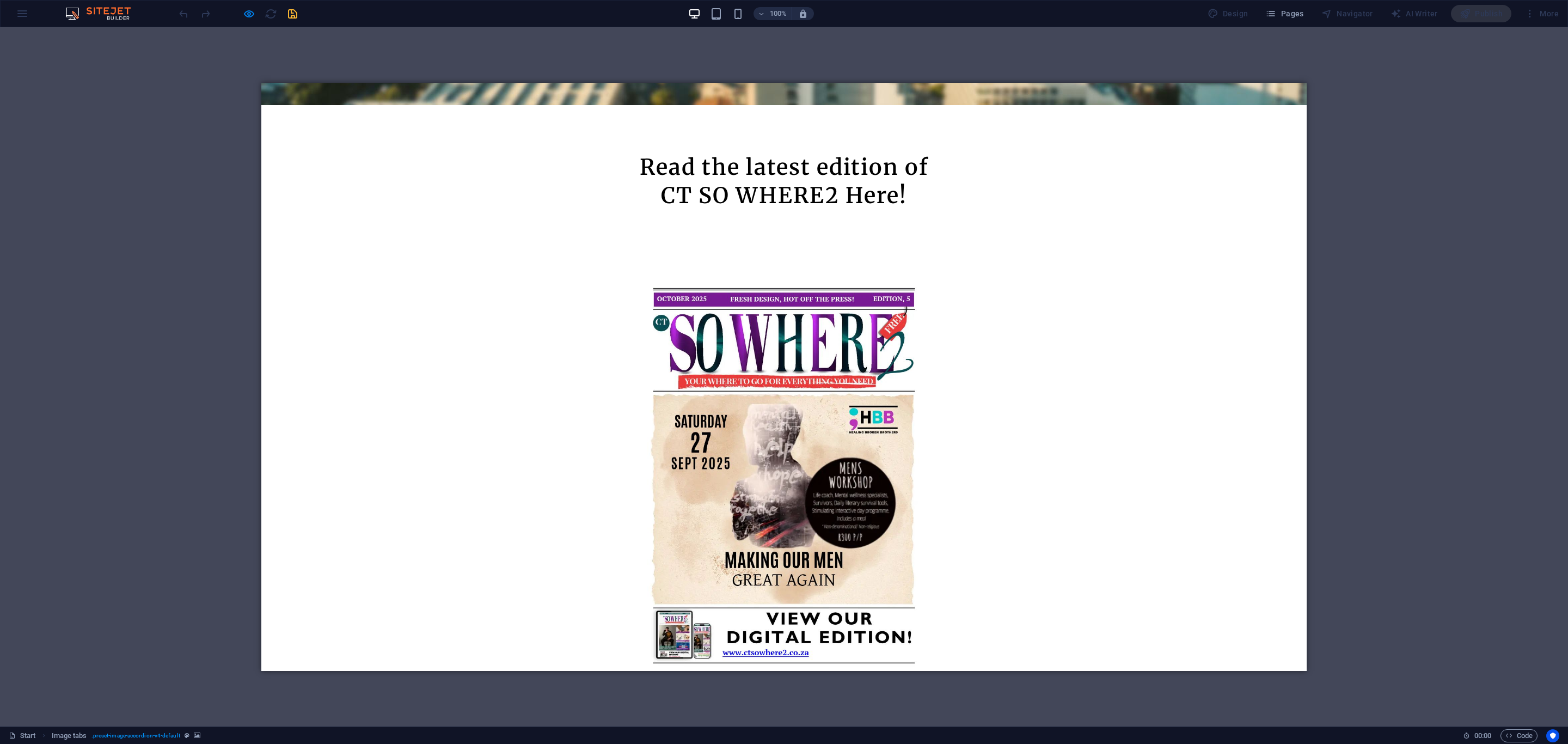
click at [244, 15] on icon "button" at bounding box center [249, 14] width 12 height 12
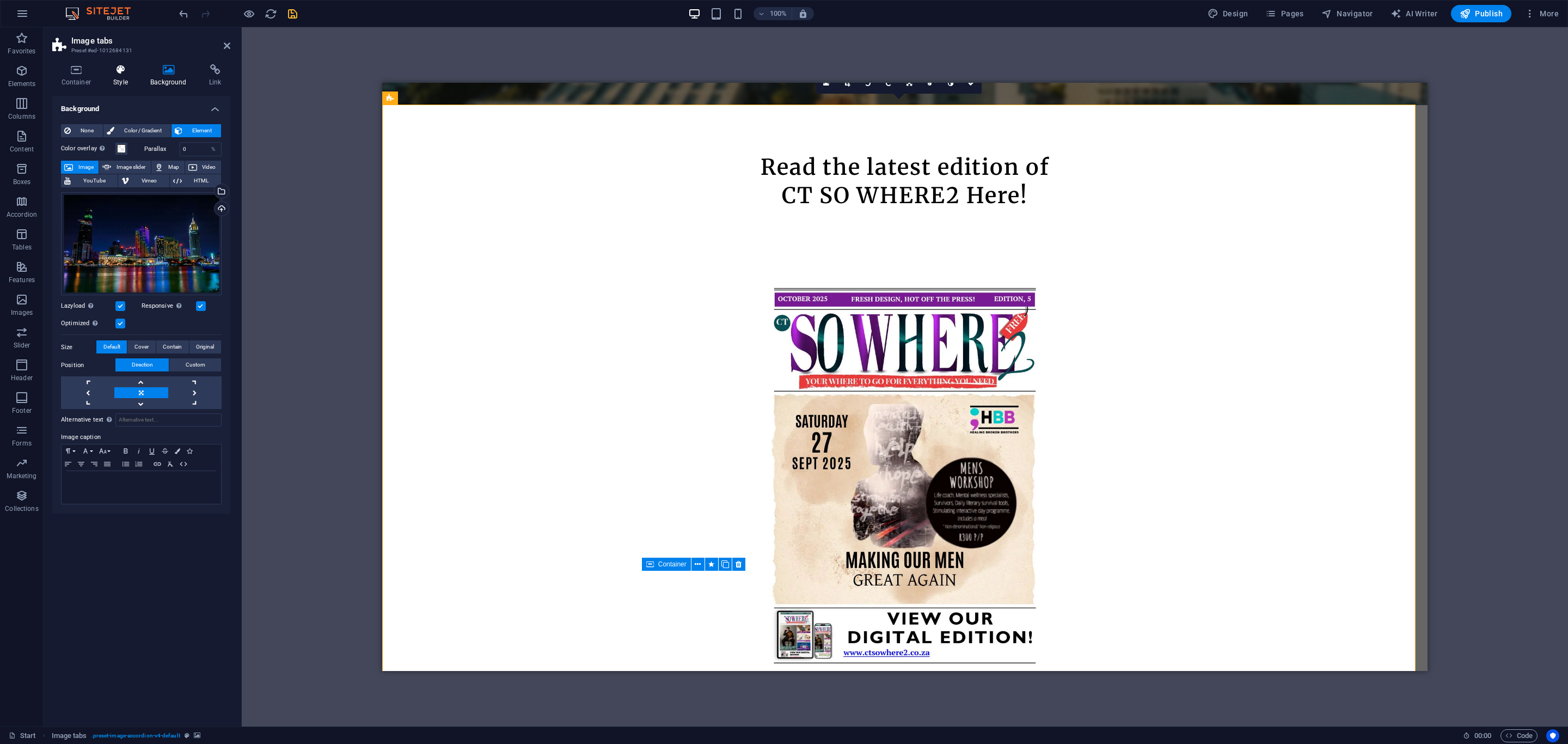
click at [113, 78] on h4 "Style" at bounding box center [123, 75] width 37 height 23
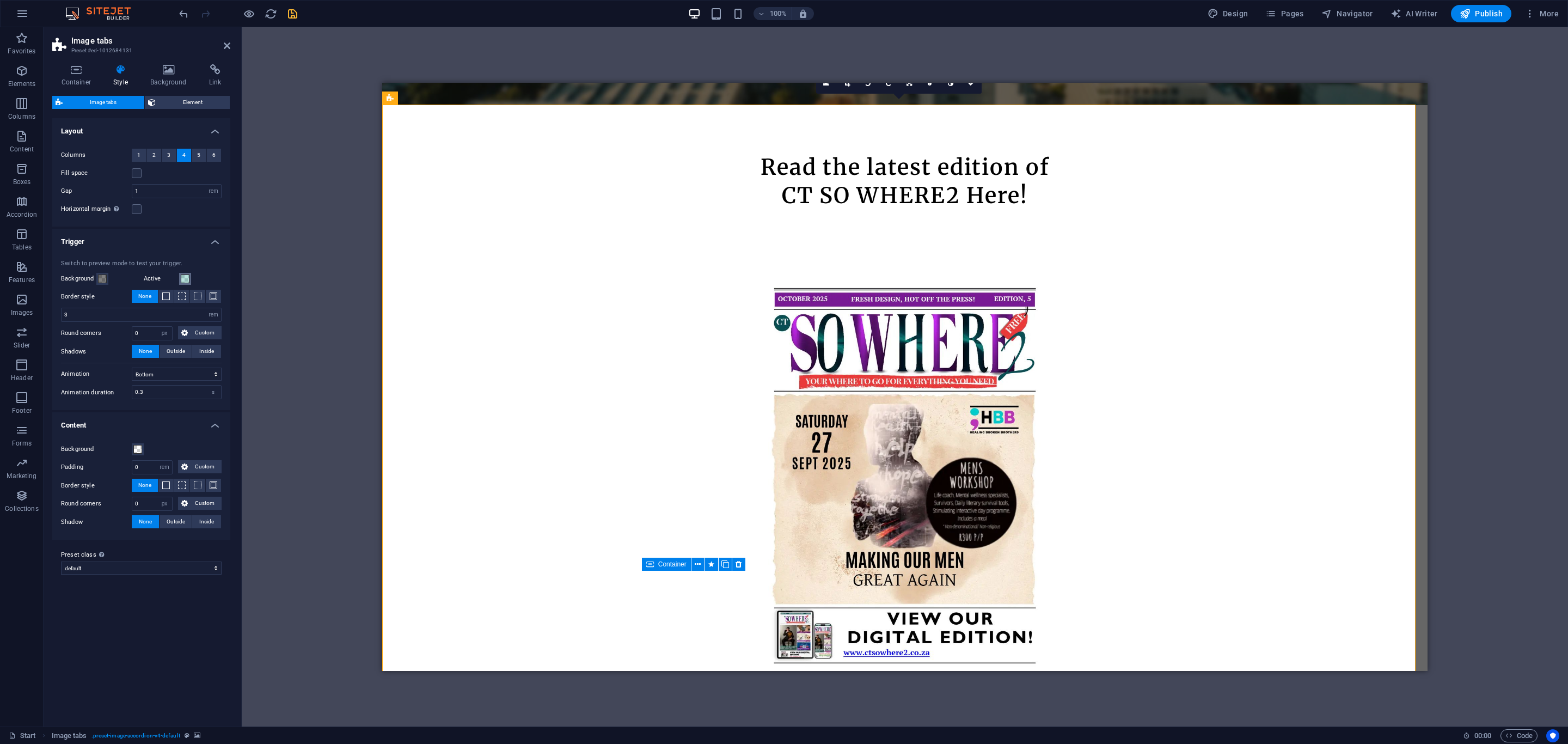
click at [187, 283] on span at bounding box center [185, 278] width 8 height 8
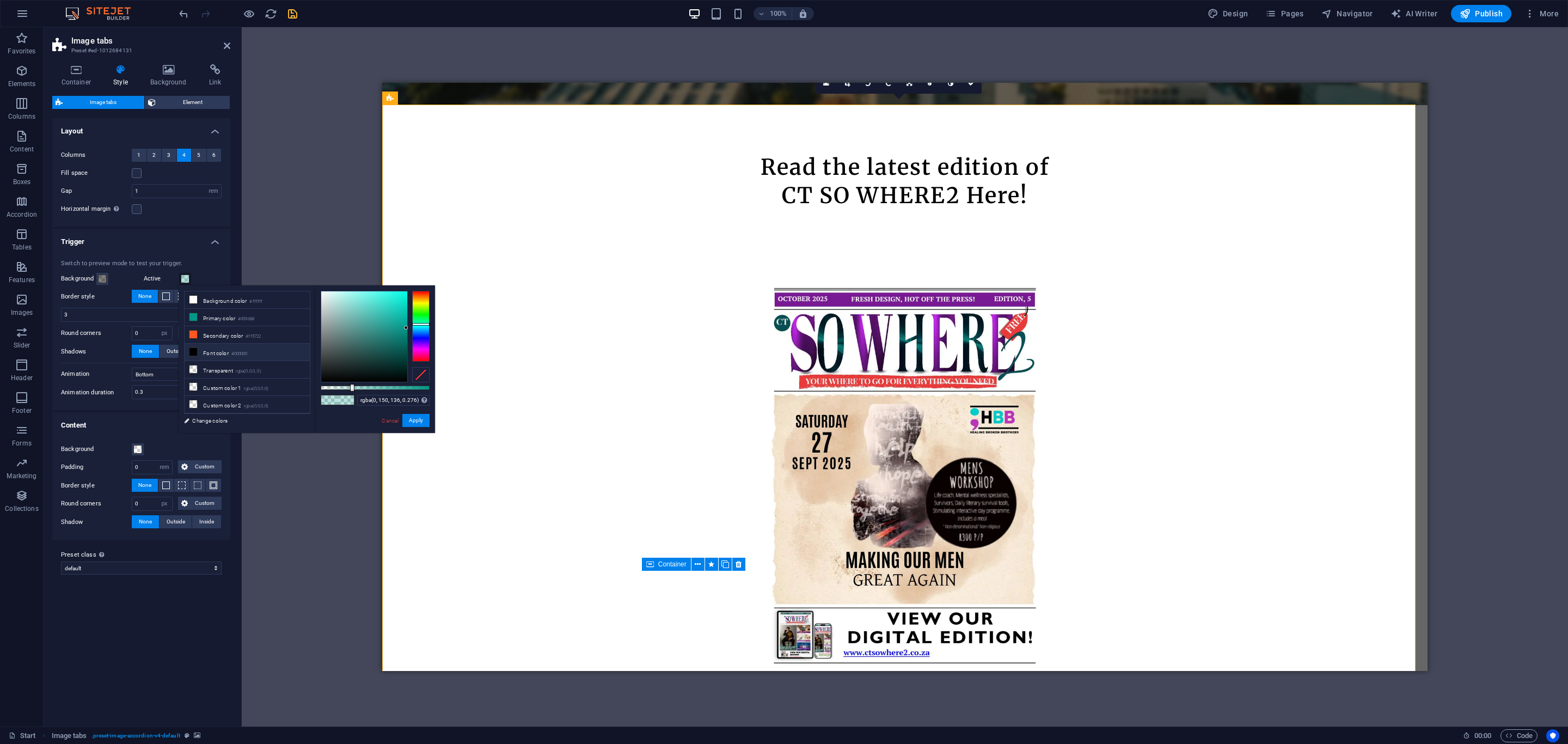
click at [197, 356] on icon at bounding box center [193, 352] width 8 height 8
drag, startPoint x: 353, startPoint y: 389, endPoint x: 366, endPoint y: 391, distance: 13.2
click at [366, 391] on div "rgba(0, 0, 0, 0.296) Supported formats #0852ed rgb(8, 82, 237) rgba(8, 82, 237,…" at bounding box center [375, 438] width 120 height 305
type input "rgba(0, 0, 0, 0.411)"
click at [413, 417] on button "Apply" at bounding box center [416, 421] width 27 height 13
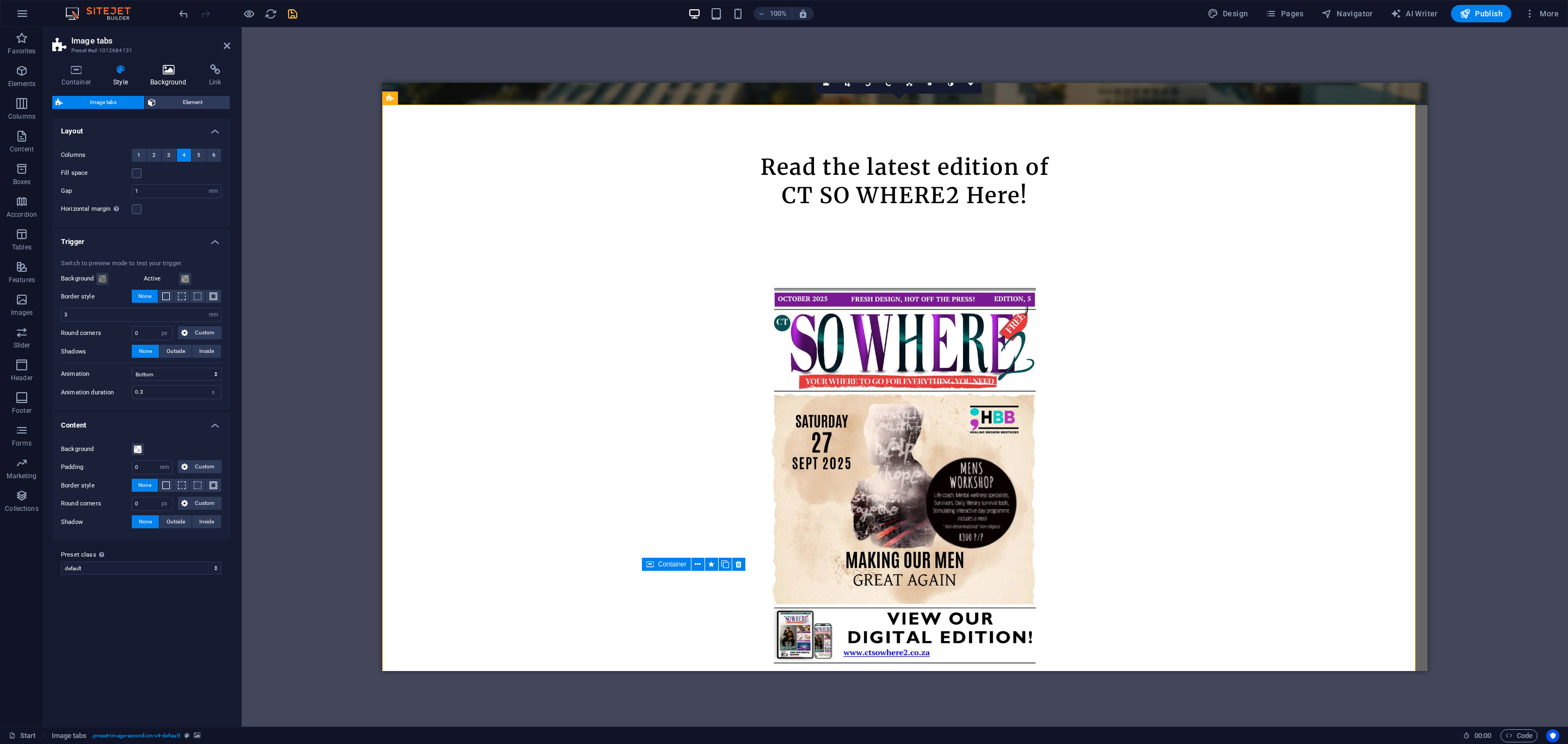
click at [157, 76] on h4 "Background" at bounding box center [171, 75] width 59 height 23
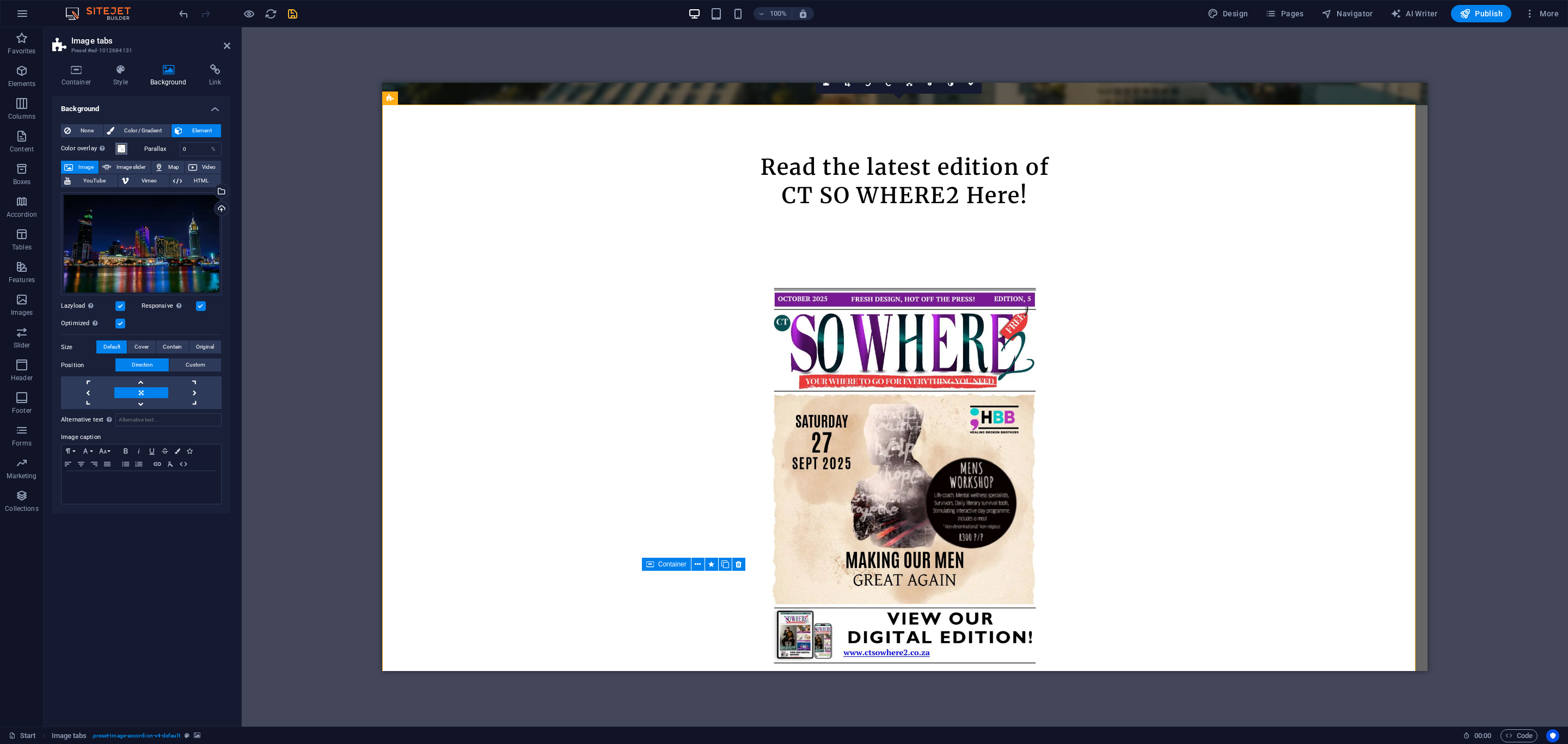
click at [124, 149] on span at bounding box center [121, 148] width 8 height 8
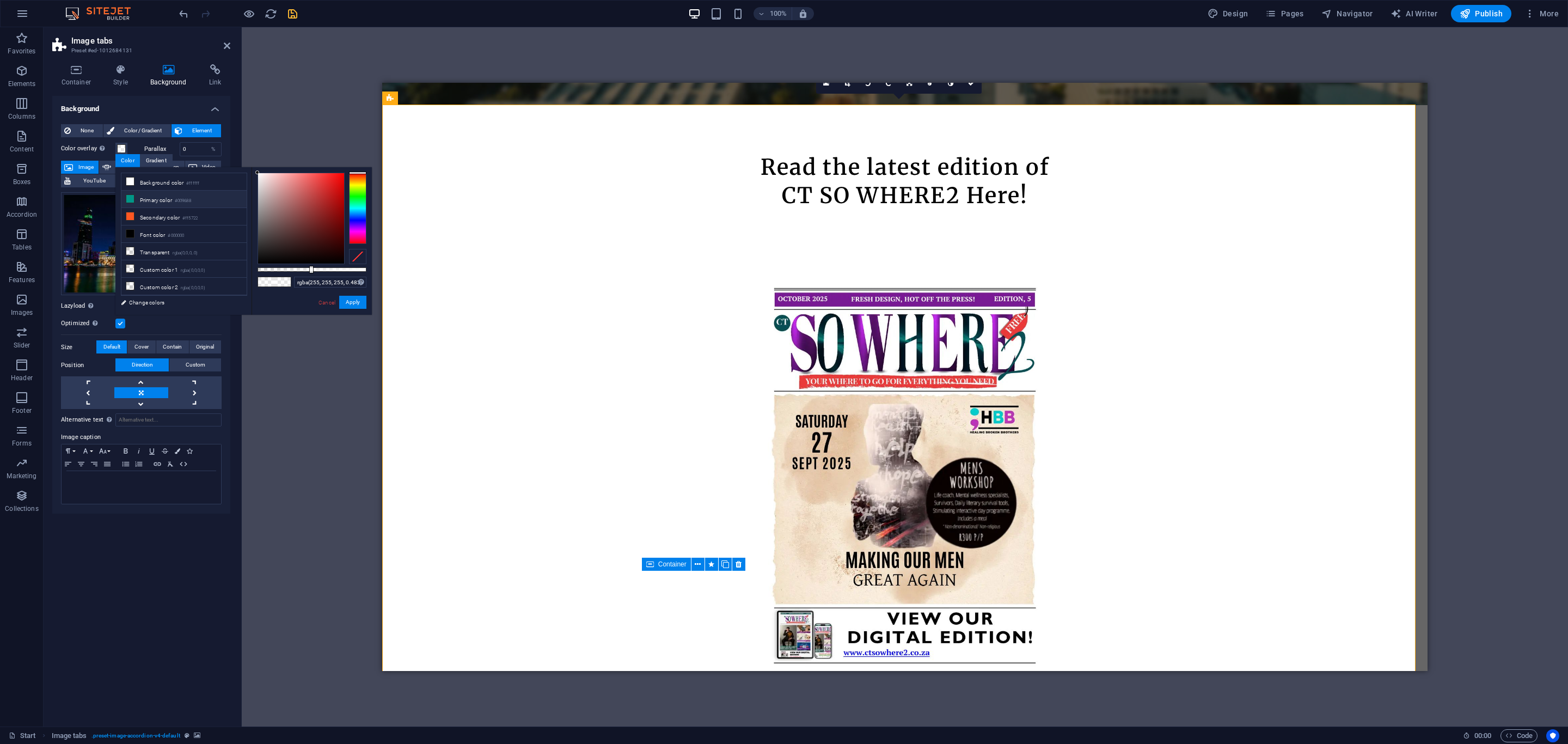
click at [134, 202] on icon at bounding box center [130, 199] width 8 height 8
type input "rgba(0, 150, 136, 0.543)"
click at [317, 270] on div at bounding box center [317, 270] width 5 height 8
click at [292, 12] on icon "save" at bounding box center [292, 14] width 12 height 12
checkbox input "false"
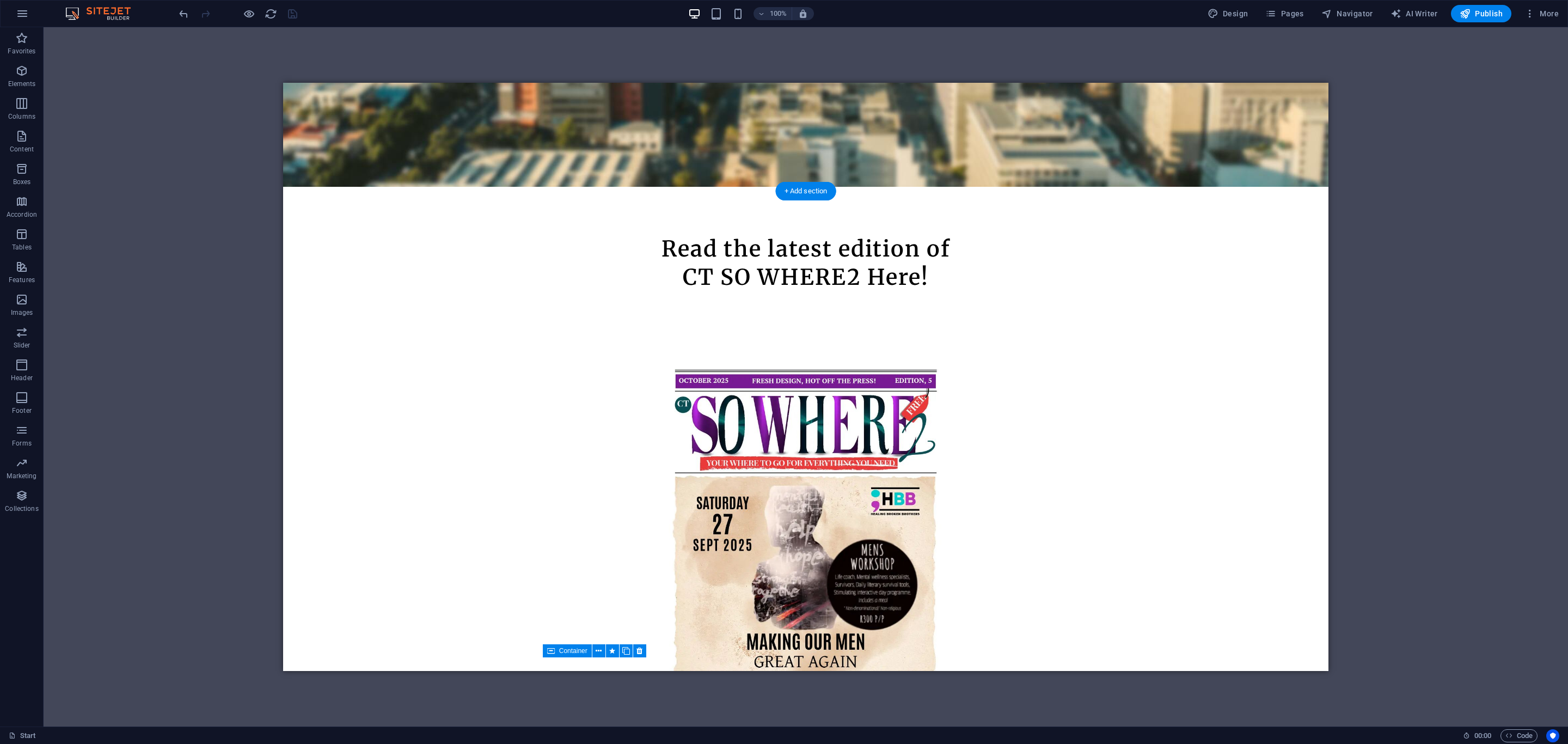
scroll to position [490, 0]
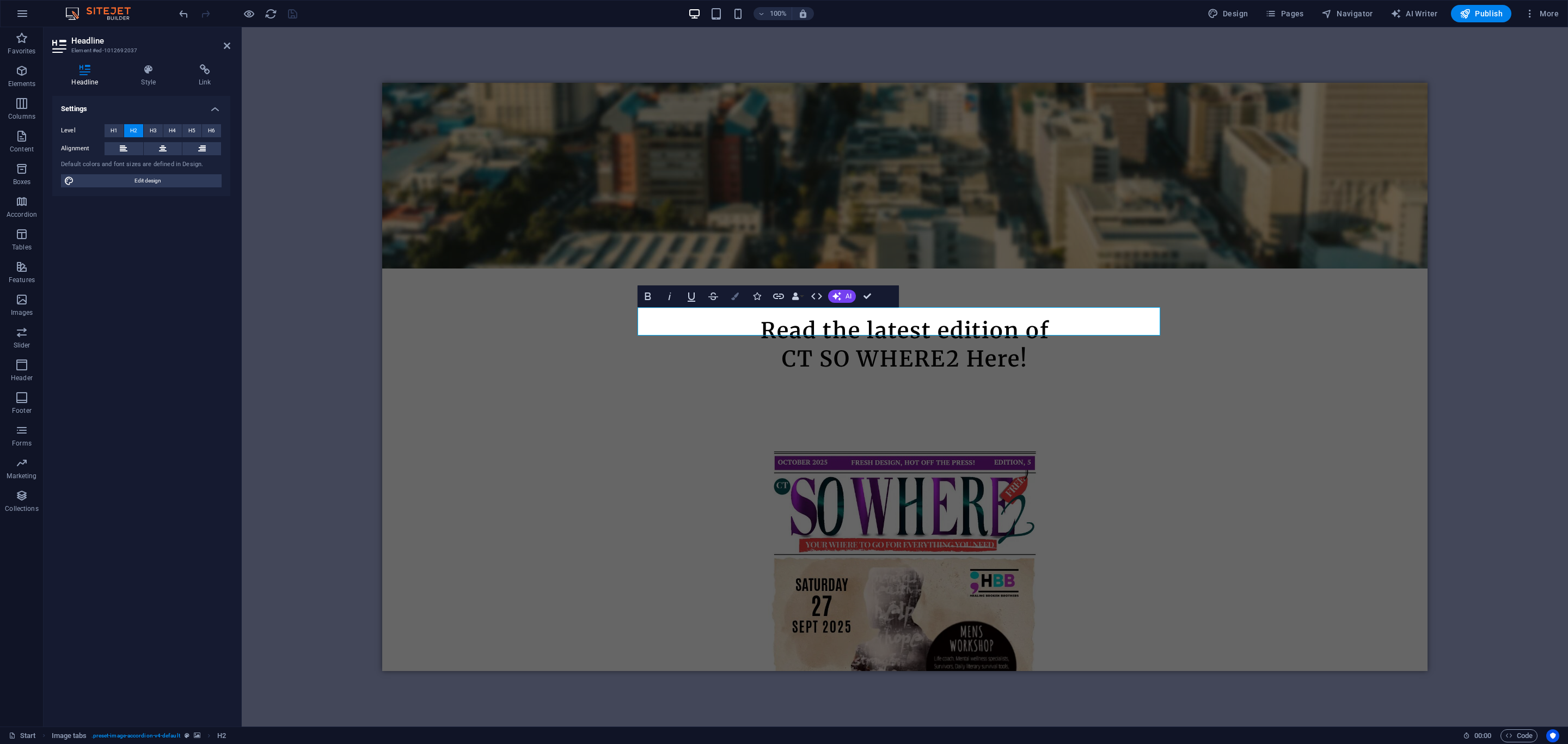
click at [727, 292] on button "Colors" at bounding box center [735, 296] width 21 height 22
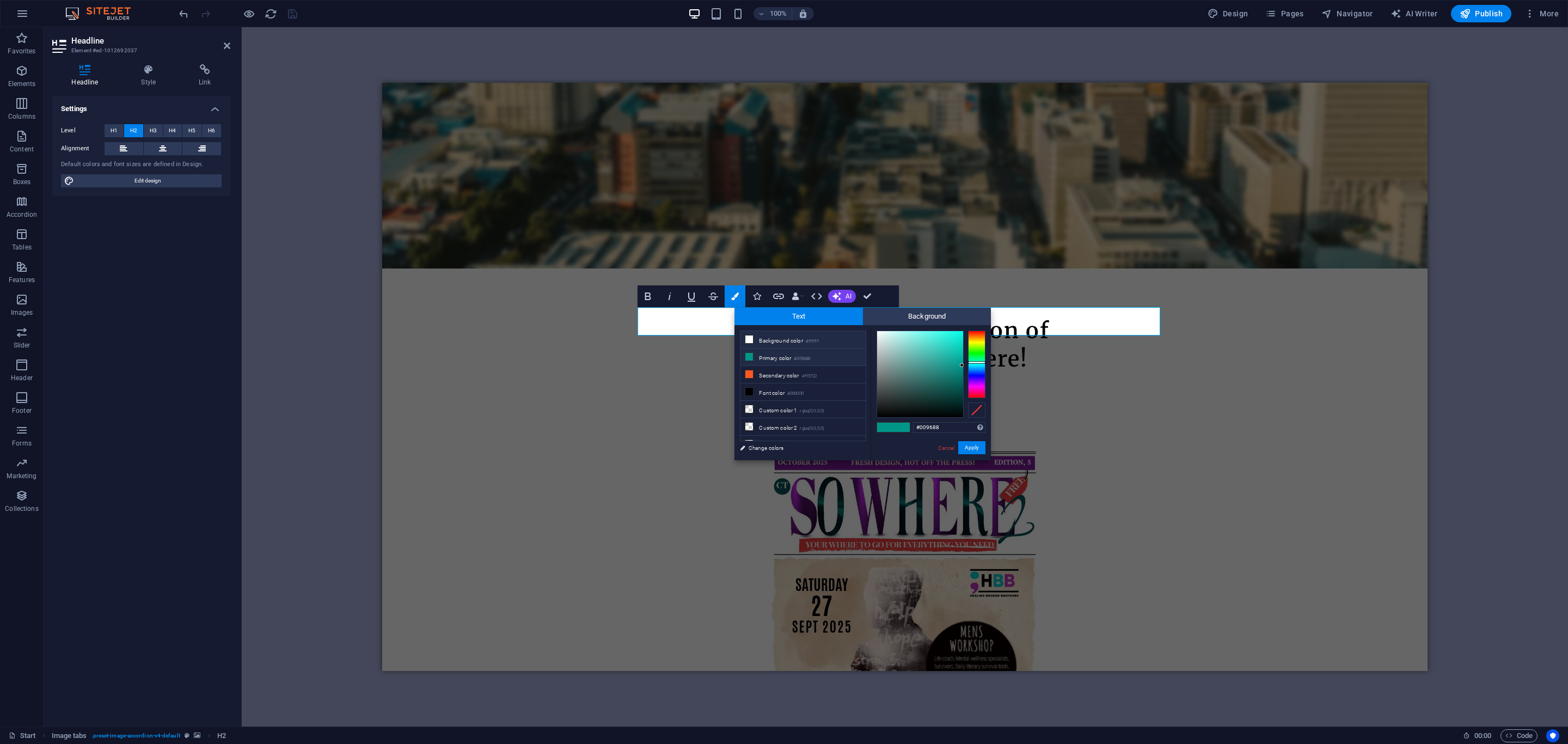
click at [751, 340] on icon at bounding box center [749, 340] width 8 height 8
type input "#ffffff"
click at [971, 450] on button "Apply" at bounding box center [972, 448] width 27 height 13
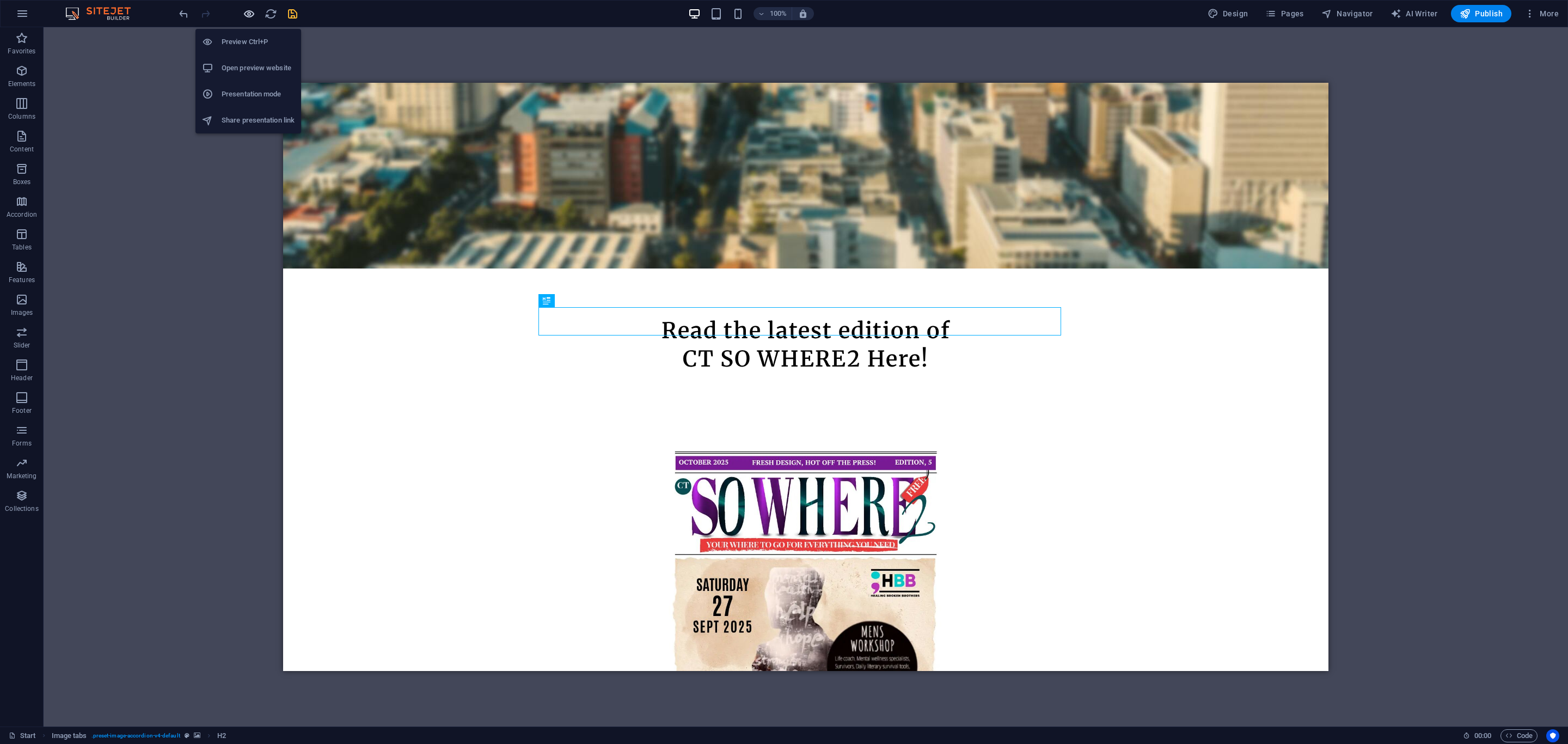
click at [246, 16] on icon "button" at bounding box center [249, 14] width 12 height 12
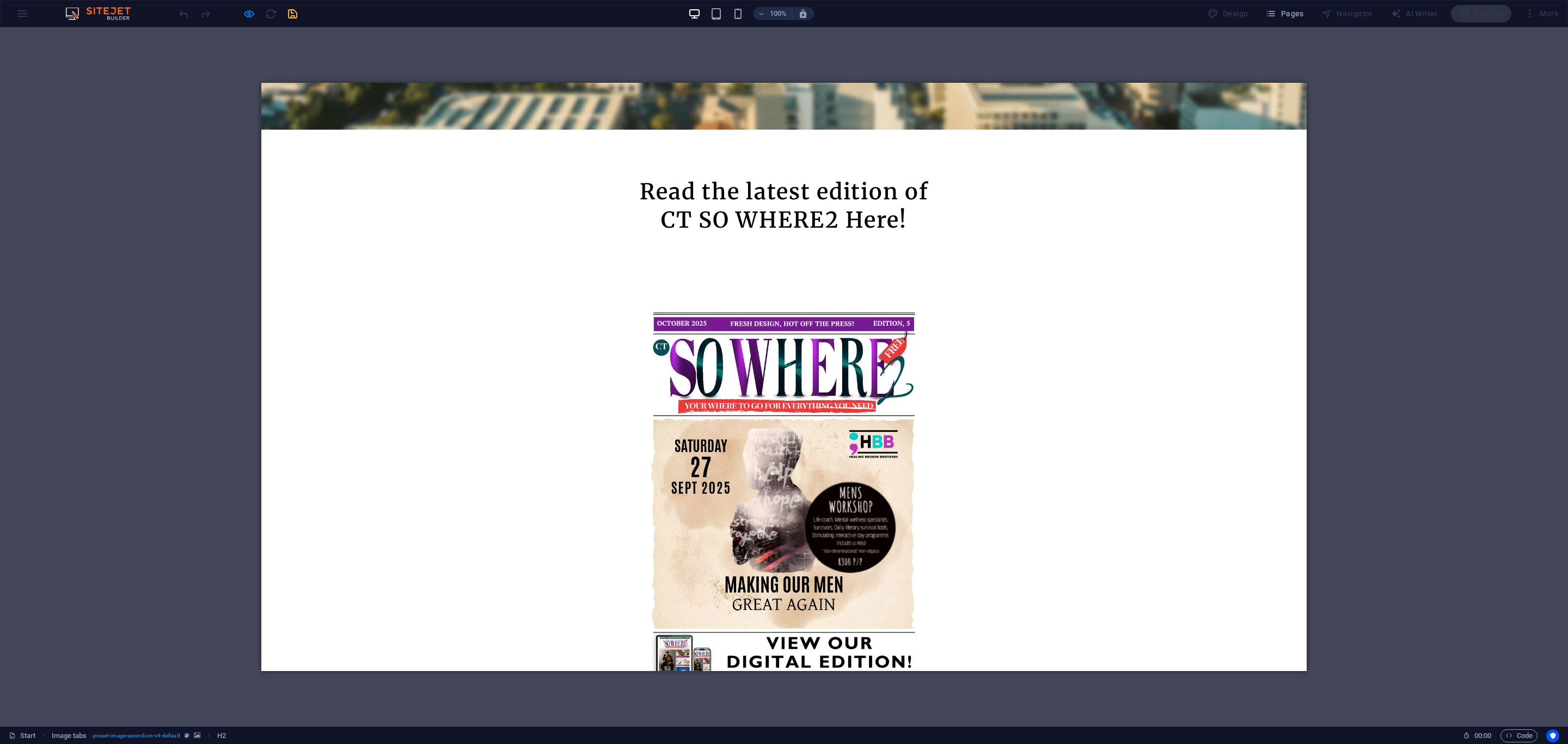
scroll to position [654, 0]
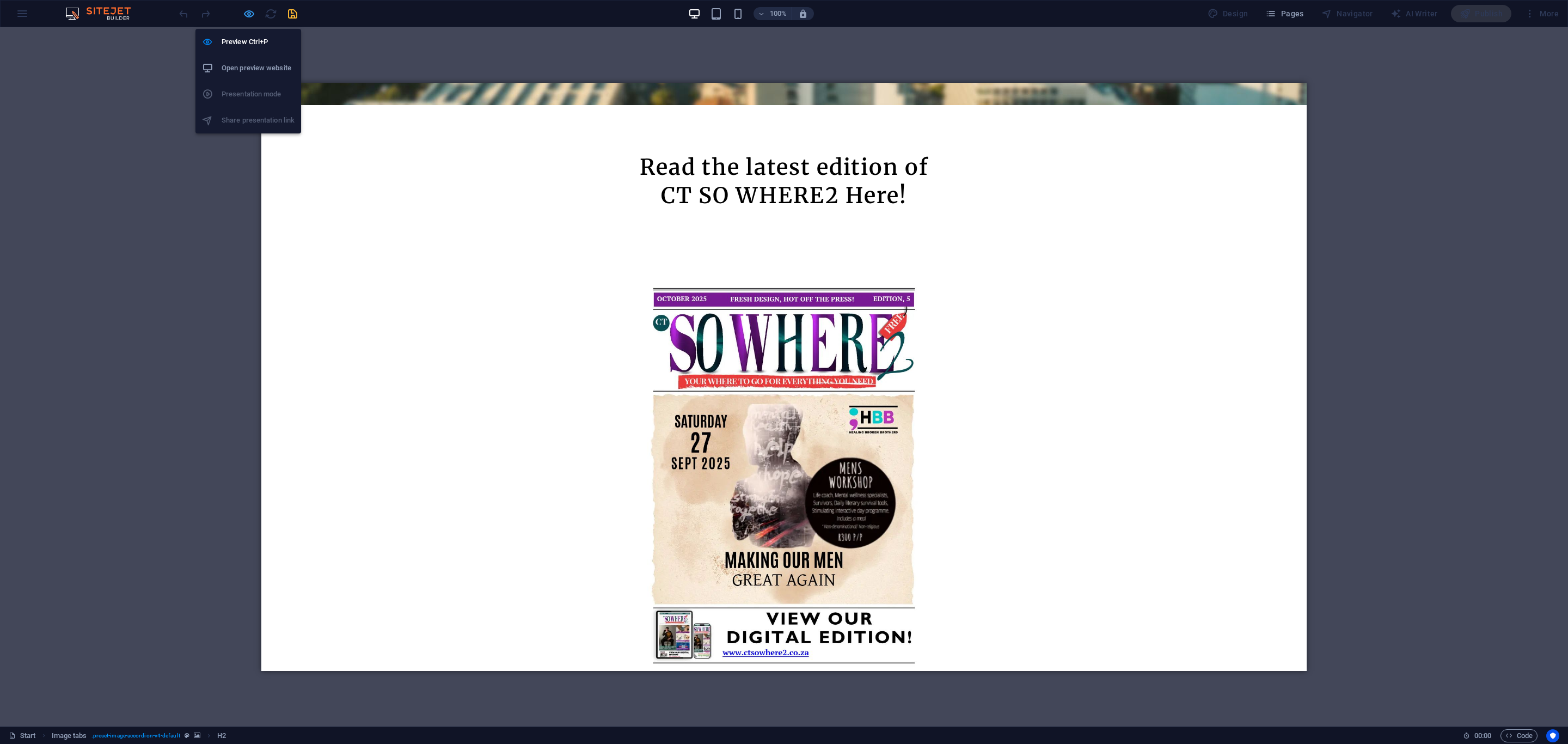
click at [249, 12] on icon "button" at bounding box center [249, 14] width 12 height 12
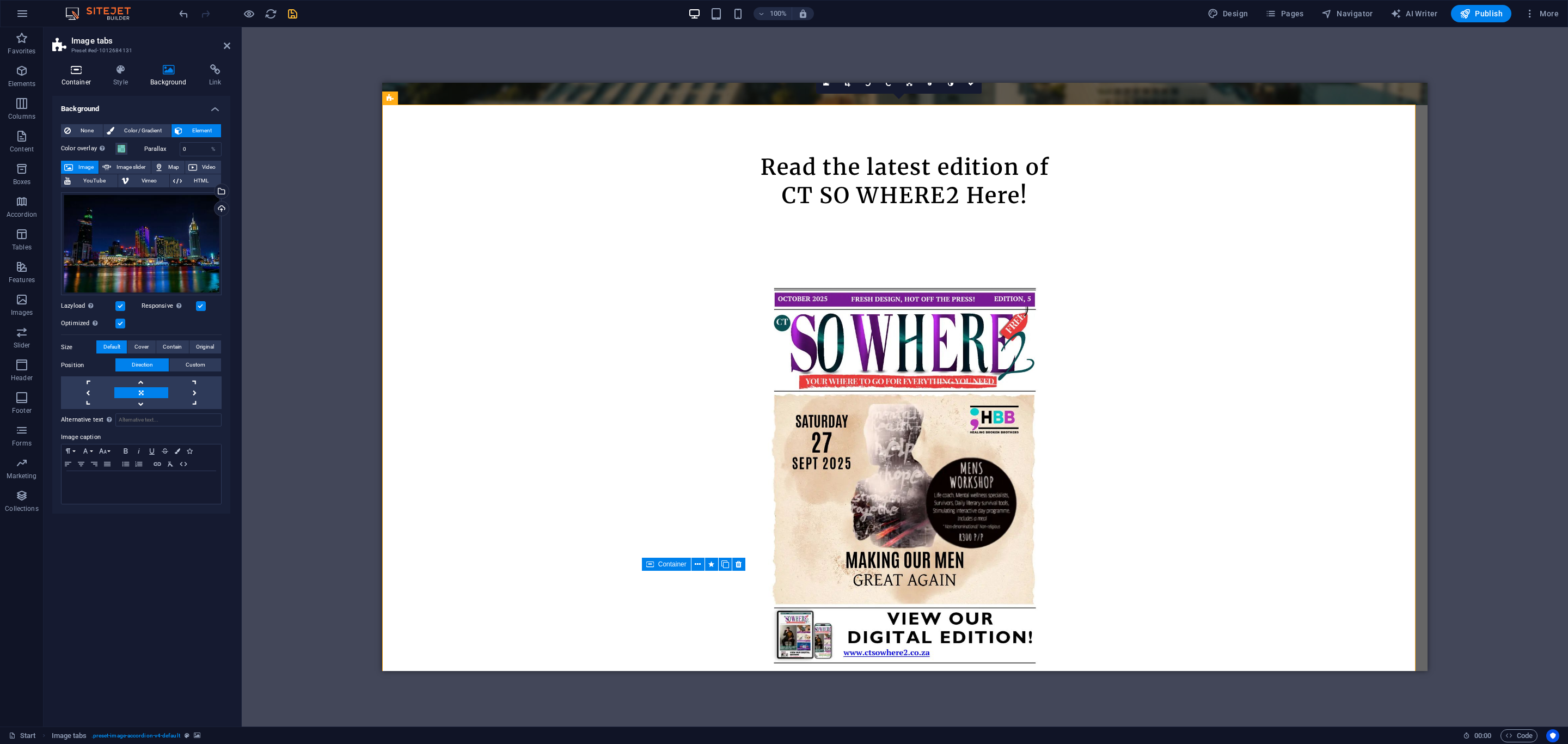
click at [67, 80] on h4 "Container" at bounding box center [78, 75] width 52 height 23
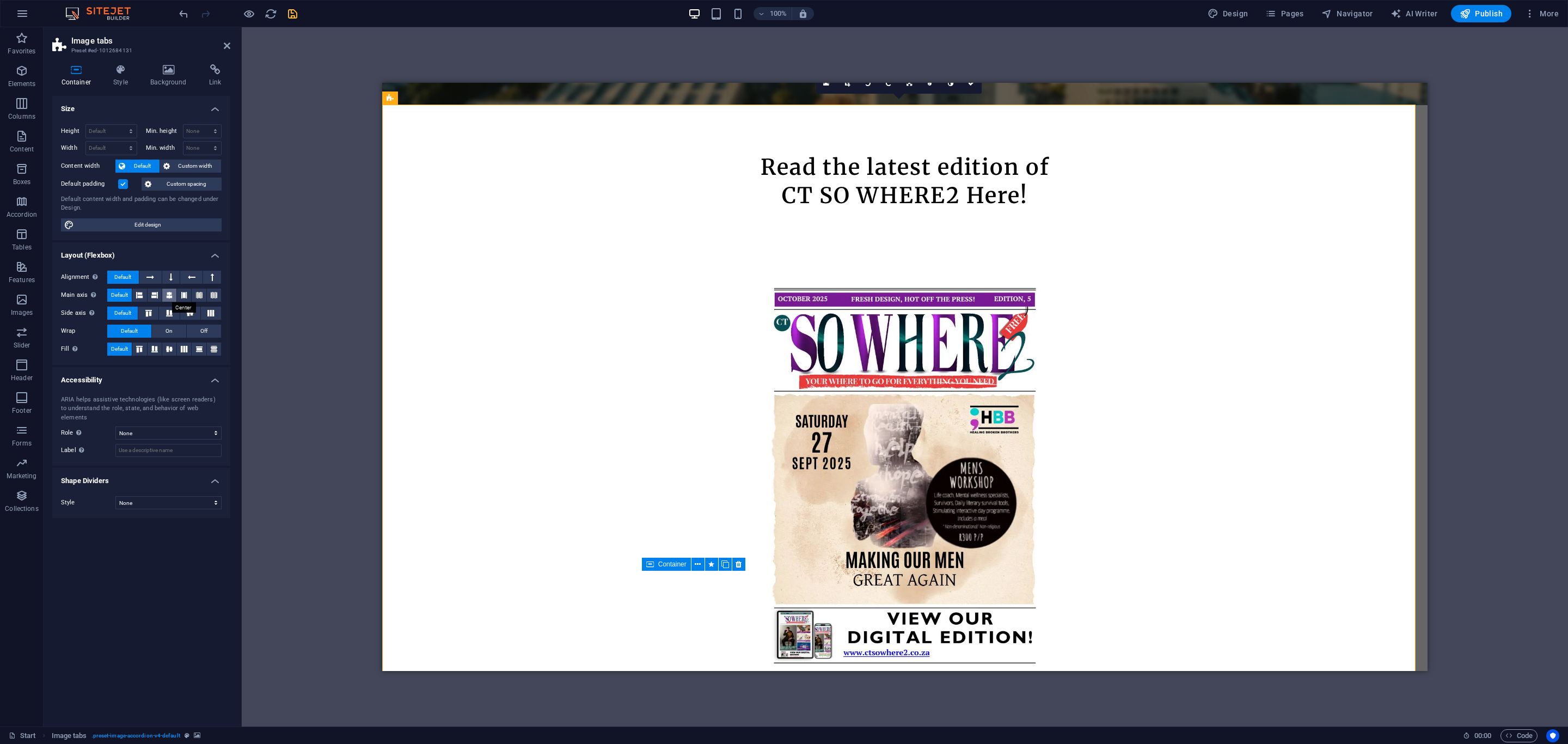
click at [169, 296] on icon at bounding box center [169, 295] width 6 height 13
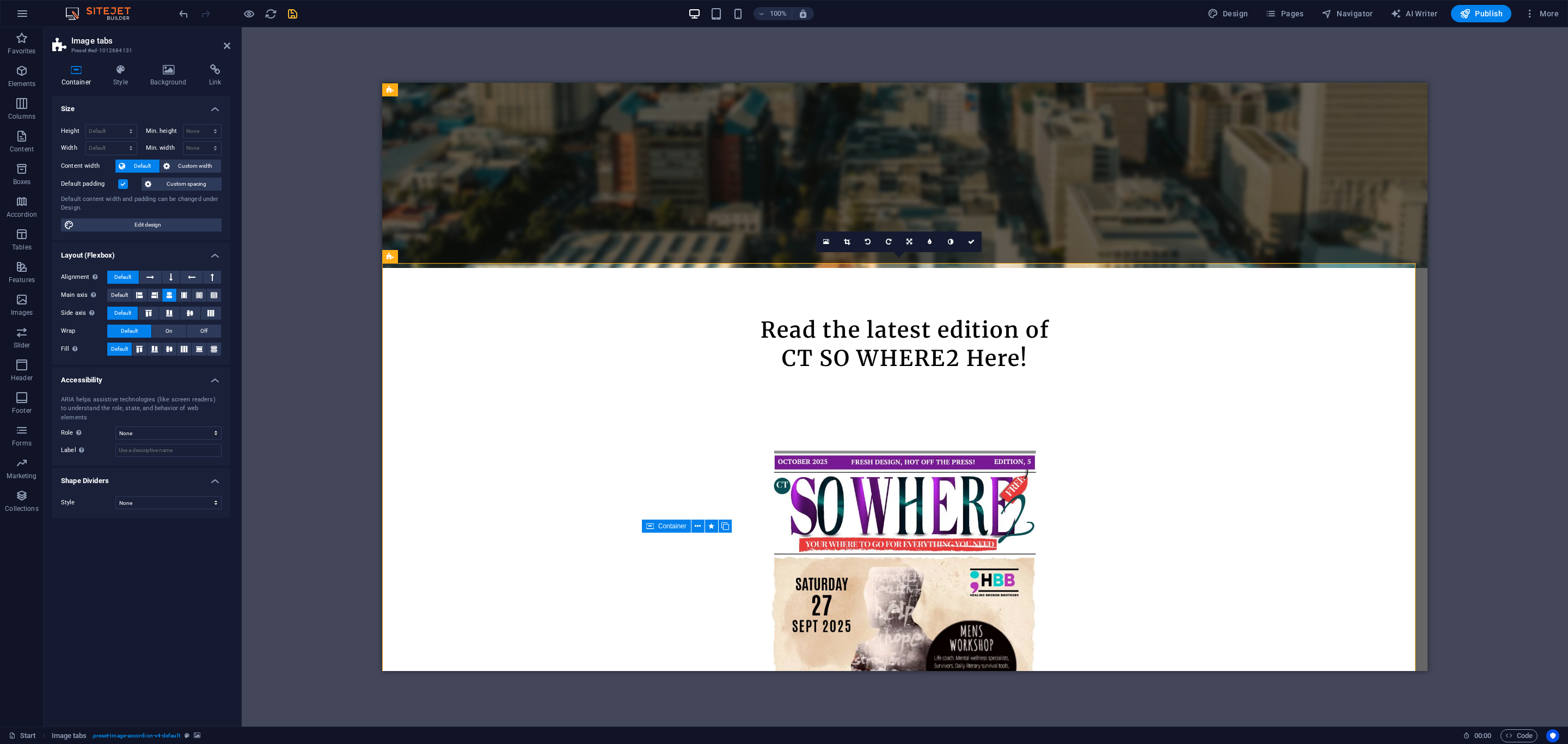
scroll to position [490, 0]
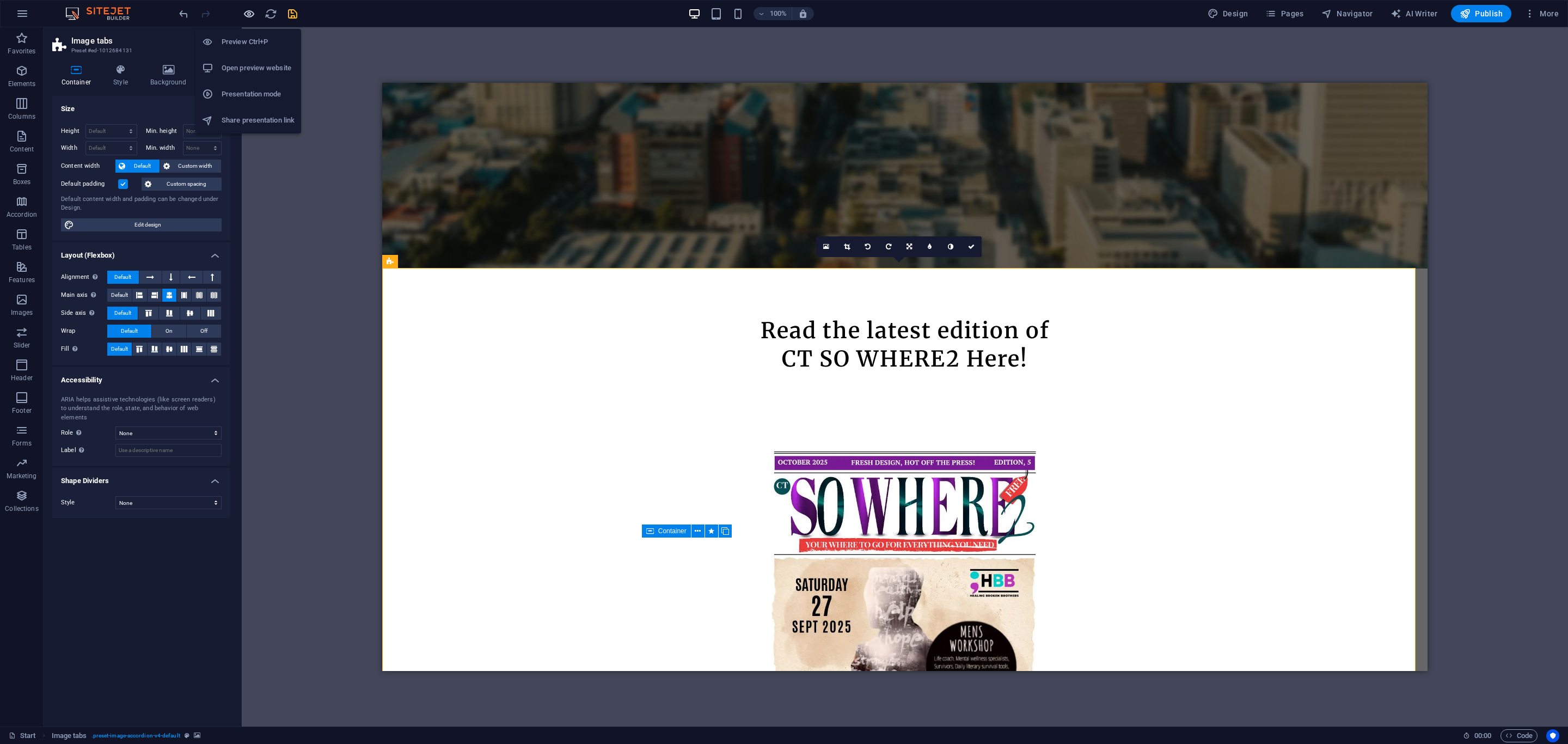
click at [250, 16] on icon "button" at bounding box center [249, 14] width 12 height 12
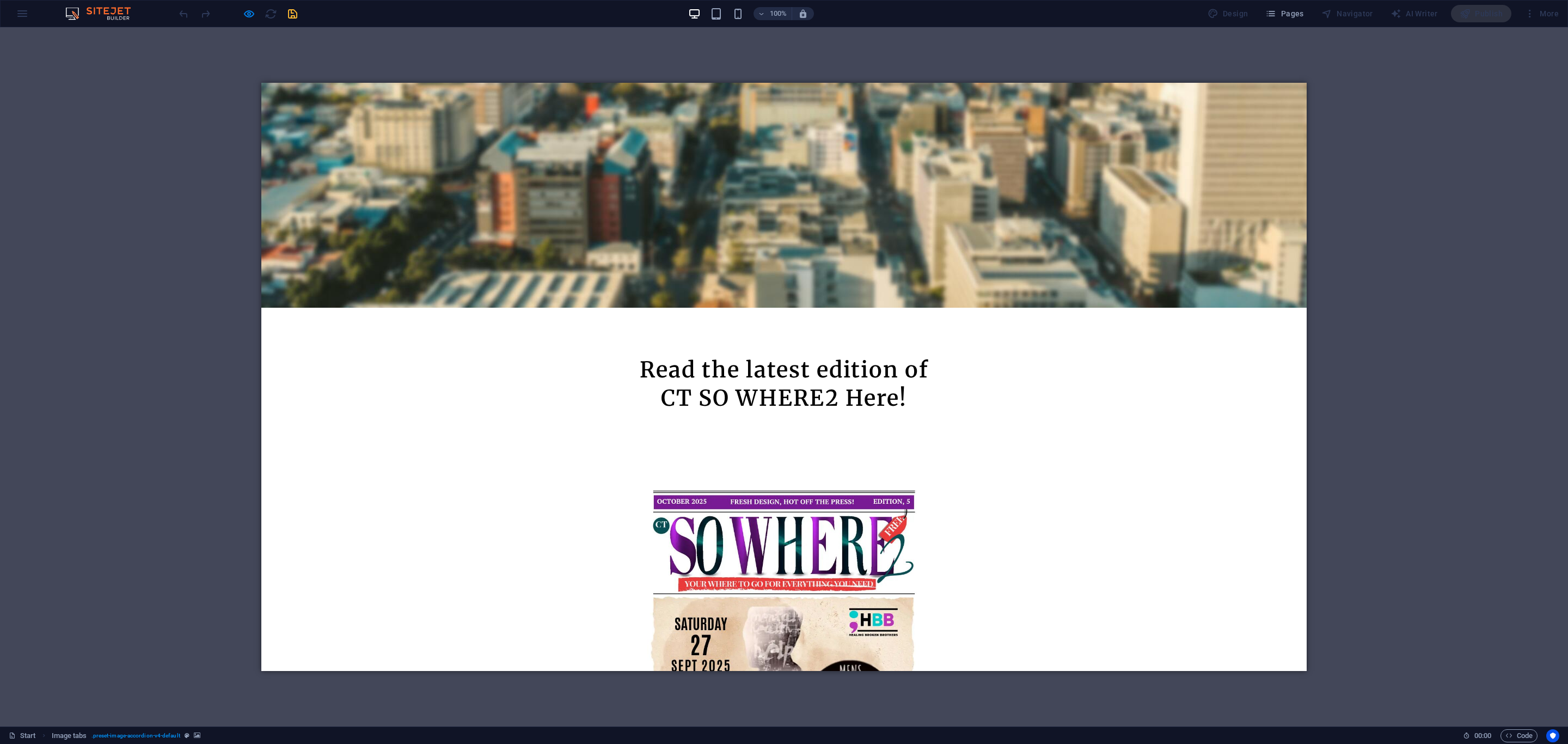
scroll to position [409, 0]
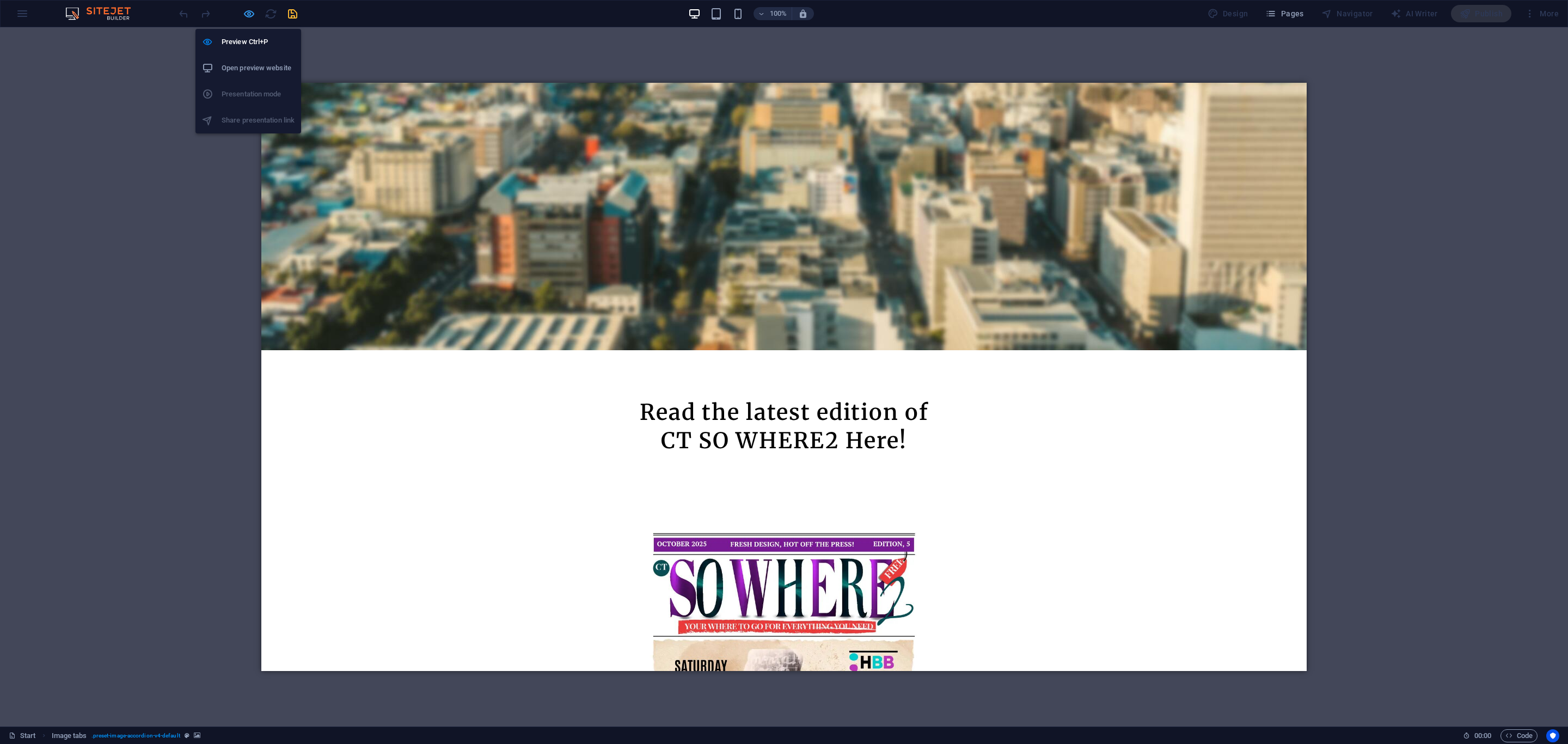
click at [246, 15] on icon "button" at bounding box center [249, 14] width 12 height 12
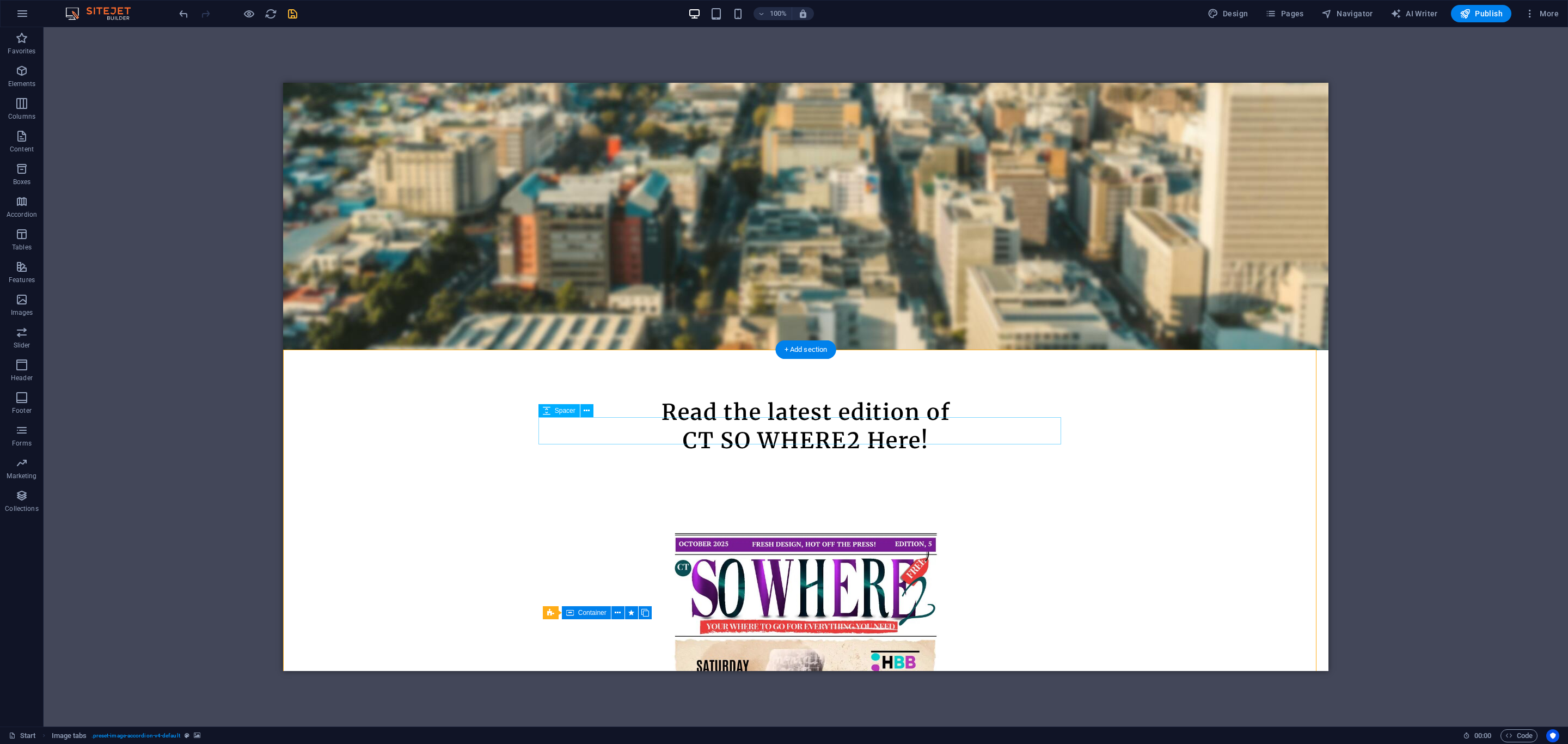
select select "px"
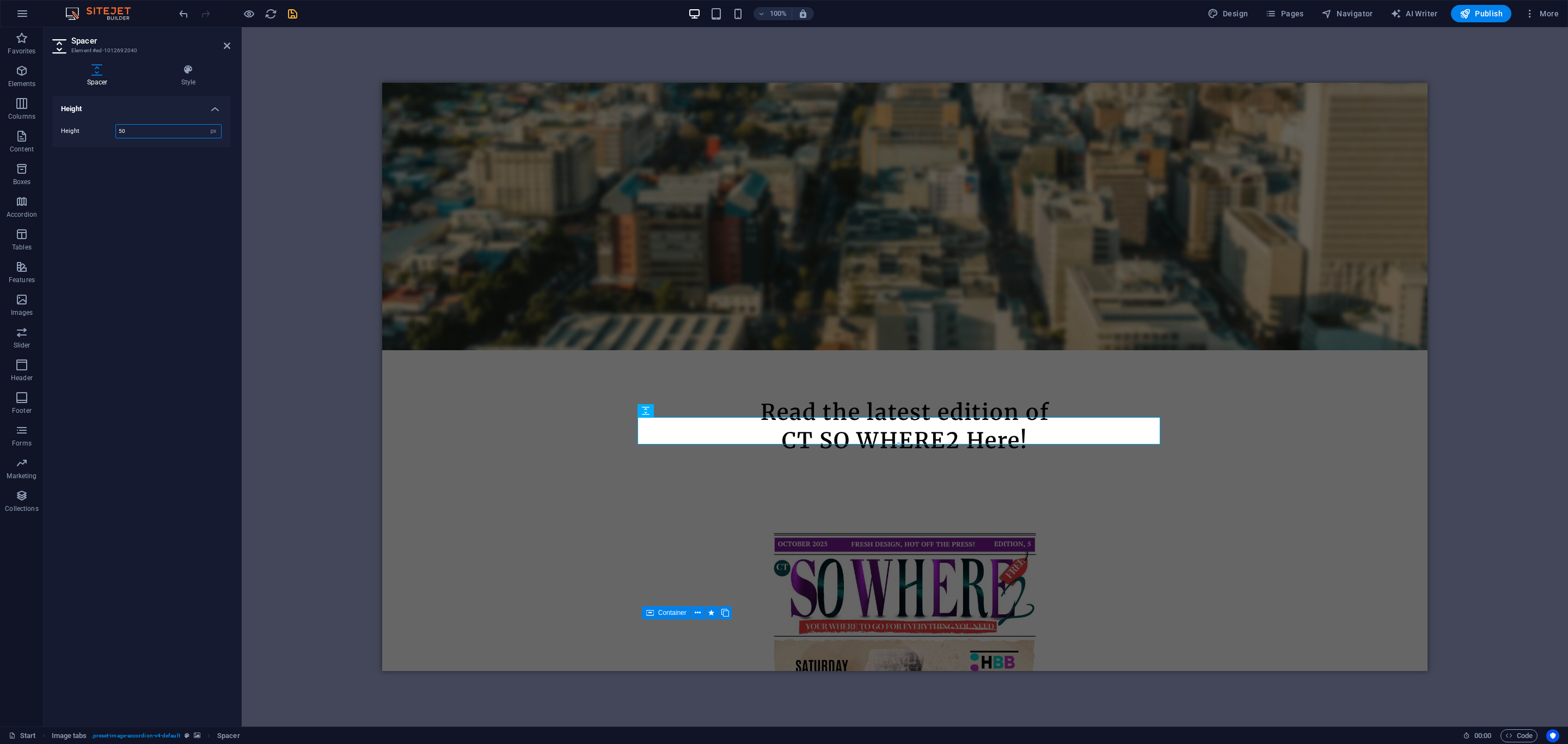
click at [154, 137] on input "50" at bounding box center [168, 131] width 105 height 13
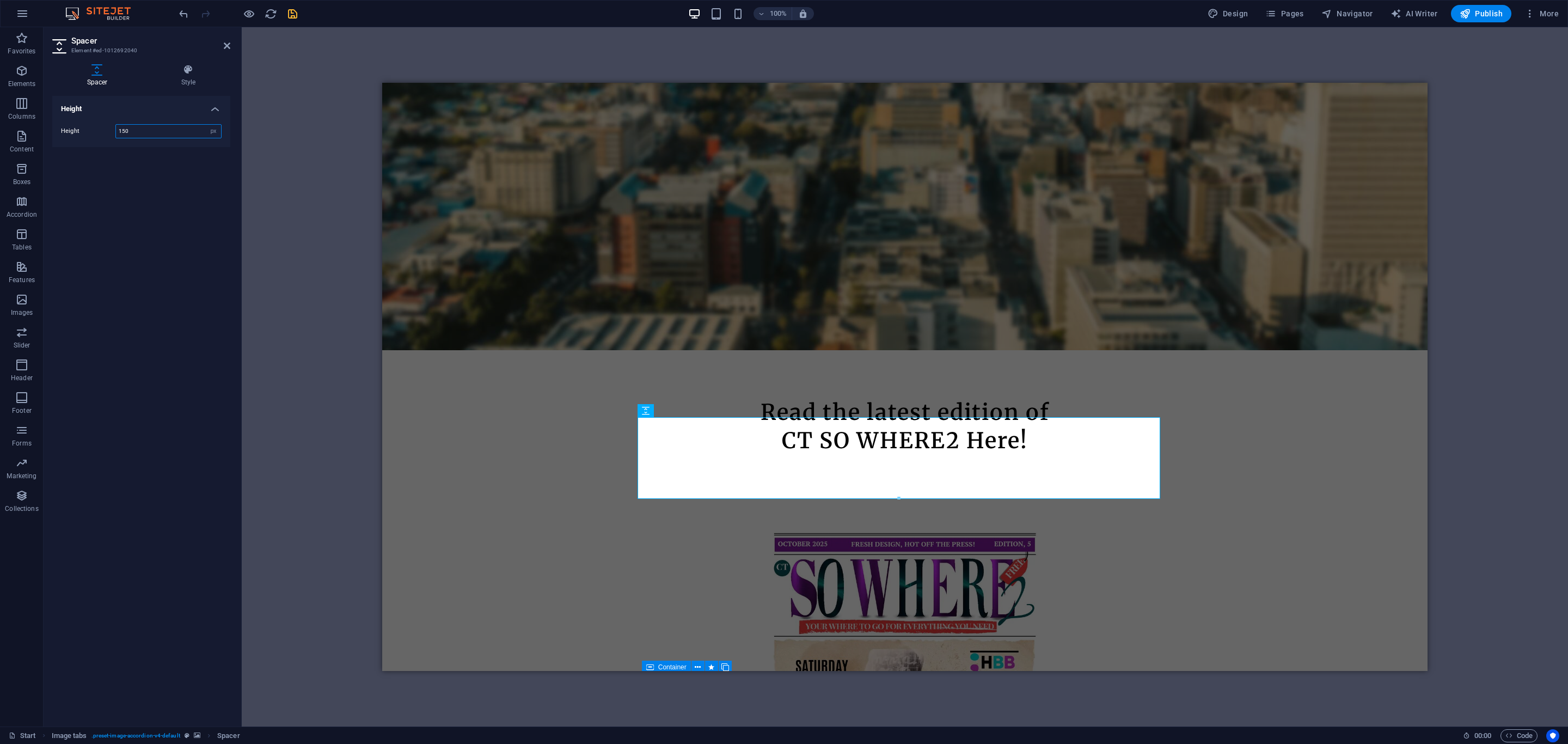
click at [154, 137] on input "150" at bounding box center [168, 131] width 105 height 13
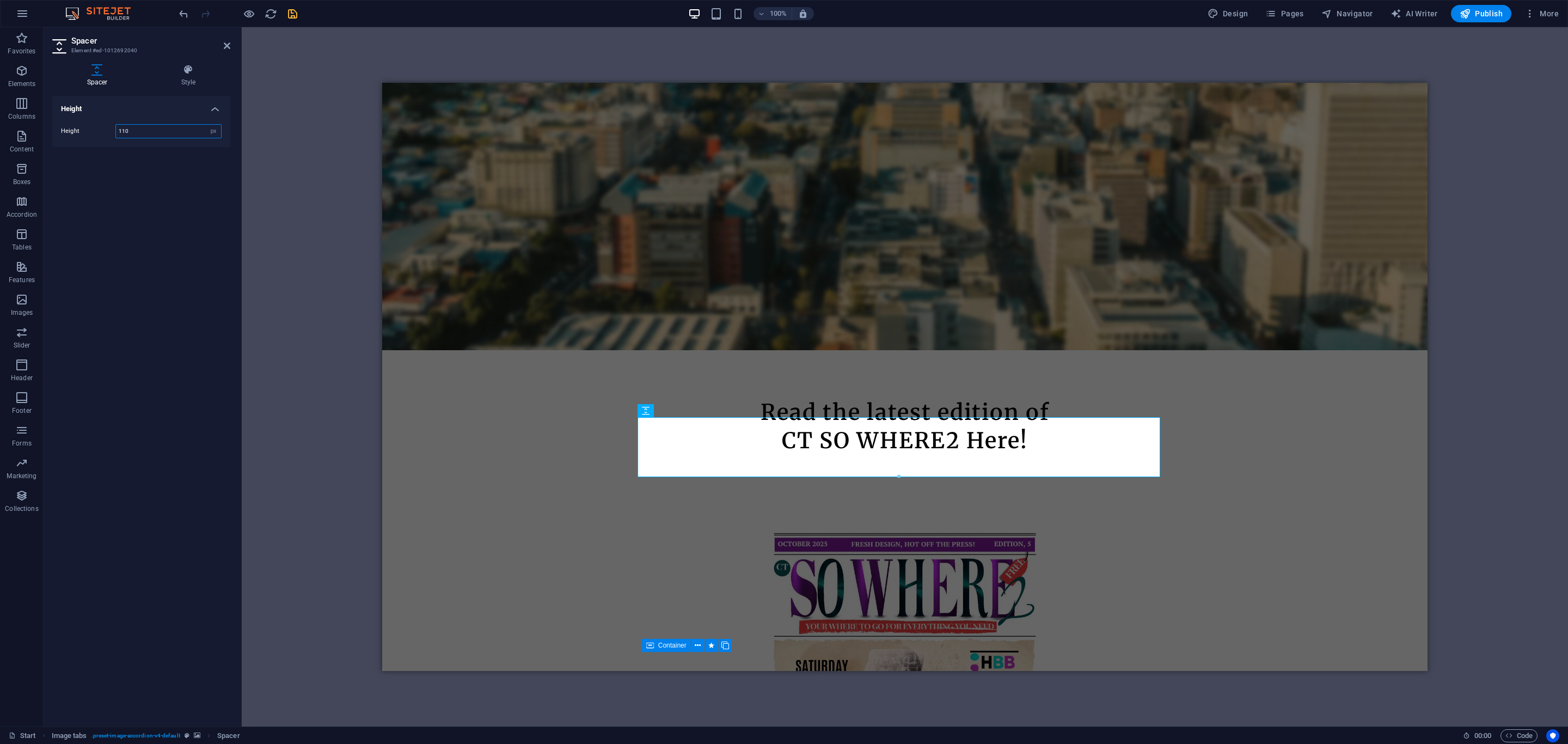
click at [154, 136] on input "110" at bounding box center [168, 131] width 105 height 13
type input "100"
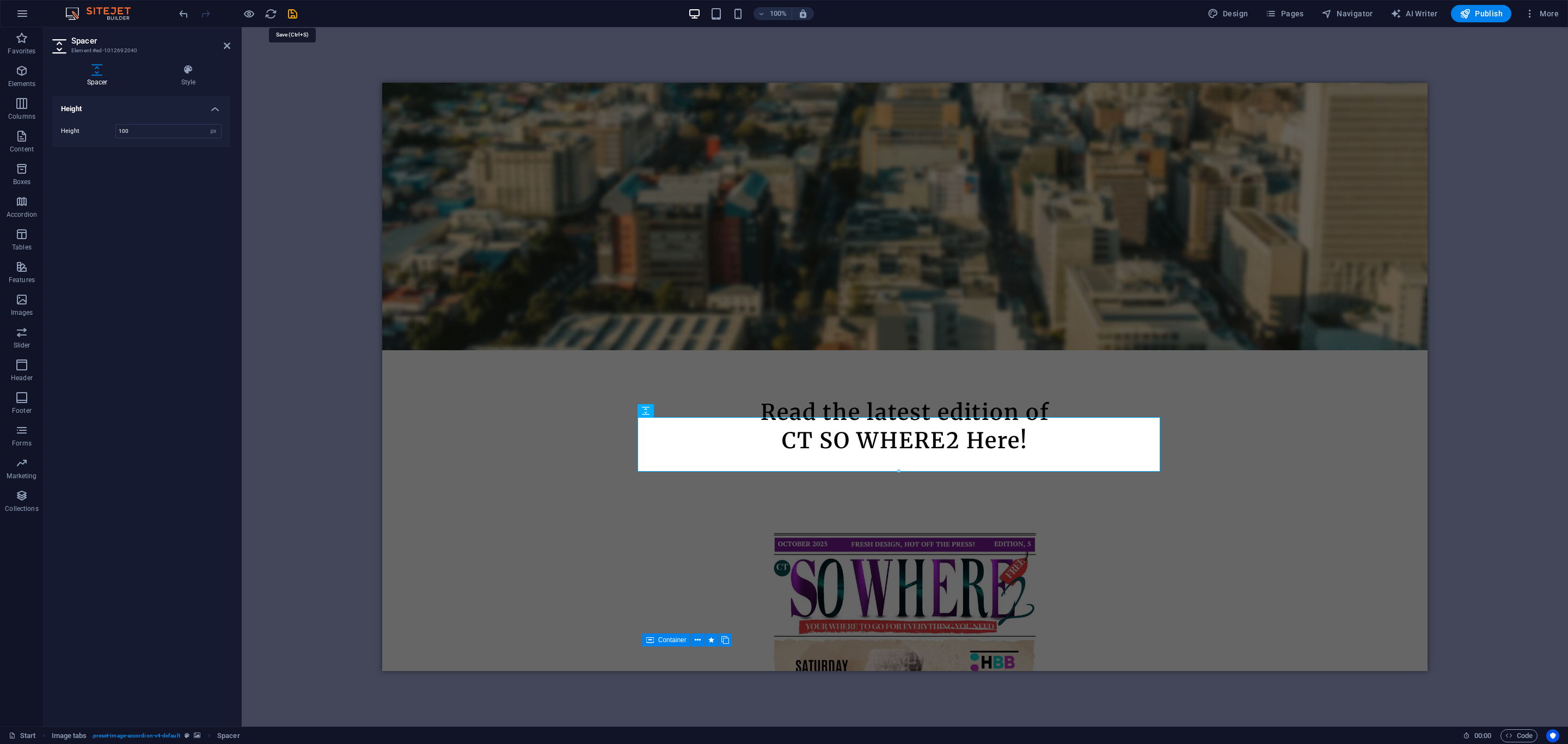
click at [292, 19] on icon "save" at bounding box center [292, 14] width 12 height 12
checkbox input "false"
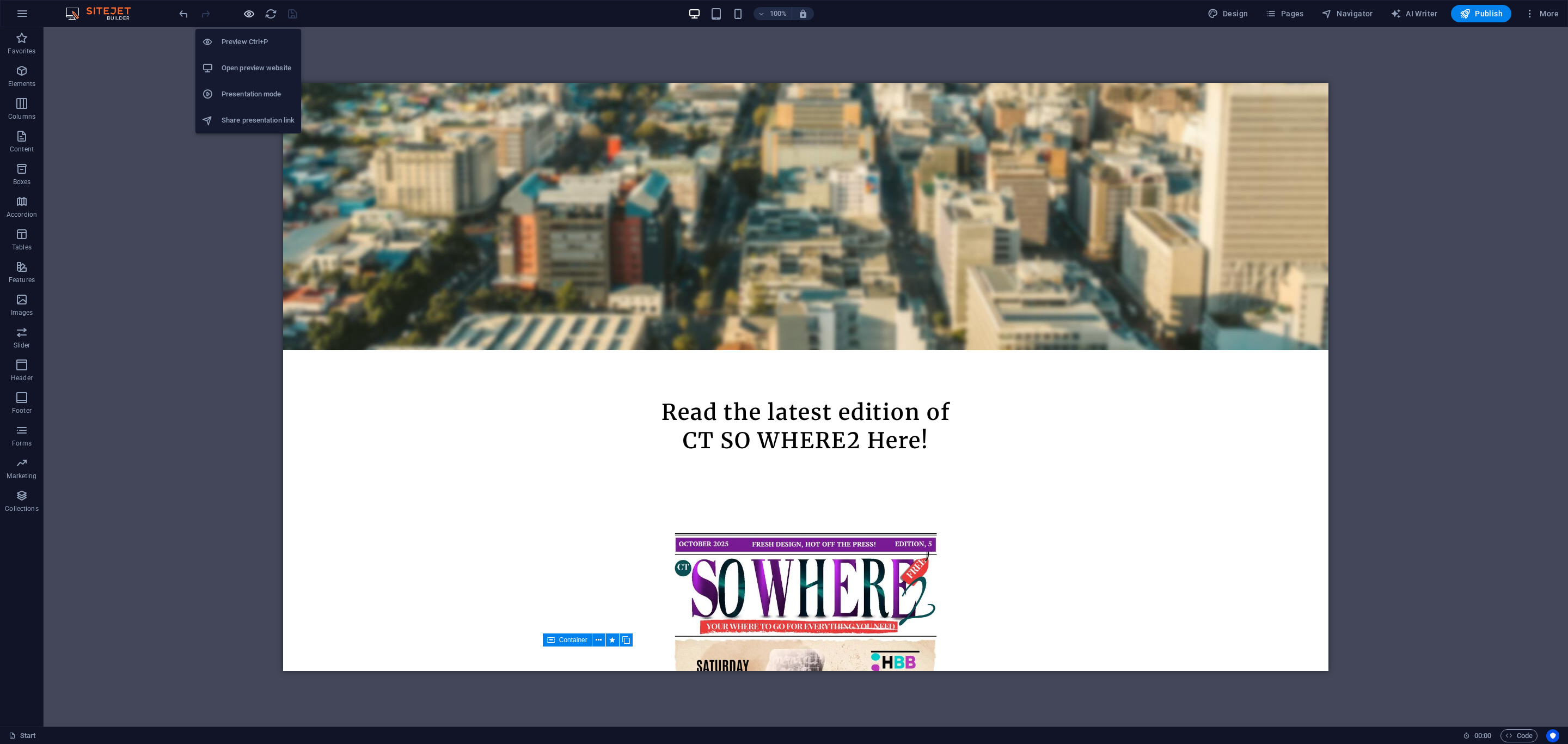
click at [252, 15] on icon "button" at bounding box center [249, 14] width 12 height 12
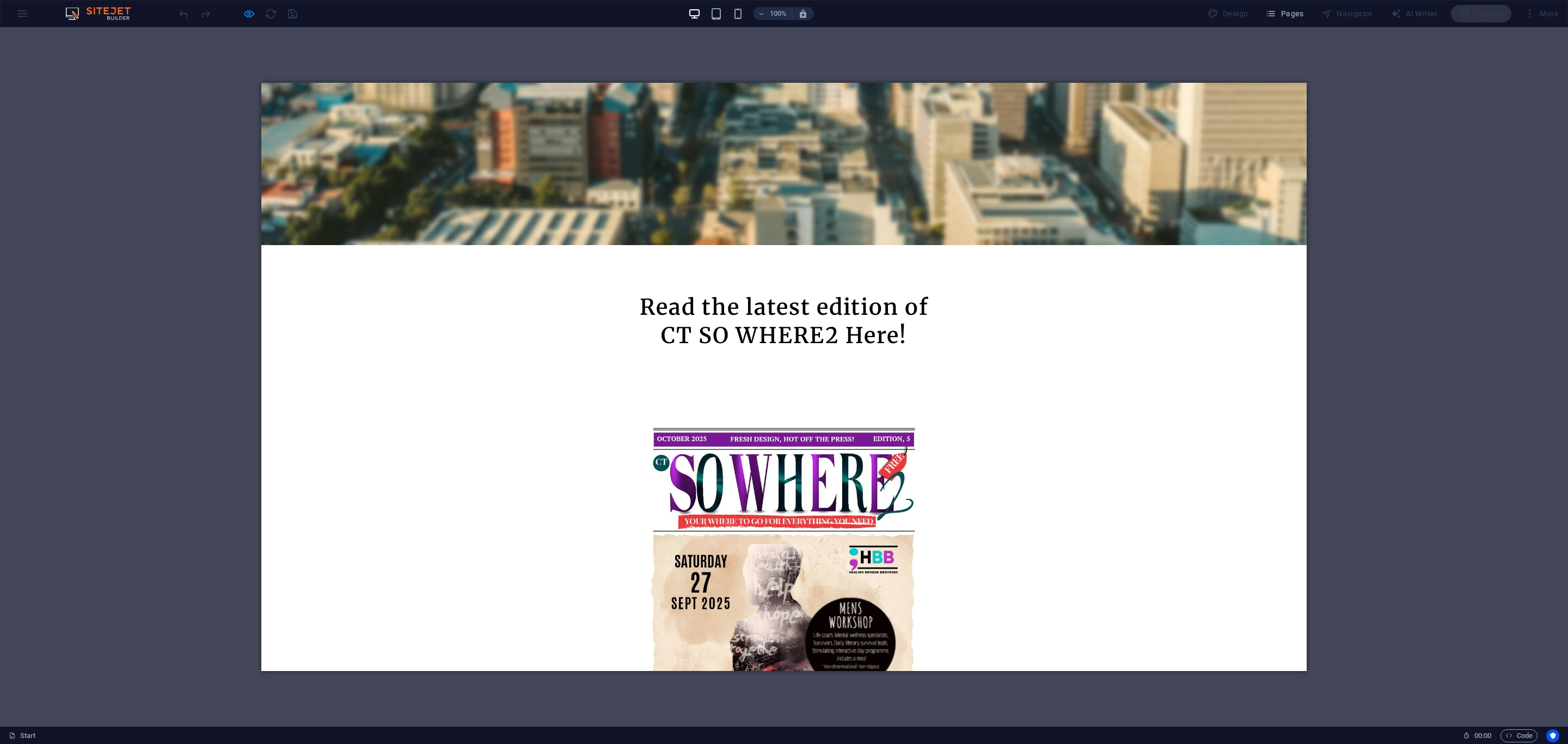
scroll to position [490, 0]
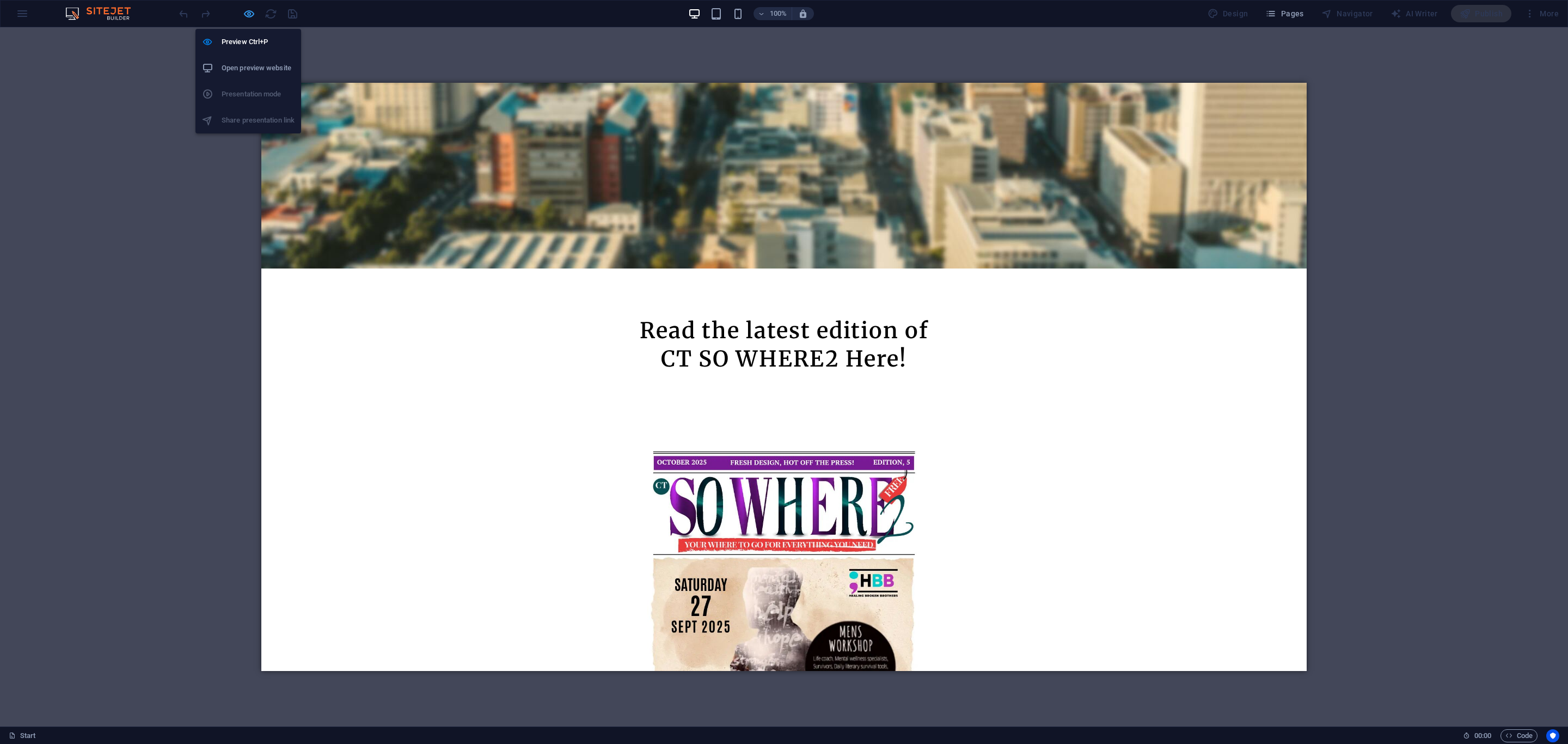
click at [250, 8] on icon "button" at bounding box center [249, 14] width 12 height 12
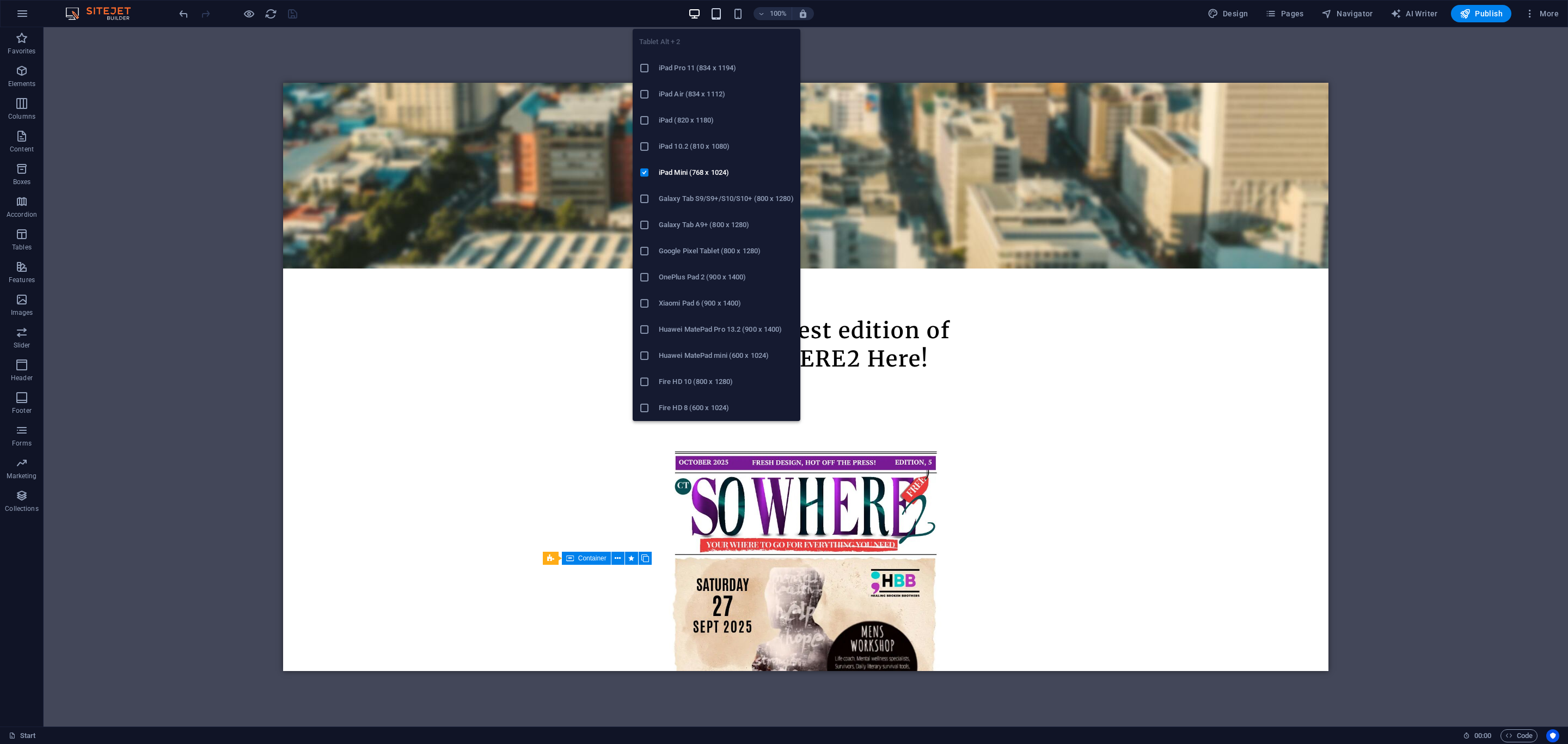
click at [721, 16] on icon "button" at bounding box center [716, 14] width 12 height 12
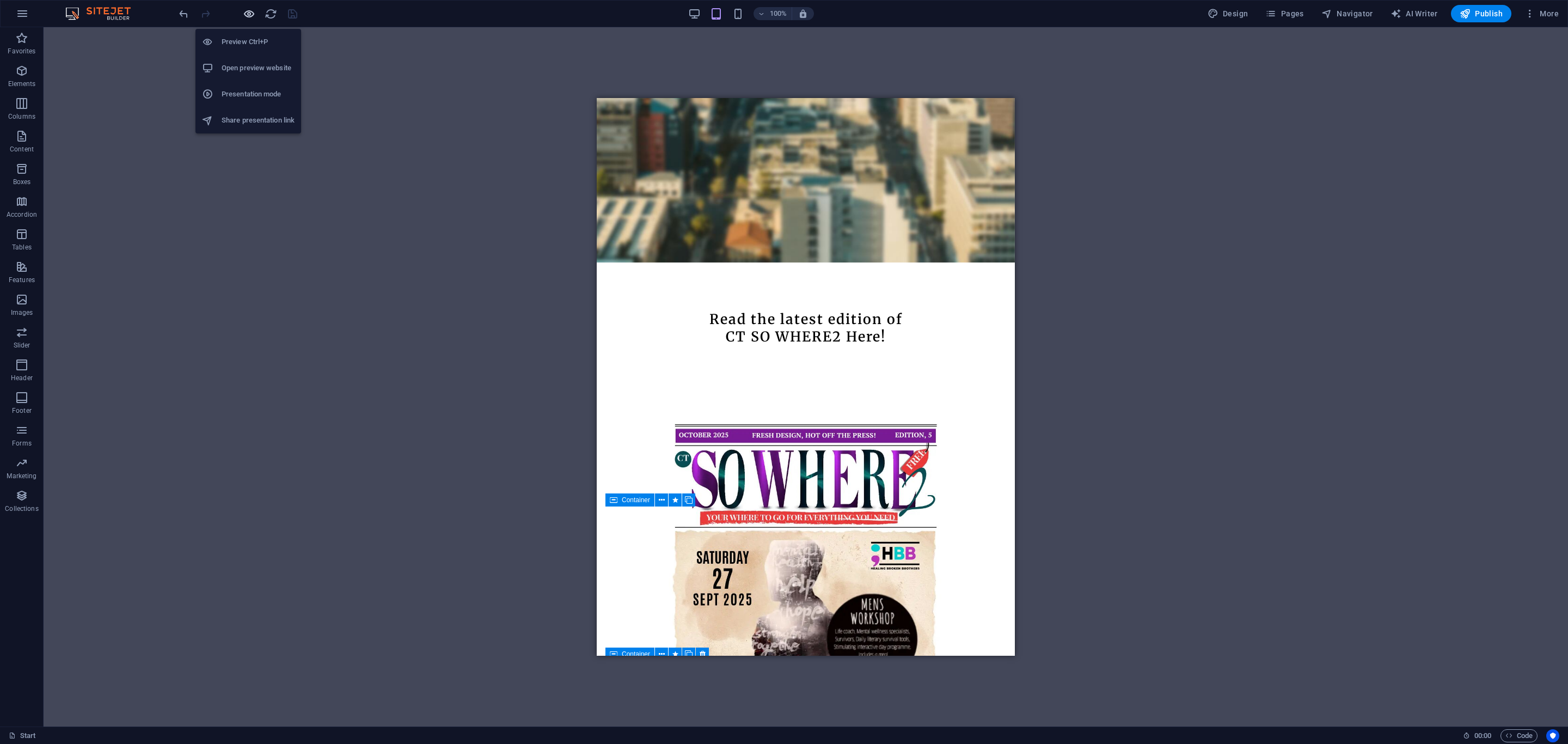
click at [246, 14] on icon "button" at bounding box center [249, 14] width 12 height 12
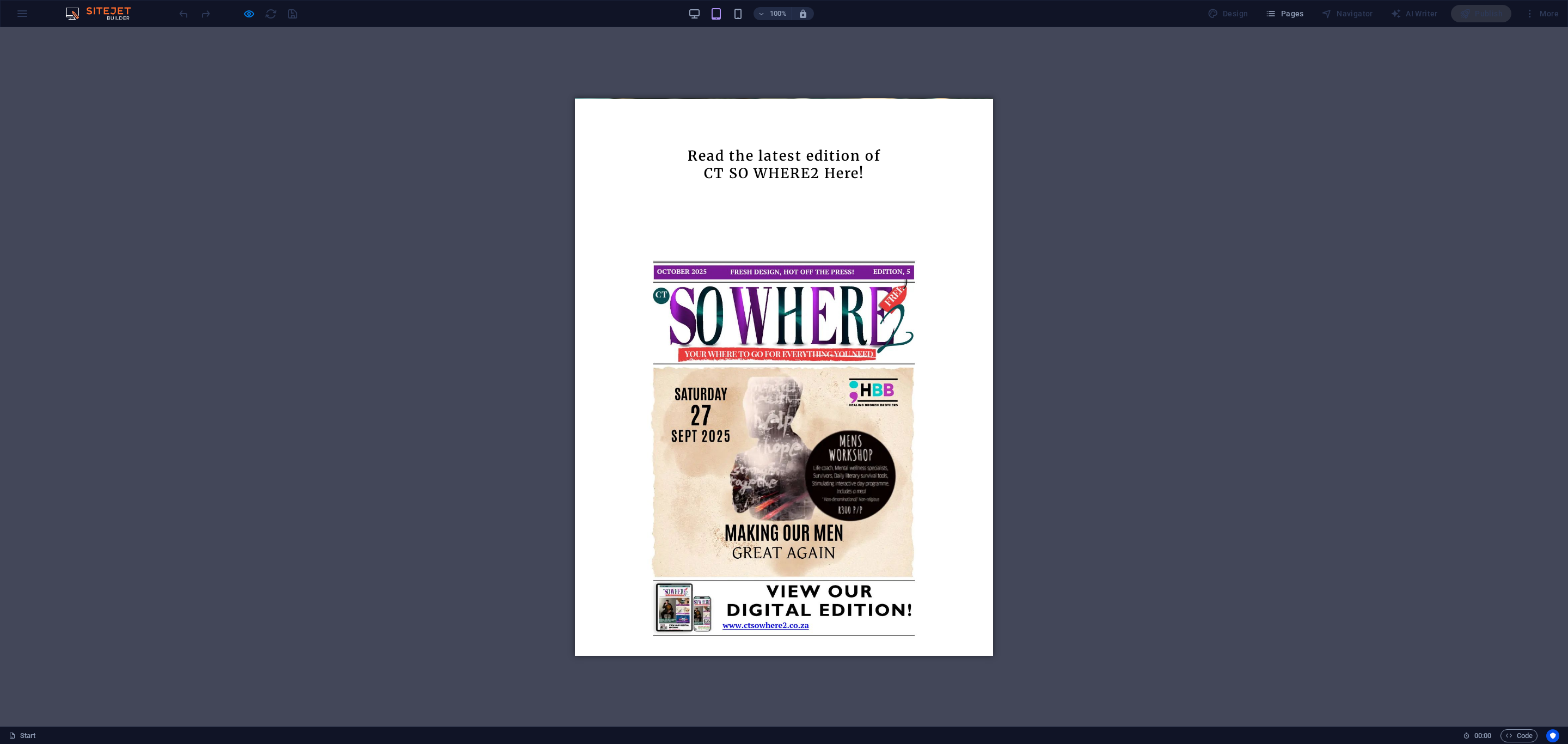
scroll to position [572, 0]
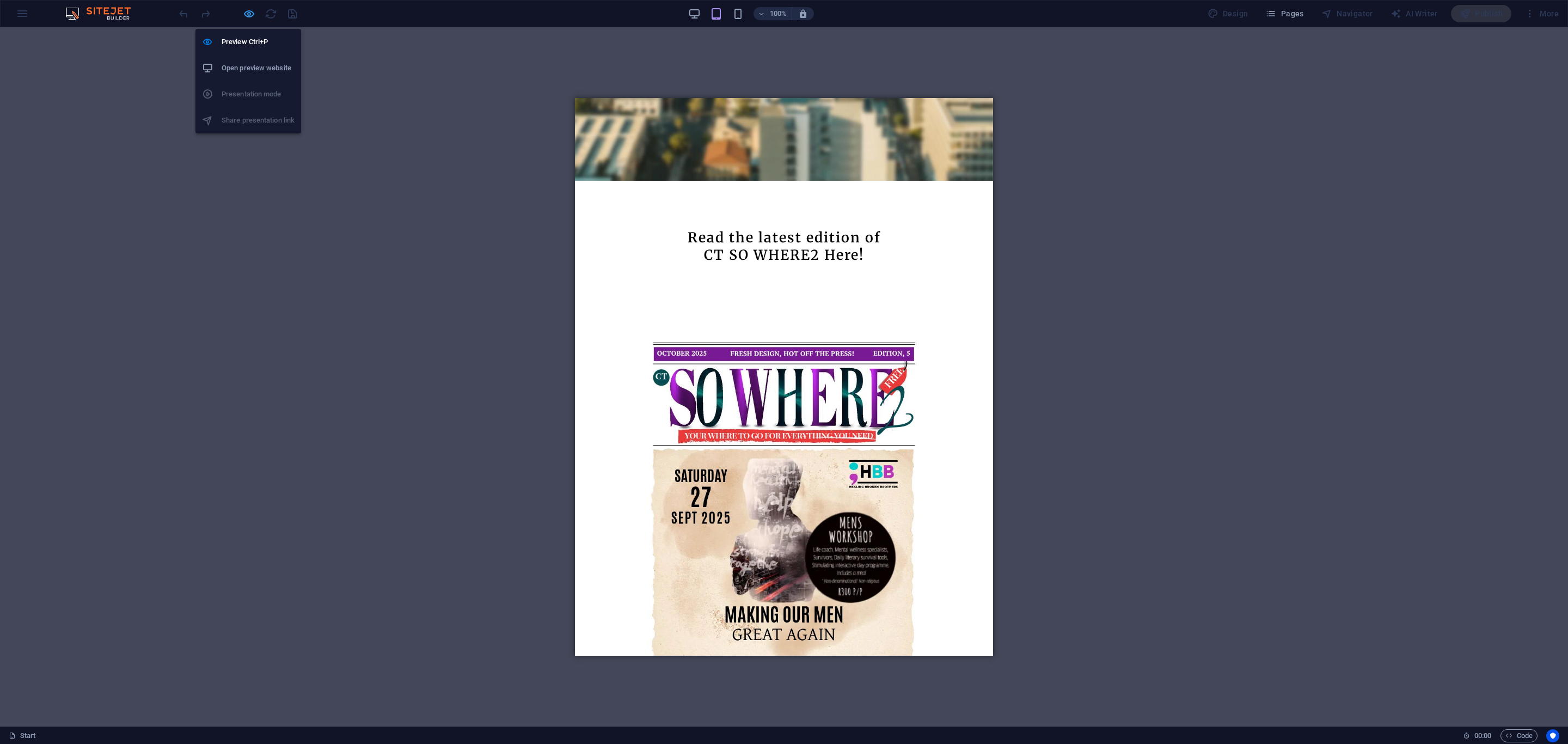
click at [249, 15] on icon "button" at bounding box center [249, 14] width 12 height 12
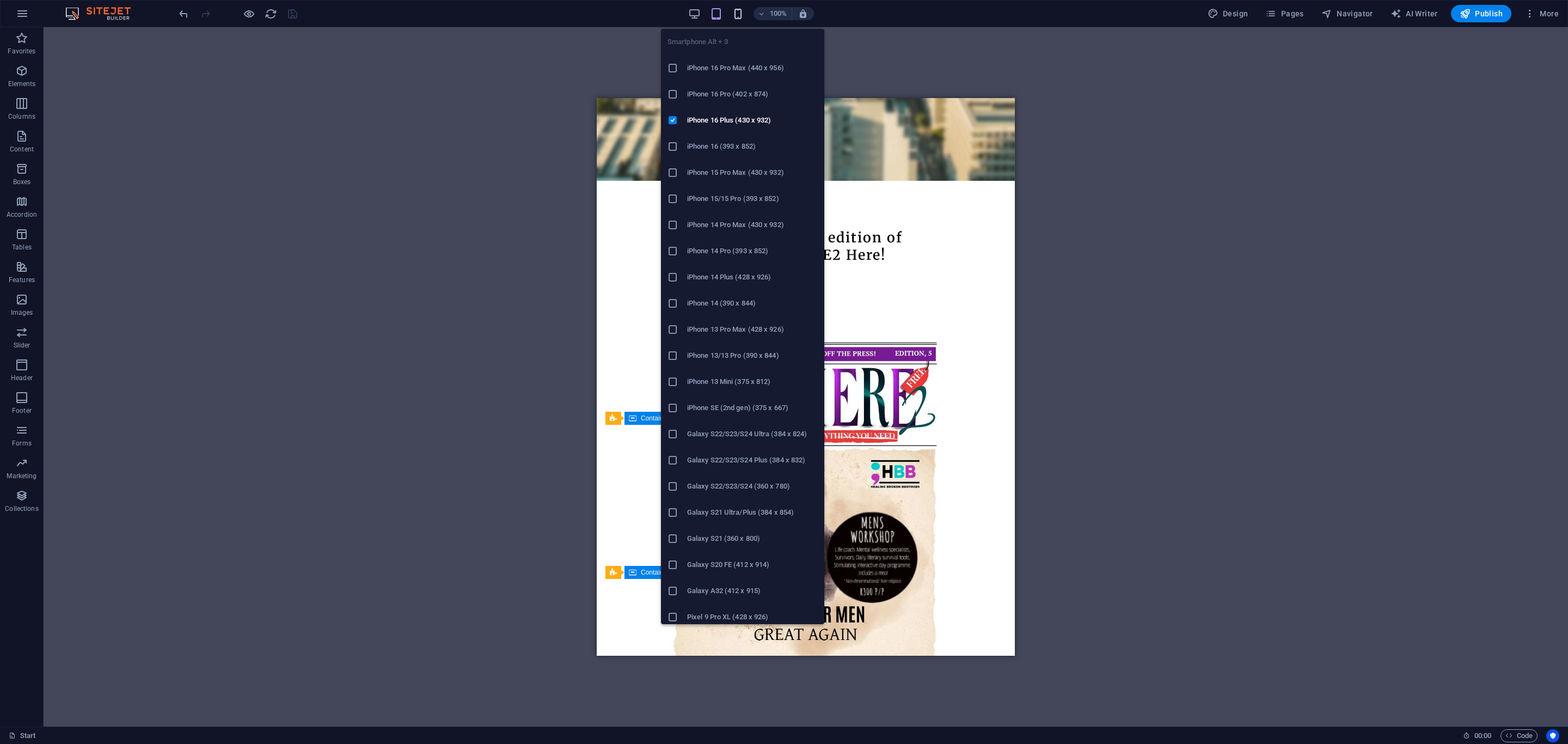
click at [742, 16] on icon "button" at bounding box center [738, 14] width 12 height 12
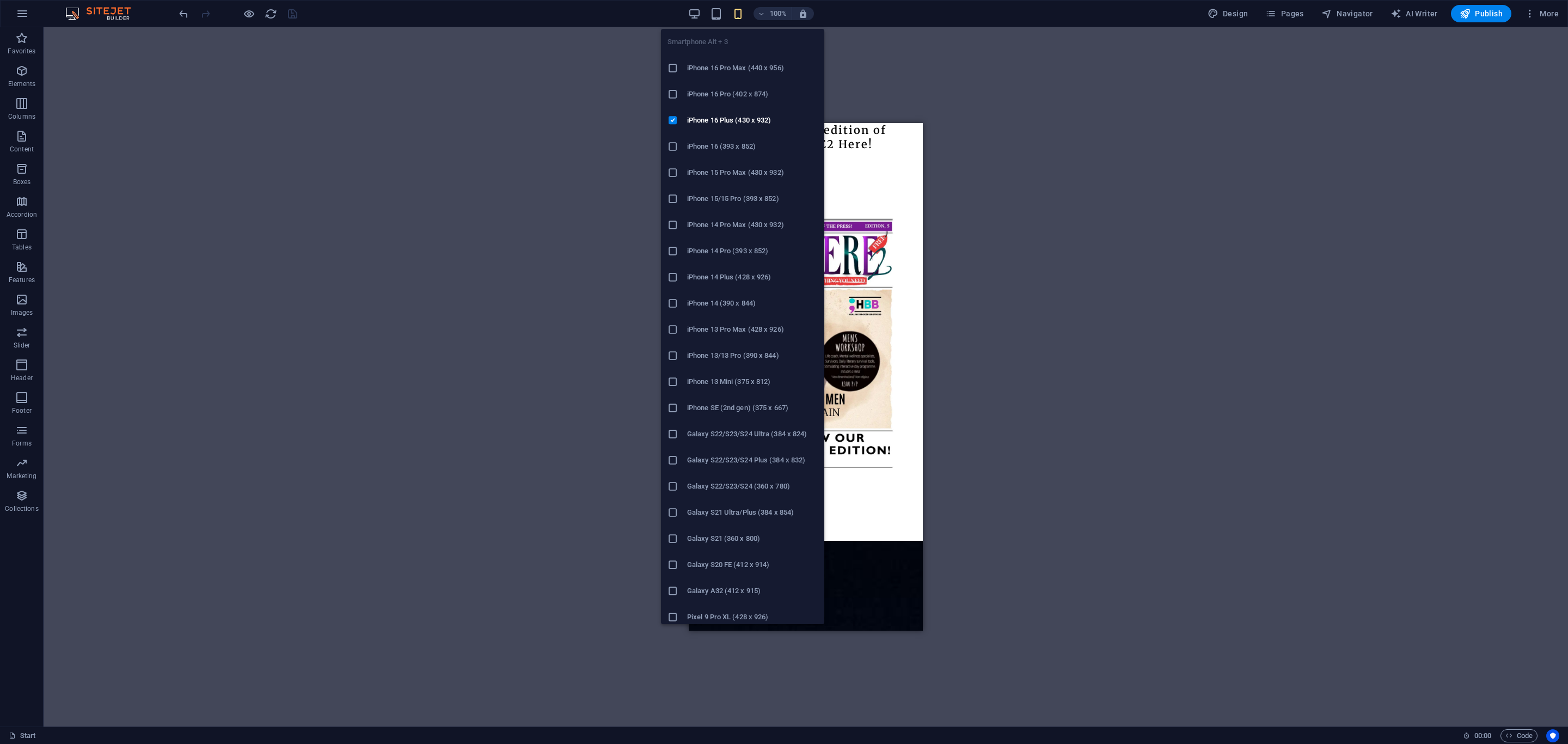
click at [742, 16] on icon "button" at bounding box center [738, 14] width 12 height 12
click at [738, 13] on icon "button" at bounding box center [738, 14] width 12 height 12
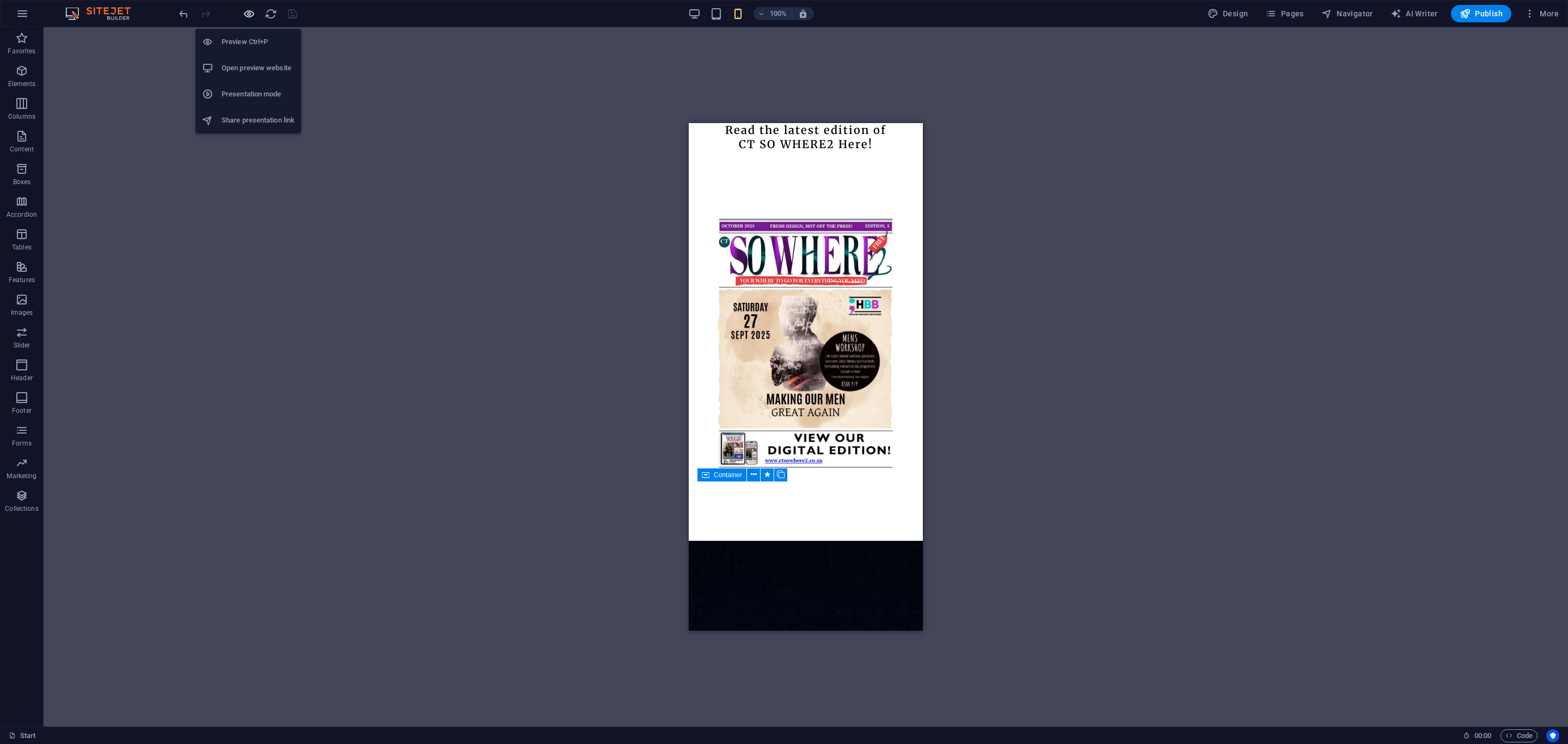
click at [248, 16] on icon "button" at bounding box center [249, 14] width 12 height 12
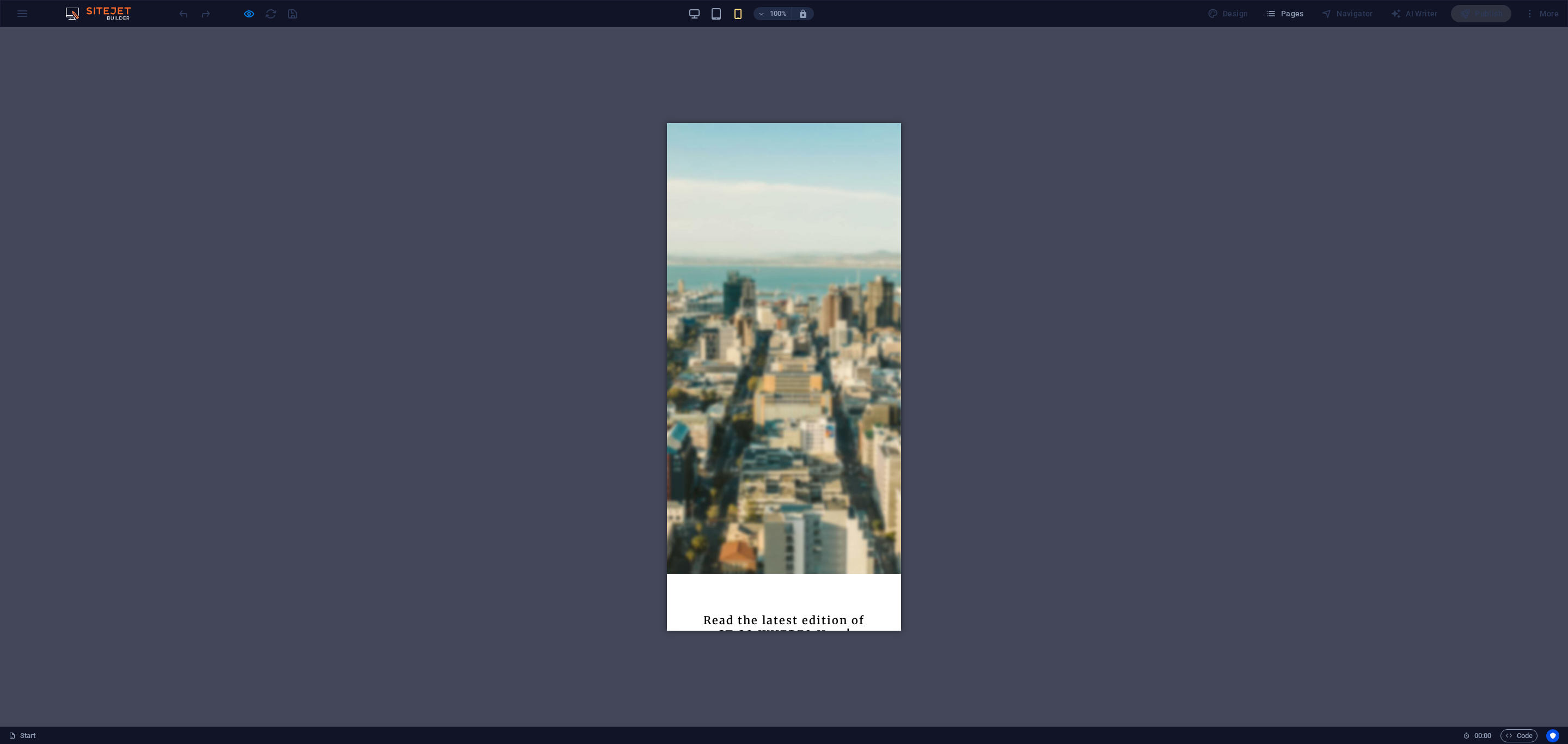
scroll to position [0, 0]
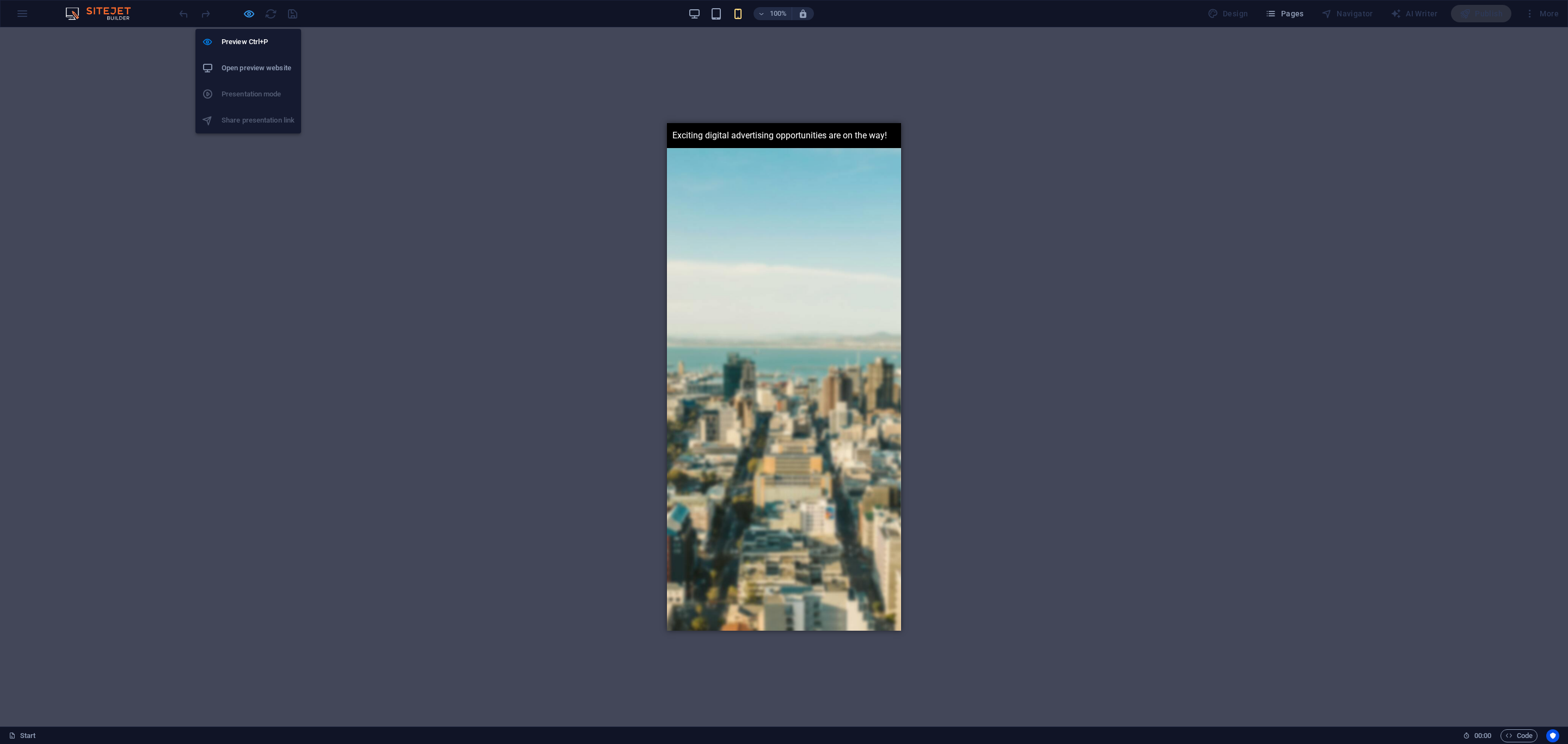
click at [248, 14] on icon "button" at bounding box center [249, 14] width 12 height 12
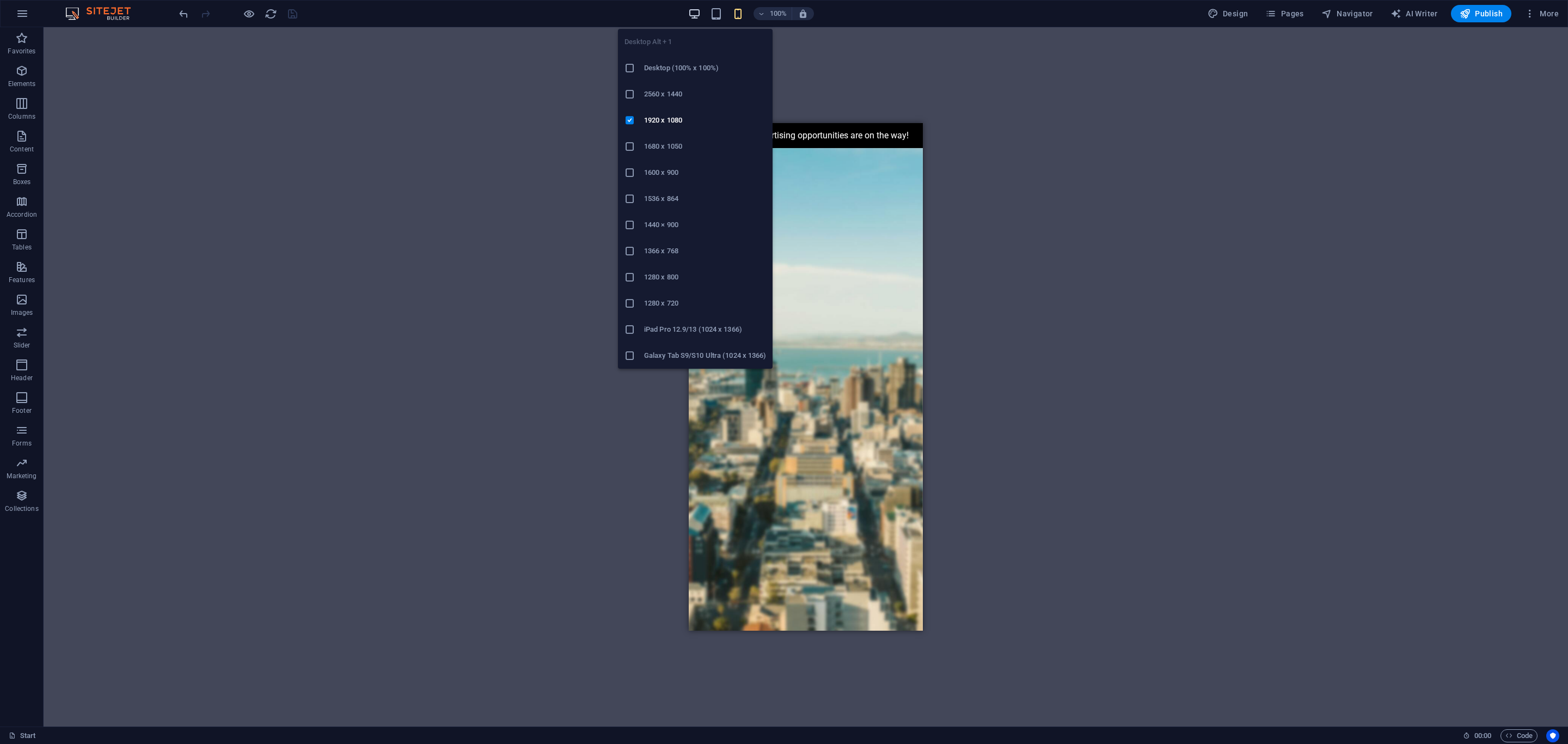
click at [695, 15] on icon "button" at bounding box center [694, 14] width 12 height 12
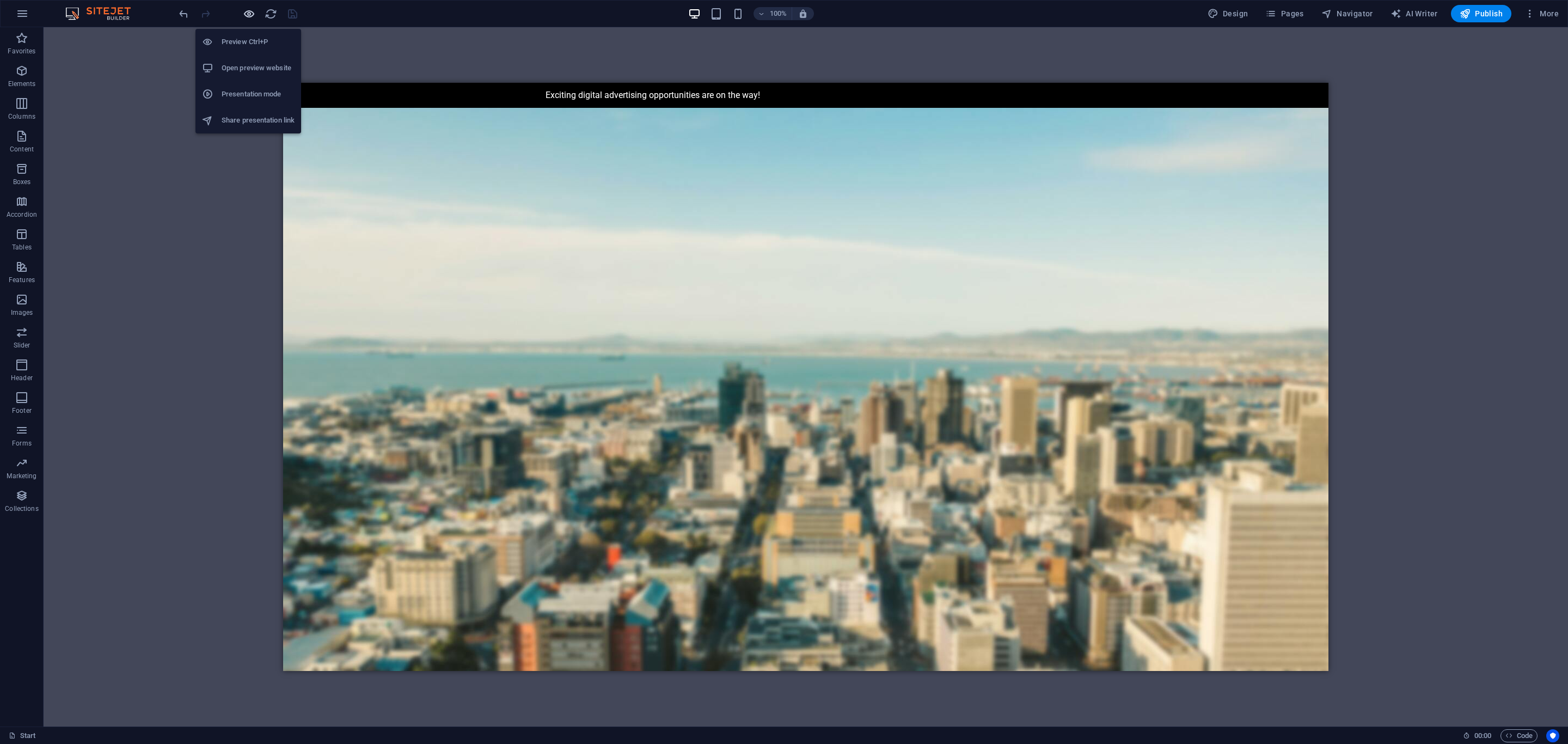
click at [243, 10] on icon "button" at bounding box center [249, 14] width 12 height 12
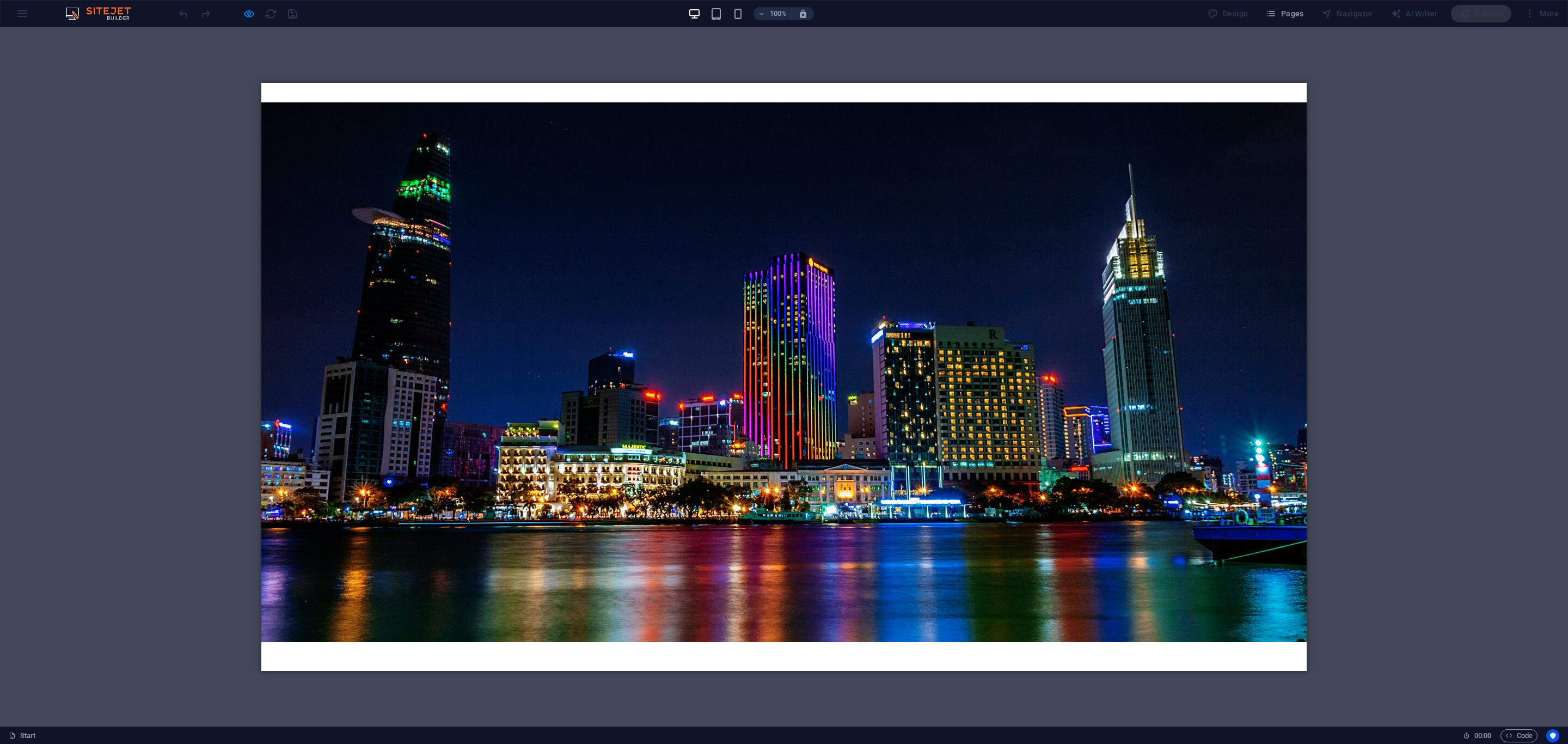
scroll to position [1062, 0]
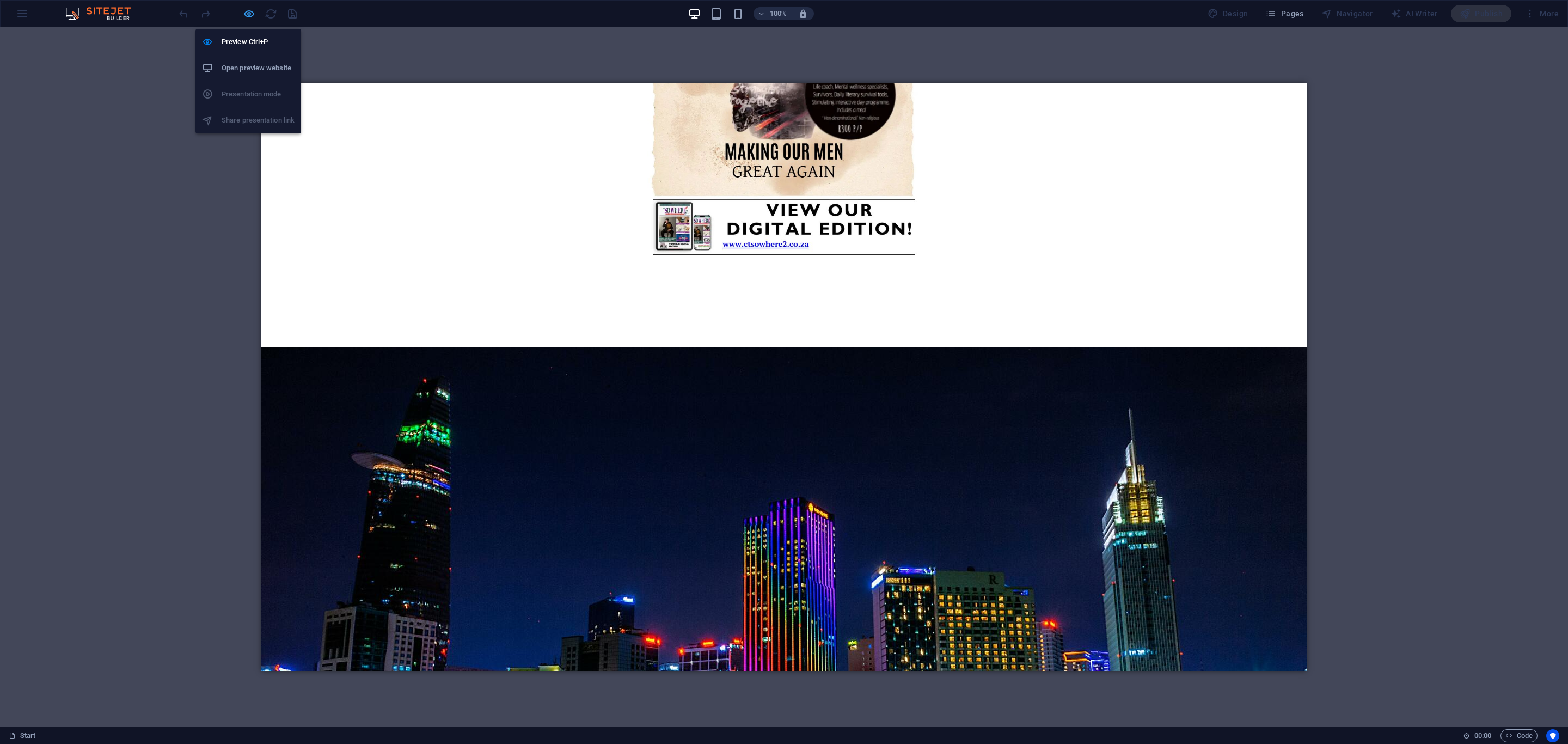
click at [250, 15] on icon "button" at bounding box center [249, 14] width 12 height 12
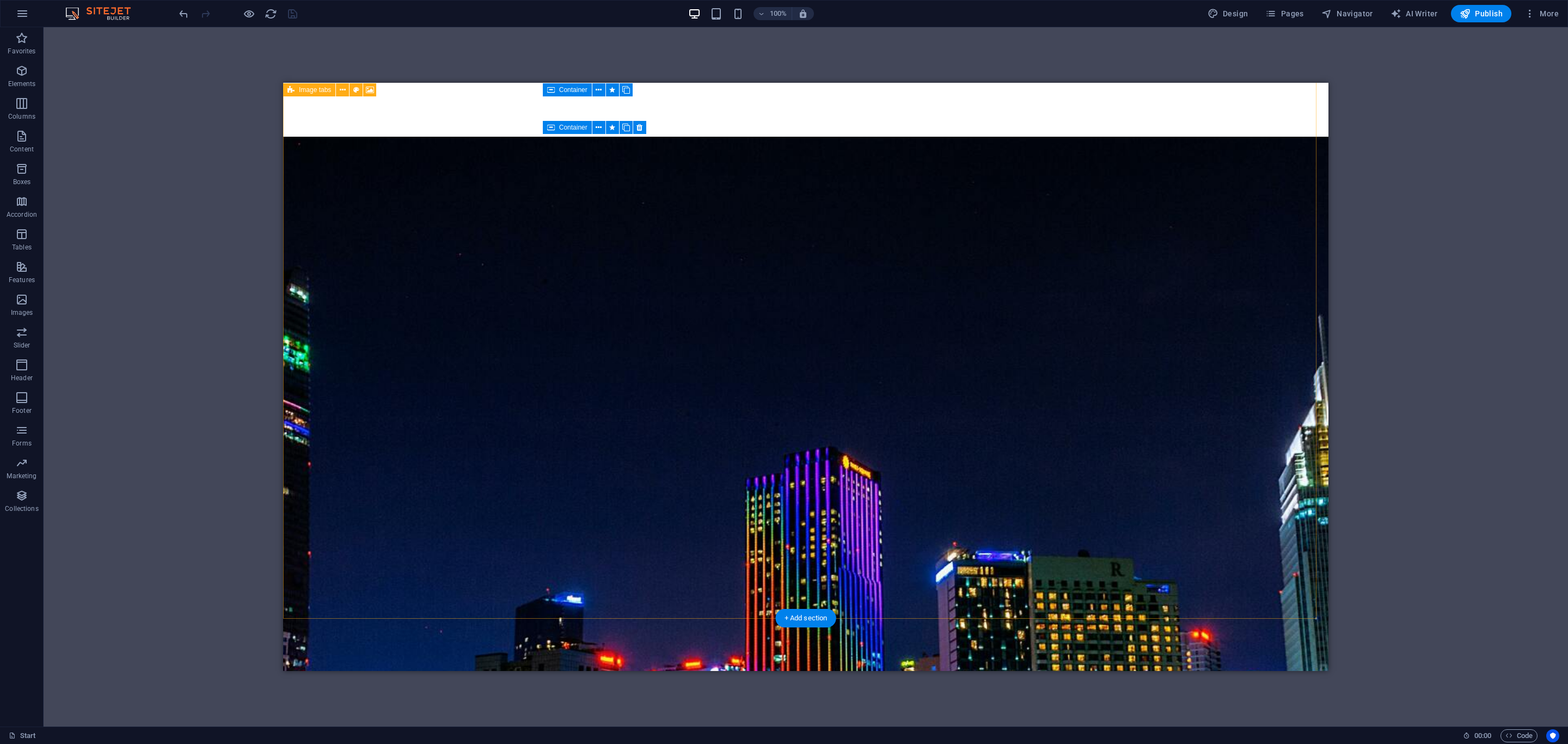
scroll to position [1471, 0]
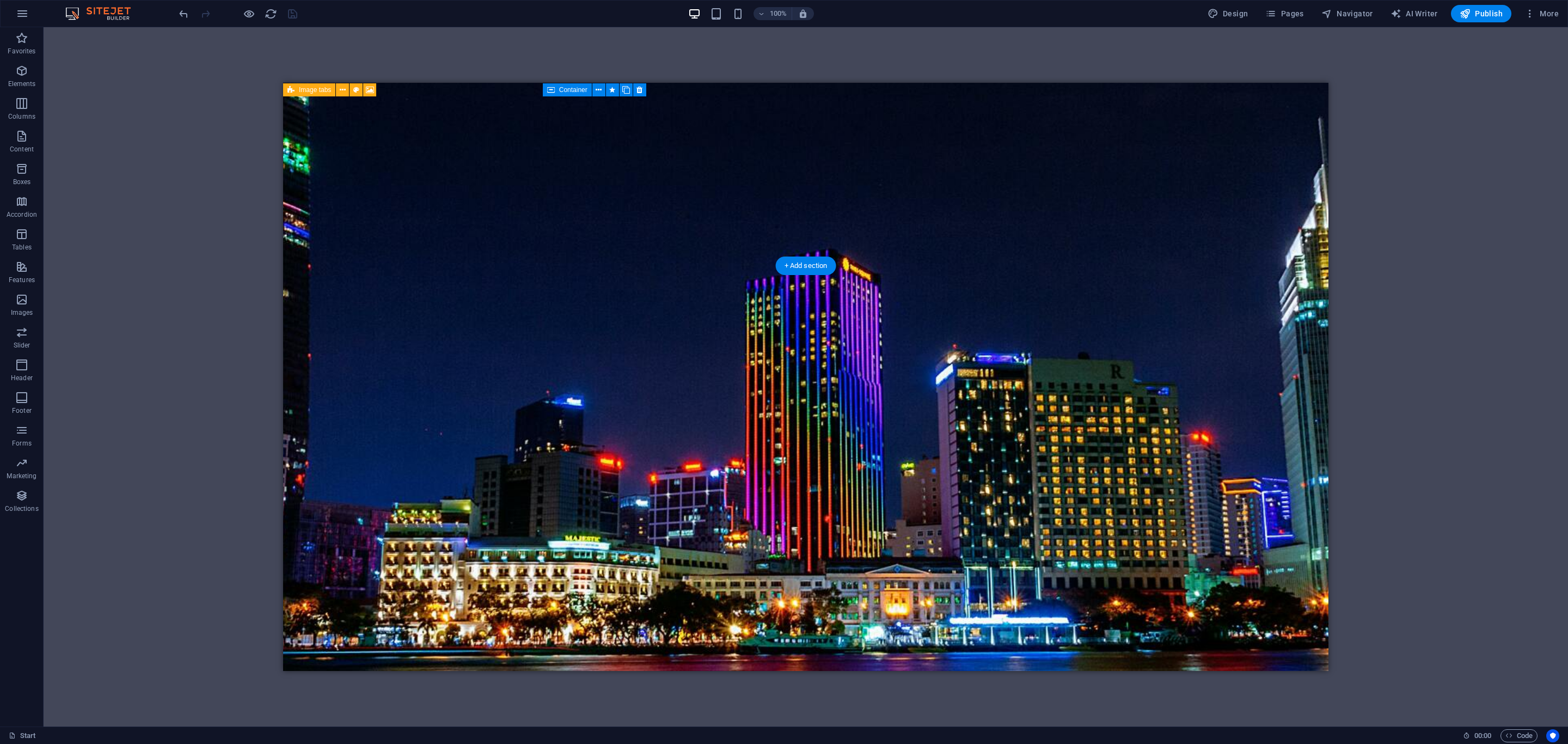
click at [289, 260] on icon at bounding box center [292, 259] width 8 height 13
click at [335, 258] on button at bounding box center [339, 259] width 13 height 13
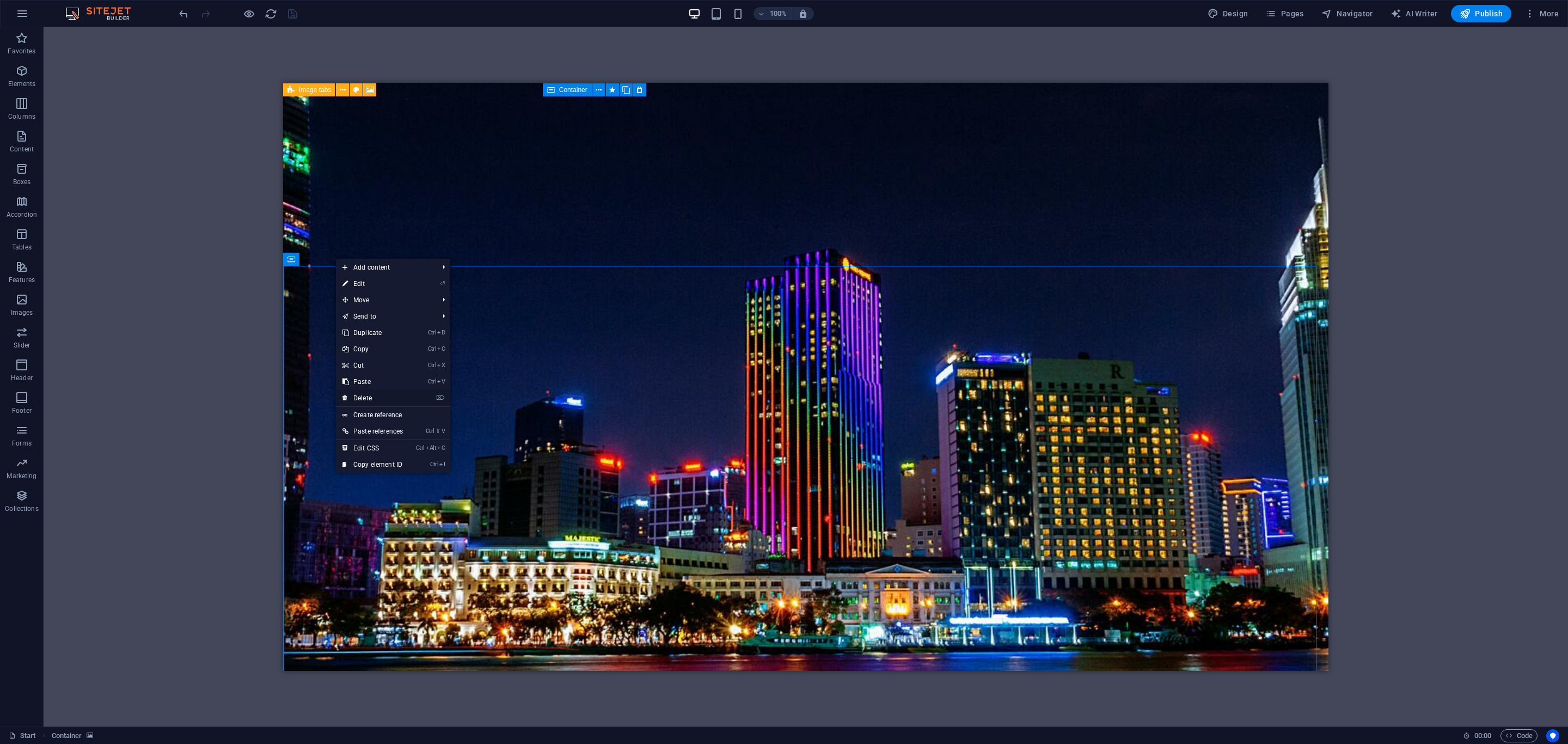
click at [360, 399] on link "⌦ Delete" at bounding box center [373, 398] width 74 height 16
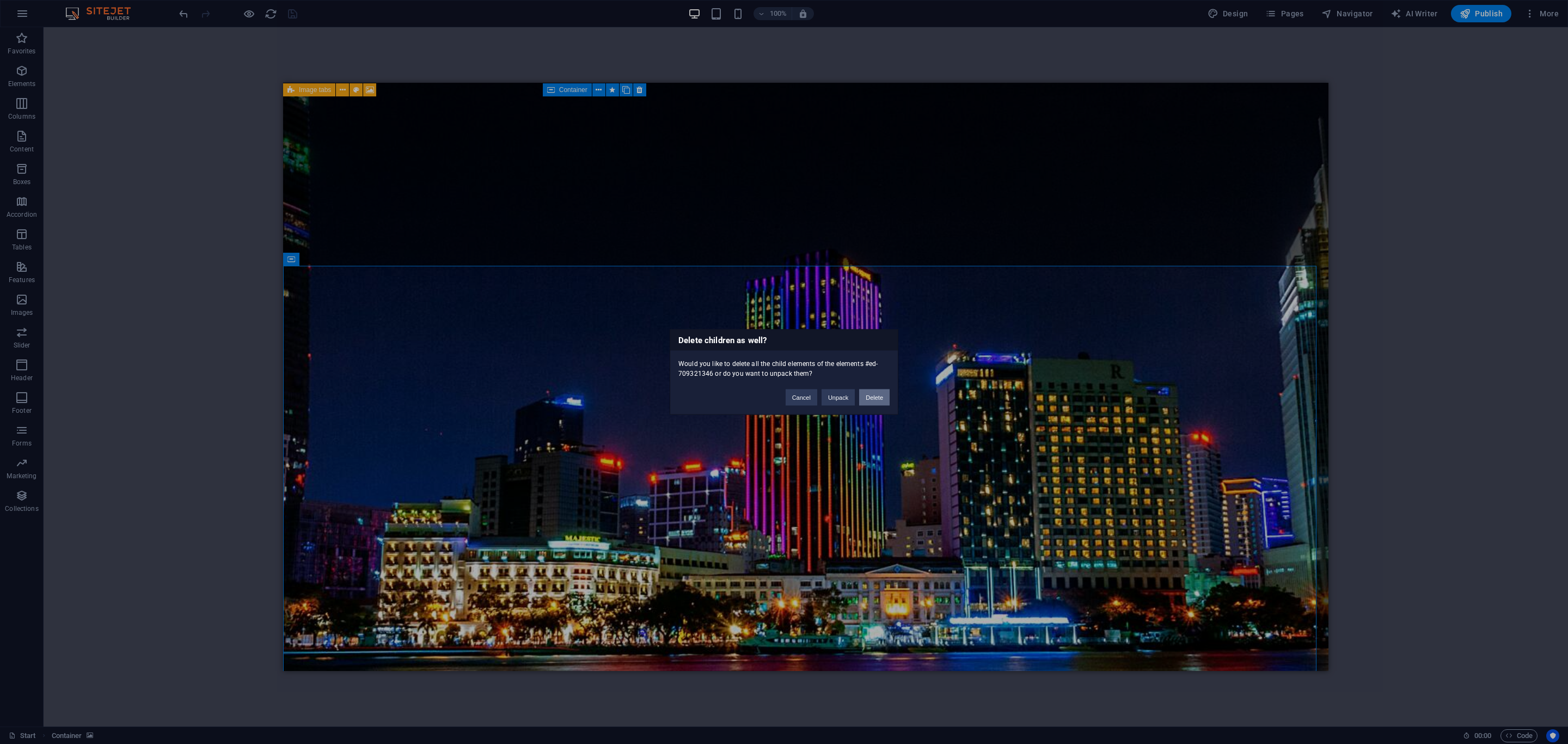
click at [869, 395] on button "Delete" at bounding box center [874, 397] width 30 height 16
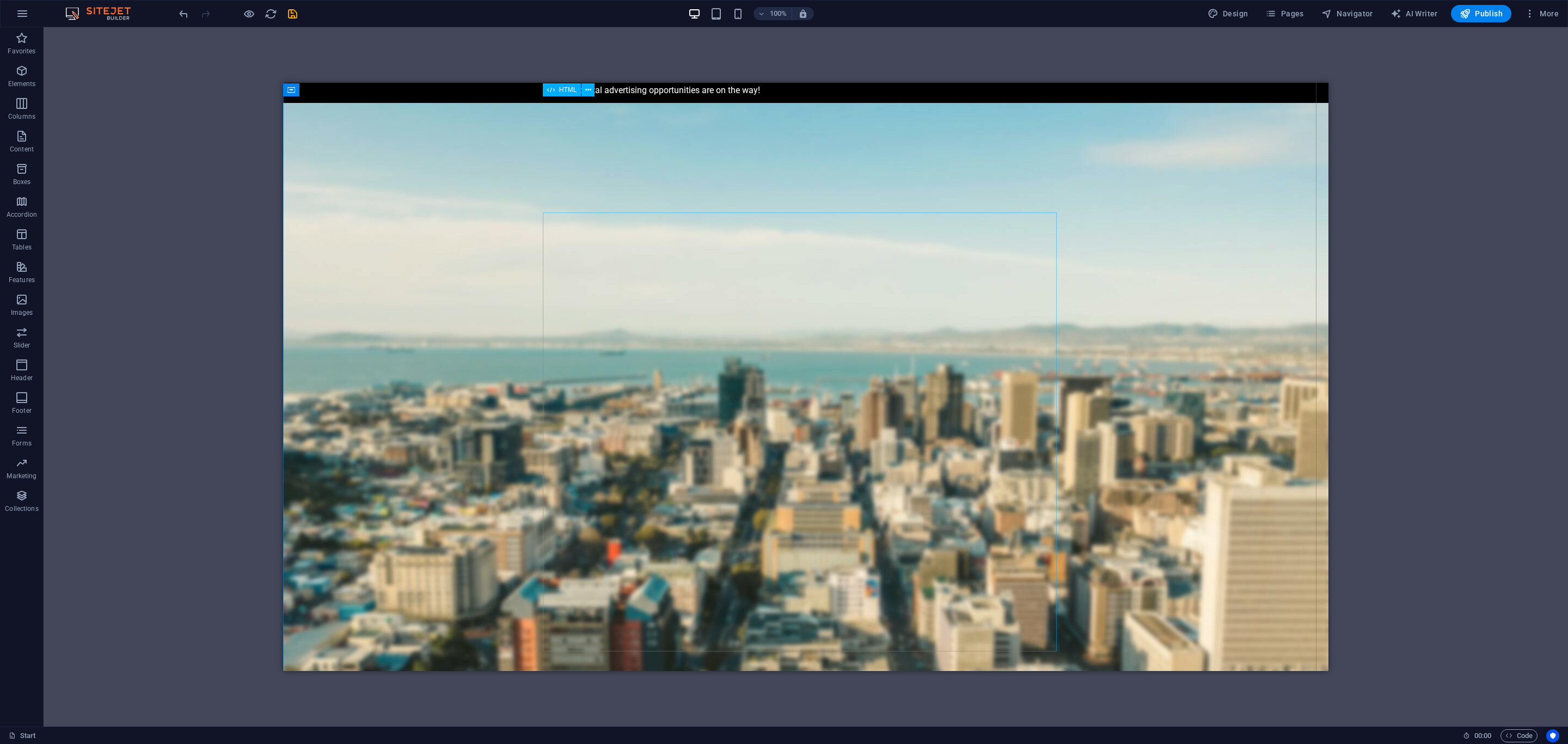
scroll to position [0, 0]
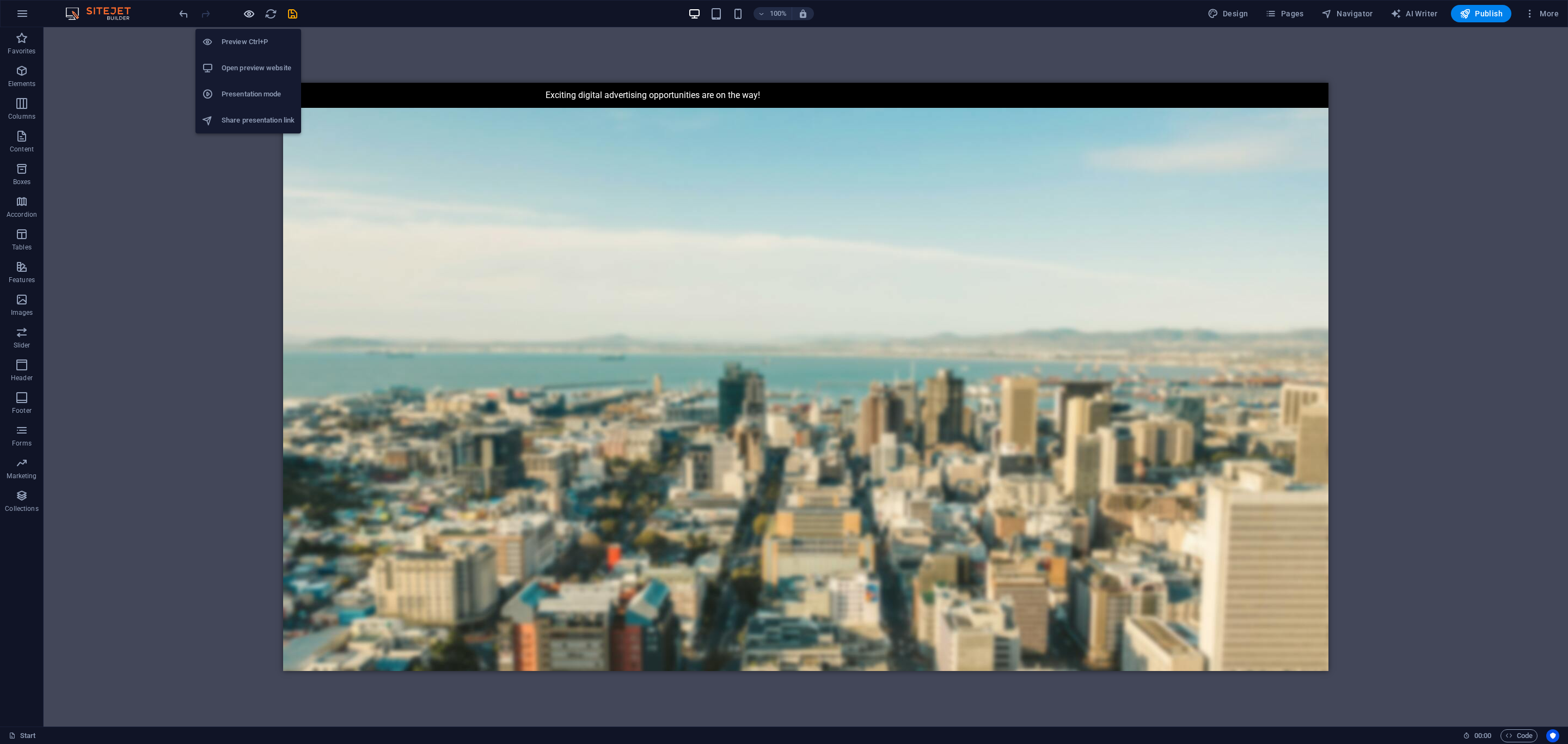
click at [253, 15] on icon "button" at bounding box center [249, 14] width 12 height 12
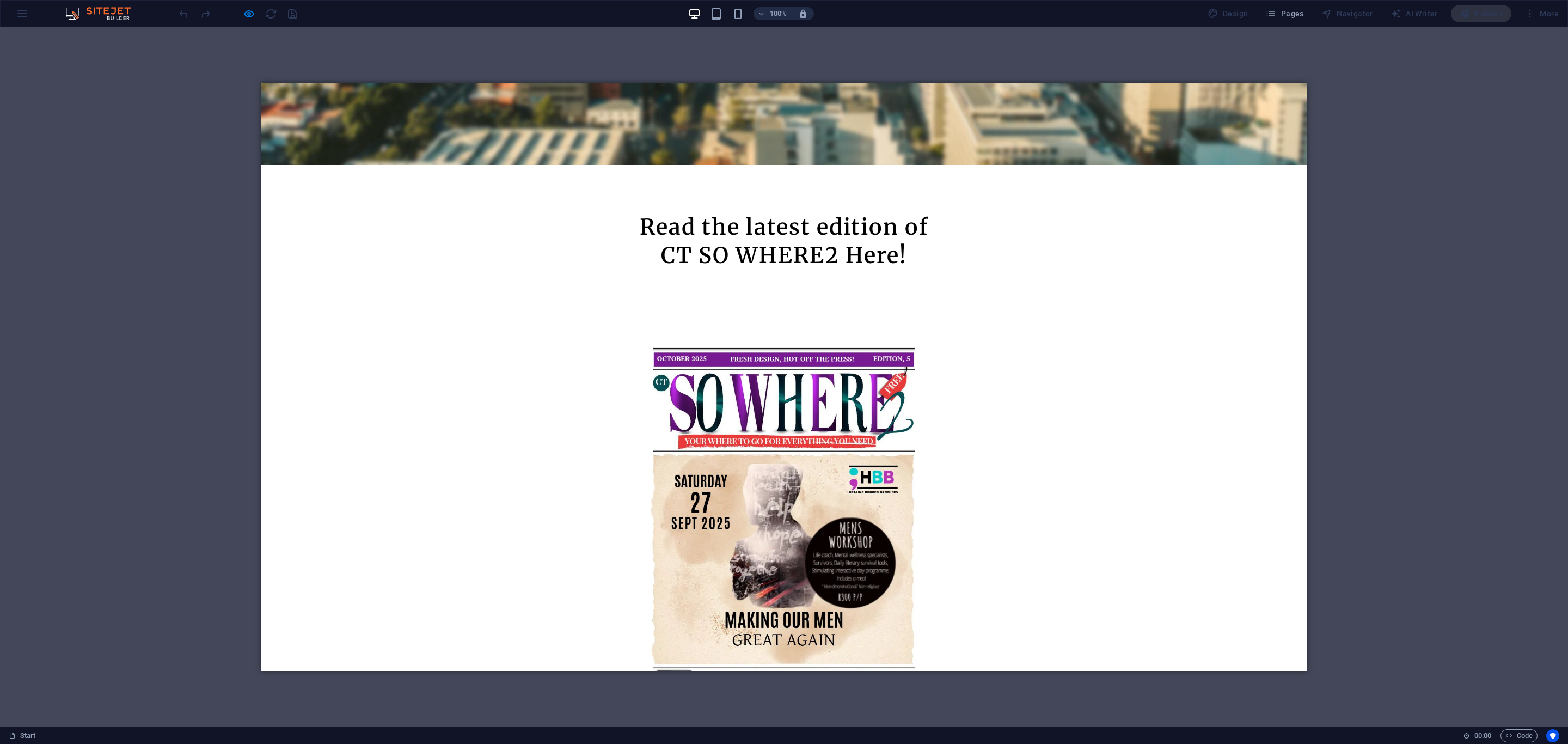
scroll to position [540, 0]
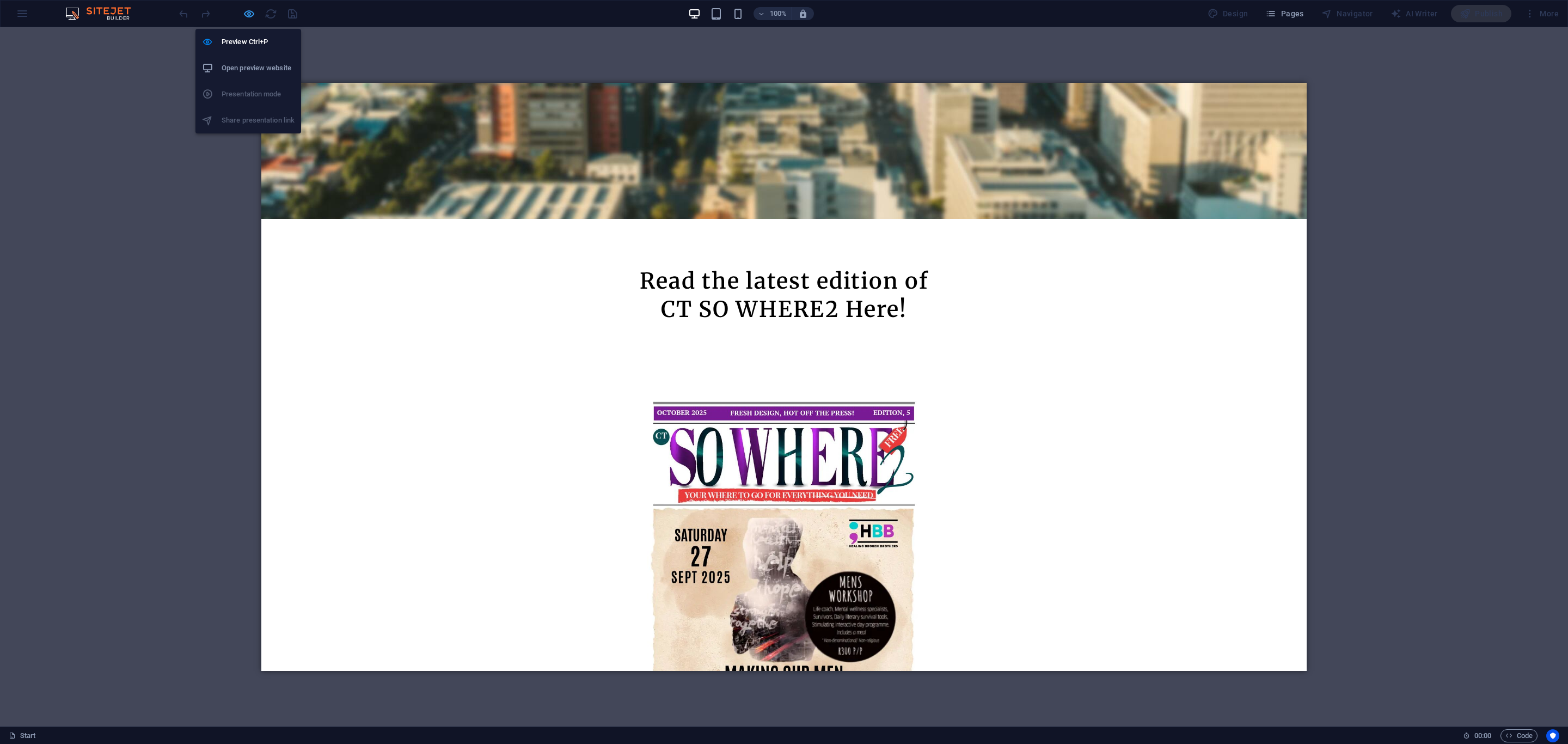
click at [250, 10] on icon "button" at bounding box center [249, 14] width 12 height 12
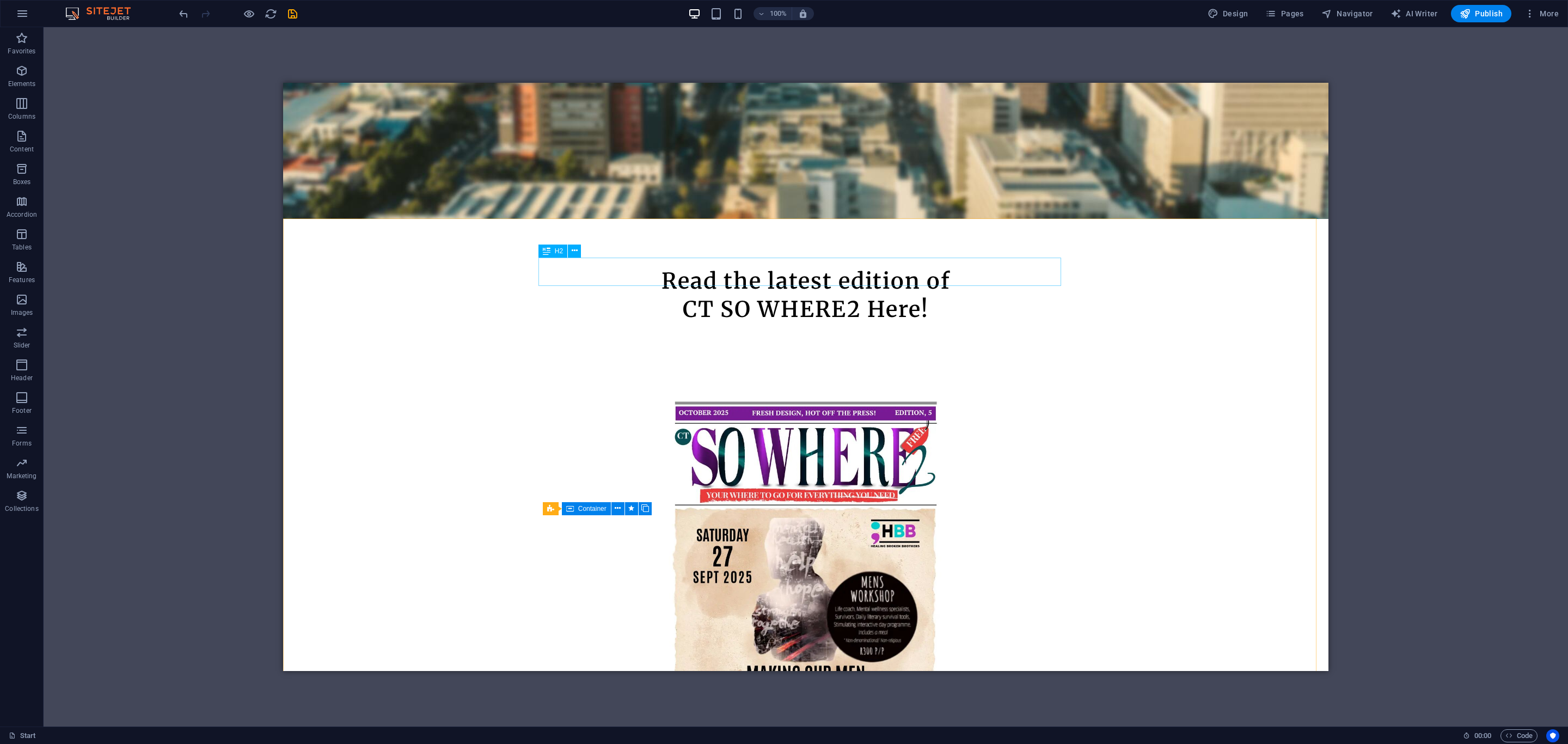
click at [561, 249] on span "H2" at bounding box center [559, 251] width 8 height 6
click at [572, 252] on icon at bounding box center [574, 251] width 6 height 12
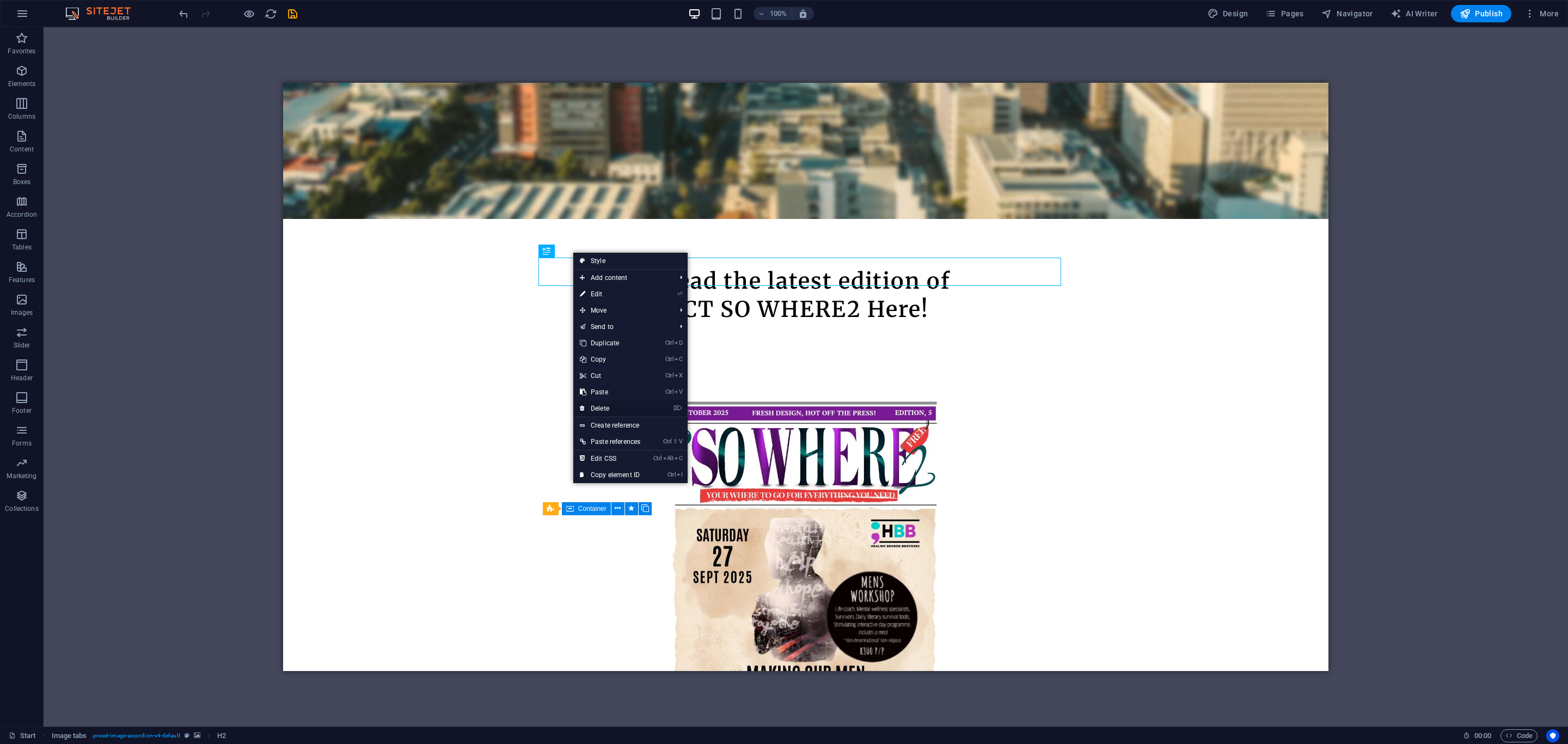
click at [624, 409] on link "⌦ Delete" at bounding box center [610, 408] width 74 height 16
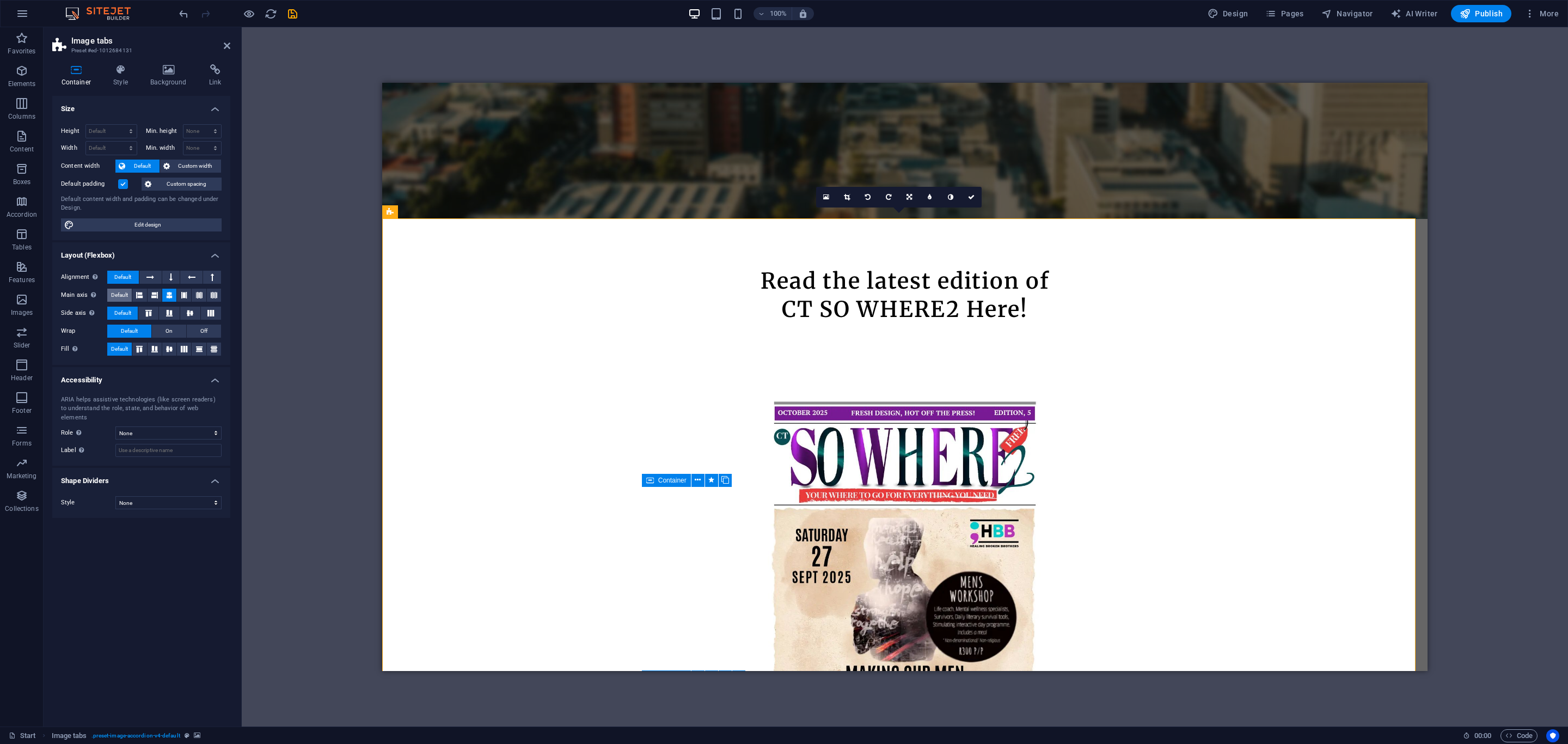
click at [114, 293] on span "Default" at bounding box center [120, 295] width 17 height 13
click at [25, 83] on p "Elements" at bounding box center [22, 83] width 28 height 8
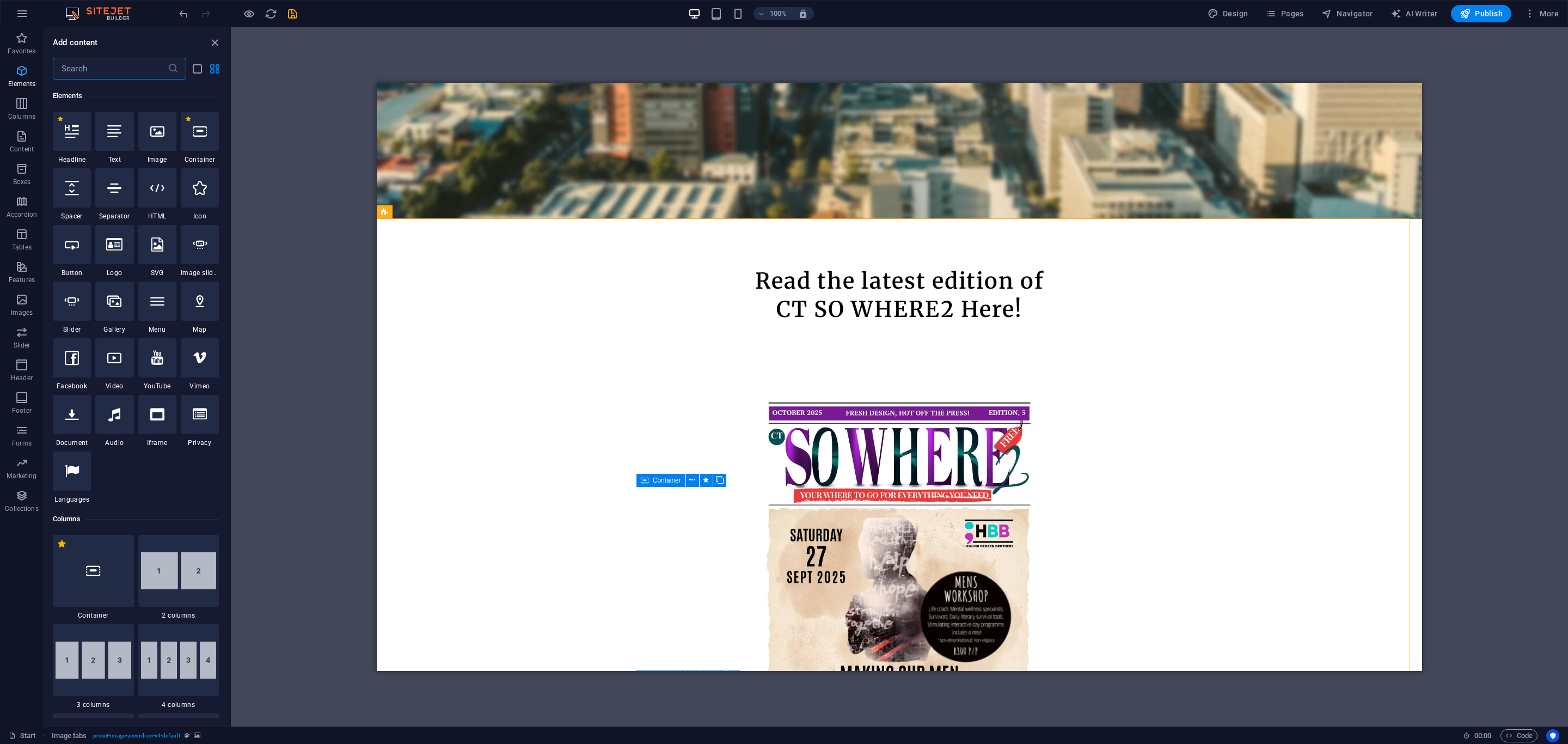
scroll to position [116, 0]
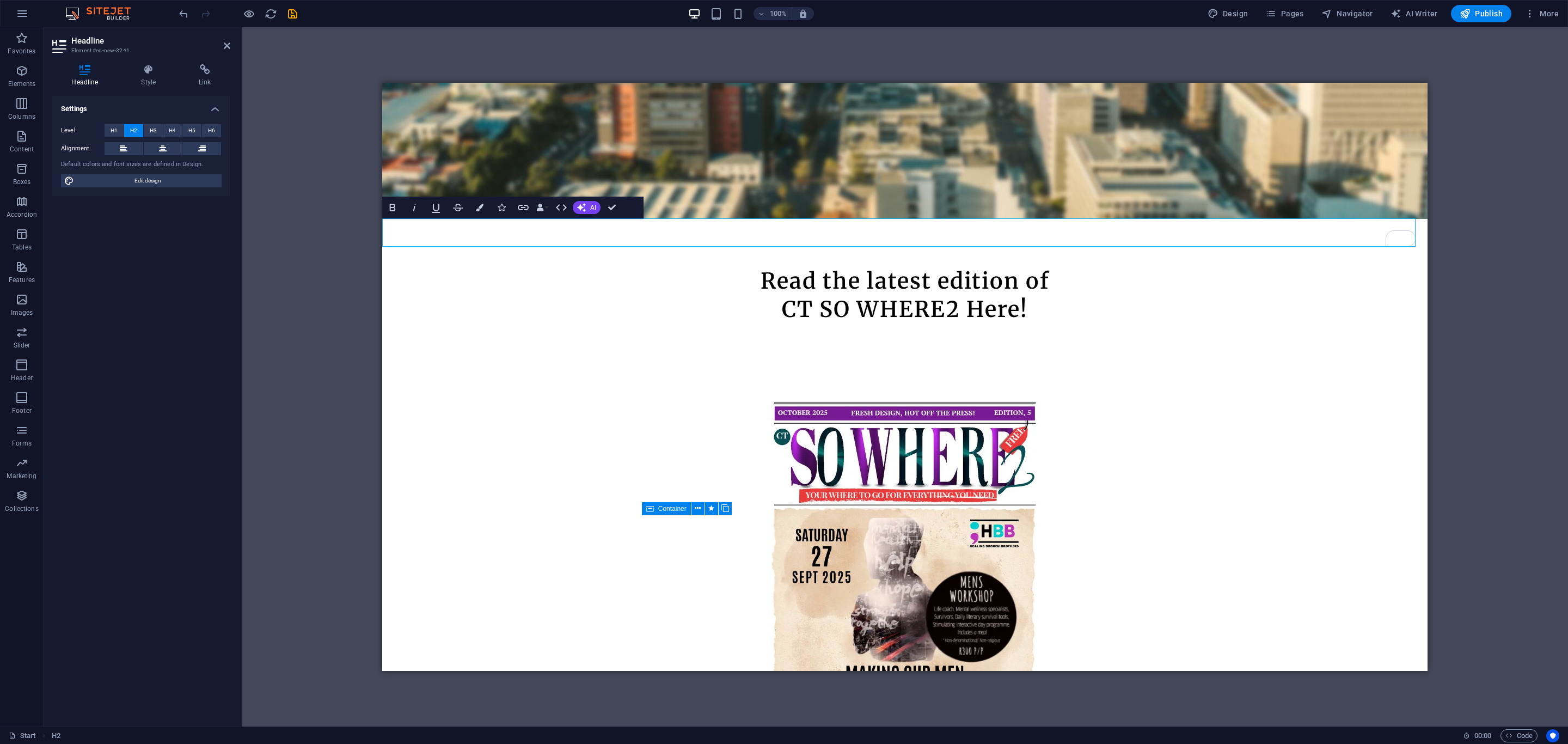
drag, startPoint x: 650, startPoint y: 230, endPoint x: 1145, endPoint y: 234, distance: 495.0
click at [481, 210] on icon "button" at bounding box center [480, 208] width 8 height 8
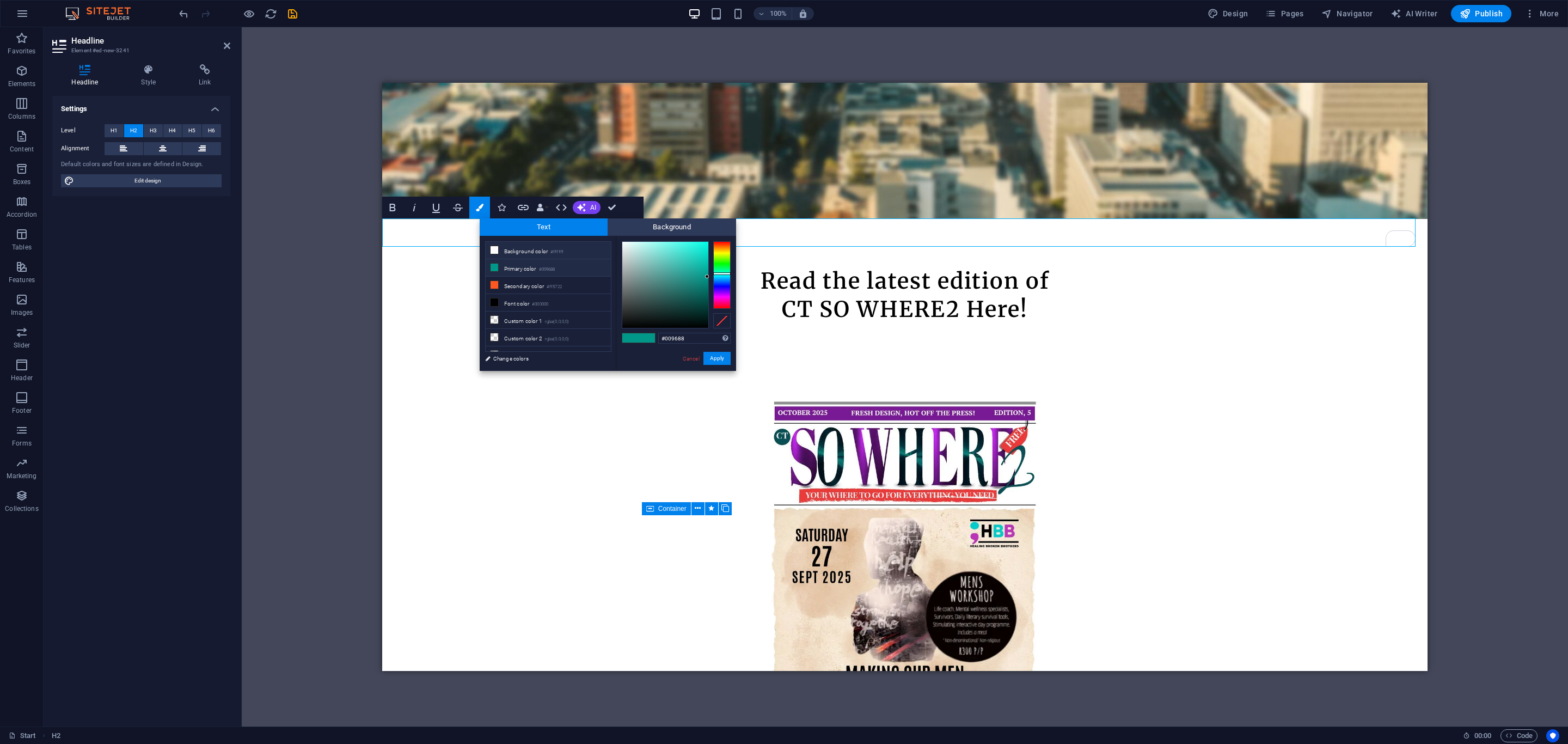
click at [491, 246] on icon at bounding box center [495, 250] width 8 height 8
type input "#ffffff"
click at [709, 358] on button "Apply" at bounding box center [717, 358] width 27 height 13
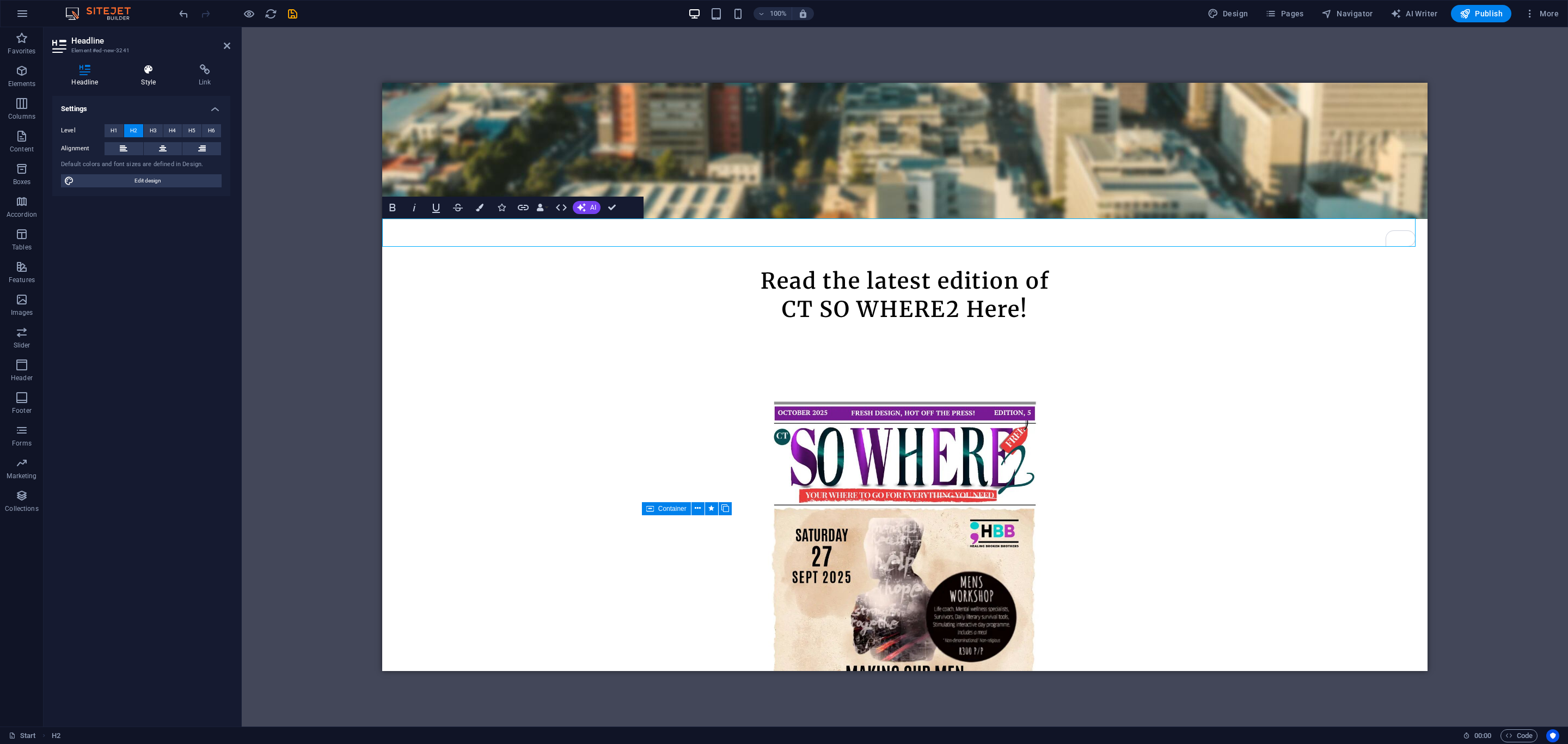
click at [147, 84] on h4 "Style" at bounding box center [151, 75] width 58 height 23
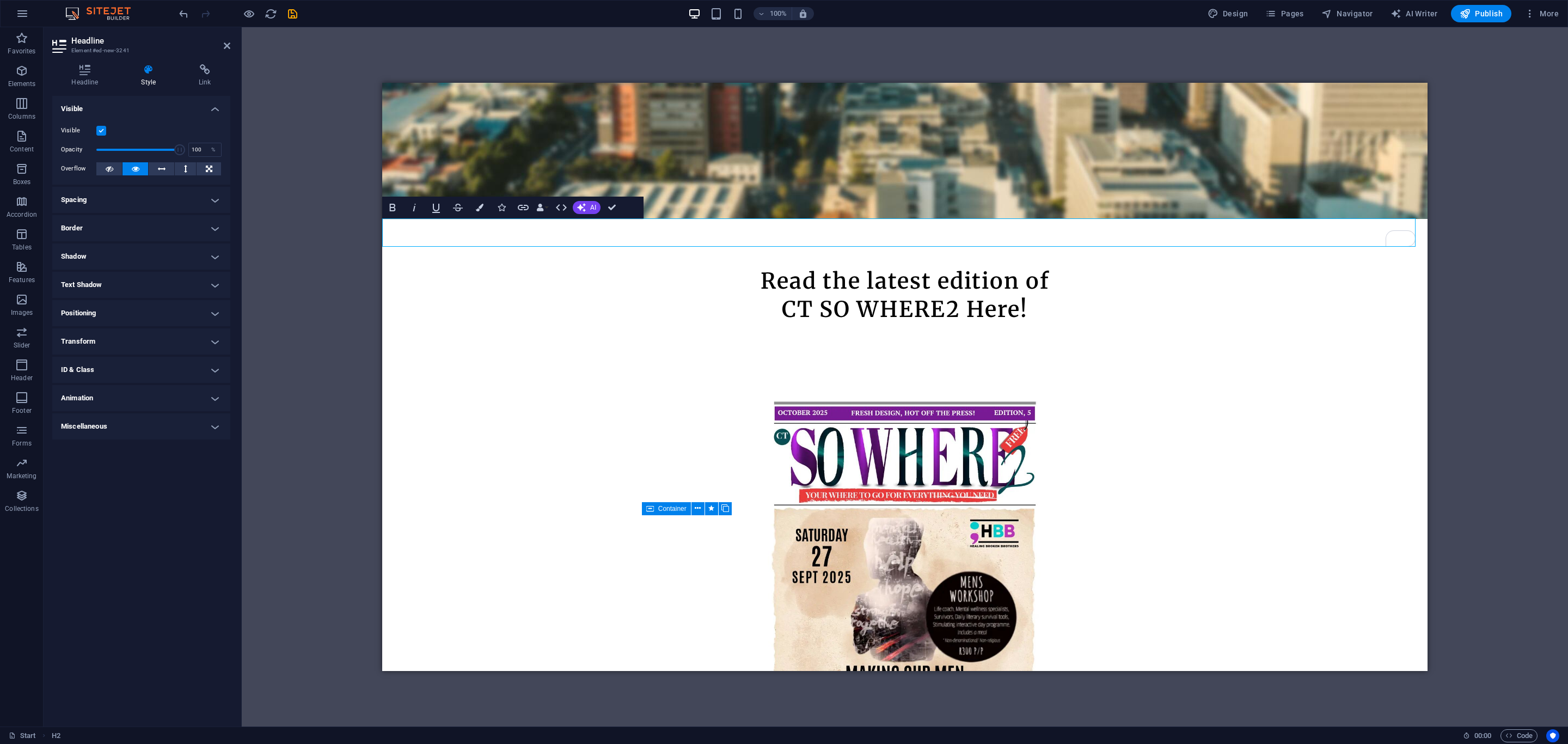
click at [88, 345] on h4 "Transform" at bounding box center [141, 342] width 178 height 26
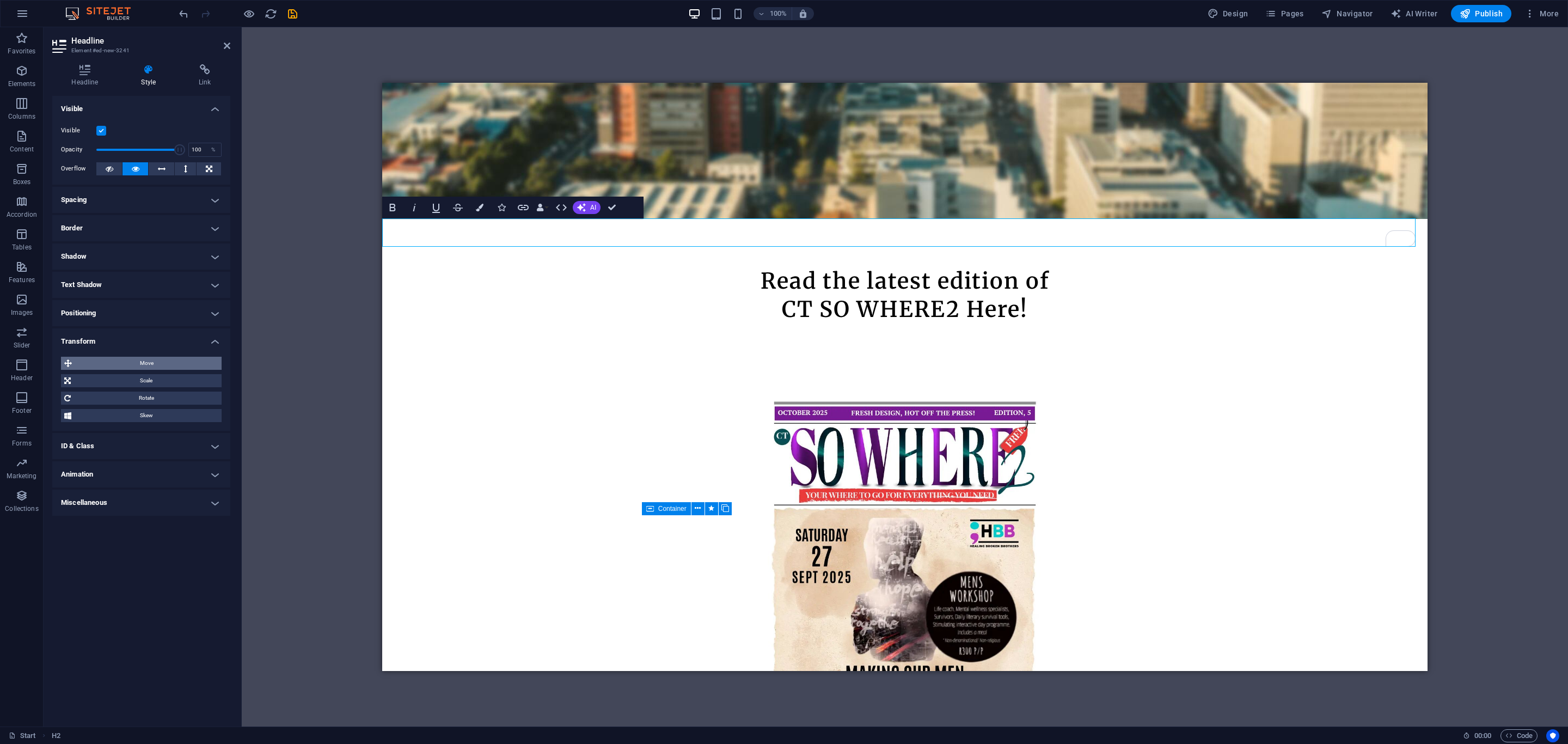
click at [112, 358] on span "Move" at bounding box center [146, 364] width 143 height 13
click at [191, 384] on input "0" at bounding box center [202, 384] width 39 height 13
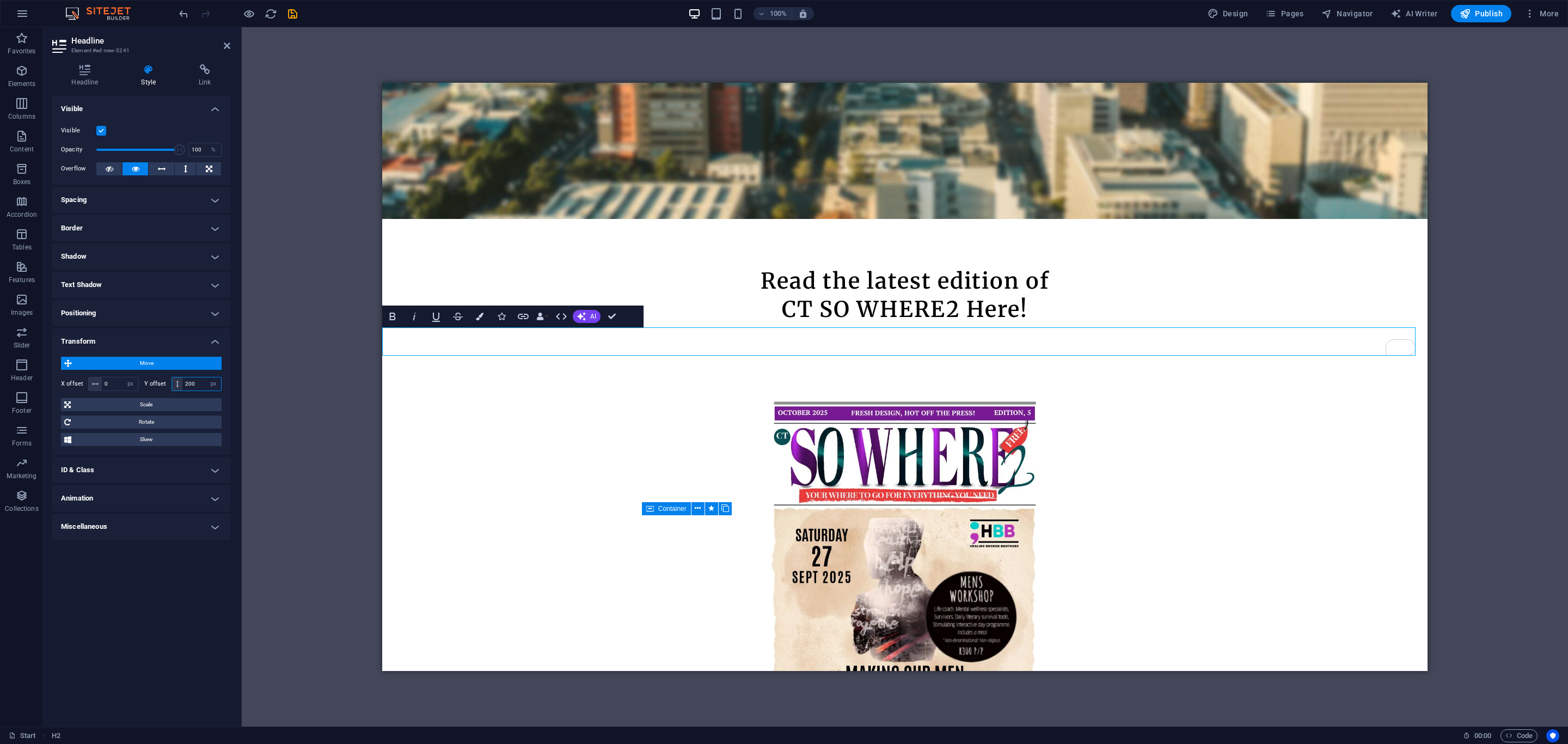
click at [191, 384] on input "200" at bounding box center [202, 384] width 39 height 13
type input "100"
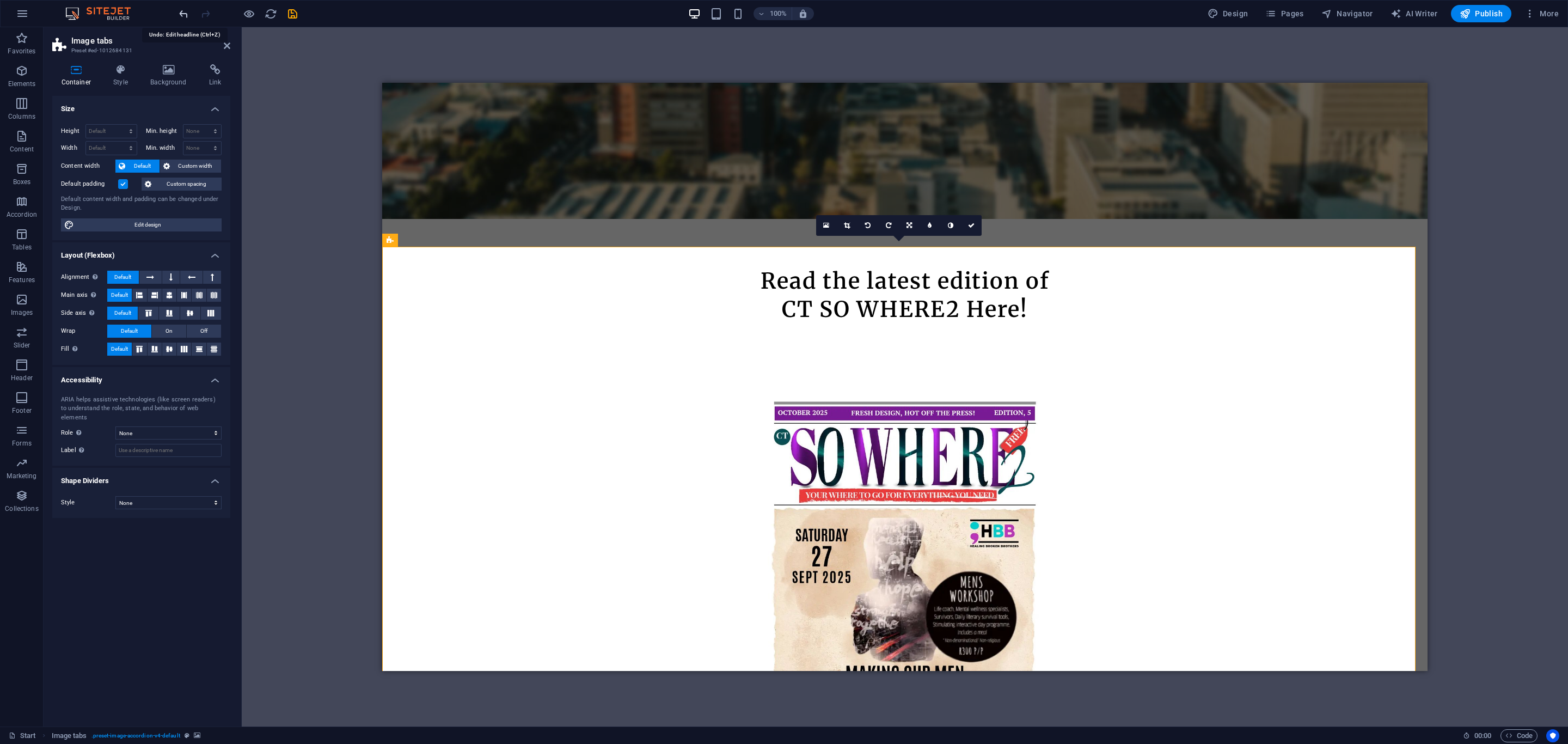
click at [184, 8] on icon "undo" at bounding box center [184, 14] width 12 height 12
click at [184, 12] on icon "undo" at bounding box center [184, 14] width 12 height 12
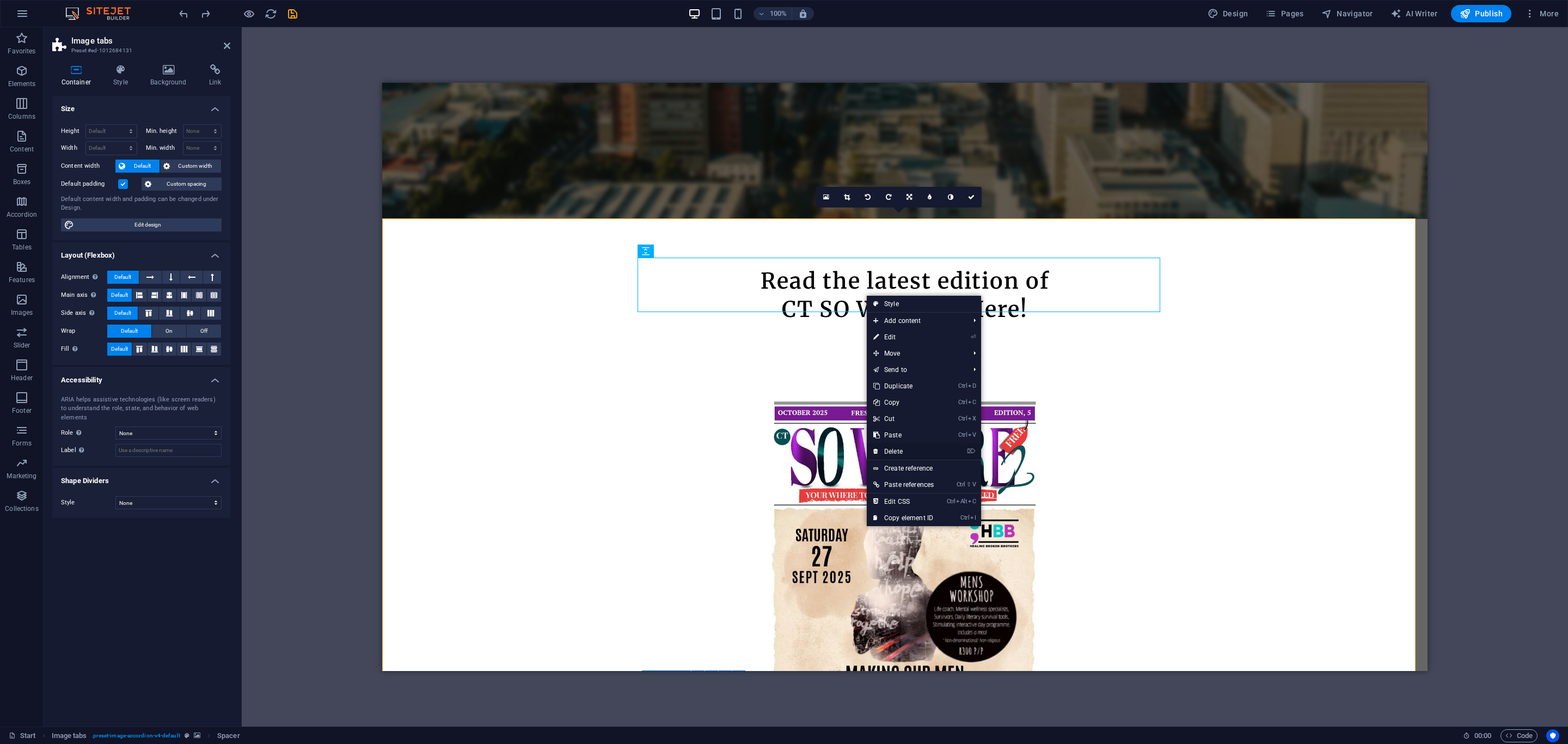
click at [902, 448] on link "⌦ Delete" at bounding box center [904, 451] width 74 height 16
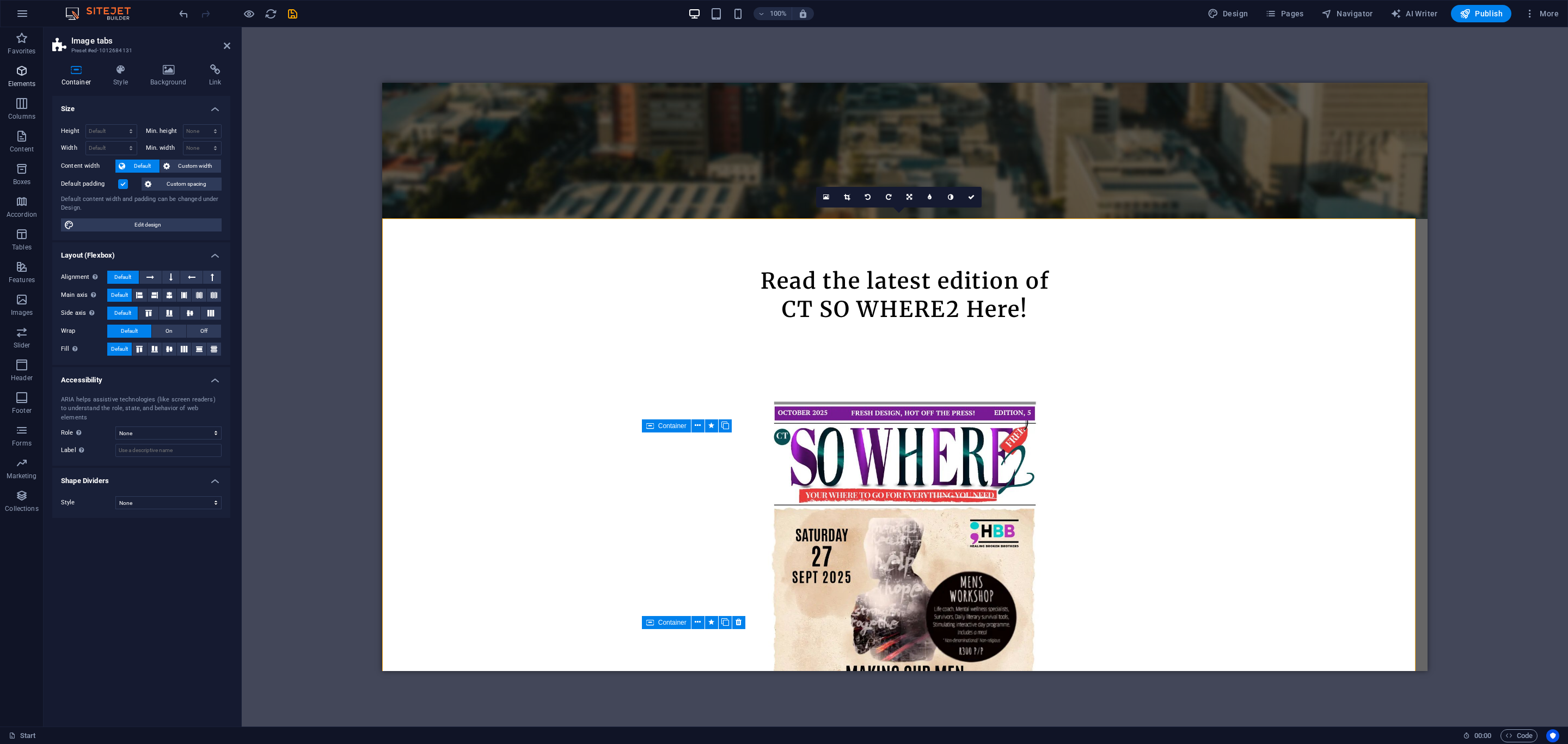
click at [14, 78] on span "Elements" at bounding box center [21, 77] width 43 height 26
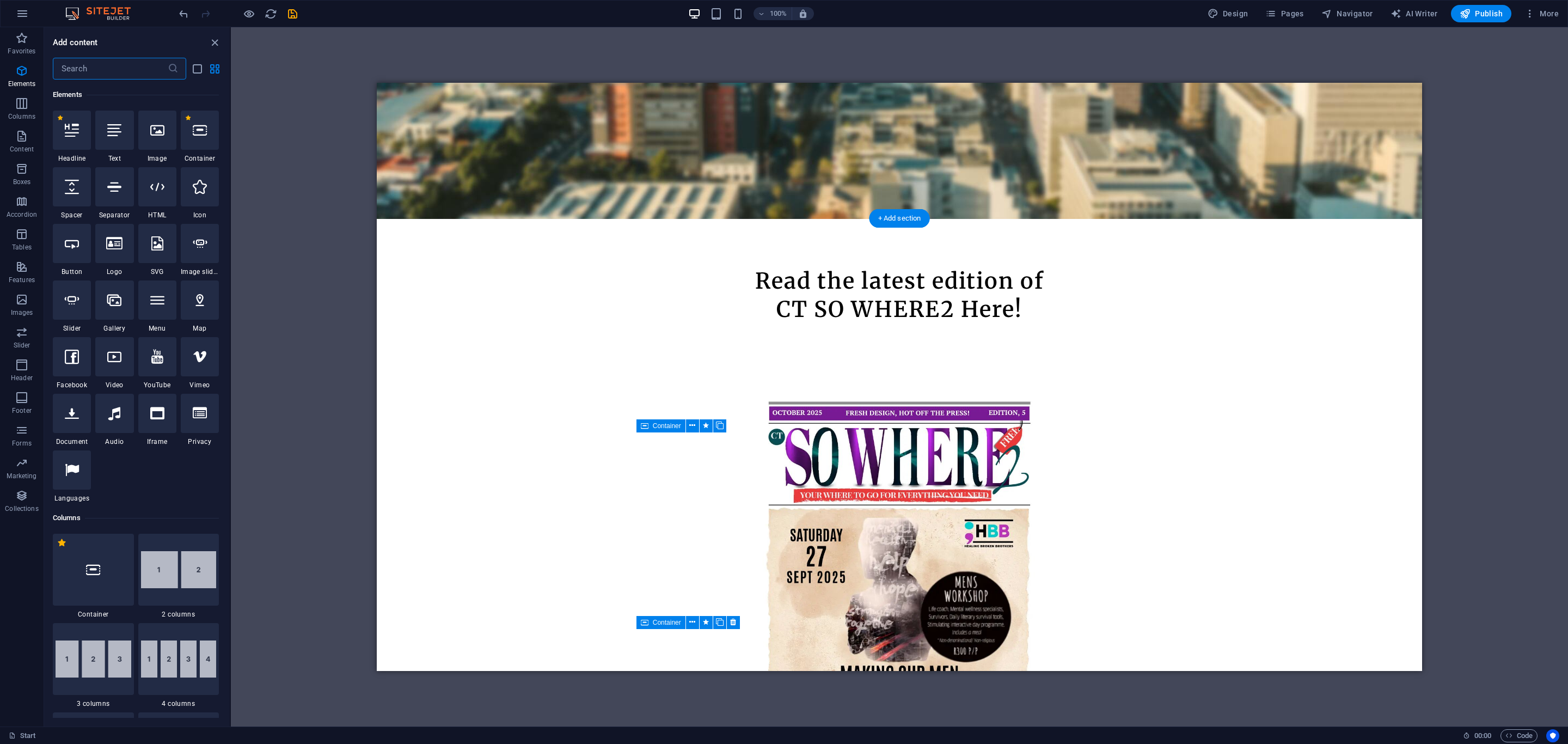
click at [381, 211] on icon at bounding box center [384, 212] width 7 height 13
click at [438, 212] on icon at bounding box center [436, 212] width 6 height 12
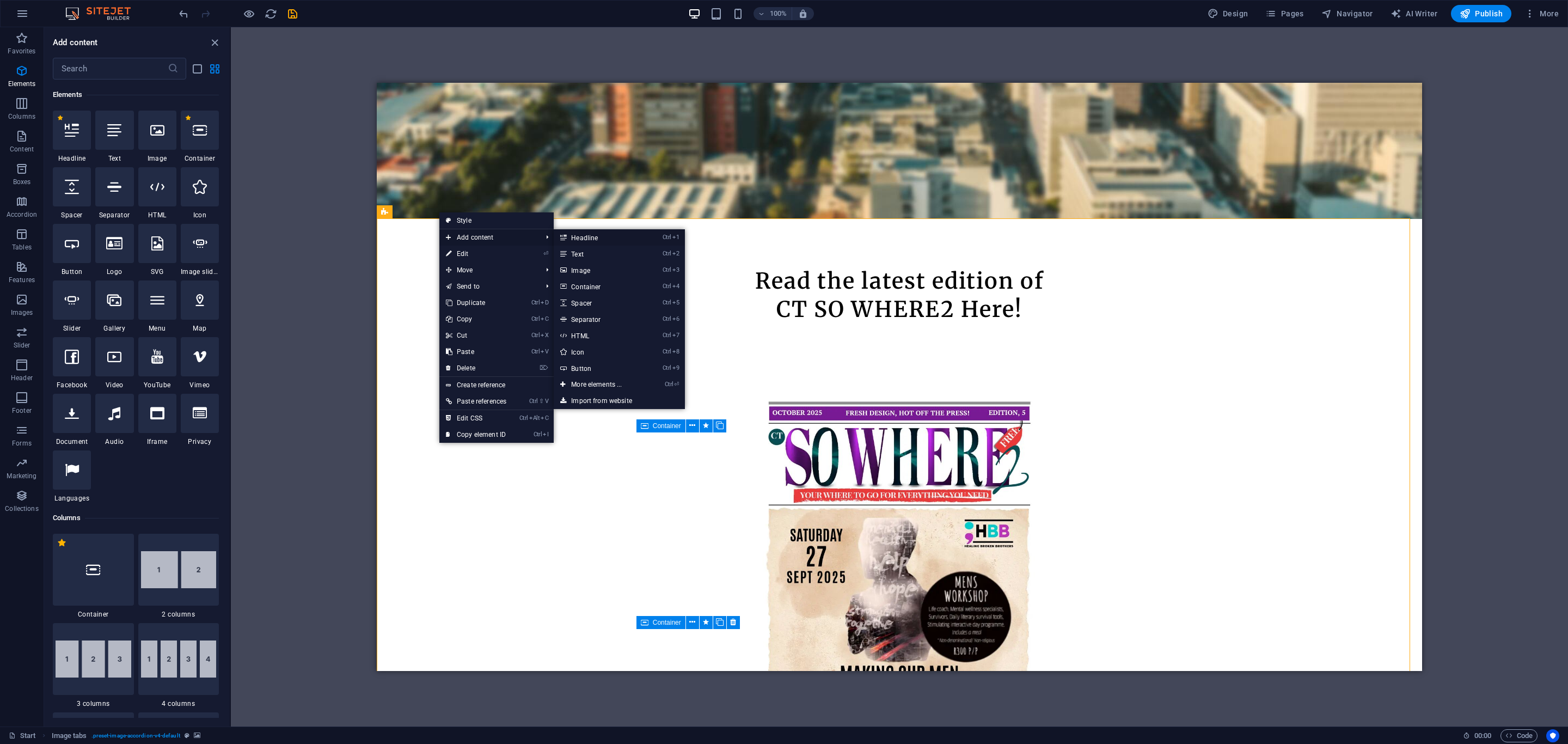
click at [587, 242] on link "Ctrl 1 Headline" at bounding box center [598, 237] width 90 height 16
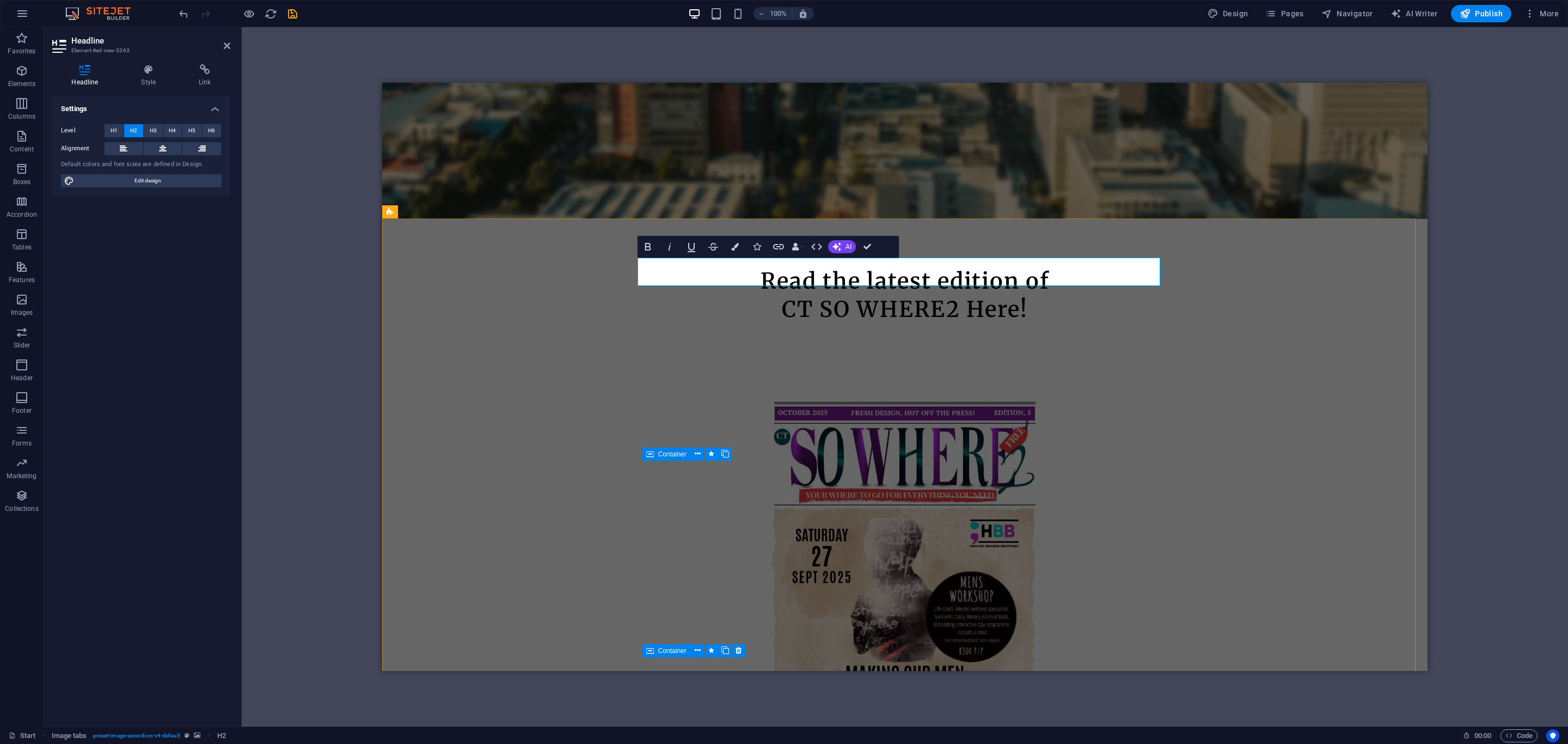
click at [164, 147] on icon at bounding box center [163, 149] width 8 height 13
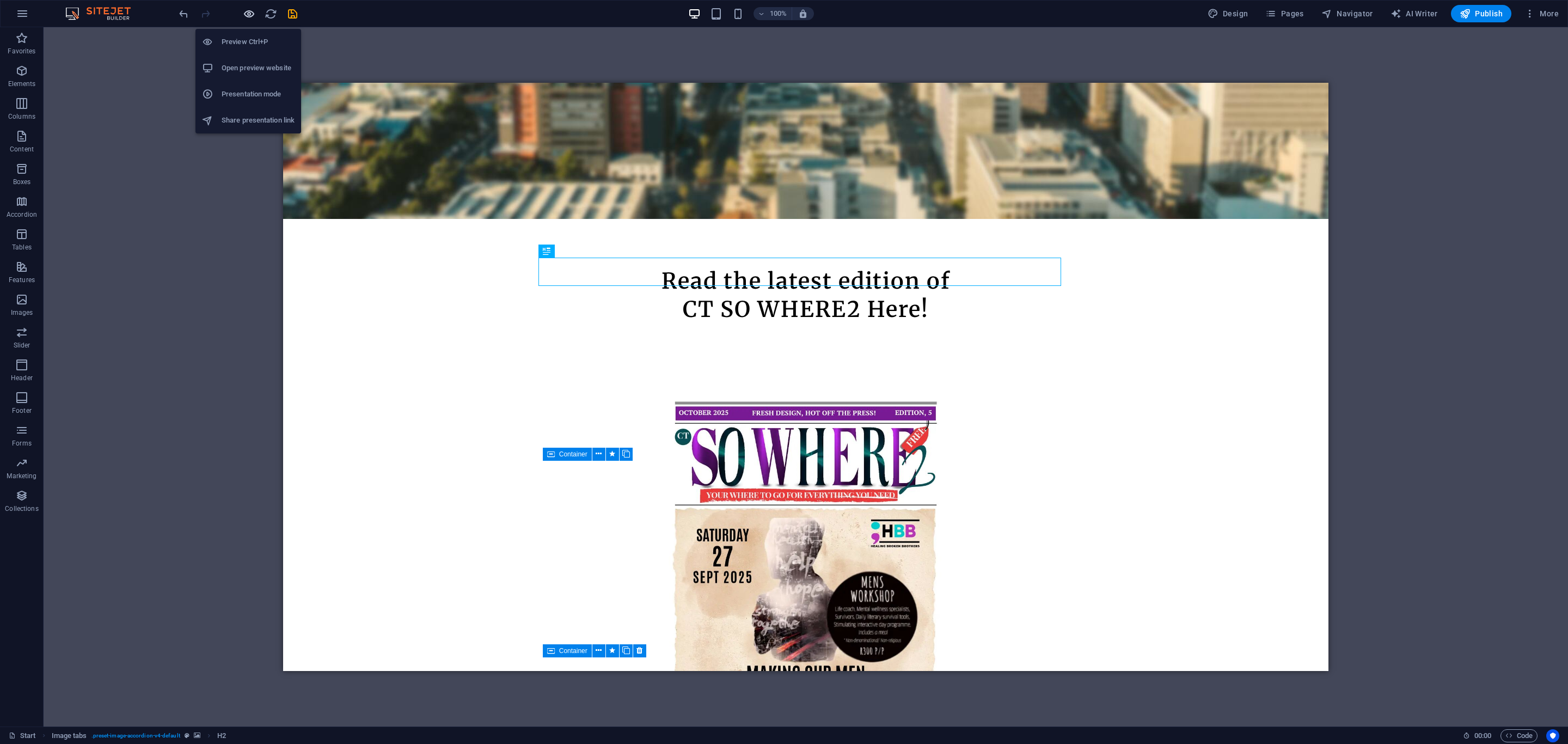
click at [248, 14] on icon "button" at bounding box center [249, 14] width 12 height 12
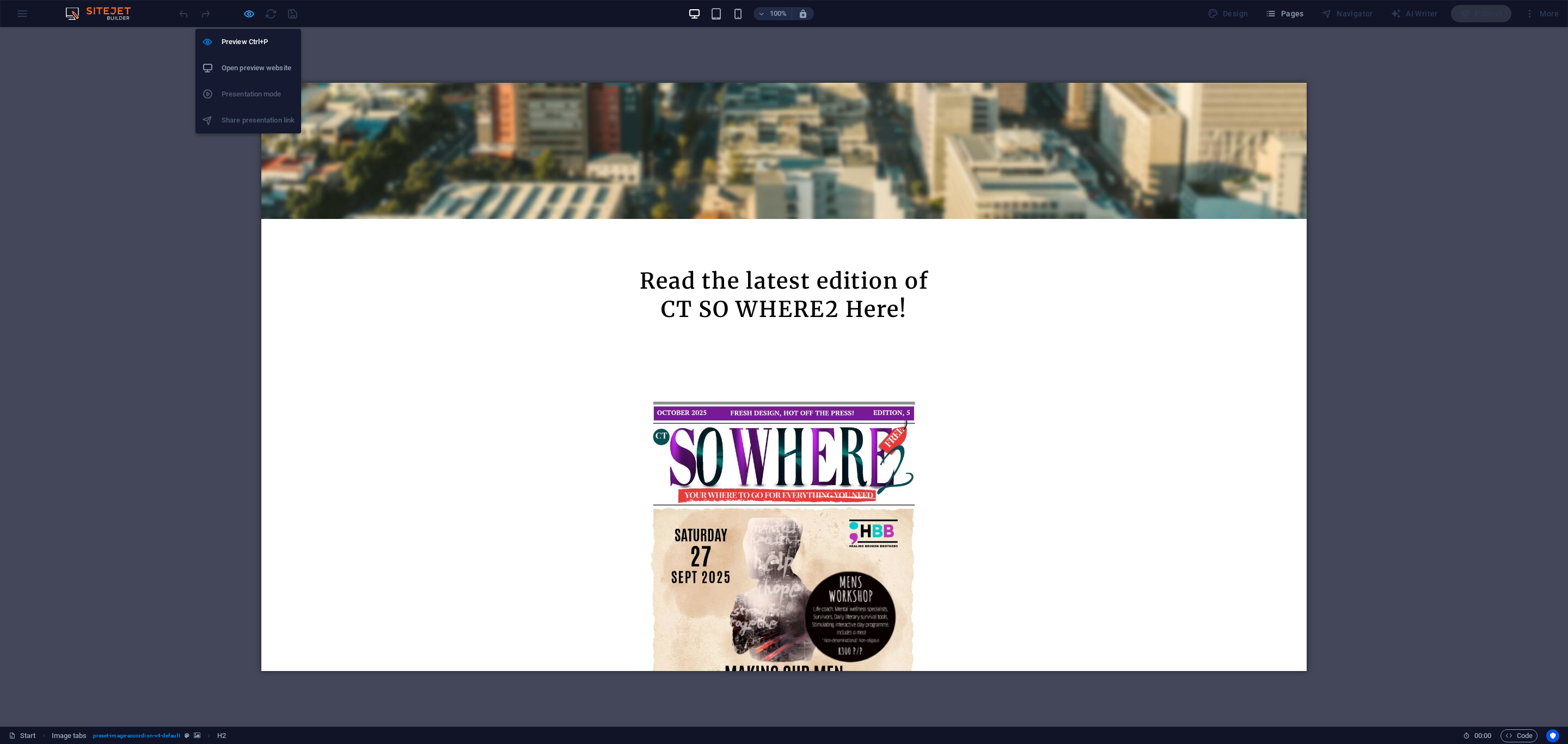
scroll to position [474, 0]
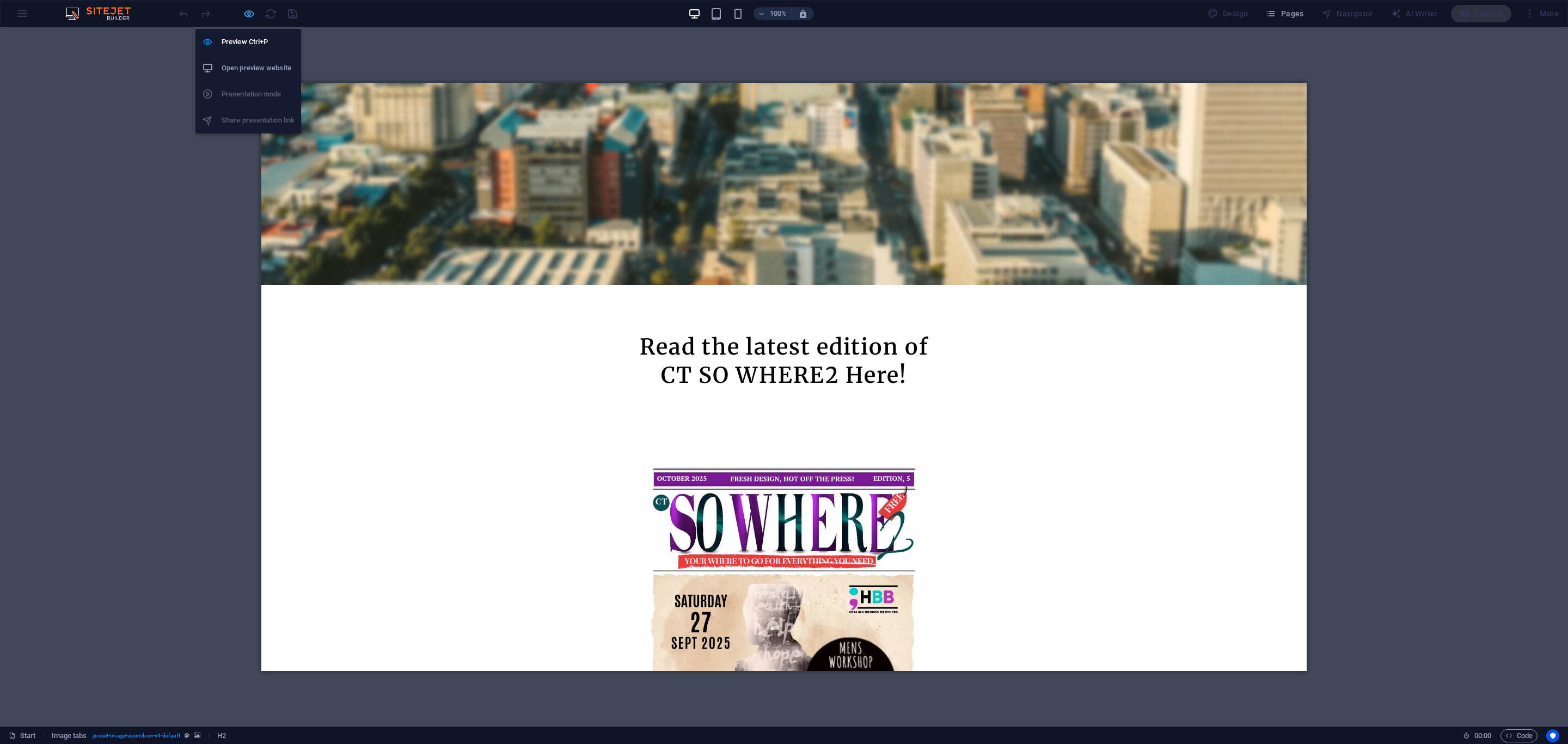
click at [246, 17] on icon "button" at bounding box center [249, 14] width 12 height 12
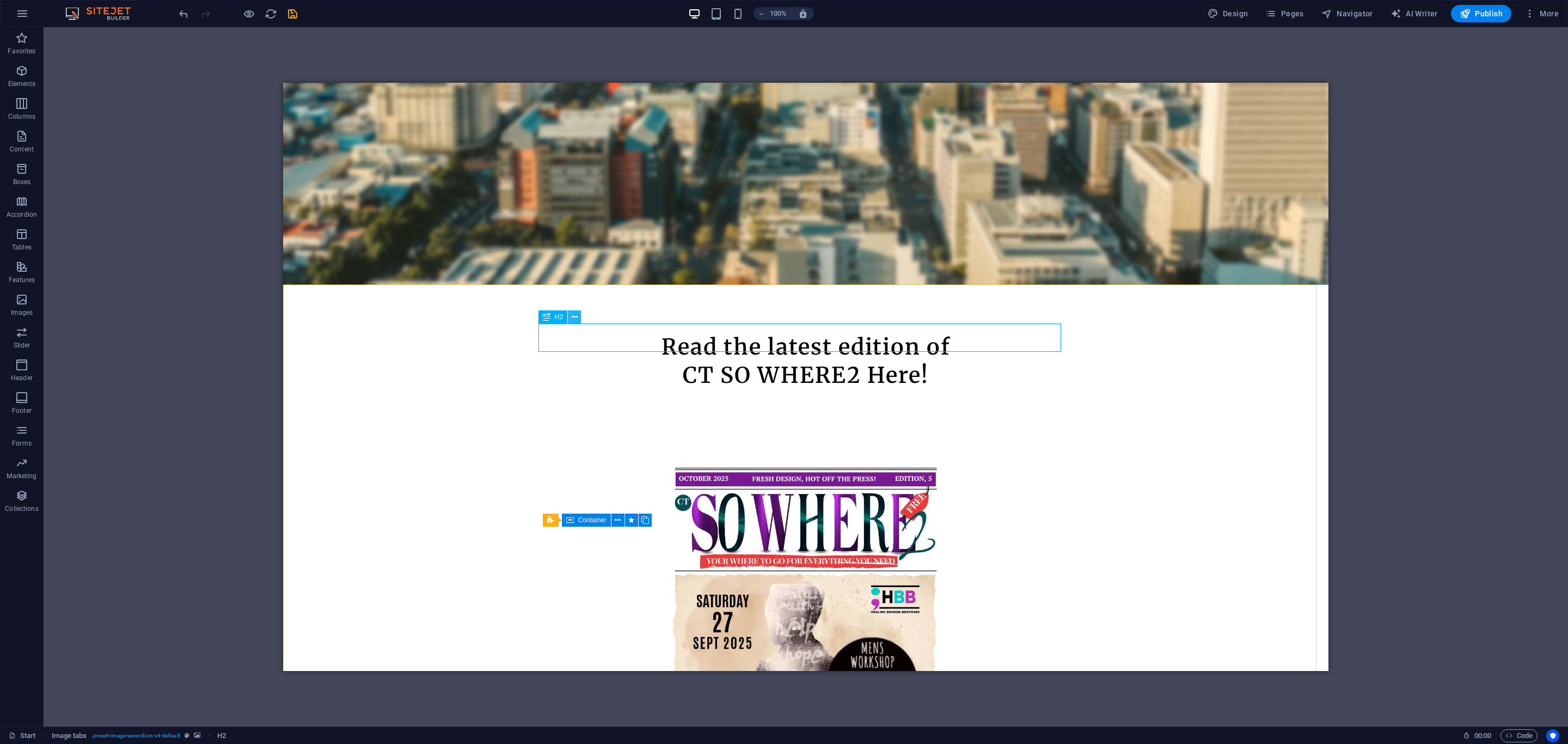
click at [575, 318] on icon at bounding box center [574, 318] width 6 height 12
click at [574, 319] on icon at bounding box center [574, 318] width 6 height 12
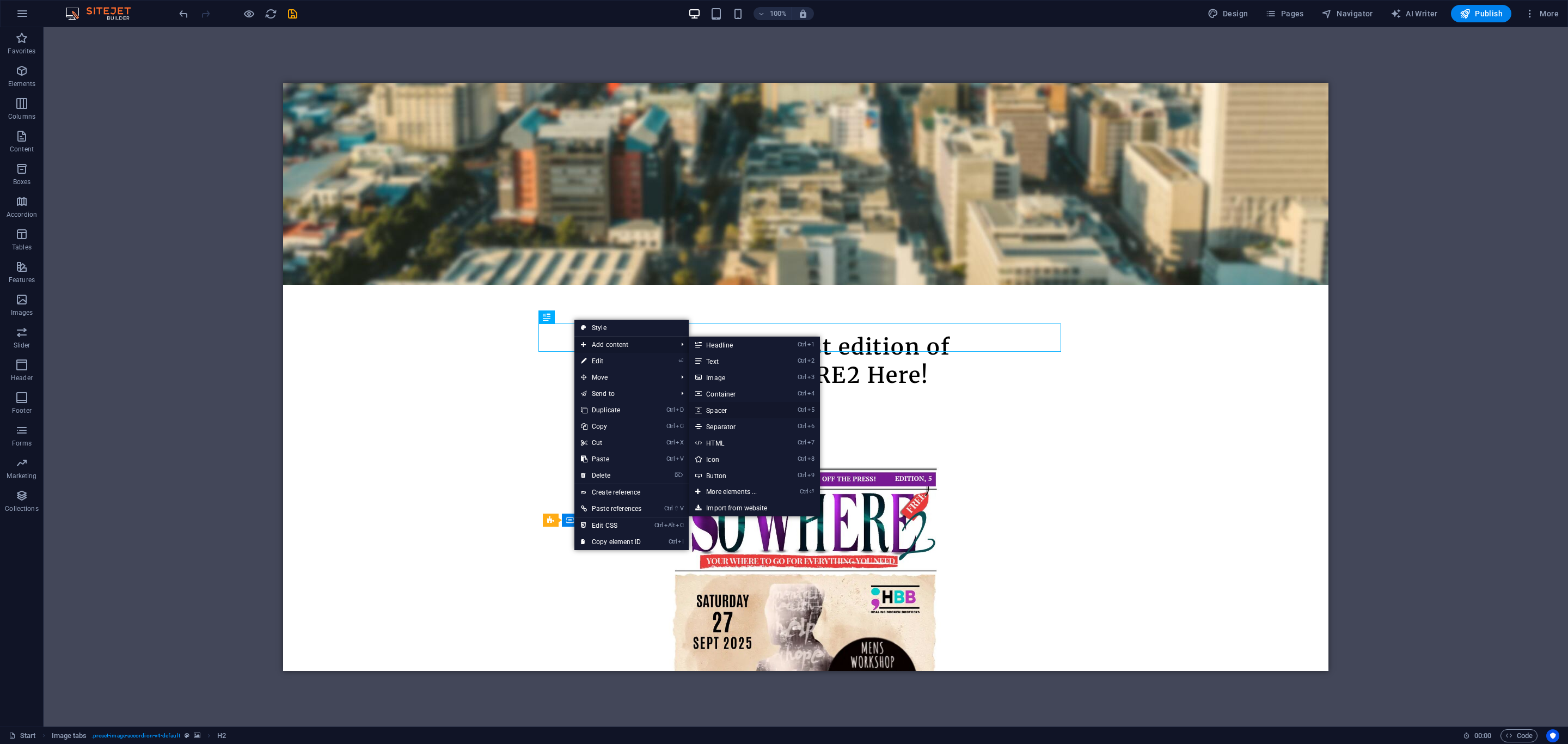
click at [716, 408] on link "Ctrl 5 Spacer" at bounding box center [733, 410] width 90 height 16
select select "px"
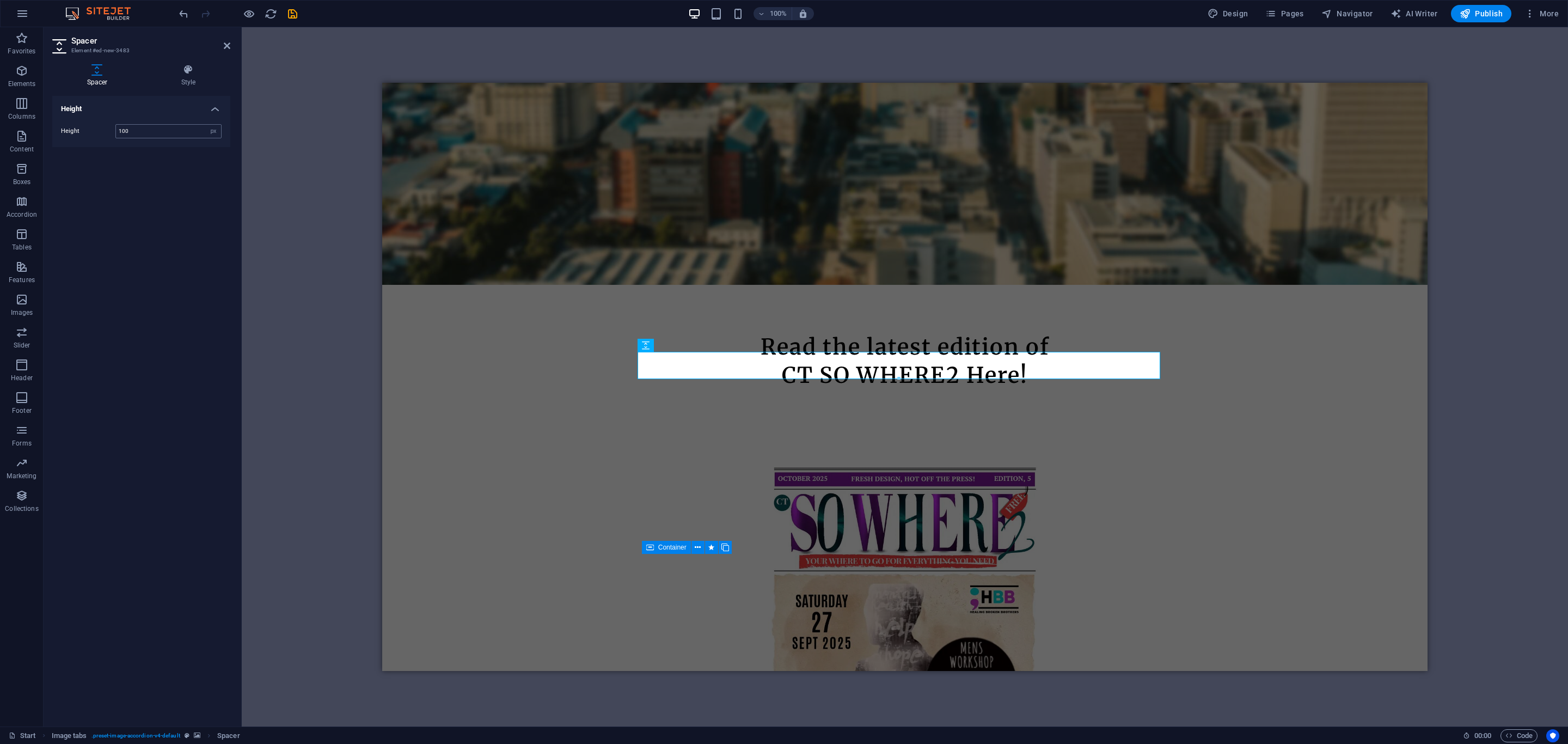
type input "100"
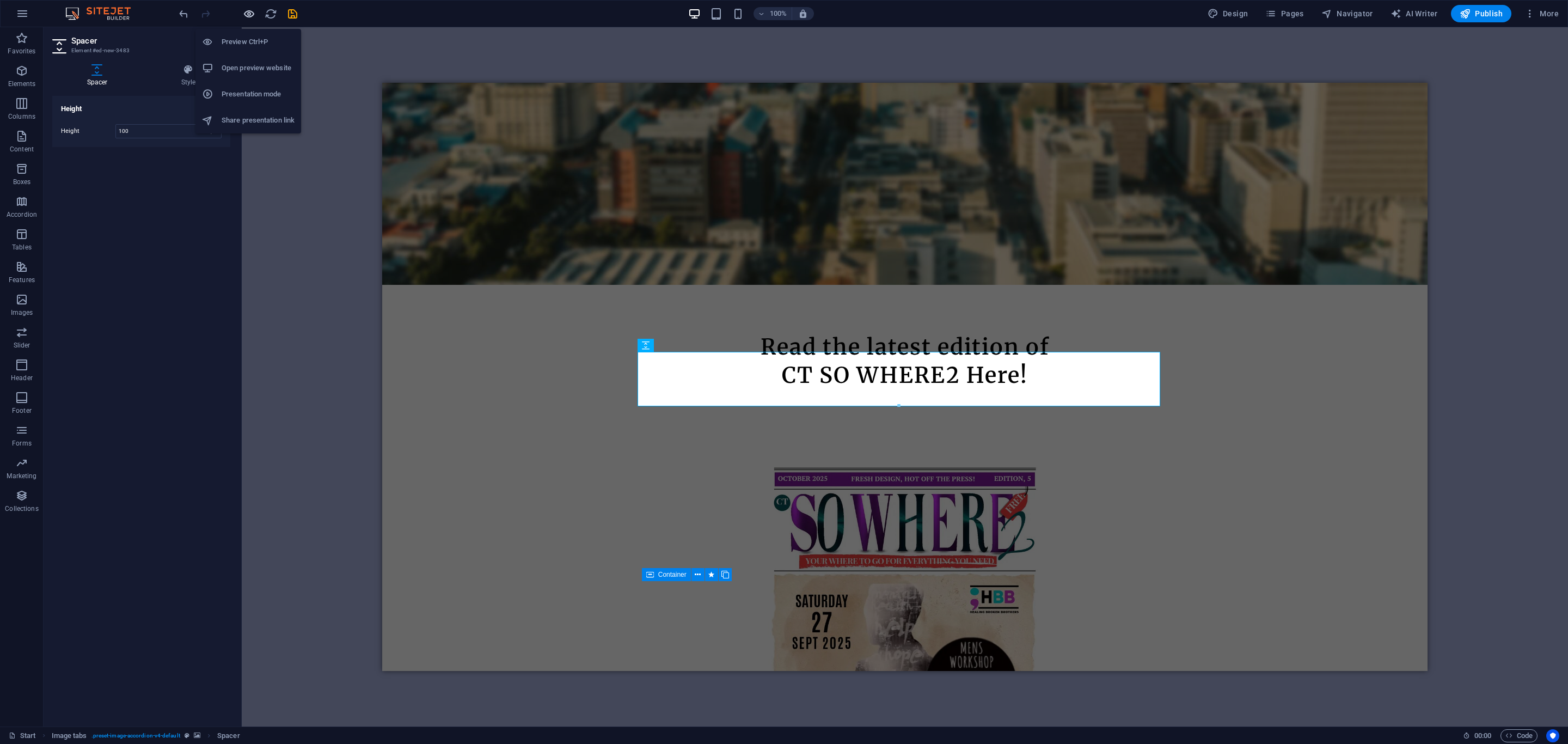
click at [252, 13] on icon "button" at bounding box center [249, 14] width 12 height 12
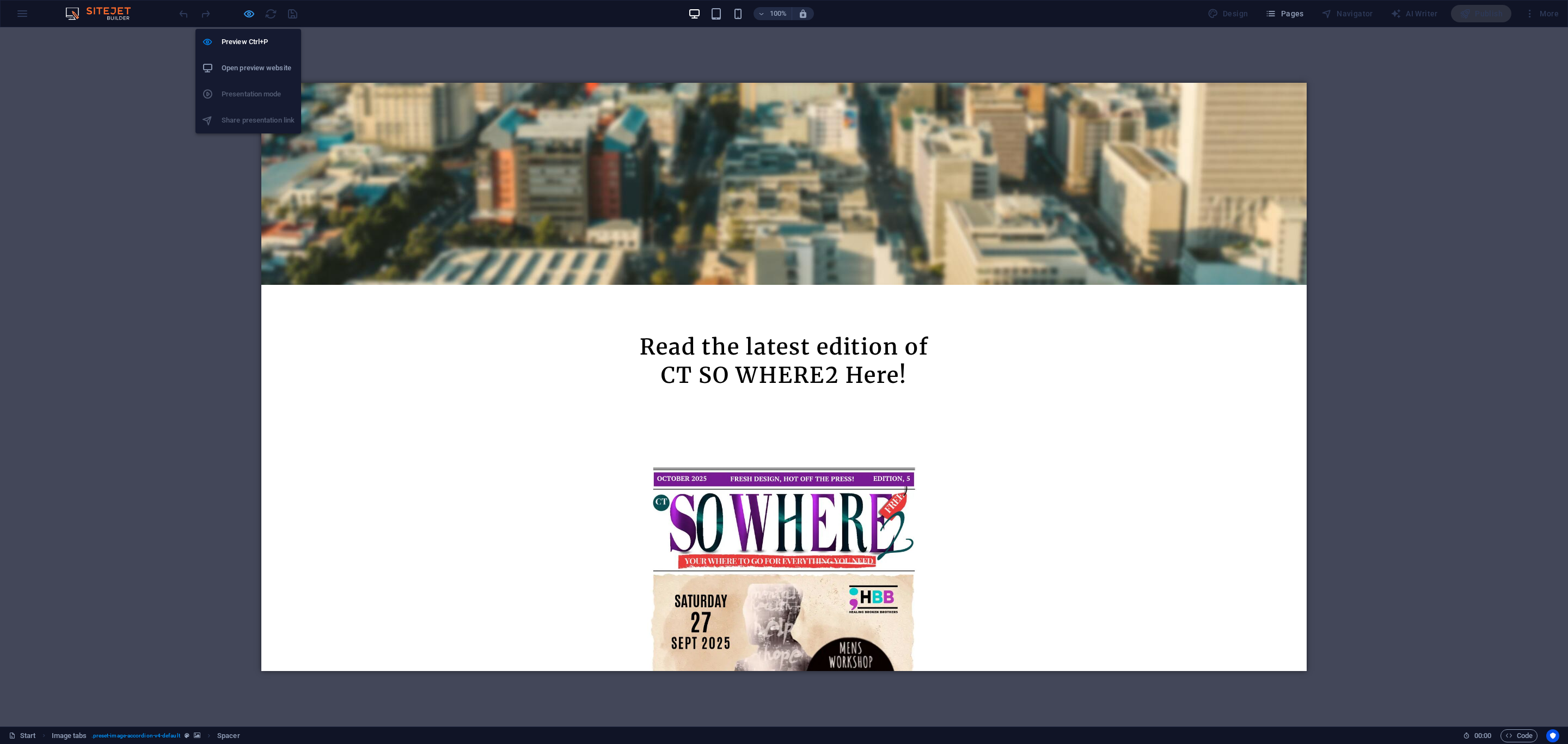
click at [246, 13] on icon "button" at bounding box center [249, 14] width 12 height 12
select select "px"
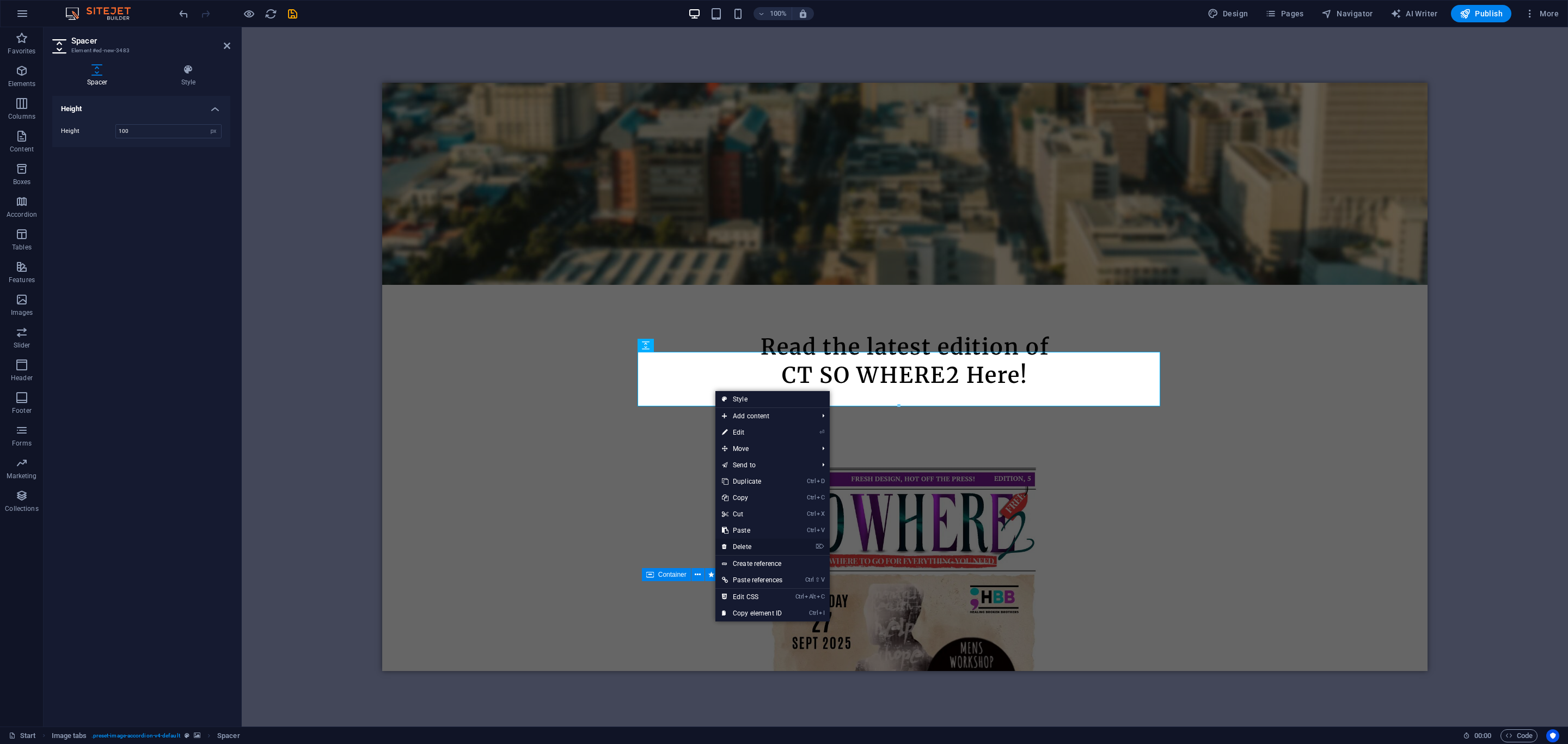
drag, startPoint x: 766, startPoint y: 550, endPoint x: 466, endPoint y: 318, distance: 379.2
click at [766, 550] on link "⌦ Delete" at bounding box center [753, 547] width 74 height 16
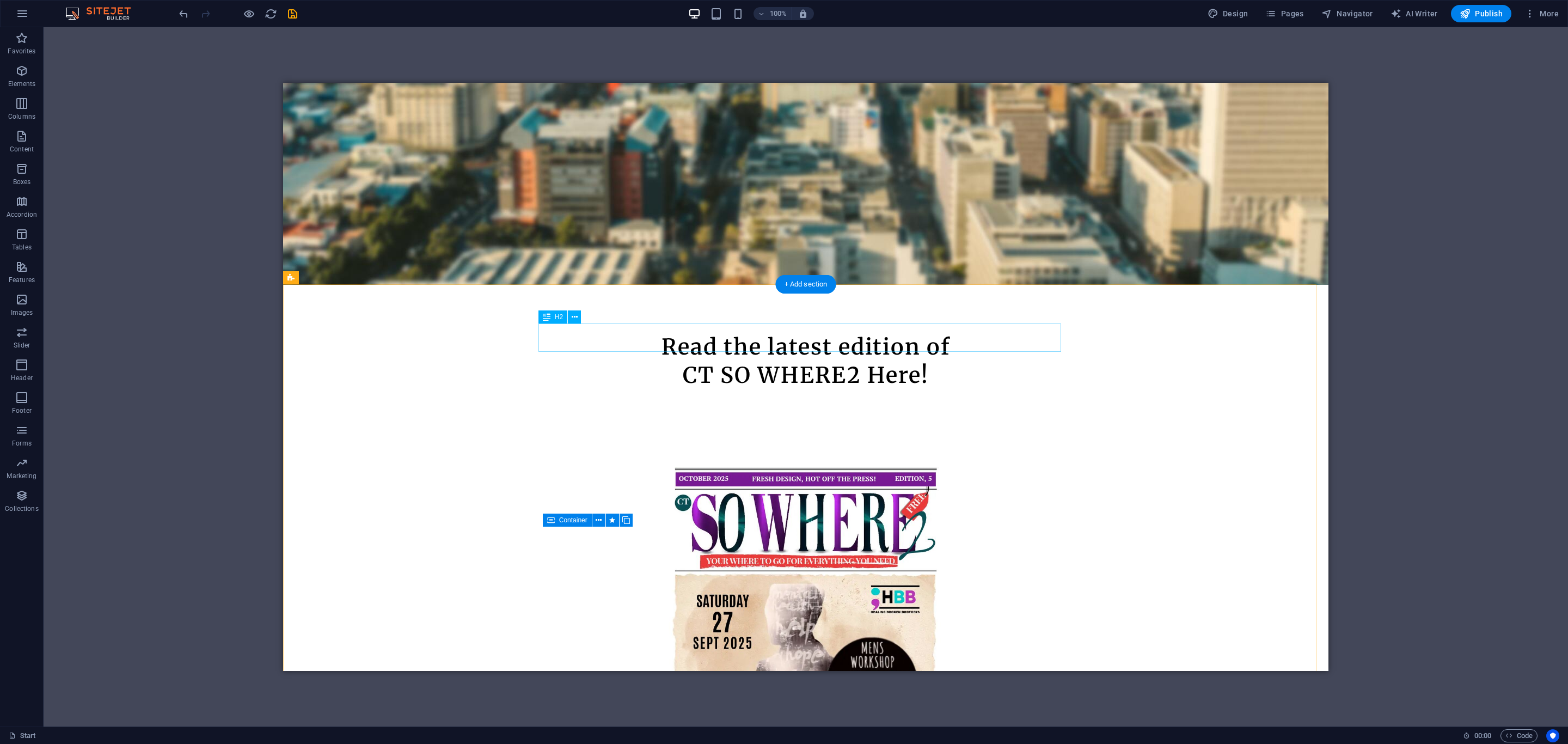
click at [562, 316] on span "H2" at bounding box center [559, 317] width 8 height 6
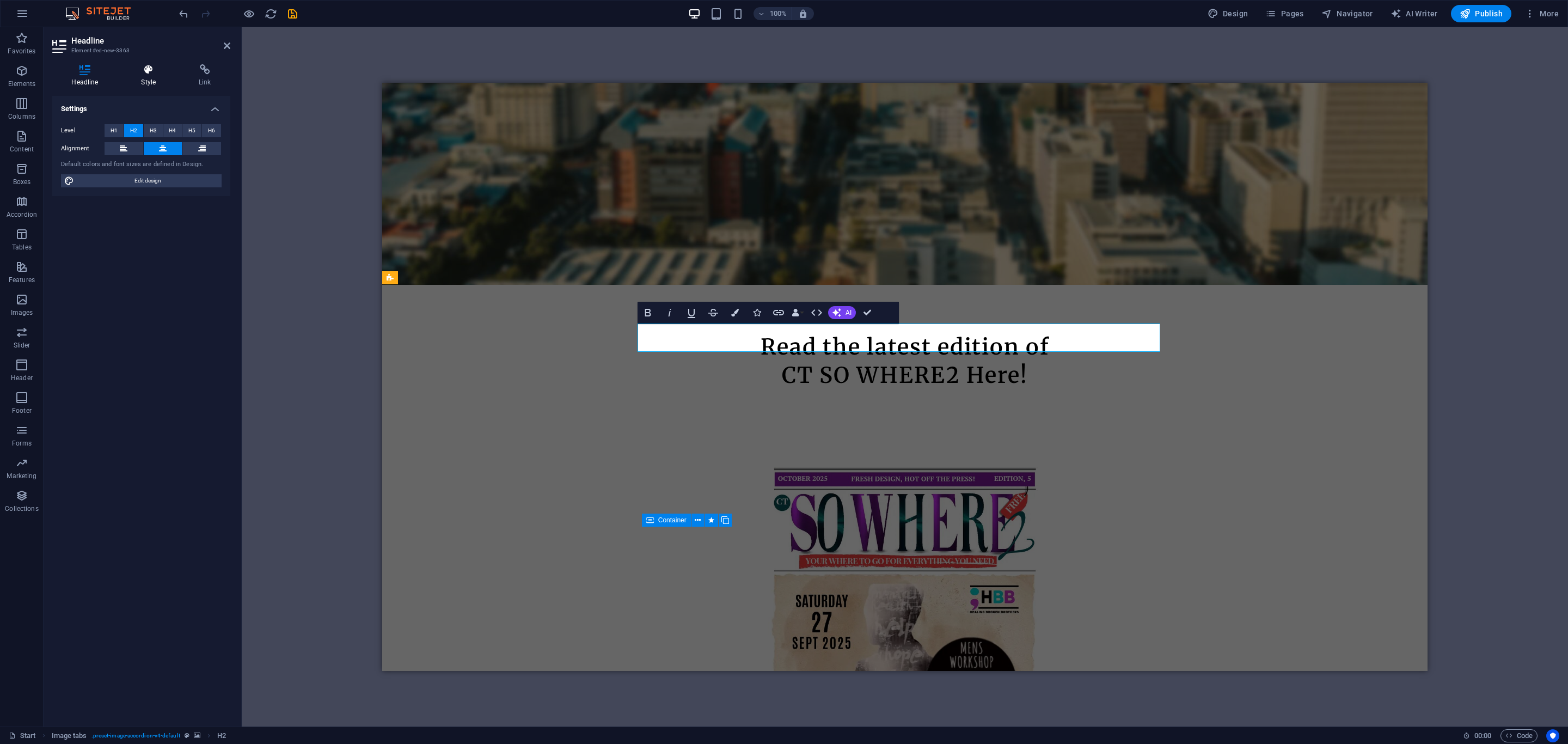
click at [151, 75] on h4 "Style" at bounding box center [151, 75] width 58 height 23
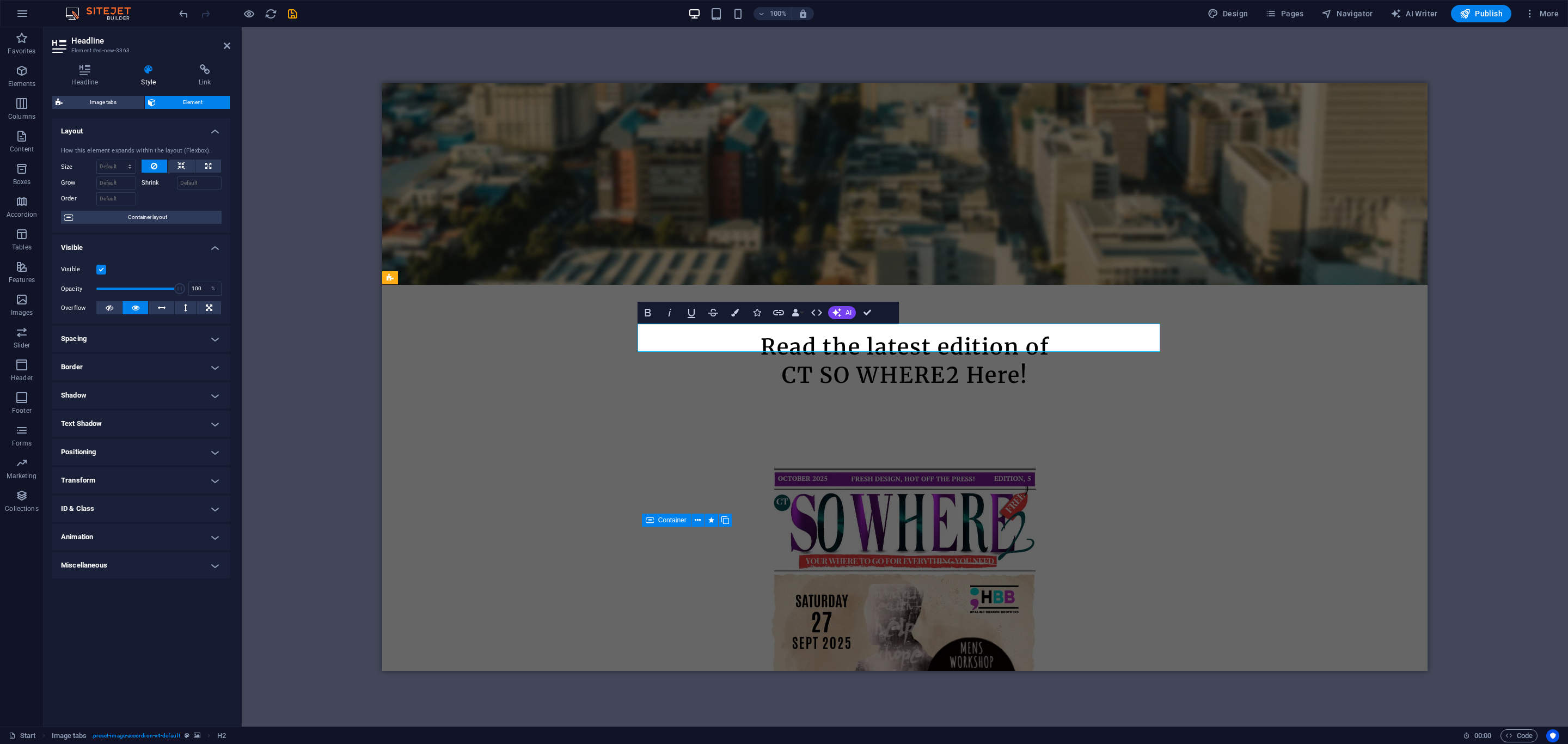
click at [88, 476] on h4 "Transform" at bounding box center [141, 481] width 178 height 26
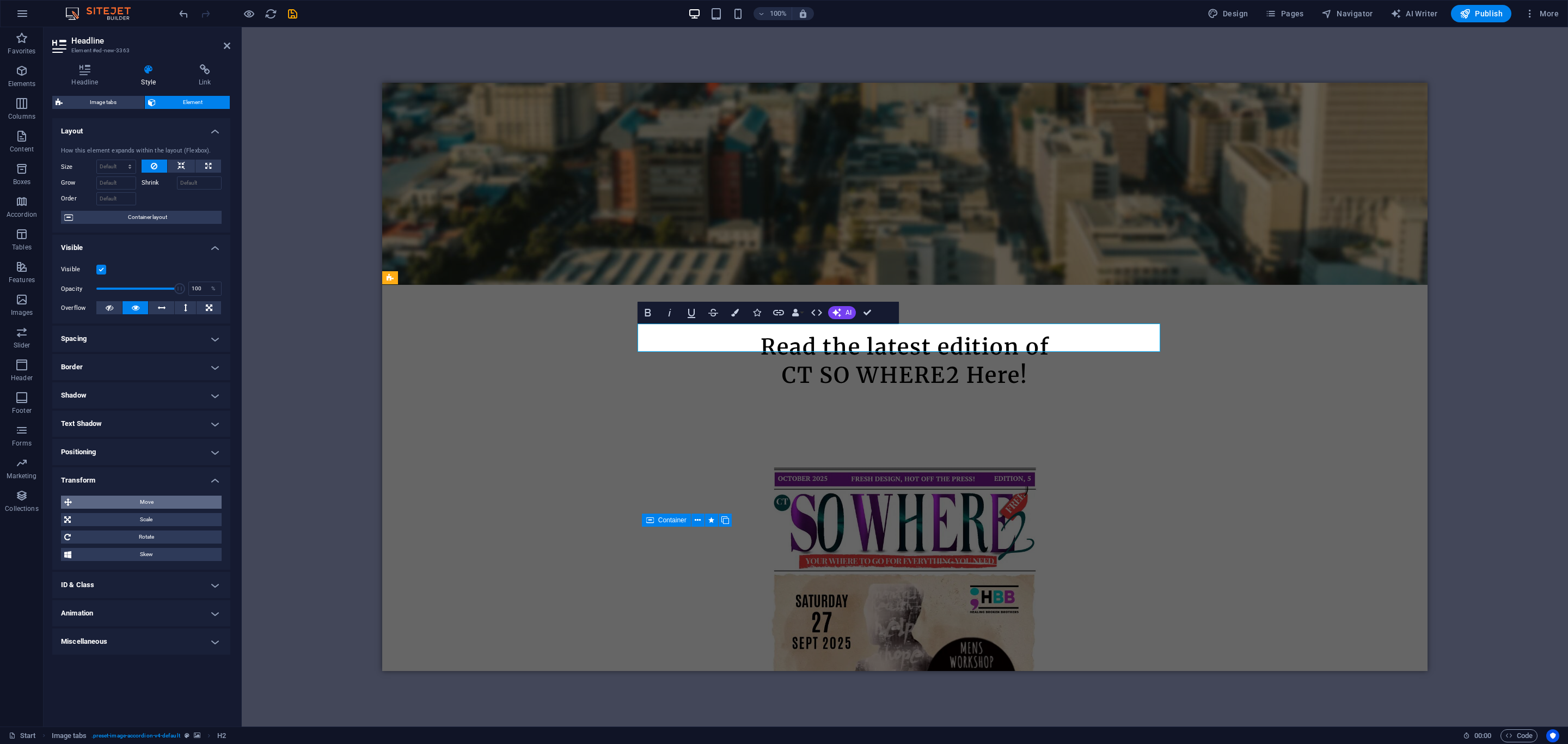
click at [110, 502] on span "Move" at bounding box center [146, 502] width 143 height 13
click at [199, 523] on input "0" at bounding box center [202, 523] width 39 height 13
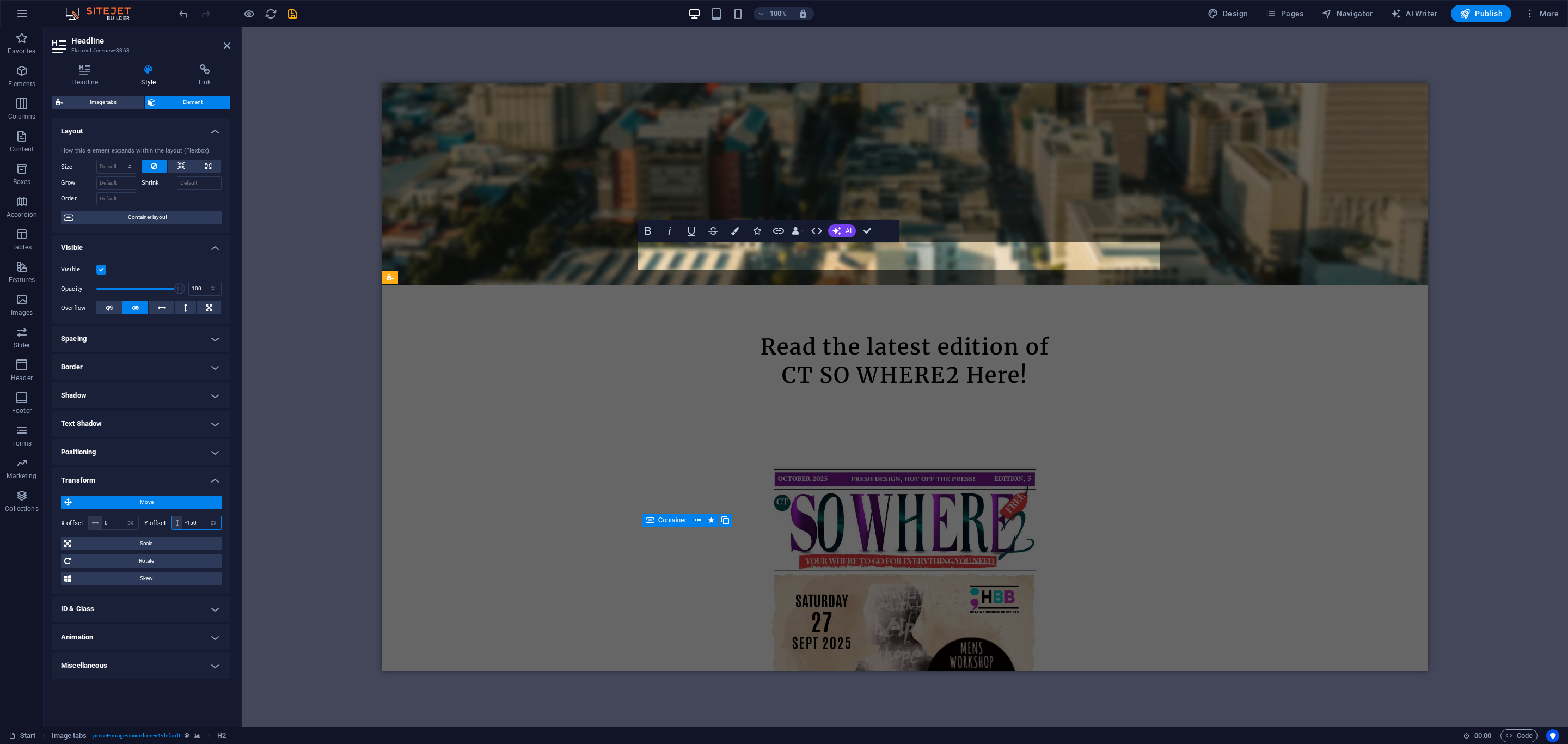
click at [199, 522] on input "-150" at bounding box center [202, 523] width 39 height 13
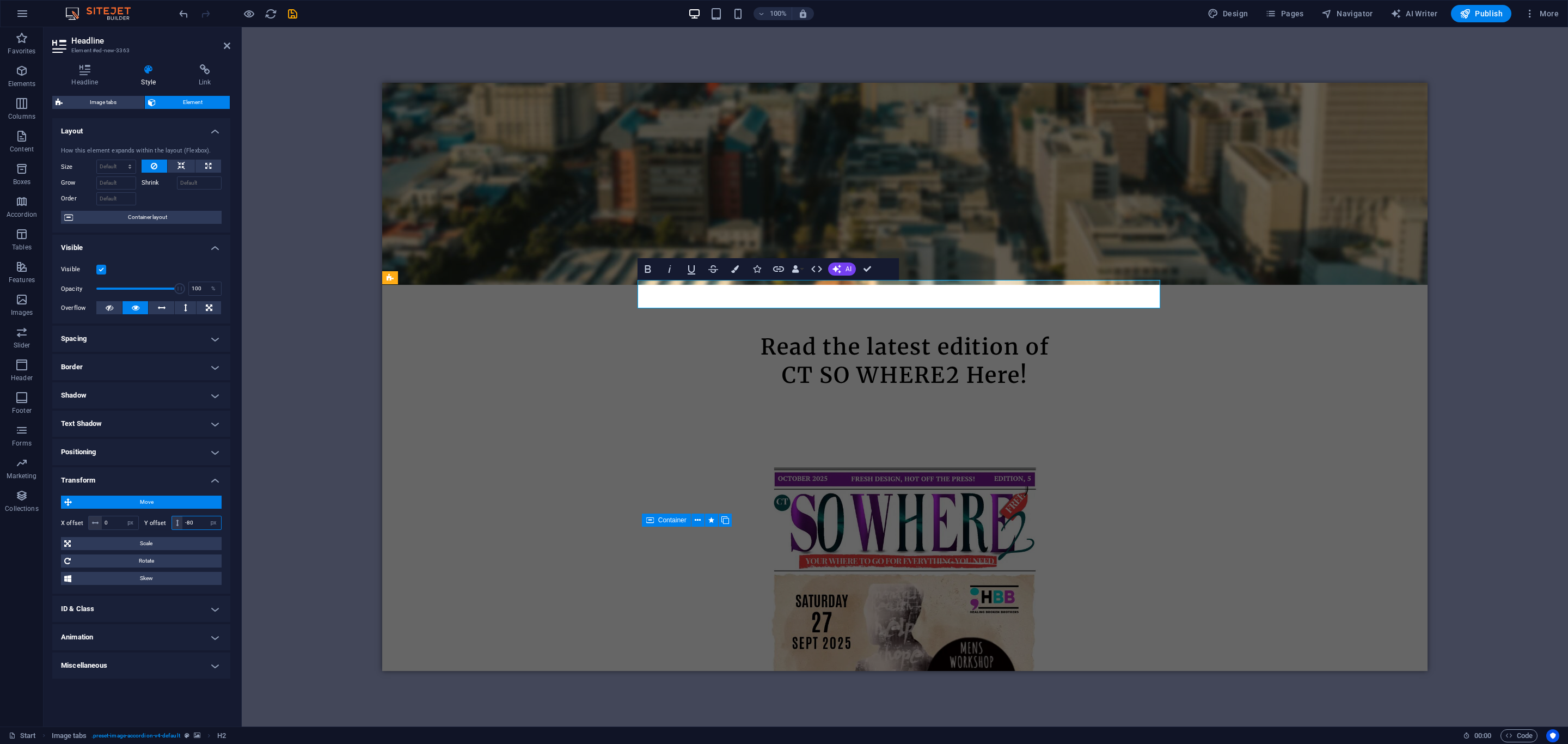
click at [199, 522] on input "-80" at bounding box center [202, 523] width 39 height 13
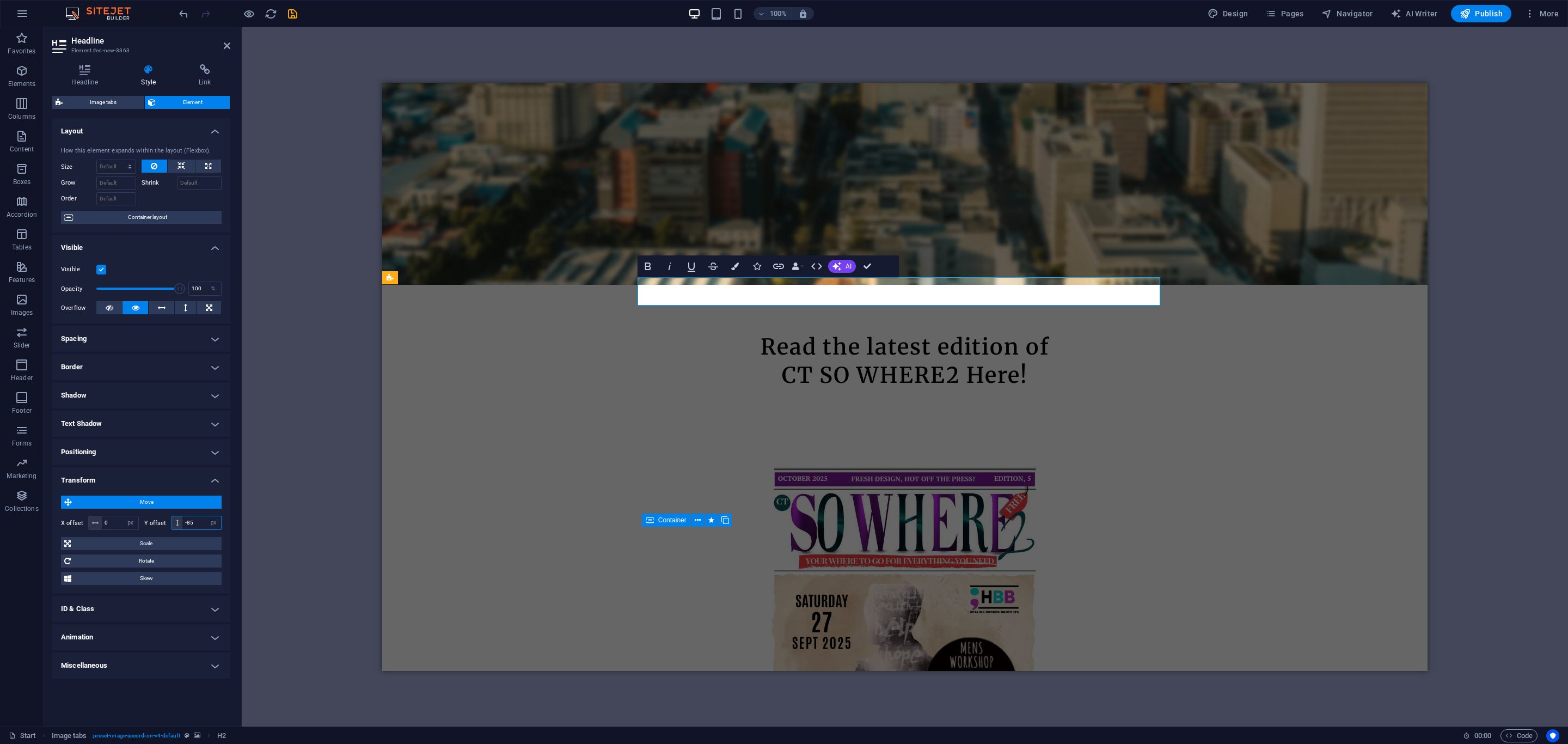
click at [199, 522] on input "-85" at bounding box center [202, 523] width 39 height 13
click at [199, 522] on input "-90" at bounding box center [202, 523] width 39 height 13
type input "-100"
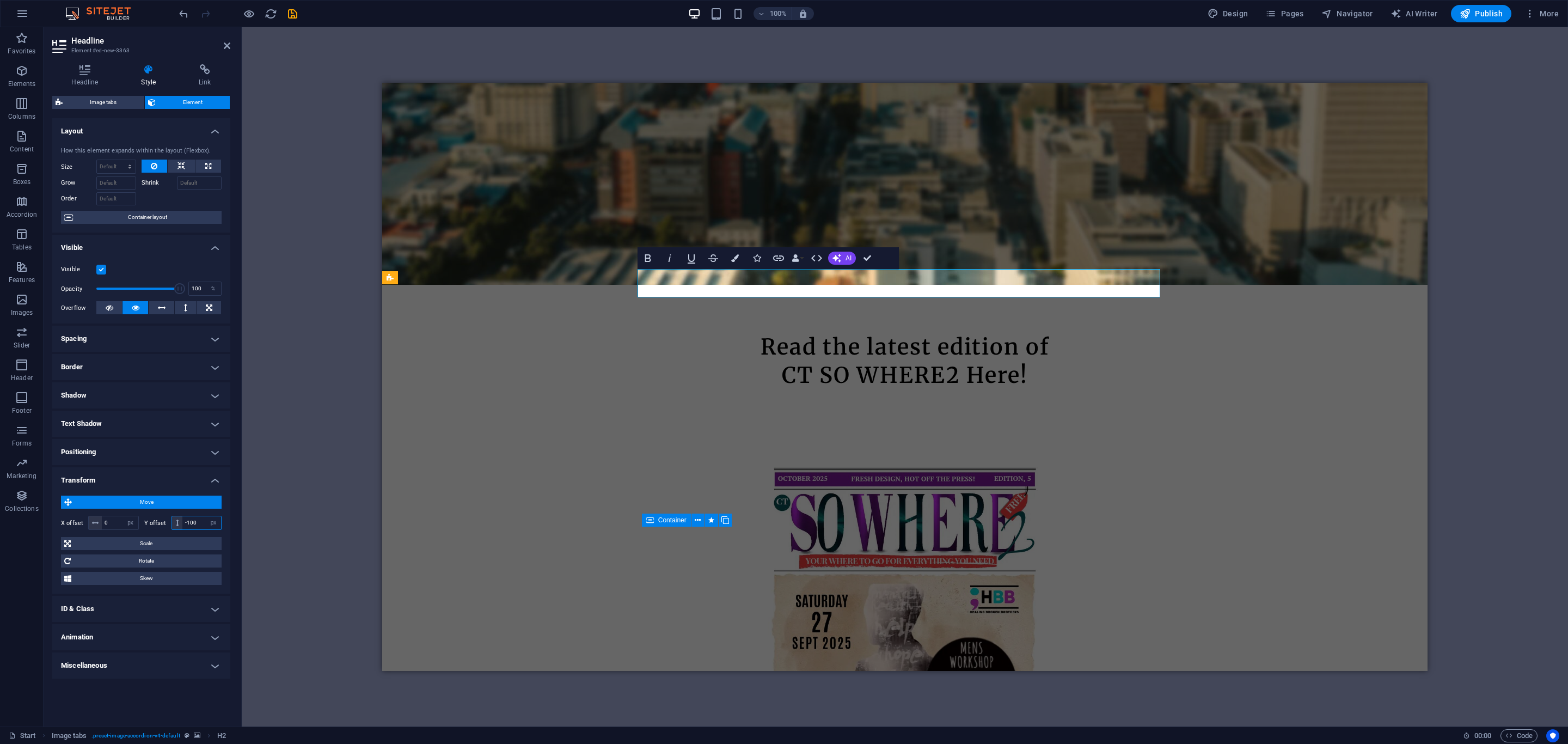
click at [199, 522] on input "-100" at bounding box center [202, 523] width 39 height 13
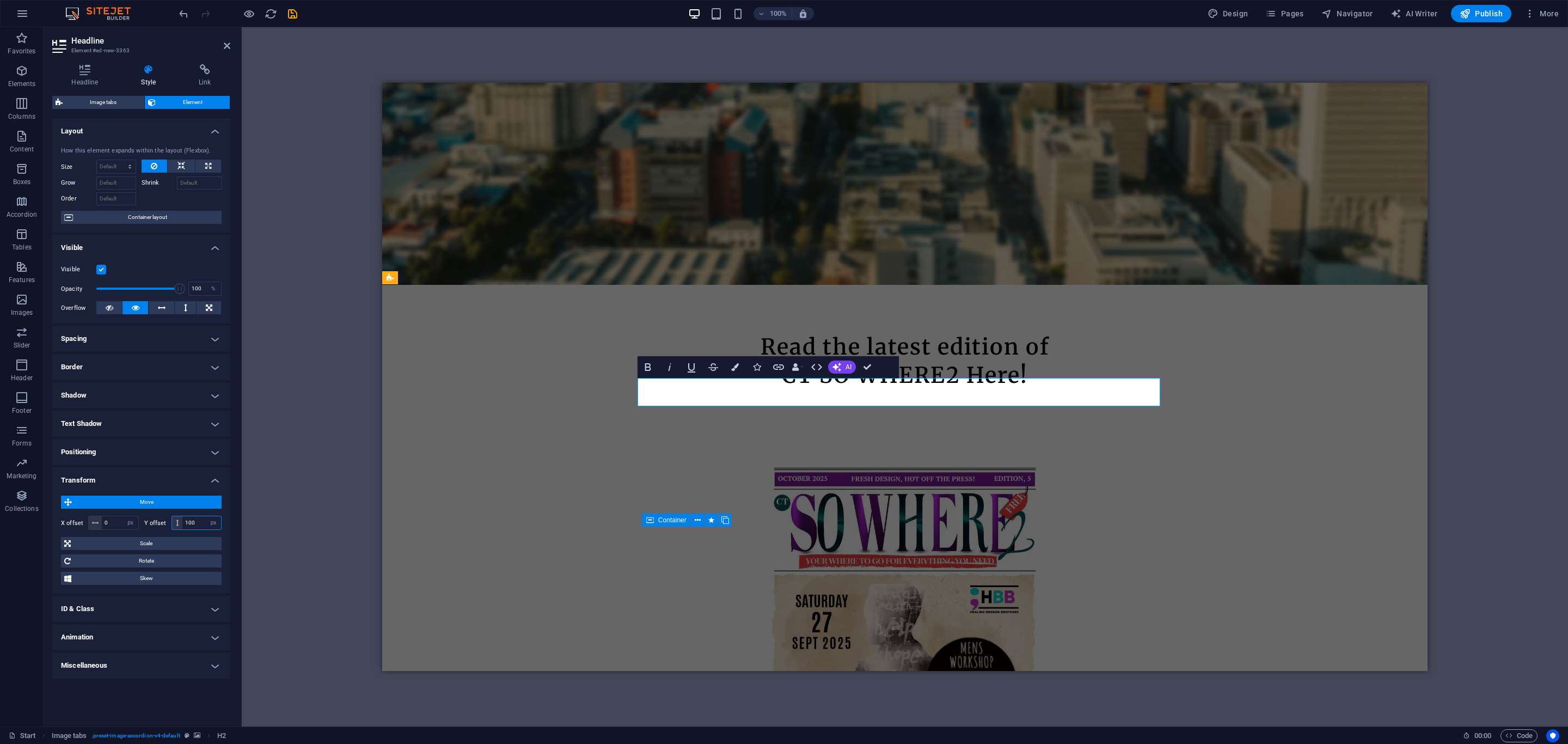
click at [199, 522] on input "100" at bounding box center [202, 523] width 39 height 13
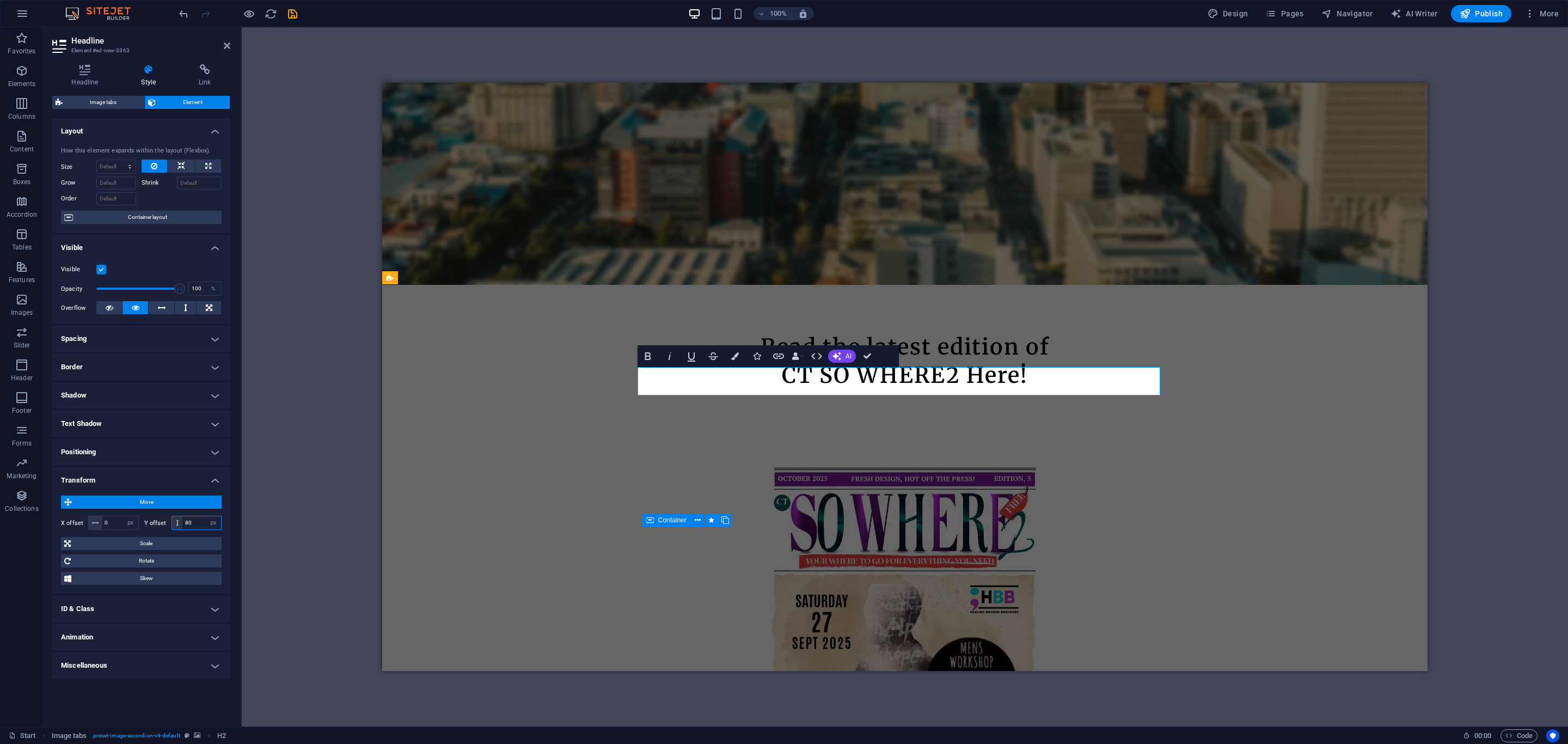
click at [199, 522] on input "80" at bounding box center [202, 523] width 39 height 13
type input "20"
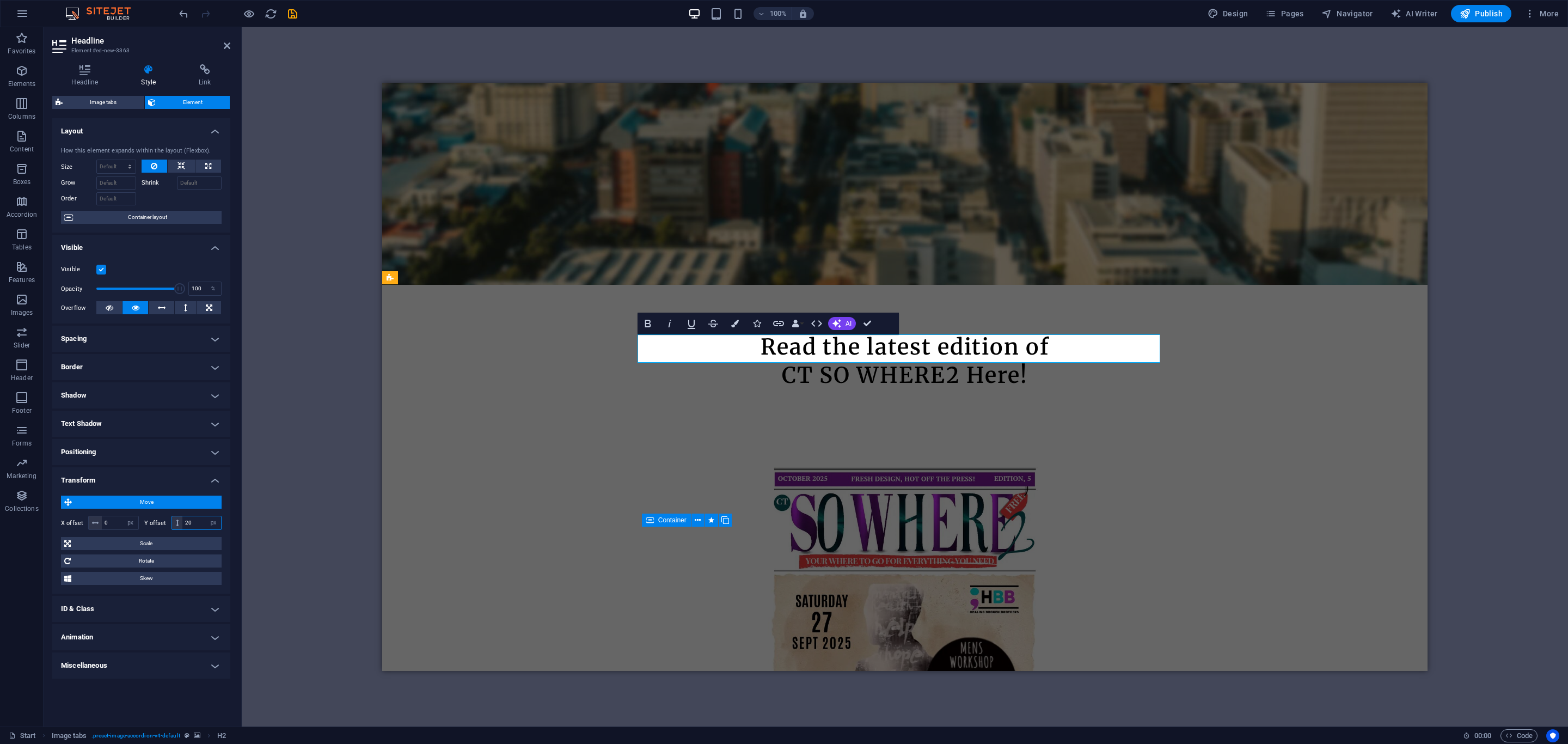
click at [199, 522] on input "20" at bounding box center [202, 523] width 39 height 13
type input "-50"
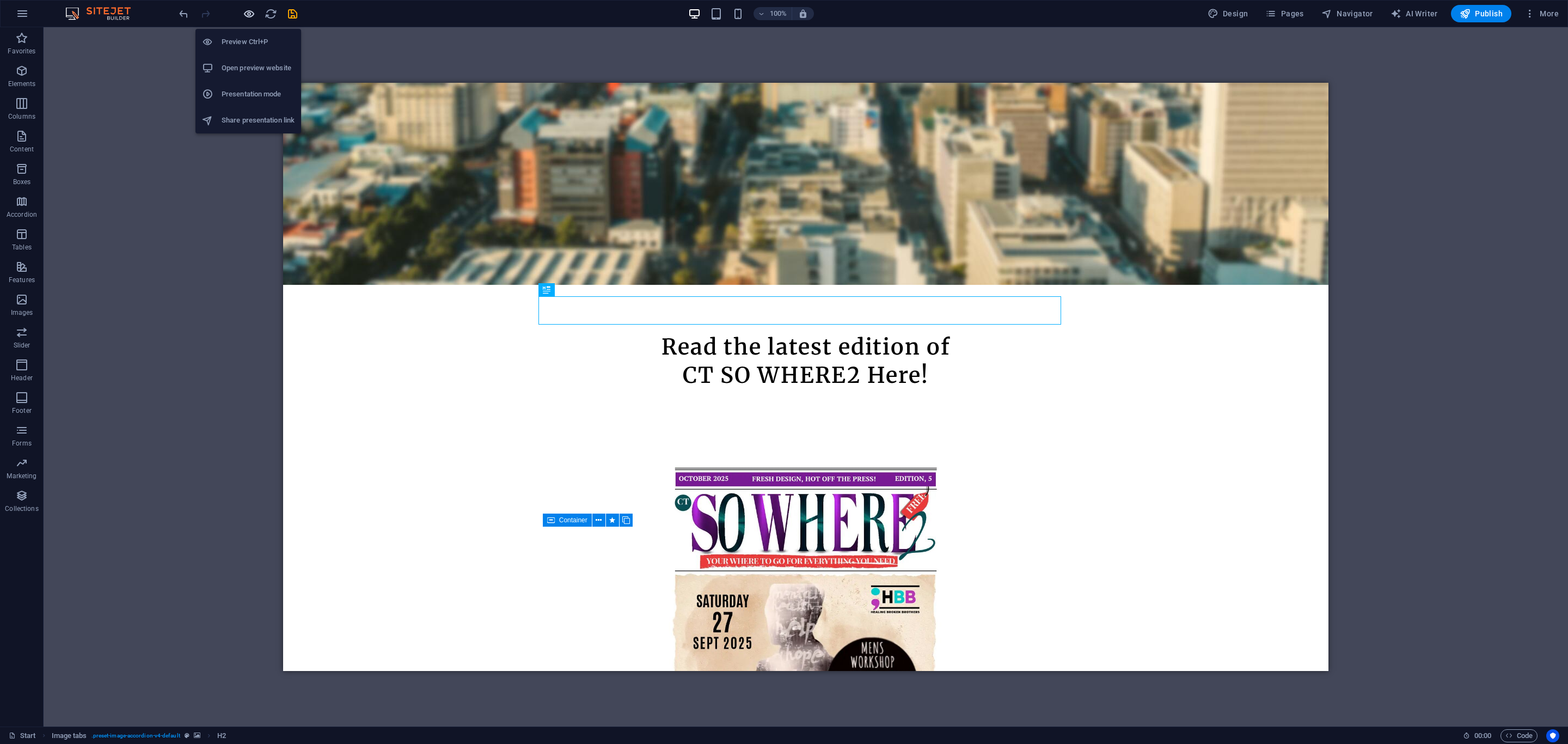
click at [247, 12] on icon "button" at bounding box center [249, 14] width 12 height 12
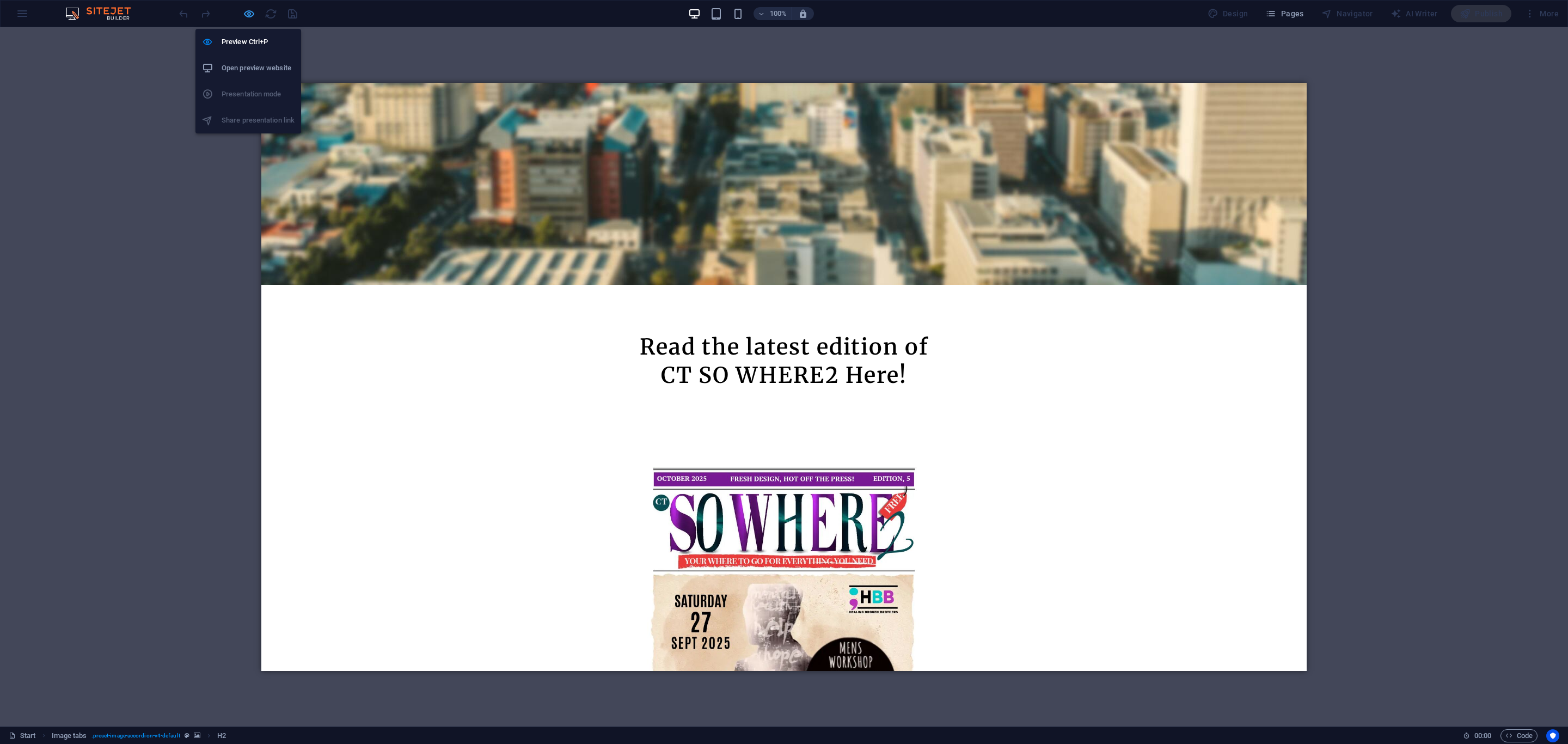
click at [247, 12] on icon "button" at bounding box center [249, 14] width 12 height 12
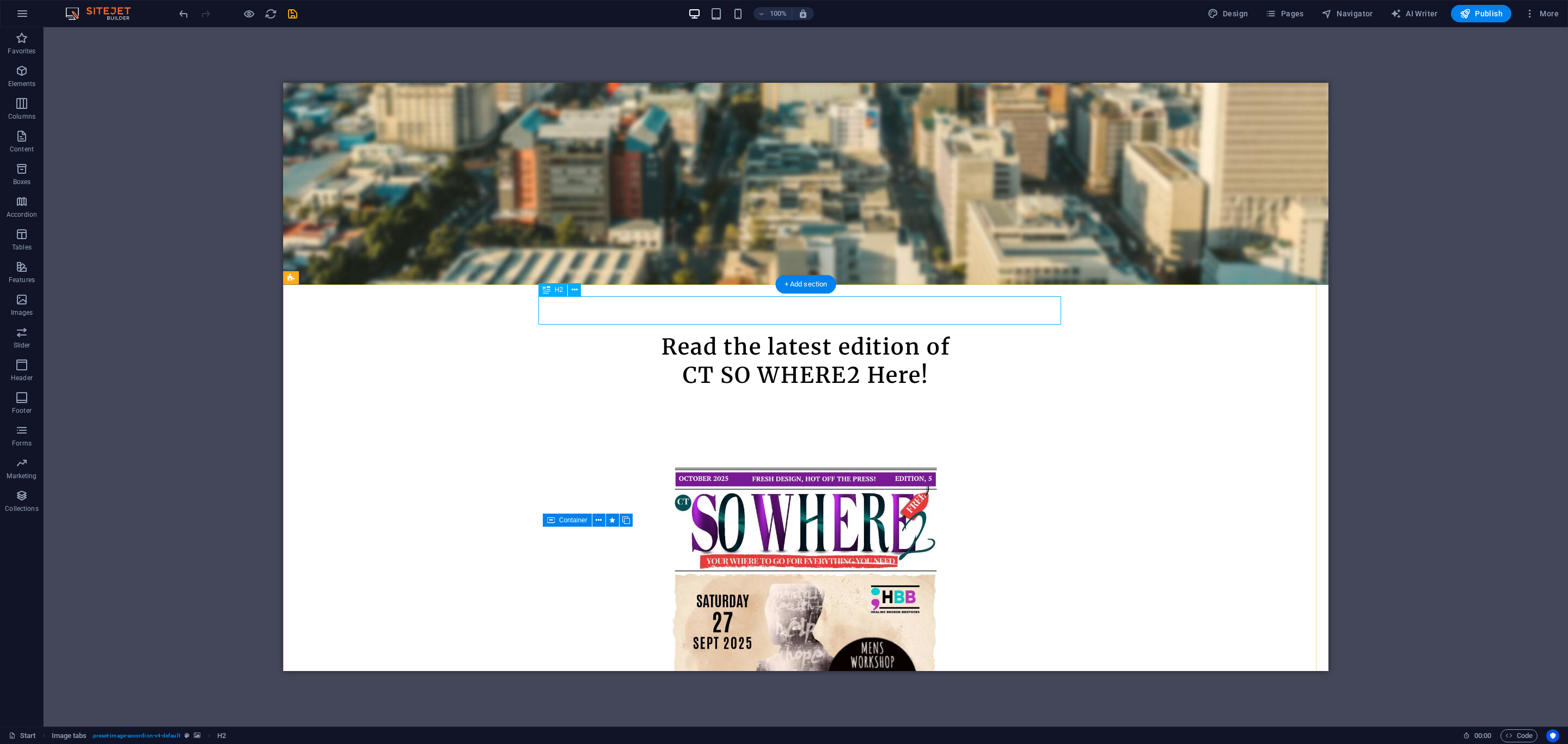
select select "px"
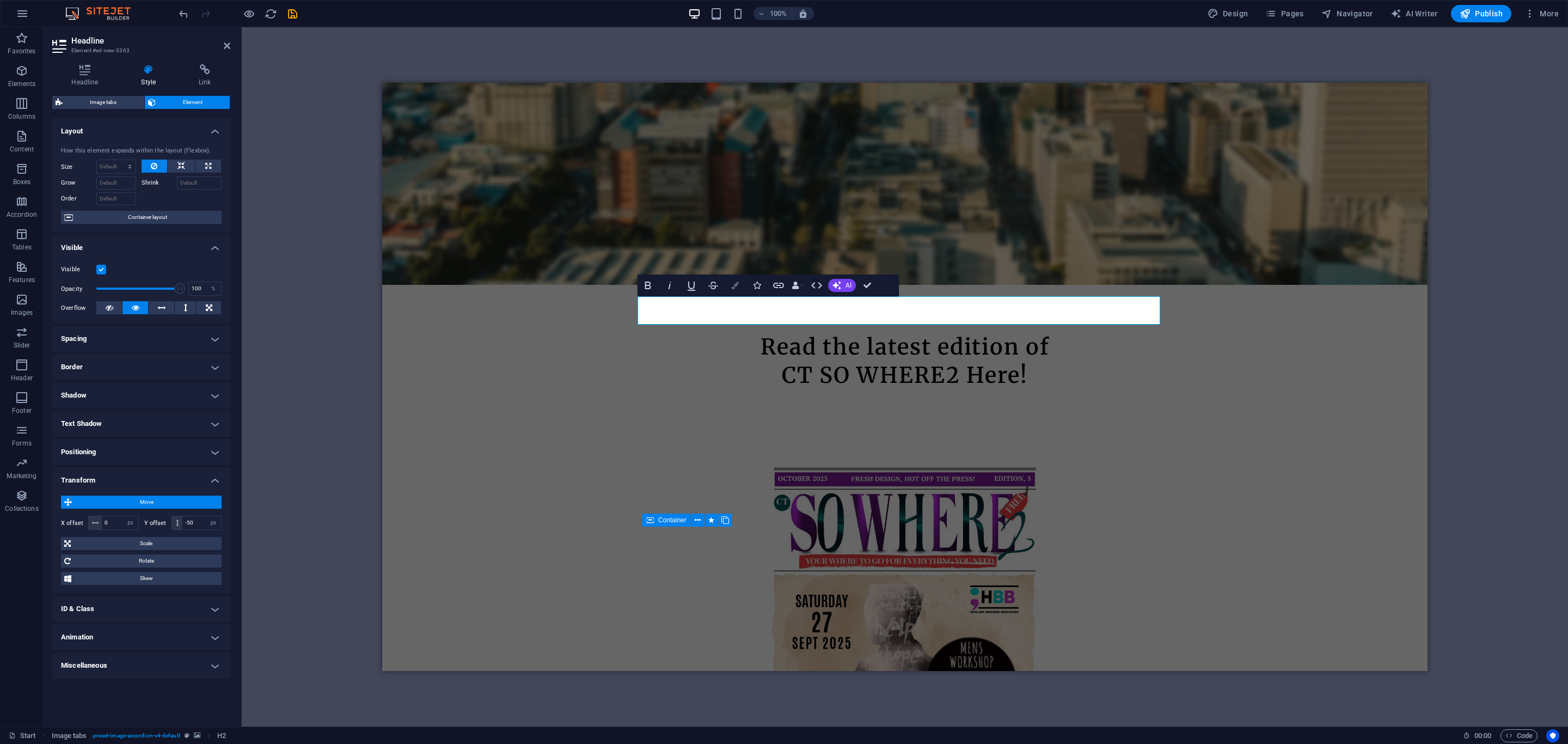
click at [731, 283] on icon "button" at bounding box center [735, 285] width 8 height 8
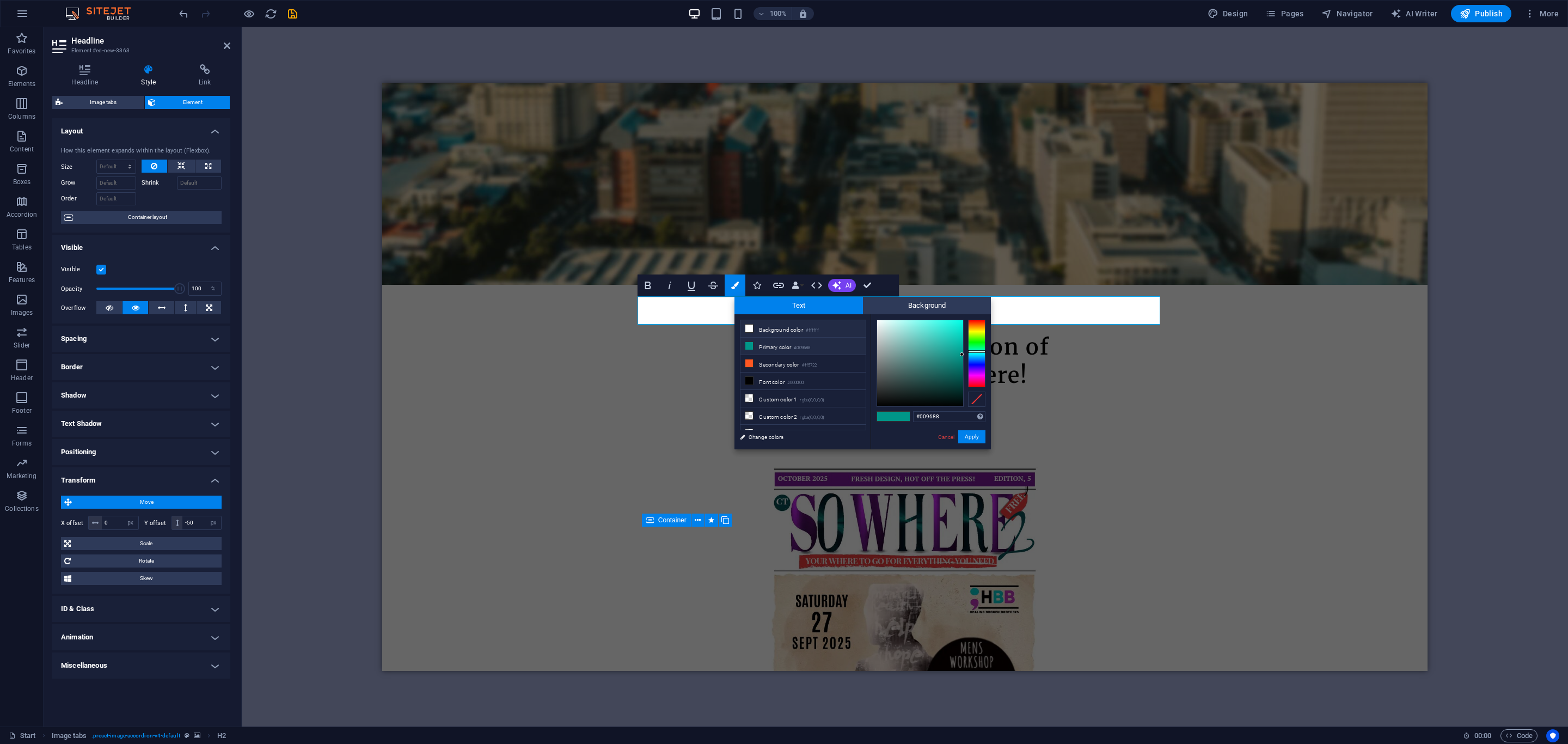
click at [750, 332] on icon at bounding box center [749, 329] width 8 height 8
type input "#ffffff"
click at [971, 439] on button "Apply" at bounding box center [972, 437] width 27 height 13
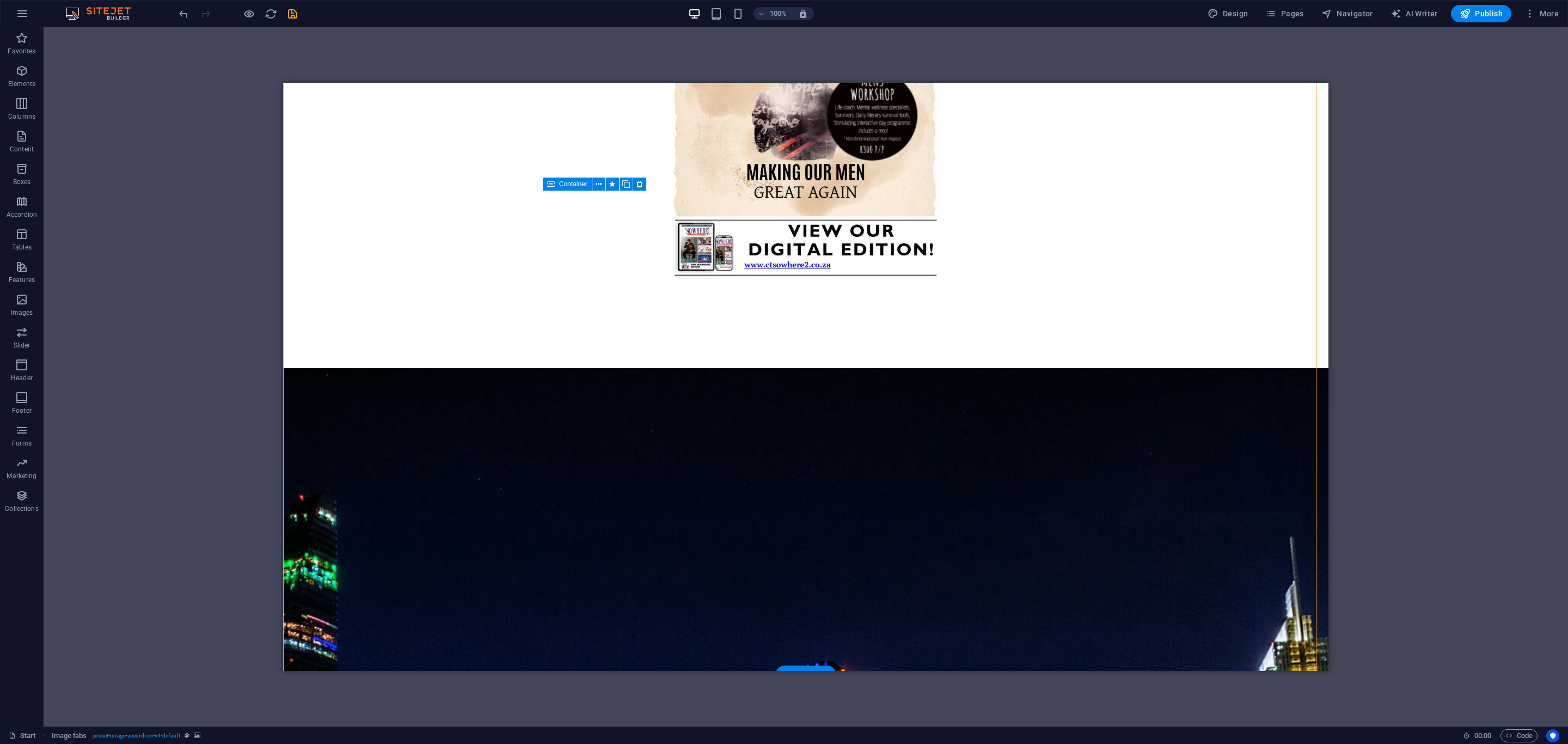
scroll to position [1046, 0]
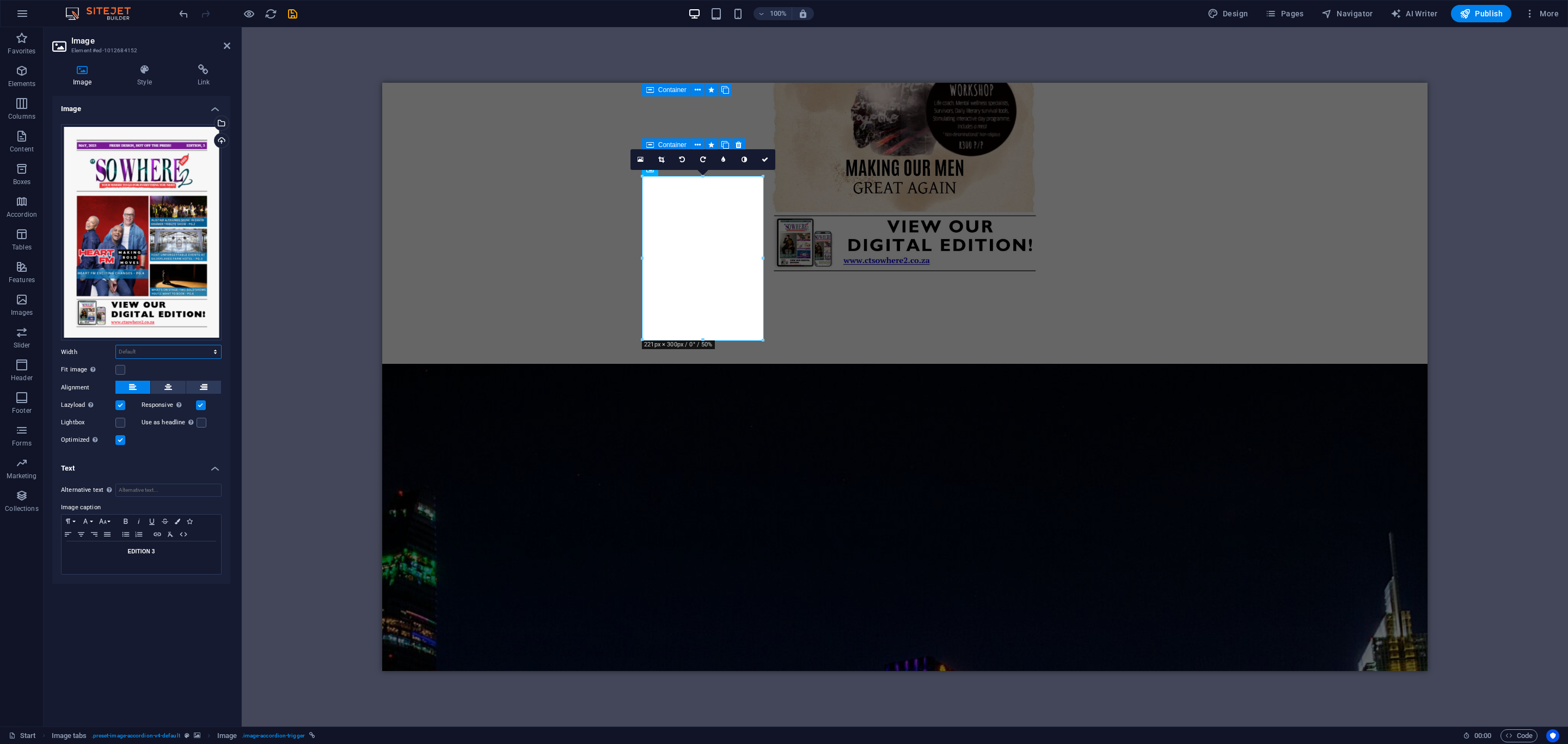
click at [145, 355] on select "Default auto px rem % em vh vw" at bounding box center [168, 352] width 105 height 13
select select "px"
click at [205, 345] on select "Default auto px rem % em vh vw" at bounding box center [168, 352] width 105 height 13
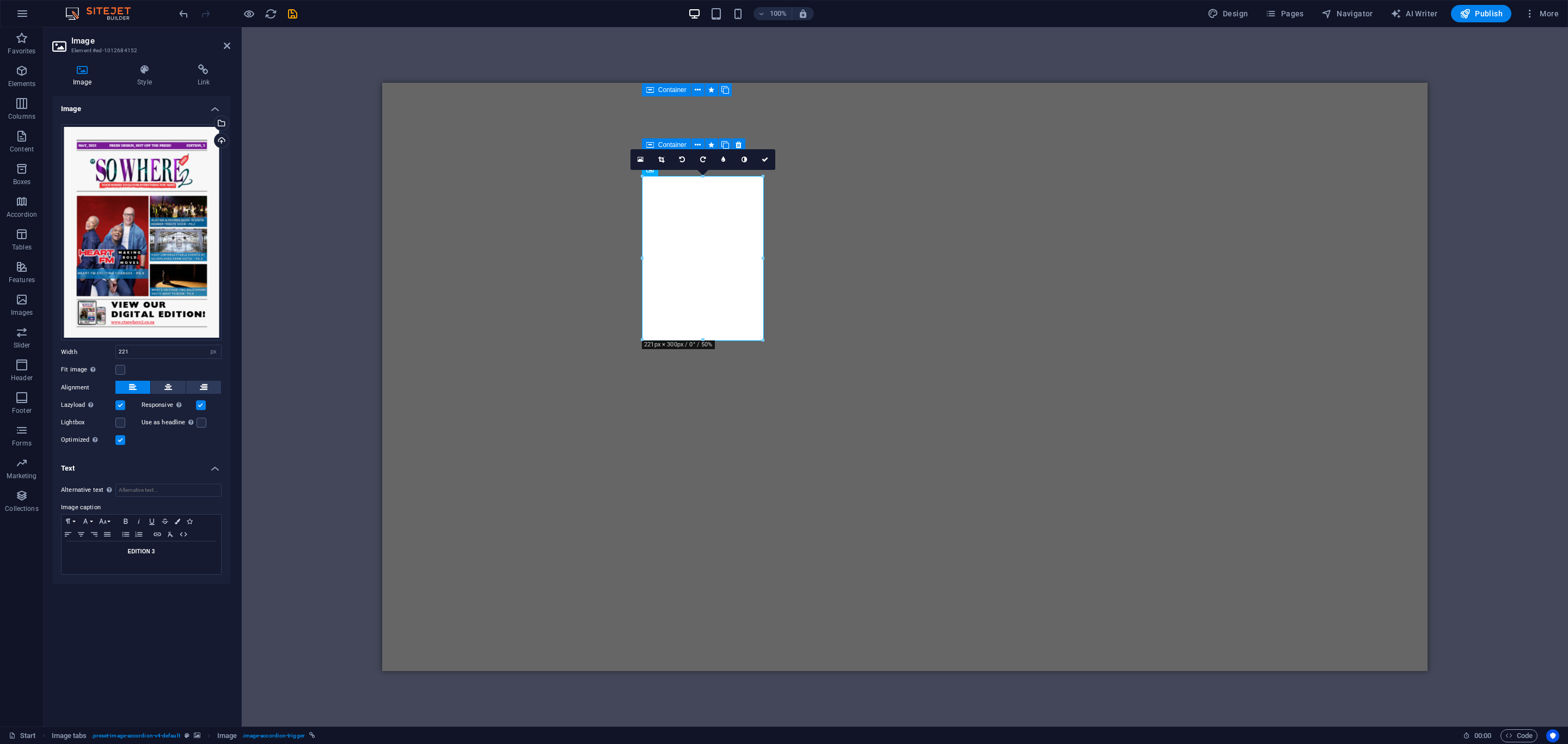
select select "px"
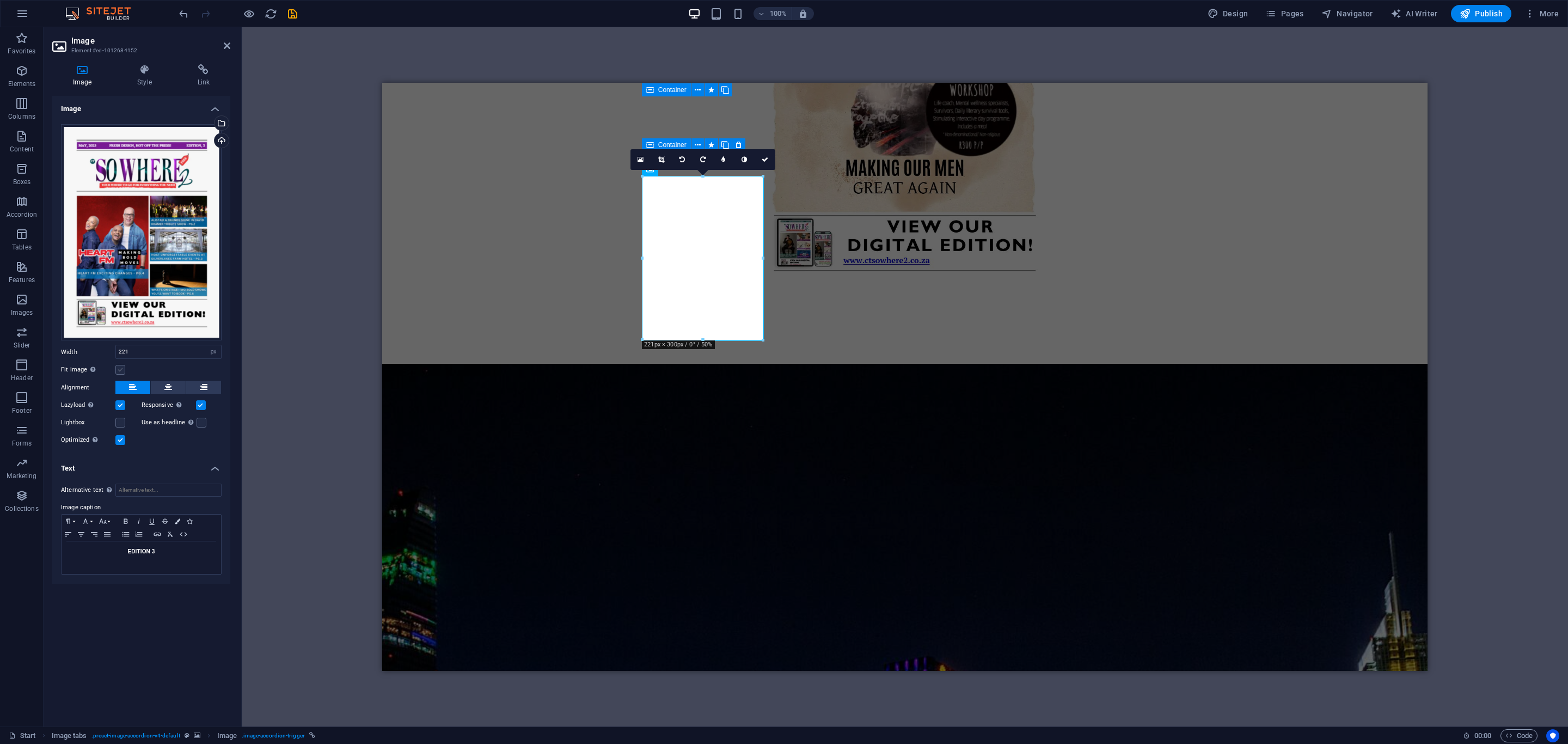
click at [120, 369] on label at bounding box center [120, 369] width 10 height 10
click at [0, 0] on input "Fit image Automatically fit image to a fixed width and height" at bounding box center [0, 0] width 0 height 0
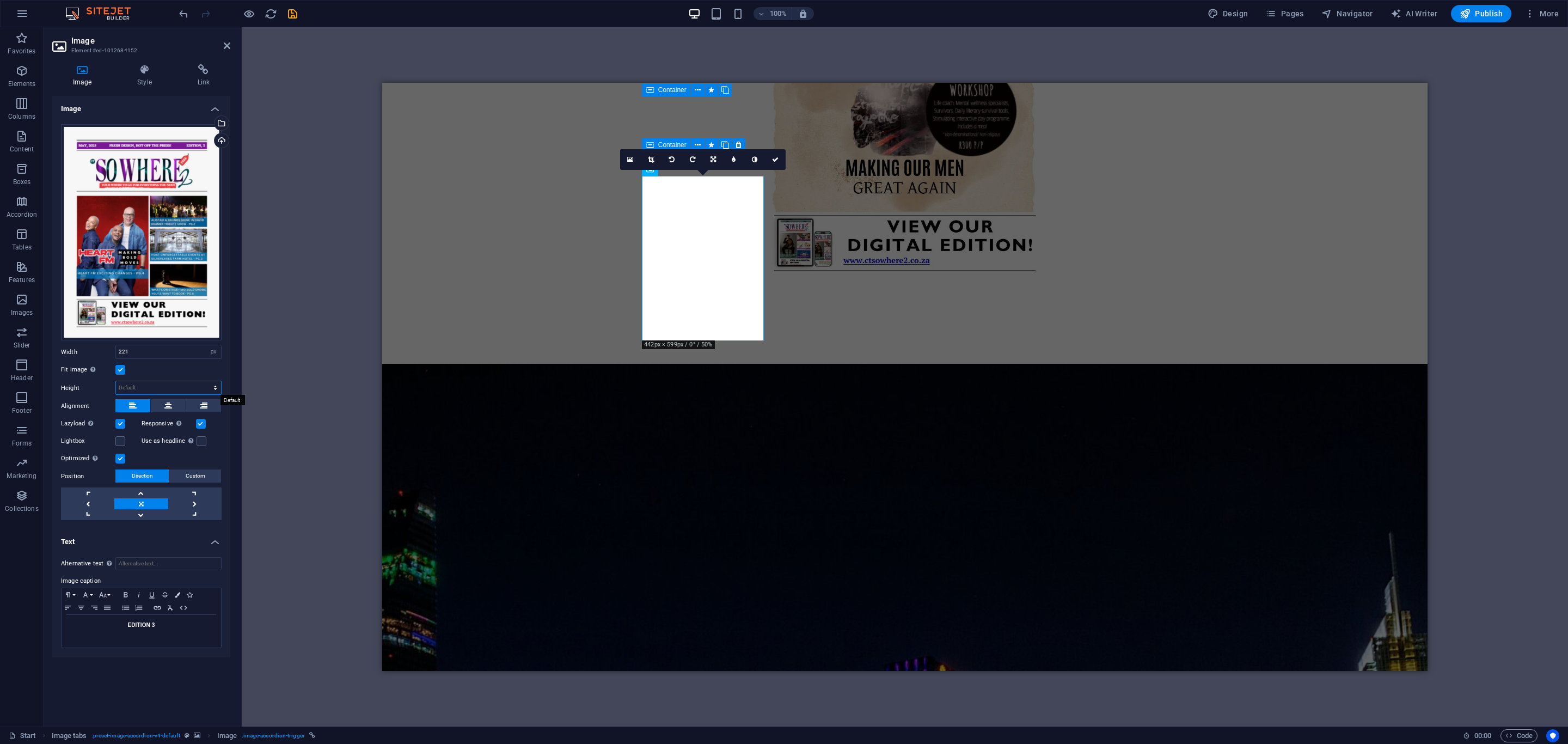
click at [134, 388] on select "Default auto px" at bounding box center [168, 388] width 105 height 13
select select "px"
click at [205, 381] on select "Default auto px" at bounding box center [168, 388] width 105 height 13
type input "300"
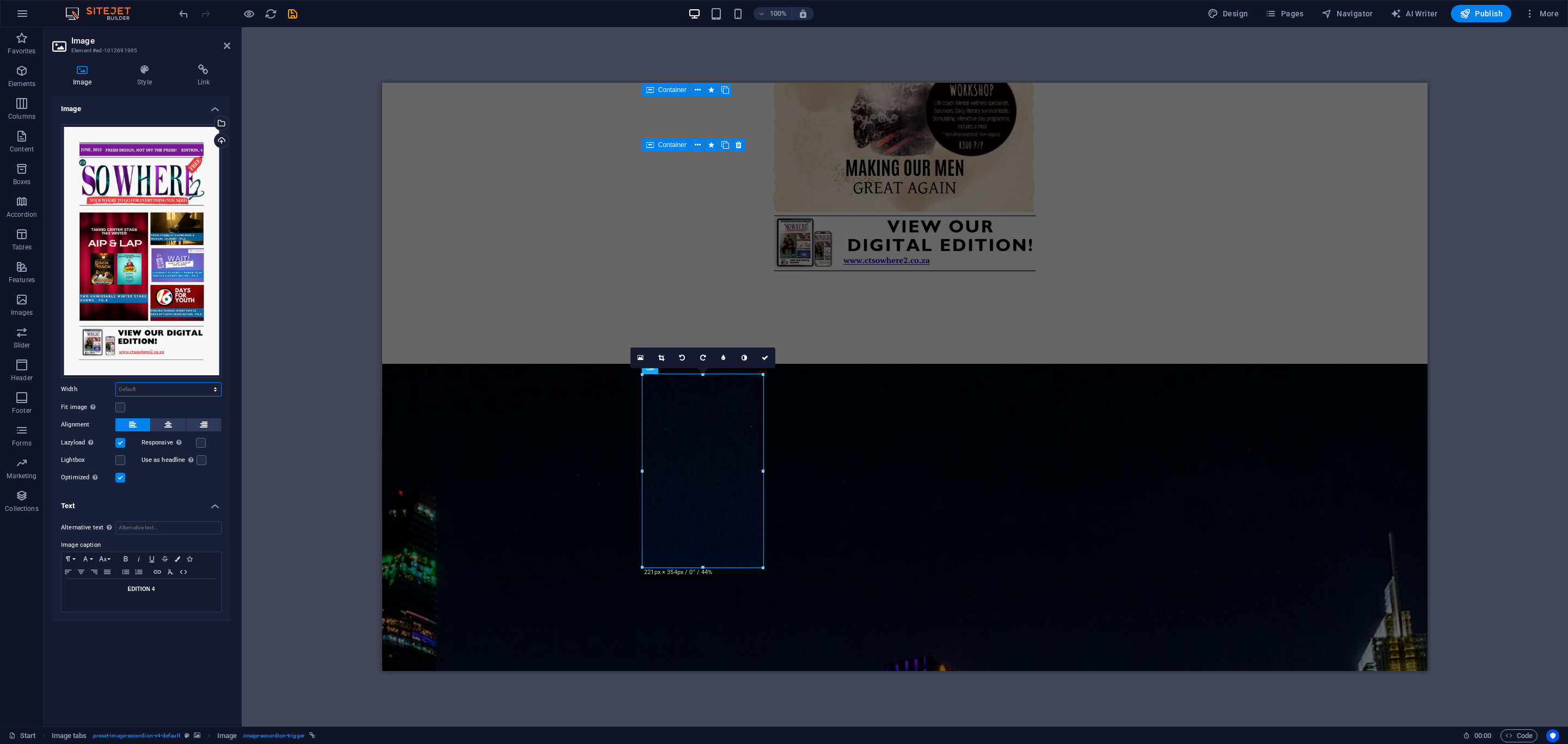
click at [174, 389] on select "Default auto px rem % em vh vw" at bounding box center [168, 389] width 105 height 13
select select "px"
click at [205, 383] on select "Default auto px rem % em vh vw" at bounding box center [168, 389] width 105 height 13
type input "221"
click at [120, 406] on label at bounding box center [120, 407] width 10 height 10
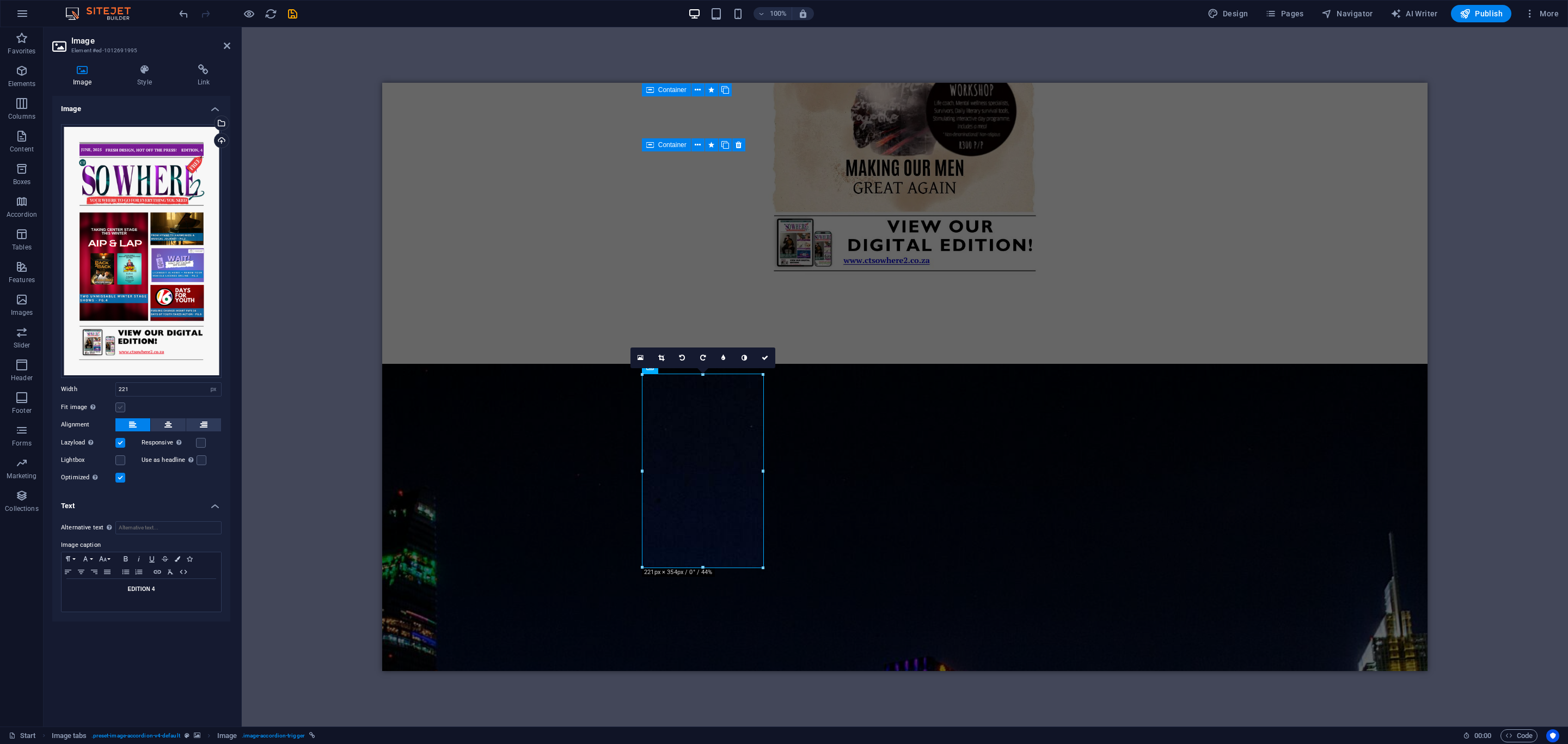
click at [0, 0] on input "Fit image Automatically fit image to a fixed width and height" at bounding box center [0, 0] width 0 height 0
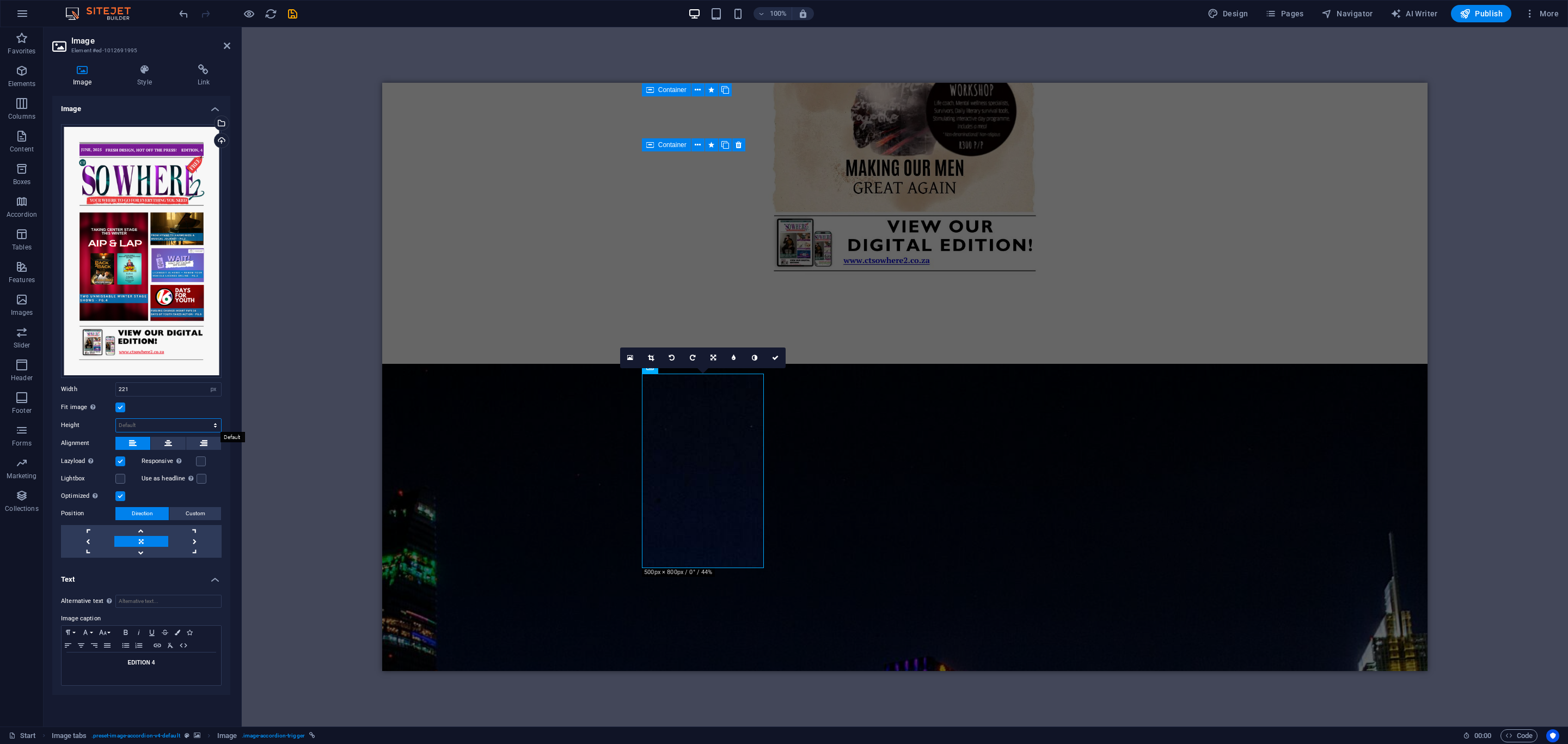
click at [146, 424] on select "Default auto px" at bounding box center [168, 426] width 105 height 13
select select "px"
click at [205, 419] on select "Default auto px" at bounding box center [168, 426] width 105 height 13
type input "300"
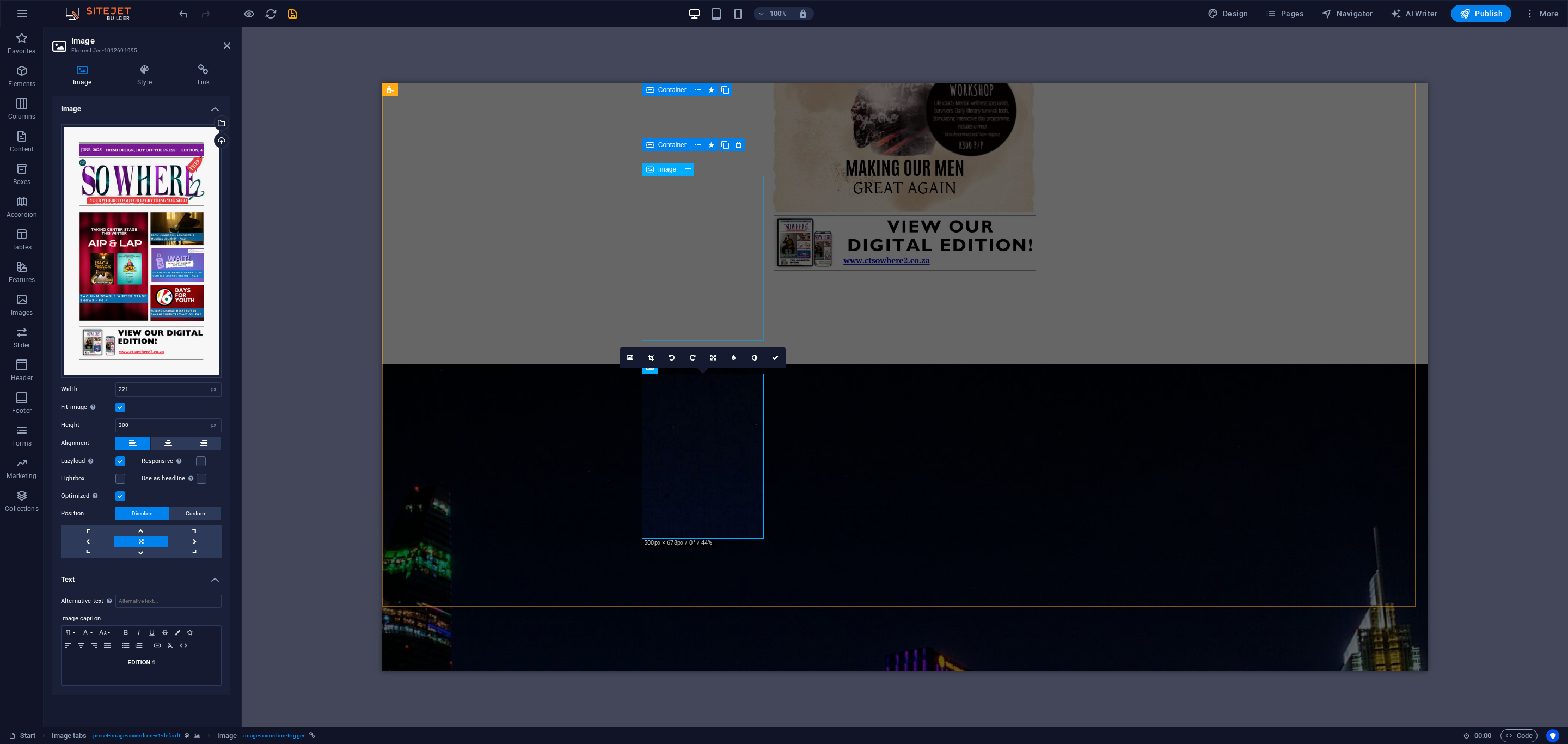
select select "px"
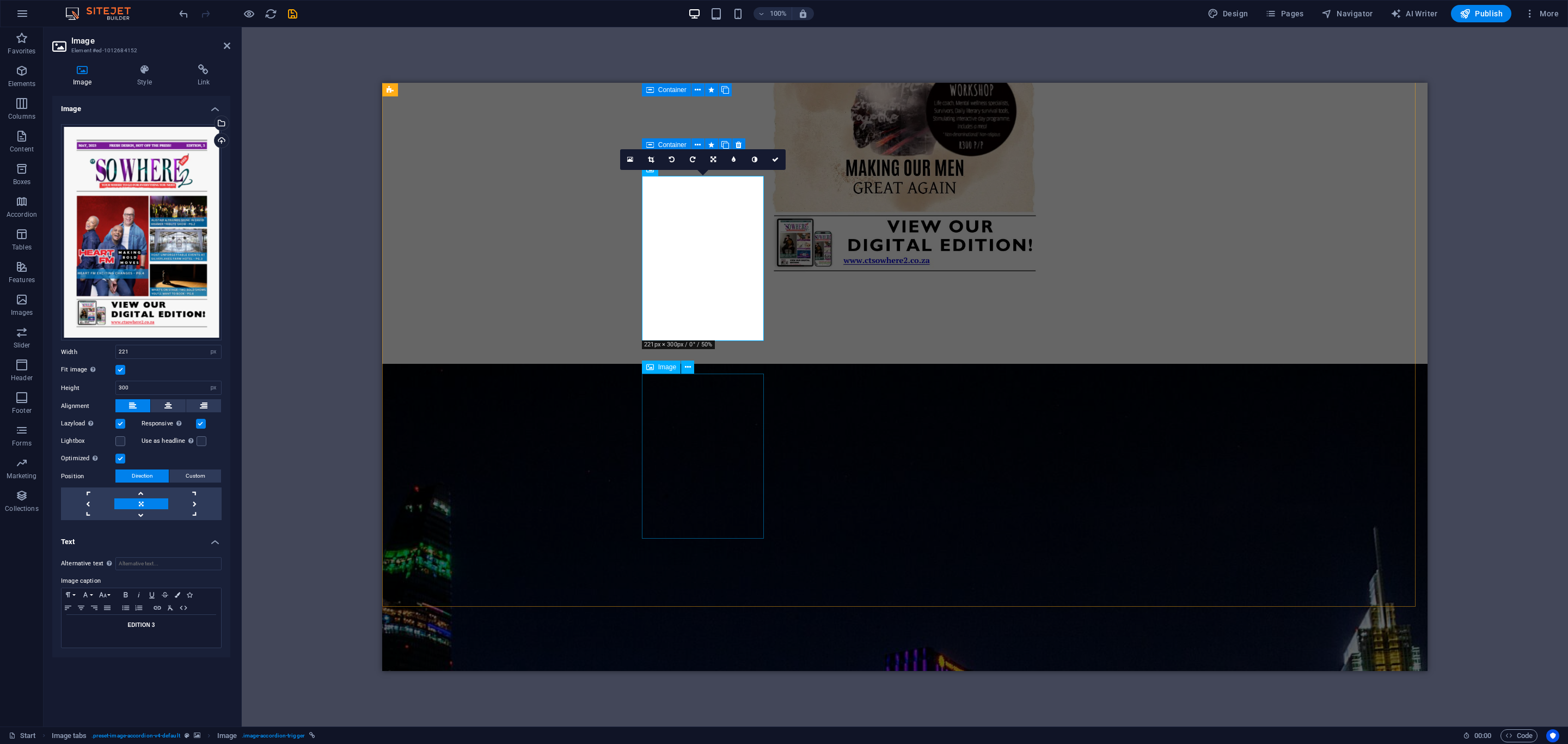
select select "px"
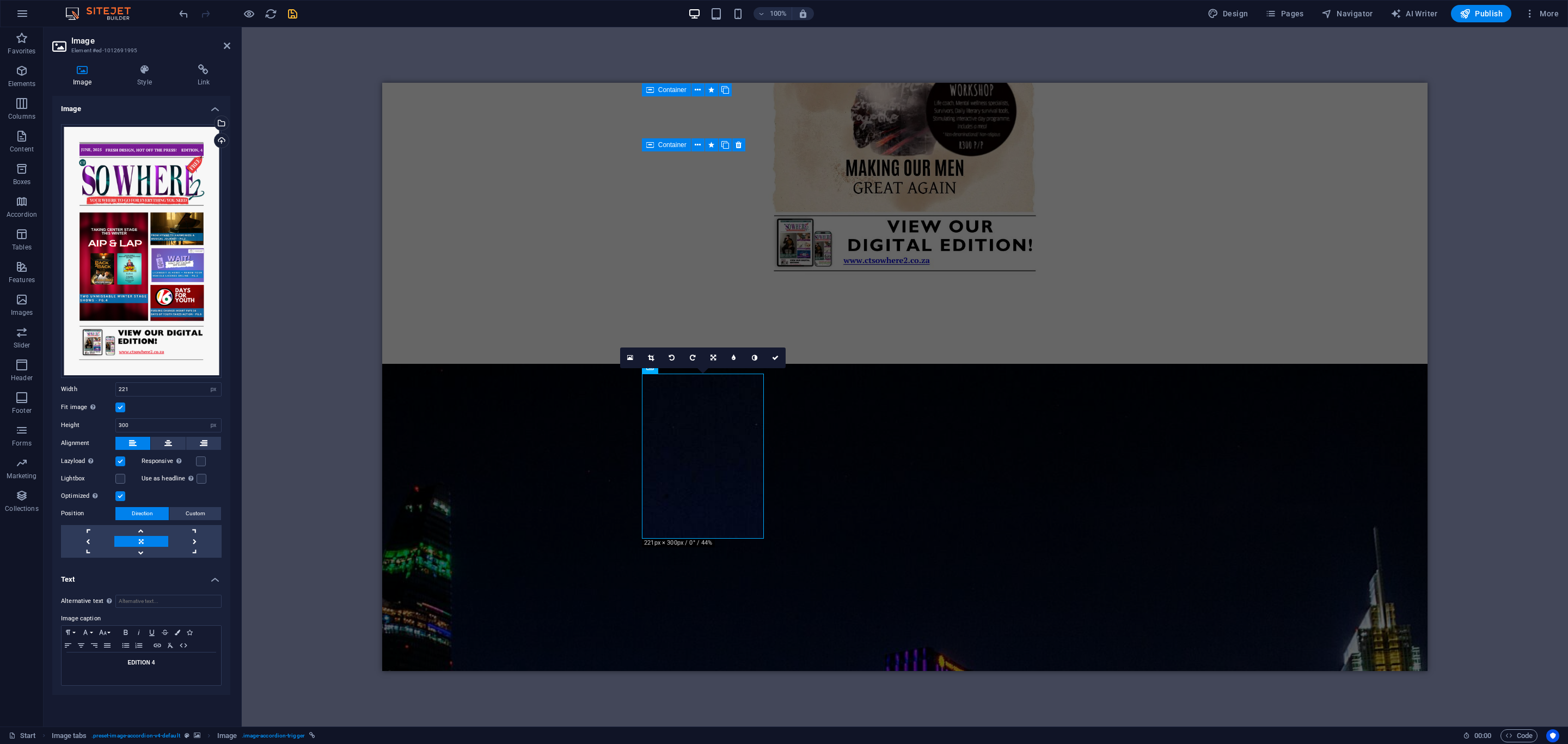
click at [292, 16] on icon "save" at bounding box center [292, 14] width 12 height 12
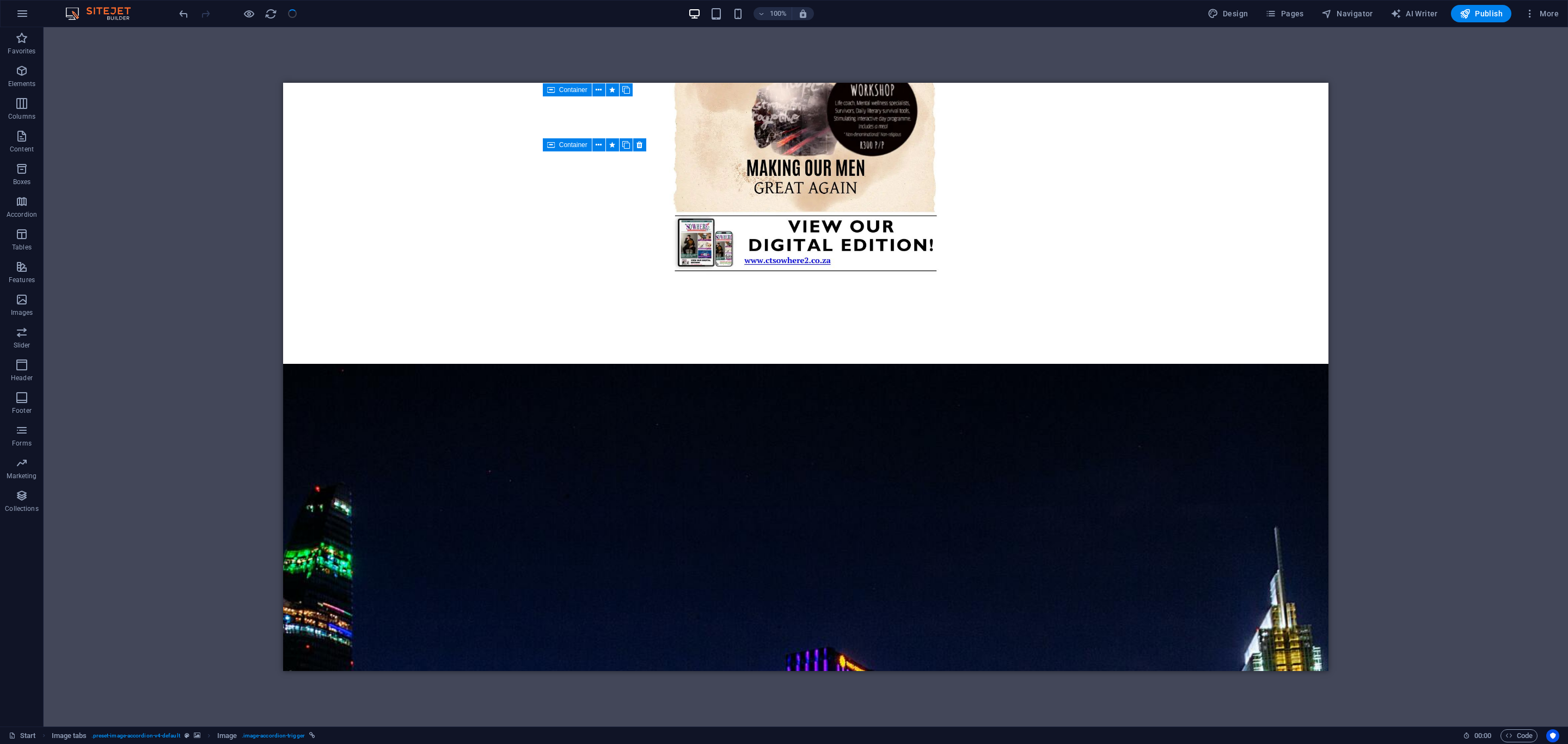
checkbox input "false"
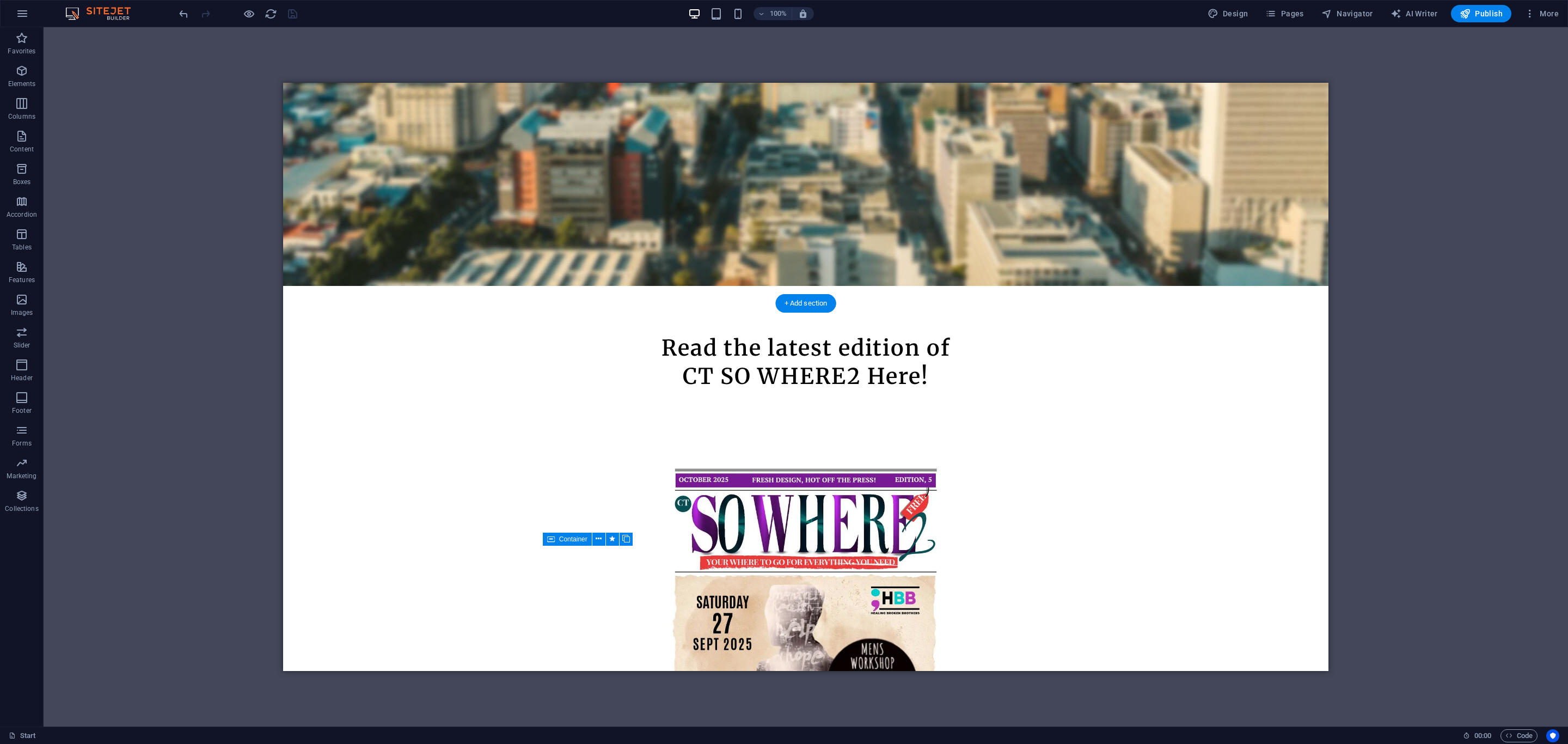
scroll to position [556, 0]
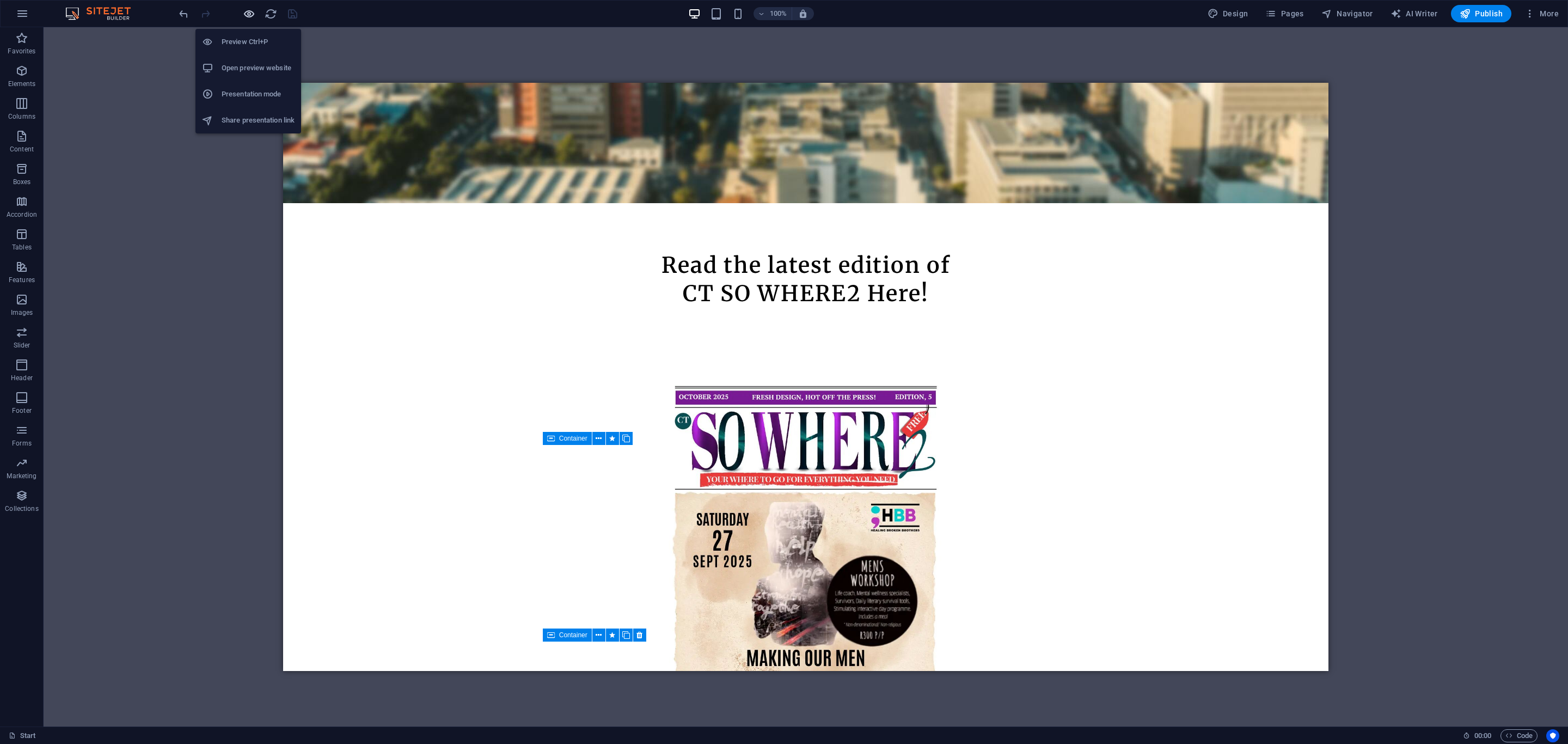
click at [253, 12] on icon "button" at bounding box center [249, 14] width 12 height 12
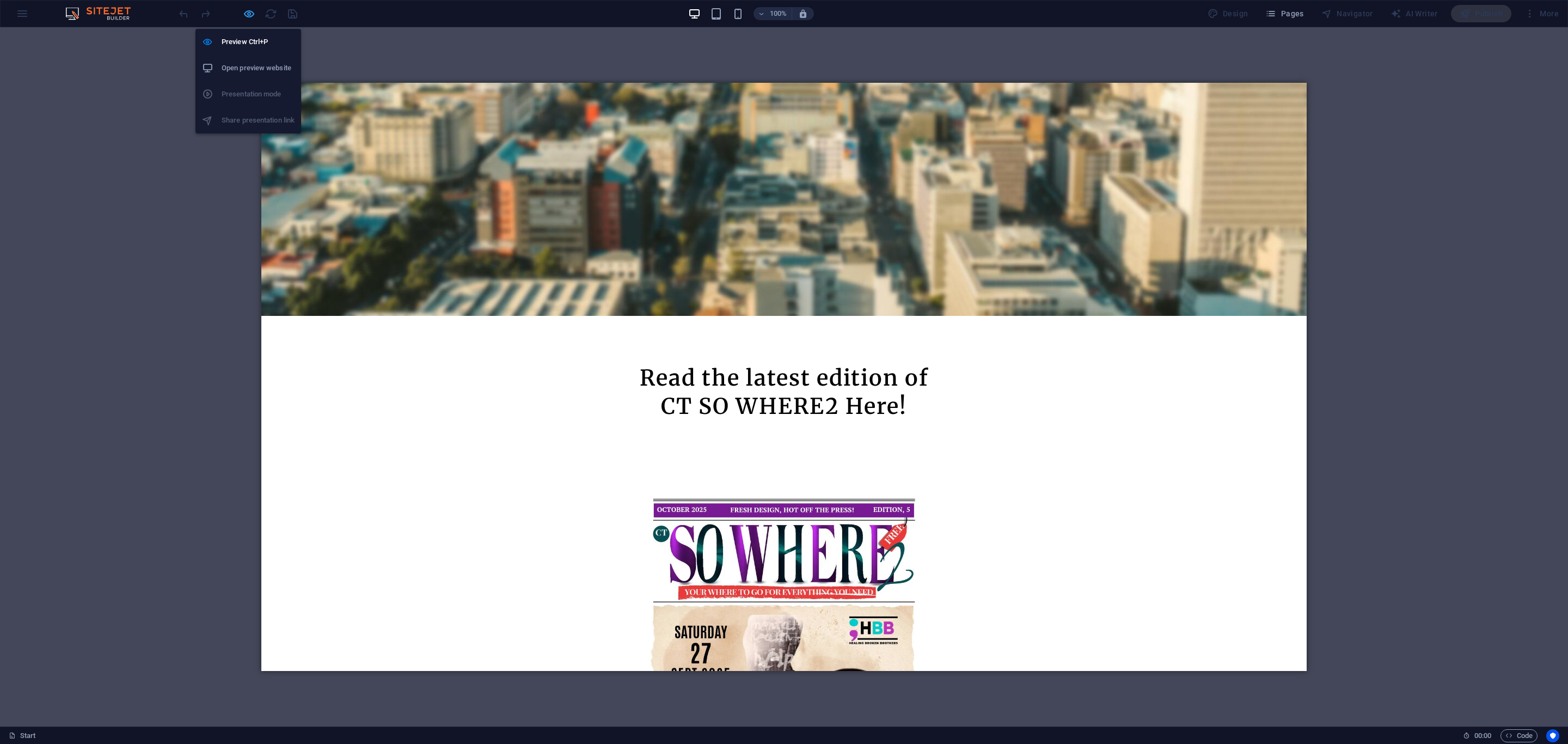
click at [247, 13] on icon "button" at bounding box center [249, 14] width 12 height 12
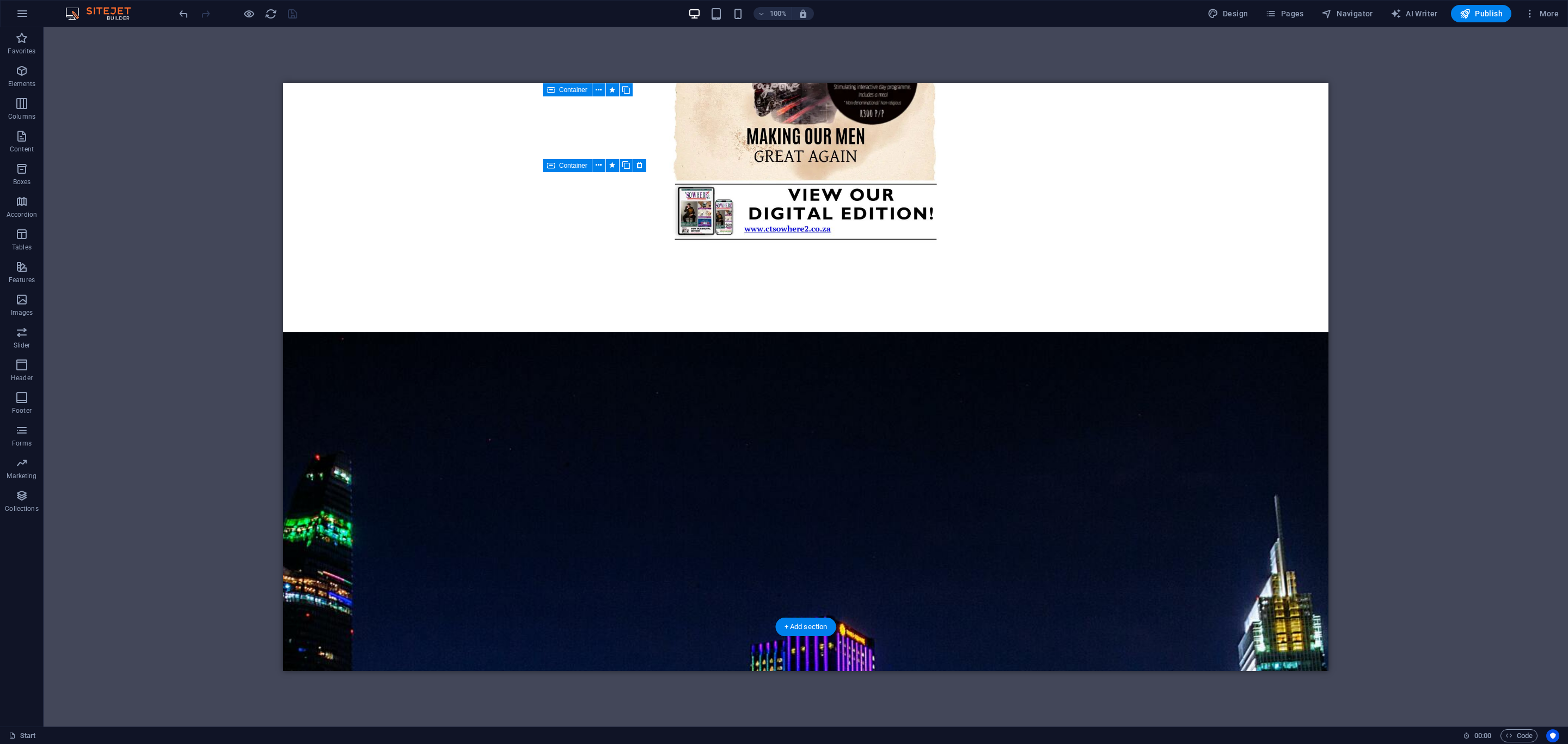
scroll to position [1097, 0]
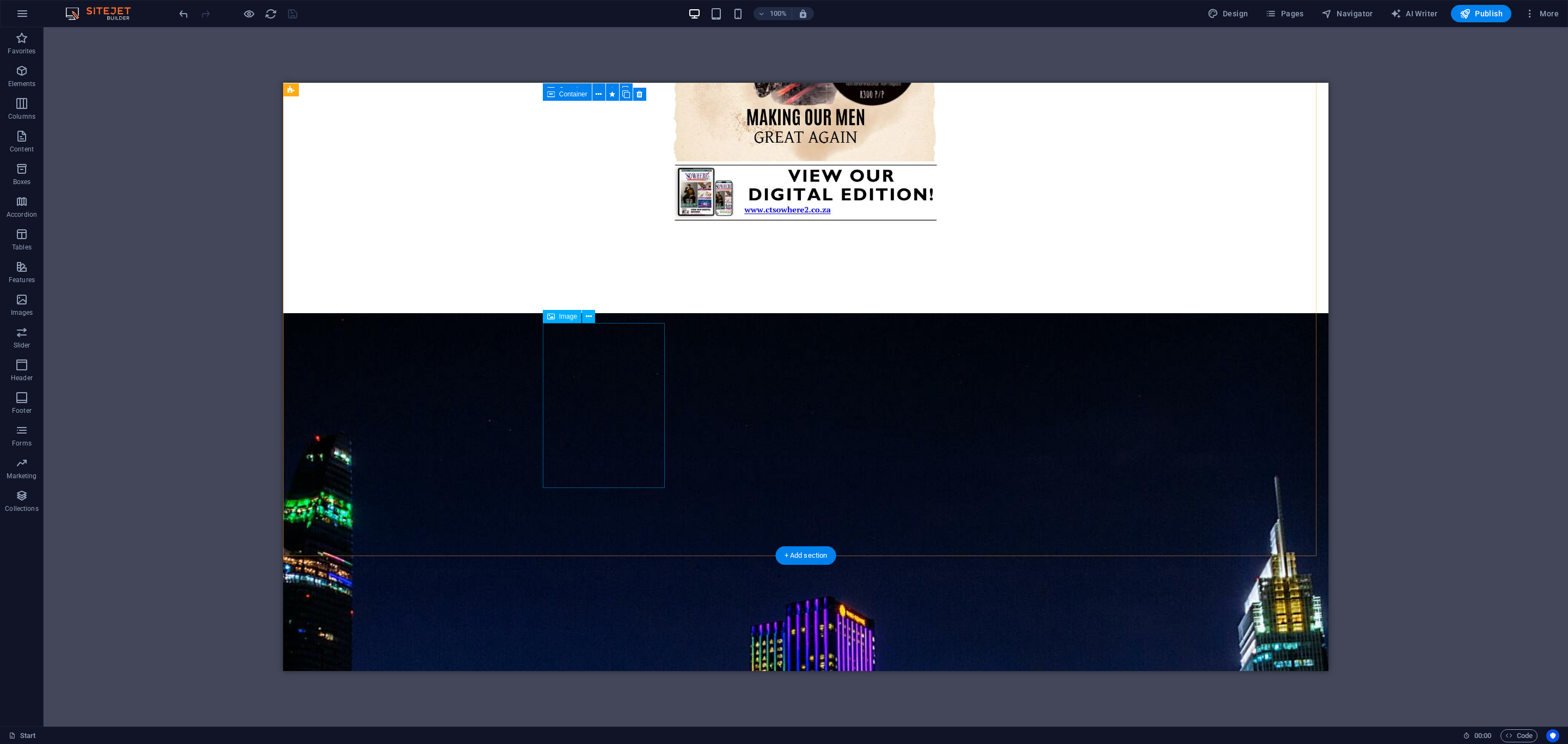
select select "px"
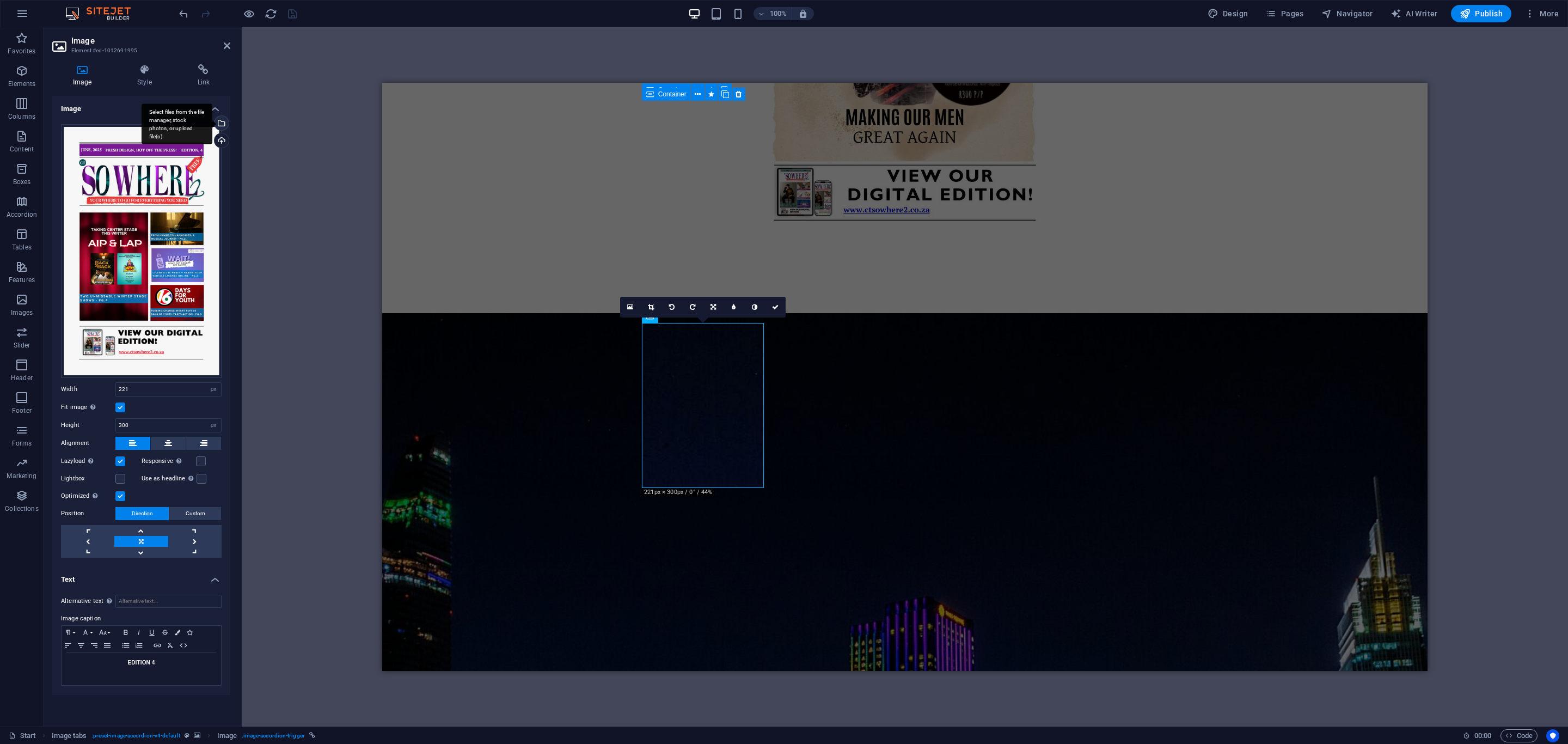
click at [212, 125] on div "Select files from the file manager, stock photos, or upload file(s)" at bounding box center [177, 124] width 70 height 41
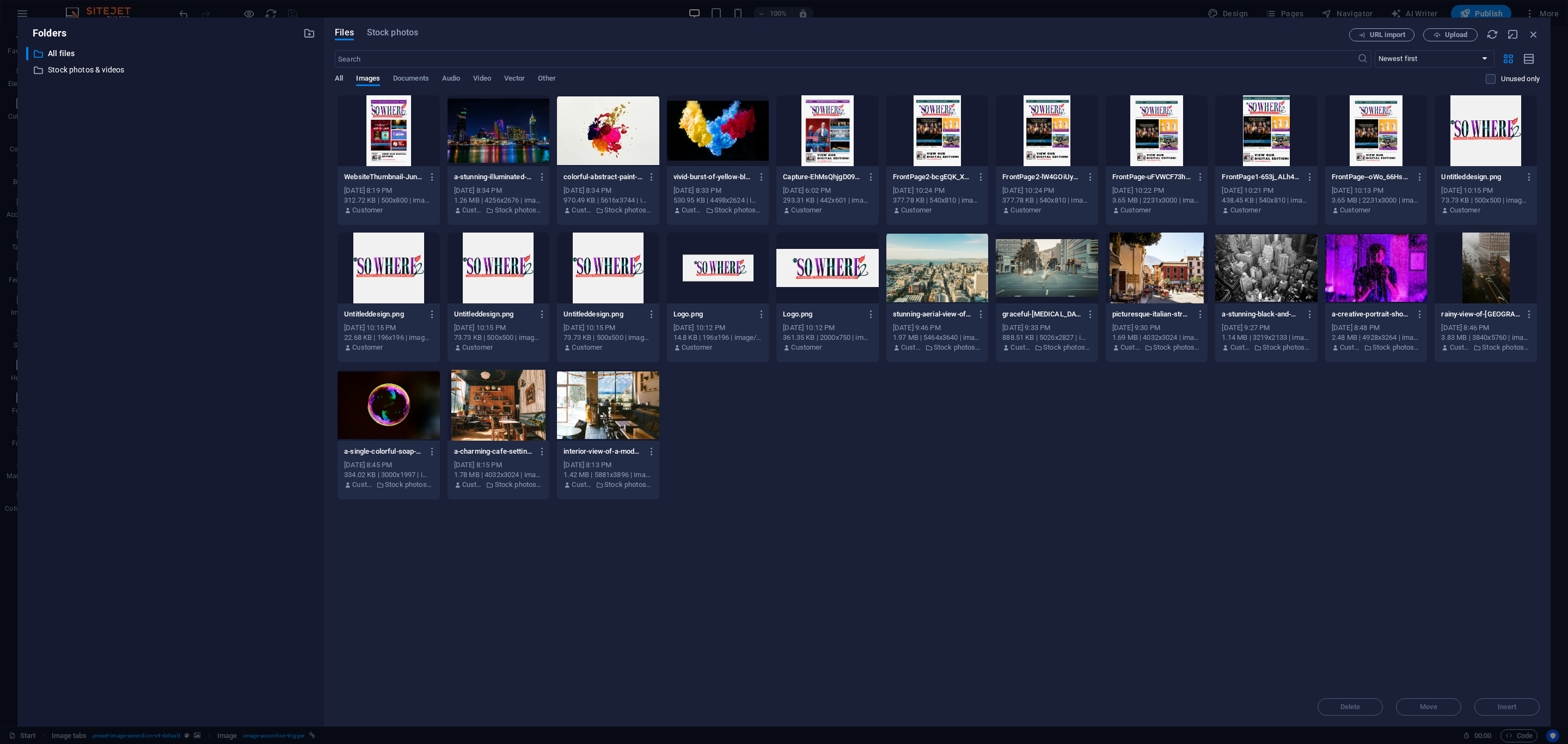
click at [336, 78] on span "All" at bounding box center [339, 80] width 8 height 16
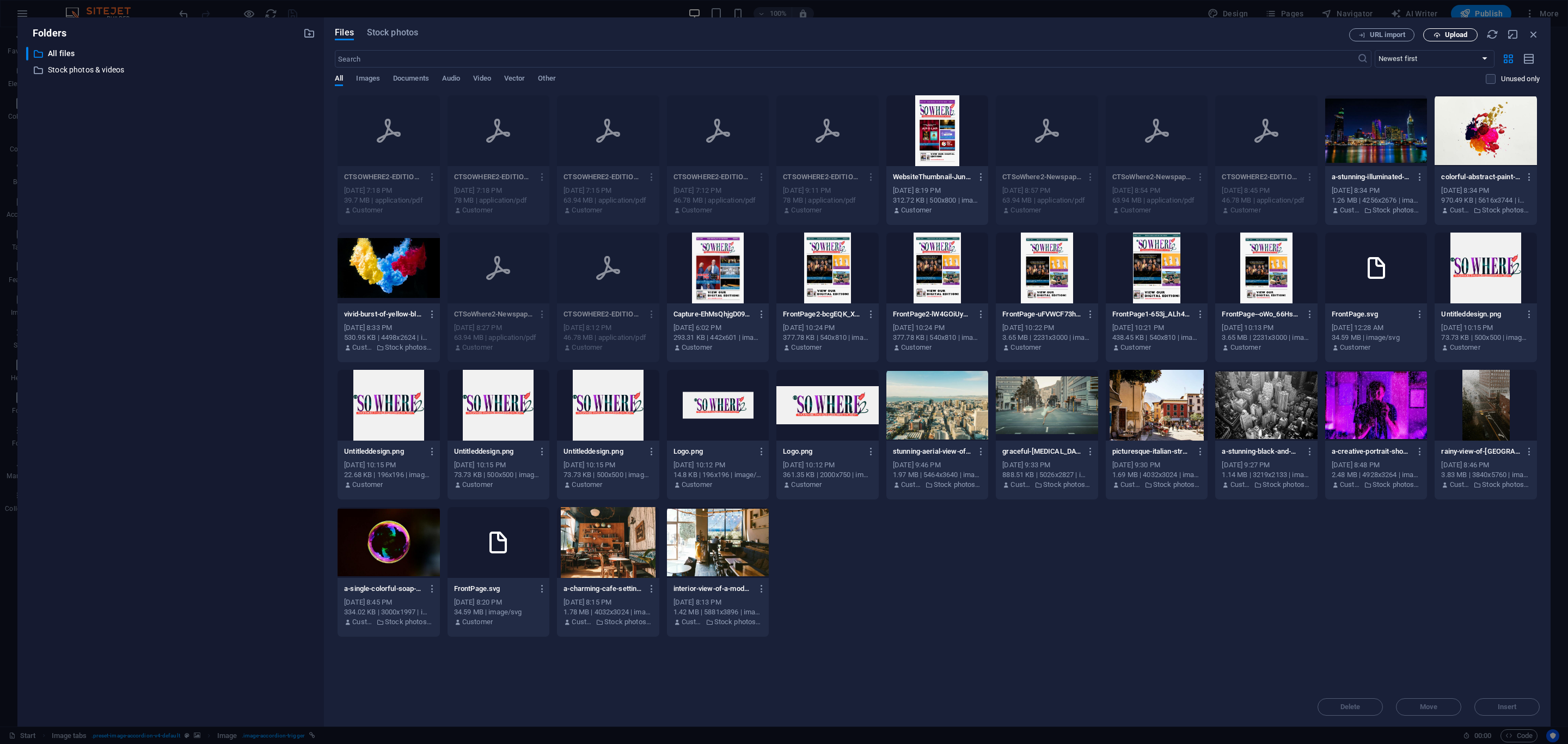
click at [1459, 32] on span "Upload" at bounding box center [1456, 35] width 23 height 6
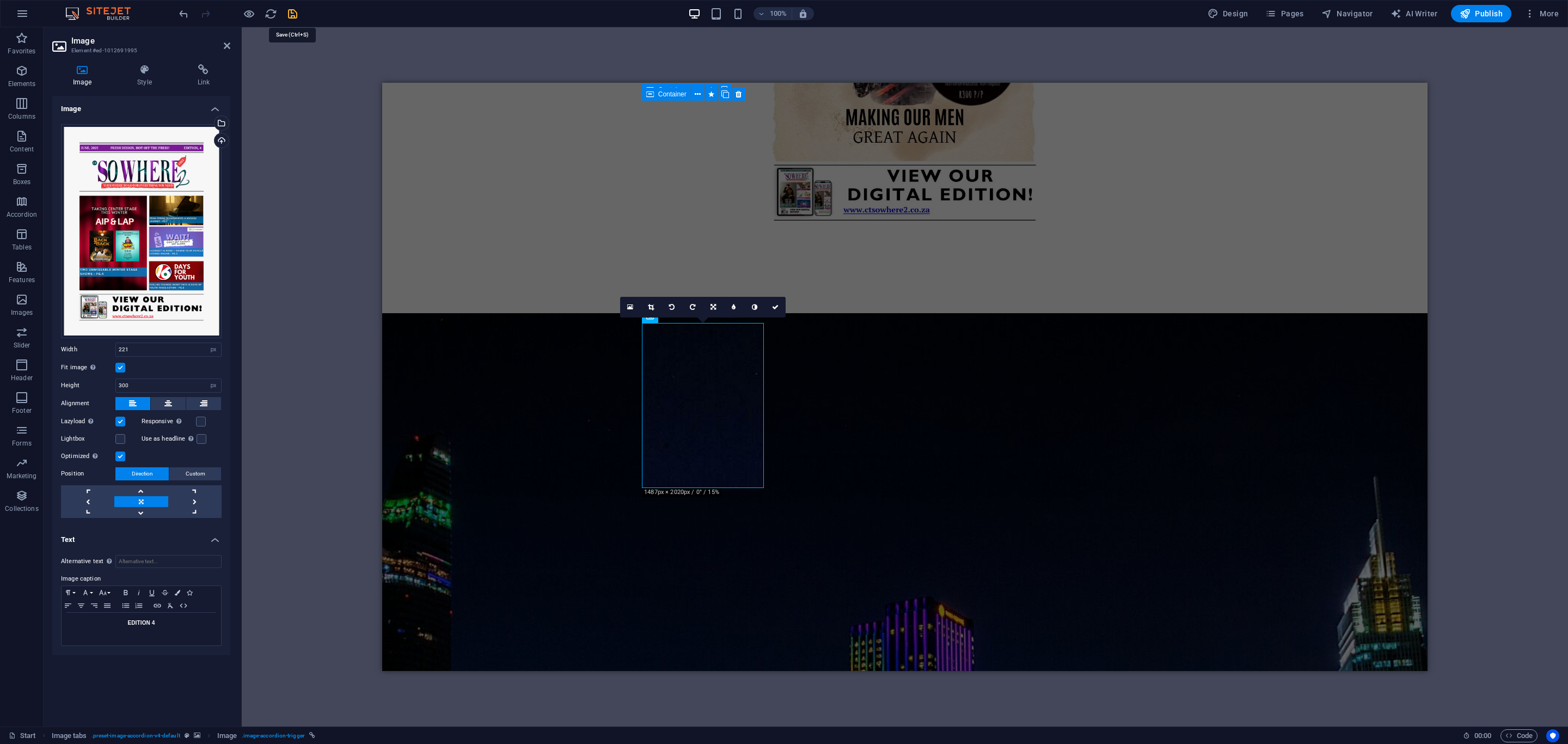
click at [292, 16] on icon "save" at bounding box center [292, 14] width 12 height 12
checkbox input "false"
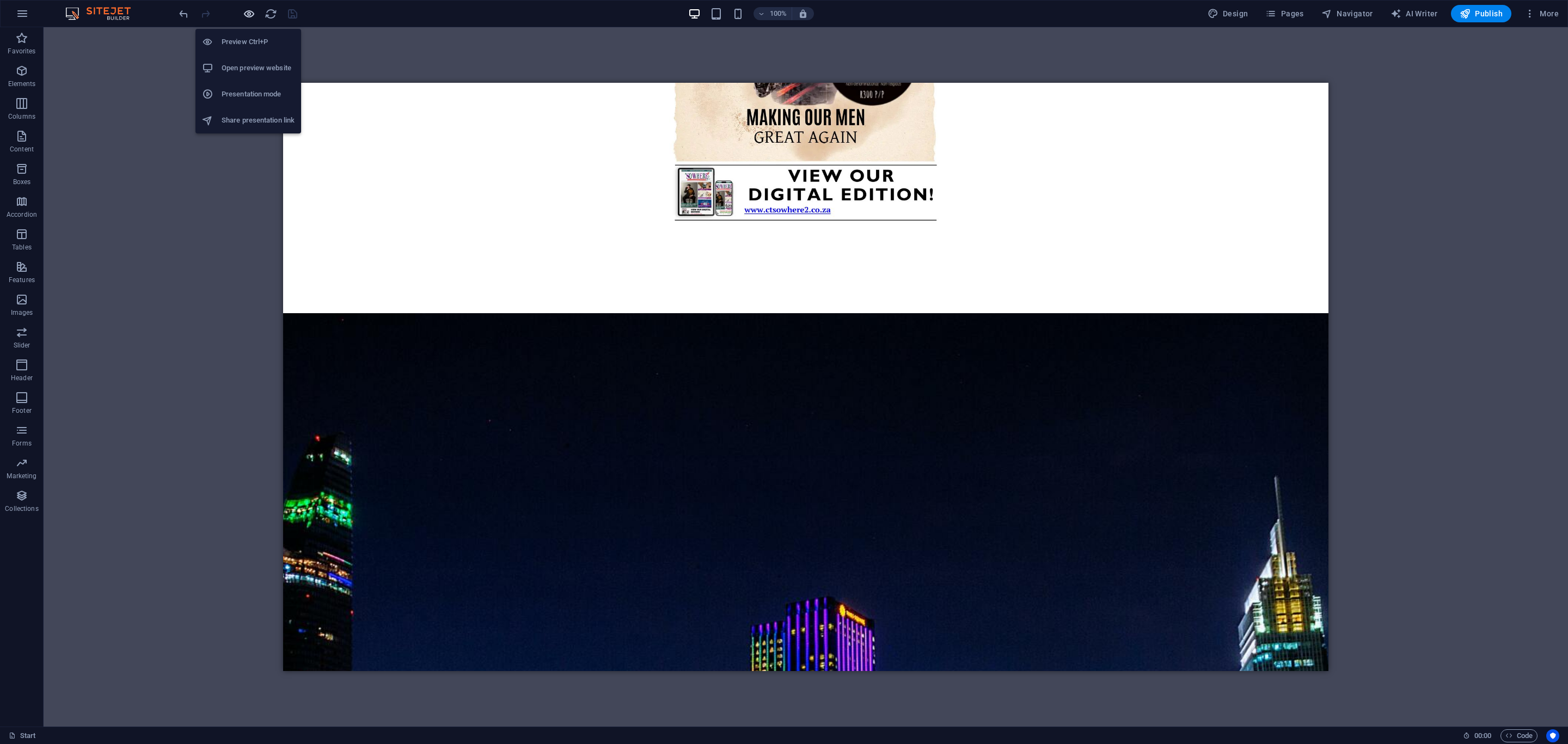
click at [250, 12] on icon "button" at bounding box center [249, 14] width 12 height 12
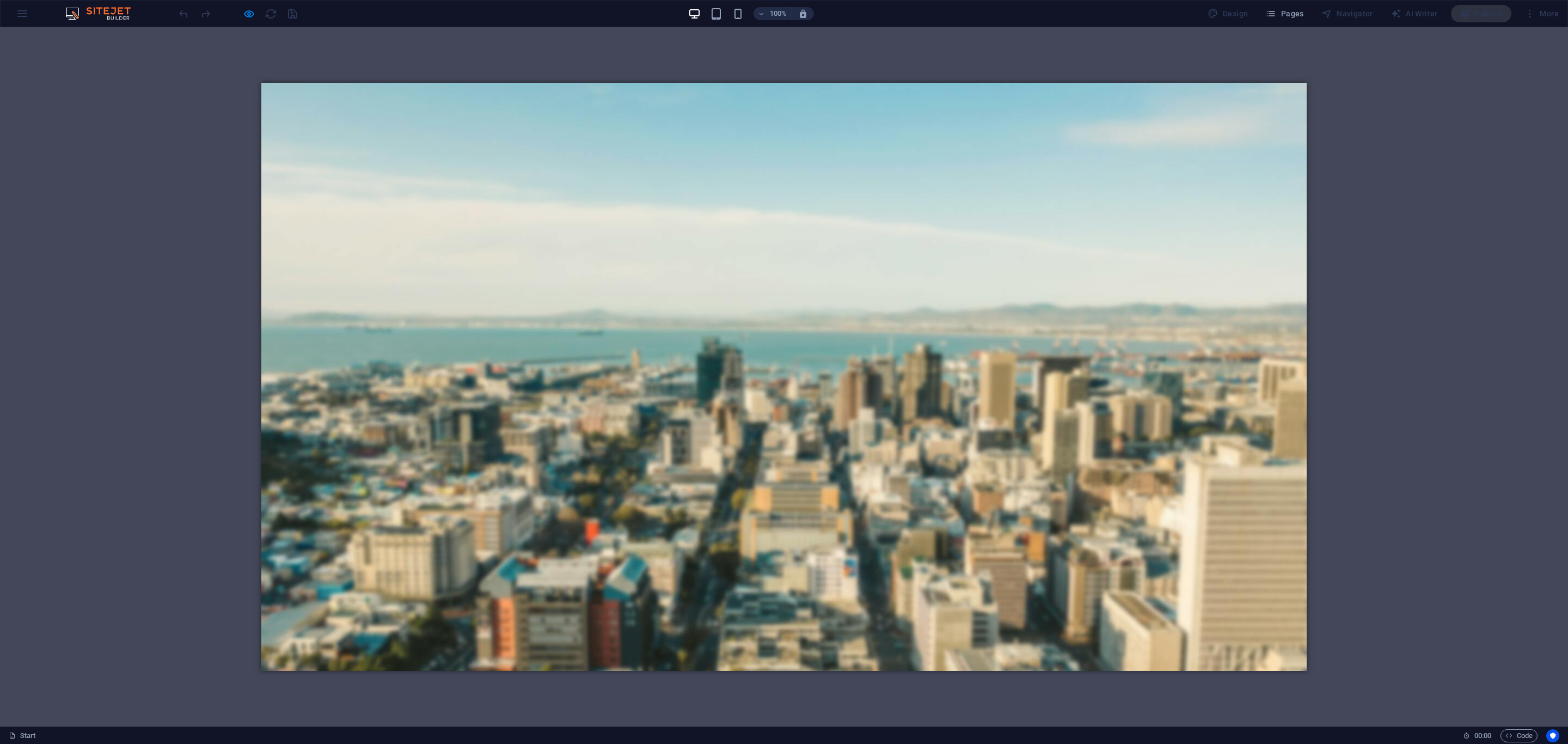
scroll to position [0, 0]
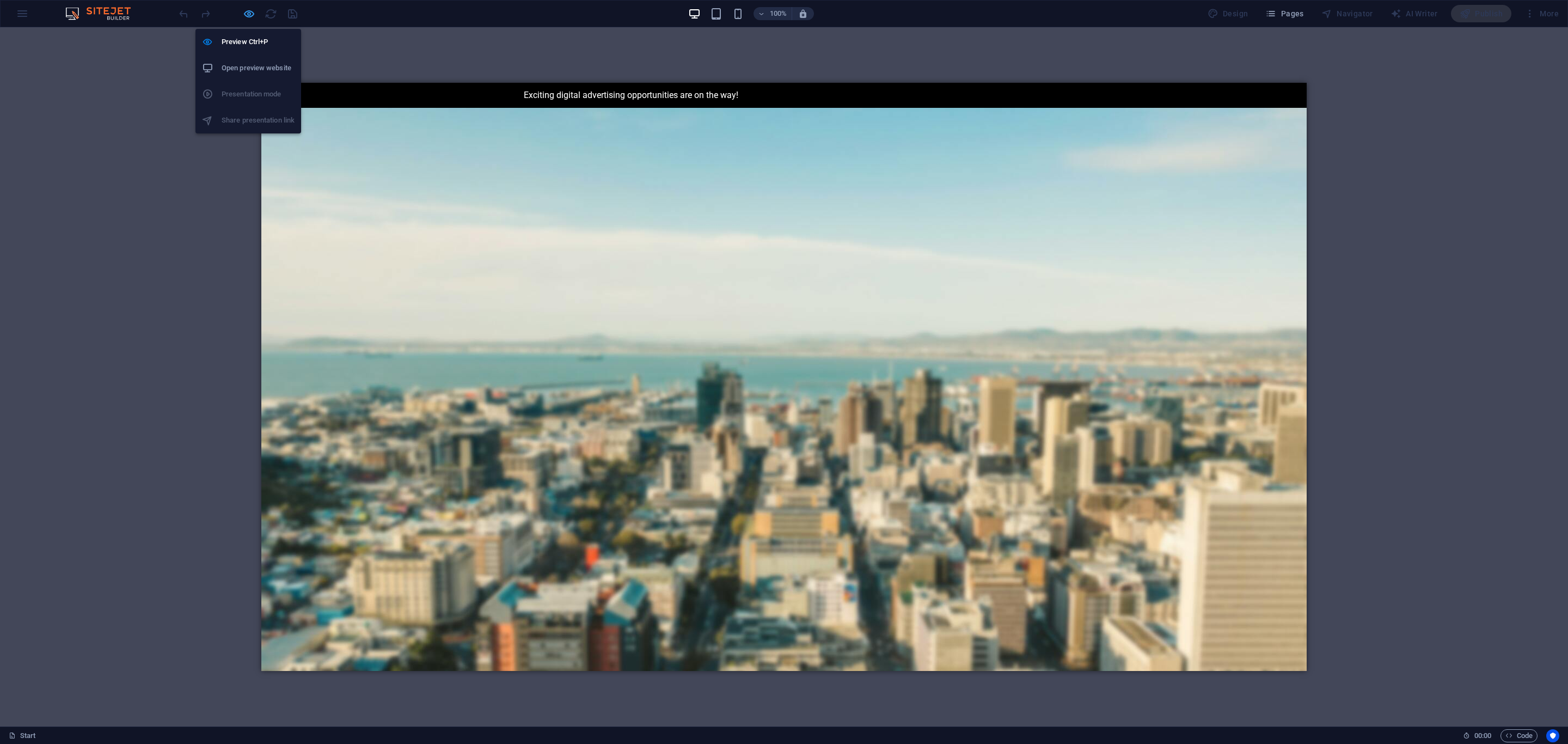
click at [248, 7] on button "button" at bounding box center [249, 14] width 13 height 13
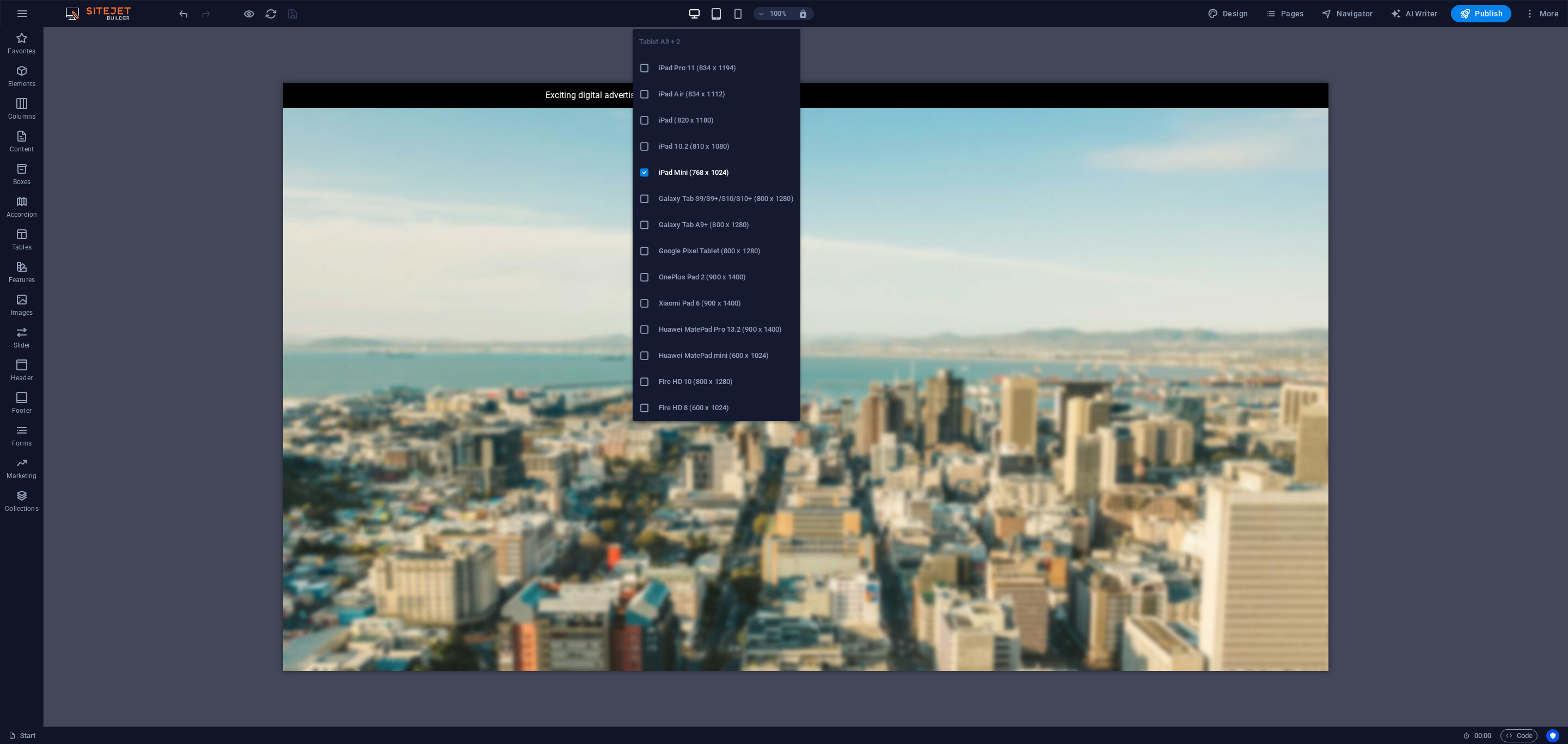
click at [711, 12] on icon "button" at bounding box center [716, 14] width 12 height 12
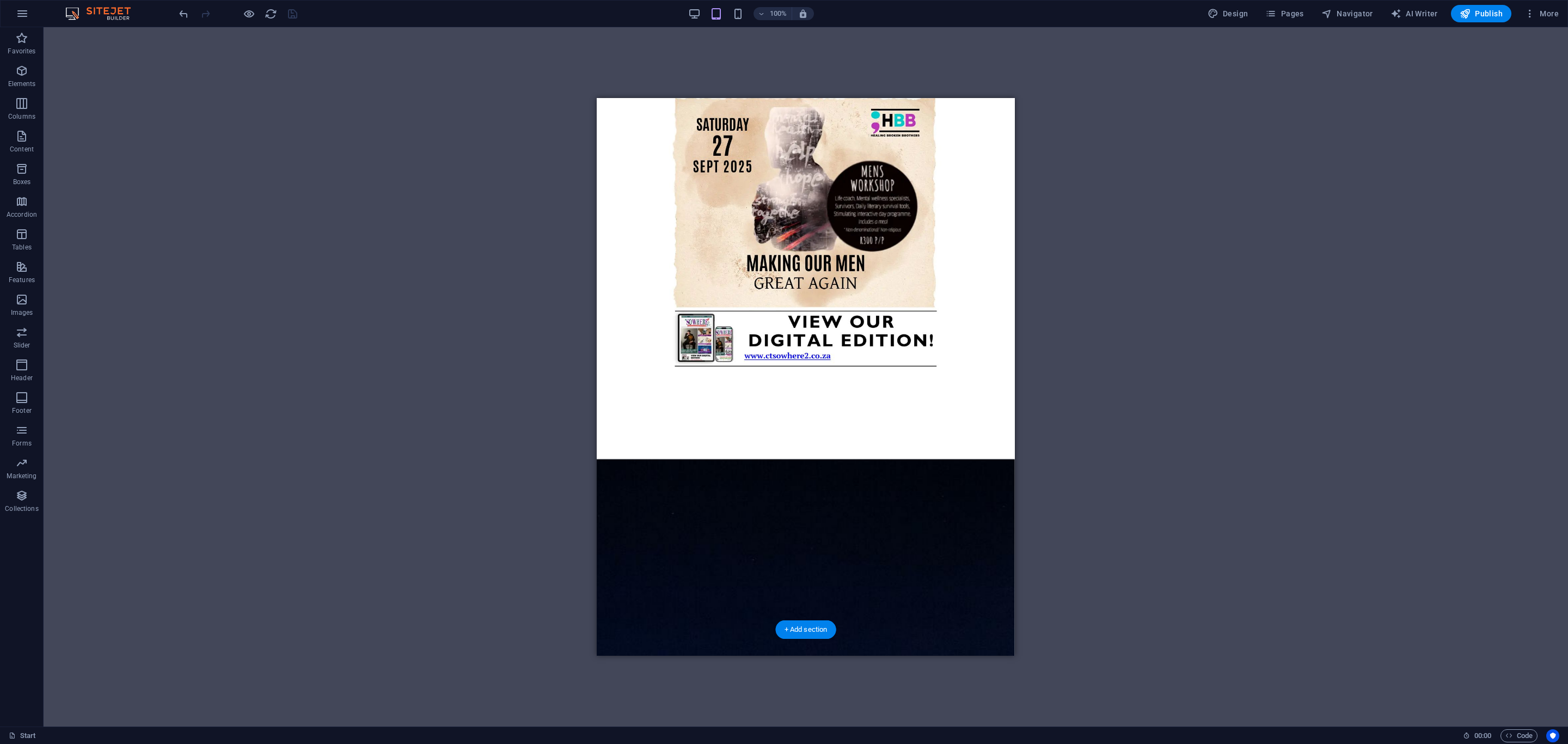
scroll to position [842, 0]
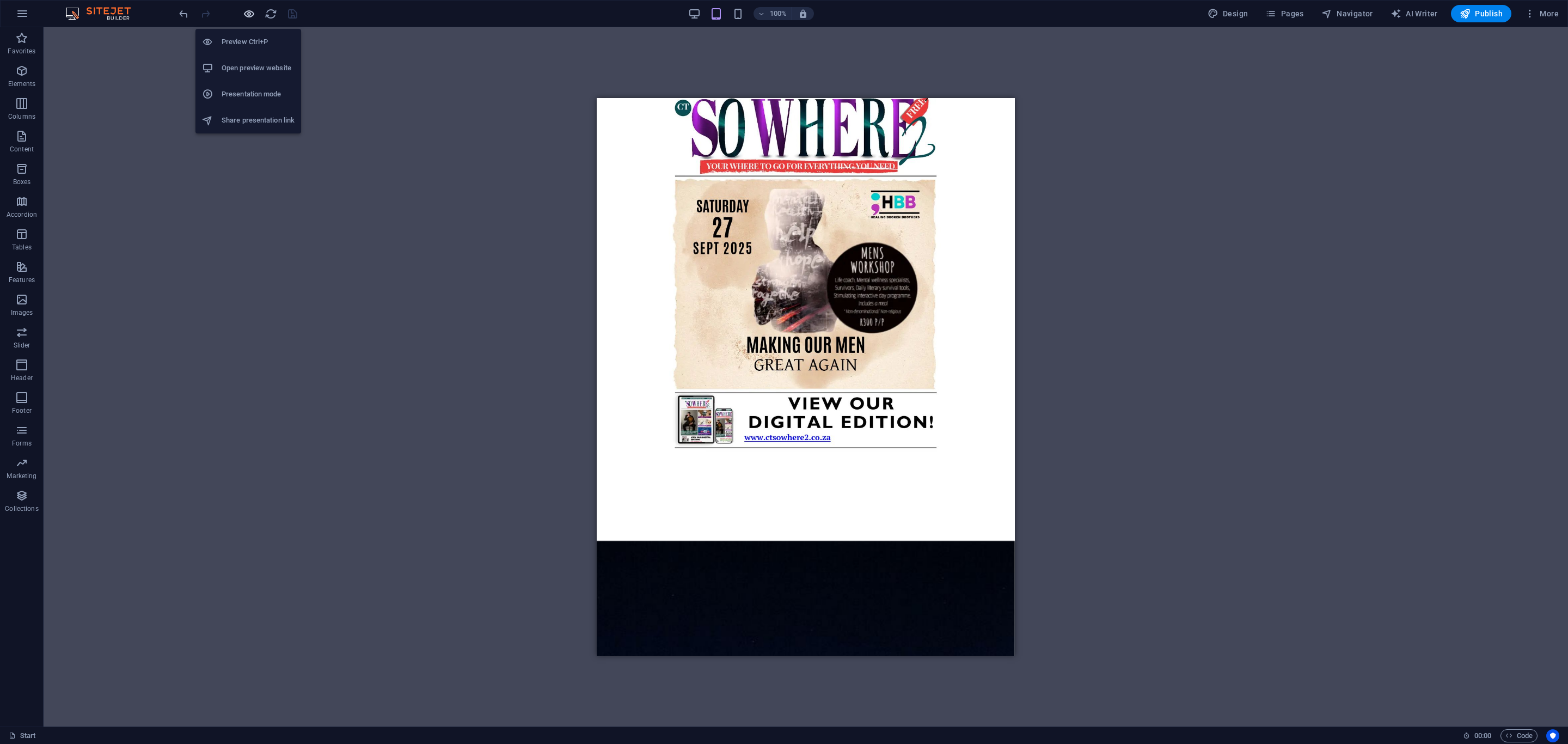
click at [245, 10] on icon "button" at bounding box center [249, 14] width 12 height 12
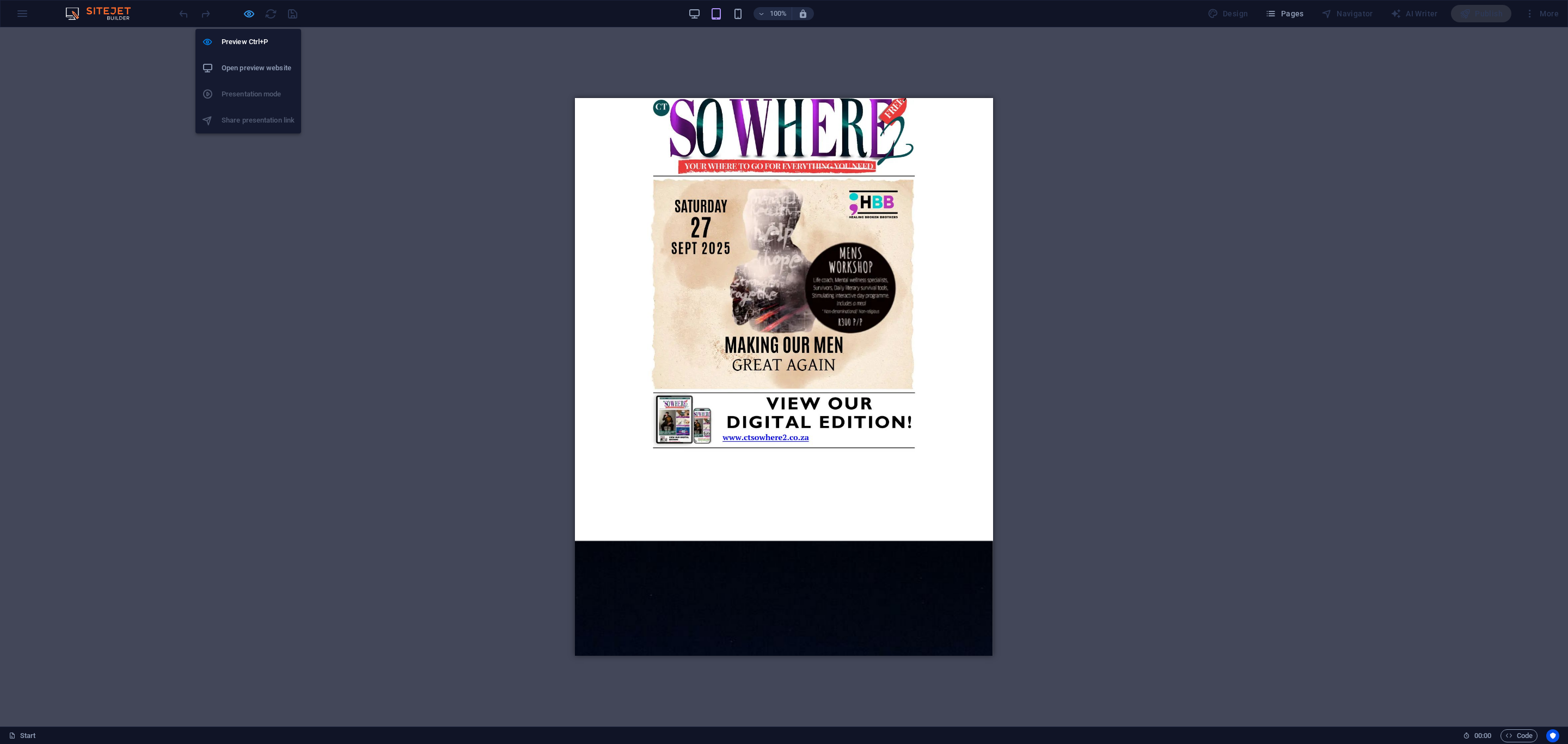
scroll to position [455, 0]
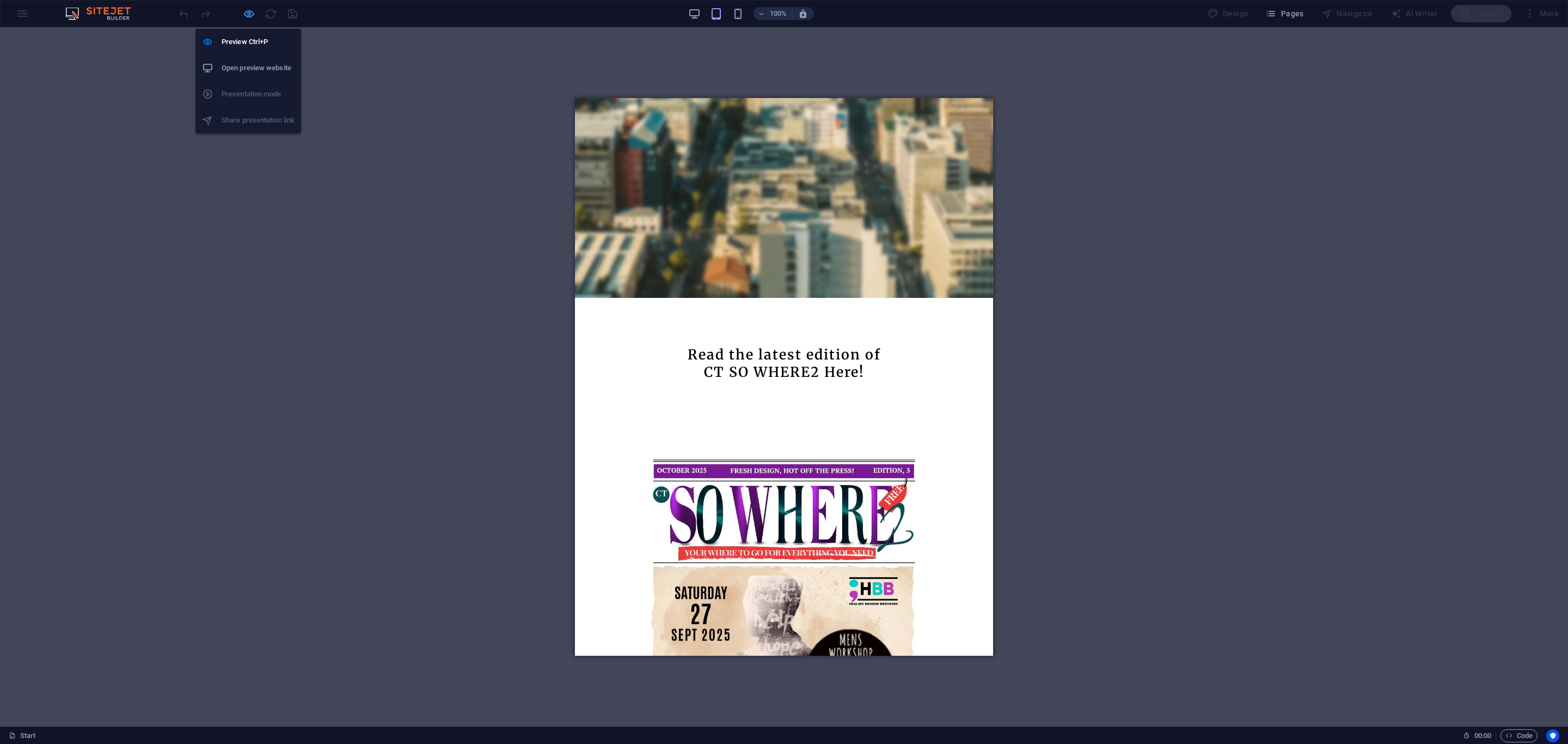
click at [250, 8] on icon "button" at bounding box center [249, 14] width 12 height 12
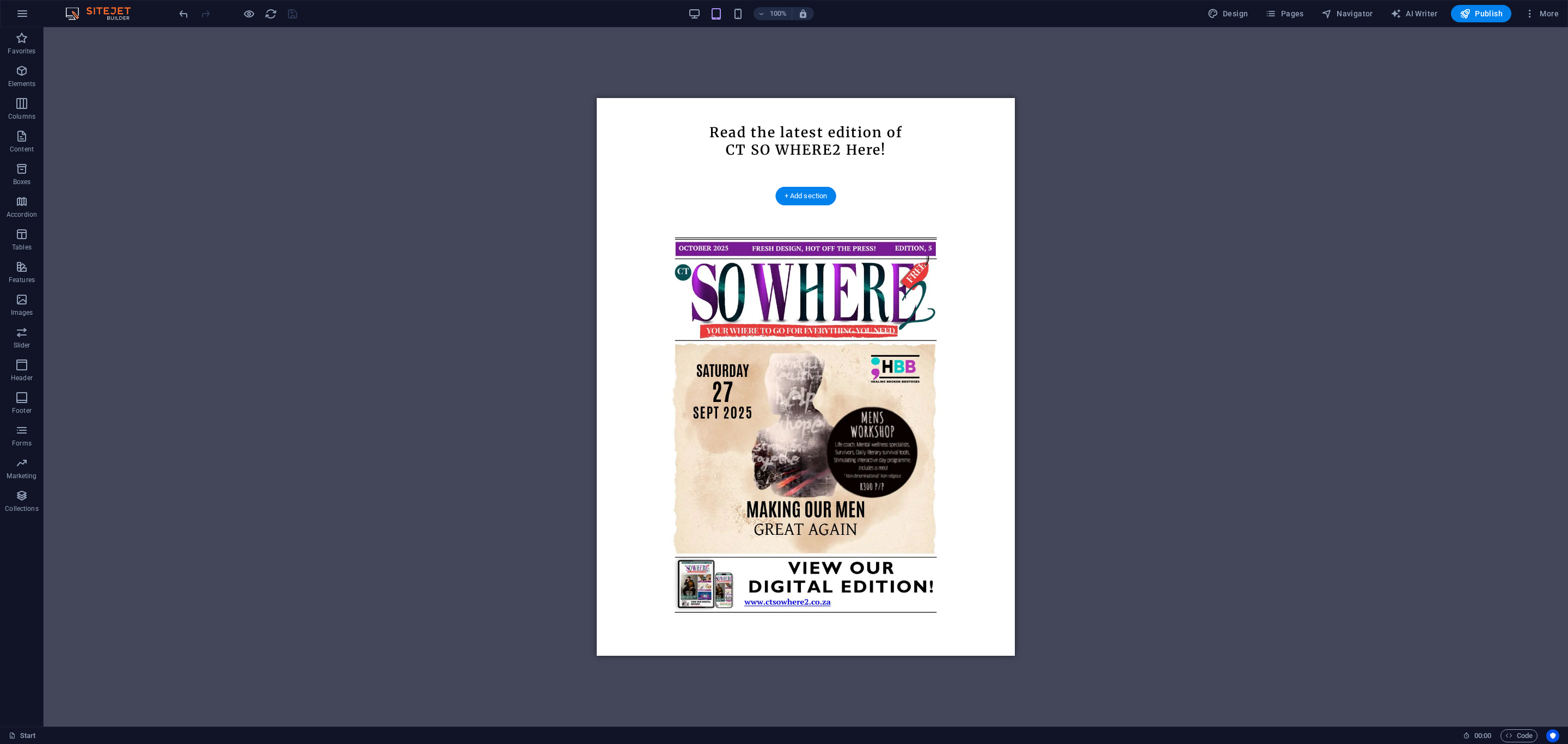
scroll to position [864, 0]
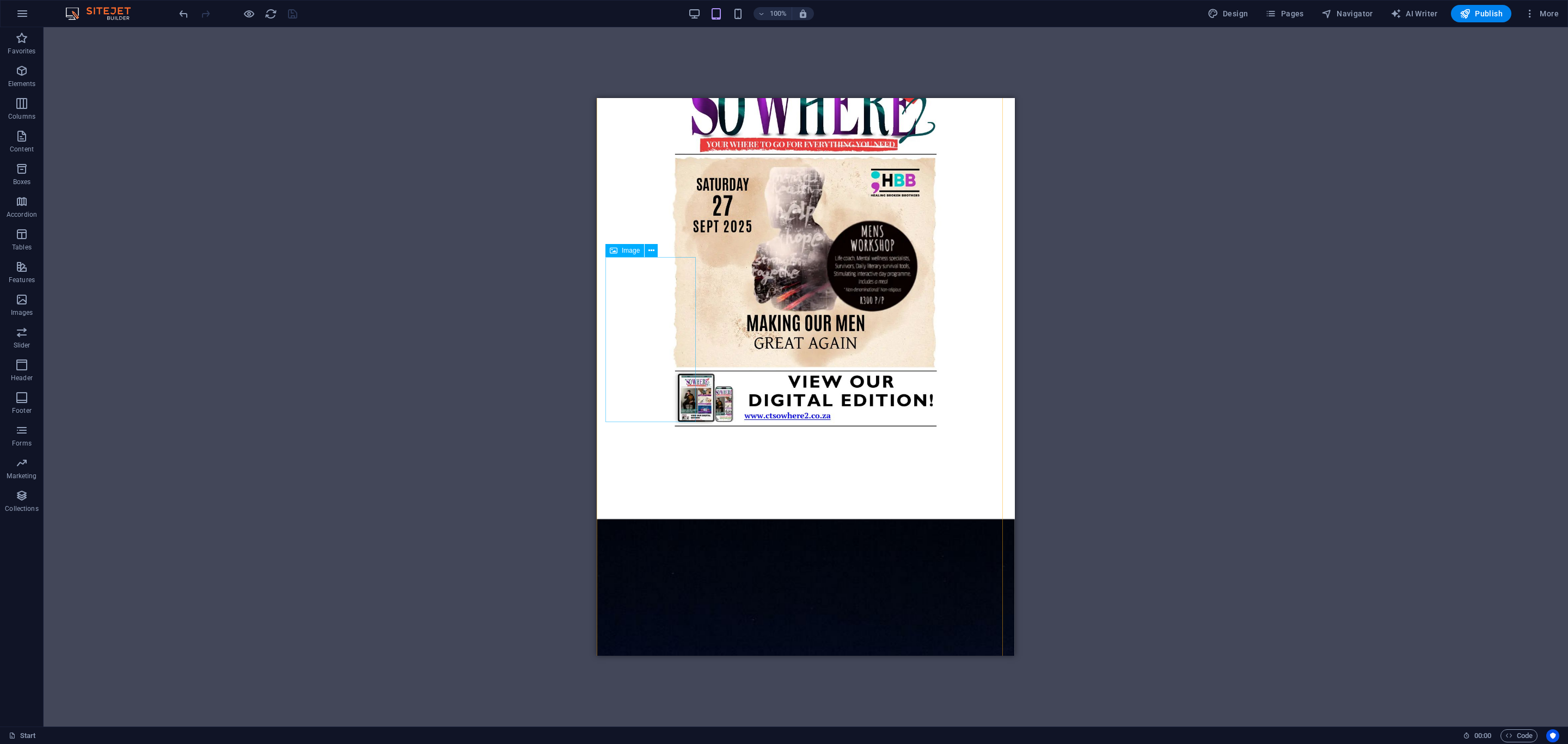
select select "px"
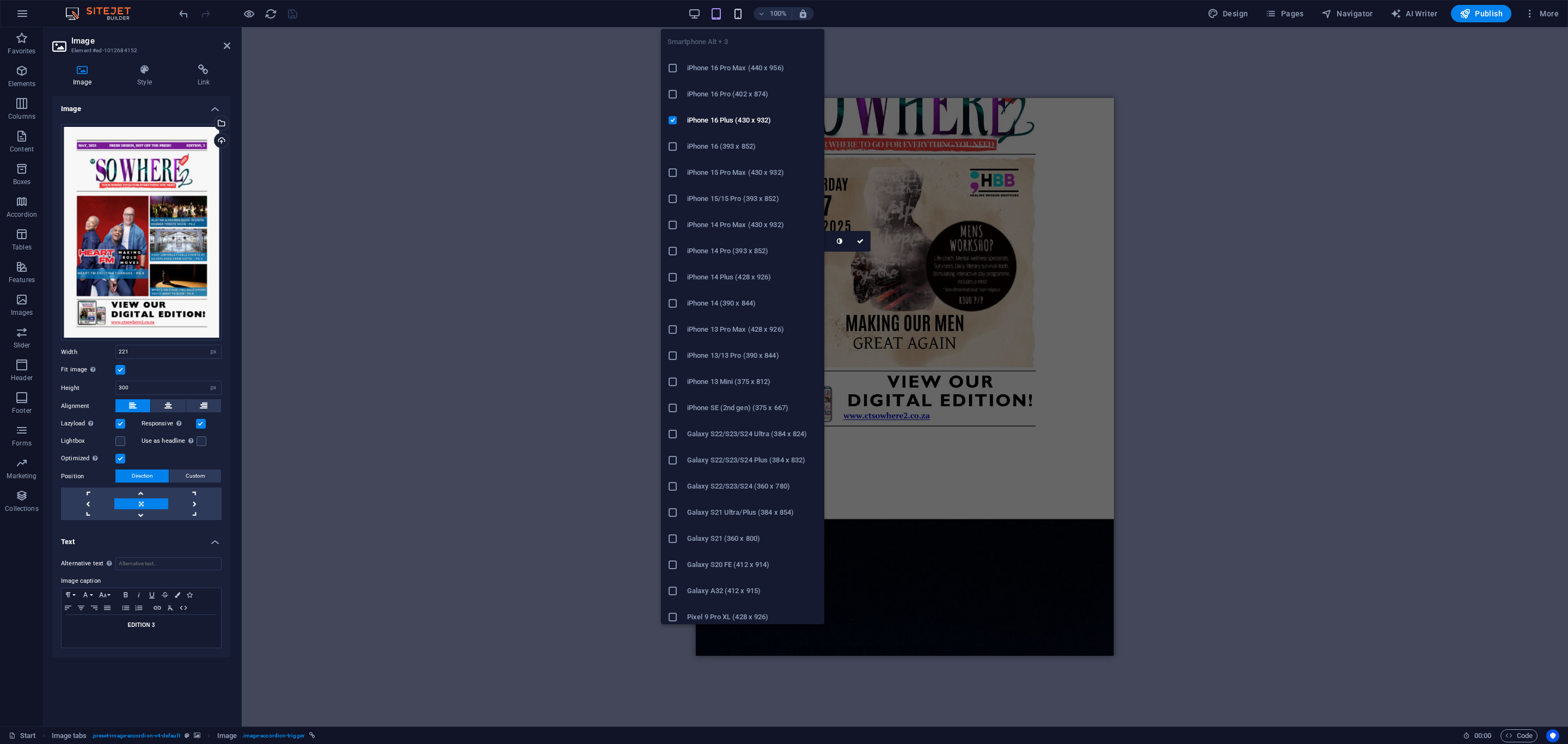
click at [742, 12] on icon "button" at bounding box center [738, 14] width 12 height 12
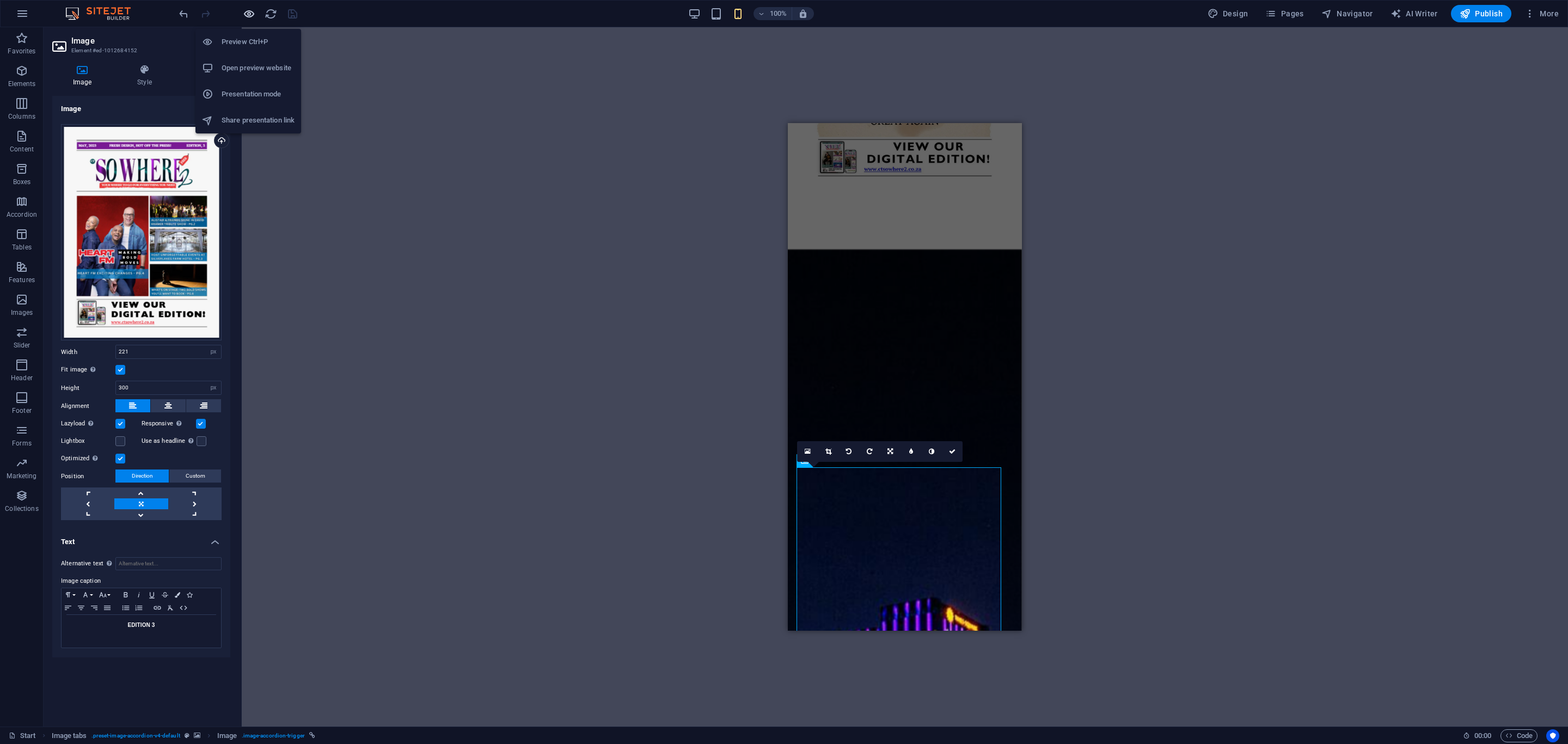
click at [252, 13] on icon "button" at bounding box center [249, 14] width 12 height 12
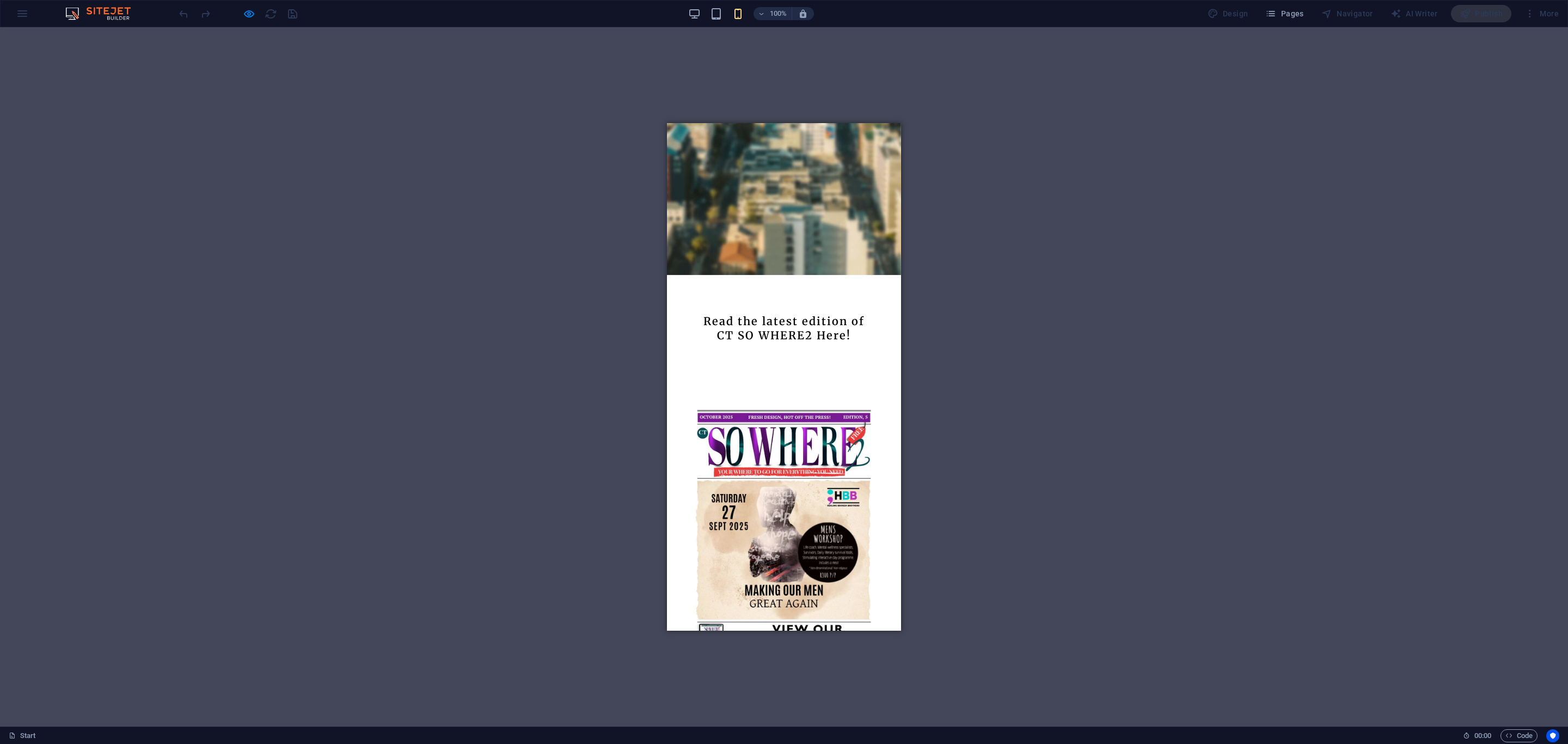
scroll to position [338, 0]
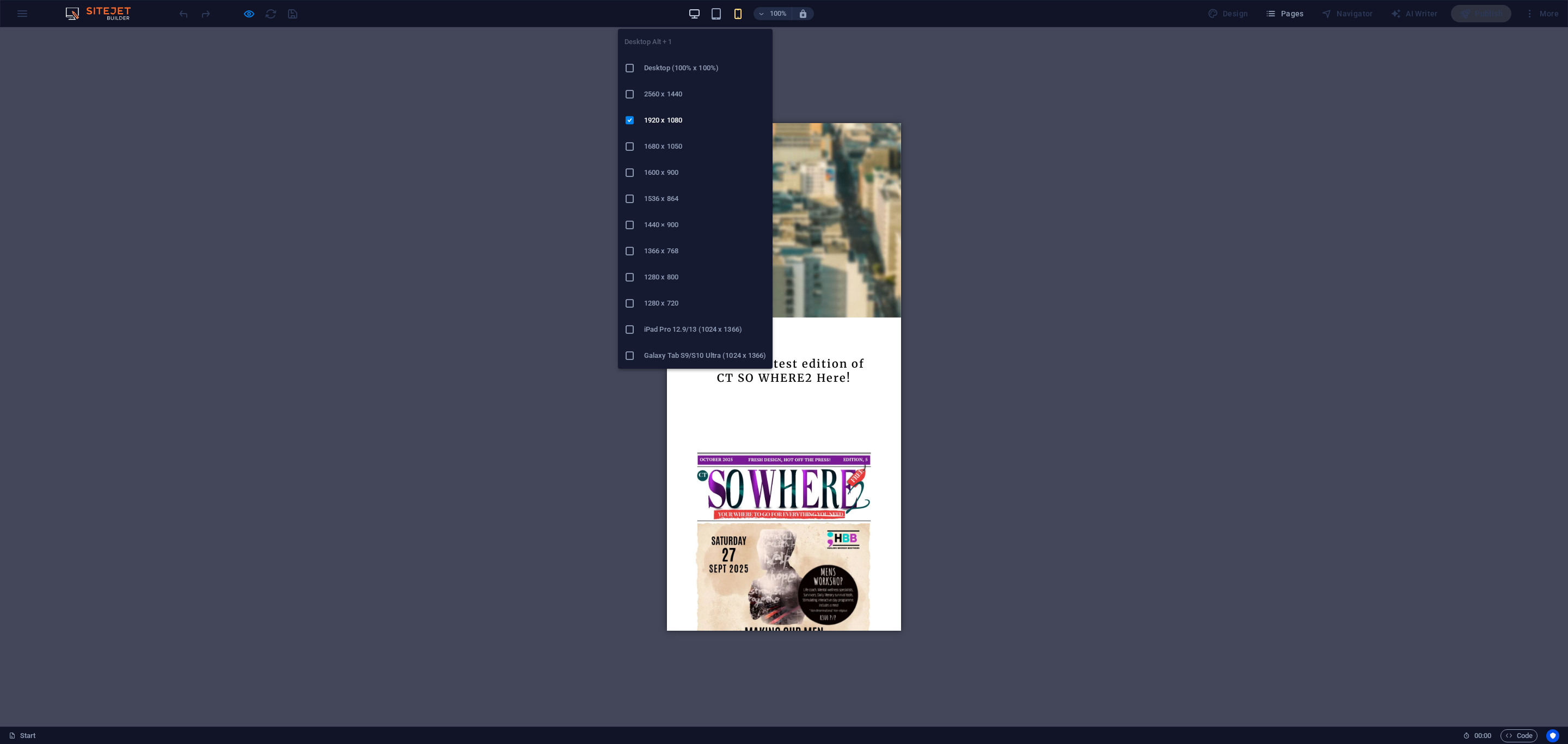
click at [693, 16] on icon "button" at bounding box center [694, 14] width 12 height 12
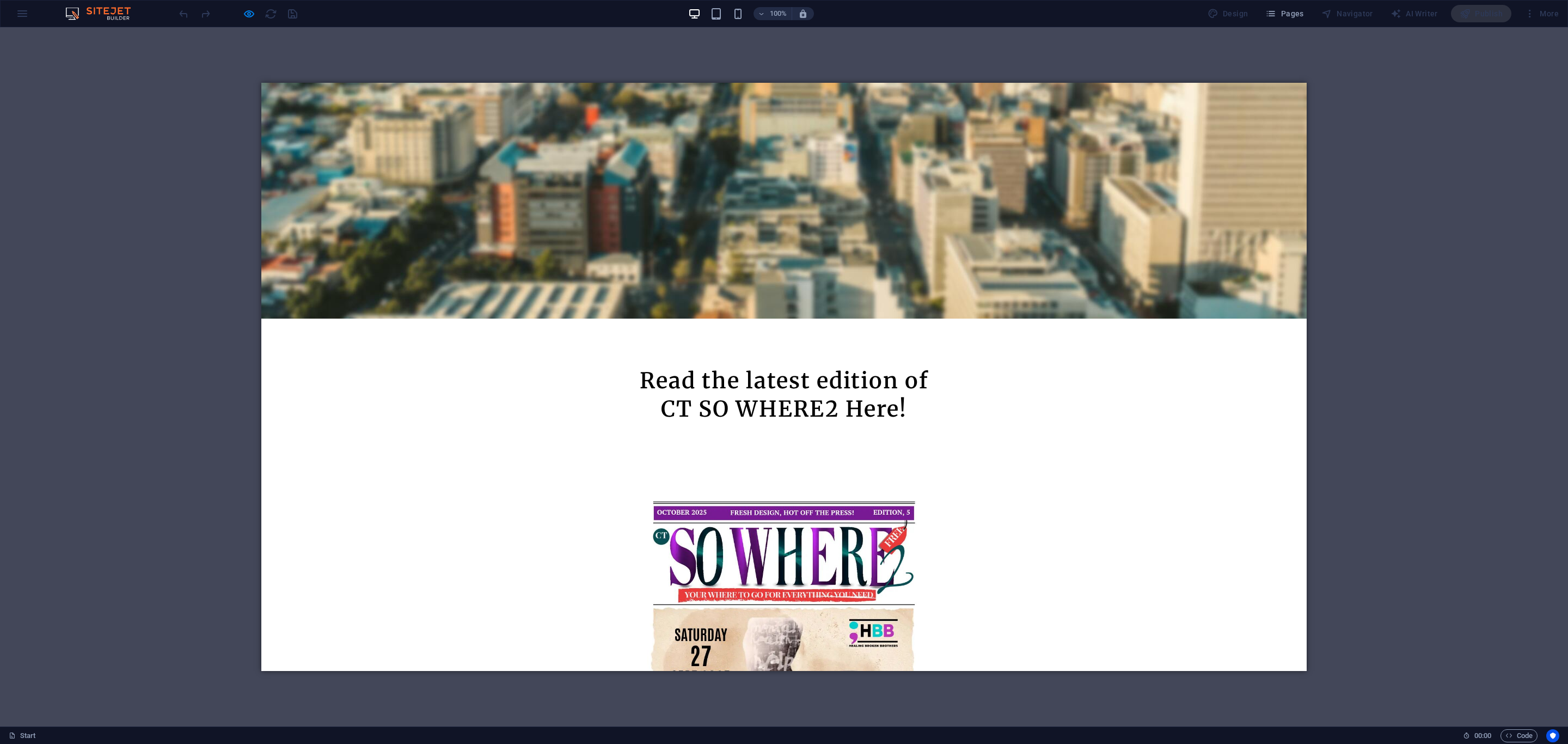
scroll to position [443, 0]
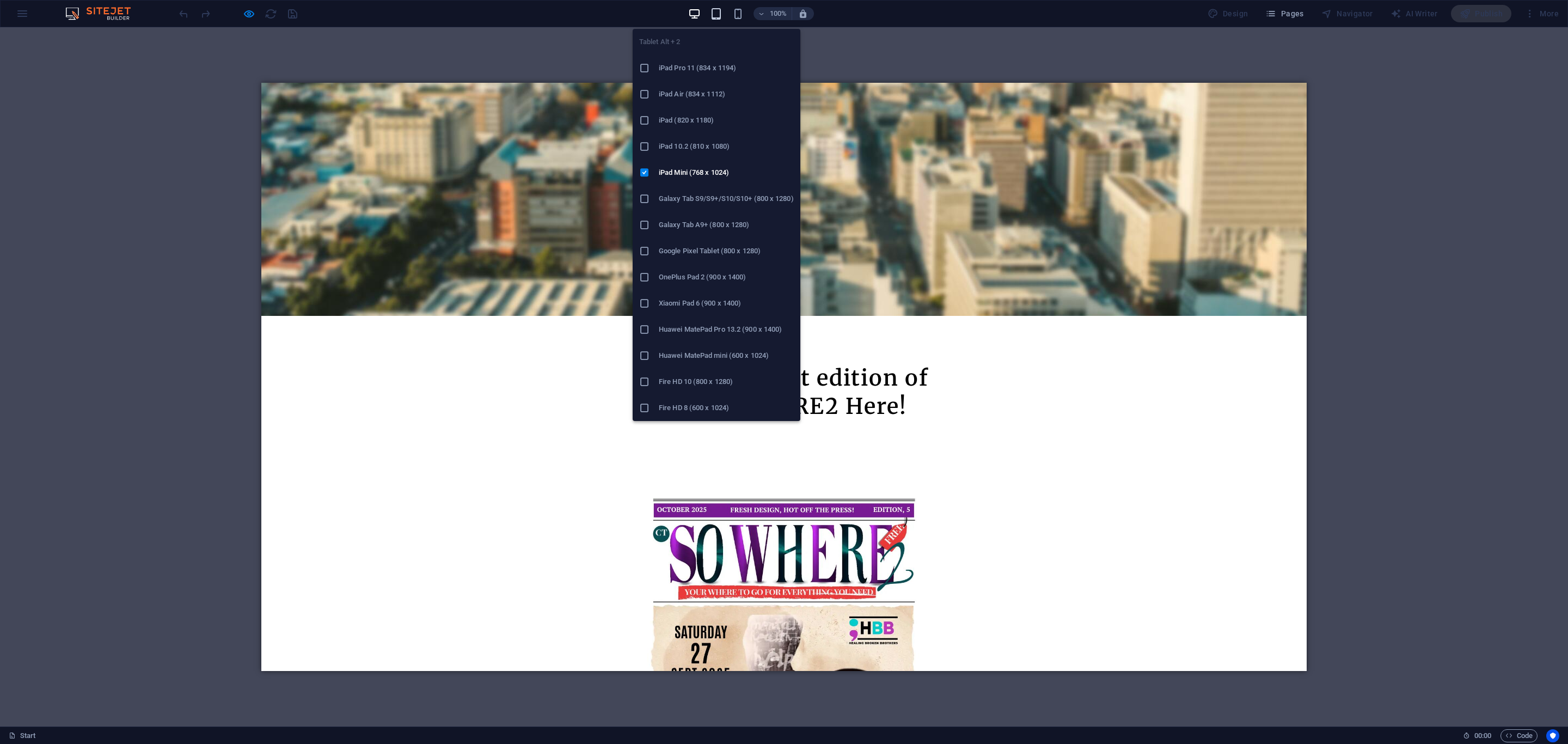
click at [716, 10] on icon "button" at bounding box center [716, 14] width 12 height 12
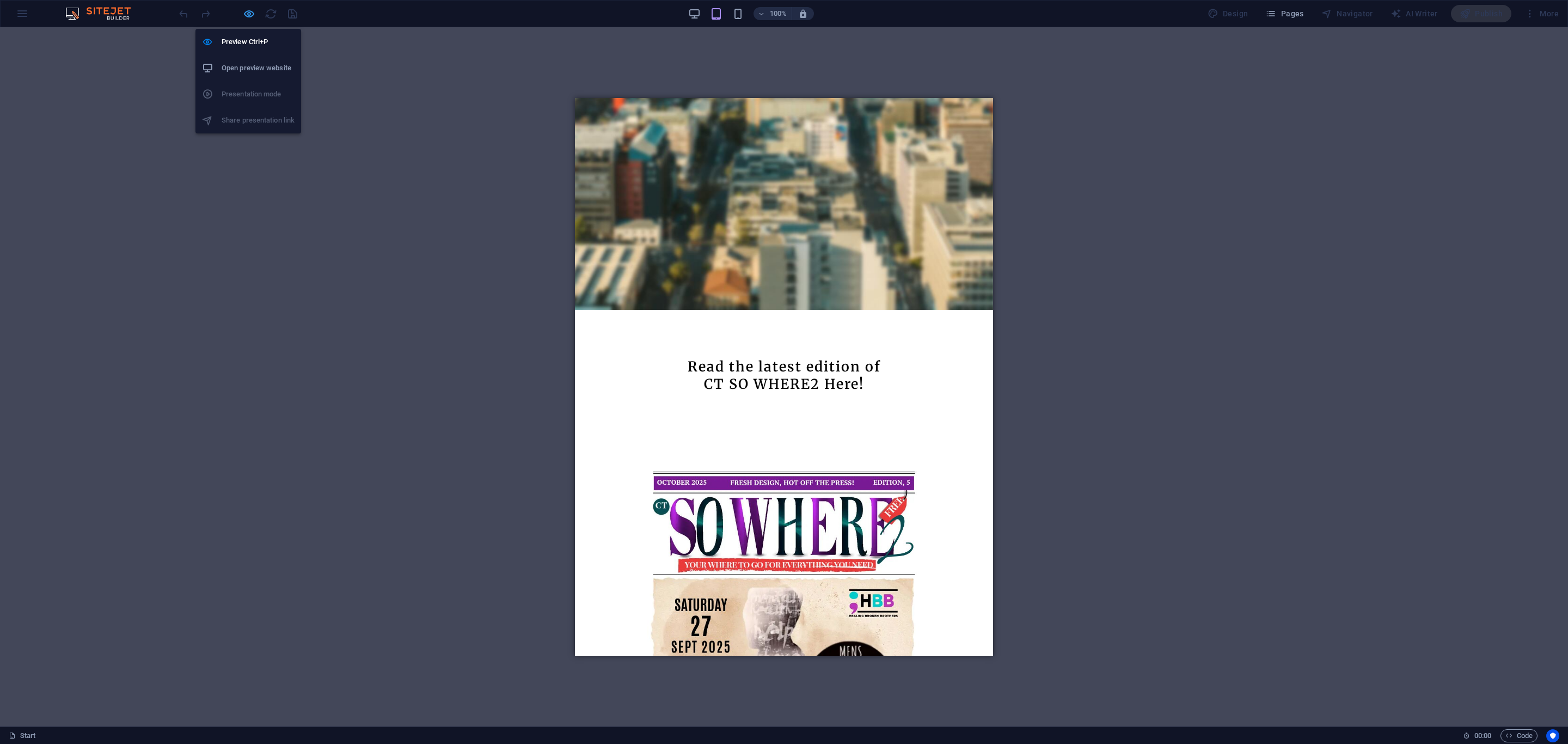
click at [248, 10] on icon "button" at bounding box center [249, 14] width 12 height 12
select select "px"
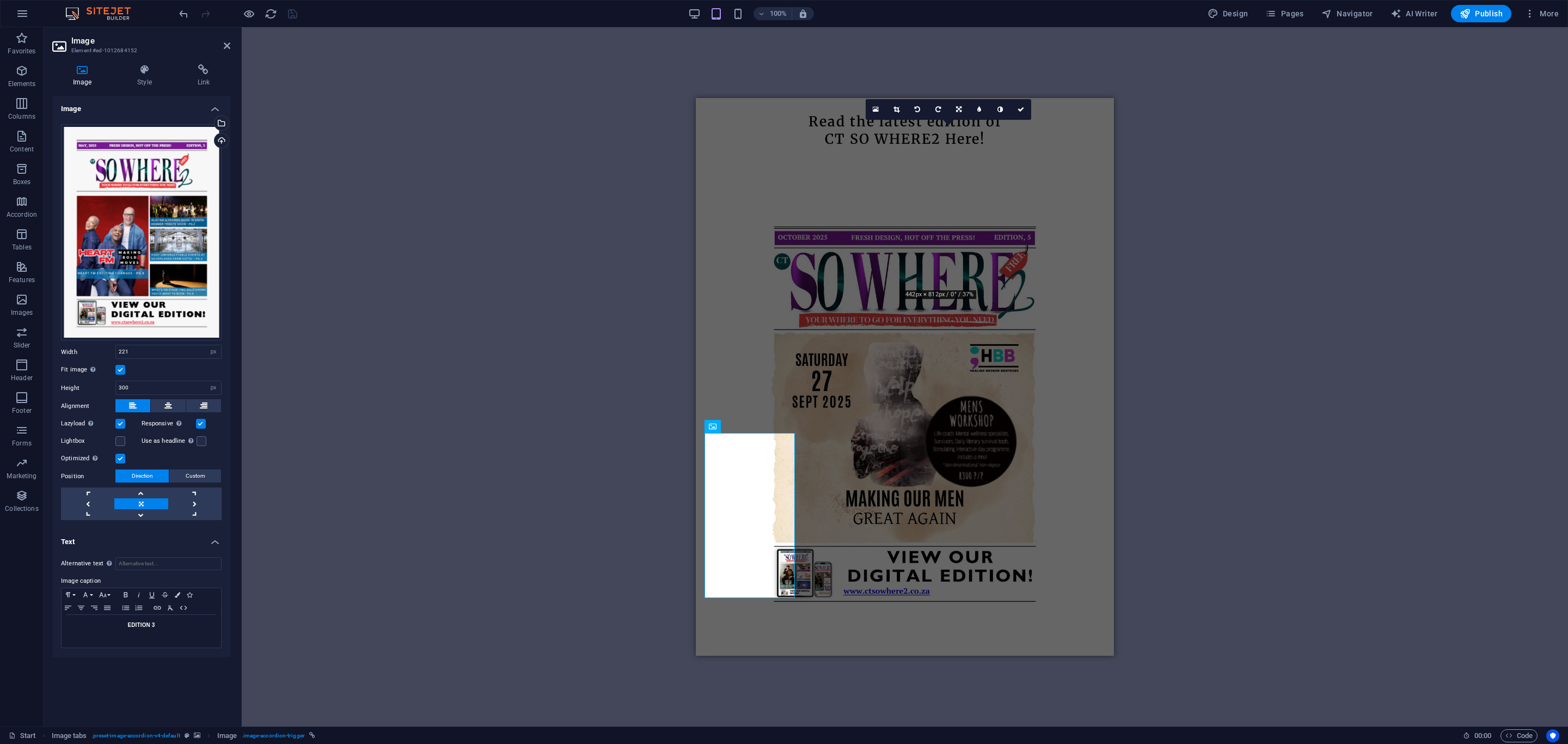
scroll to position [770, 0]
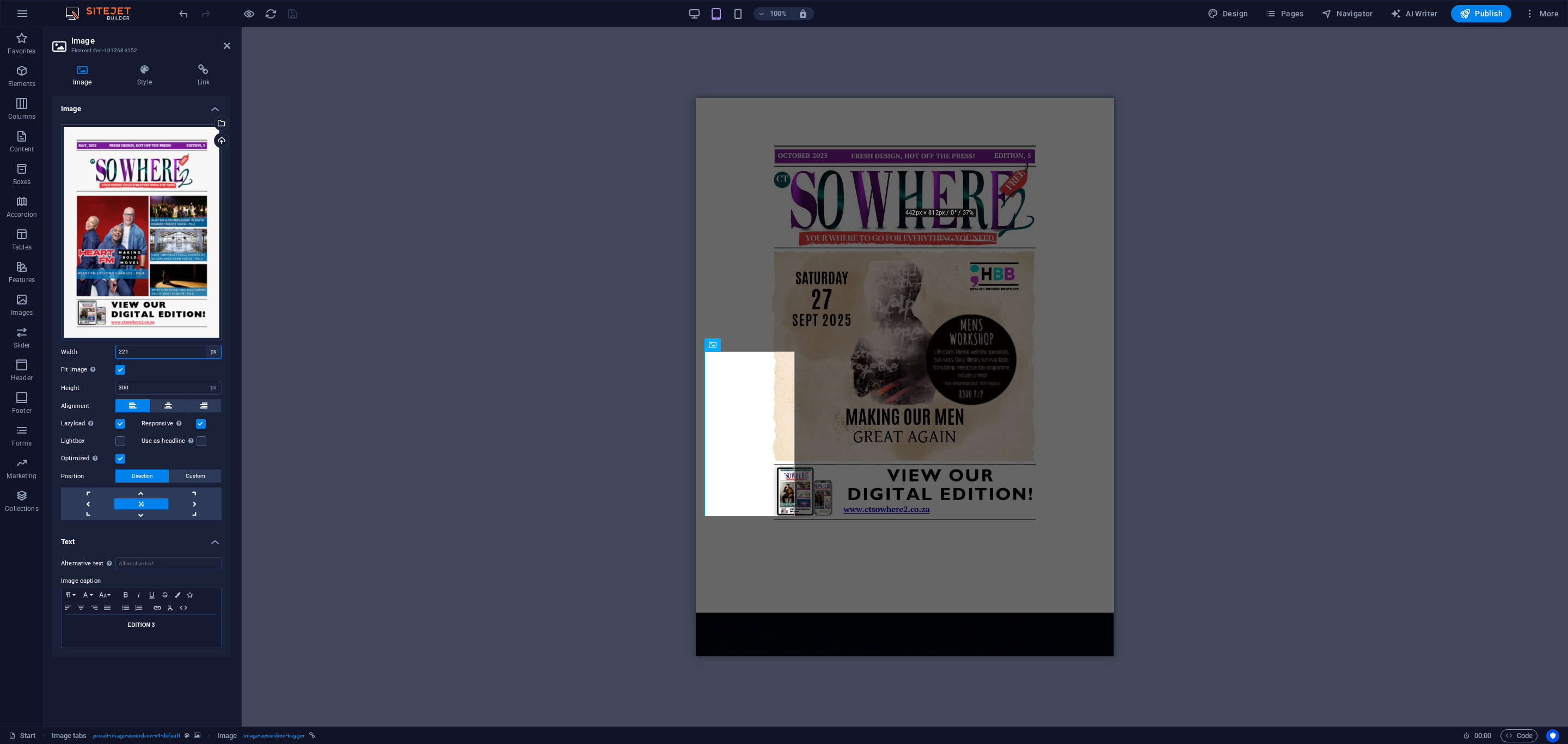
click at [206, 350] on select "Default auto px rem % em vh vw" at bounding box center [213, 352] width 16 height 13
select select "default"
click at [206, 345] on select "Default auto px rem % em vh vw" at bounding box center [213, 352] width 16 height 13
type input "221"
click at [139, 381] on div "300 Default auto px" at bounding box center [169, 388] width 106 height 14
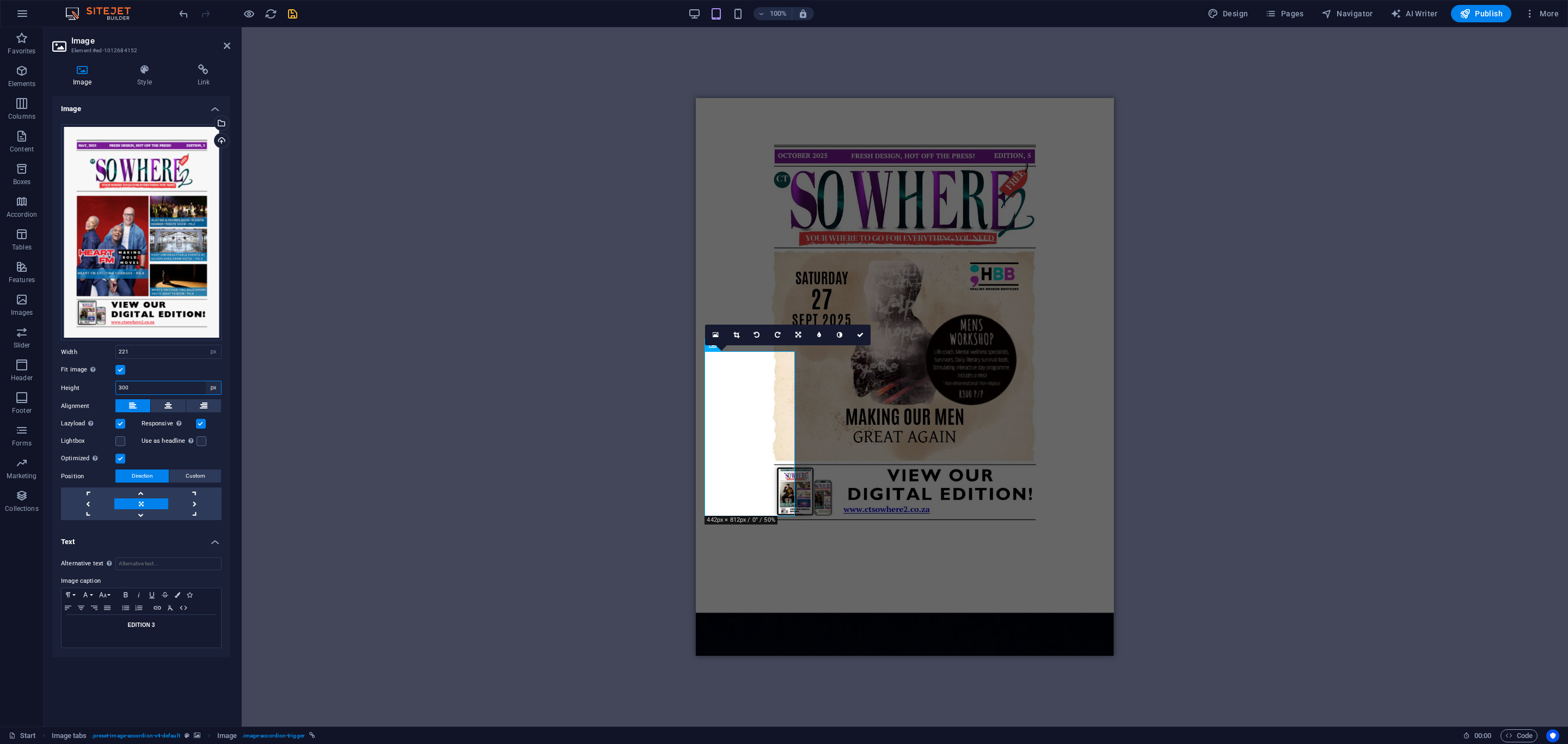
click at [218, 389] on select "Default auto px" at bounding box center [213, 388] width 16 height 13
click at [211, 350] on select "Default auto px rem % em vh vw" at bounding box center [213, 352] width 16 height 13
select select "default"
click at [206, 345] on select "Default auto px rem % em vh vw" at bounding box center [213, 352] width 16 height 13
type input "221"
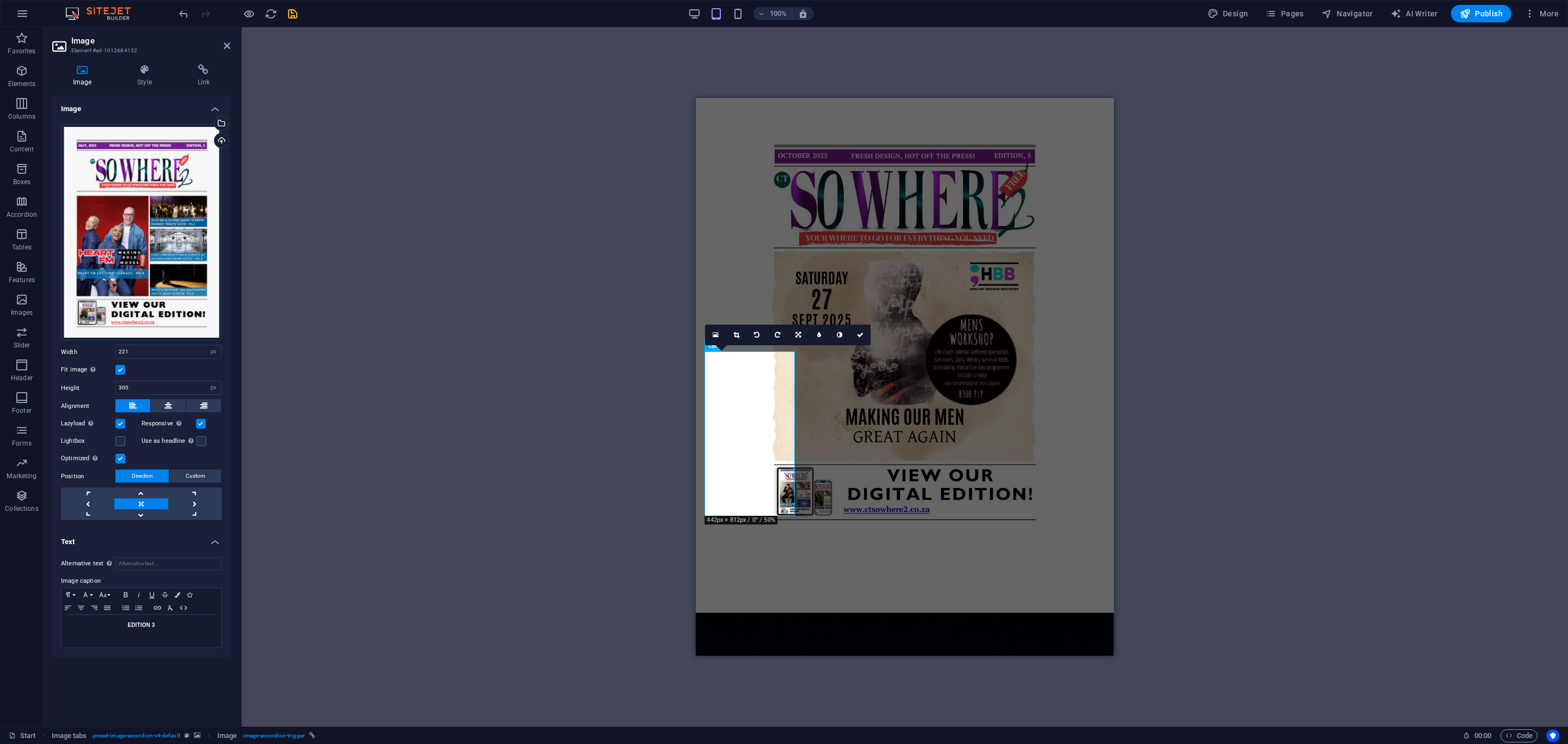
click at [119, 369] on label at bounding box center [120, 369] width 10 height 10
click at [0, 0] on input "Fit image Automatically fit image to a fixed width and height" at bounding box center [0, 0] width 0 height 0
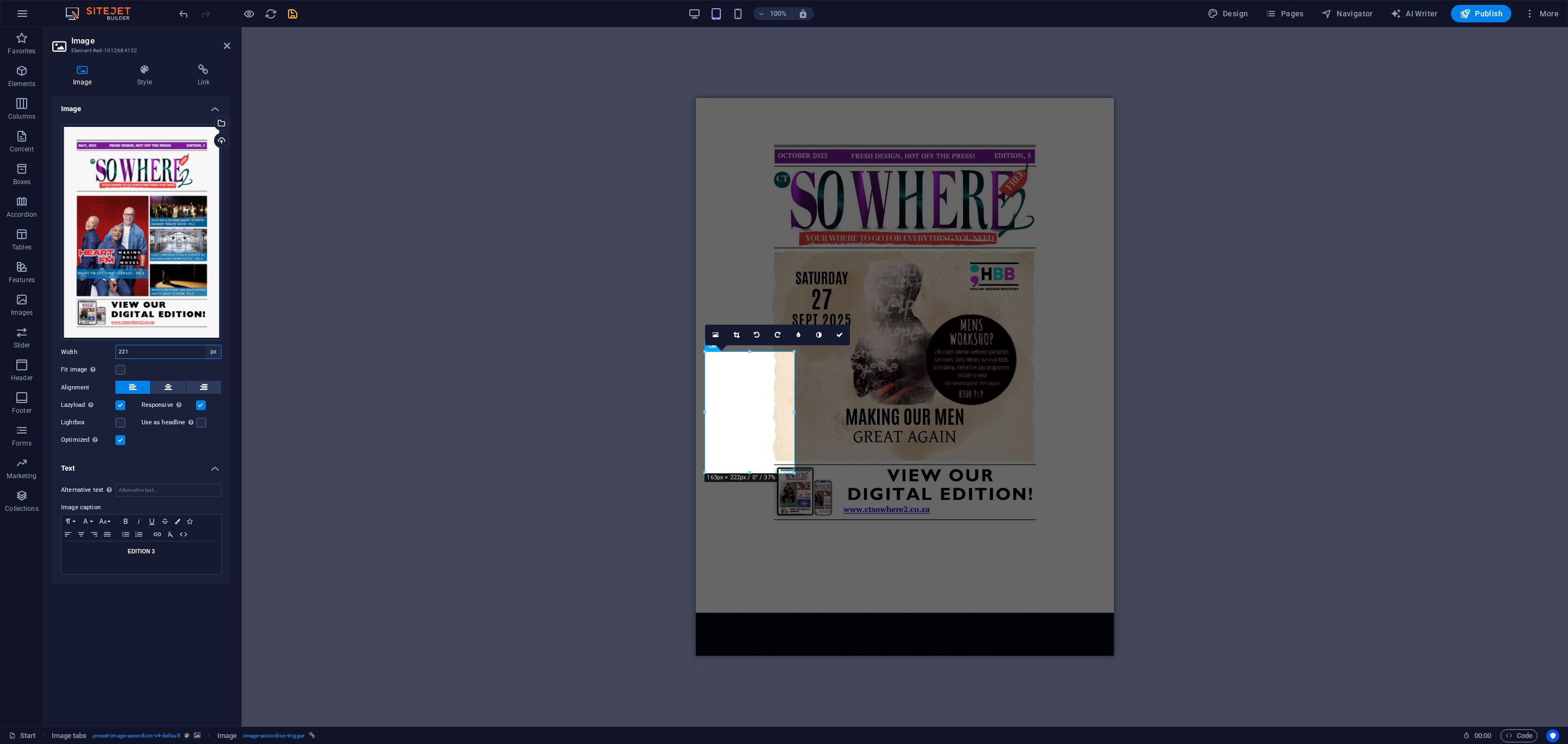
click at [218, 353] on select "Default auto px rem % em vh vw" at bounding box center [213, 352] width 16 height 13
select select "default"
click at [206, 345] on select "Default auto px rem % em vh vw" at bounding box center [213, 352] width 16 height 13
type input "221"
select select "px"
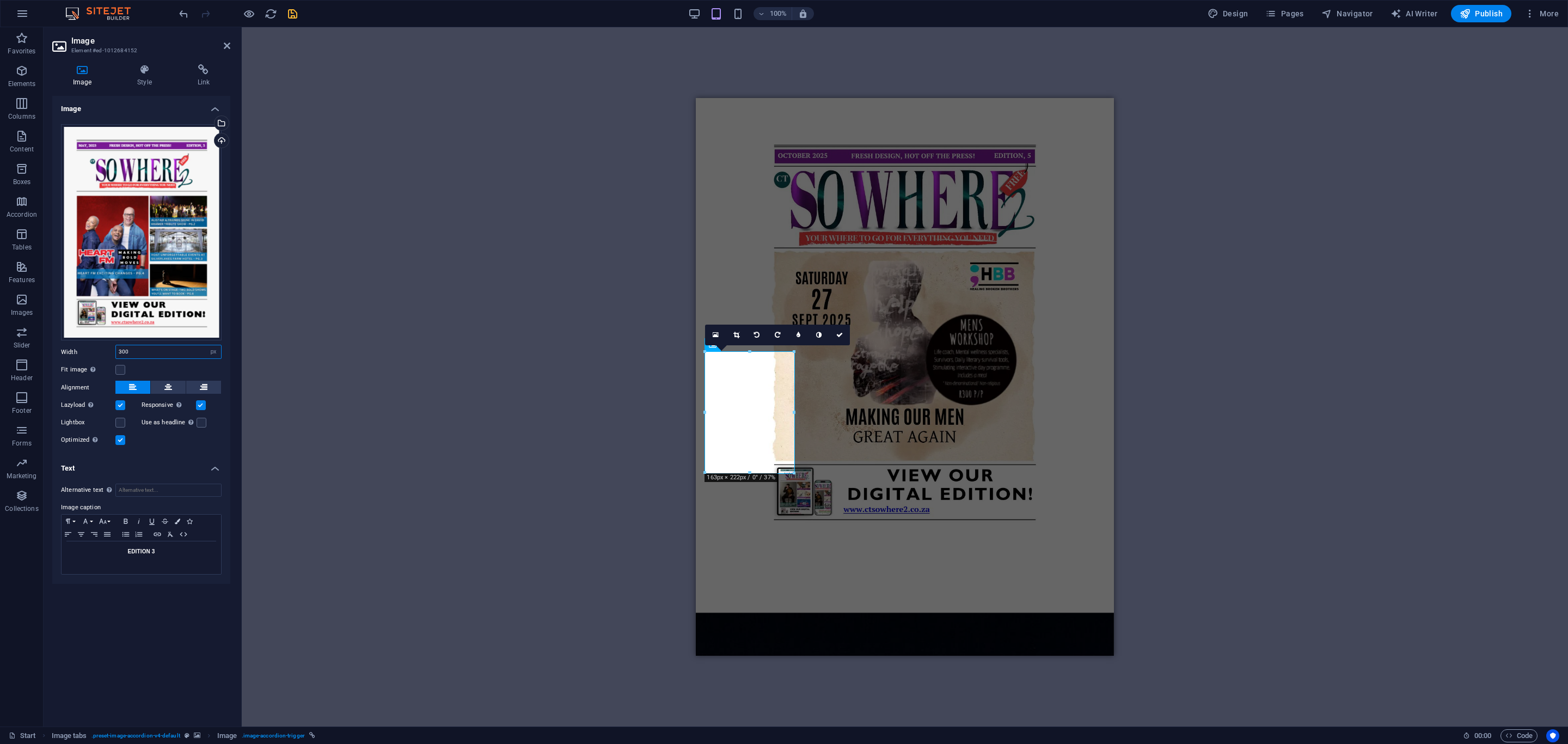
type input "300"
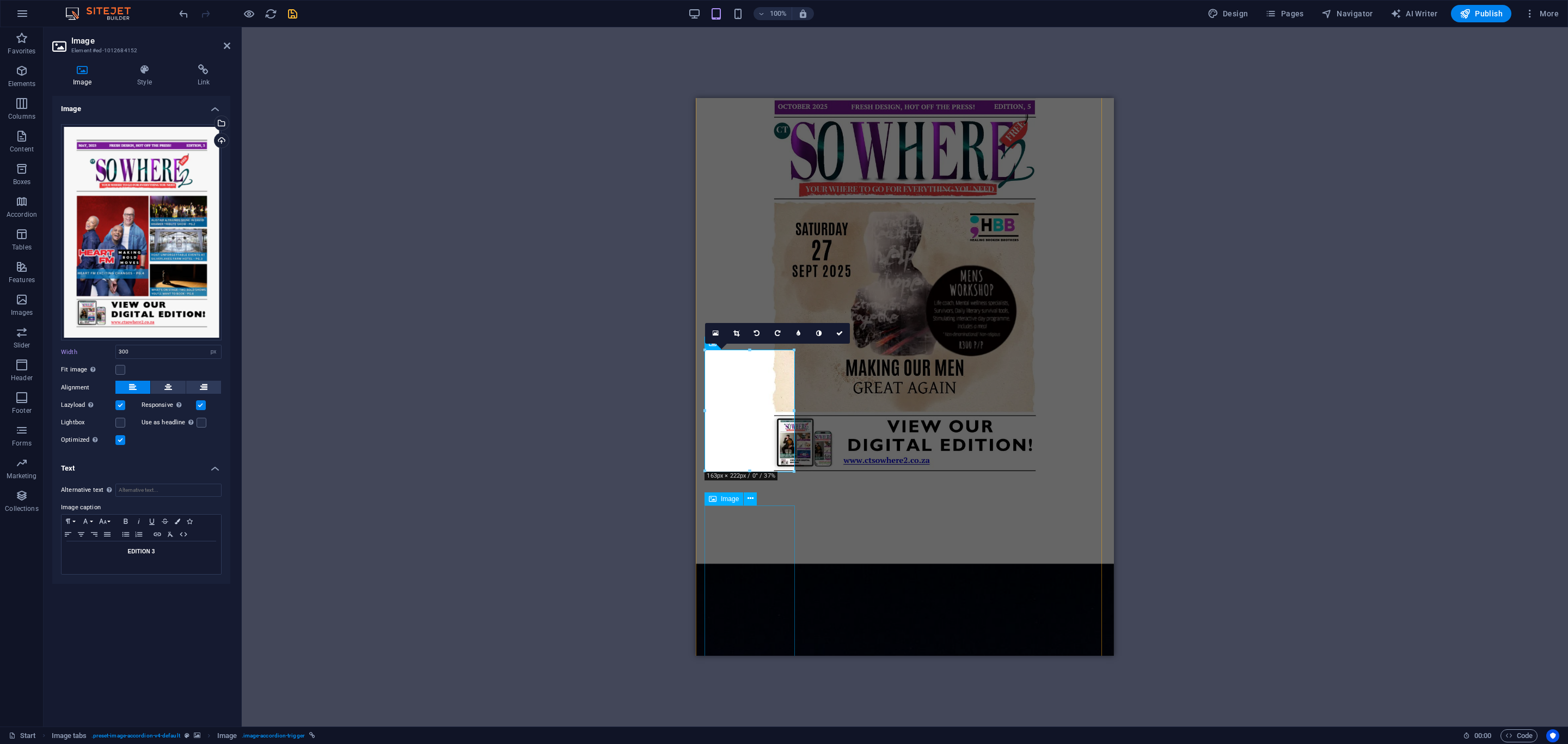
scroll to position [851, 0]
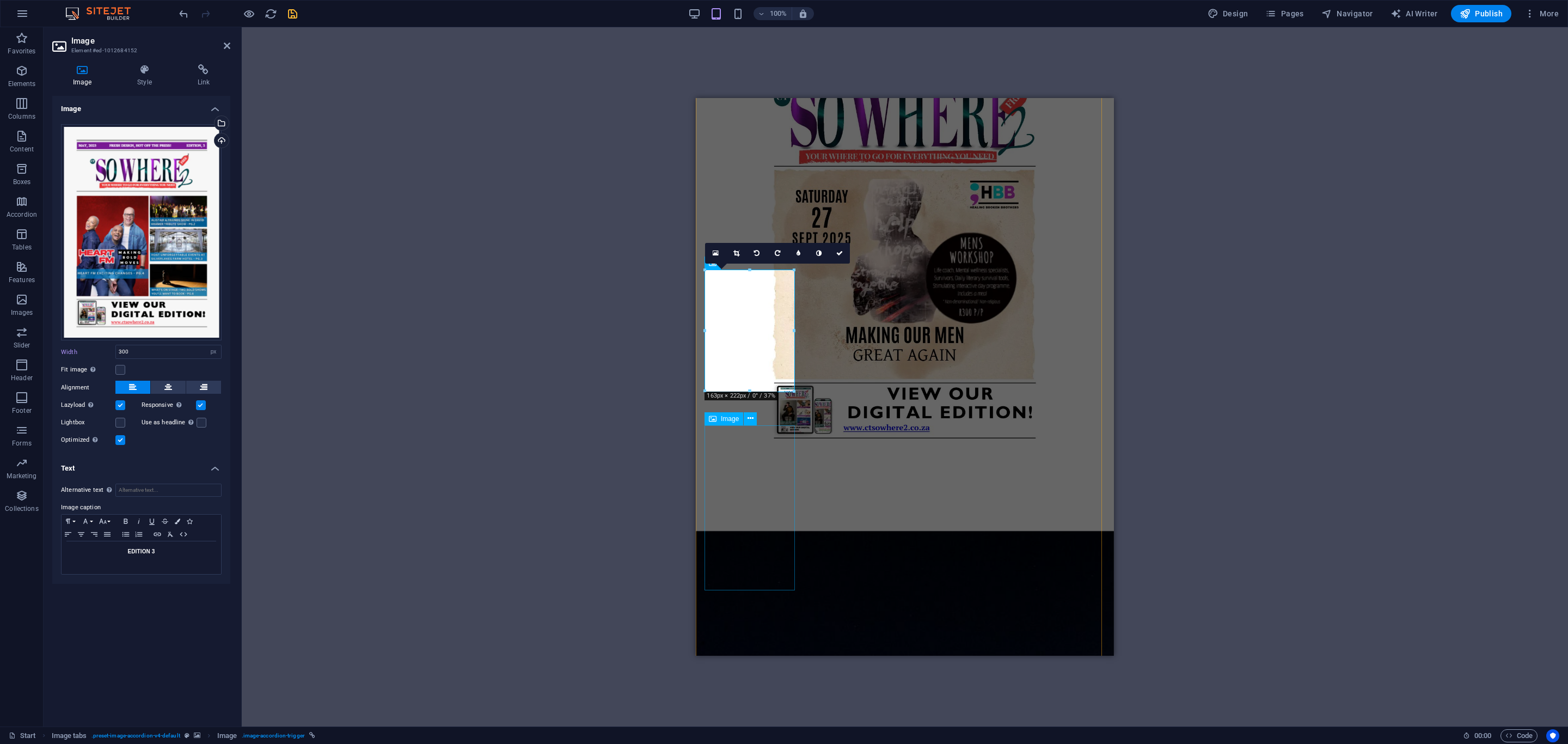
select select "px"
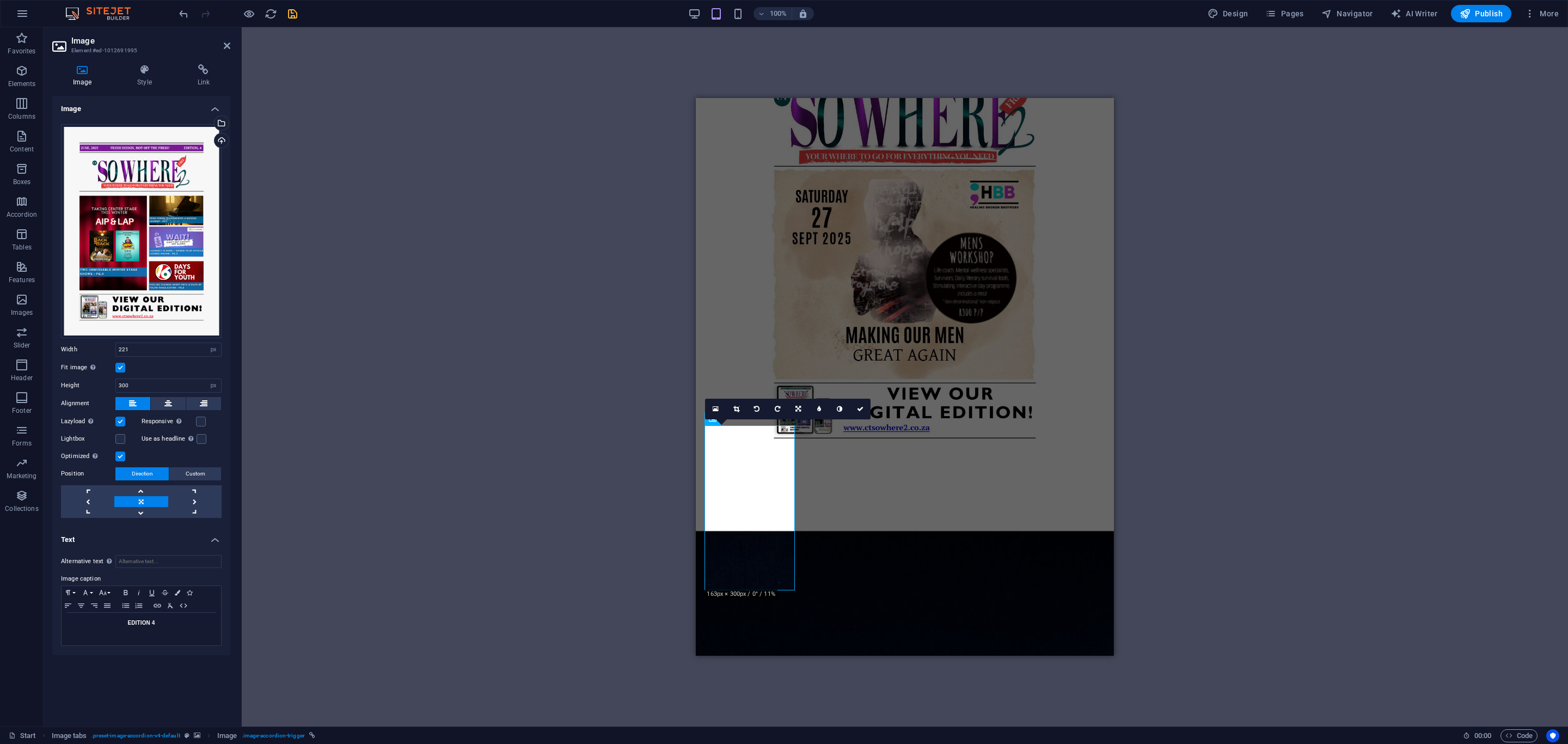
click at [122, 369] on label at bounding box center [120, 367] width 10 height 10
click at [0, 0] on input "Fit image Automatically fit image to a fixed width and height" at bounding box center [0, 0] width 0 height 0
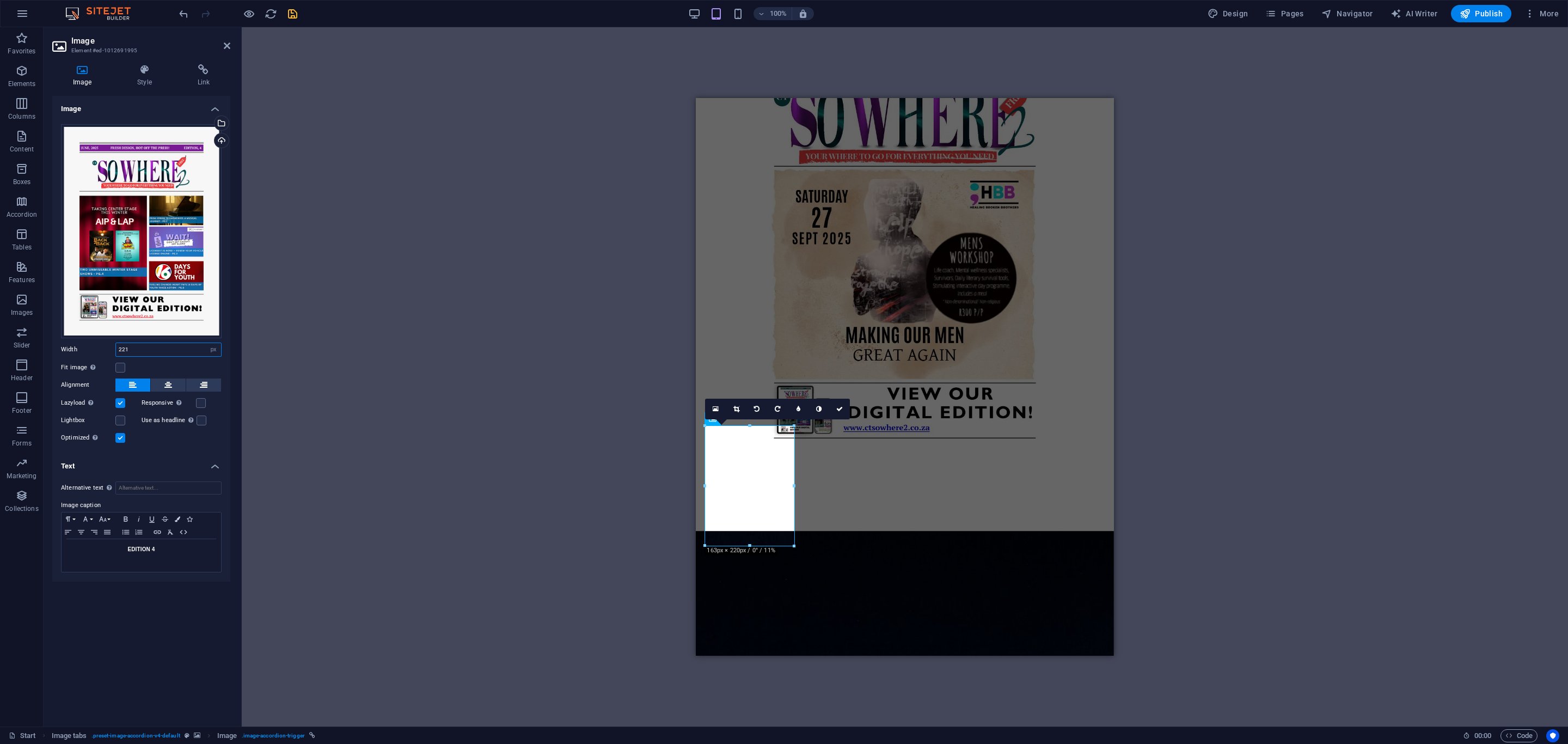
click at [131, 348] on input "221" at bounding box center [168, 350] width 105 height 13
type input "300"
click at [293, 16] on icon "save" at bounding box center [292, 14] width 12 height 12
checkbox input "false"
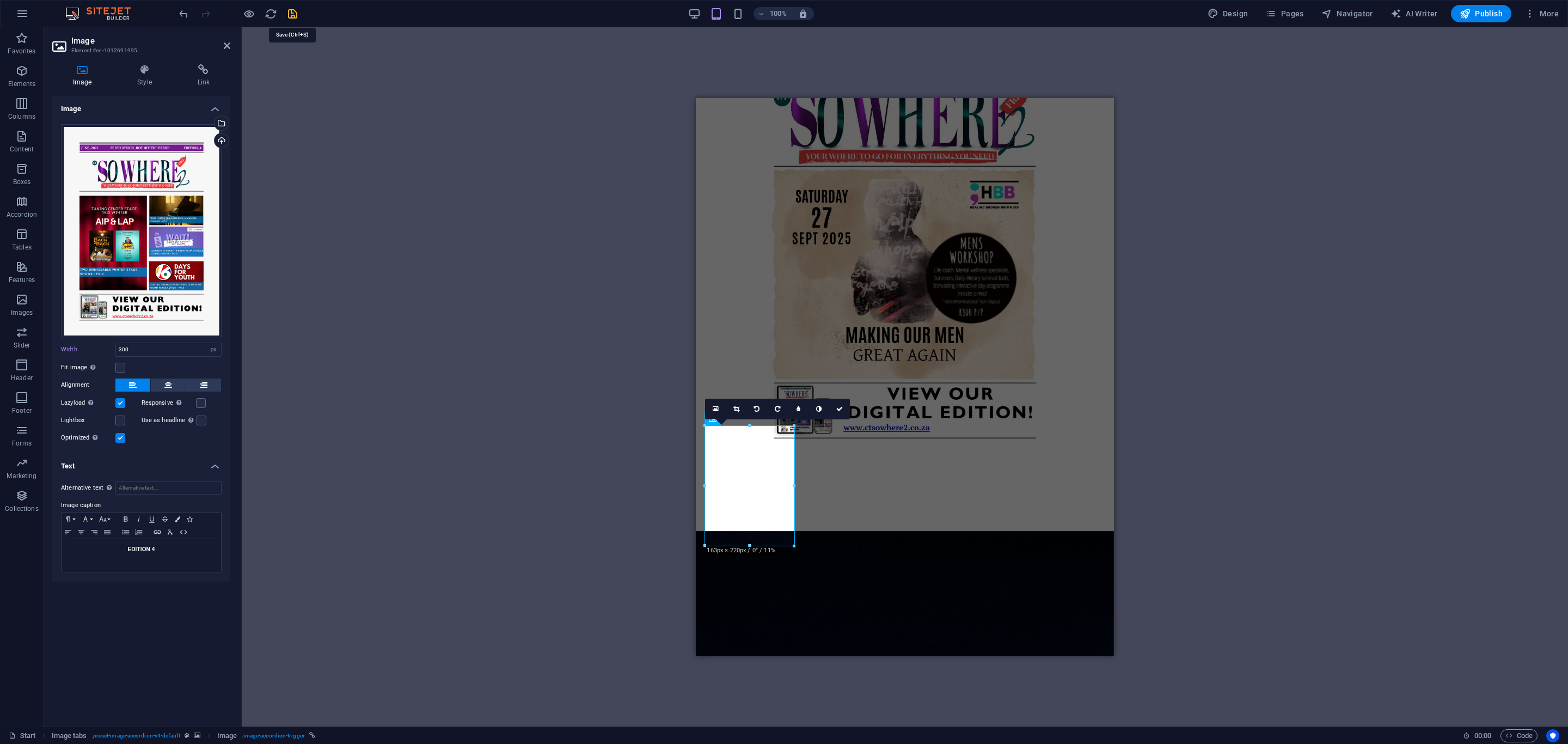
select select "px"
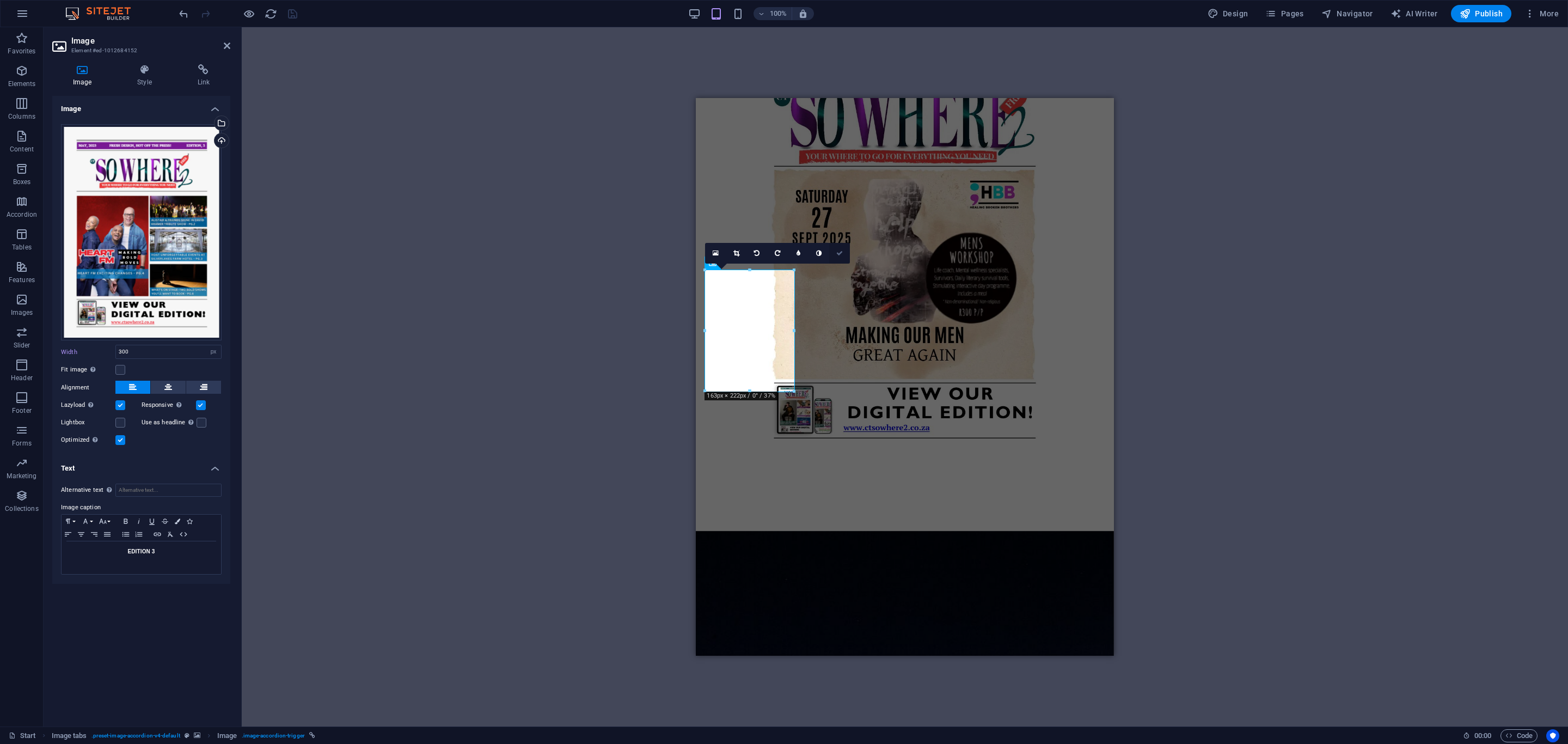
click at [840, 257] on link at bounding box center [840, 254] width 21 height 21
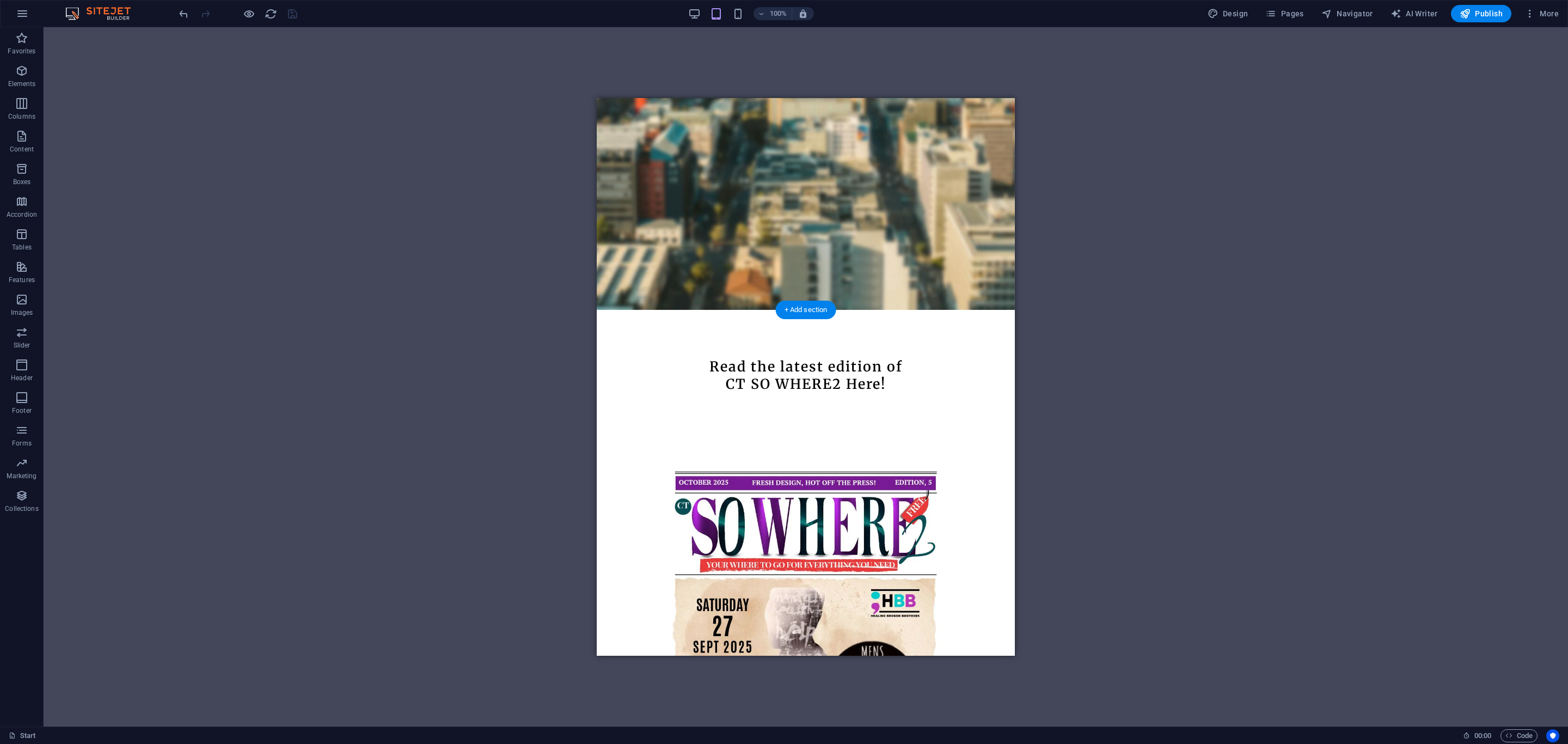
scroll to position [688, 0]
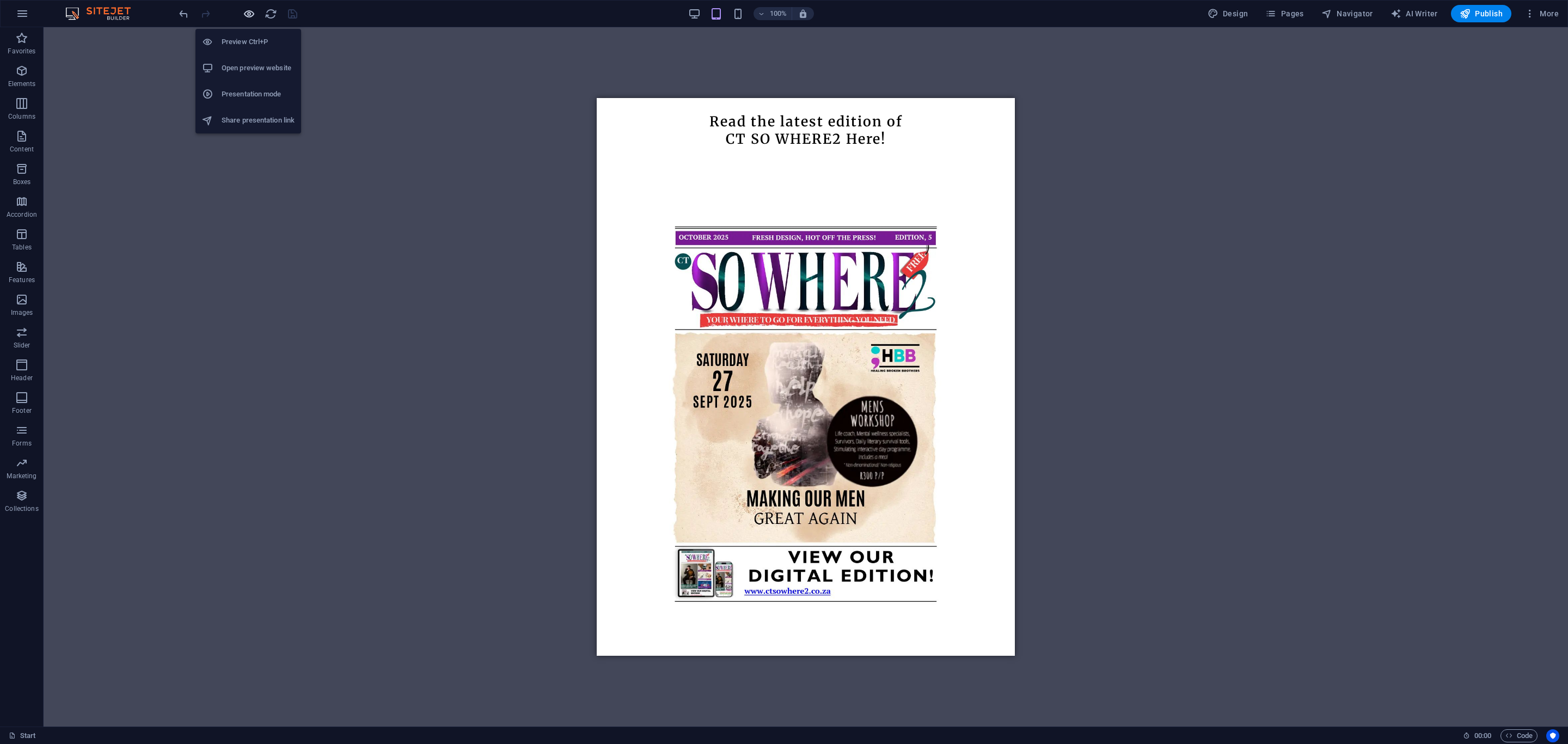
click at [247, 16] on icon "button" at bounding box center [249, 14] width 12 height 12
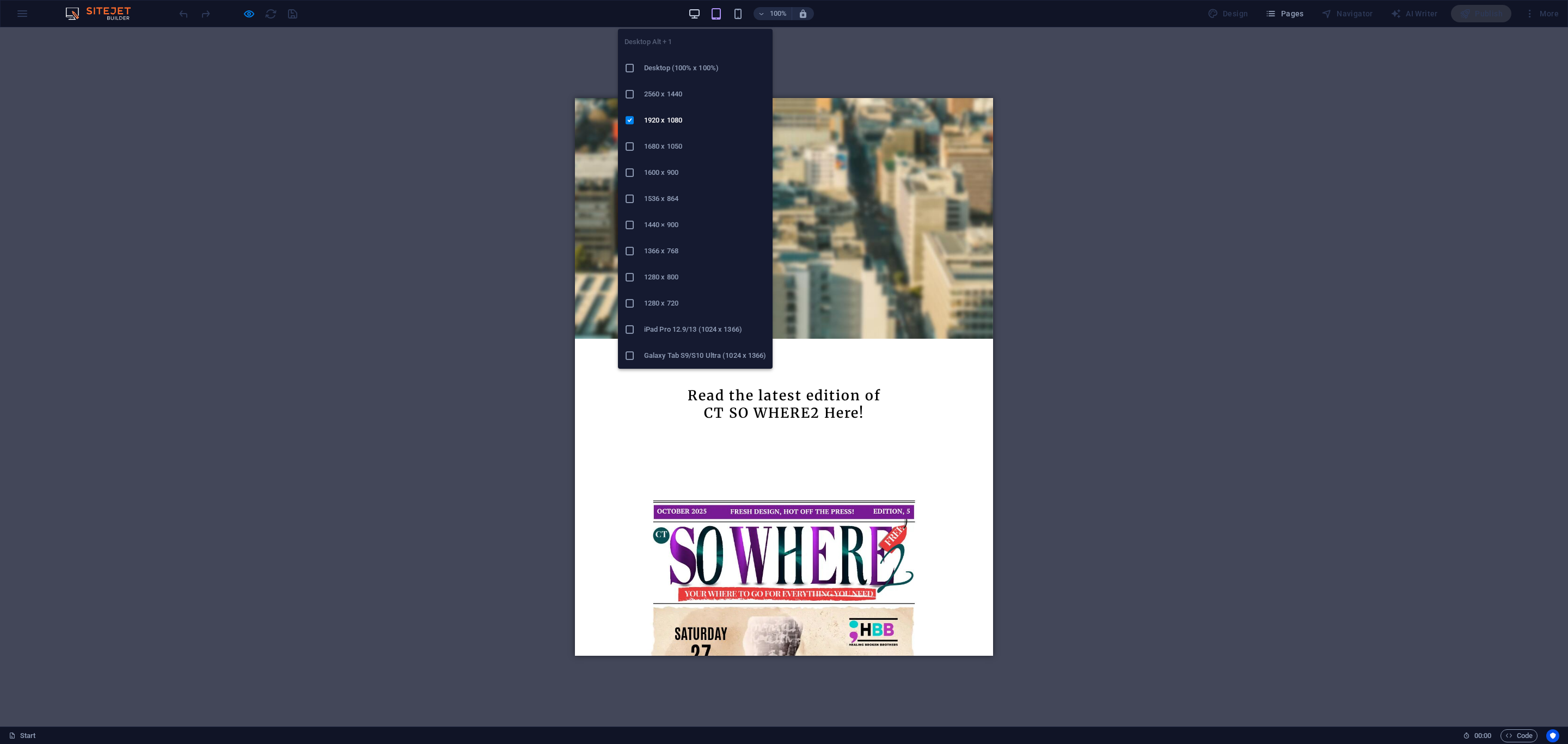
click at [696, 10] on icon "button" at bounding box center [694, 14] width 12 height 12
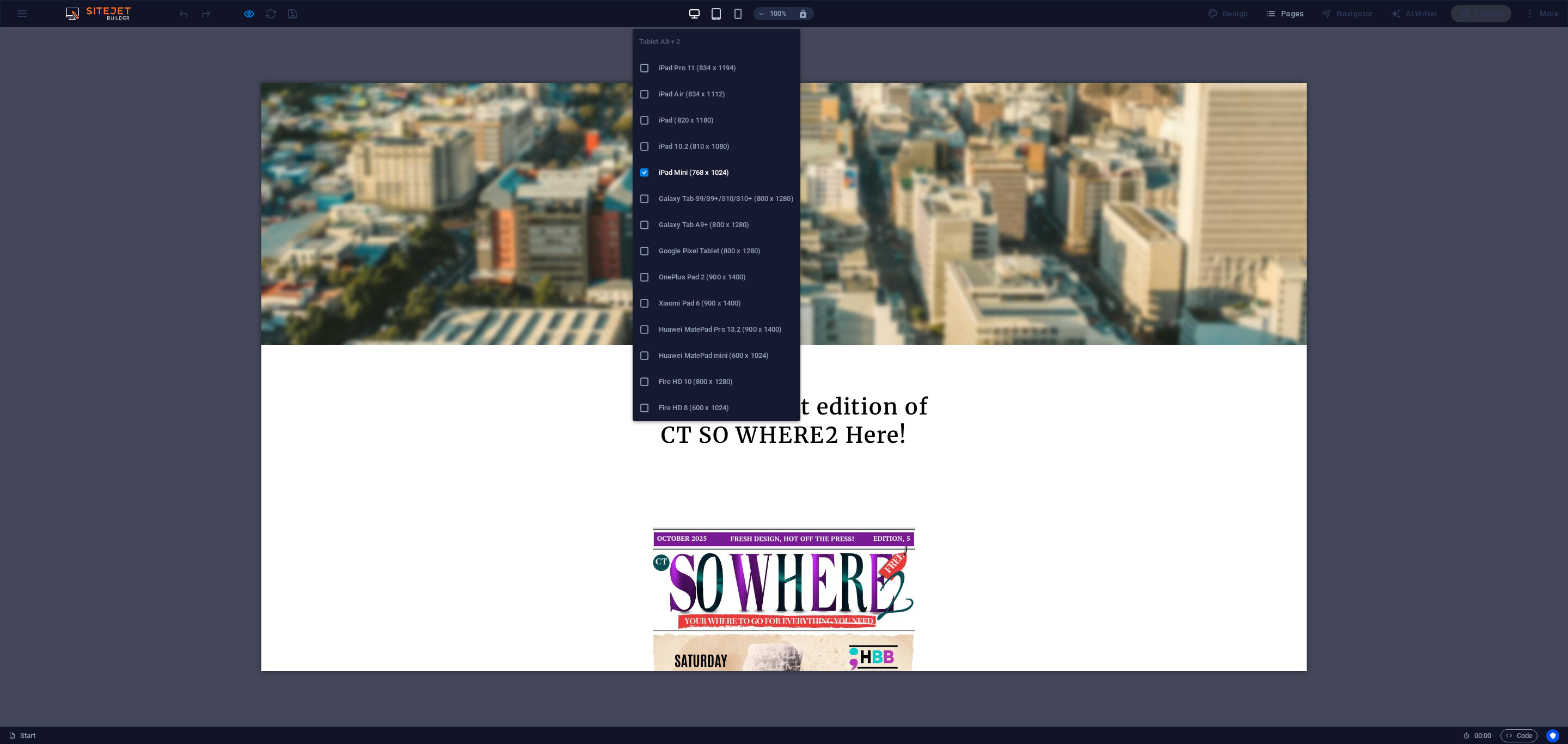
click at [716, 16] on icon "button" at bounding box center [716, 14] width 12 height 12
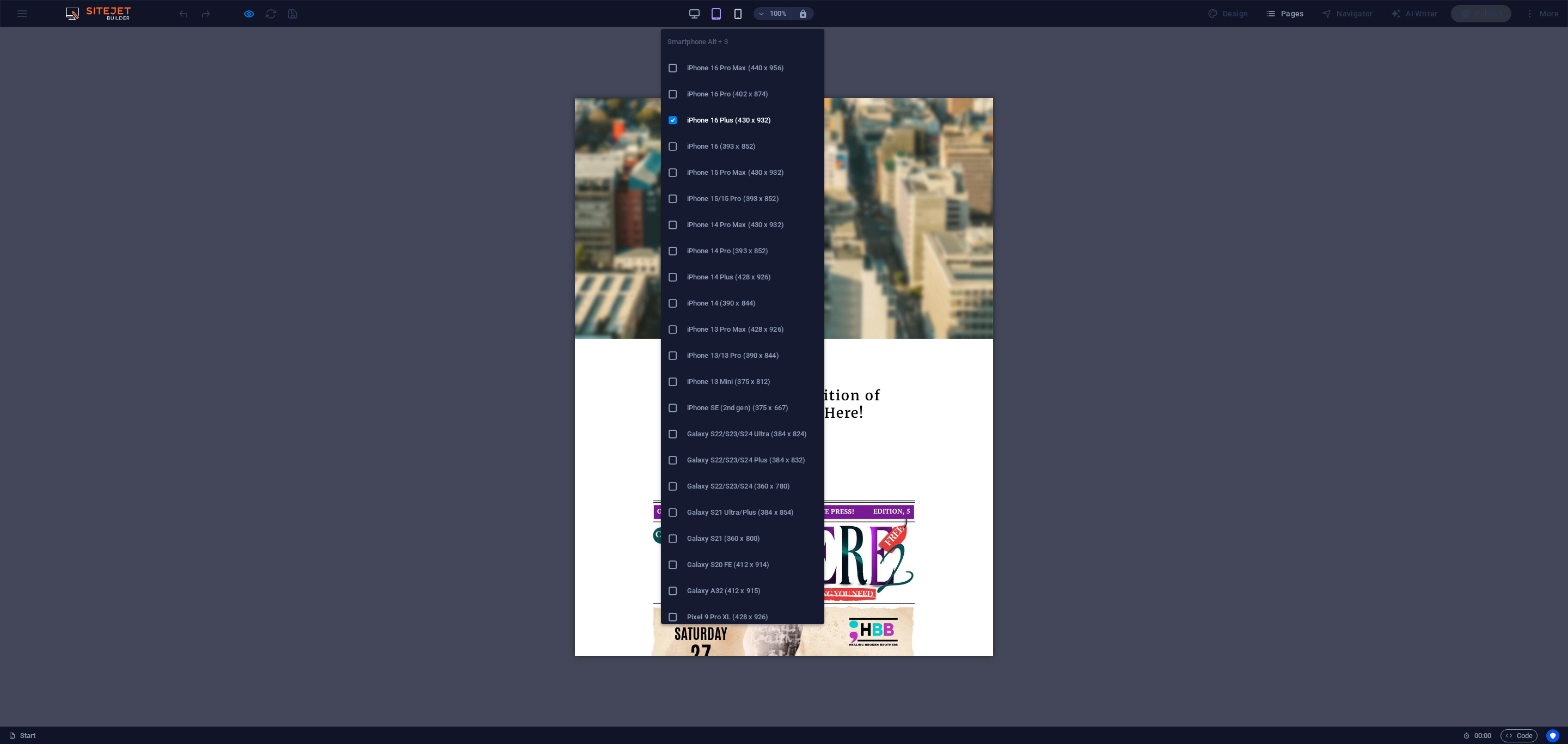
click at [740, 16] on icon "button" at bounding box center [738, 14] width 12 height 12
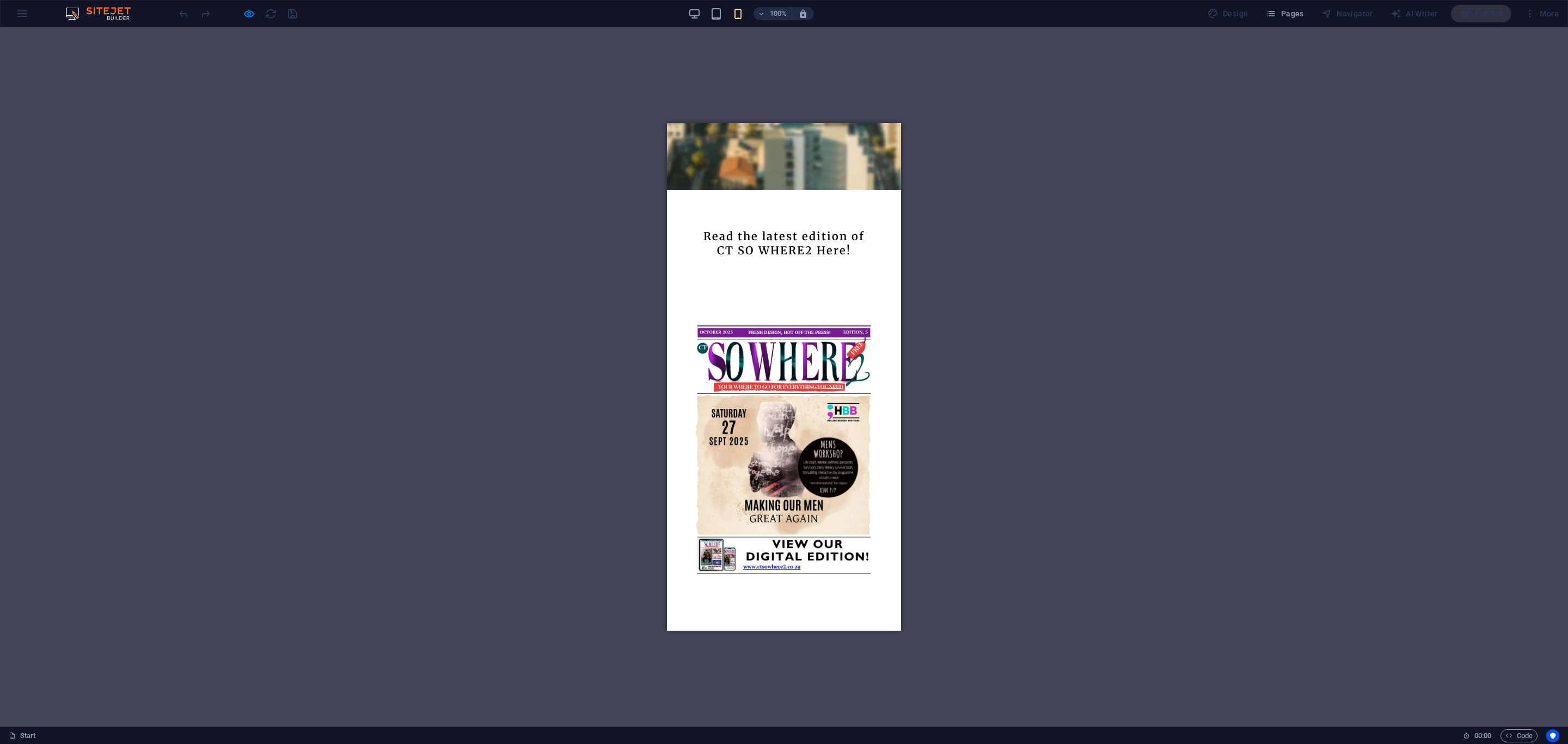
scroll to position [454, 0]
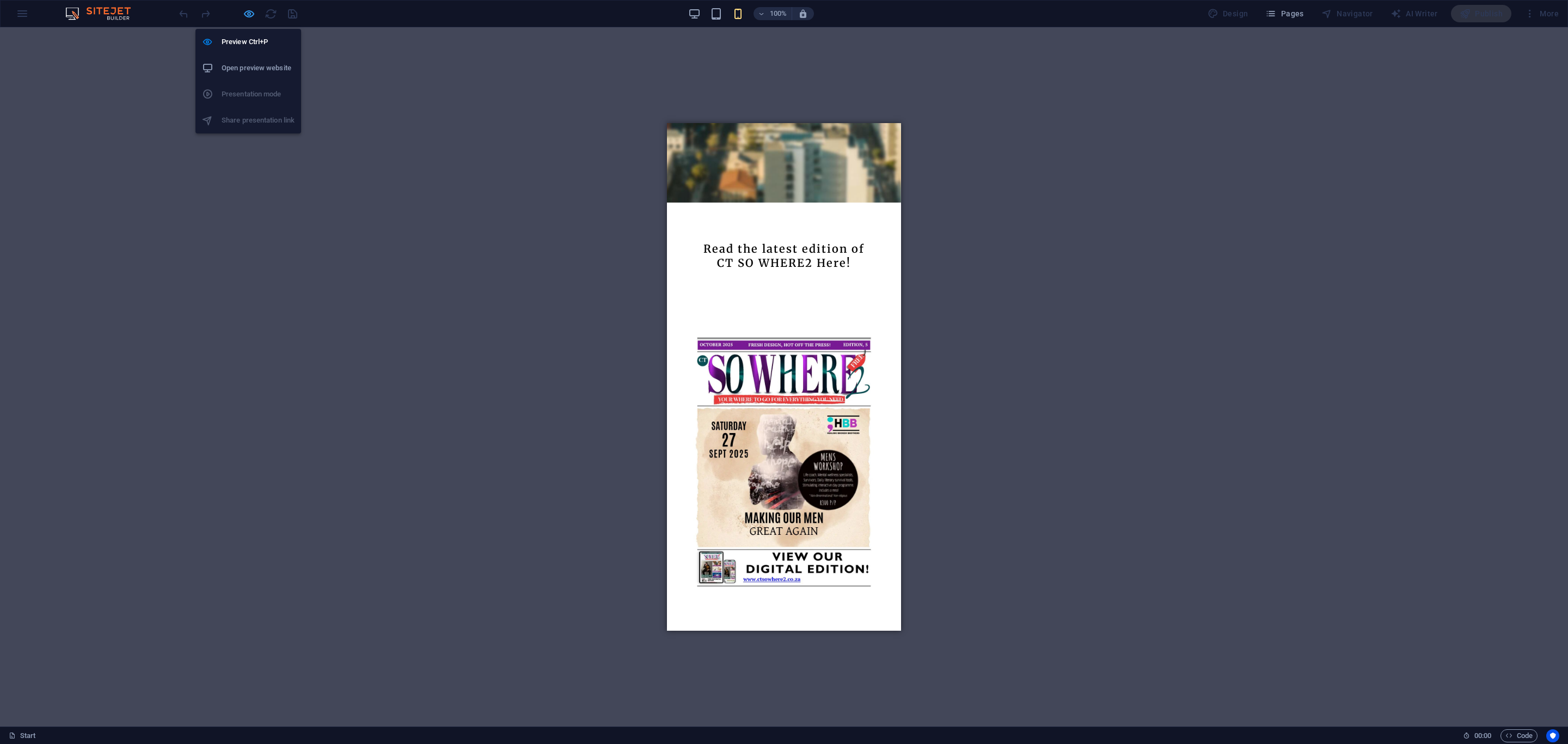
click at [250, 12] on icon "button" at bounding box center [249, 14] width 12 height 12
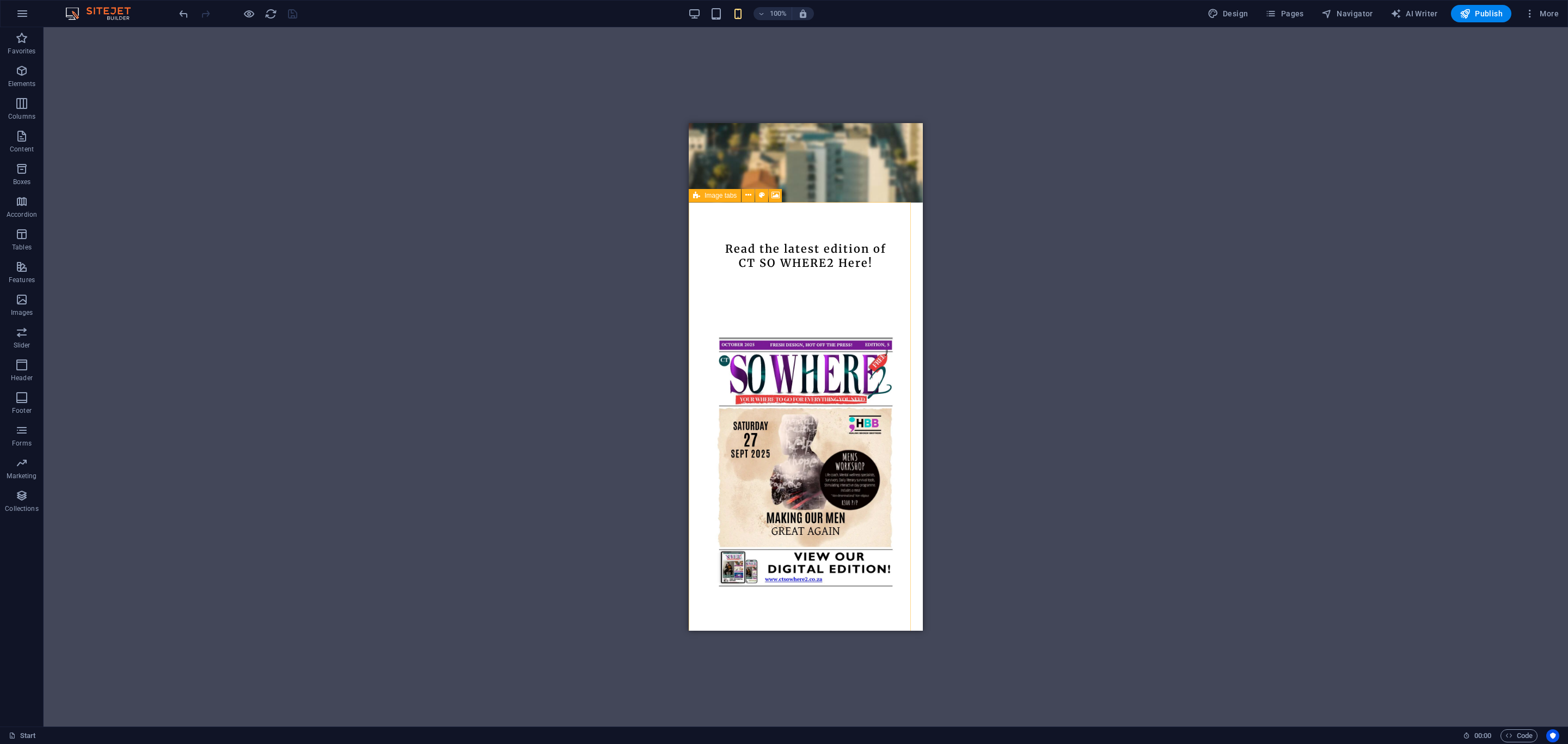
click at [693, 191] on icon at bounding box center [696, 195] width 7 height 13
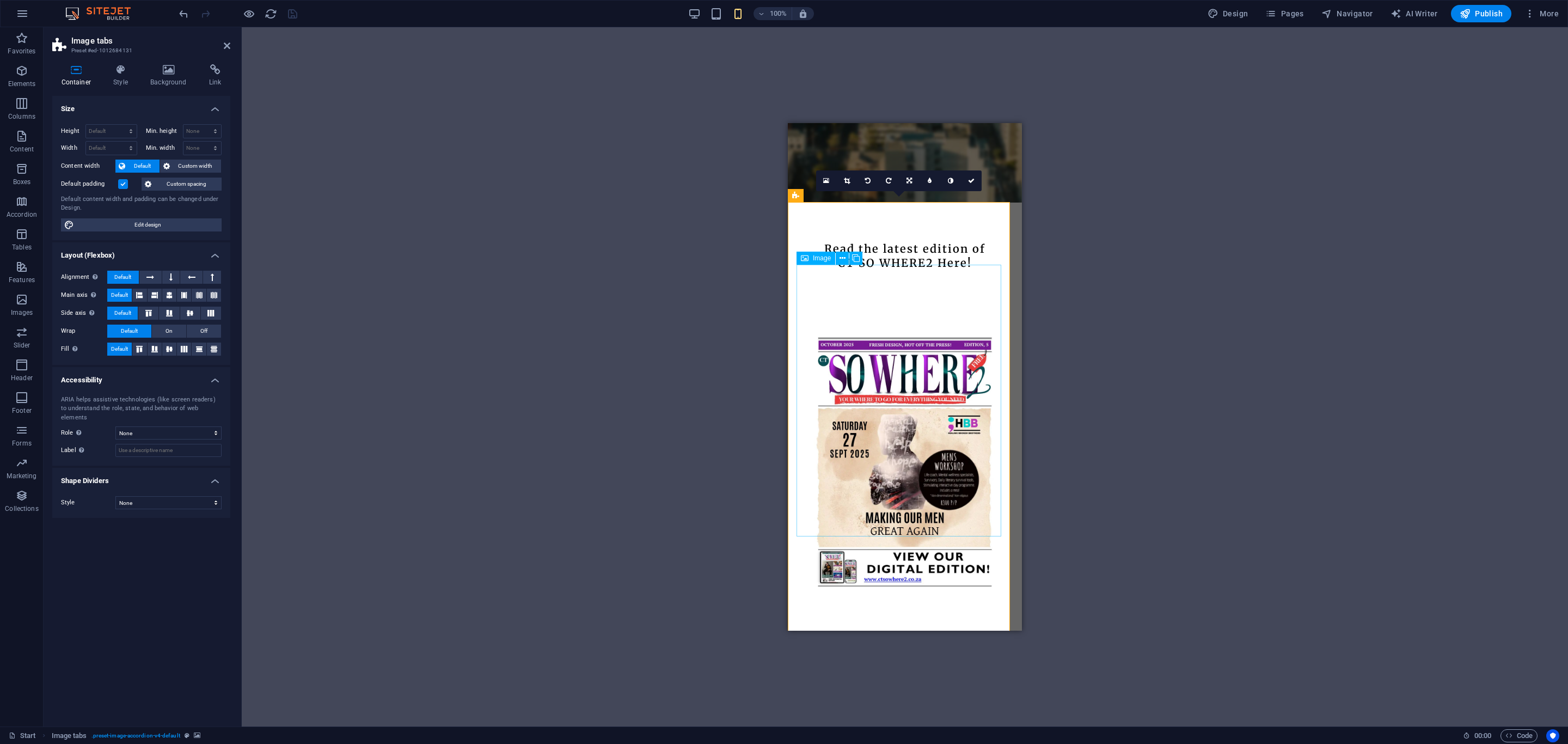
click at [805, 256] on icon at bounding box center [805, 258] width 8 height 13
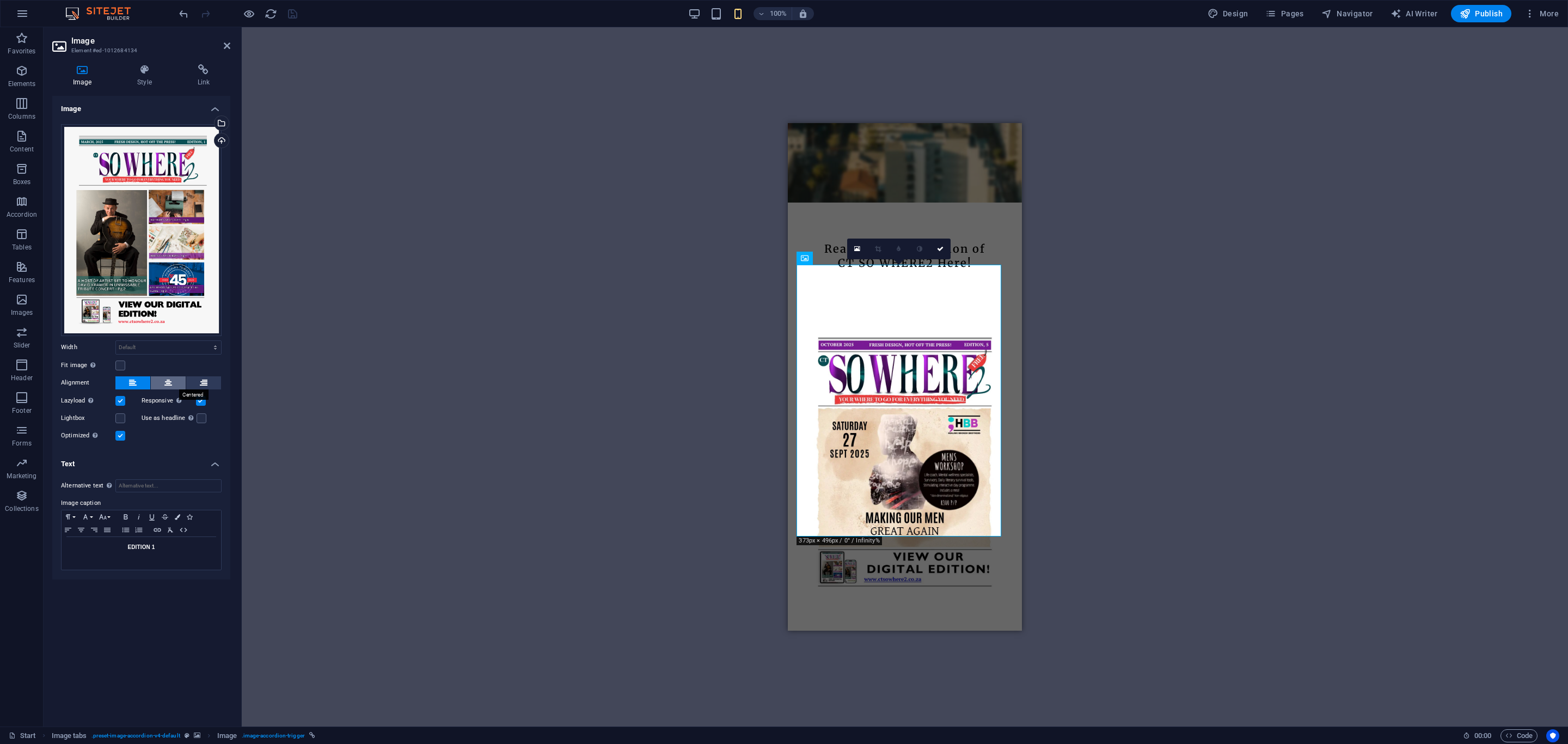
click at [171, 385] on icon at bounding box center [168, 383] width 8 height 13
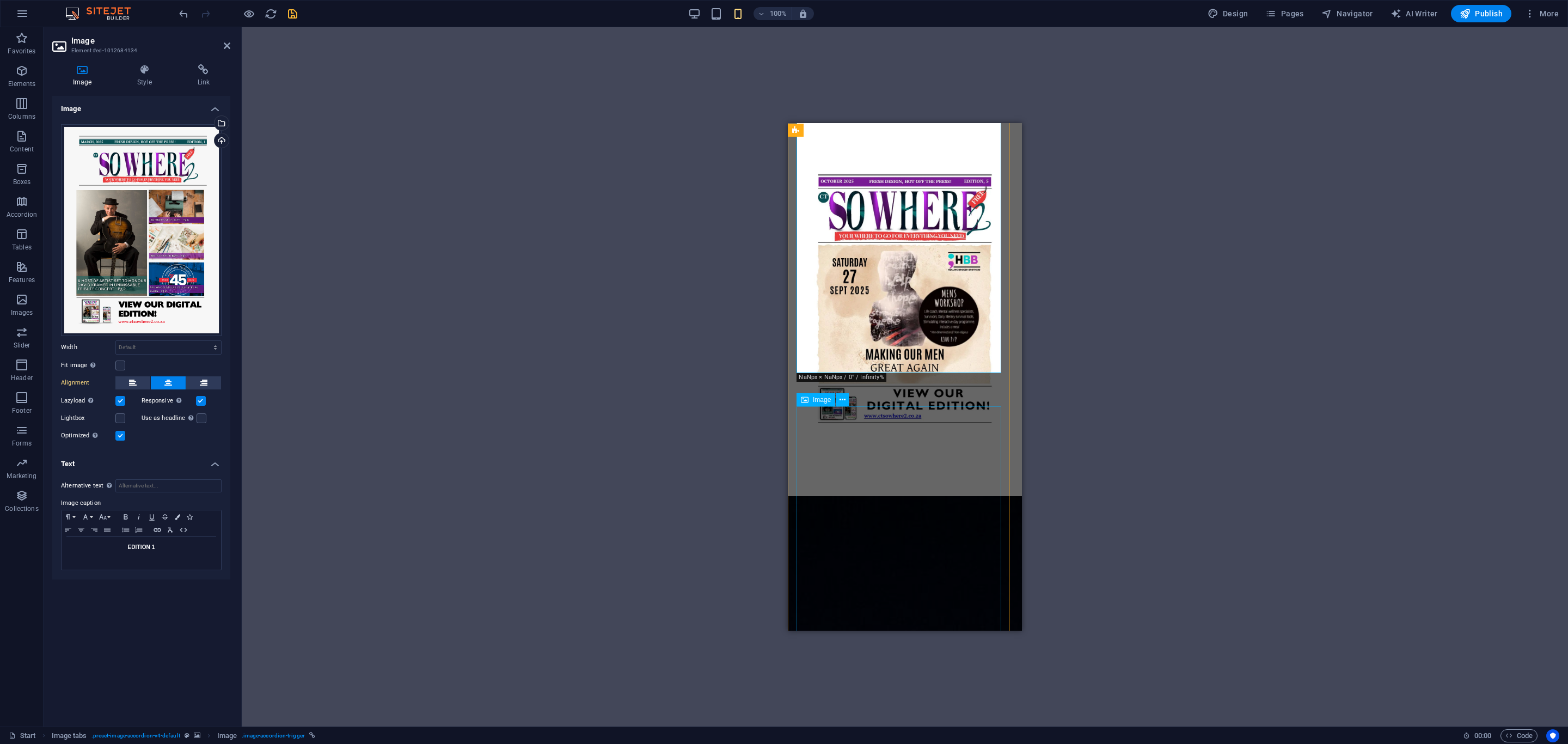
click at [812, 399] on div "Image" at bounding box center [816, 400] width 39 height 13
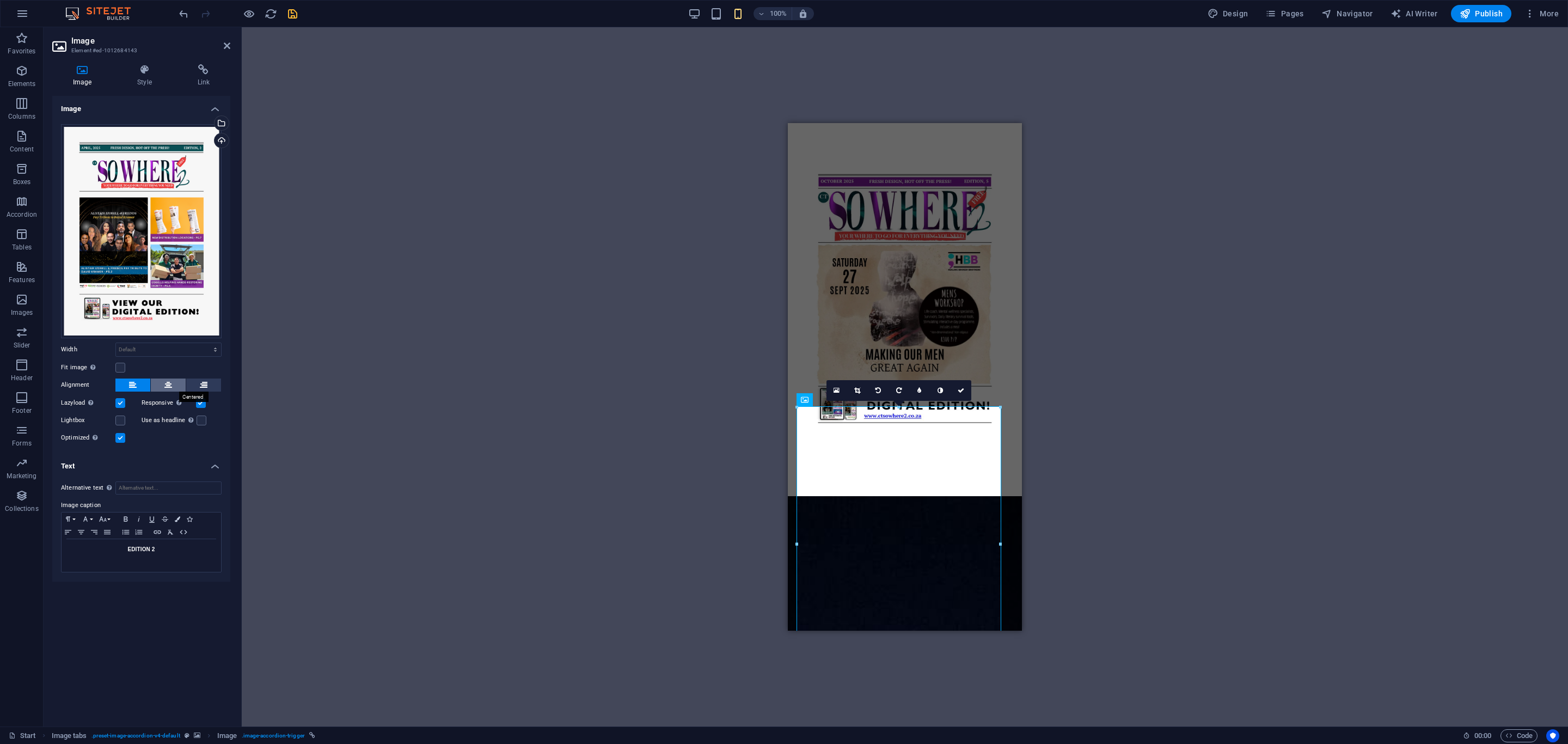
click at [170, 385] on icon at bounding box center [168, 385] width 8 height 13
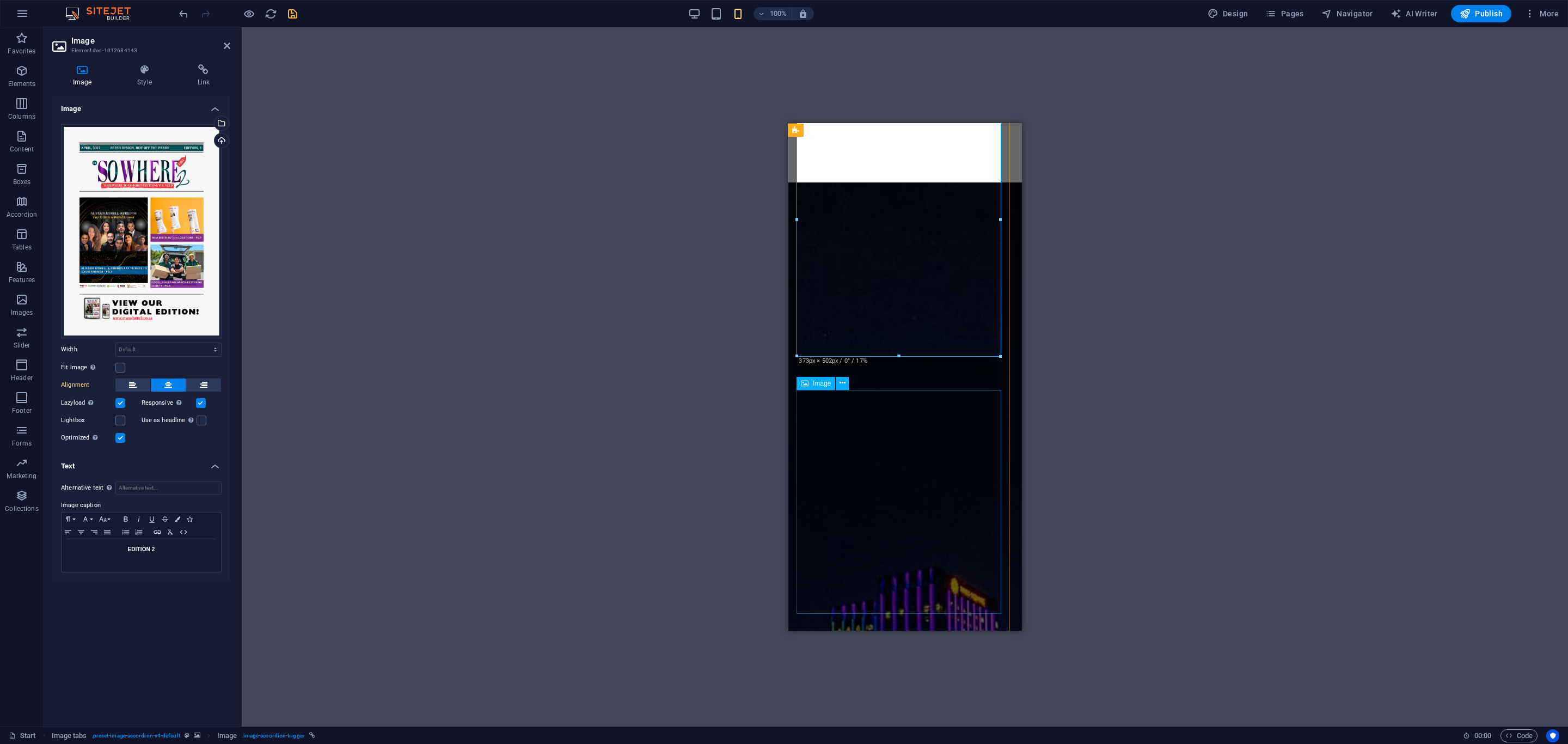
scroll to position [944, 0]
click at [811, 379] on div "Image" at bounding box center [816, 381] width 39 height 13
select select "px"
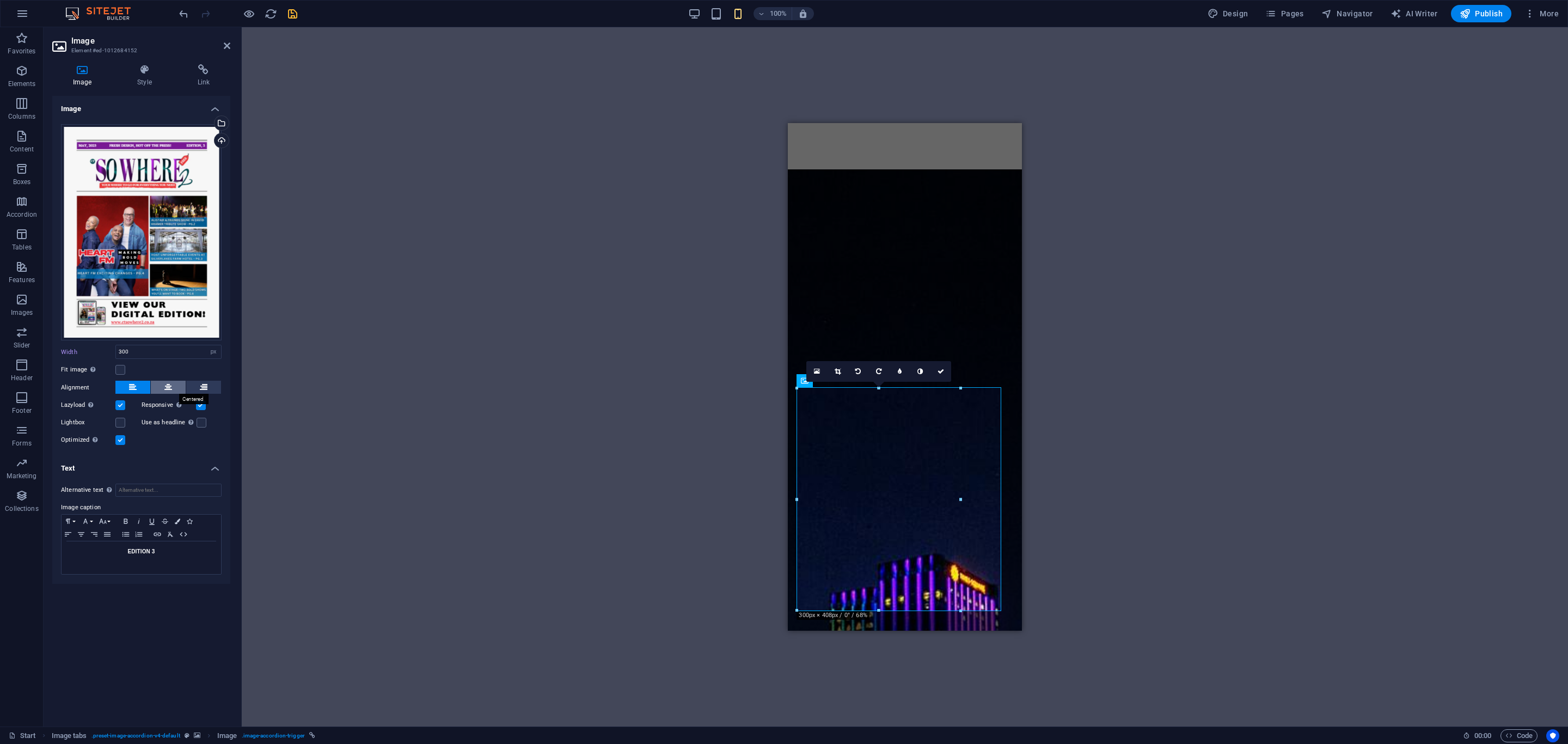
click at [178, 389] on button at bounding box center [168, 388] width 35 height 13
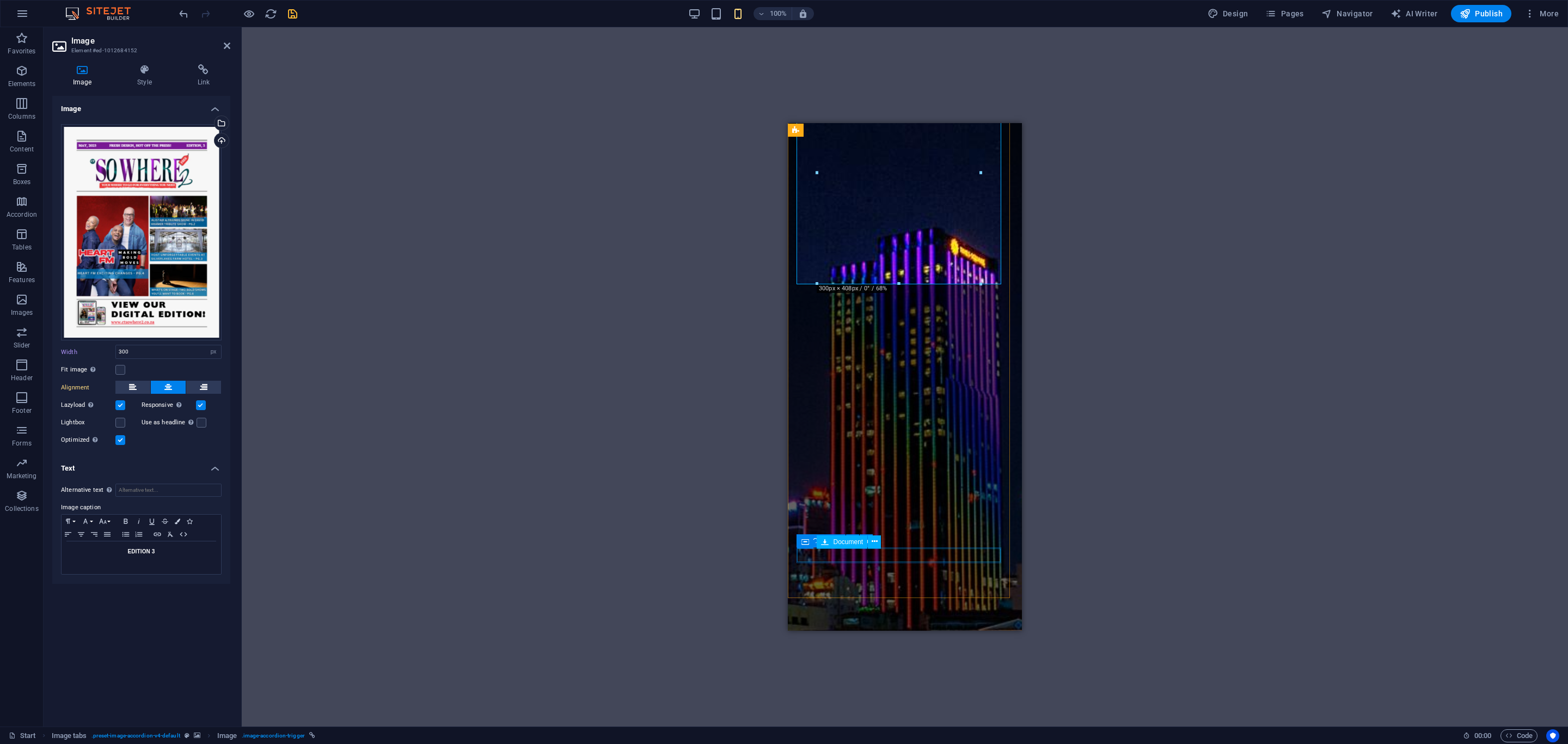
scroll to position [1271, 0]
click at [819, 311] on span "Image" at bounding box center [822, 311] width 18 height 6
select select "px"
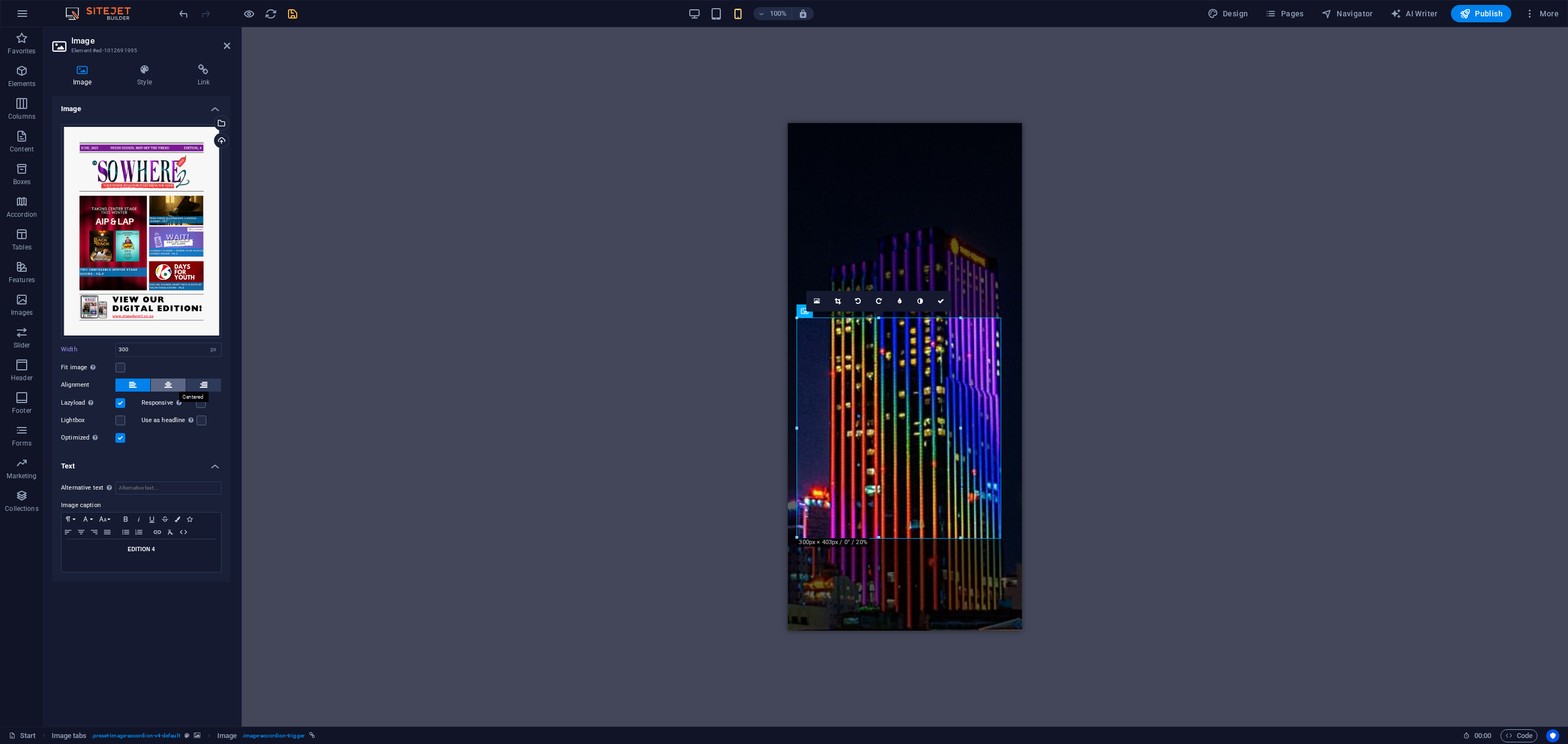
click at [175, 382] on button at bounding box center [168, 385] width 35 height 13
click at [297, 15] on icon "save" at bounding box center [292, 14] width 12 height 12
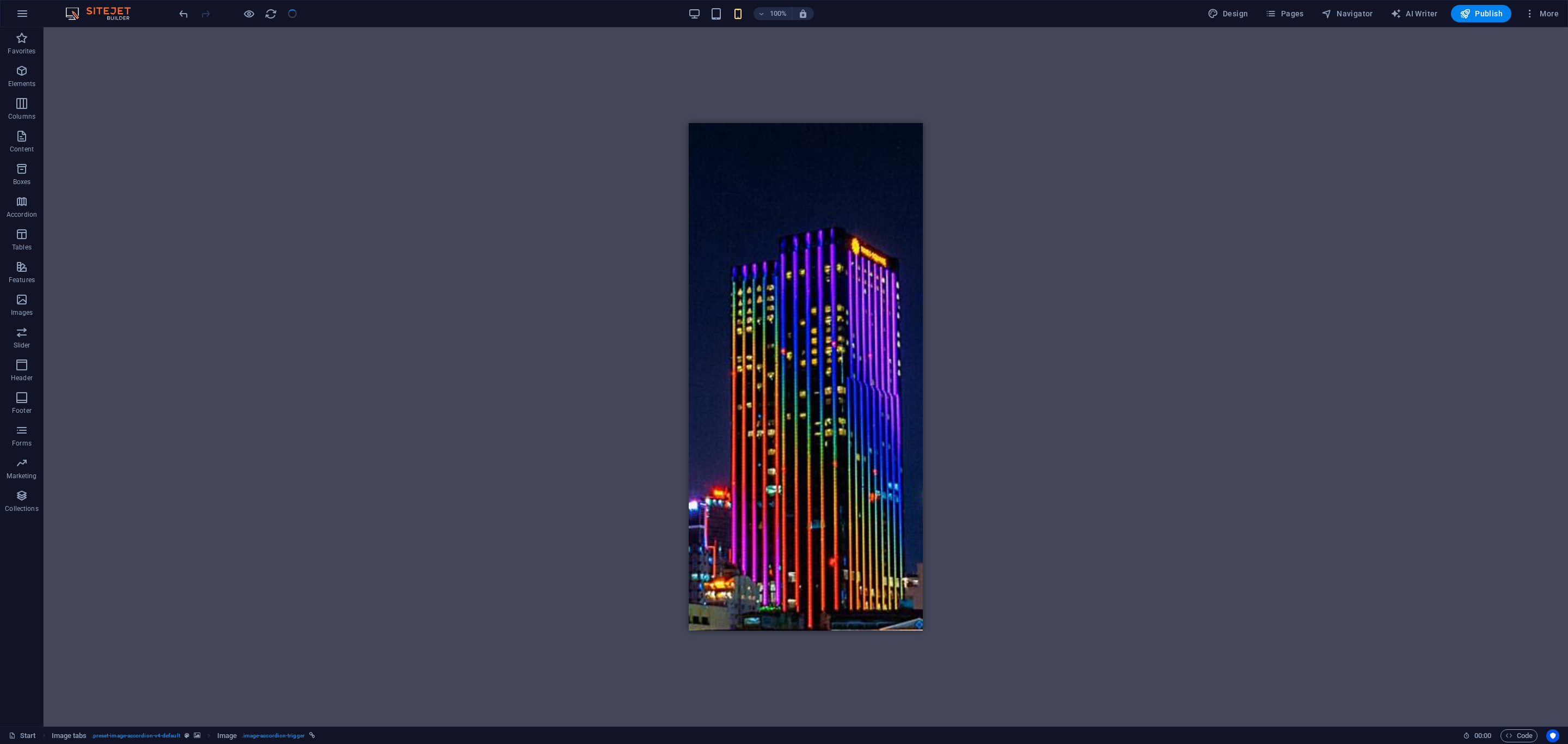
checkbox input "false"
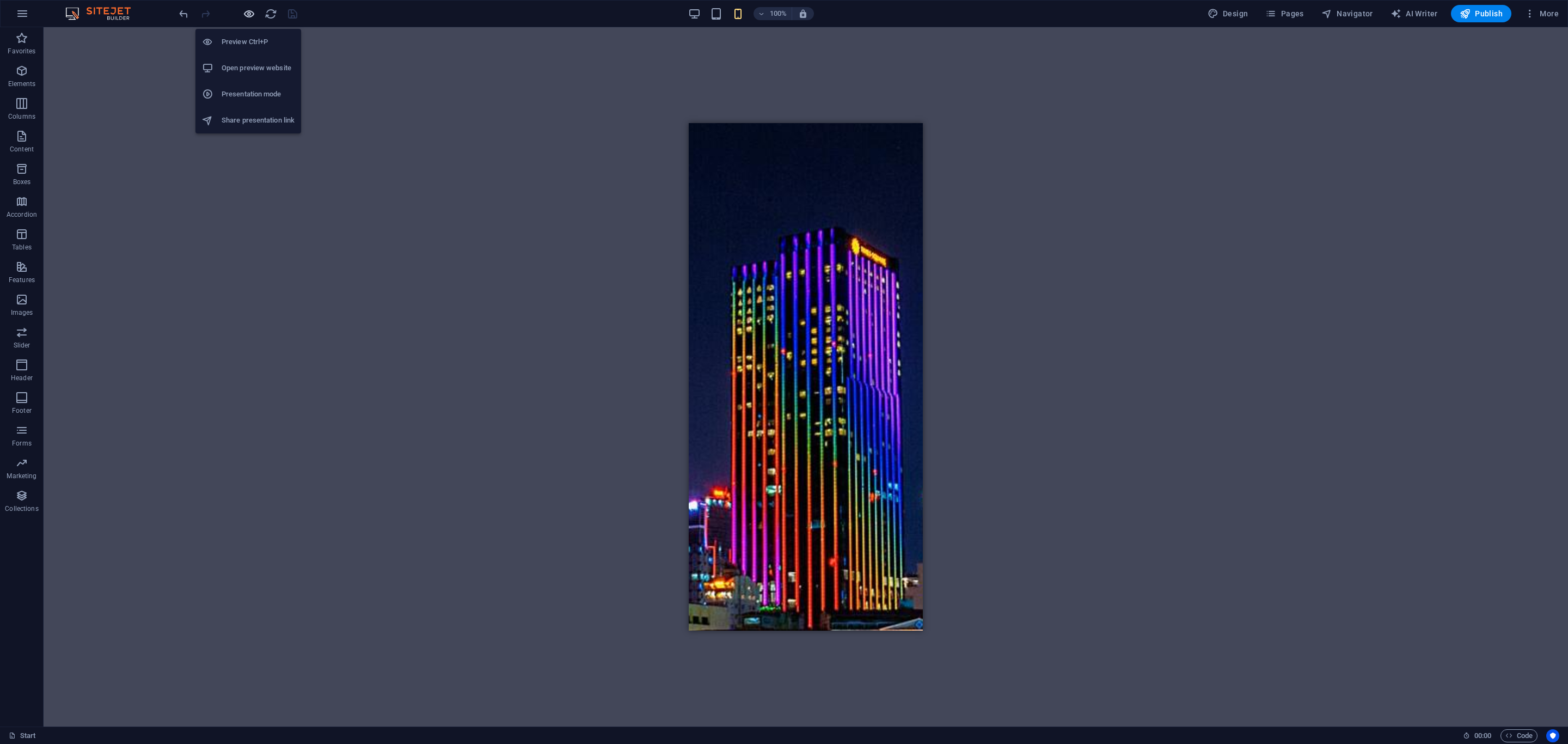
click at [249, 16] on icon "button" at bounding box center [249, 14] width 12 height 12
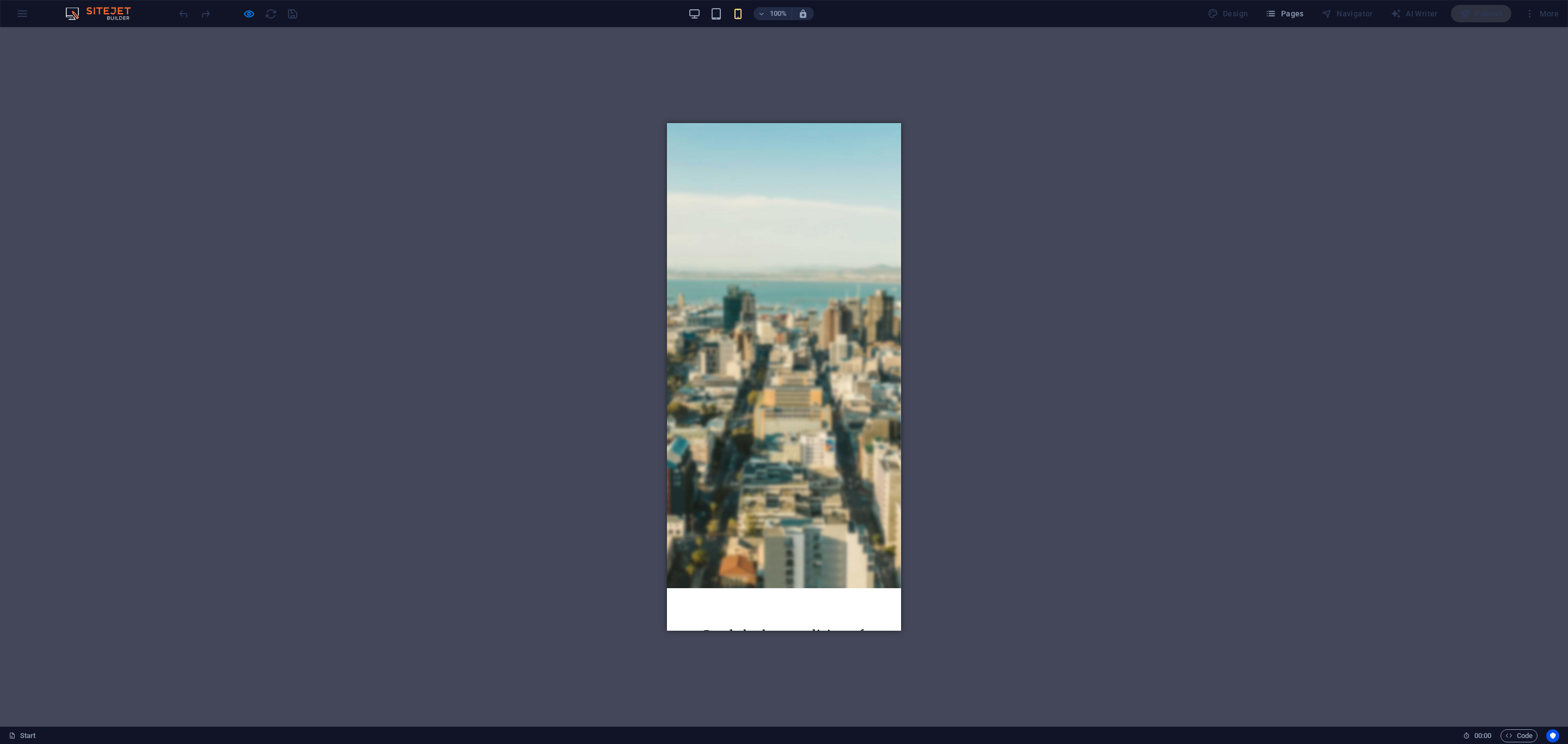
scroll to position [0, 0]
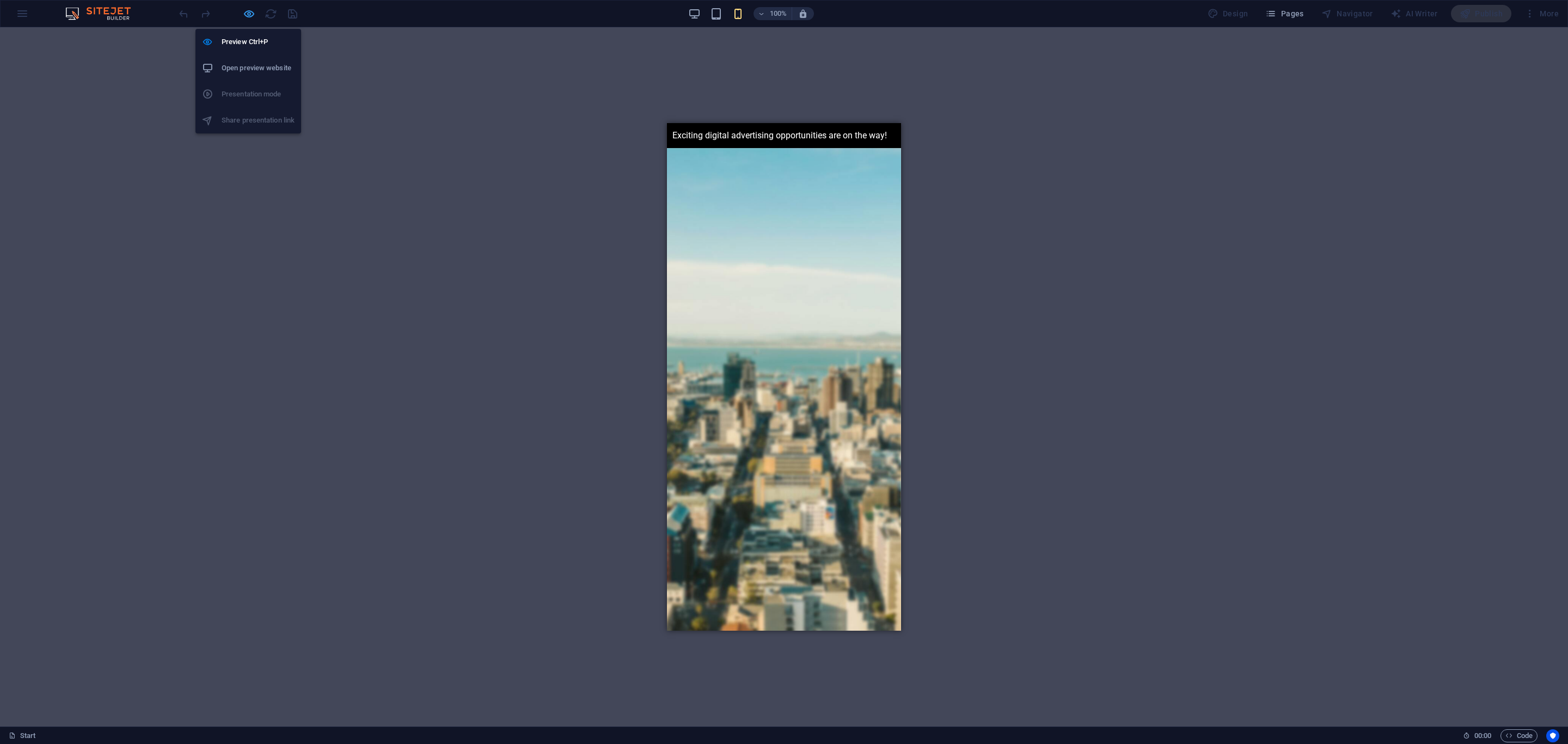
click at [243, 15] on icon "button" at bounding box center [249, 14] width 12 height 12
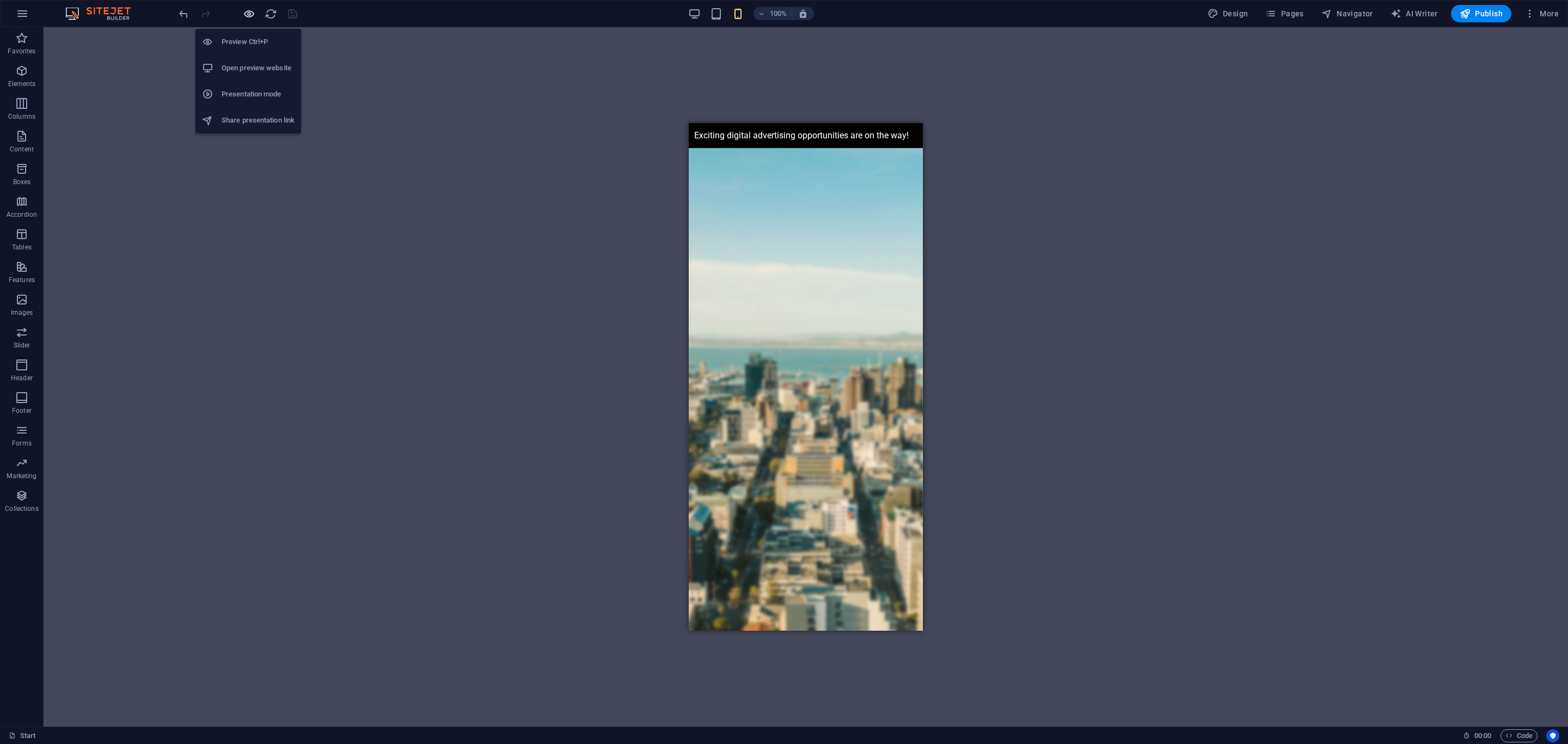
click at [246, 16] on icon "button" at bounding box center [249, 14] width 12 height 12
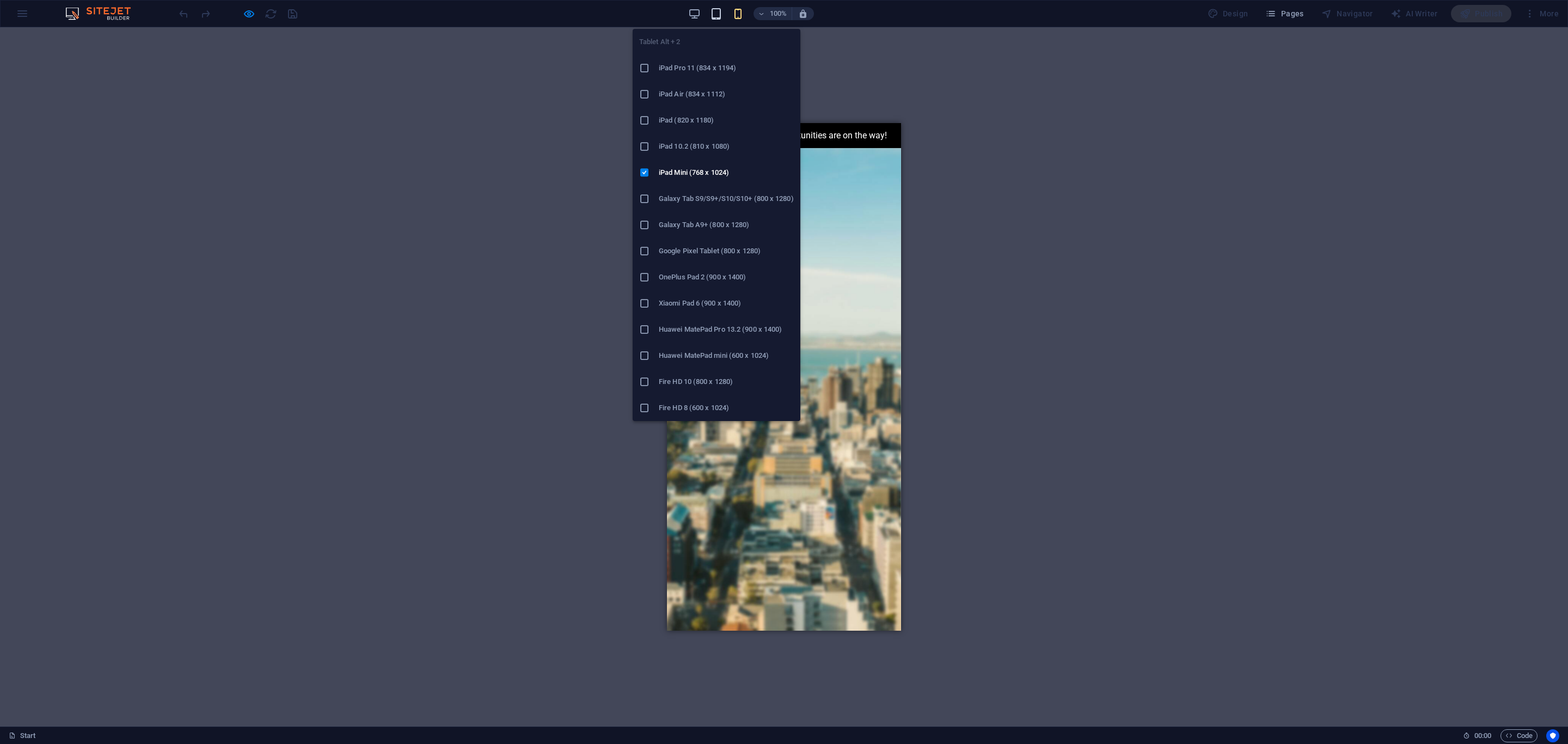
click at [722, 16] on icon "button" at bounding box center [716, 14] width 12 height 12
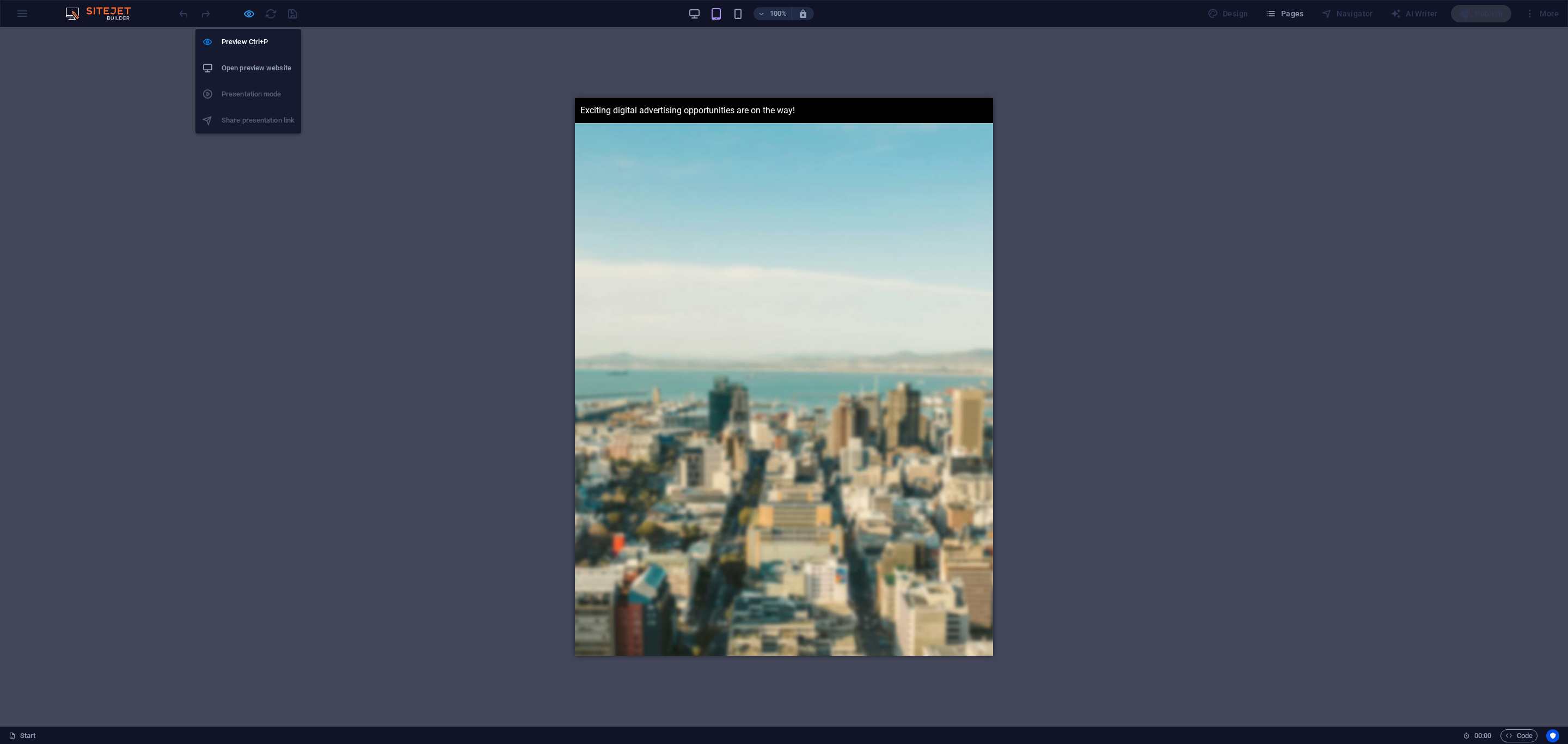
click at [247, 8] on icon "button" at bounding box center [249, 14] width 12 height 12
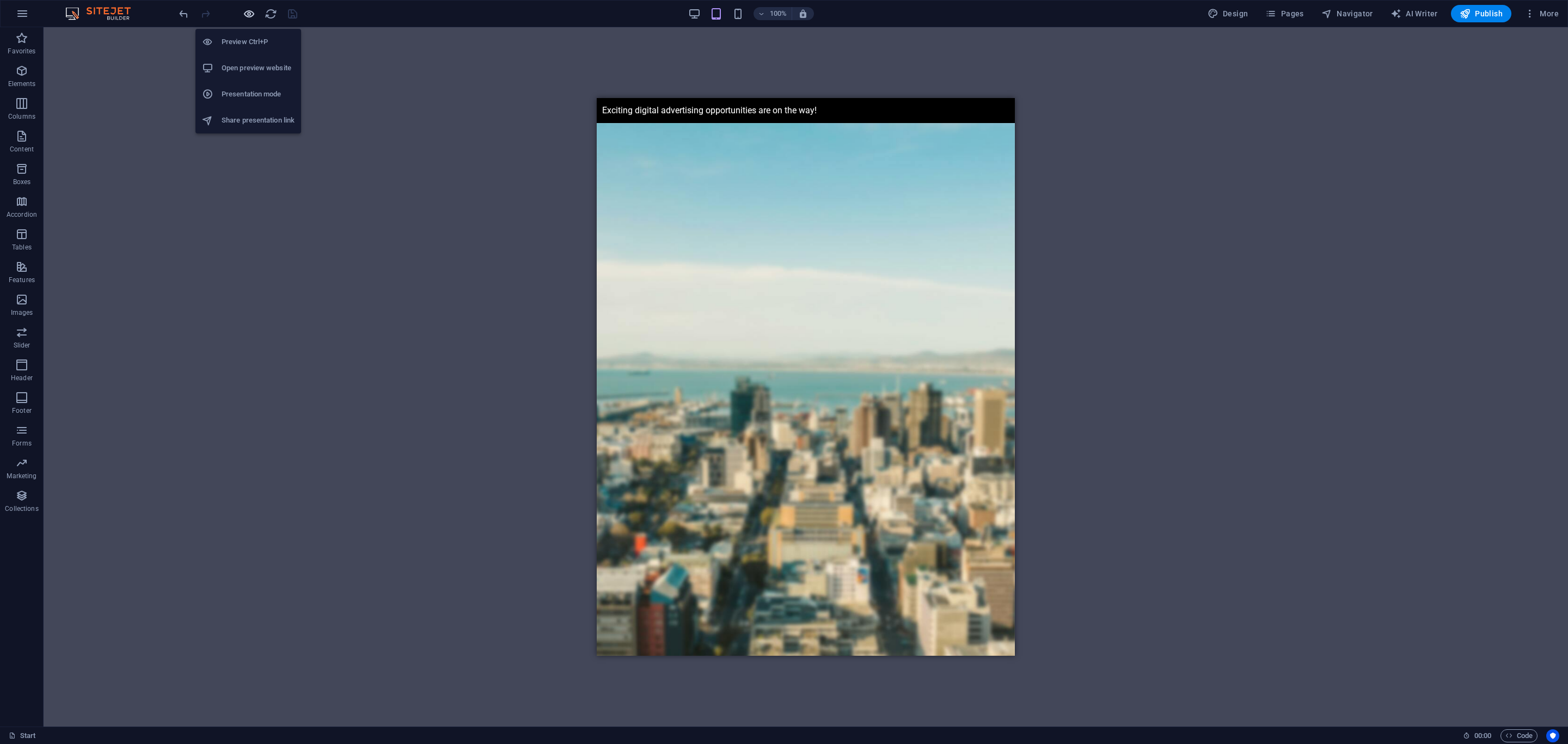
click at [248, 8] on icon "button" at bounding box center [249, 14] width 12 height 12
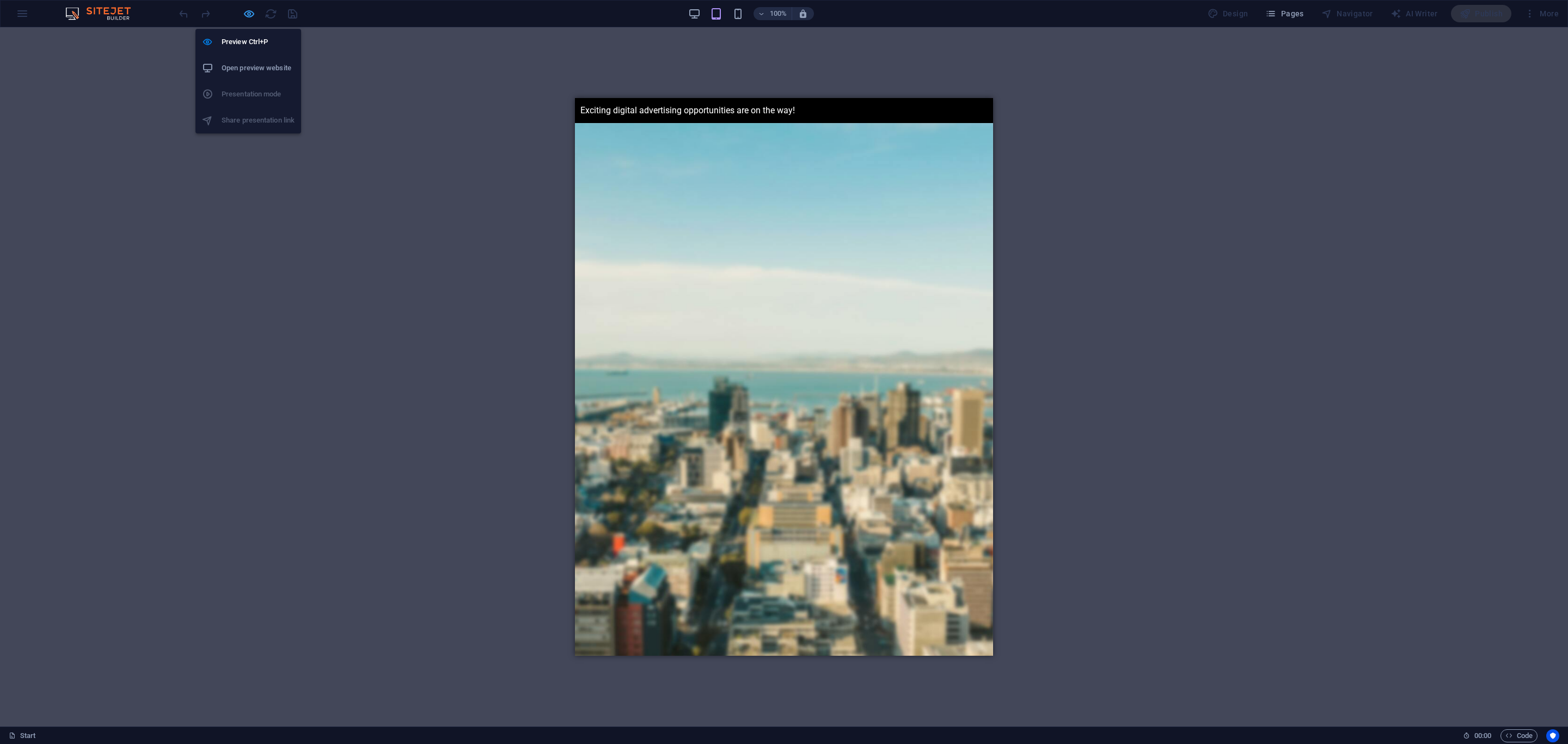
click at [250, 14] on icon "button" at bounding box center [249, 14] width 12 height 12
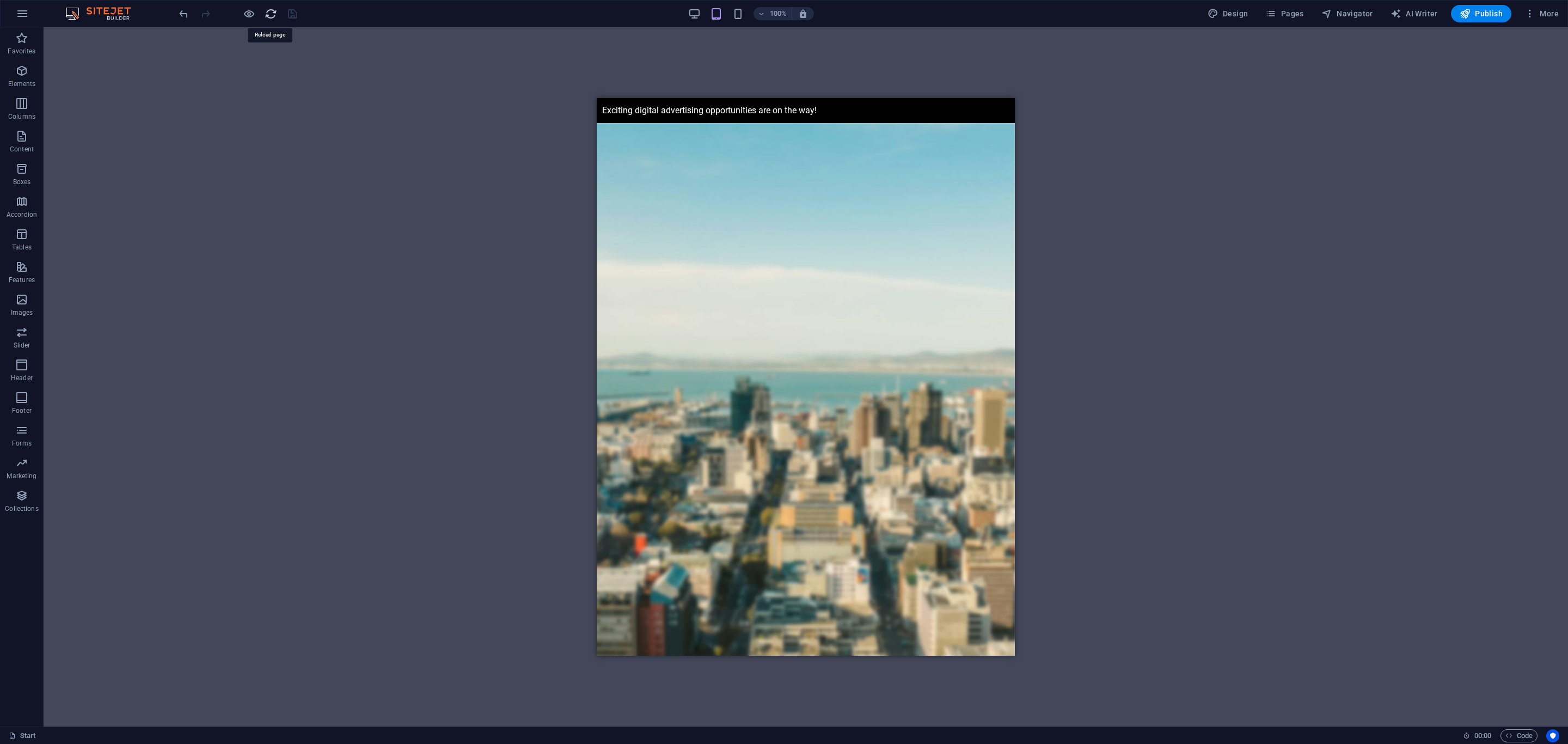
click at [264, 14] on icon "reload" at bounding box center [270, 14] width 12 height 12
click at [247, 14] on icon "button" at bounding box center [249, 14] width 12 height 12
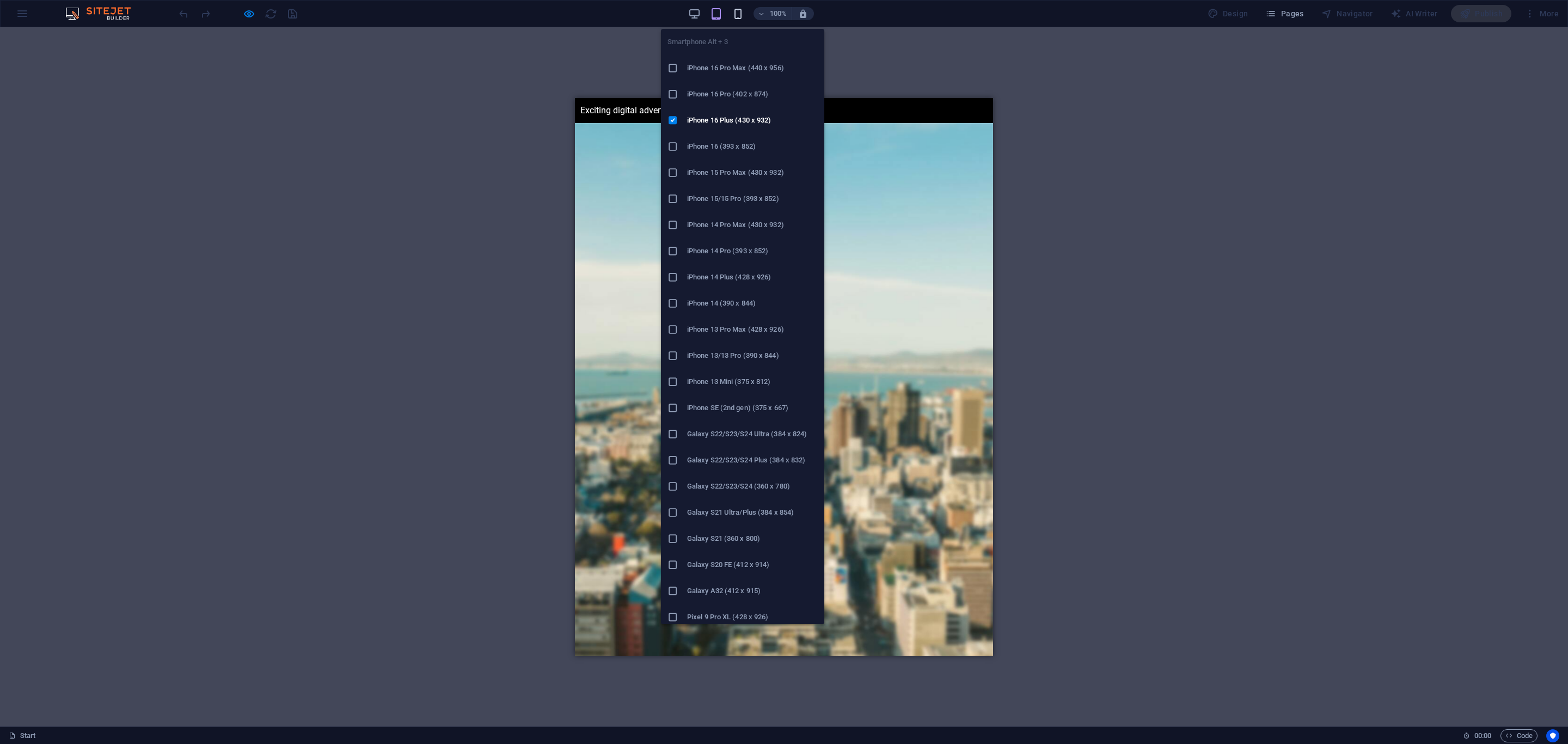
click at [737, 14] on icon "button" at bounding box center [738, 14] width 12 height 12
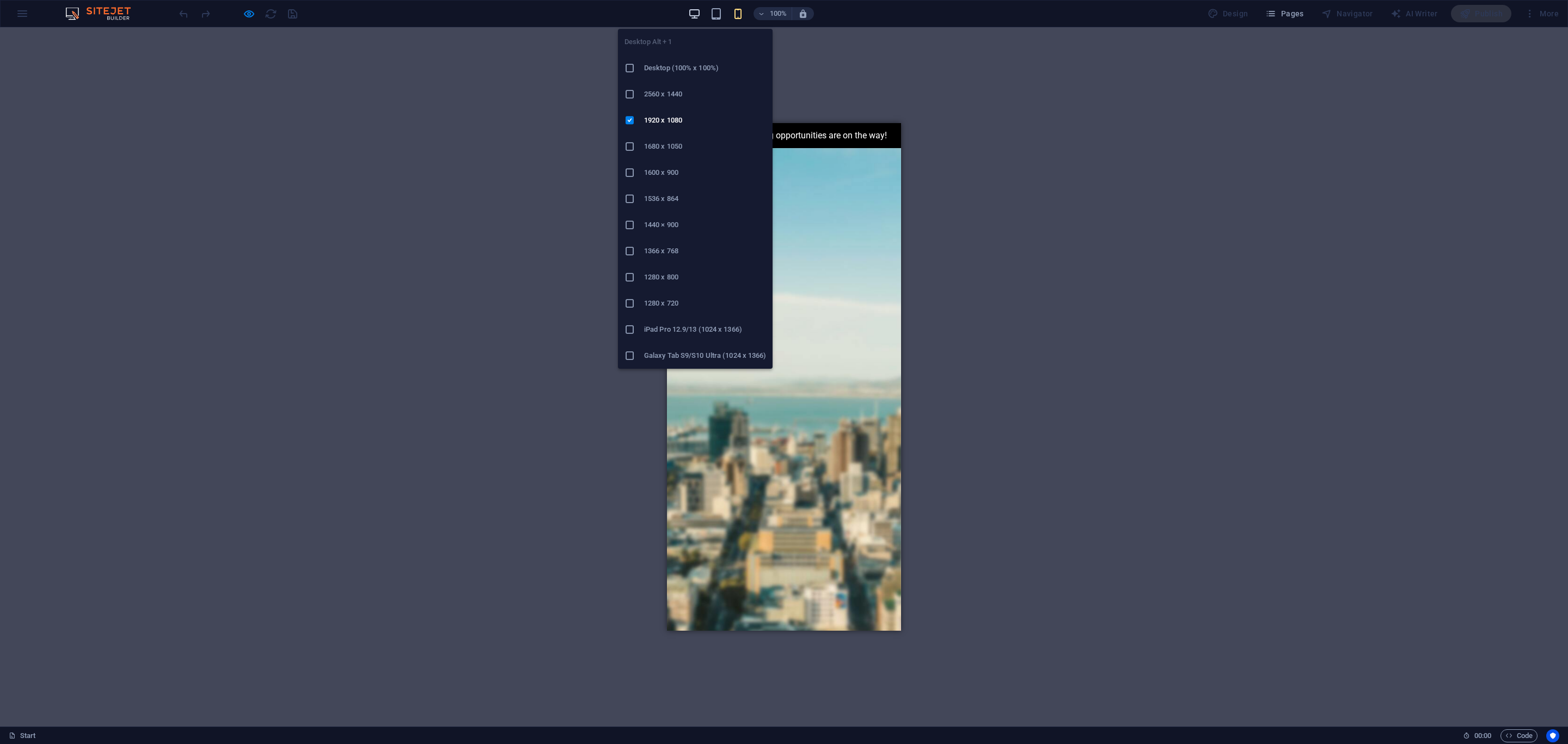
click at [698, 12] on icon "button" at bounding box center [694, 14] width 12 height 12
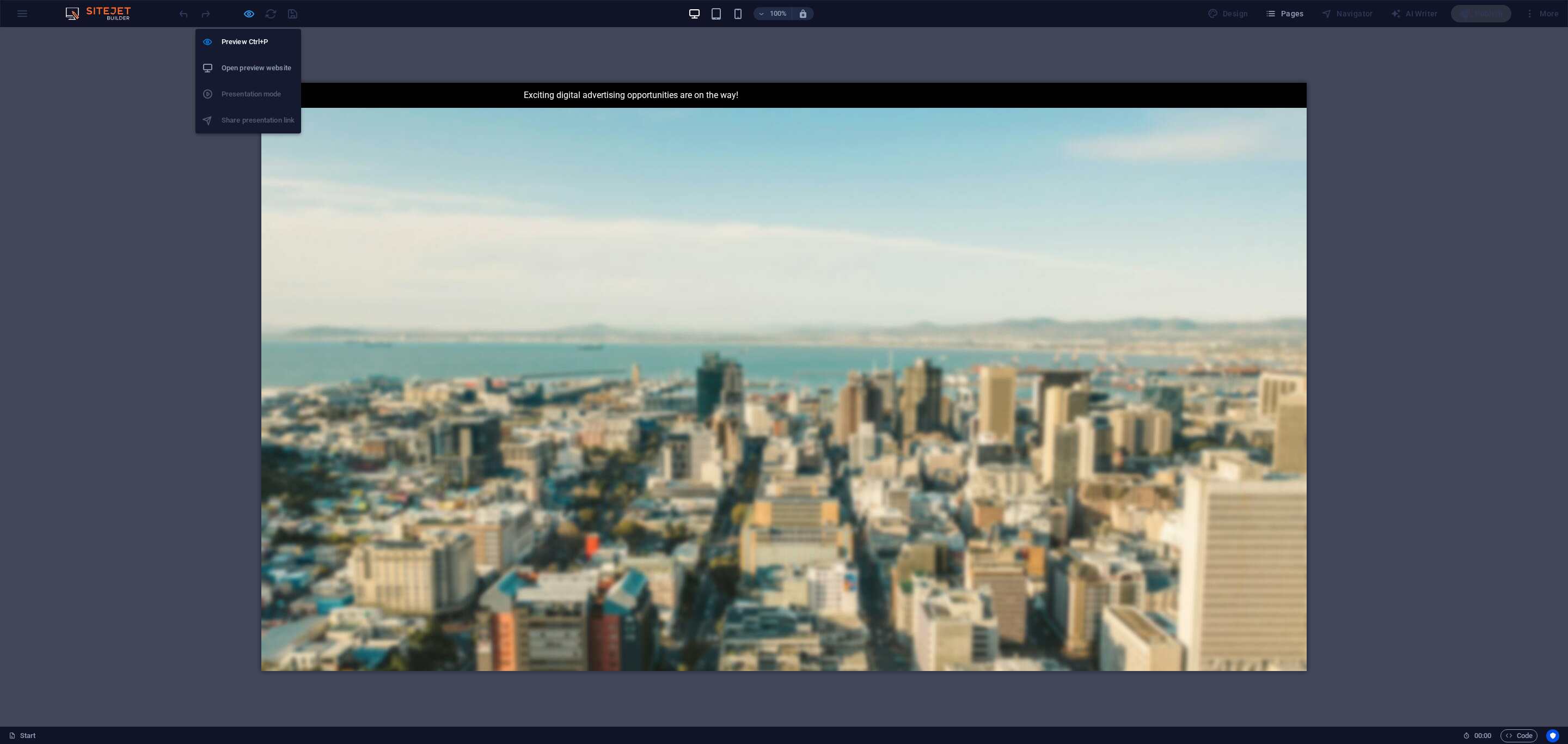
click at [252, 16] on icon "button" at bounding box center [249, 14] width 12 height 12
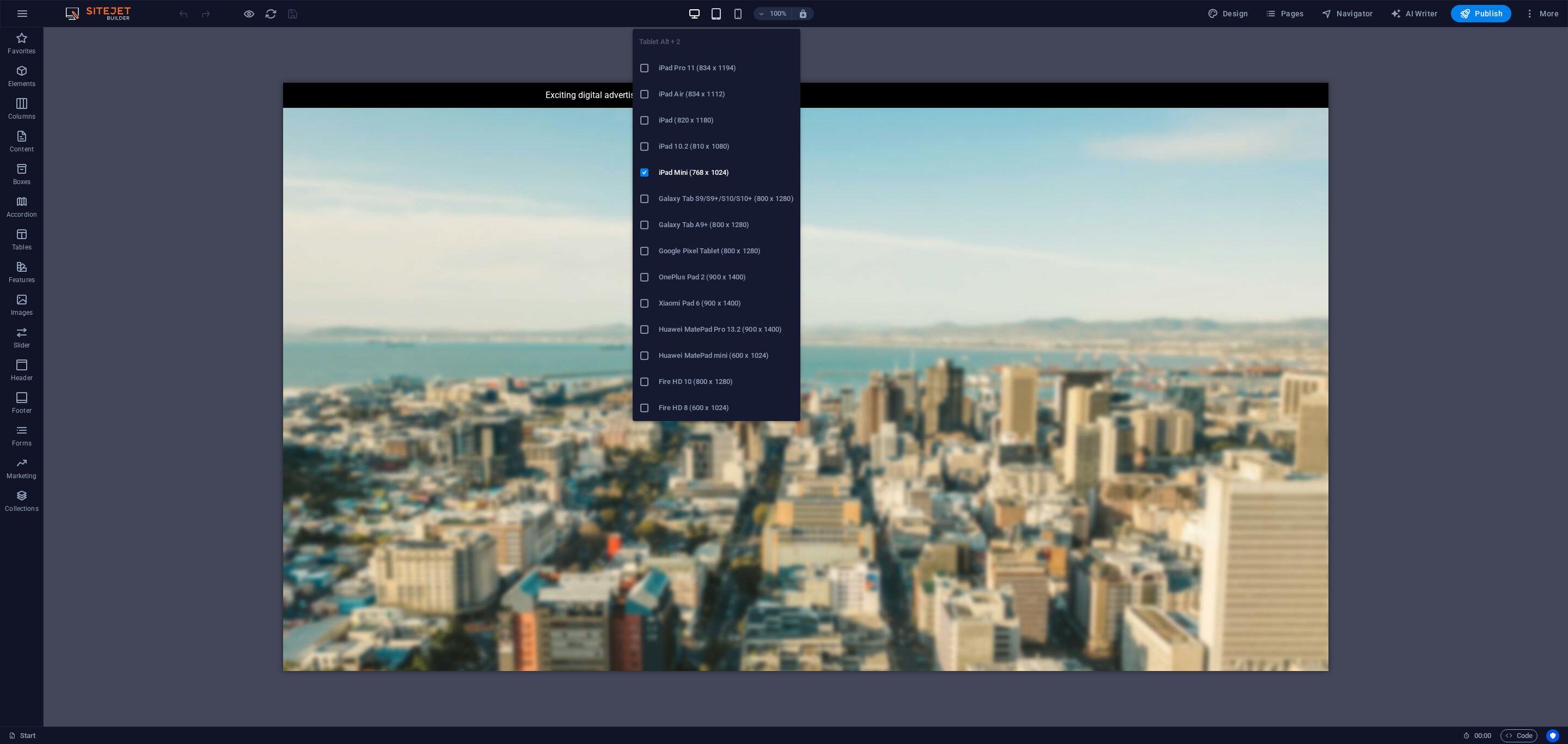
click at [713, 17] on icon "button" at bounding box center [716, 14] width 12 height 12
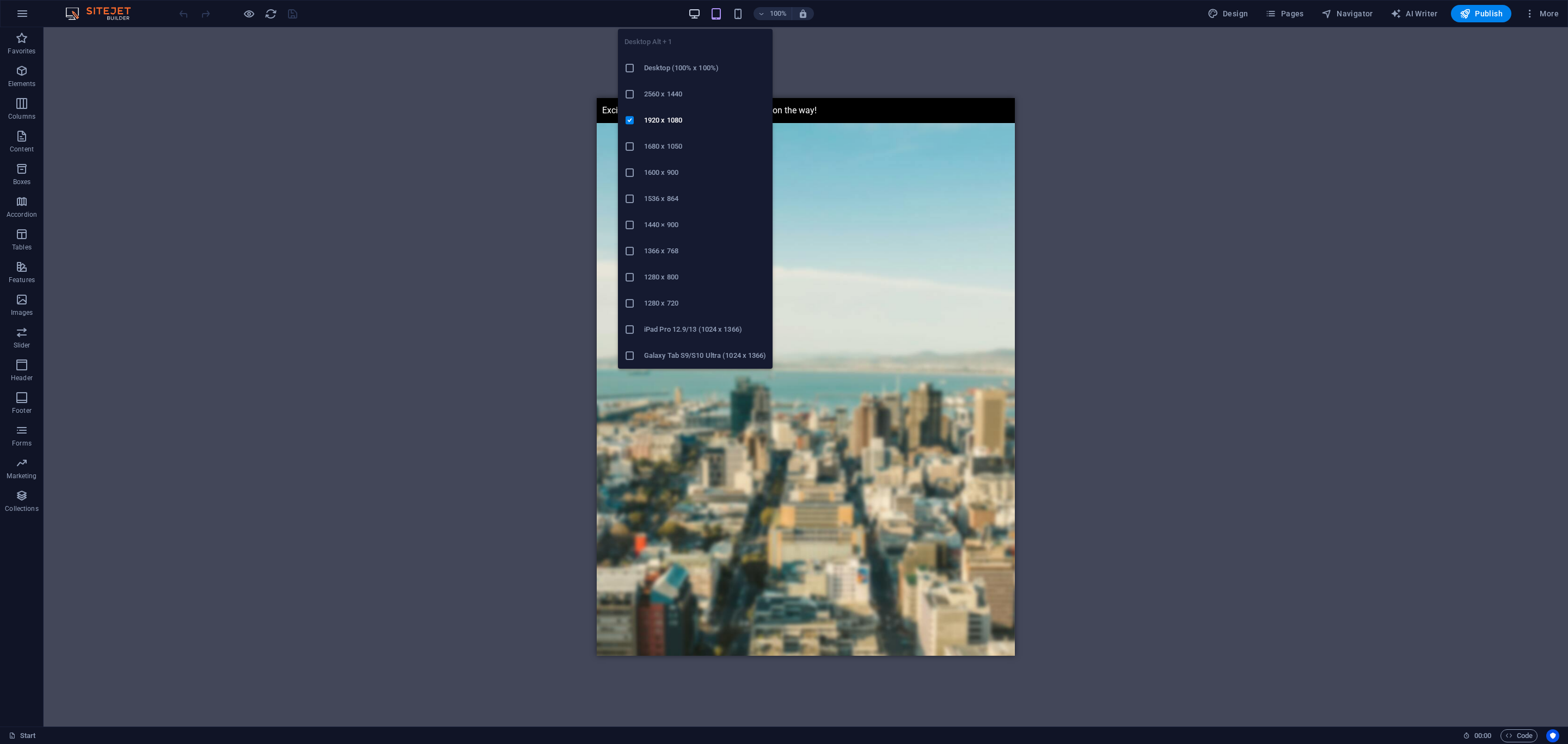
click at [693, 14] on icon "button" at bounding box center [694, 14] width 12 height 12
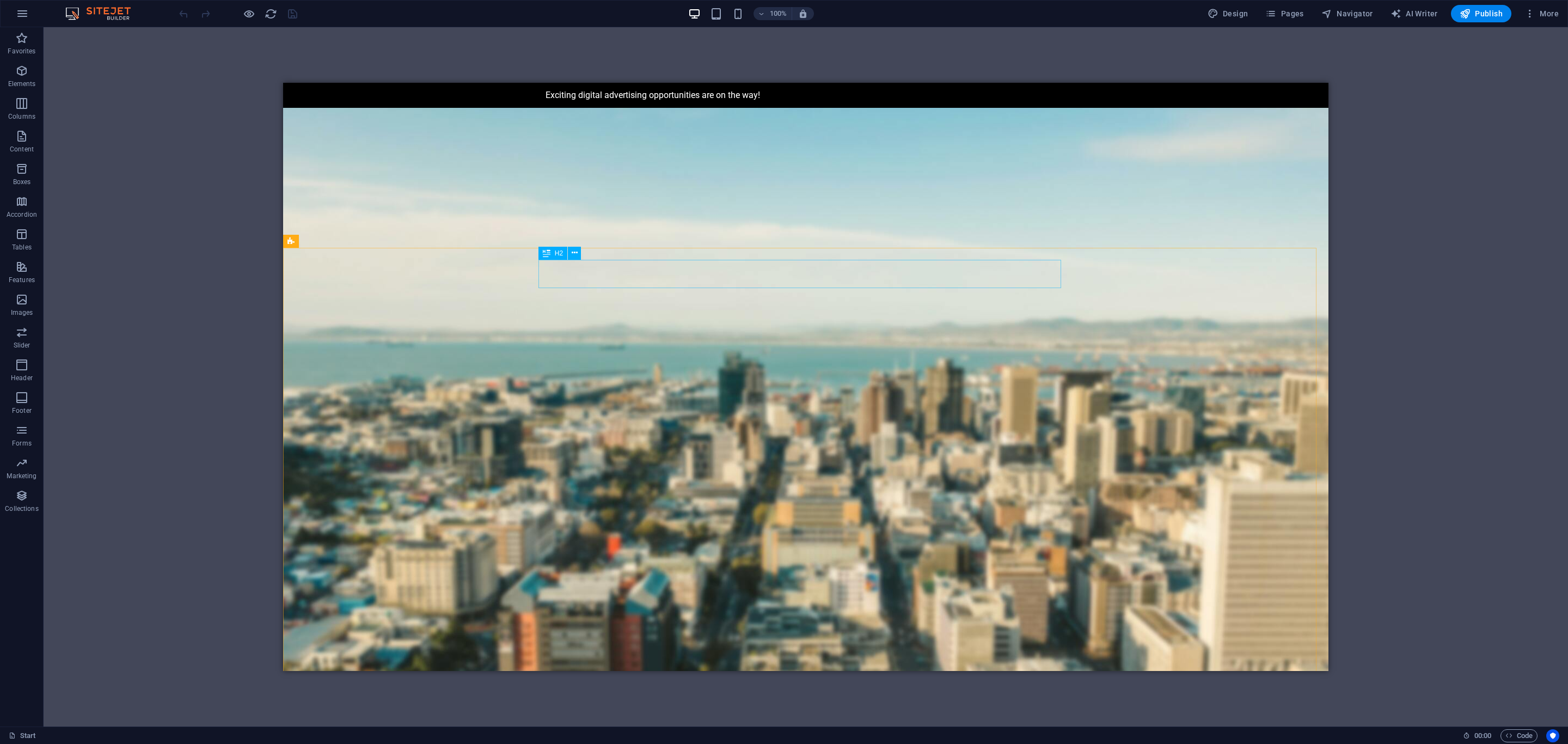
click at [561, 252] on span "H2" at bounding box center [559, 254] width 8 height 6
click at [575, 254] on icon at bounding box center [574, 253] width 6 height 12
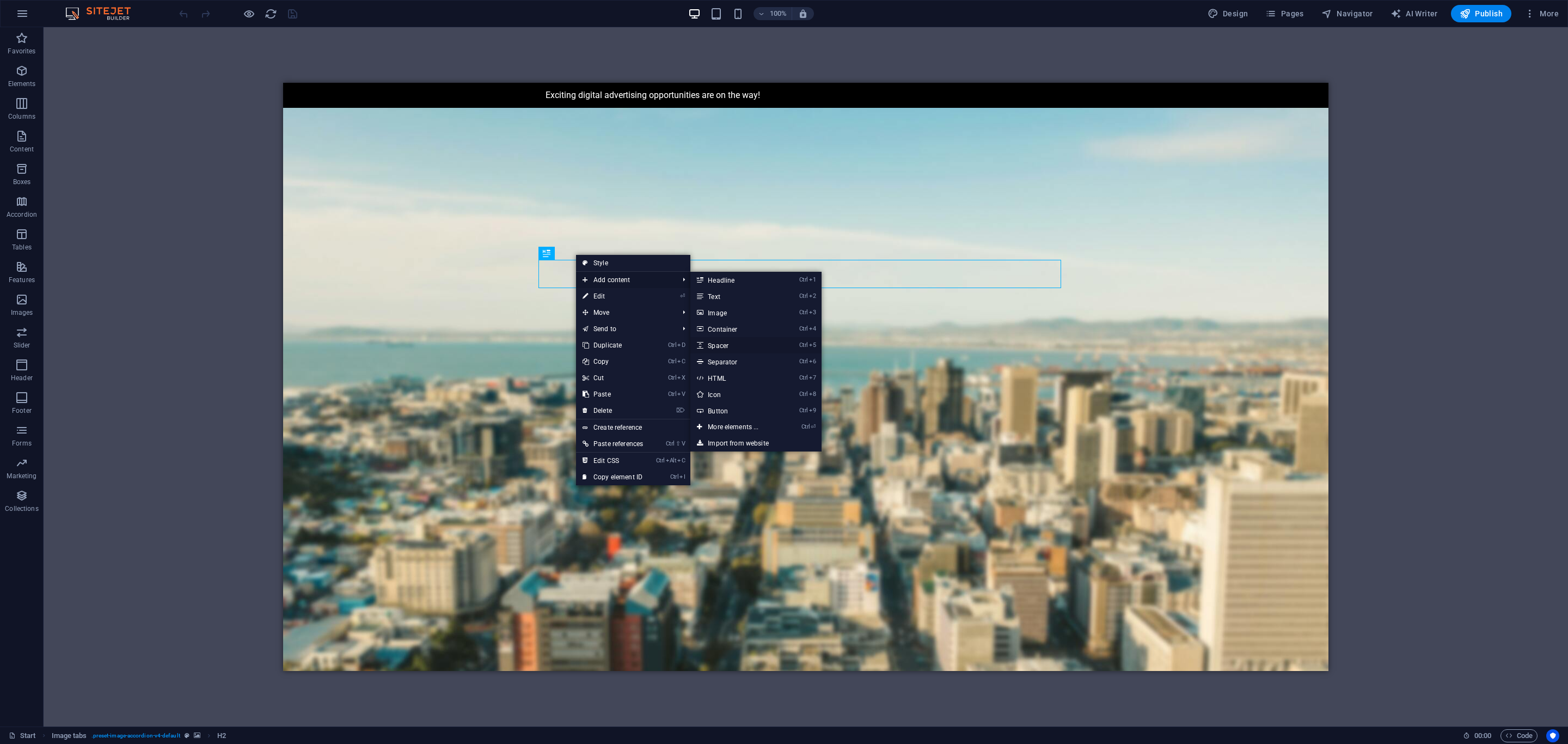
click at [725, 342] on link "Ctrl 5 Spacer" at bounding box center [735, 345] width 90 height 16
select select "px"
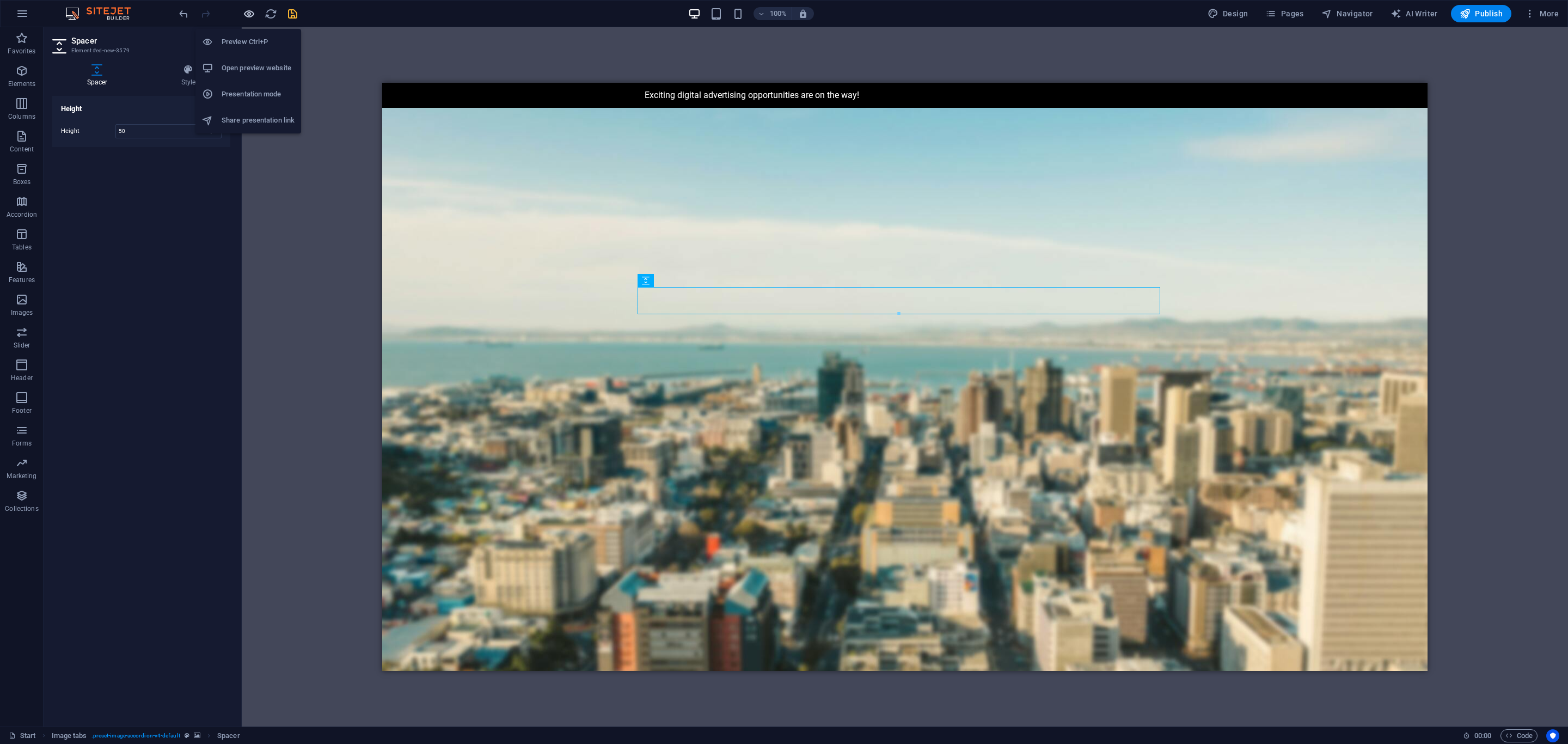
click at [253, 16] on icon "button" at bounding box center [249, 14] width 12 height 12
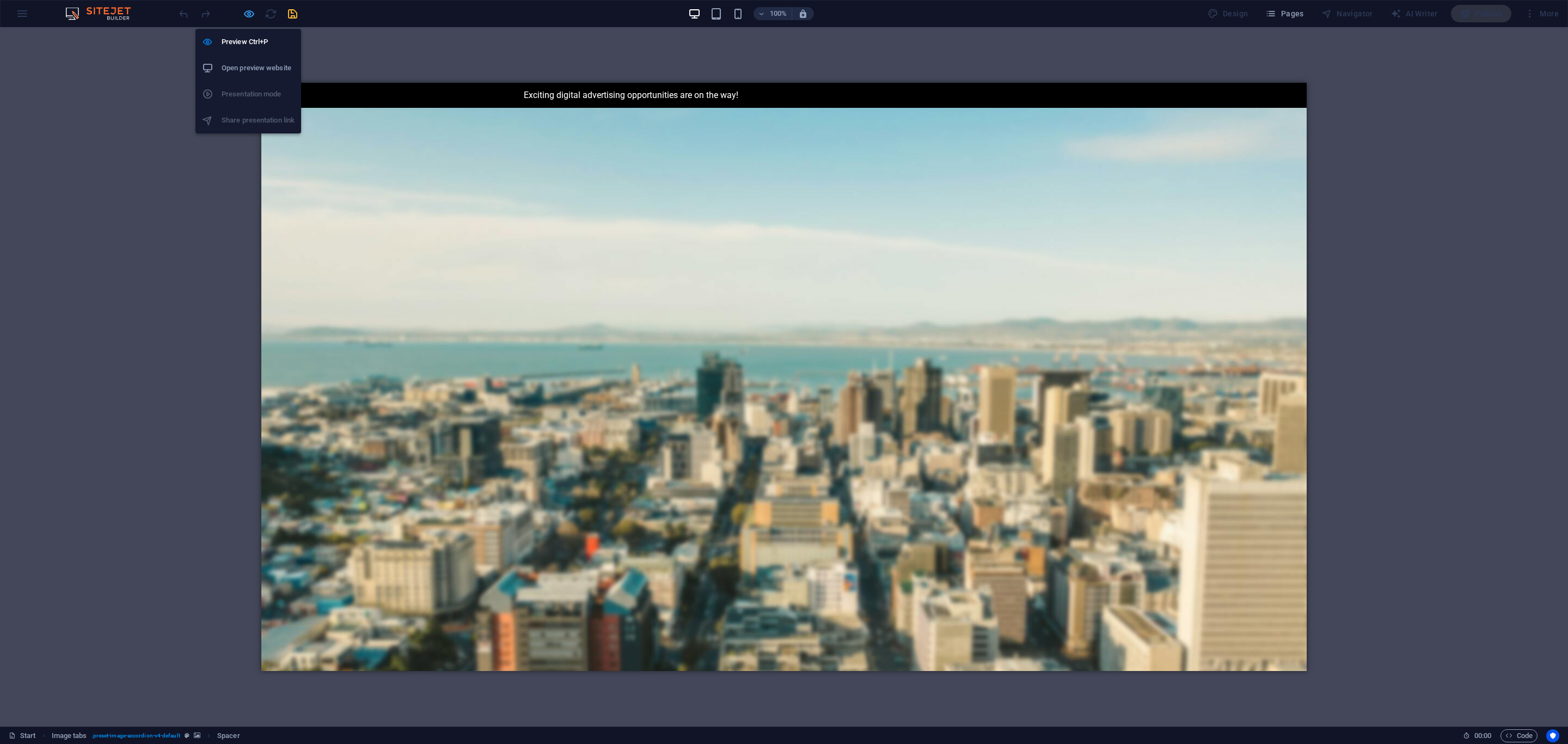
click at [249, 10] on icon "button" at bounding box center [249, 14] width 12 height 12
select select "px"
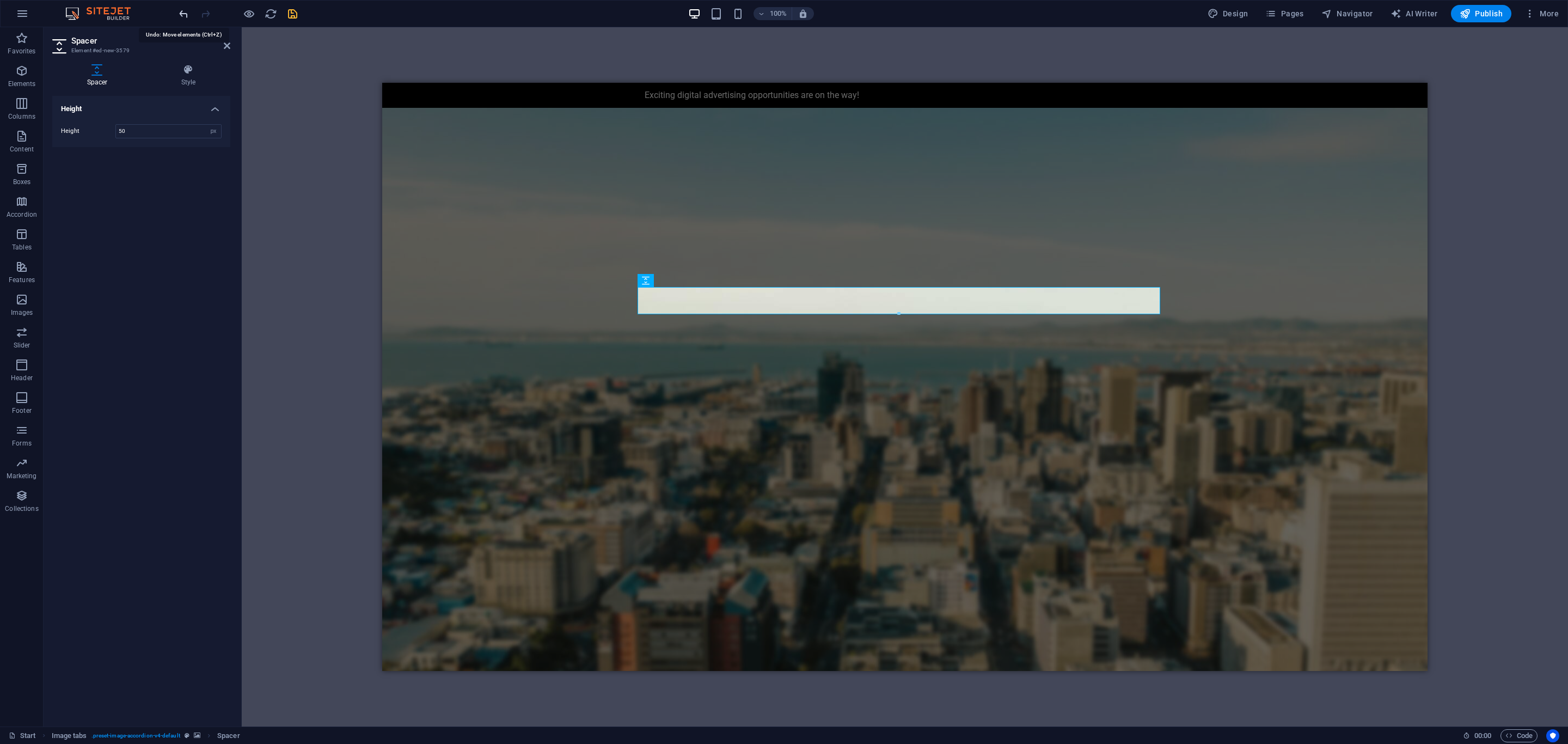
click at [182, 10] on icon "undo" at bounding box center [184, 14] width 12 height 12
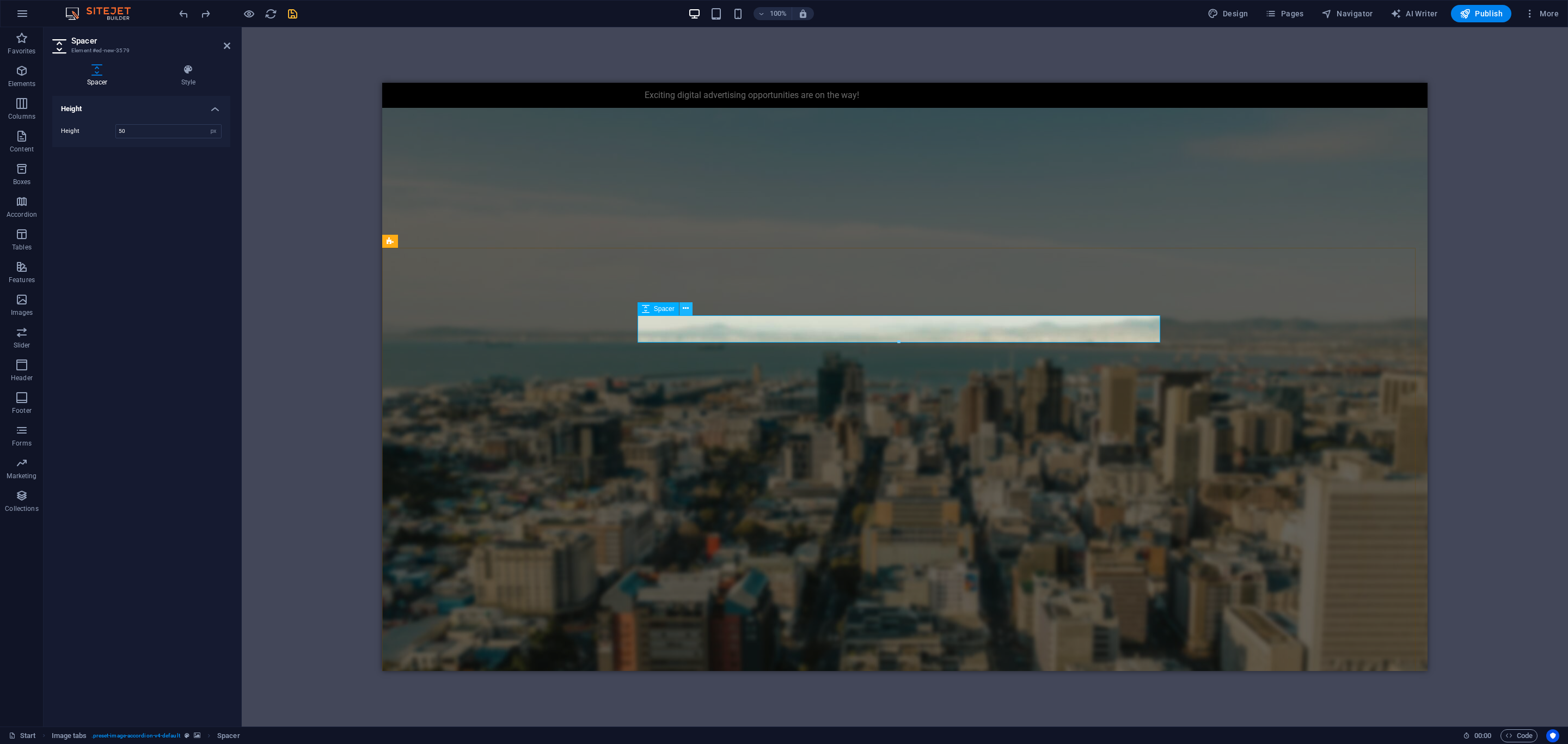
click at [681, 308] on button at bounding box center [686, 309] width 13 height 13
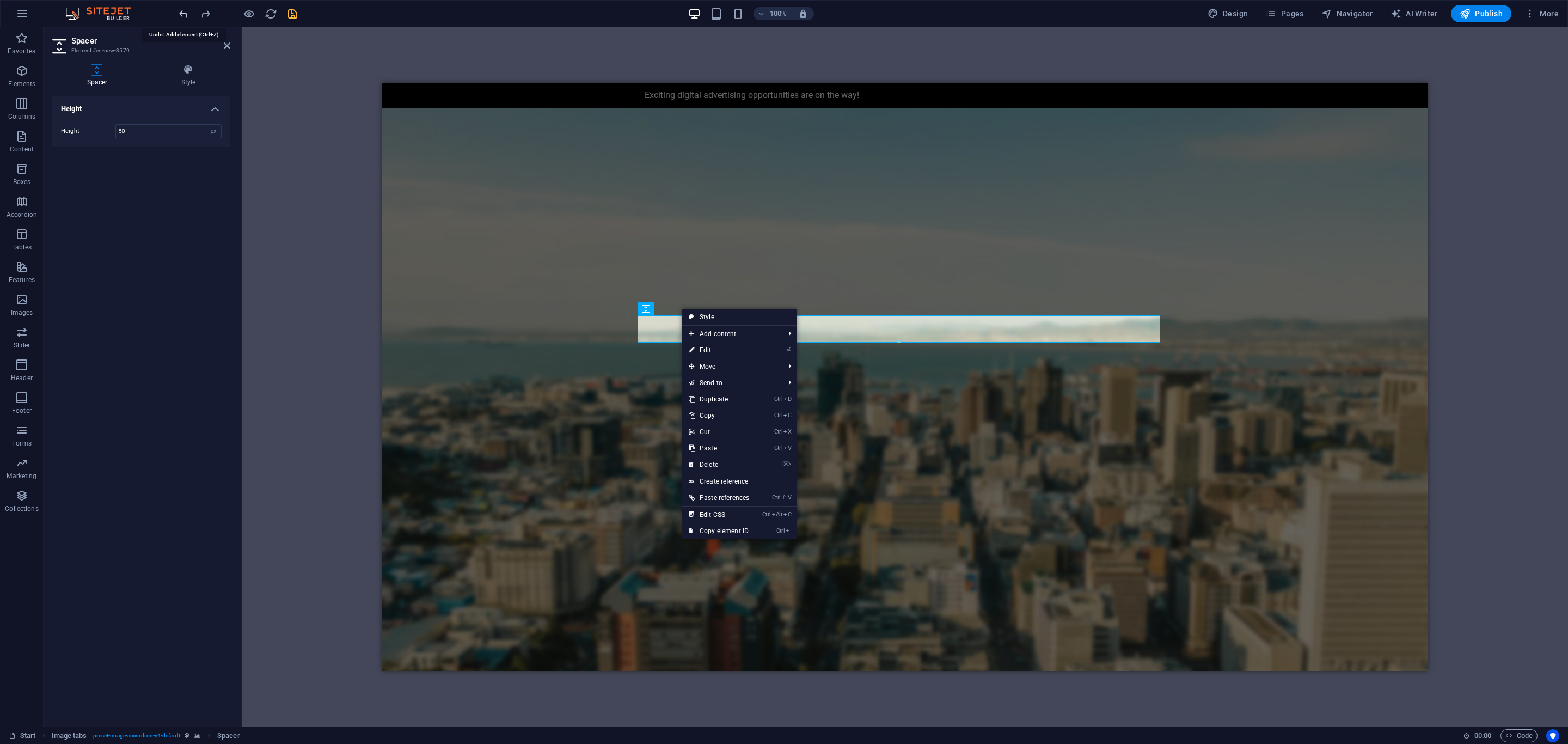
click at [184, 12] on icon "undo" at bounding box center [184, 14] width 12 height 12
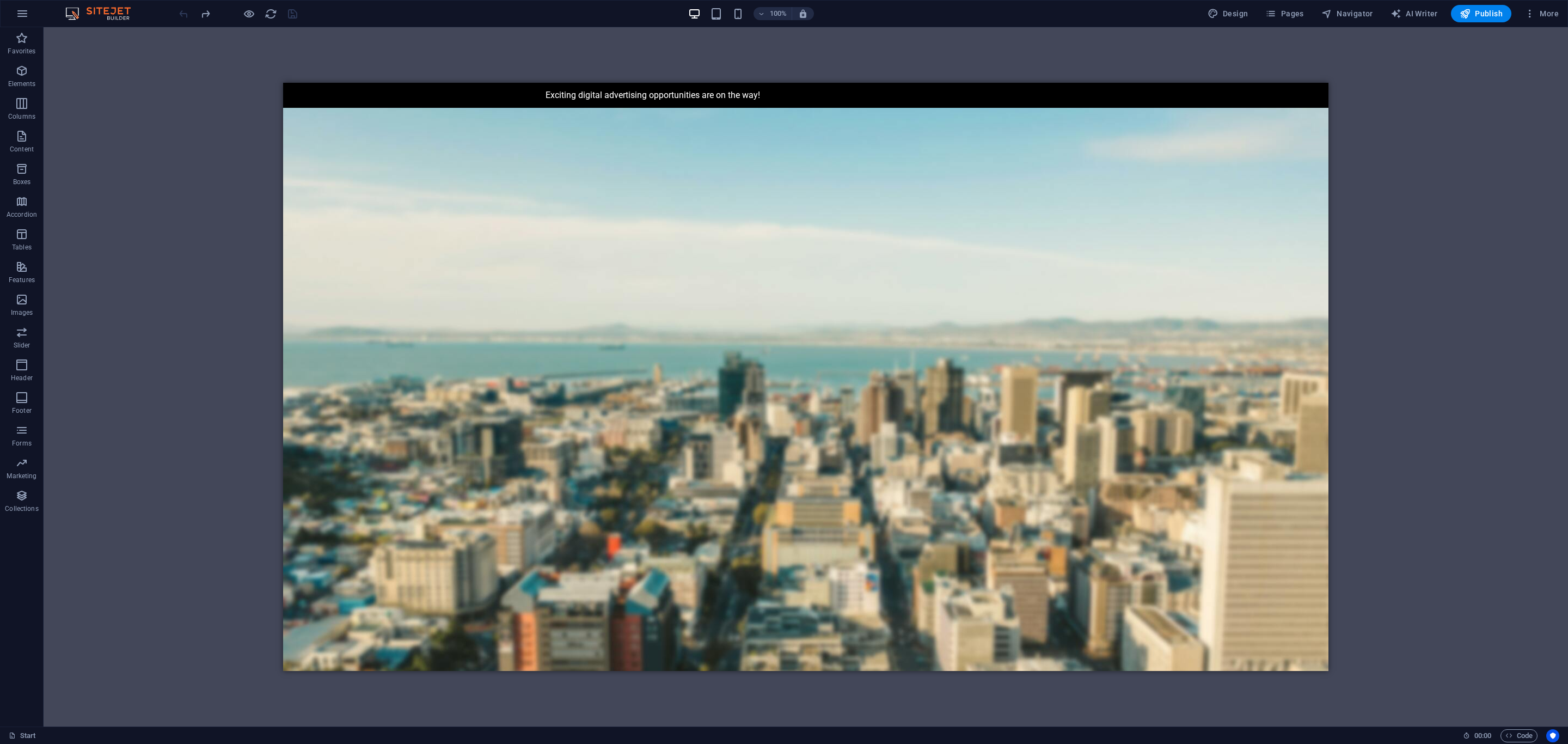
click at [714, 7] on span at bounding box center [716, 14] width 13 height 13
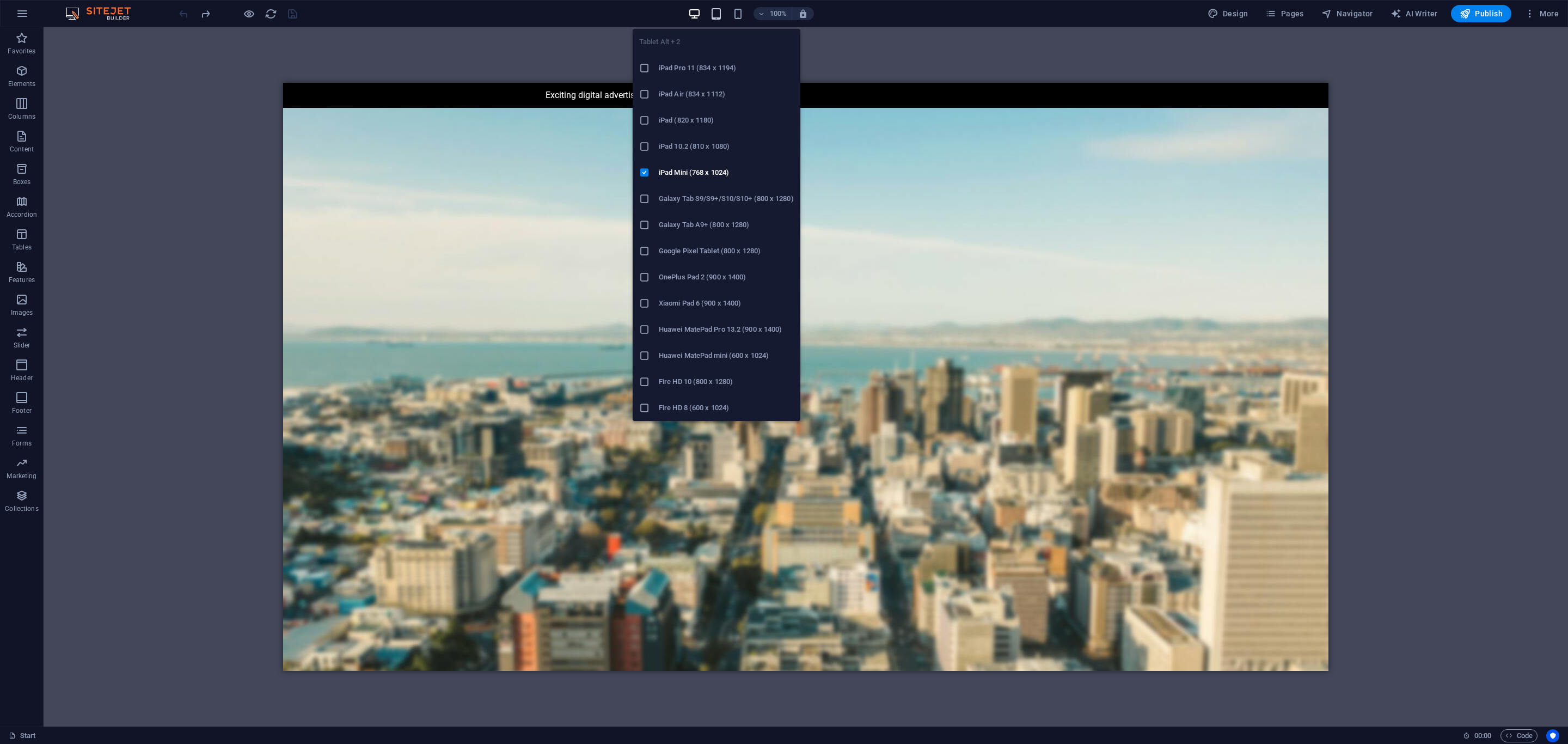
click at [722, 12] on icon "button" at bounding box center [716, 14] width 12 height 12
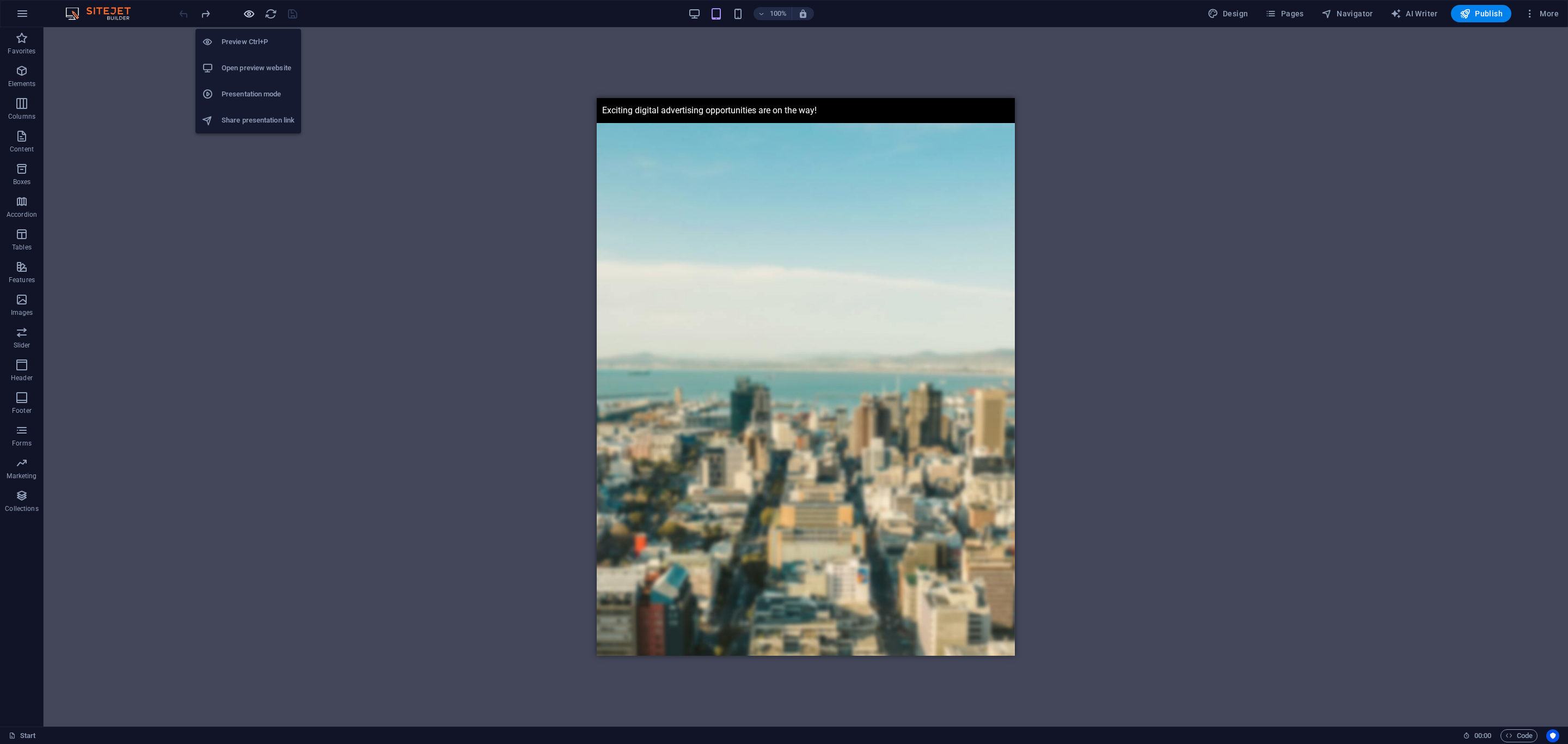
click at [249, 16] on icon "button" at bounding box center [249, 14] width 12 height 12
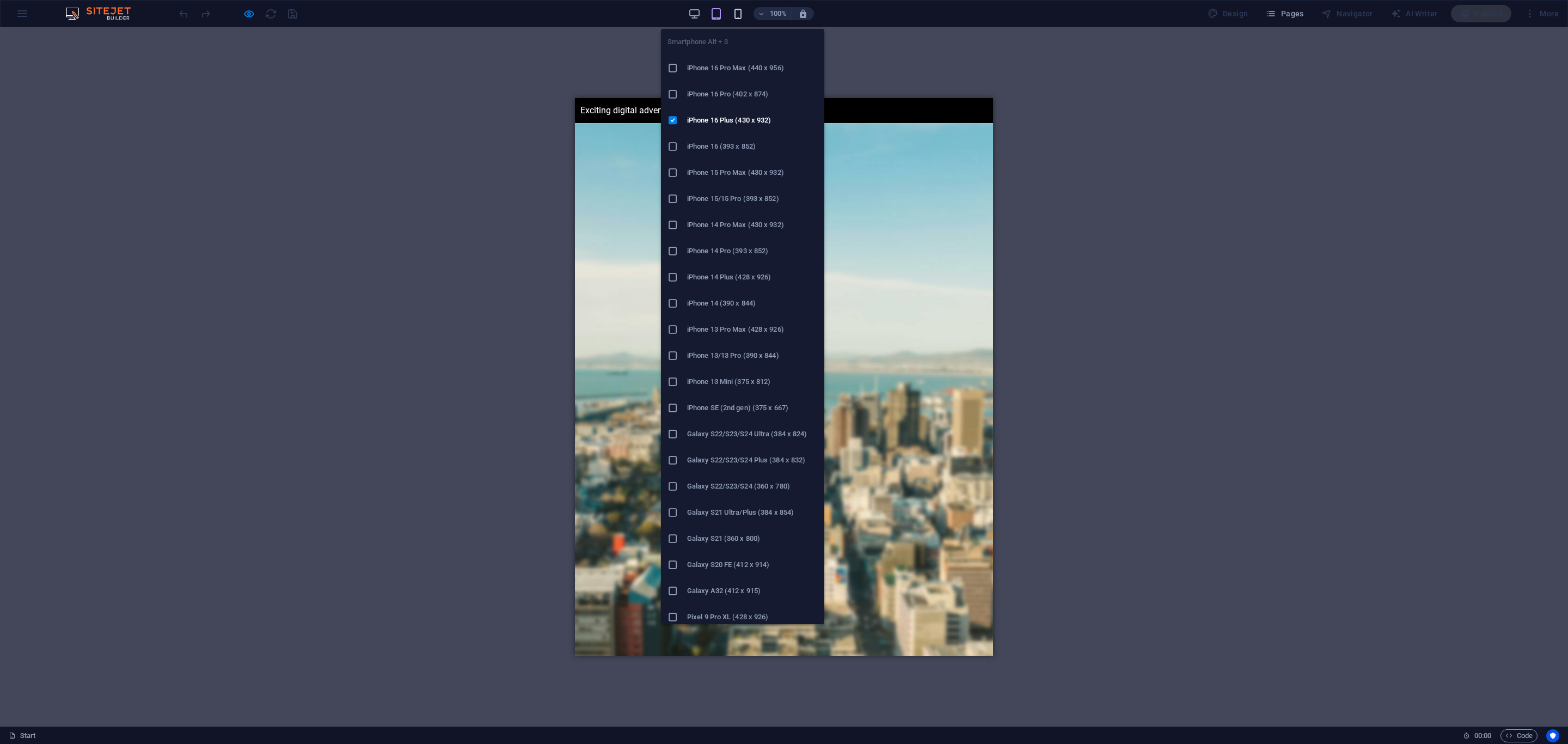
click at [743, 12] on icon "button" at bounding box center [738, 14] width 12 height 12
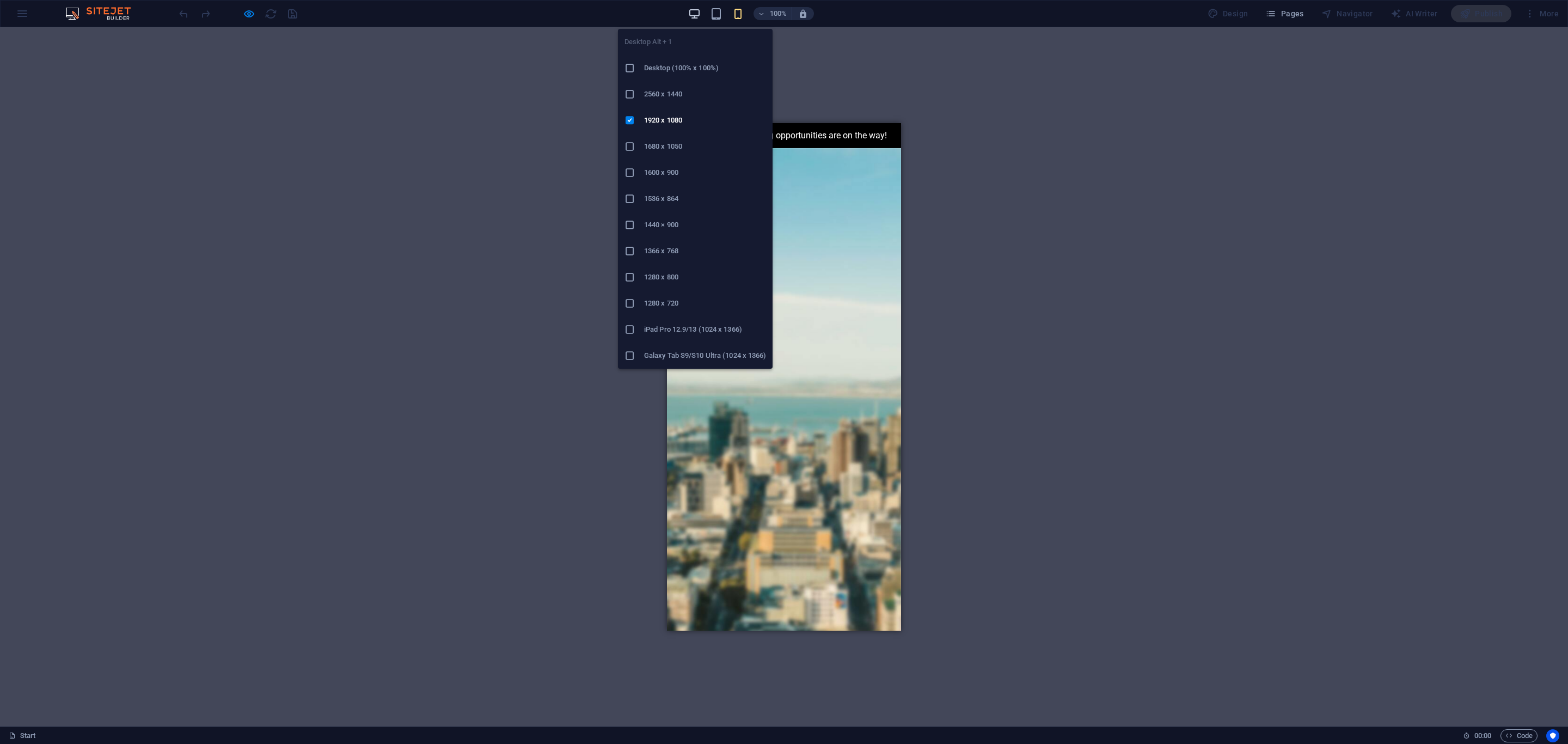
click at [696, 13] on icon "button" at bounding box center [694, 14] width 12 height 12
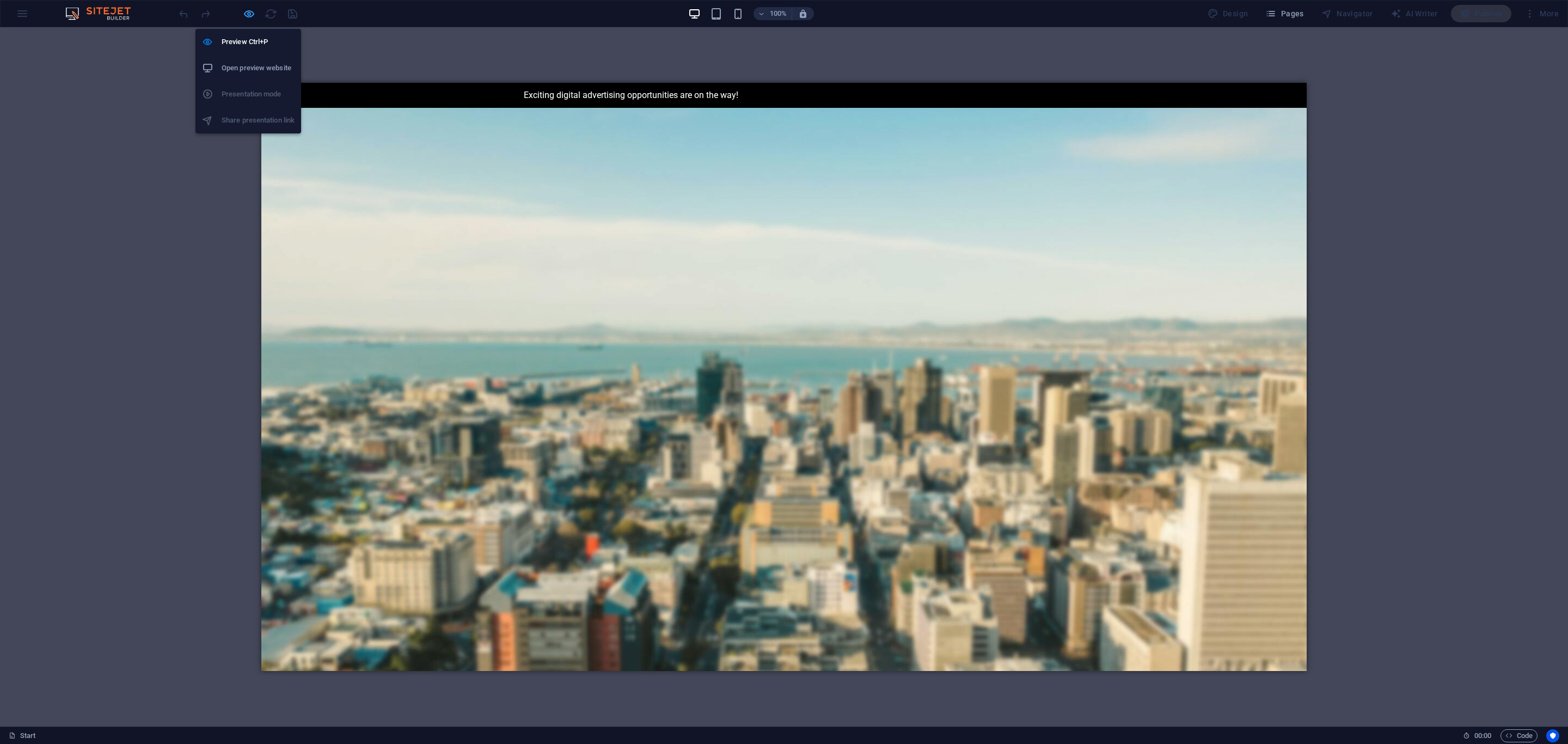
click at [249, 16] on icon "button" at bounding box center [249, 14] width 12 height 12
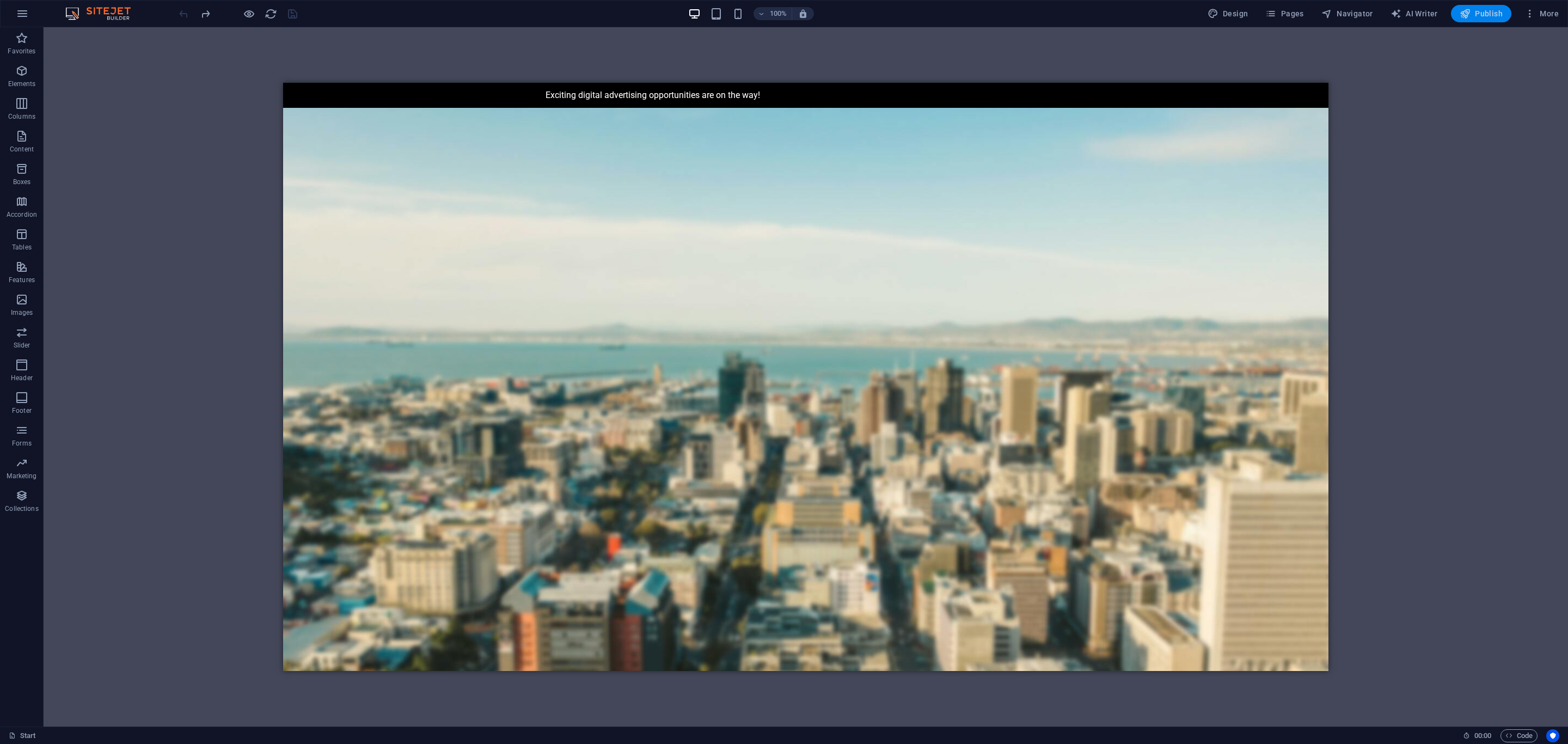
click at [1481, 16] on span "Publish" at bounding box center [1481, 14] width 43 height 11
